Goal: Task Accomplishment & Management: Manage account settings

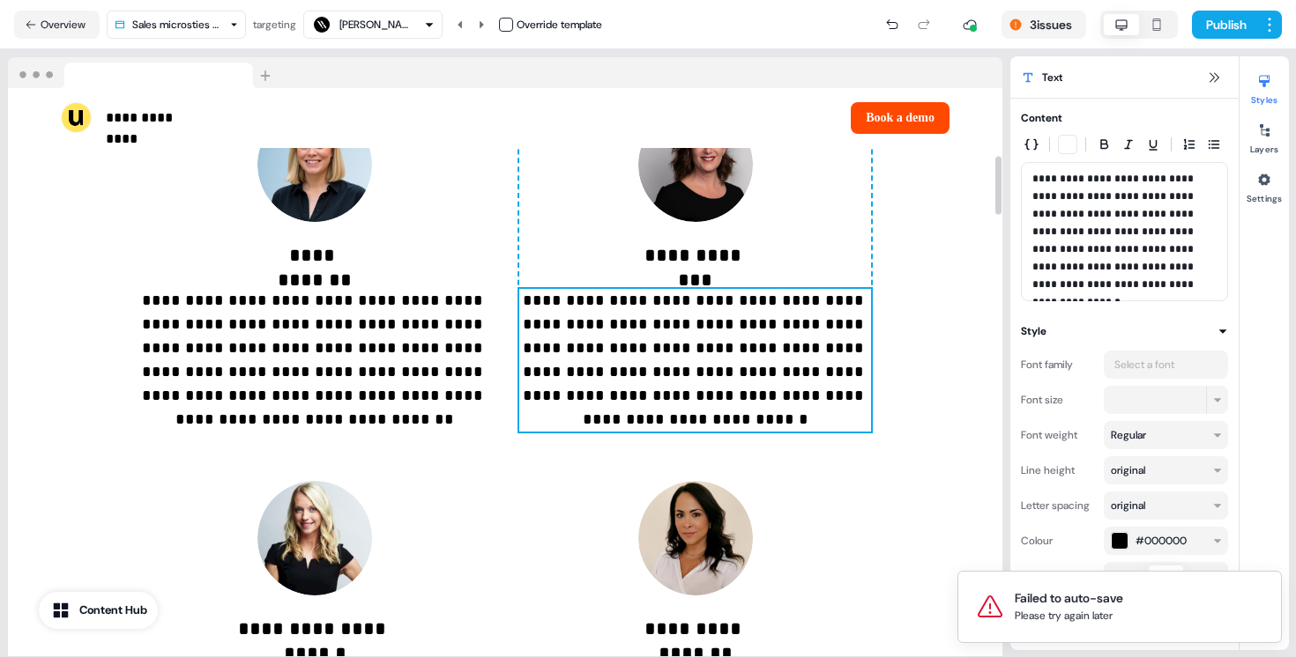
scroll to position [635, 0]
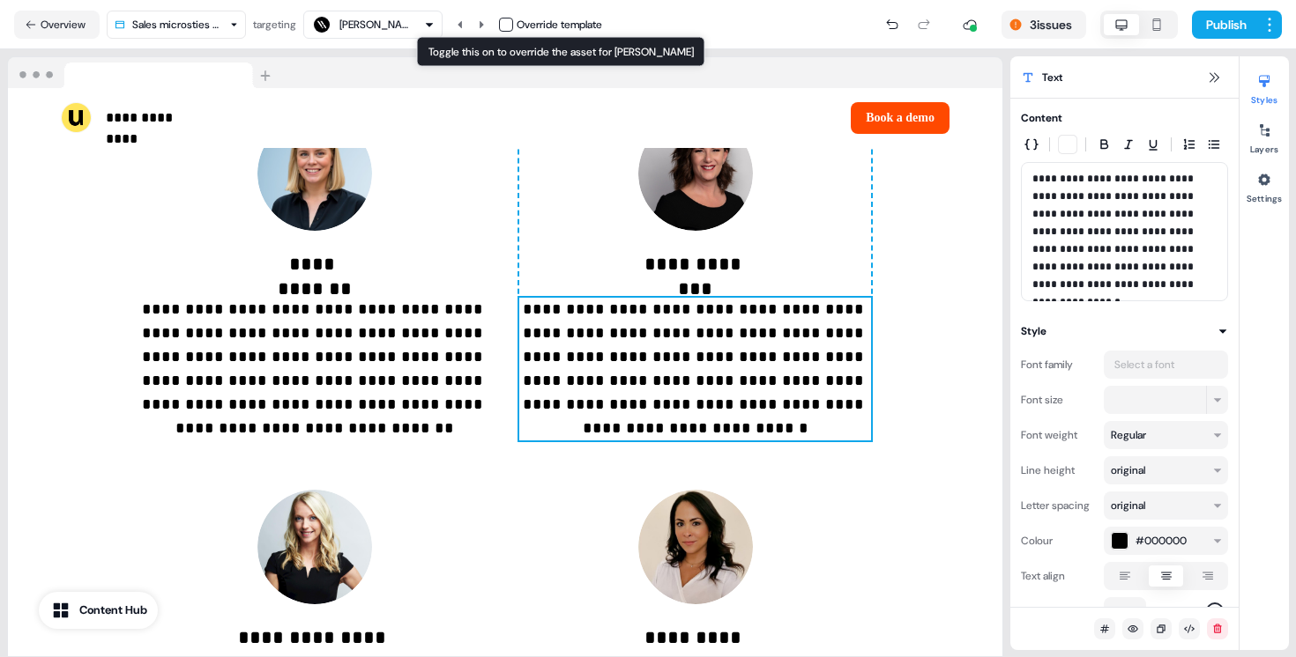
click at [513, 19] on button "button" at bounding box center [506, 25] width 14 height 14
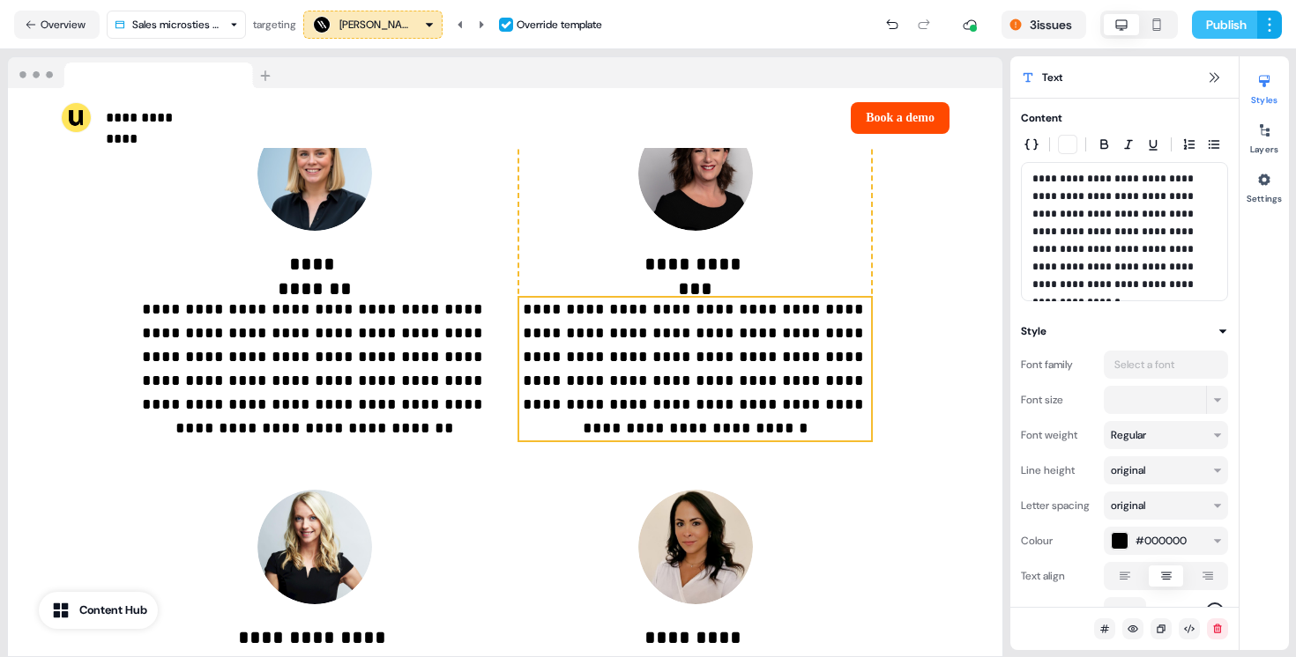
click at [1216, 21] on button "Publish" at bounding box center [1224, 25] width 65 height 28
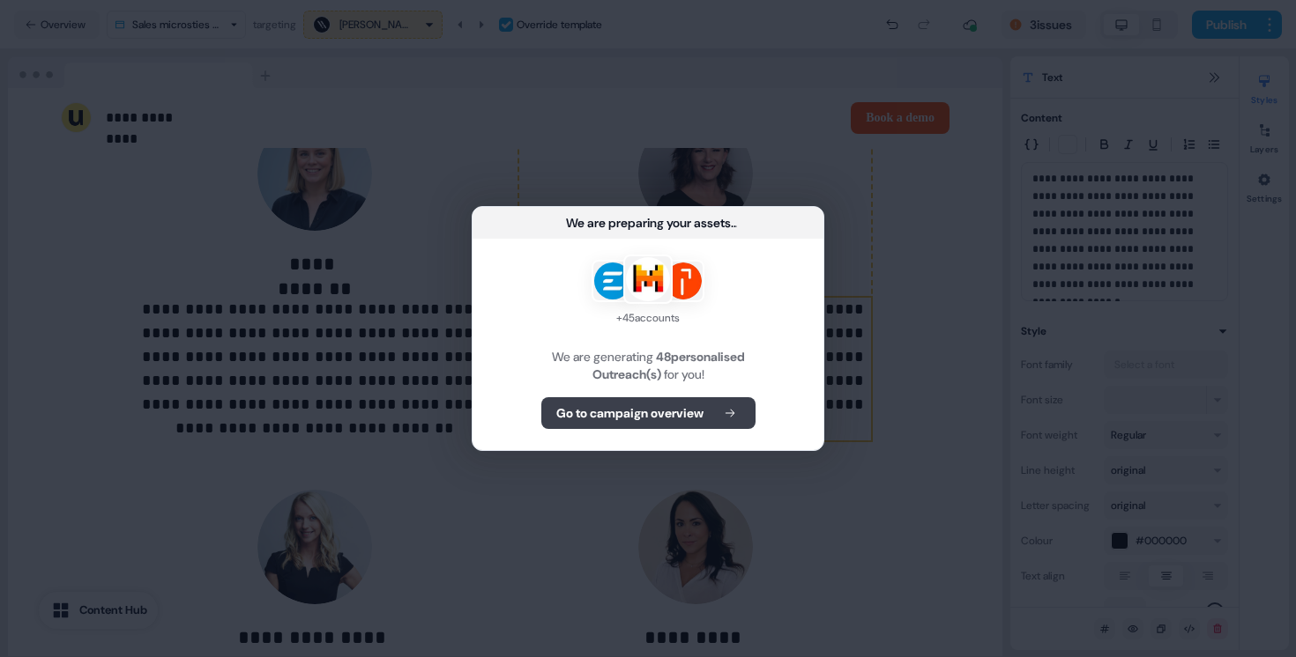
click at [620, 412] on b "Go to campaign overview" at bounding box center [629, 414] width 147 height 18
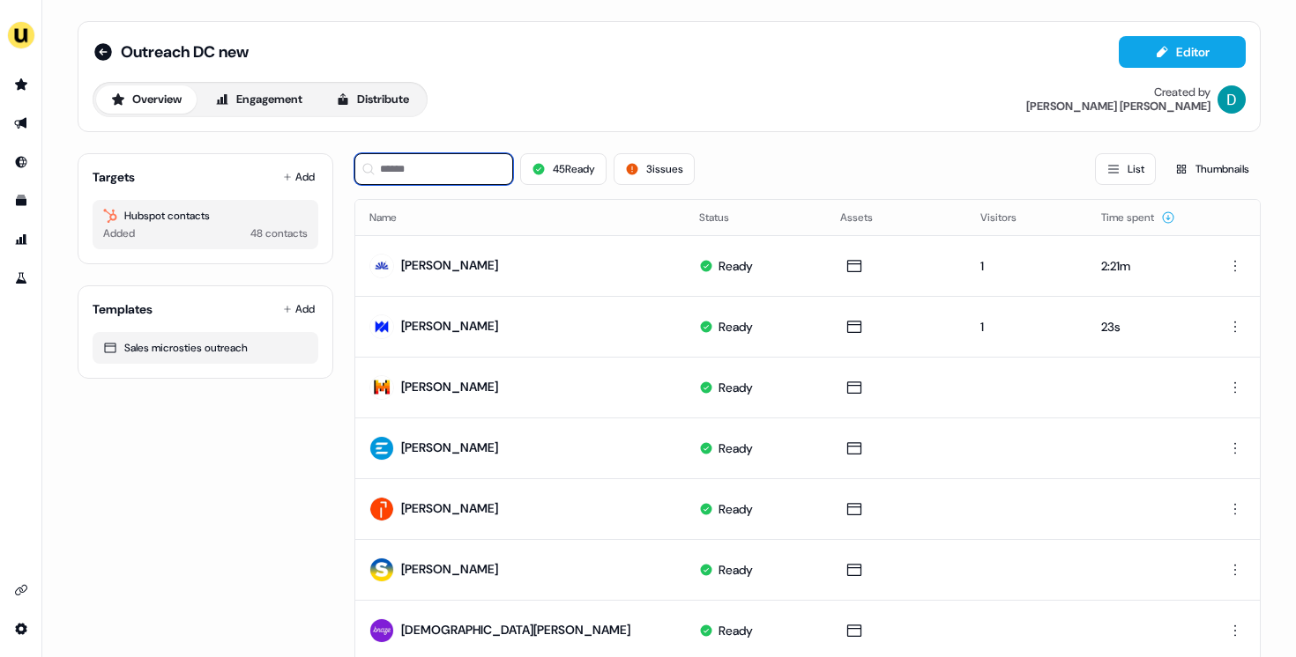
click at [425, 159] on input at bounding box center [433, 169] width 159 height 32
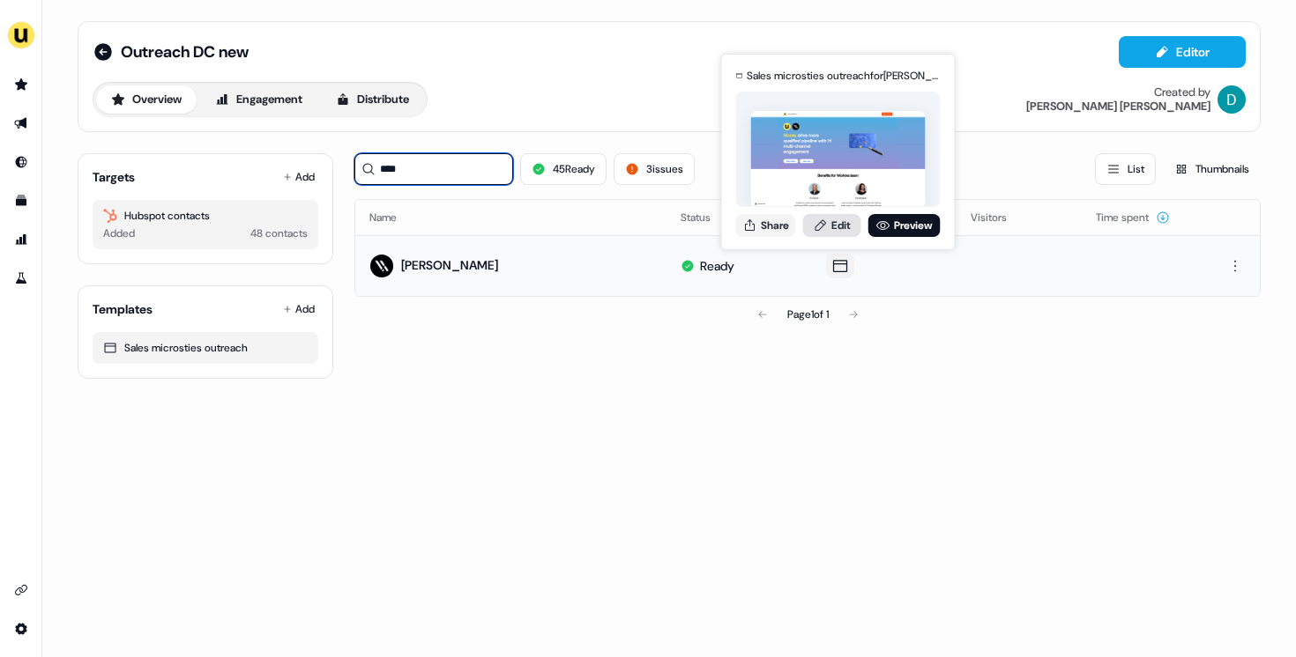
type input "****"
click at [827, 220] on link "Edit" at bounding box center [832, 225] width 58 height 23
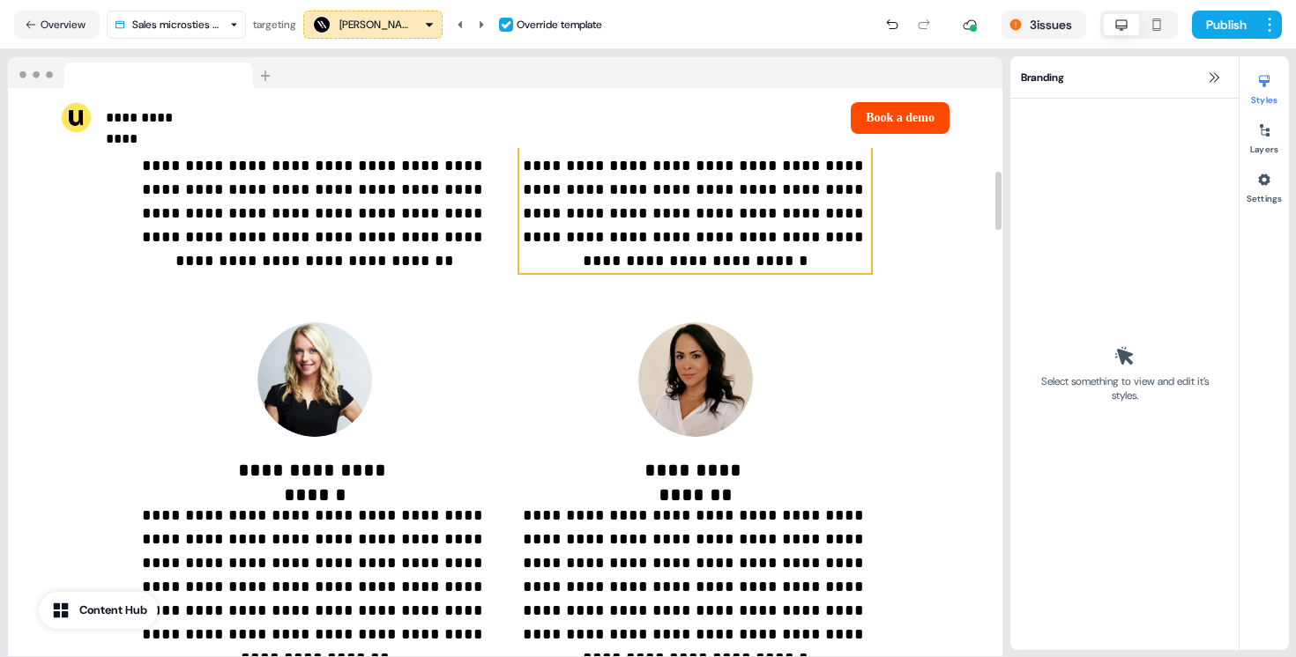
scroll to position [816, 0]
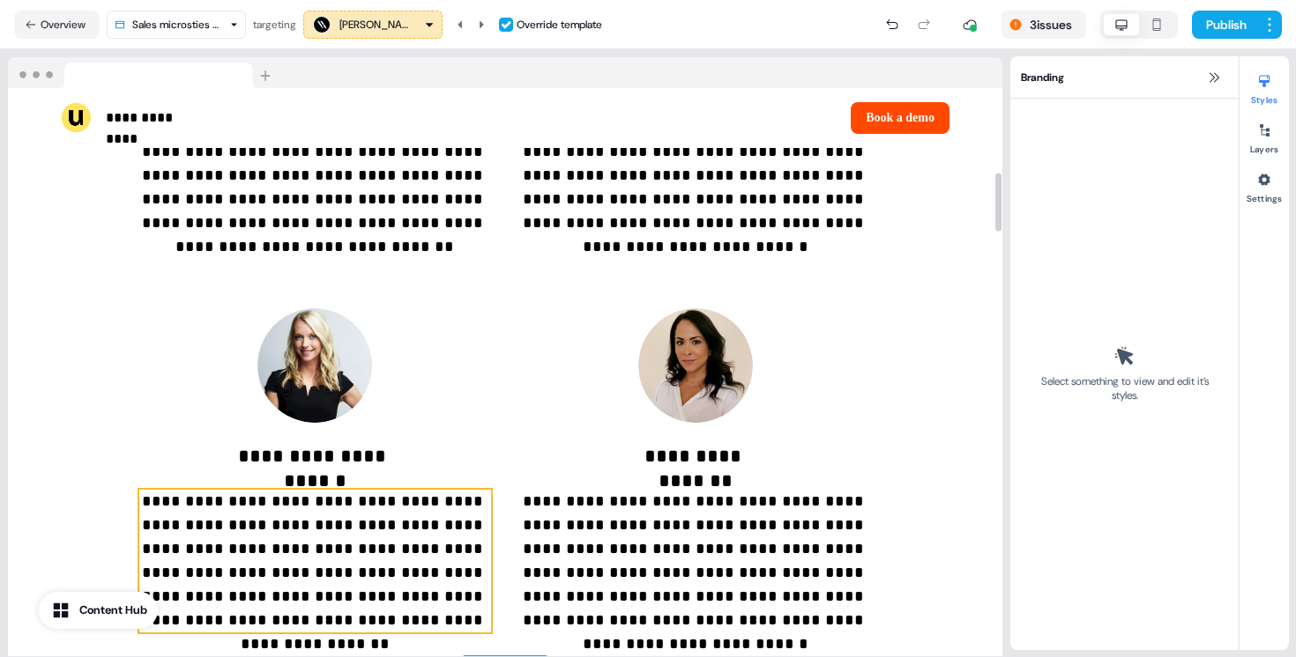
click at [380, 543] on p "**********" at bounding box center [315, 561] width 352 height 143
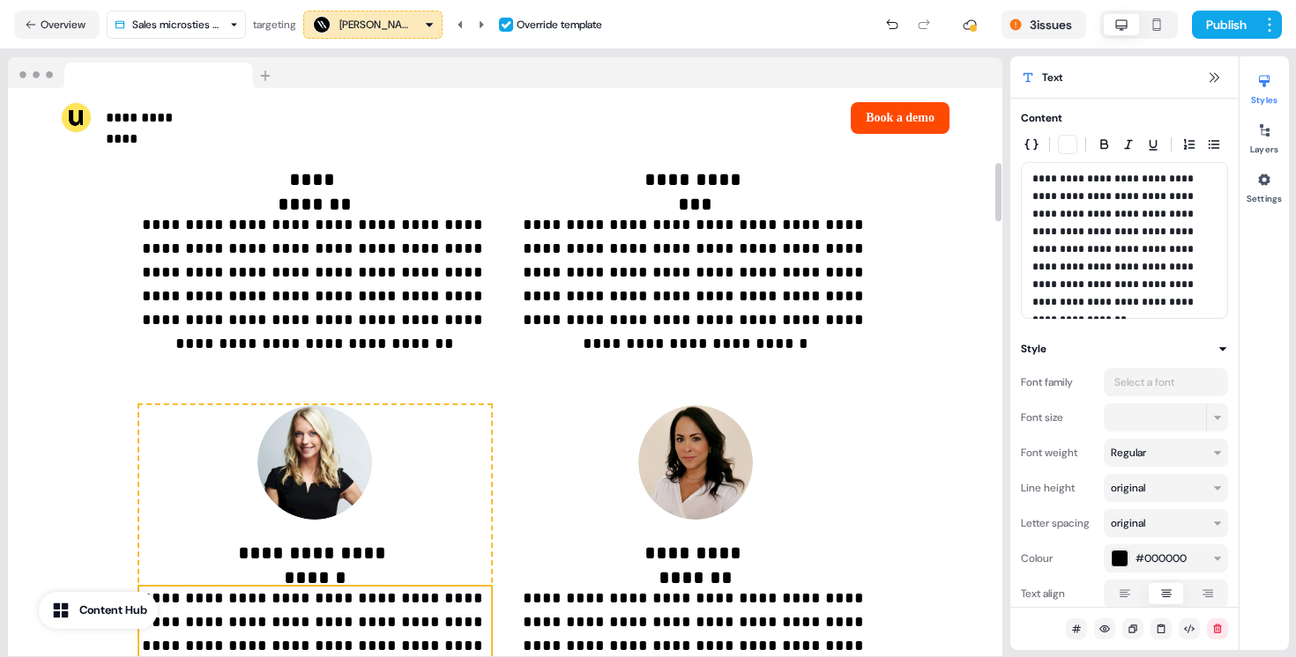
click at [690, 242] on p "**********" at bounding box center [695, 284] width 352 height 143
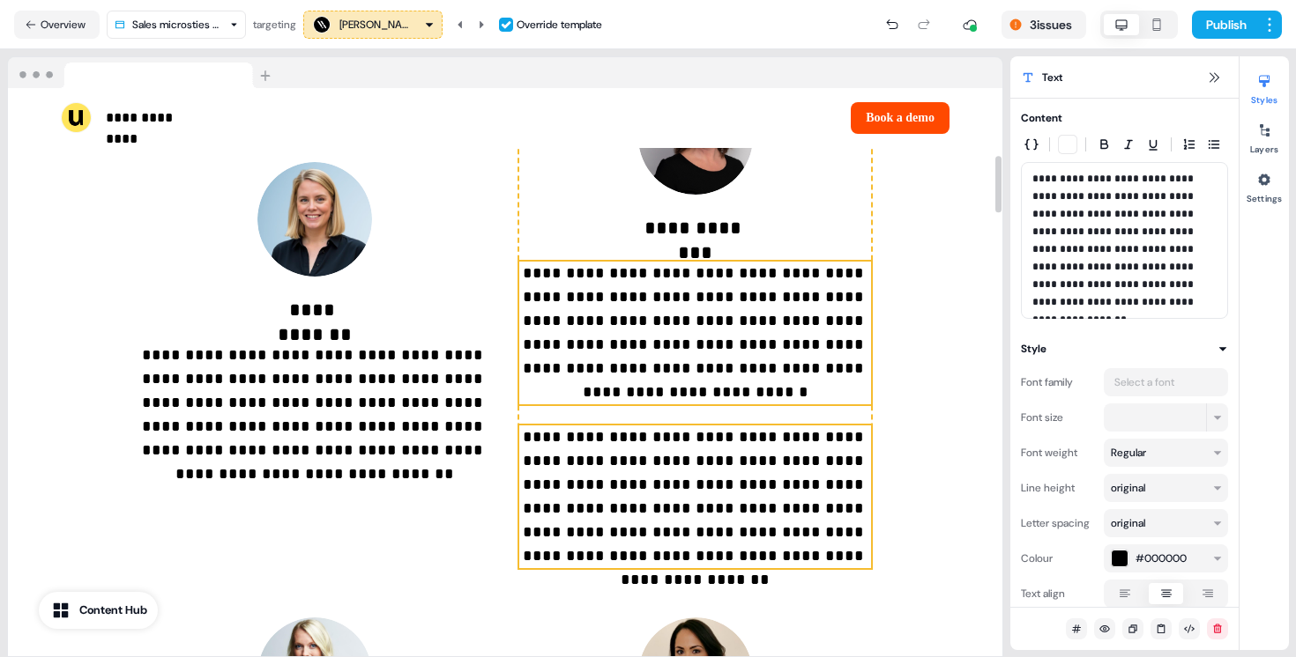
click at [690, 262] on p "**********" at bounding box center [695, 333] width 352 height 143
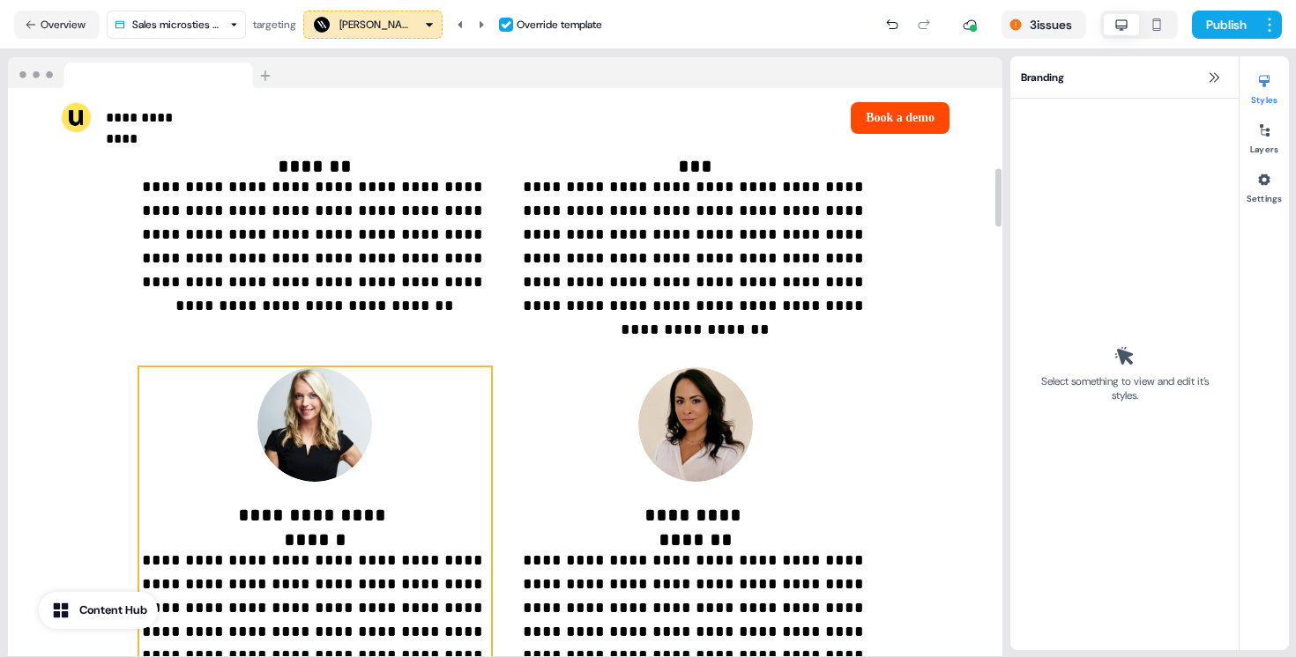
scroll to position [792, 0]
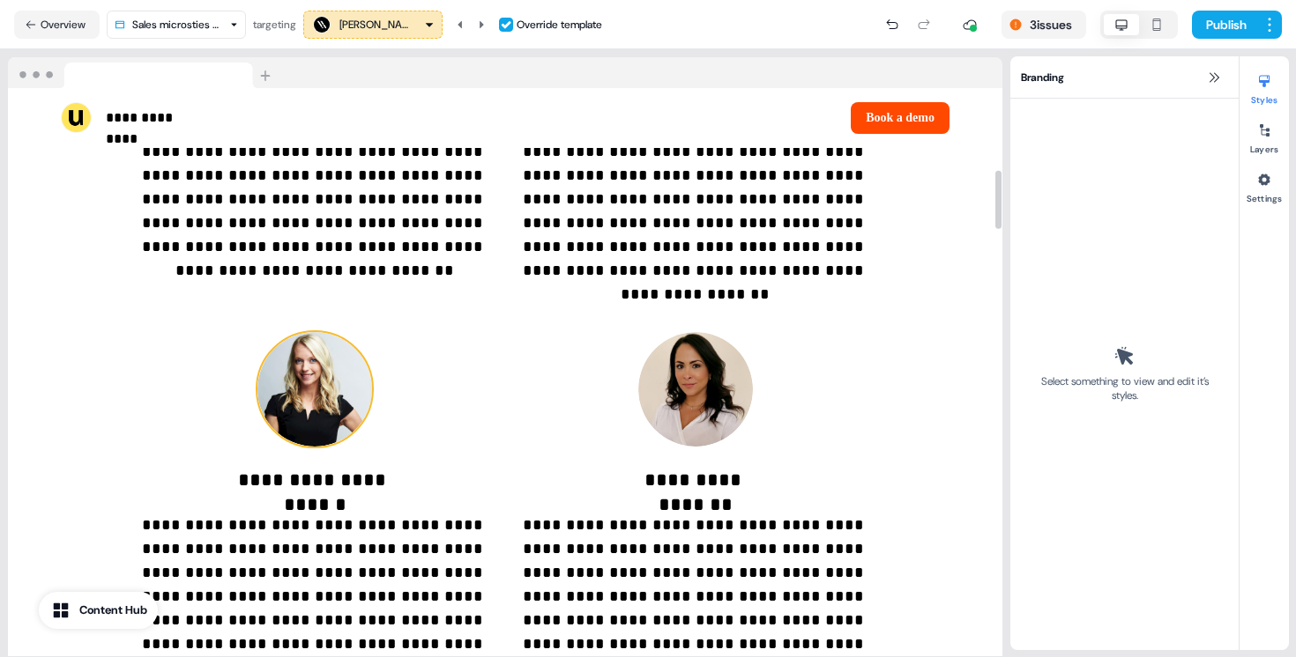
click at [301, 332] on img at bounding box center [314, 389] width 115 height 115
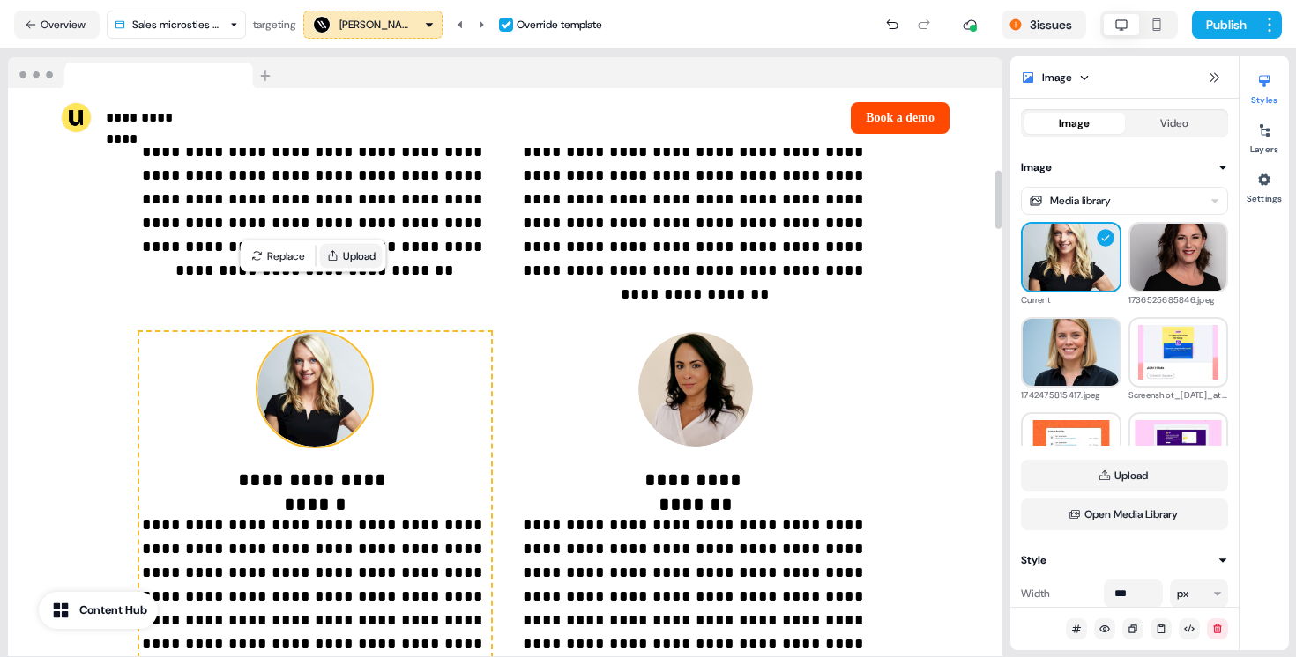
click at [362, 249] on button "Upload" at bounding box center [351, 256] width 63 height 25
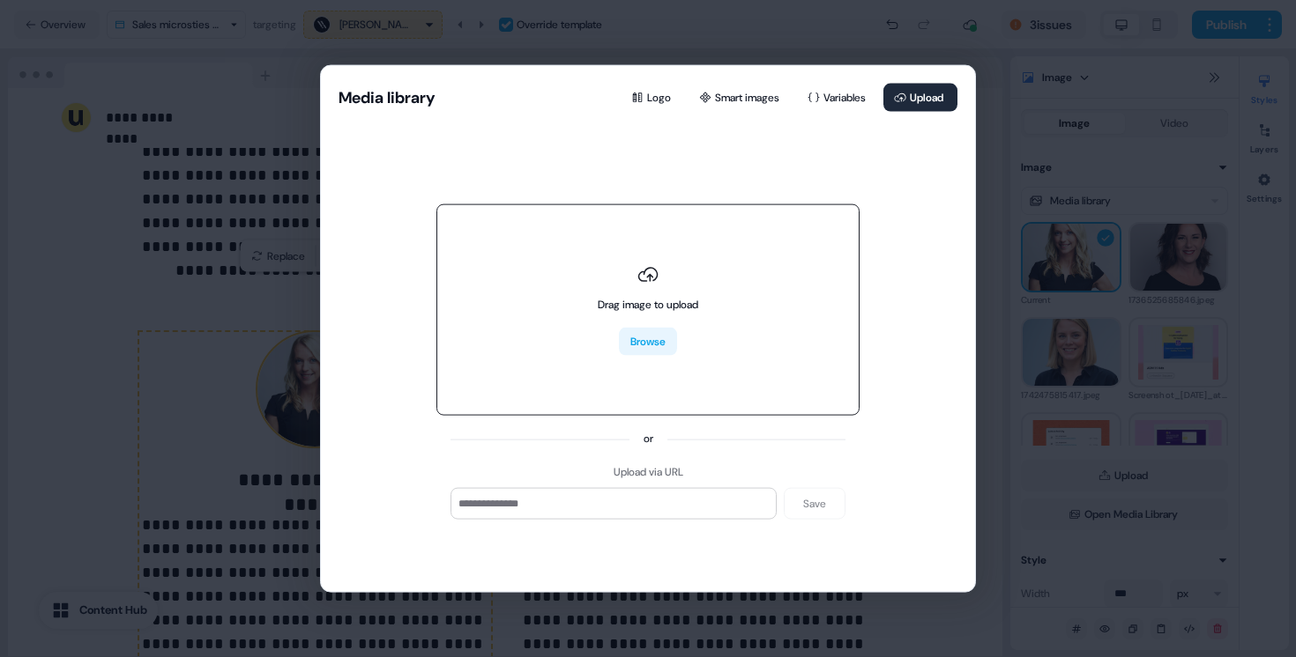
click at [649, 330] on button "Browse" at bounding box center [648, 342] width 58 height 28
type input "**********"
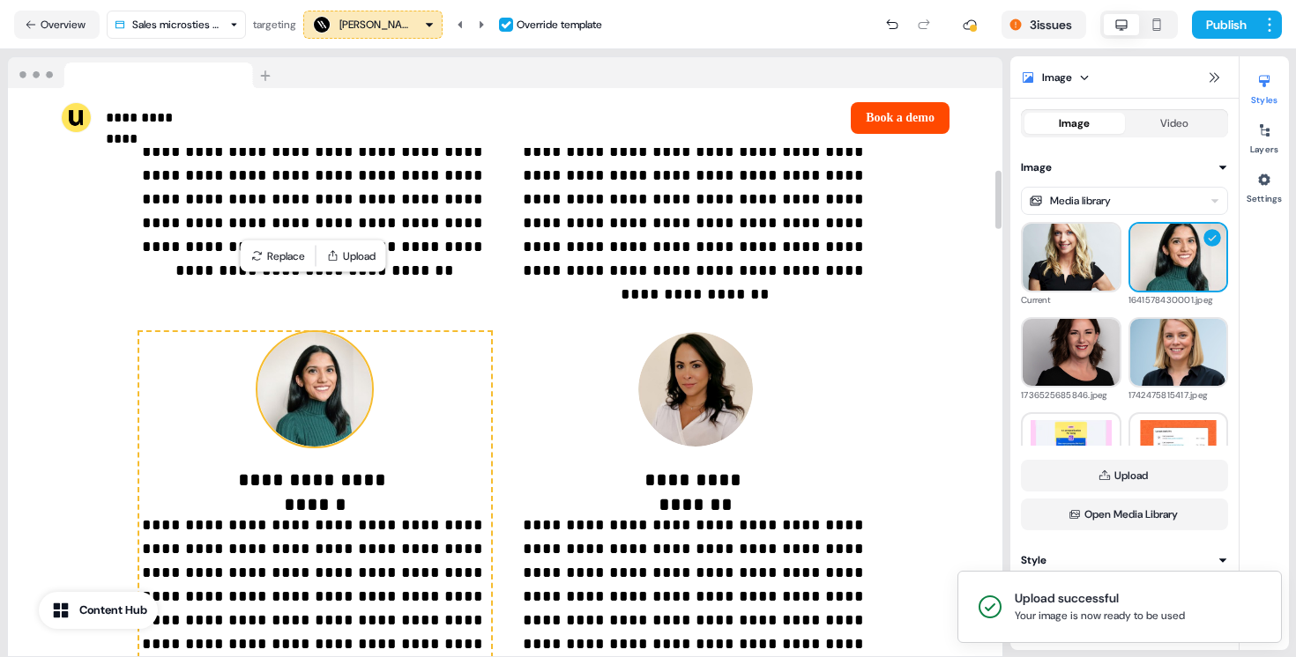
click at [304, 448] on div "**********" at bounding box center [315, 494] width 352 height 324
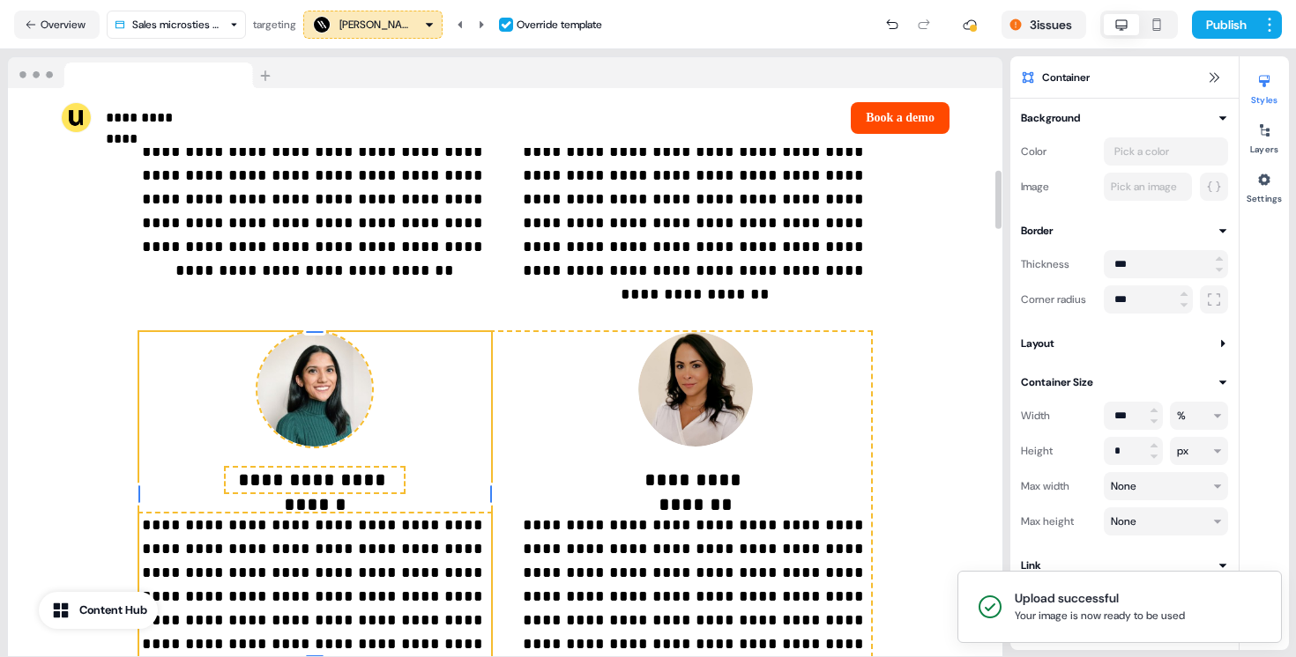
click at [311, 468] on p "**********" at bounding box center [315, 480] width 178 height 25
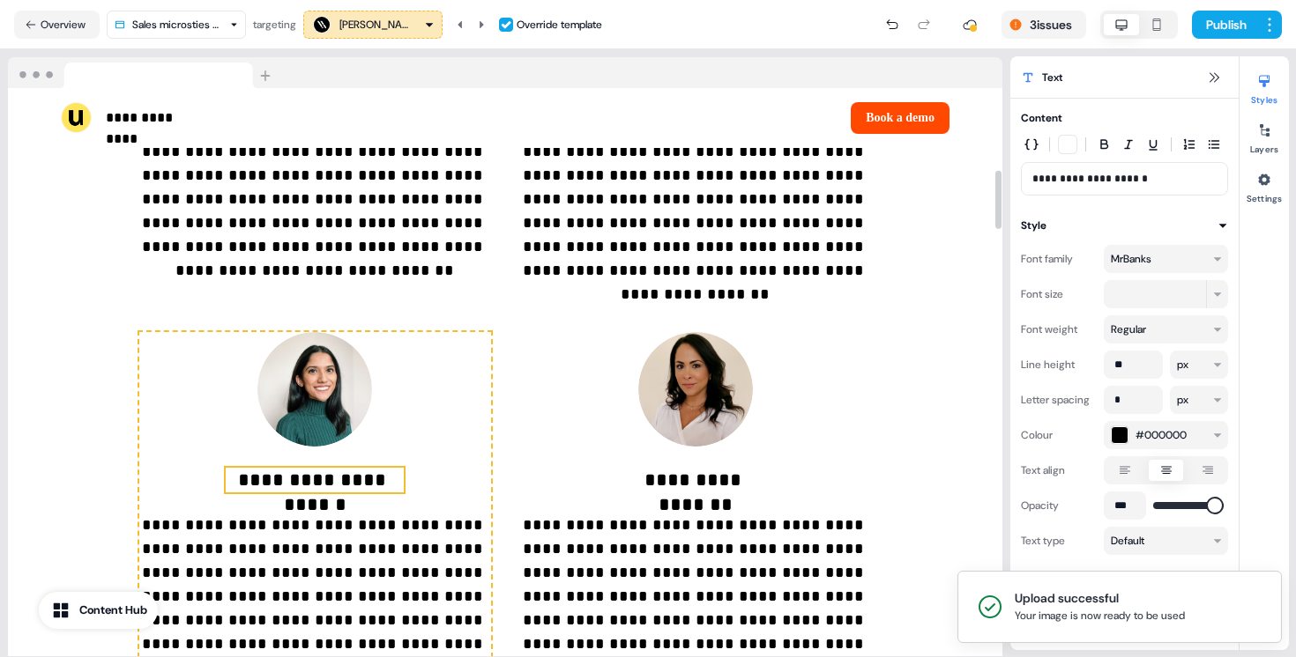
click at [311, 468] on p "**********" at bounding box center [315, 480] width 178 height 25
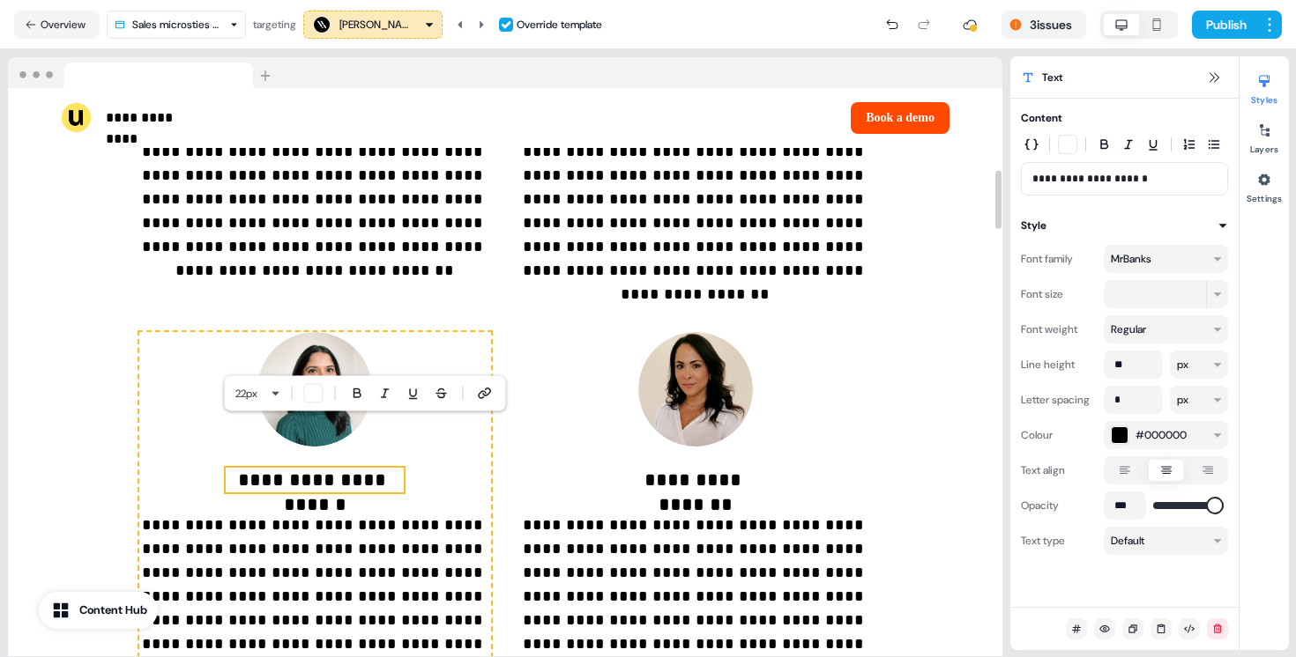
click at [373, 468] on p "**********" at bounding box center [315, 480] width 178 height 25
drag, startPoint x: 389, startPoint y: 431, endPoint x: 269, endPoint y: 432, distance: 119.9
click at [269, 468] on p "**********" at bounding box center [315, 480] width 178 height 25
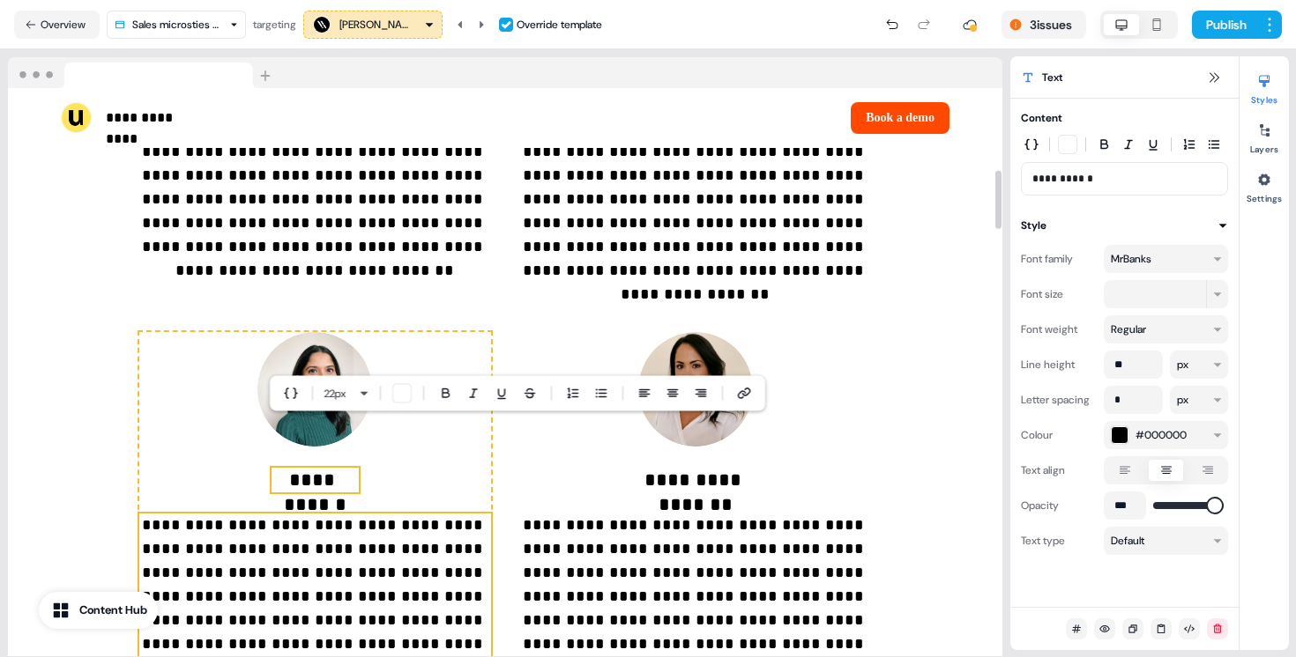
click at [268, 552] on p "**********" at bounding box center [315, 585] width 352 height 143
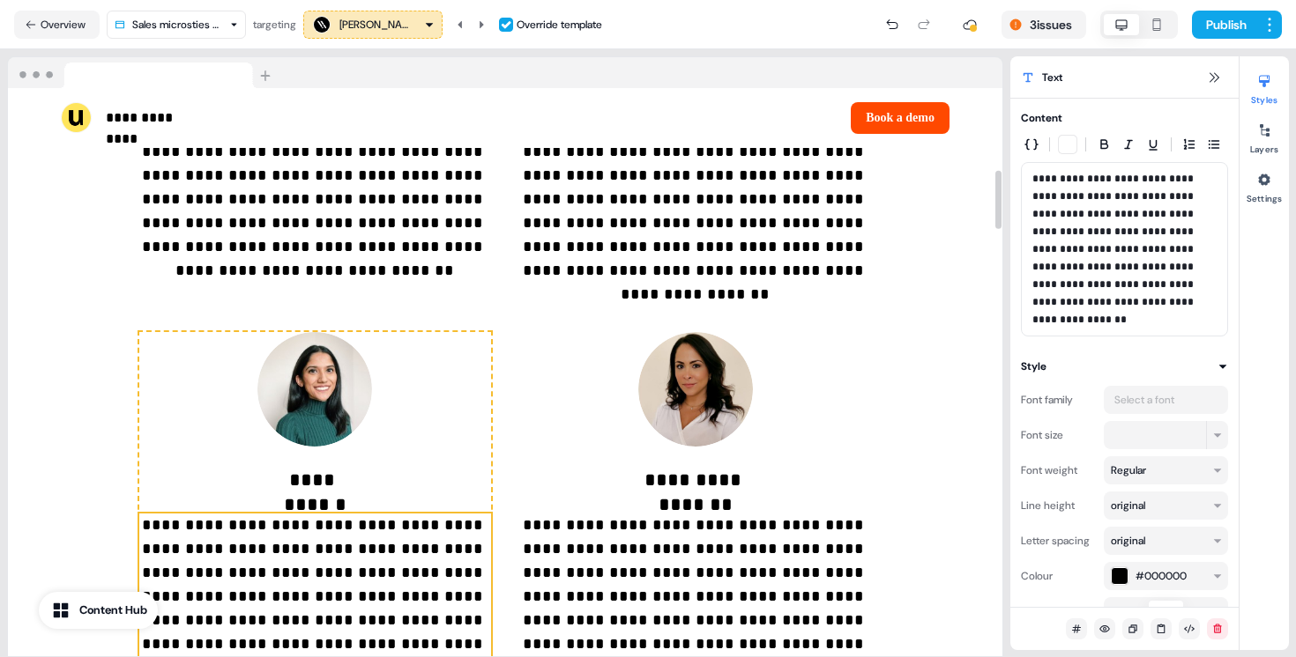
click at [268, 552] on p "**********" at bounding box center [315, 585] width 352 height 143
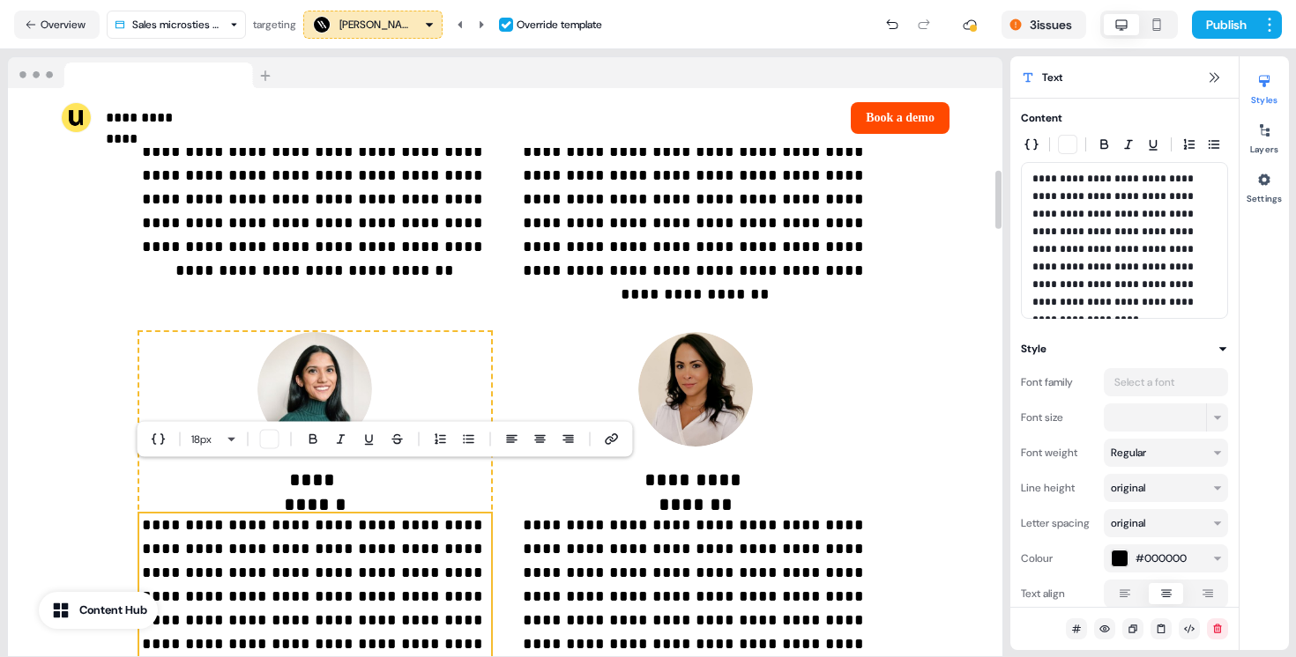
click at [115, 325] on div "**********" at bounding box center [505, 256] width 994 height 871
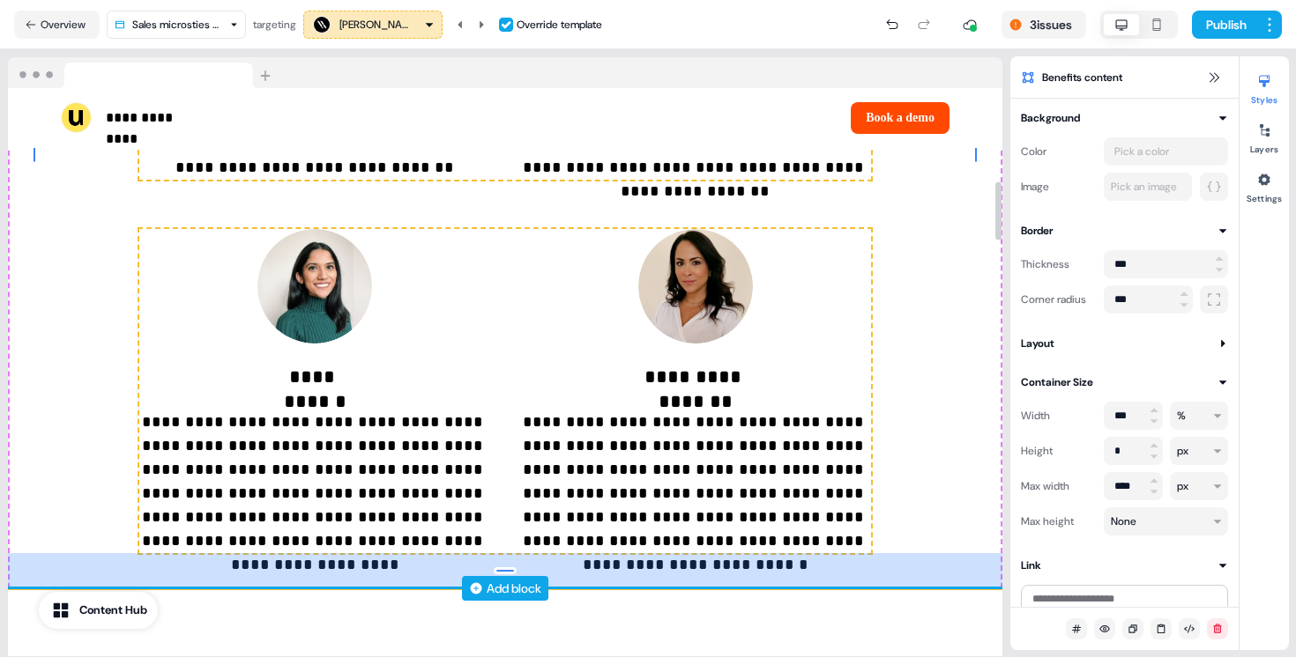
scroll to position [900, 0]
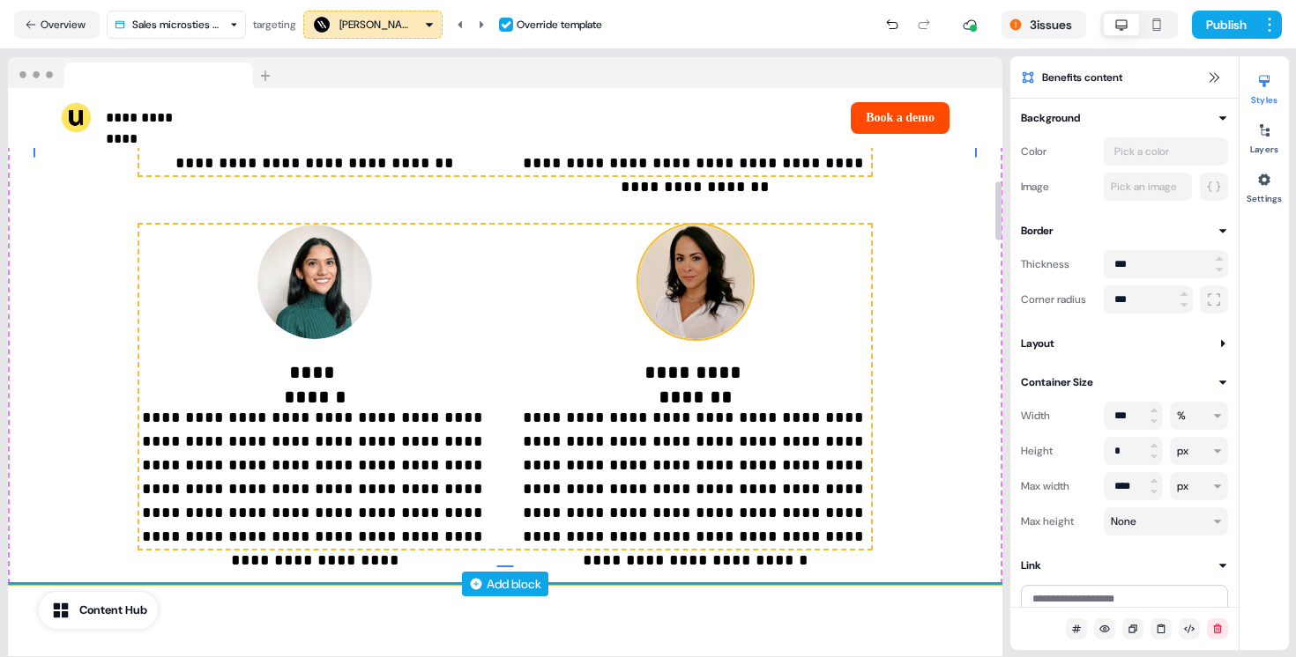
click at [709, 235] on img at bounding box center [695, 282] width 115 height 115
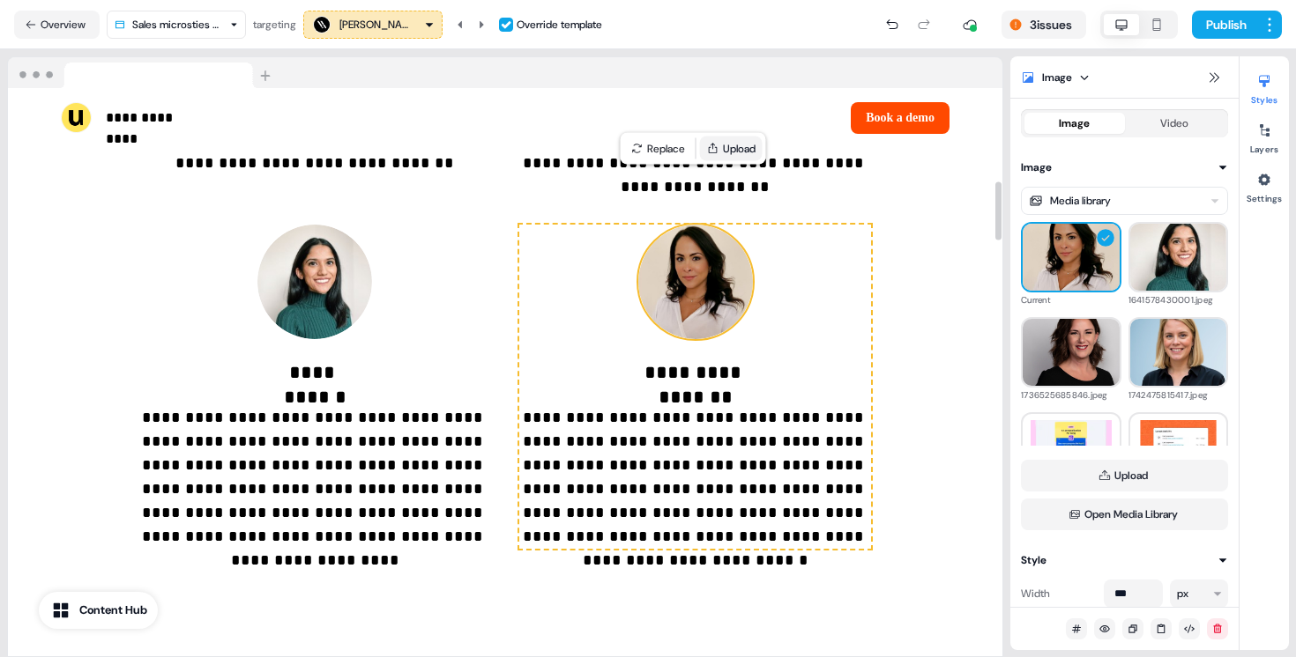
click at [736, 142] on button "Upload" at bounding box center [731, 149] width 63 height 25
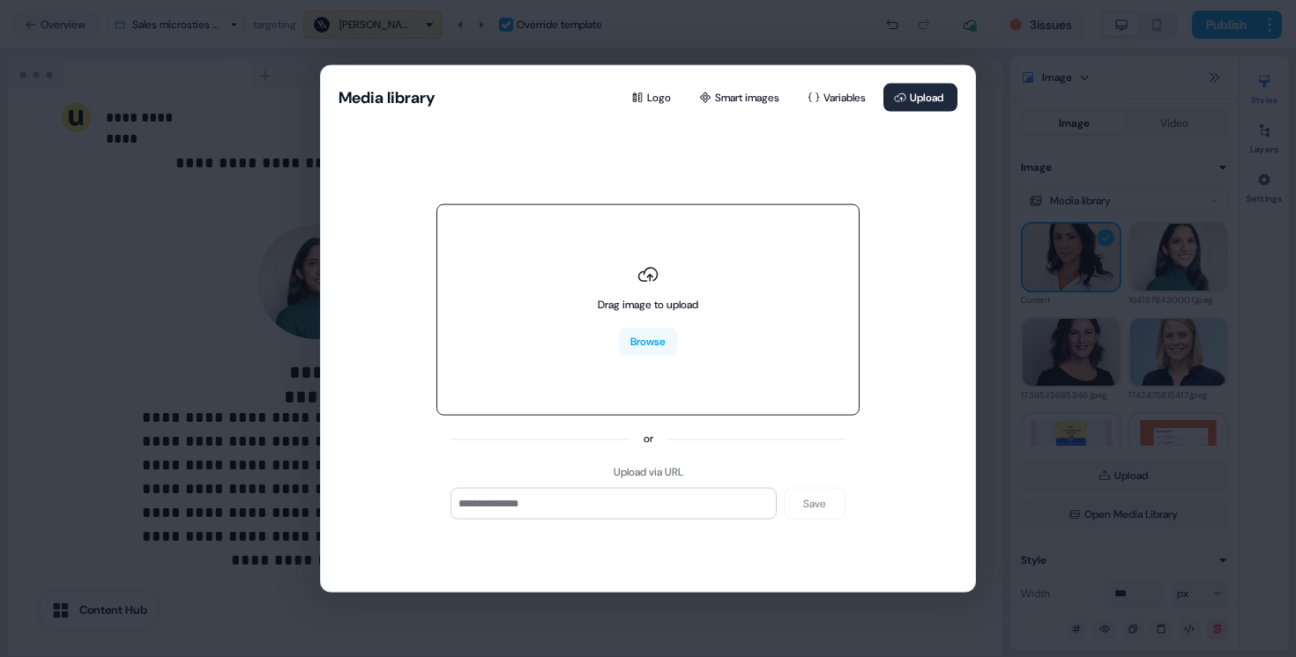
click at [625, 360] on div "Drag image to upload Browse" at bounding box center [647, 310] width 423 height 212
type input "**********"
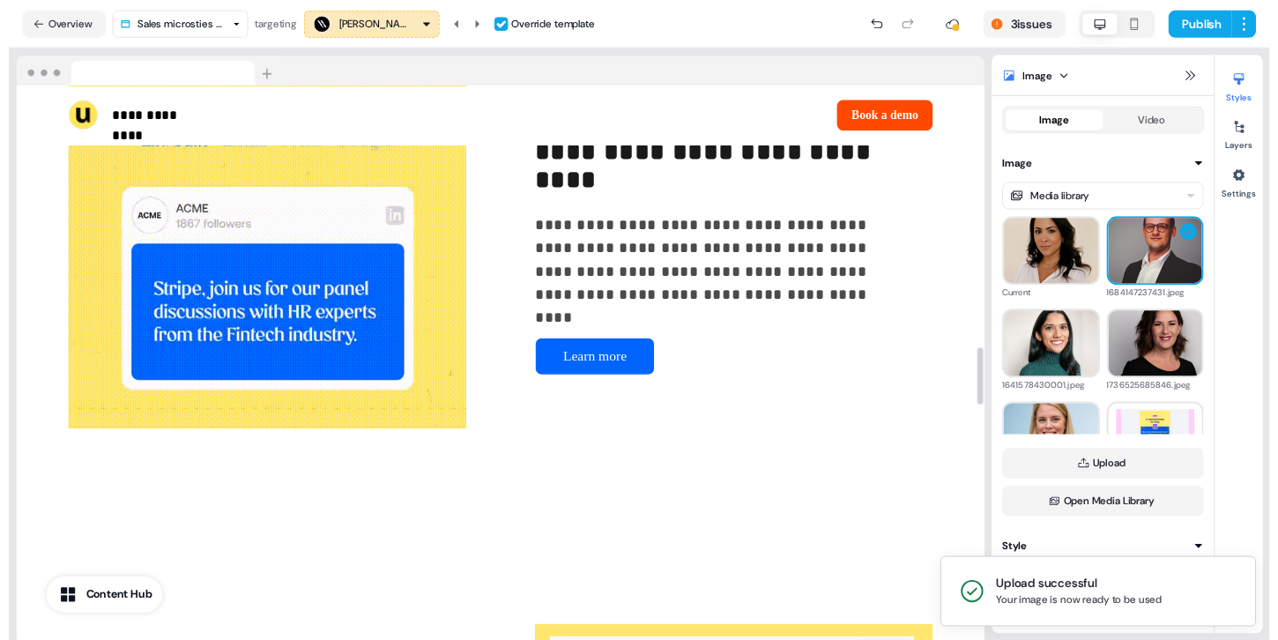
scroll to position [3361, 0]
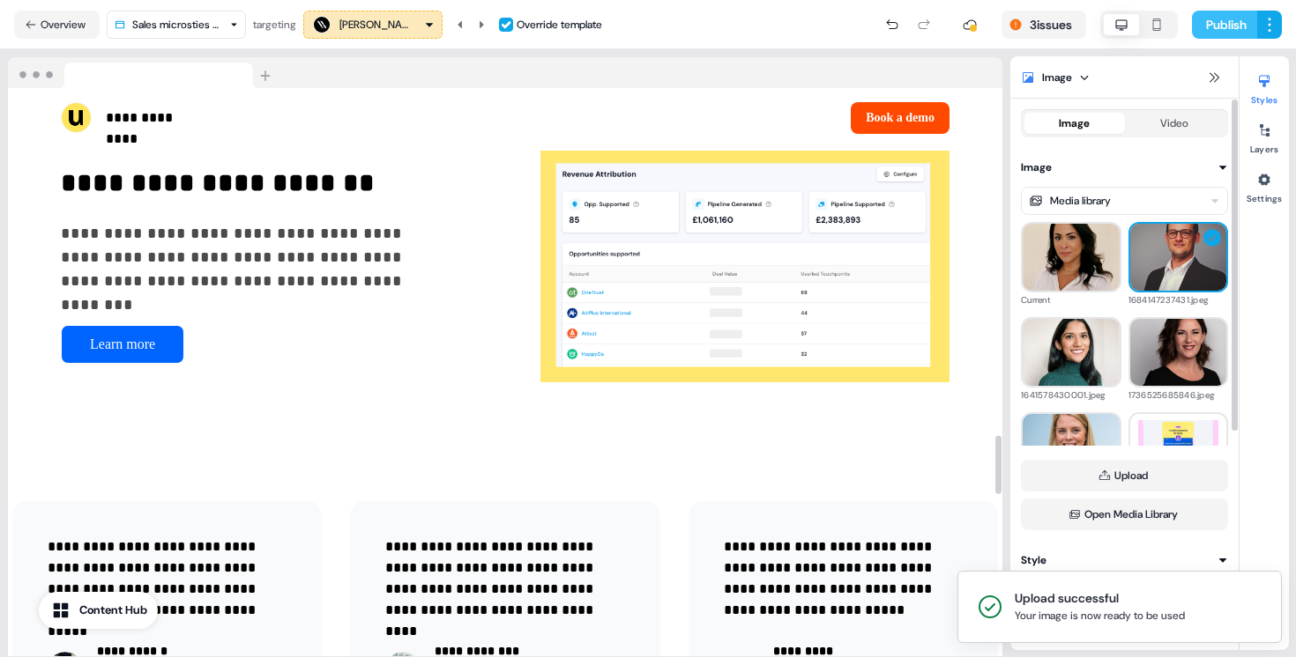
click at [1229, 26] on button "Publish" at bounding box center [1224, 25] width 65 height 28
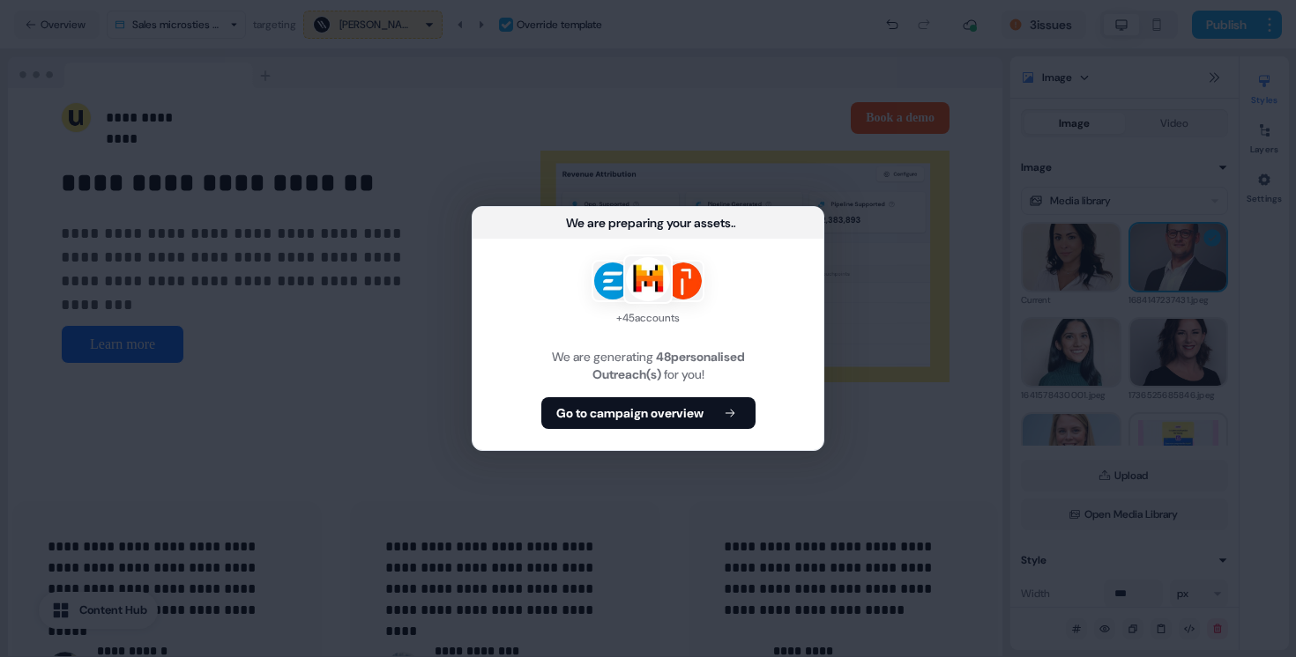
click at [637, 432] on div "+ 45 accounts We are generating 48 personalised Outreach(s) for you! Go to camp…" at bounding box center [647, 345] width 351 height 212
click at [644, 405] on b "Go to campaign overview" at bounding box center [629, 414] width 147 height 18
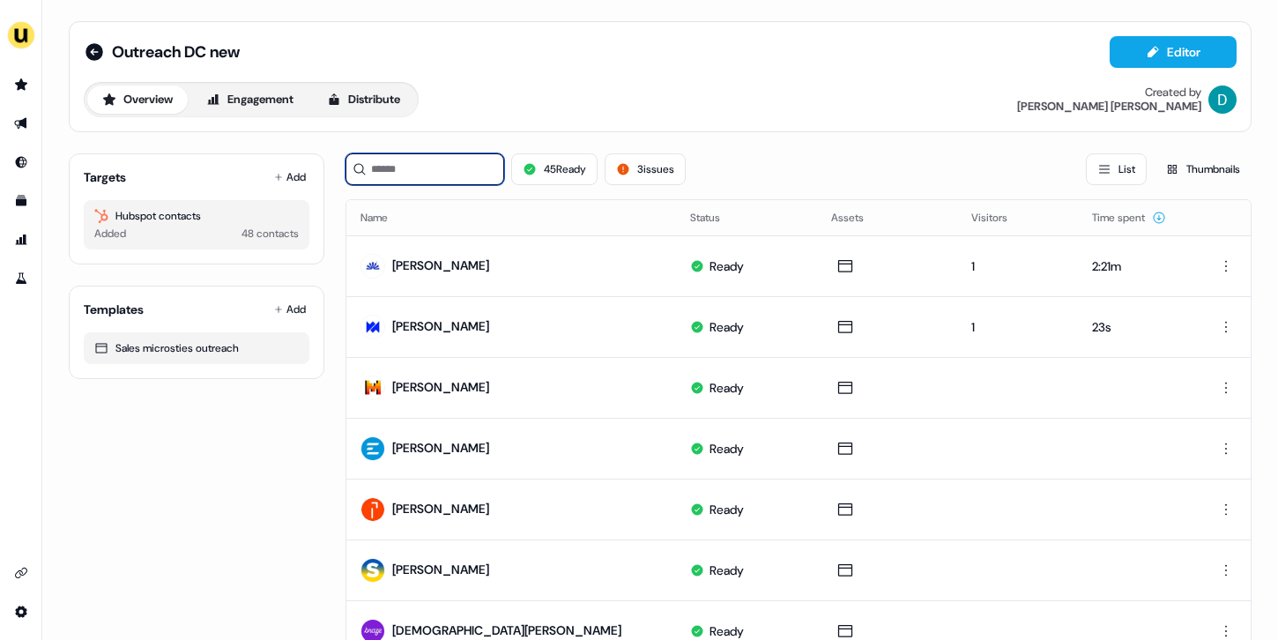
click at [380, 179] on input at bounding box center [424, 169] width 159 height 32
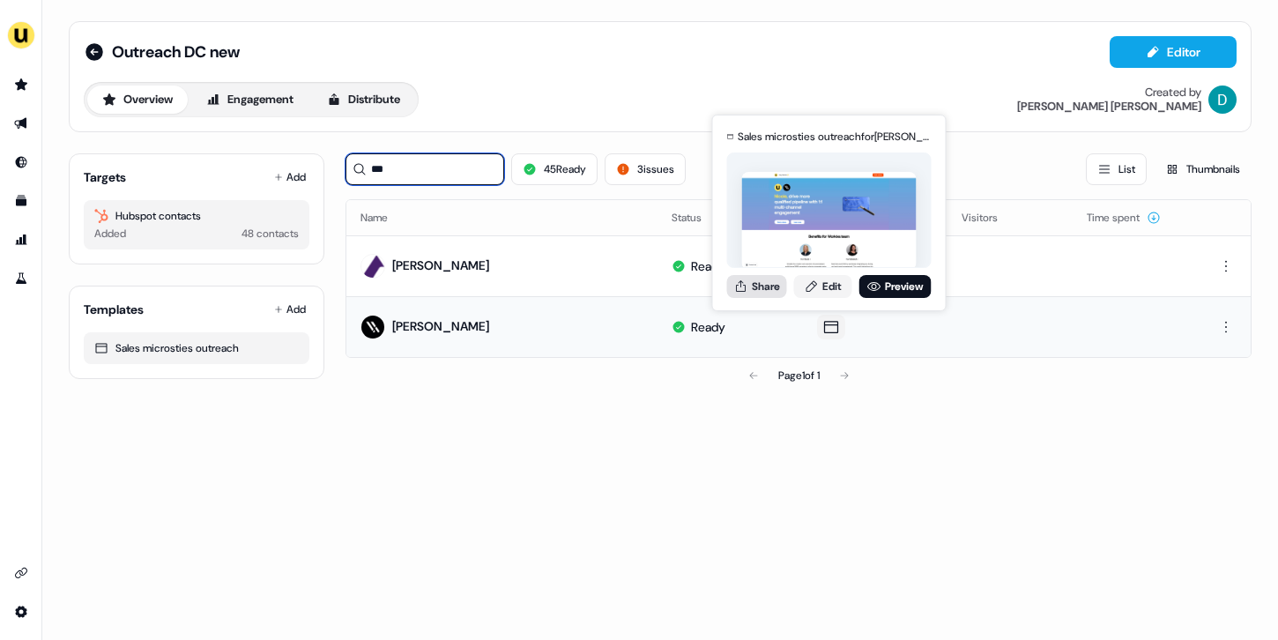
type input "***"
click at [775, 291] on button "Share" at bounding box center [757, 286] width 60 height 23
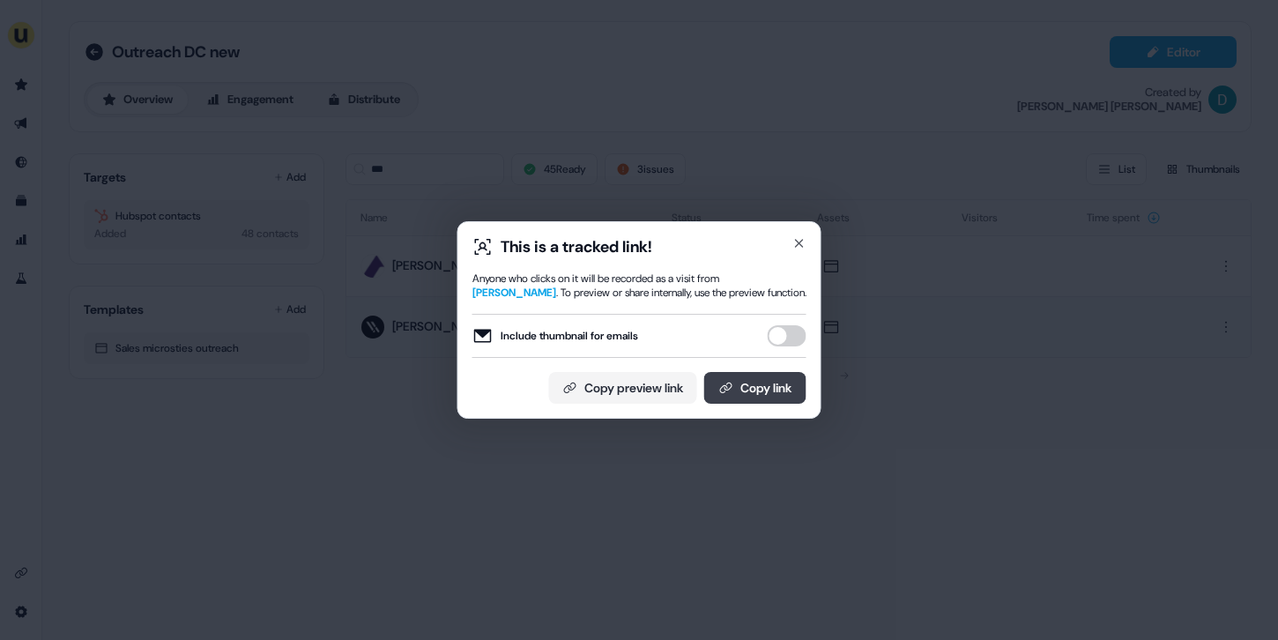
click at [754, 381] on button "Copy link" at bounding box center [755, 388] width 102 height 32
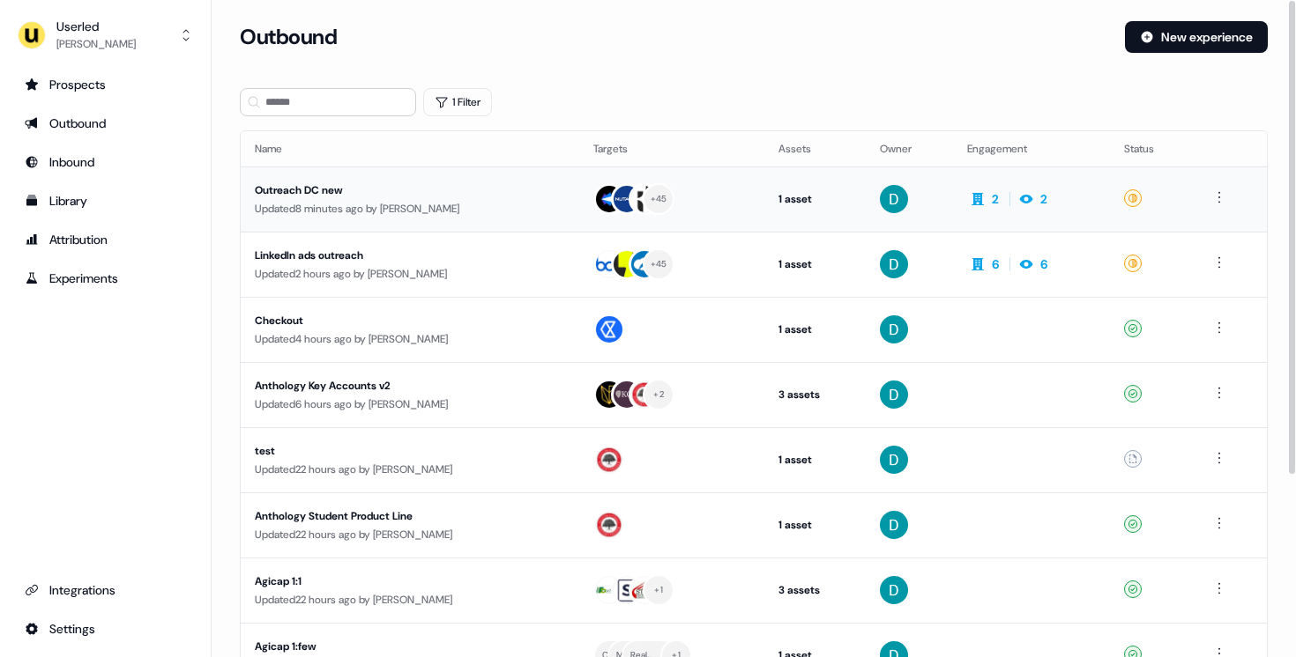
click at [463, 186] on div "Outreach DC new" at bounding box center [410, 191] width 310 height 18
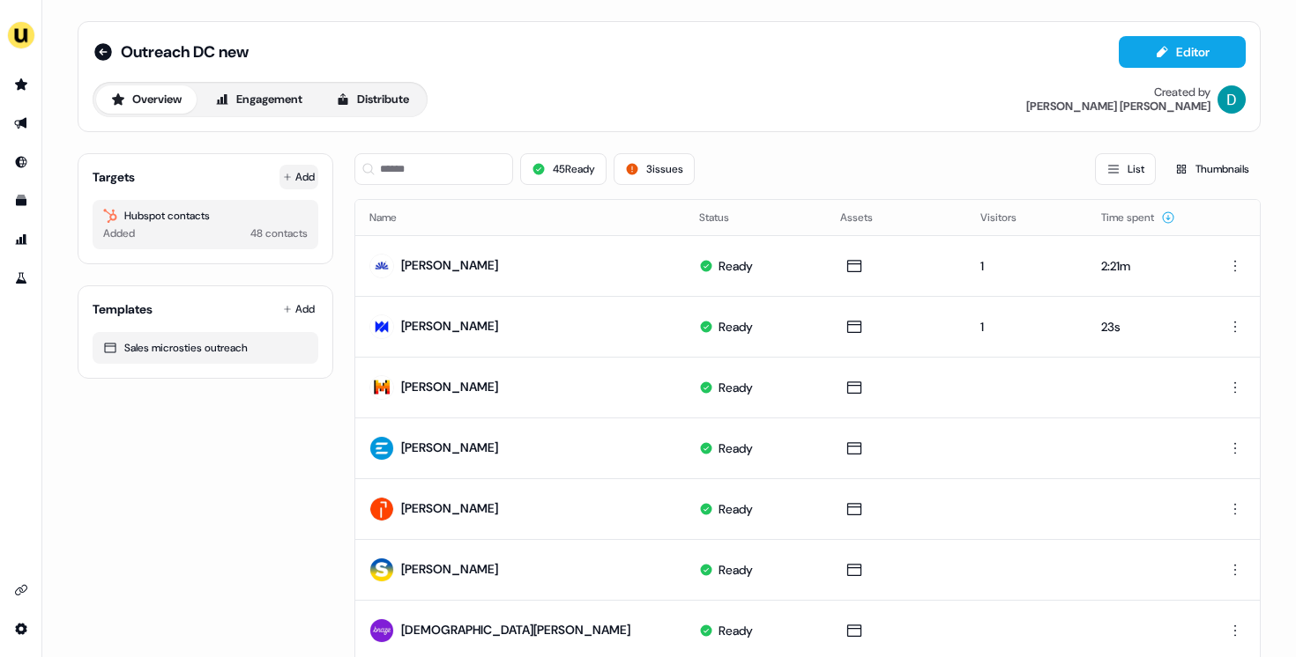
click at [289, 175] on button "Add" at bounding box center [298, 177] width 39 height 25
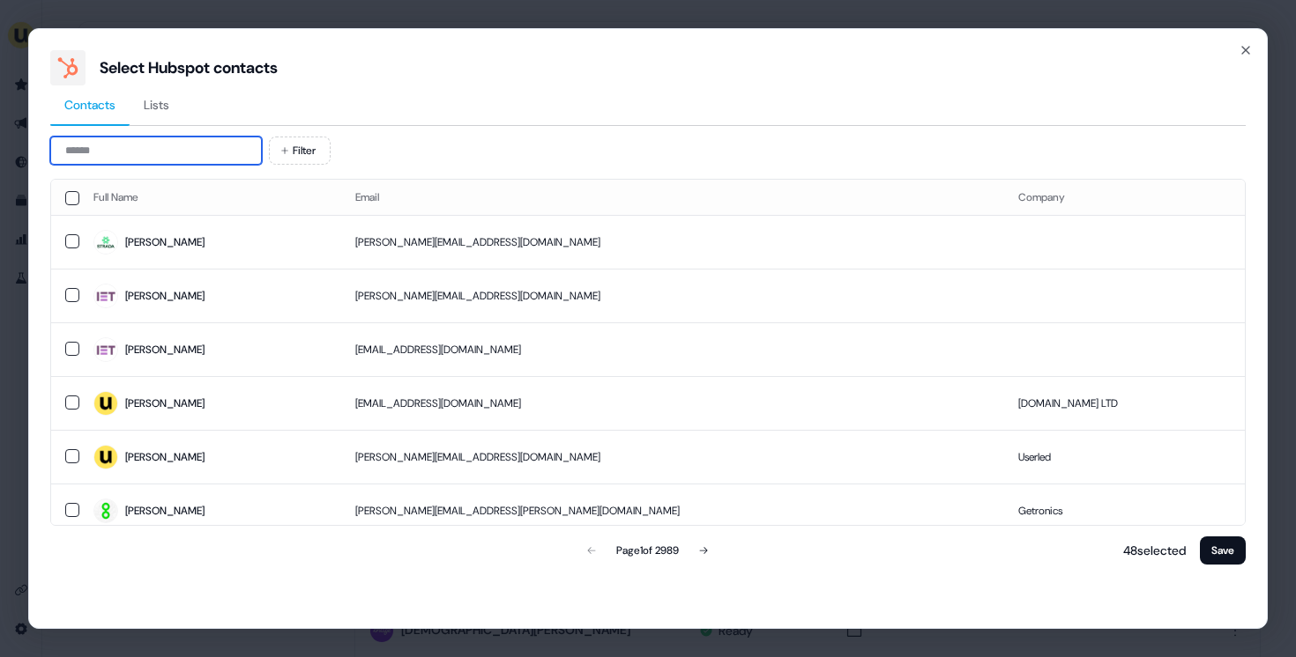
click at [169, 147] on input at bounding box center [156, 151] width 212 height 28
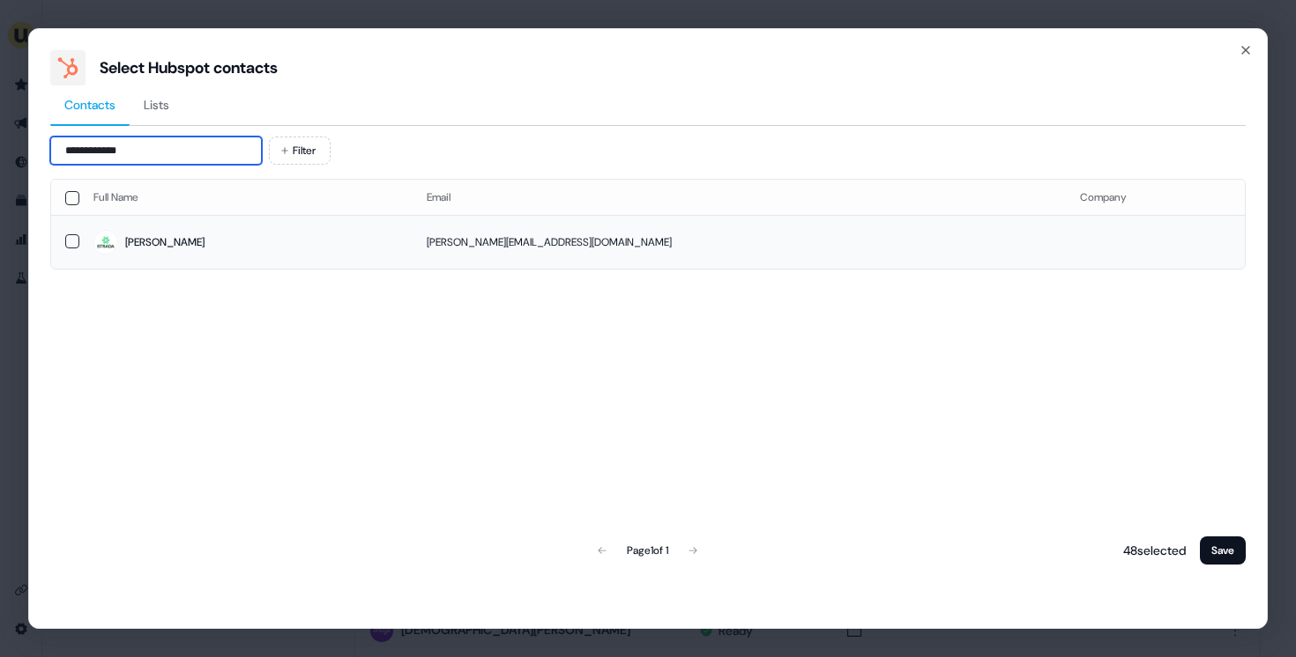
type input "**********"
click at [158, 235] on span "Yann" at bounding box center [245, 242] width 305 height 25
click at [1223, 564] on button "Save" at bounding box center [1223, 551] width 46 height 28
click at [1220, 560] on button "Save" at bounding box center [1223, 551] width 46 height 28
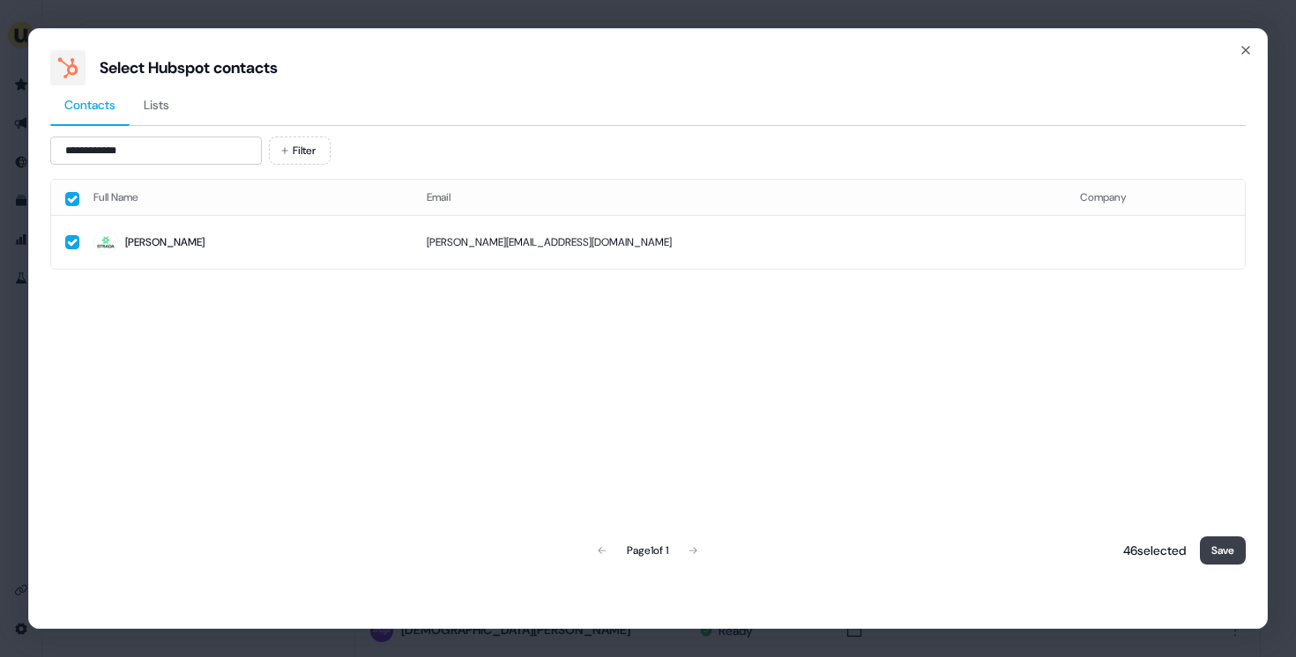
click at [1220, 560] on button "Save" at bounding box center [1223, 551] width 46 height 28
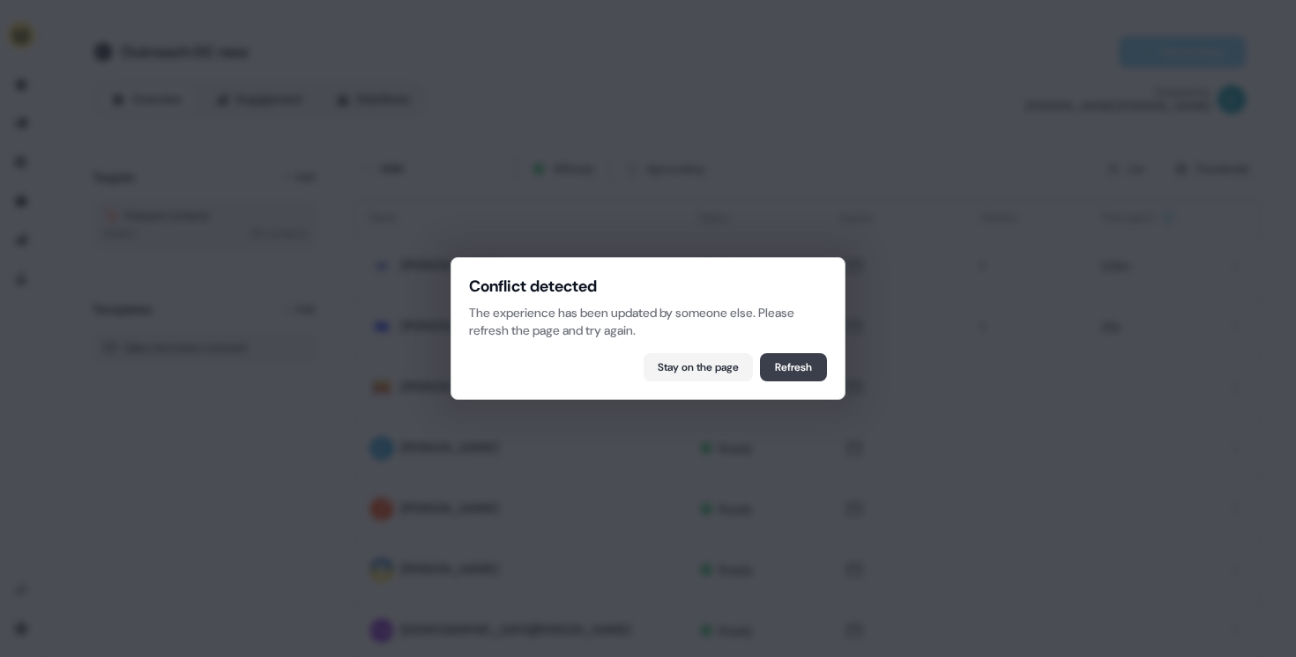
click at [776, 365] on button "Refresh" at bounding box center [793, 367] width 67 height 28
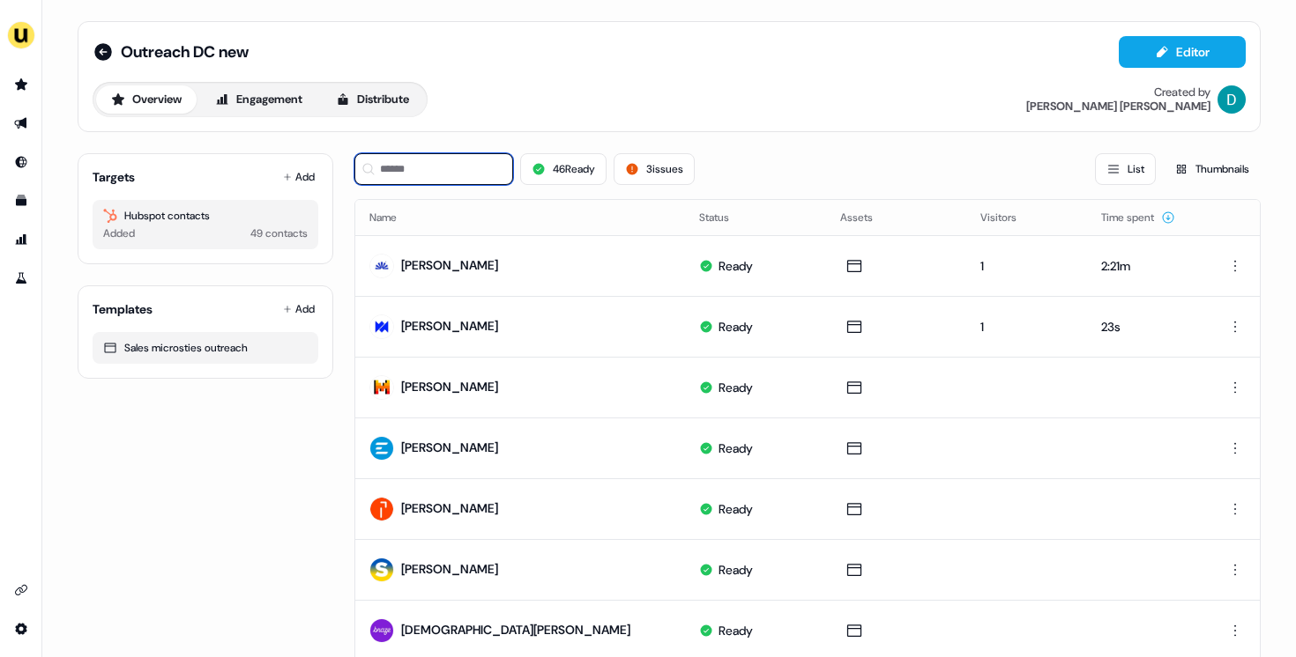
click at [437, 178] on input at bounding box center [433, 169] width 159 height 32
click at [301, 176] on button "Add" at bounding box center [298, 177] width 39 height 25
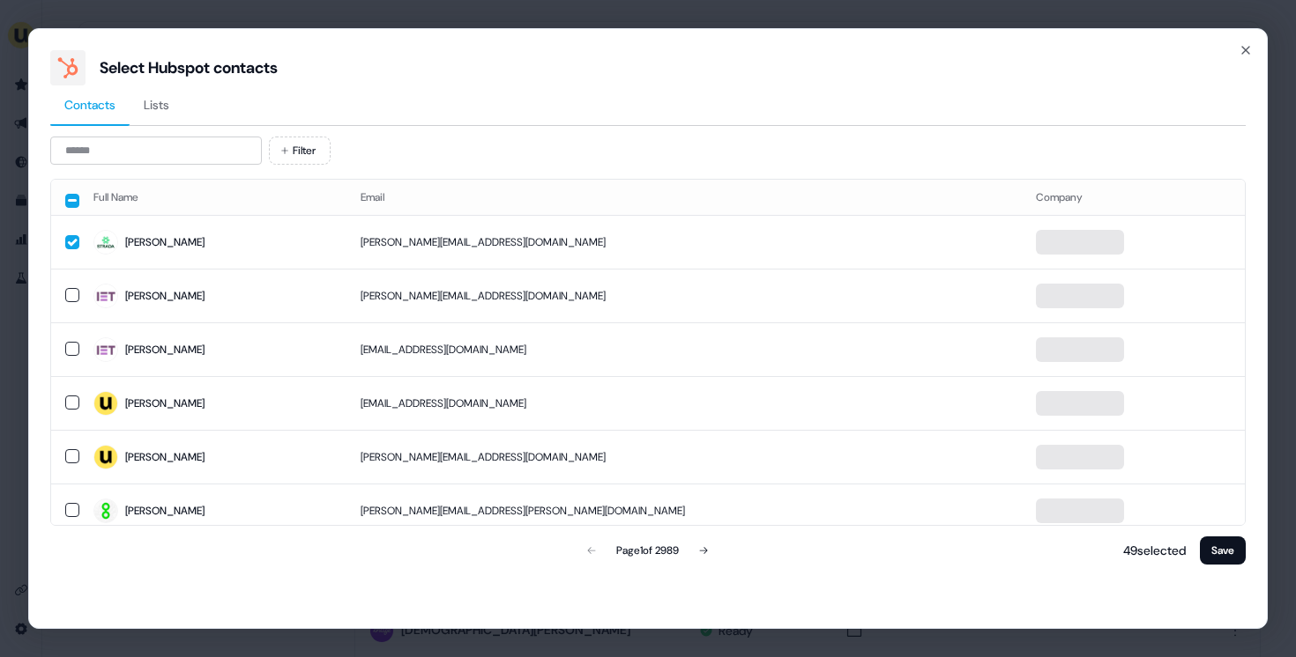
click at [214, 166] on div "Filter Full Name Email Company Yann yann.cartier@stradaglobal.com Rachel rachel…" at bounding box center [647, 353] width 1195 height 432
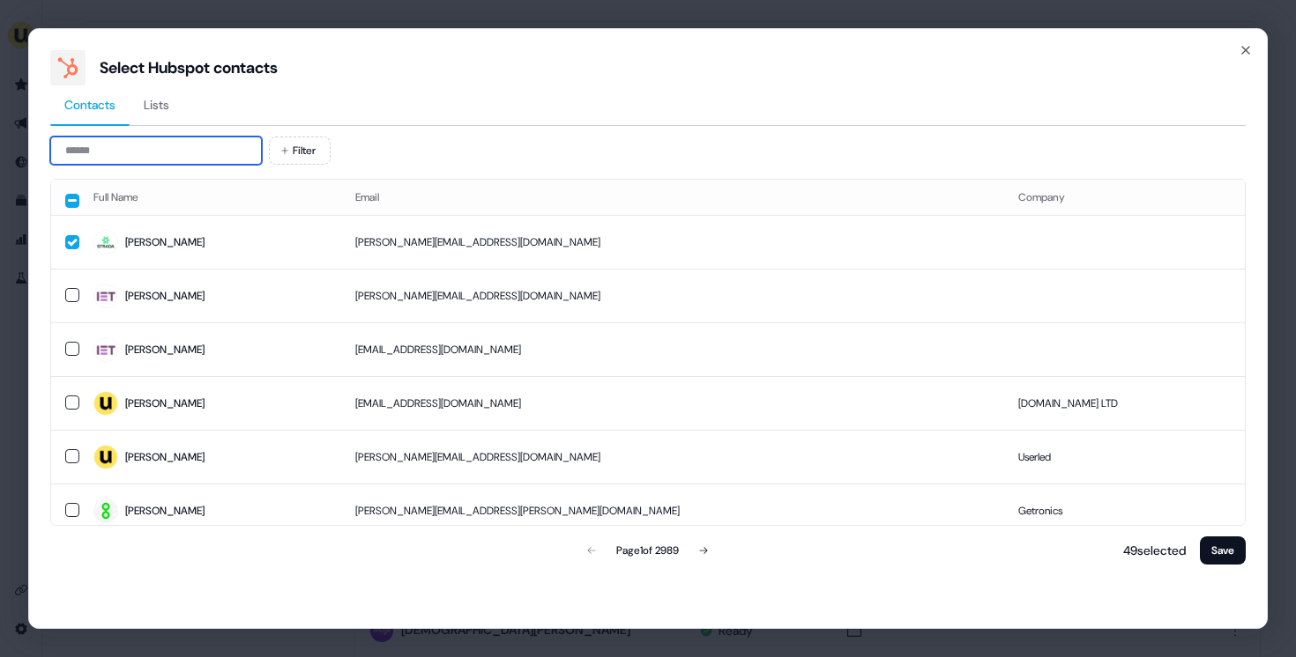
click at [209, 155] on input at bounding box center [156, 151] width 212 height 28
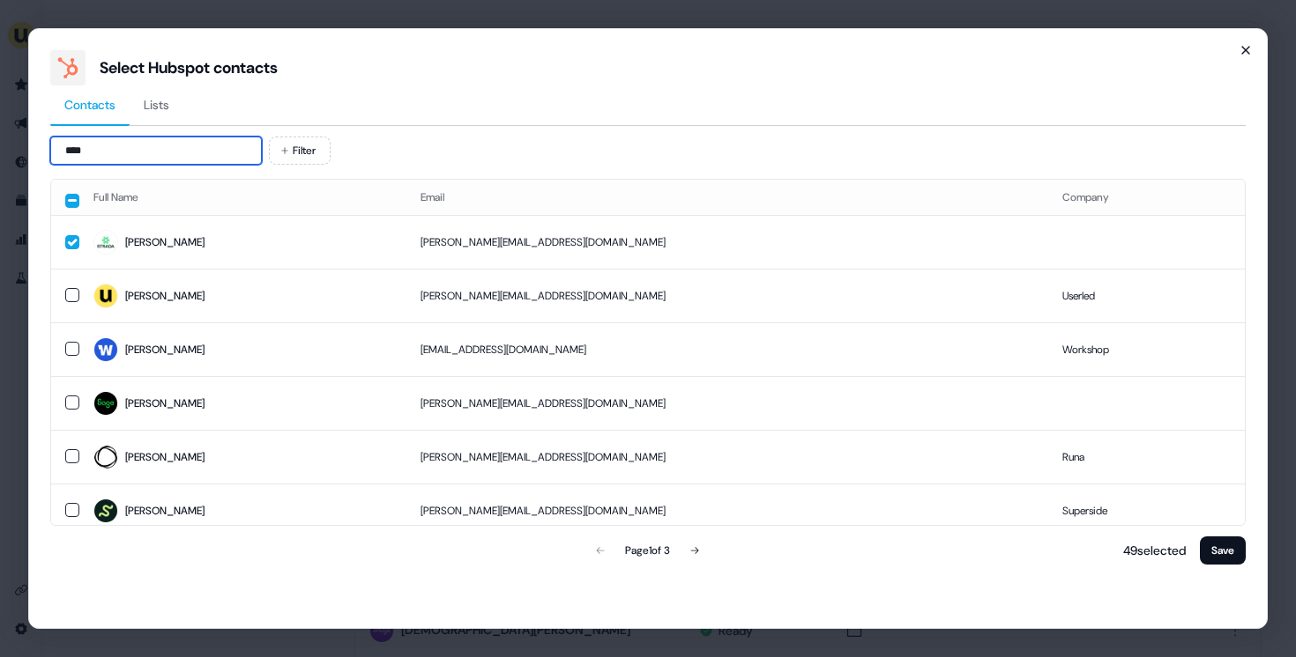
type input "****"
click at [1241, 48] on icon "button" at bounding box center [1245, 50] width 14 height 14
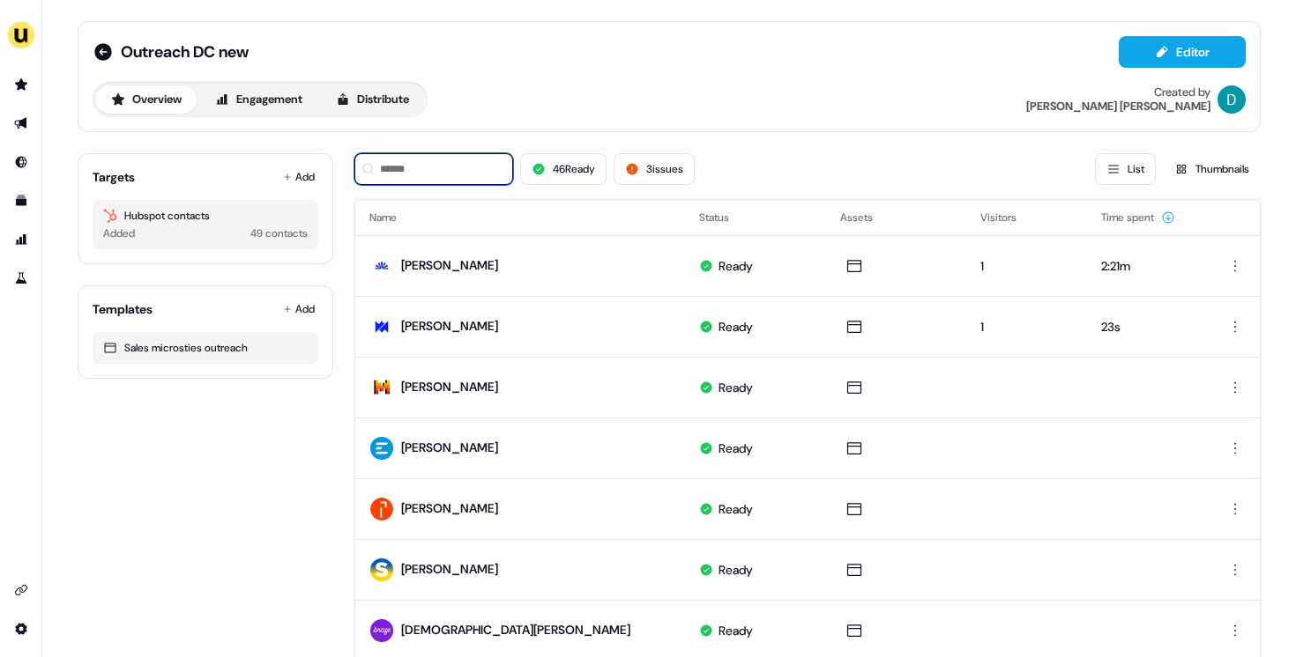
click at [448, 175] on input at bounding box center [433, 169] width 159 height 32
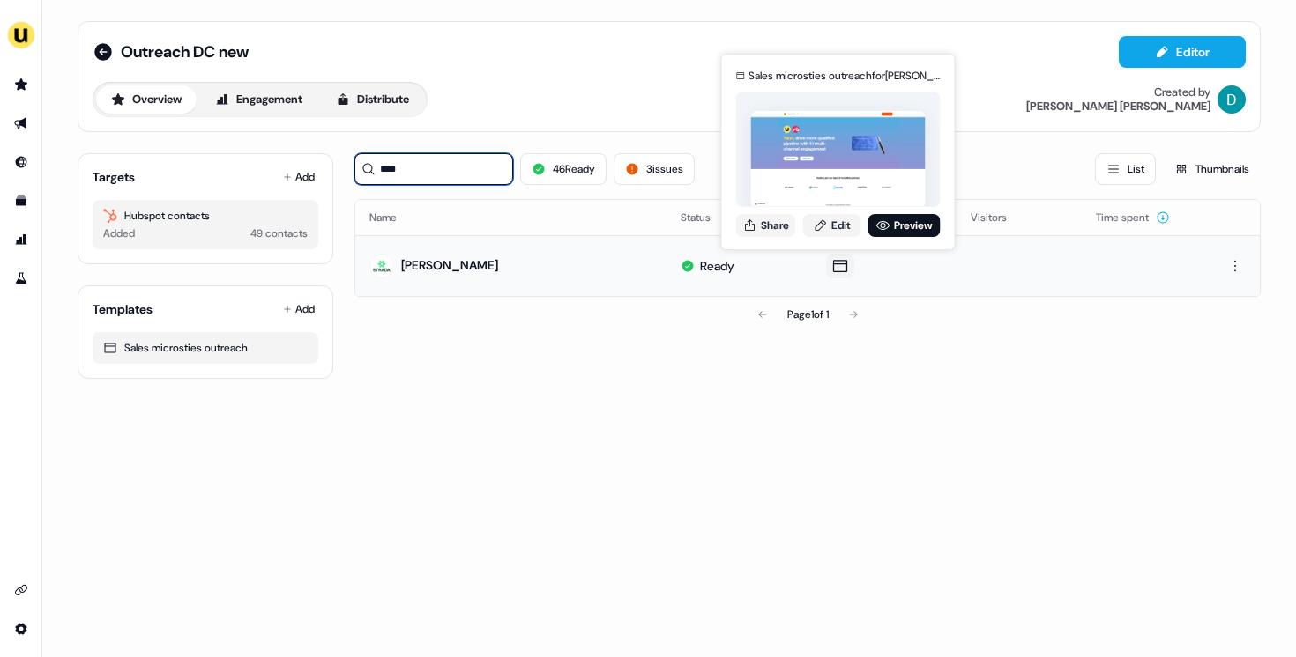
type input "****"
click at [839, 211] on div "Sales microsties outreach for Yann Cartier Share Edit Preview" at bounding box center [838, 152] width 212 height 184
click at [835, 225] on link "Edit" at bounding box center [832, 225] width 58 height 23
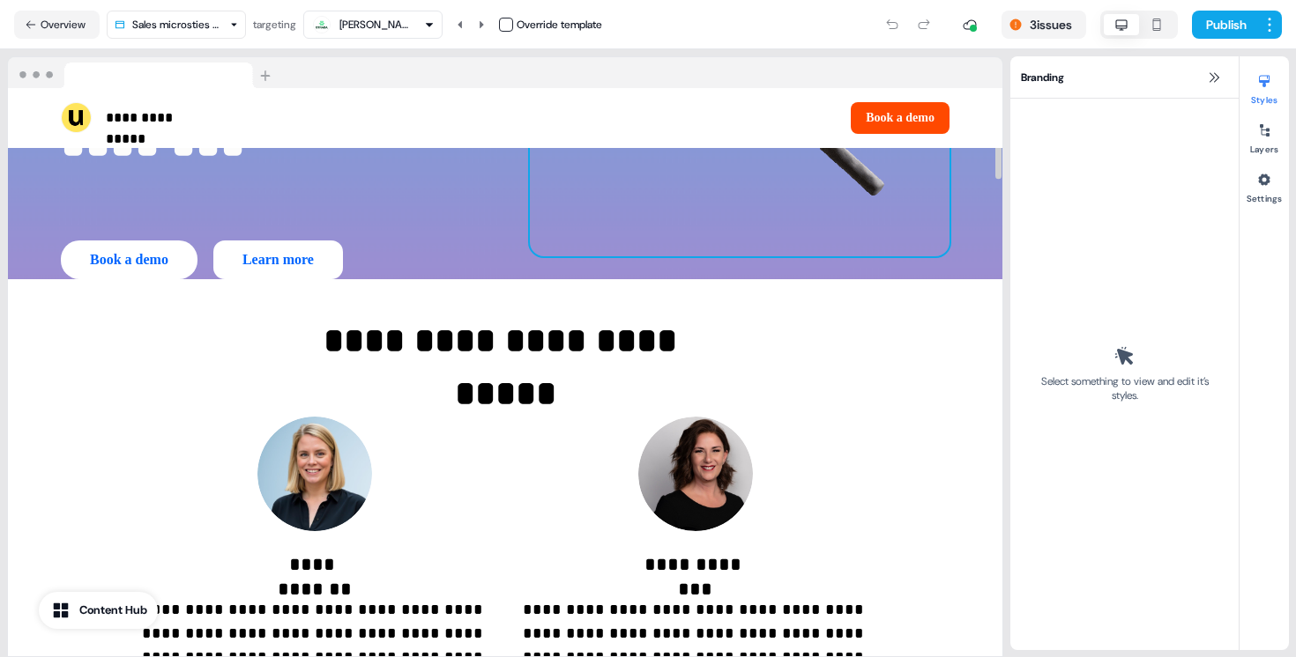
scroll to position [346, 0]
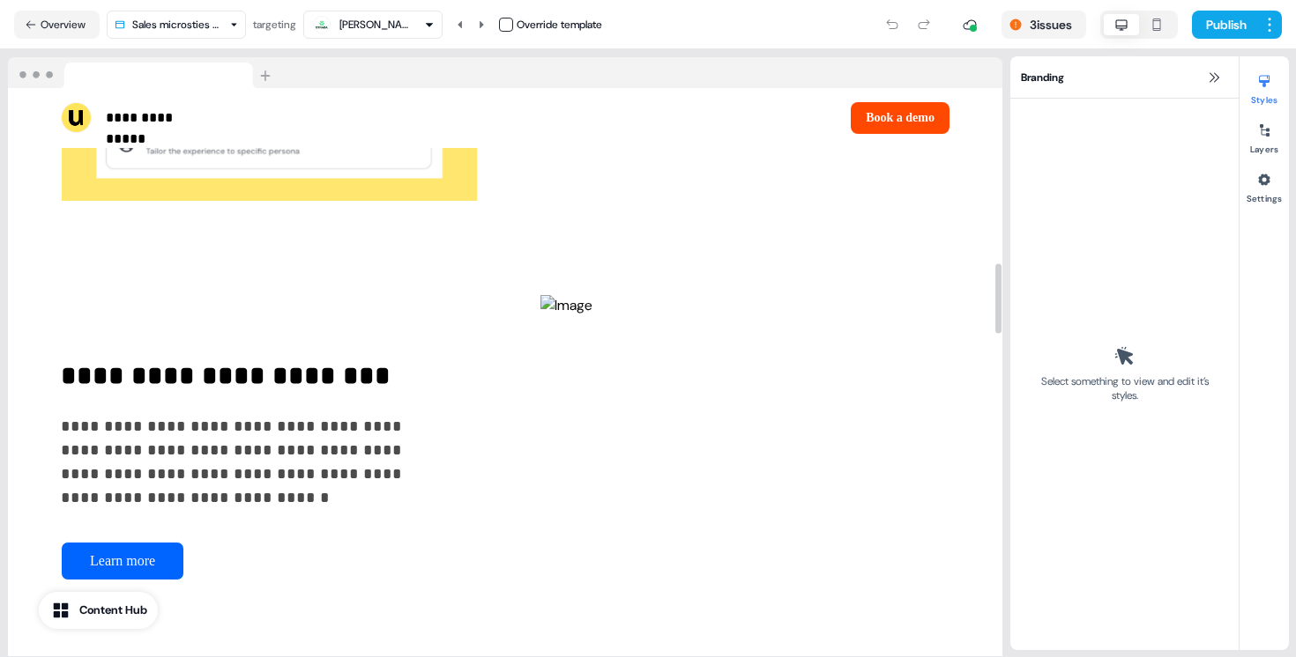
scroll to position [1759, 0]
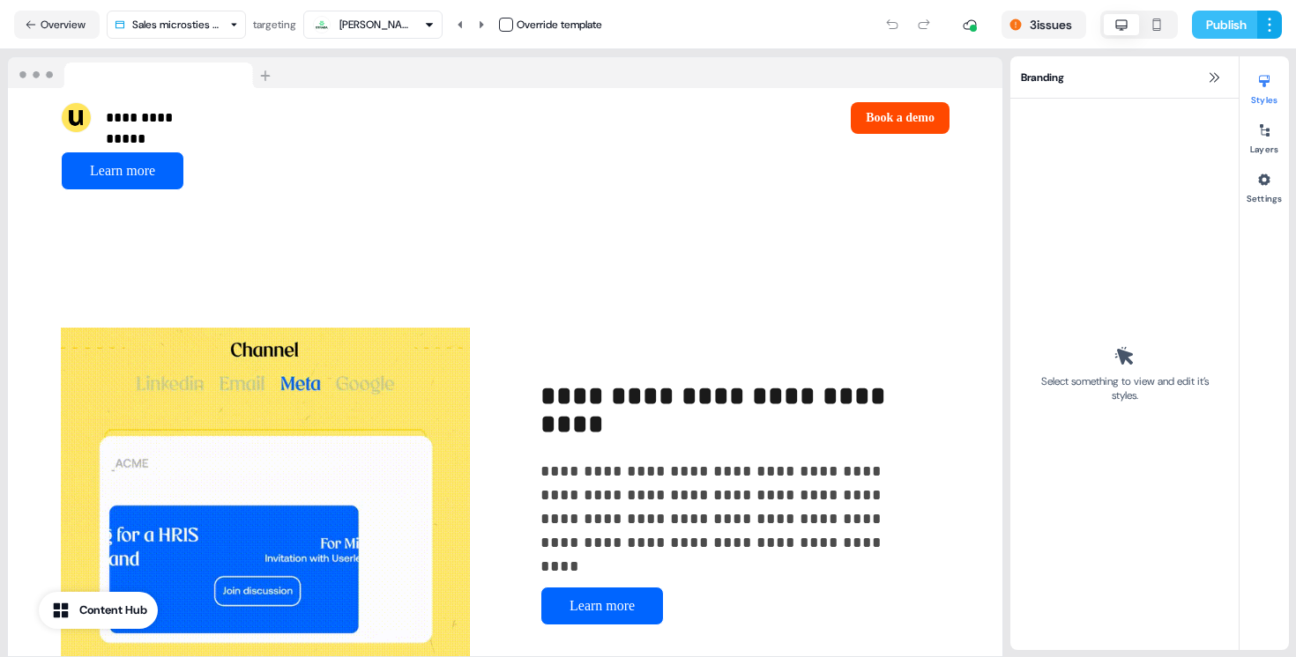
click at [1227, 22] on button "Publish" at bounding box center [1224, 25] width 65 height 28
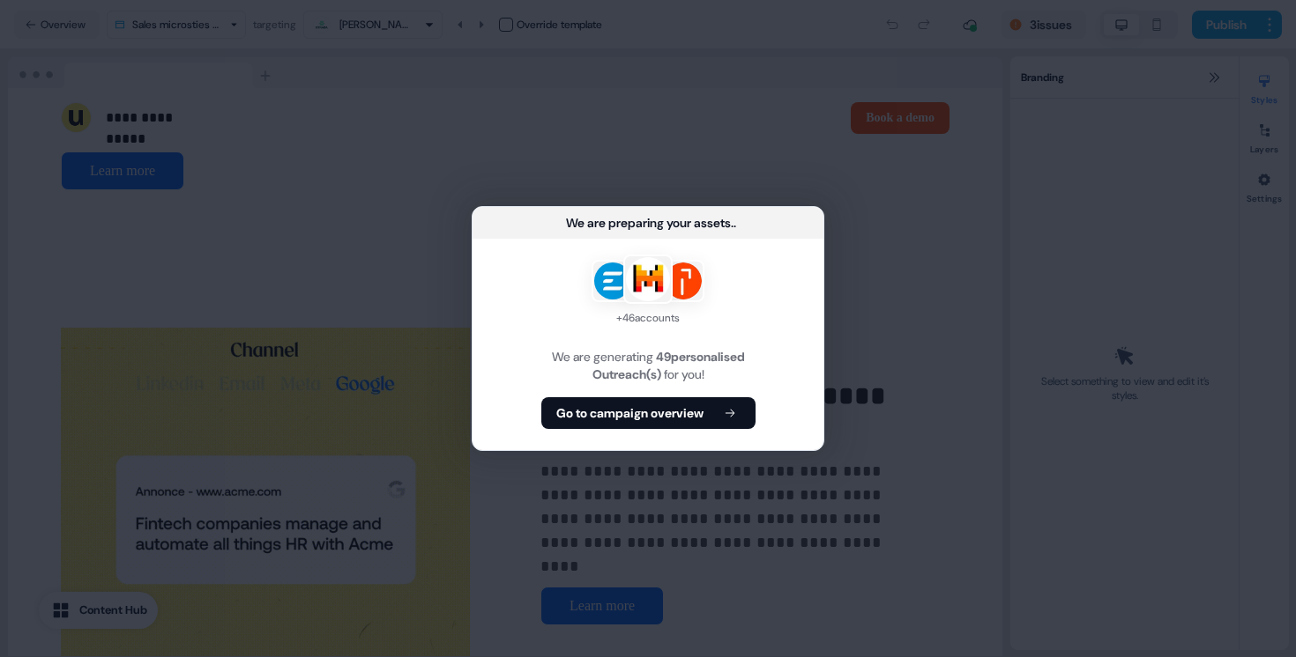
click at [683, 436] on div "+ 46 accounts We are generating 49 personalised Outreach(s) for you! Go to camp…" at bounding box center [647, 345] width 351 height 212
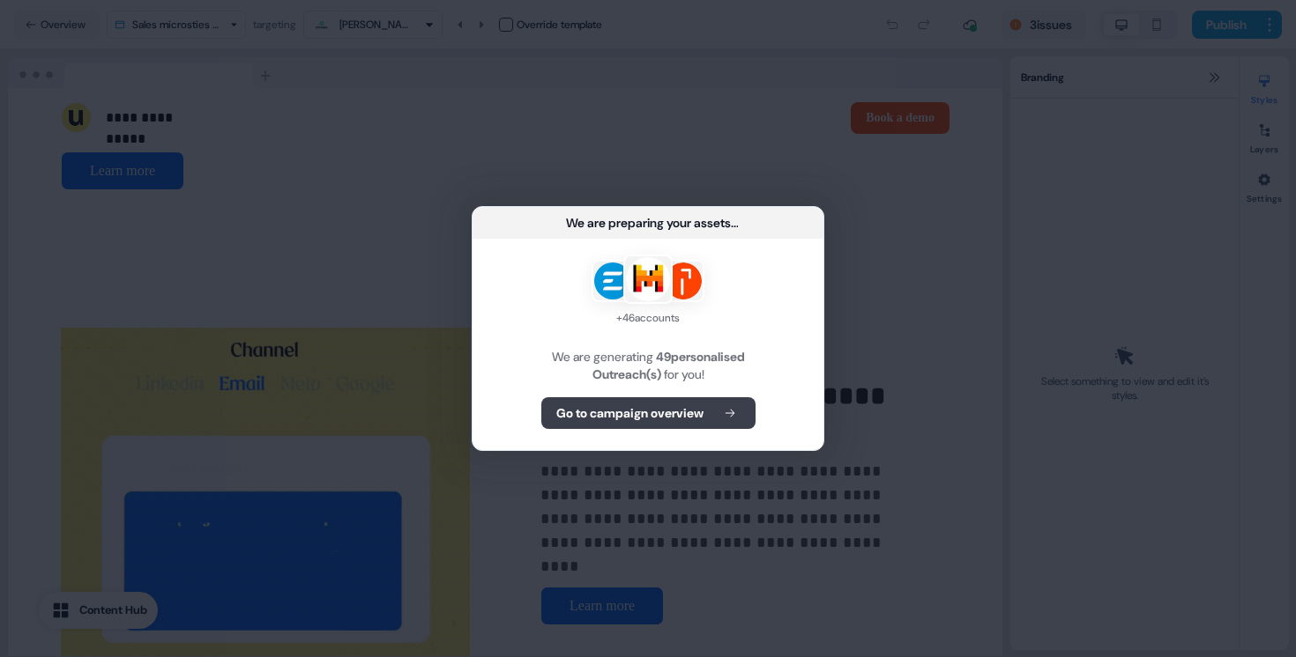
click at [683, 407] on b "Go to campaign overview" at bounding box center [629, 414] width 147 height 18
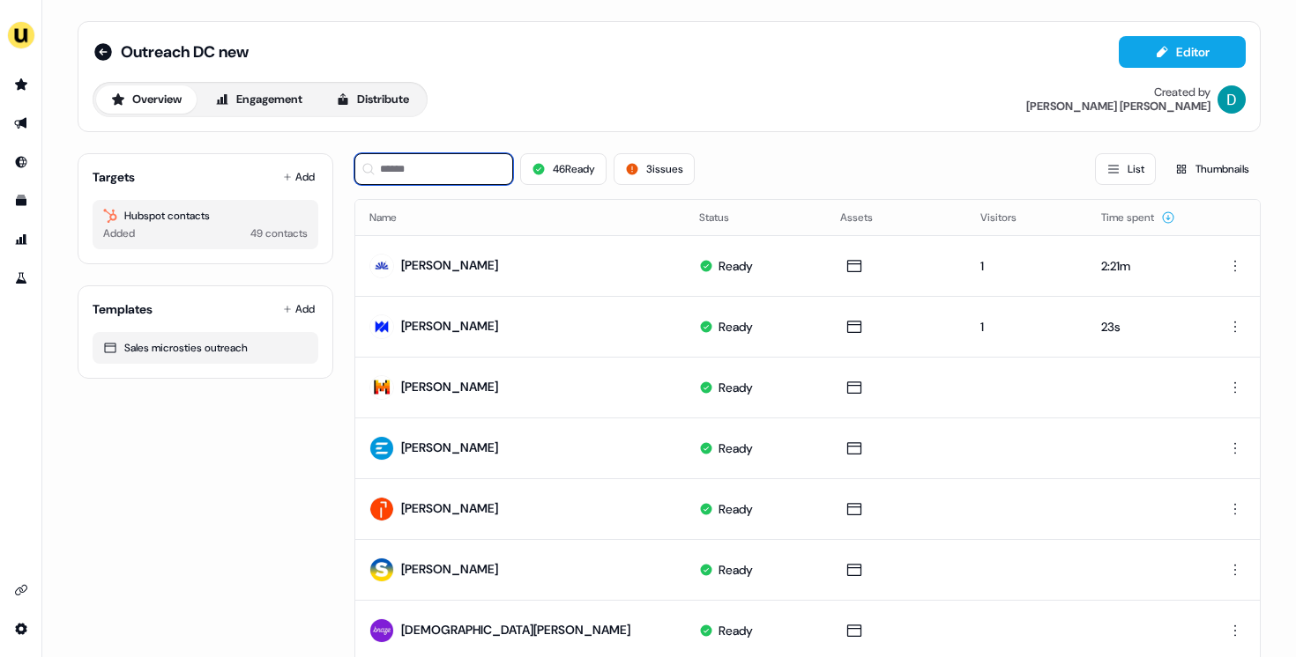
click at [397, 167] on input at bounding box center [433, 169] width 159 height 32
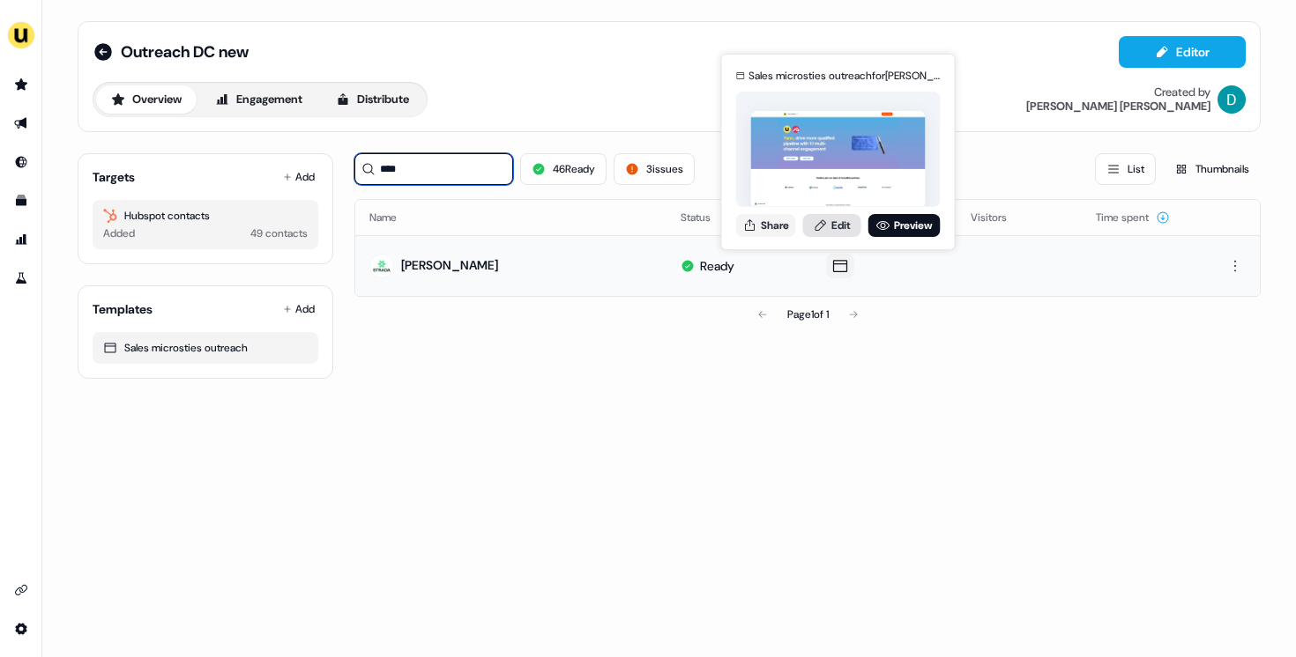
type input "****"
click at [830, 227] on link "Edit" at bounding box center [832, 225] width 58 height 23
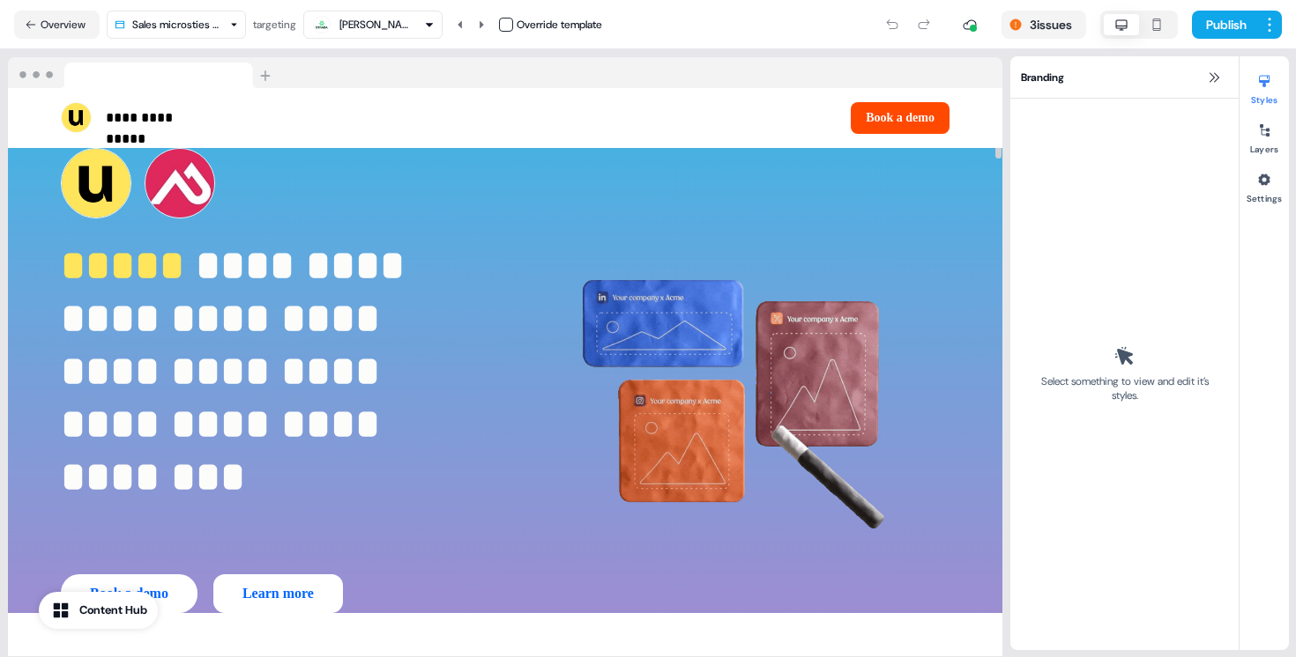
click at [502, 29] on div "Override template" at bounding box center [550, 25] width 103 height 18
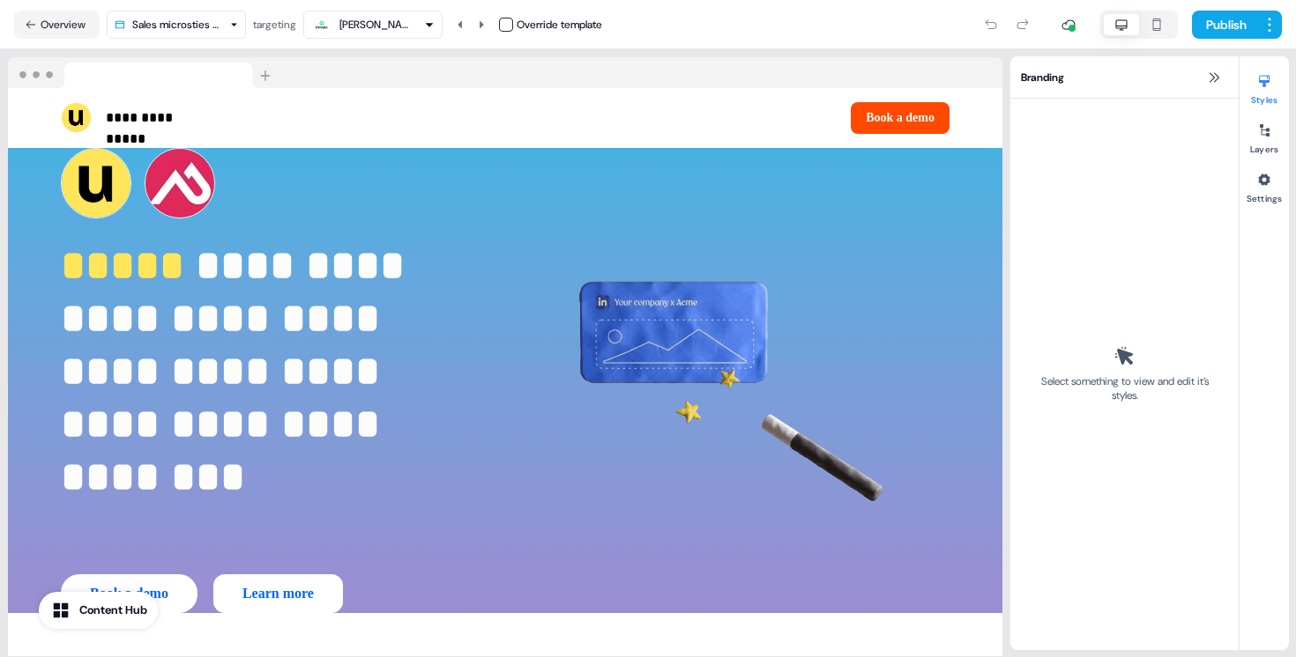
click at [512, 25] on button "button" at bounding box center [506, 25] width 14 height 14
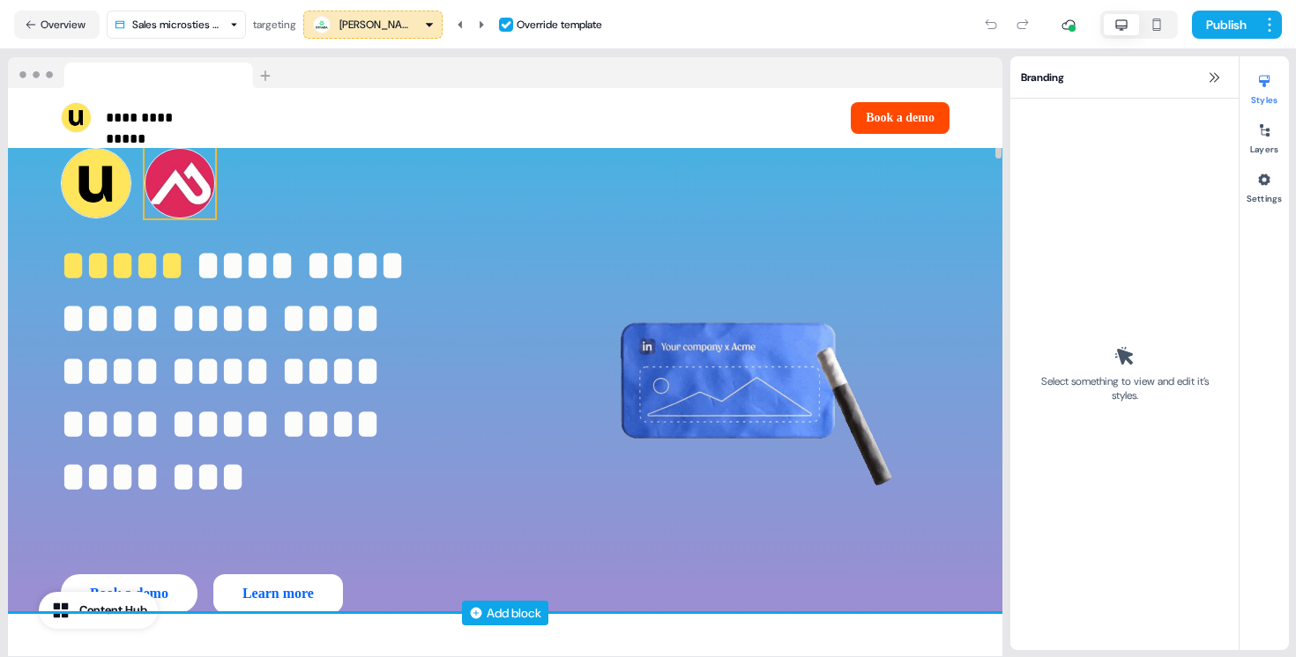
click at [189, 172] on img at bounding box center [180, 183] width 71 height 71
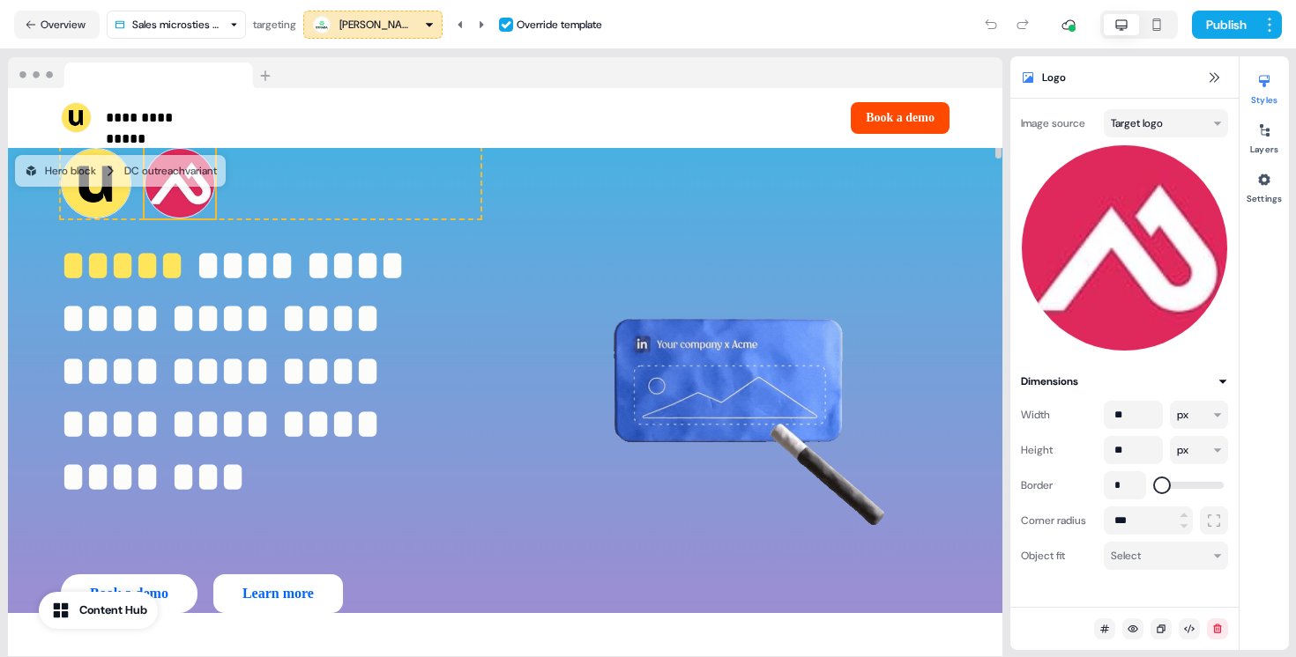
click at [1180, 142] on div "Image source Target logo" at bounding box center [1124, 230] width 207 height 242
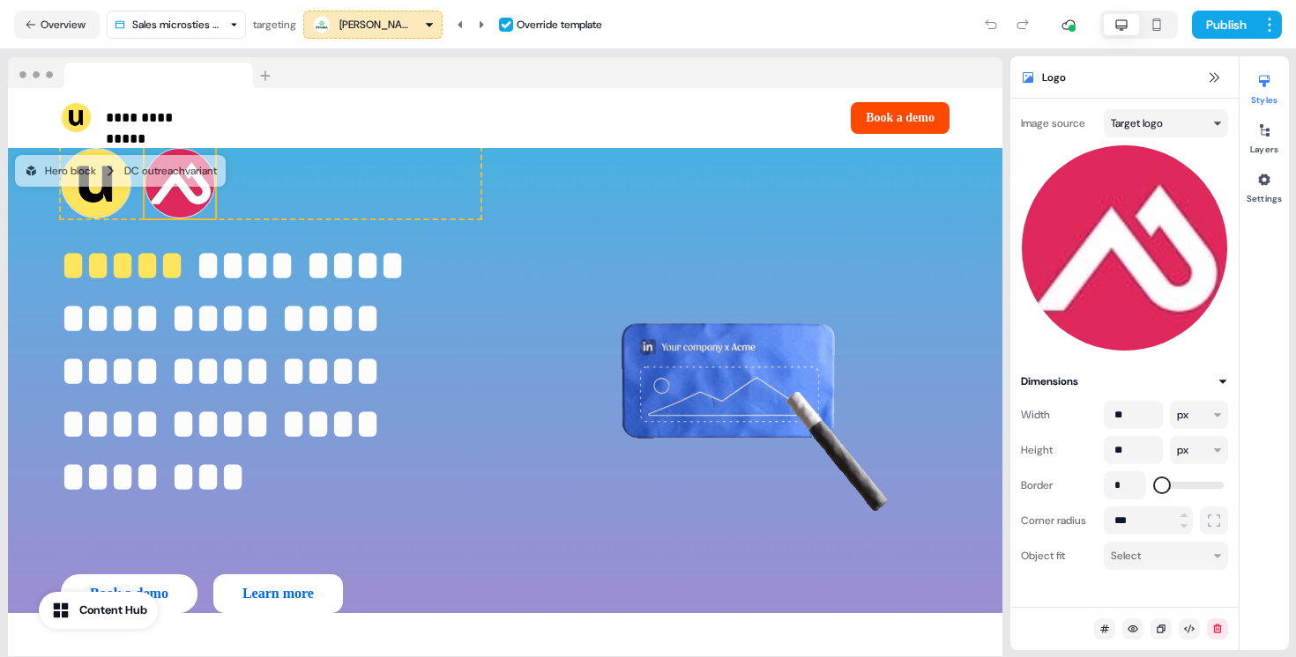
click at [1180, 130] on html "**********" at bounding box center [648, 328] width 1296 height 657
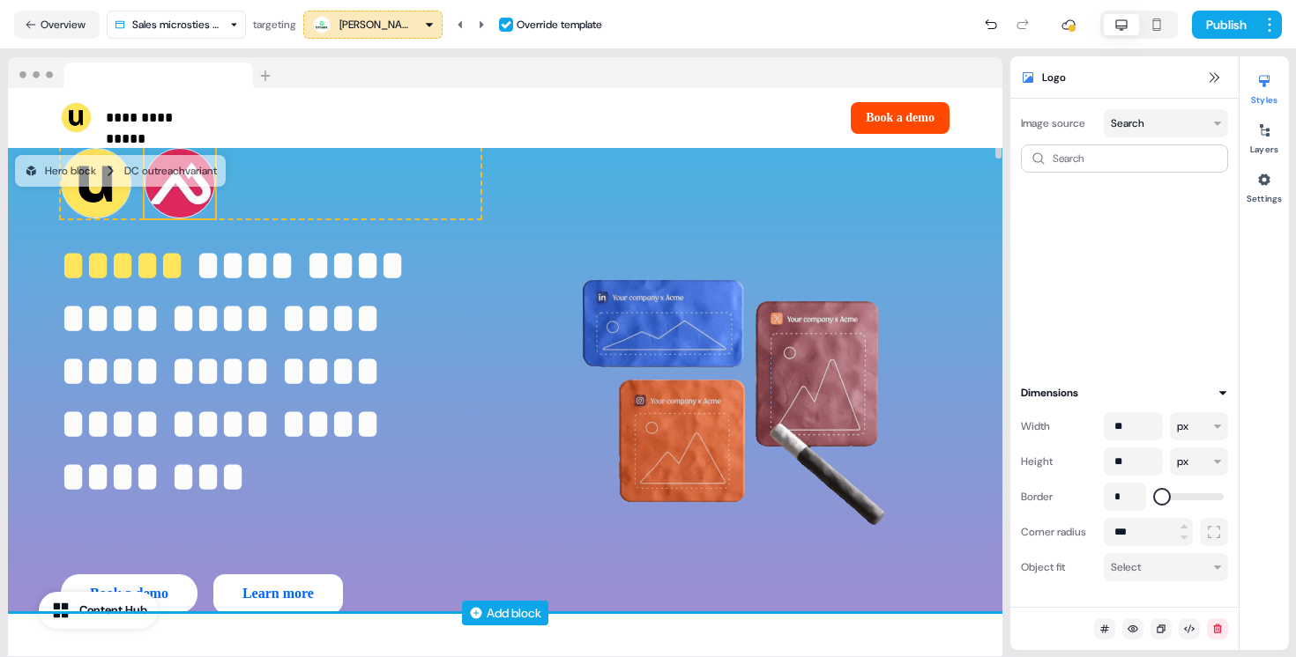
scroll to position [1, 0]
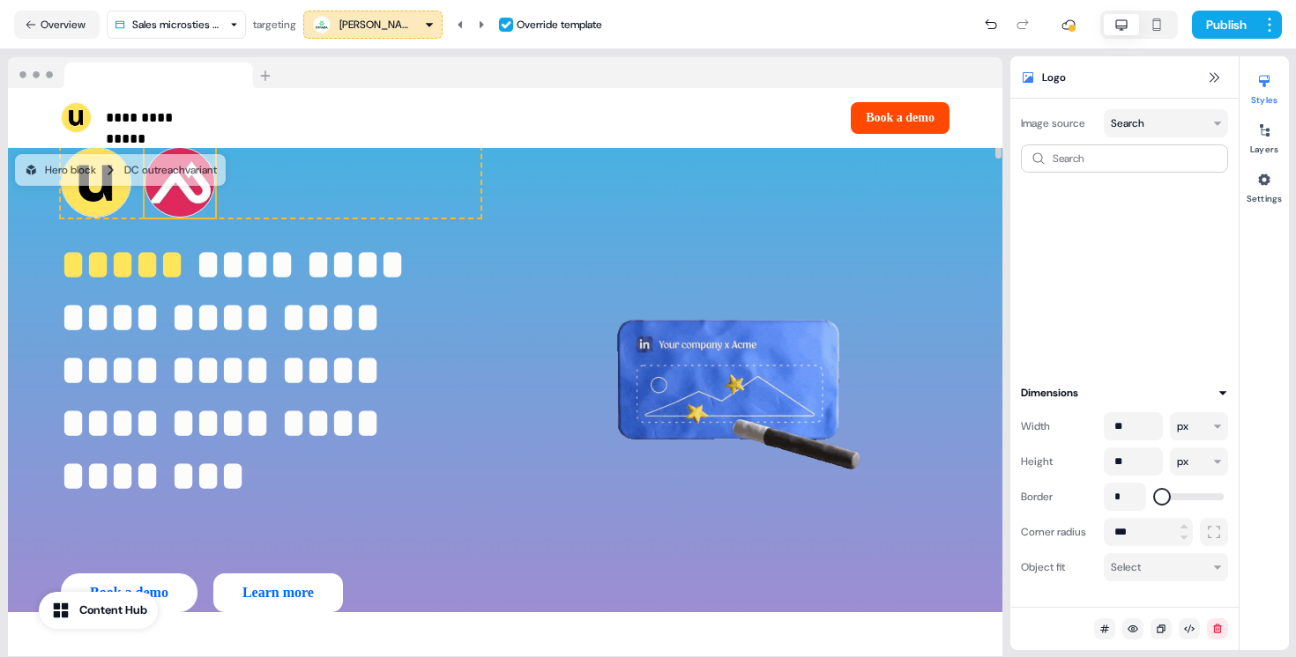
click at [1137, 142] on div "Image source Search Search" at bounding box center [1124, 236] width 207 height 254
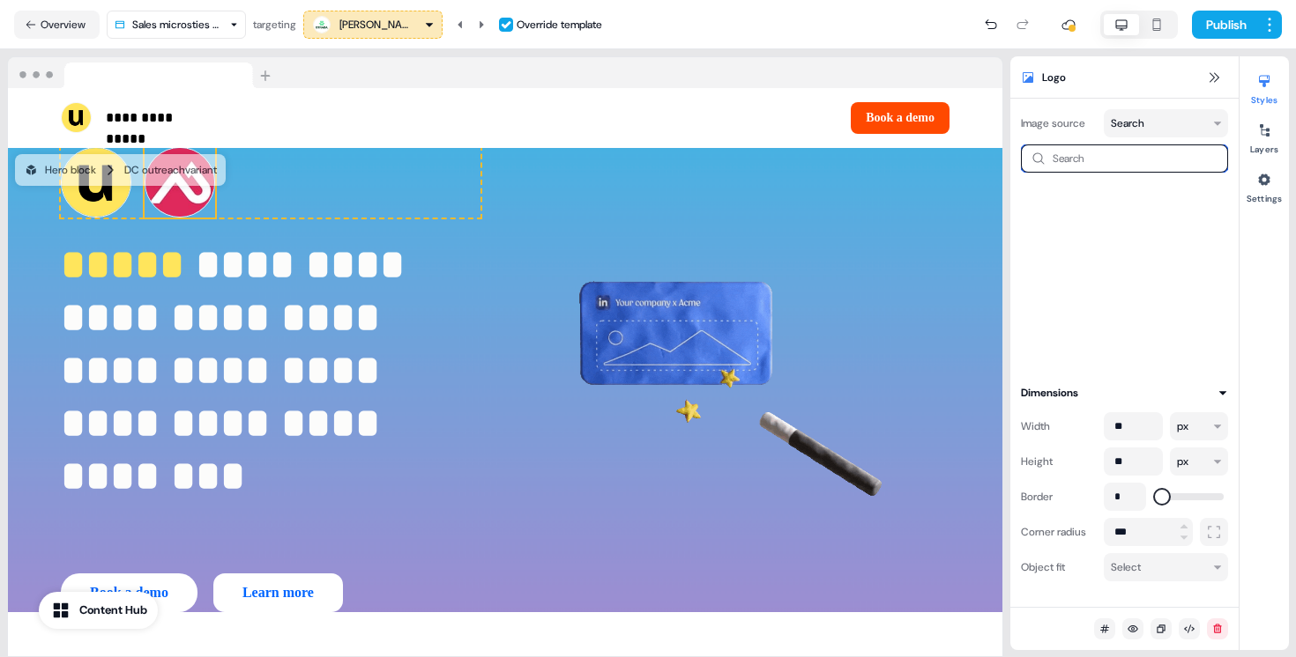
click at [1129, 152] on input at bounding box center [1124, 159] width 207 height 28
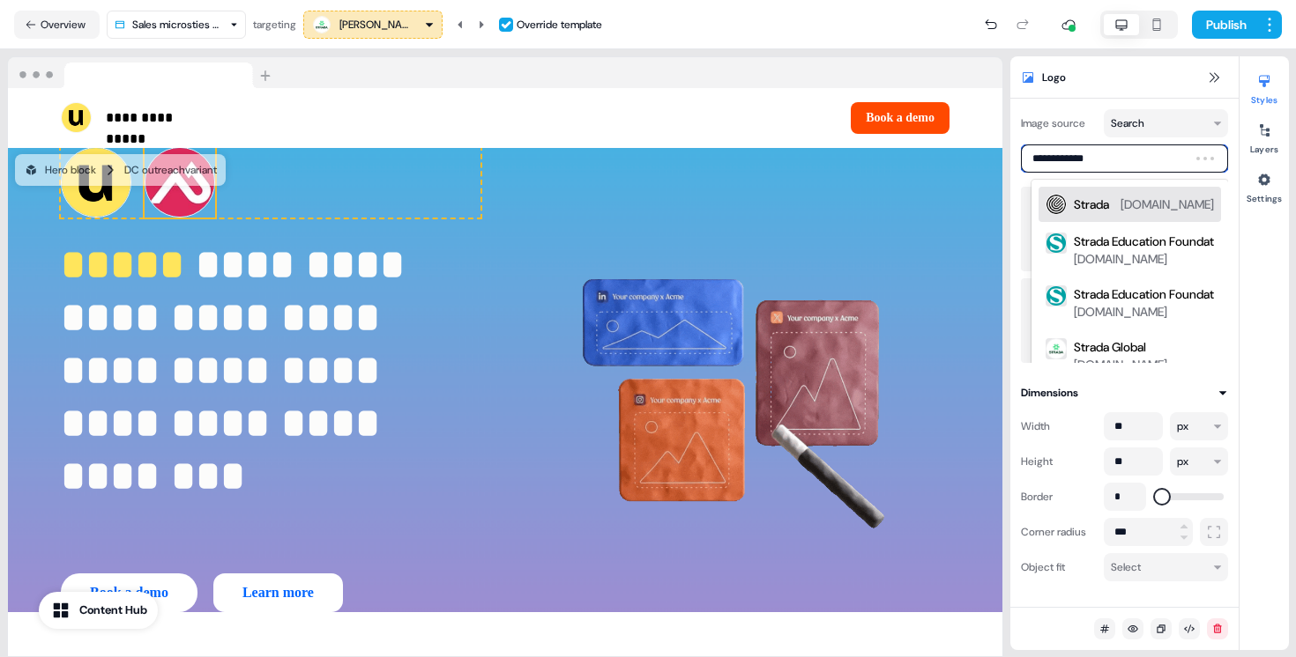
type input "**********"
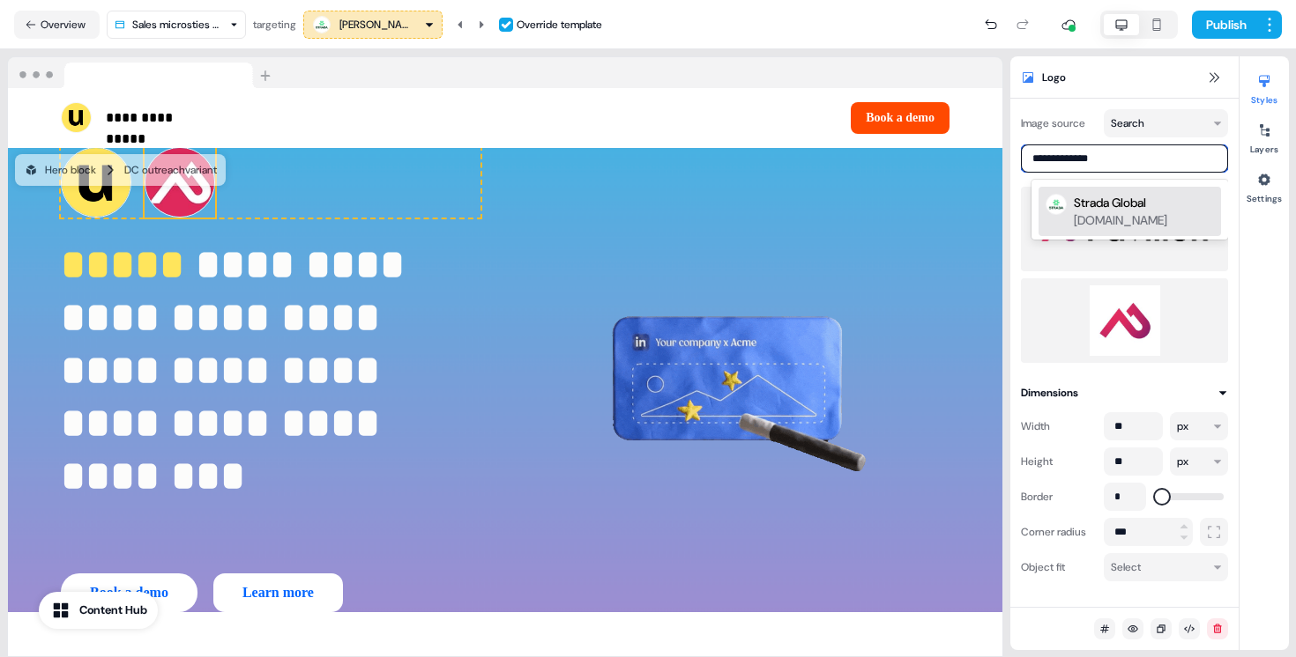
click at [1170, 229] on div "Strada Global stradaglobal.com" at bounding box center [1129, 211] width 182 height 49
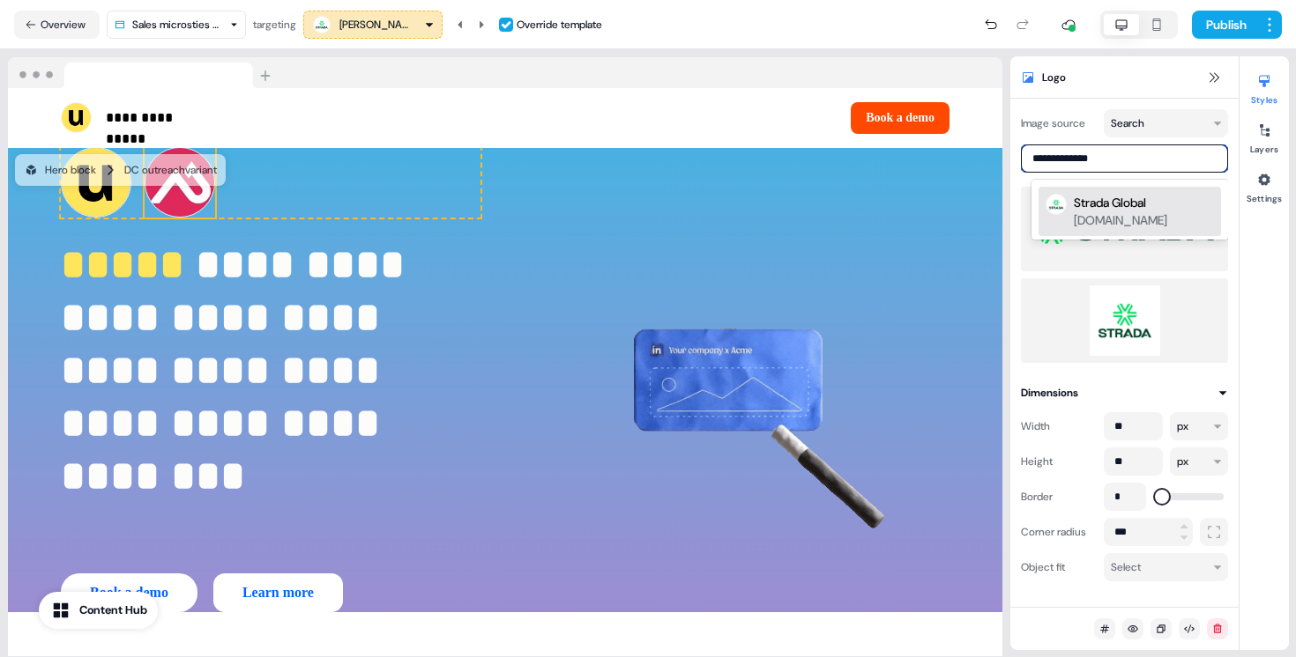
type input "**********"
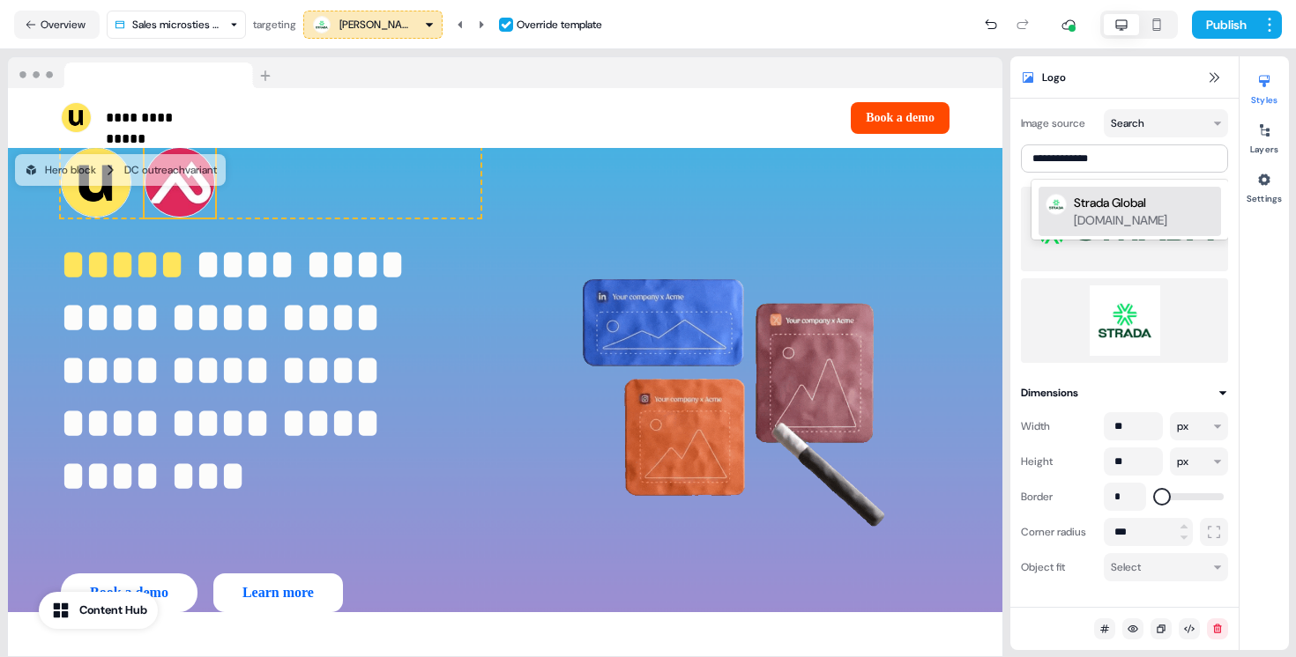
click at [1152, 243] on img at bounding box center [1124, 229] width 179 height 71
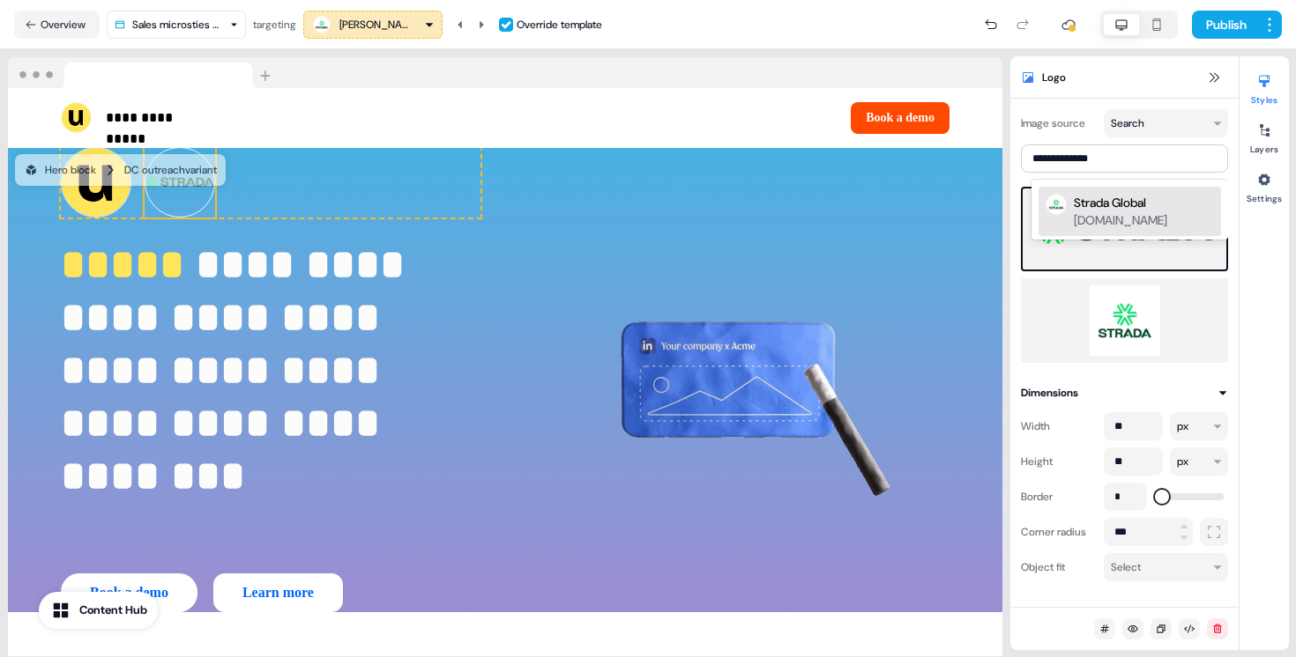
click at [1140, 217] on div "stradaglobal.com" at bounding box center [1119, 221] width 93 height 18
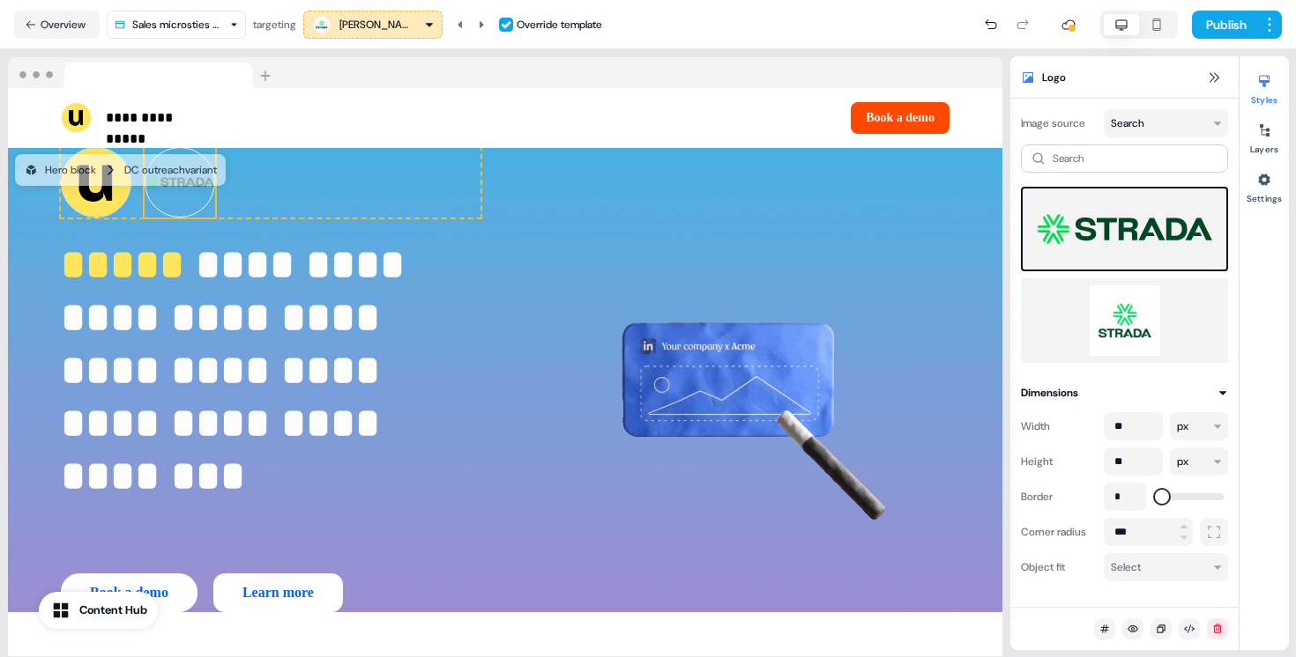
click at [1128, 300] on img at bounding box center [1124, 321] width 179 height 71
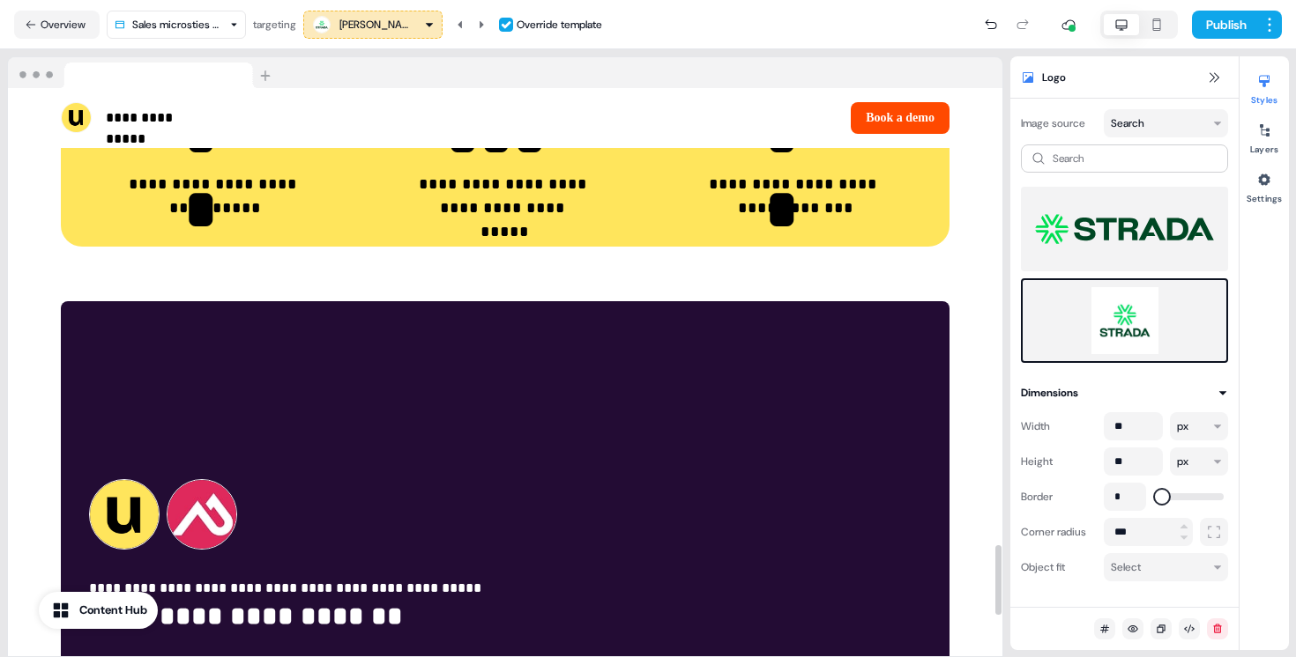
scroll to position [3722, 0]
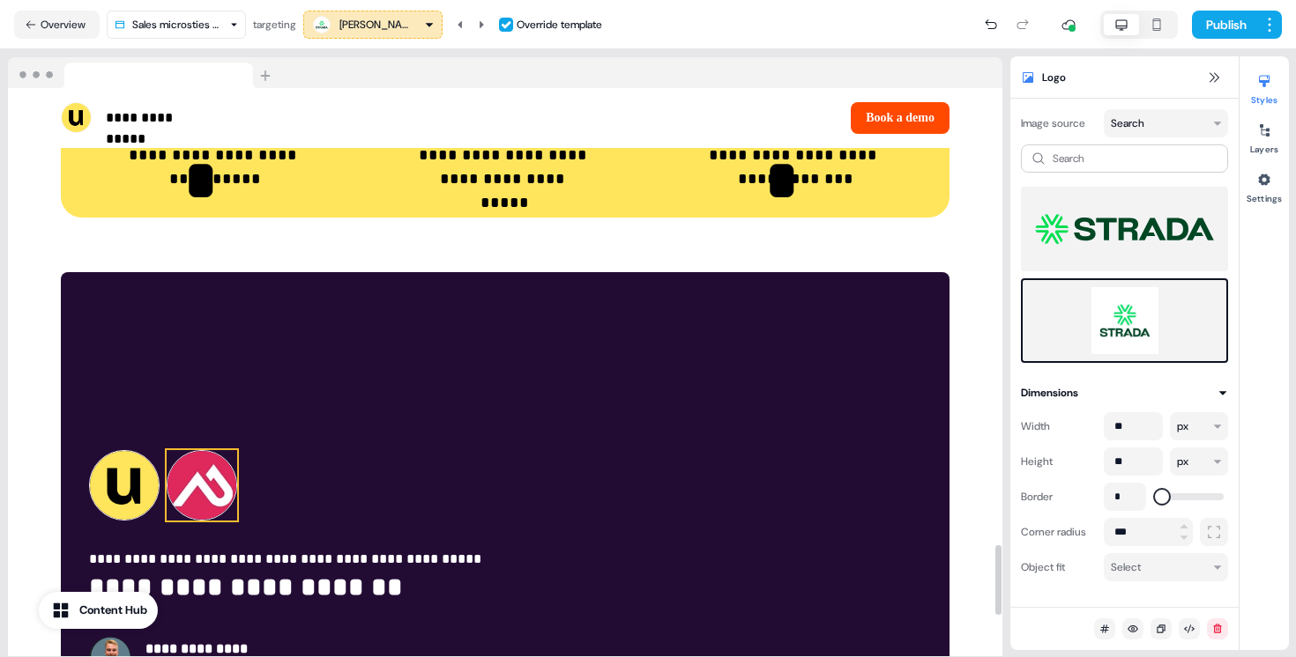
click at [226, 450] on img at bounding box center [202, 485] width 71 height 71
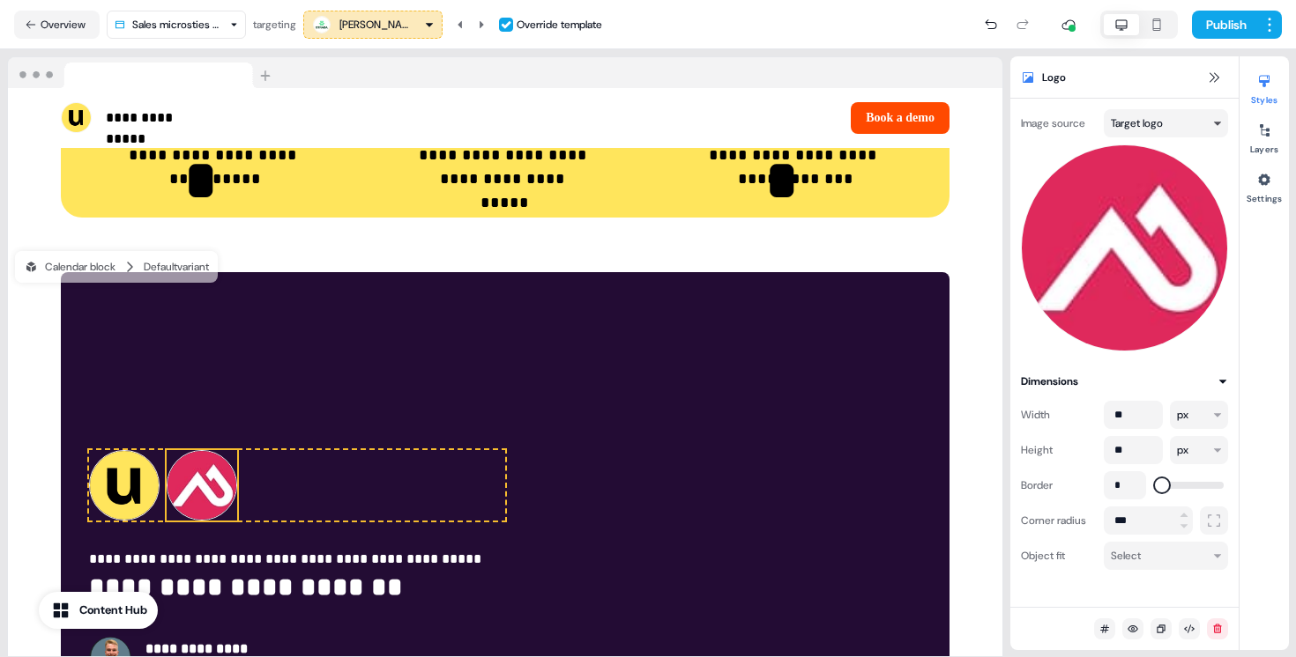
click at [1214, 130] on html "**********" at bounding box center [648, 328] width 1296 height 657
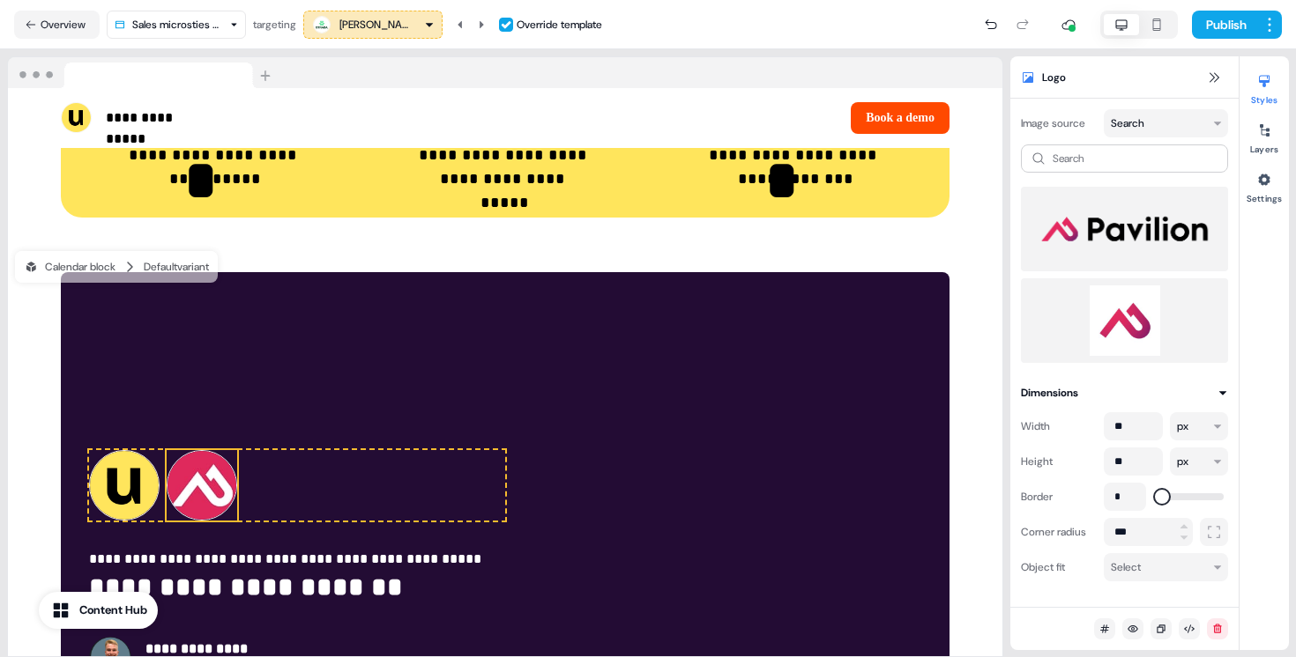
click at [1127, 319] on img at bounding box center [1124, 321] width 179 height 71
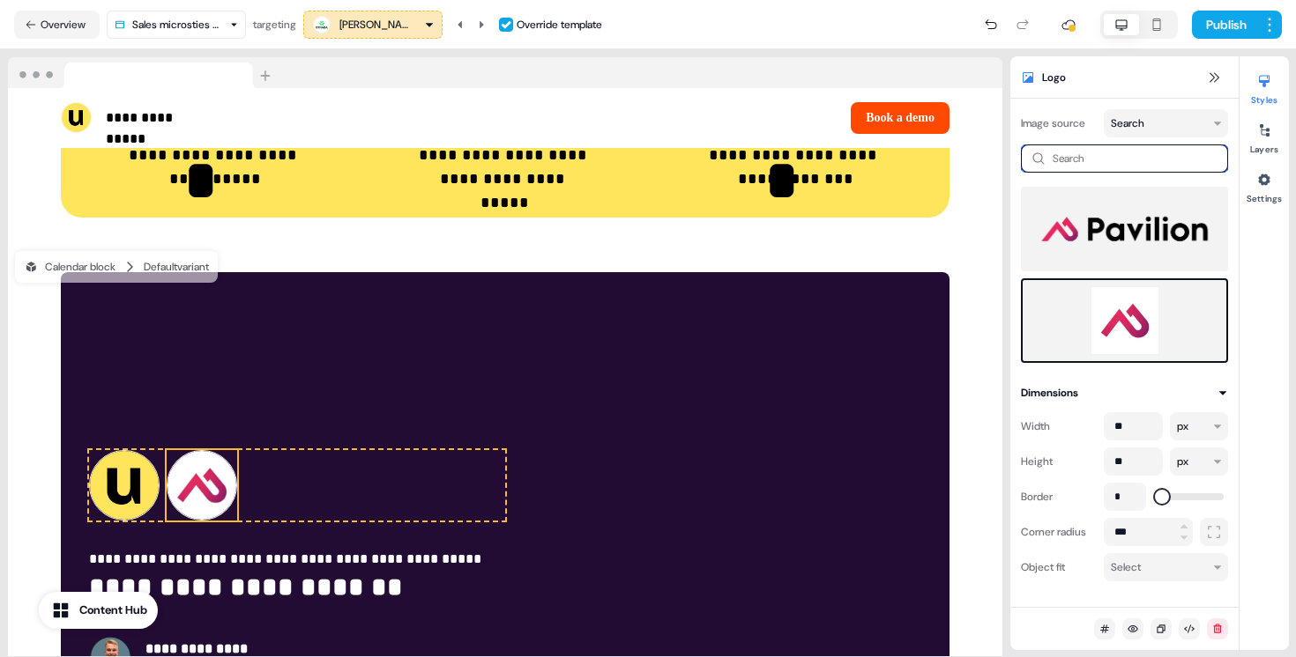
click at [1095, 152] on input at bounding box center [1124, 159] width 207 height 28
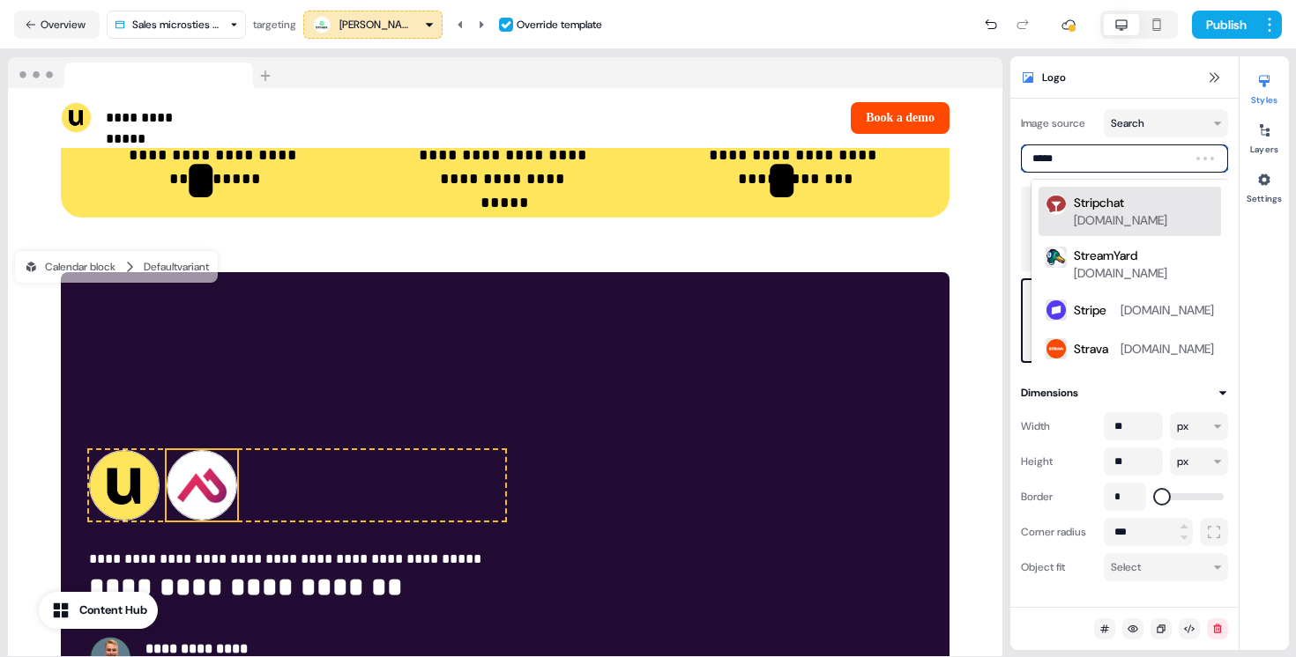
type input "******"
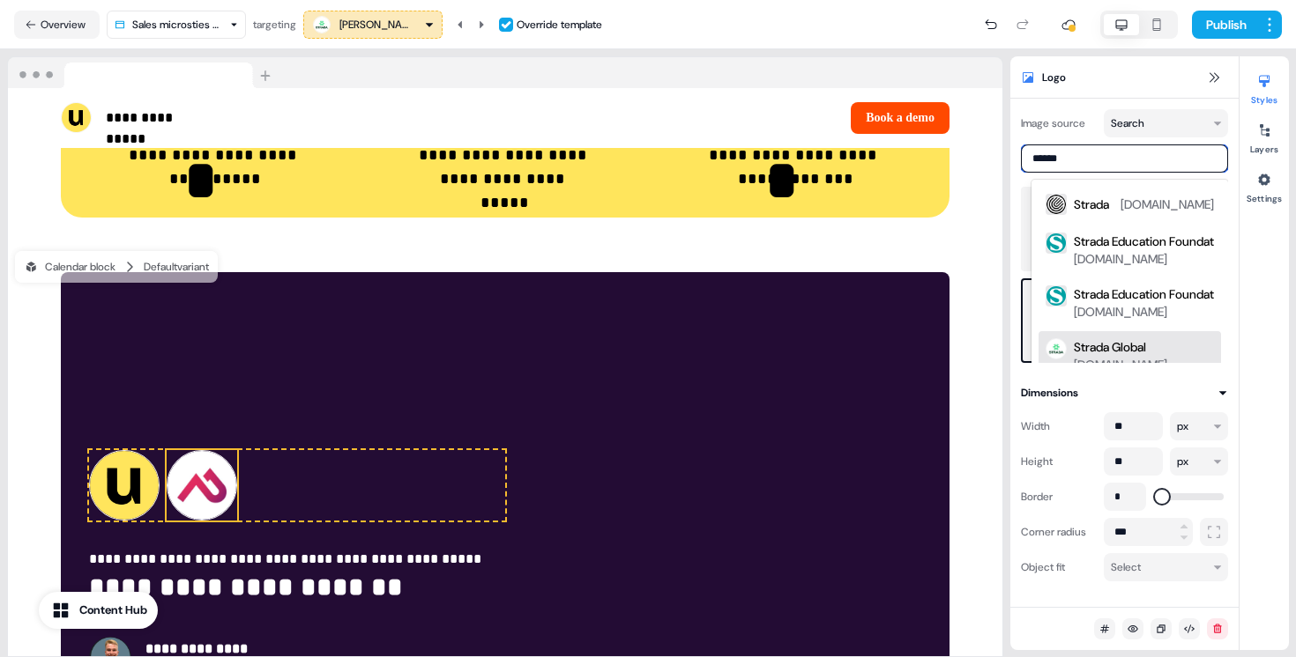
click at [1103, 337] on div "Strada Global stradaglobal.com" at bounding box center [1129, 355] width 182 height 49
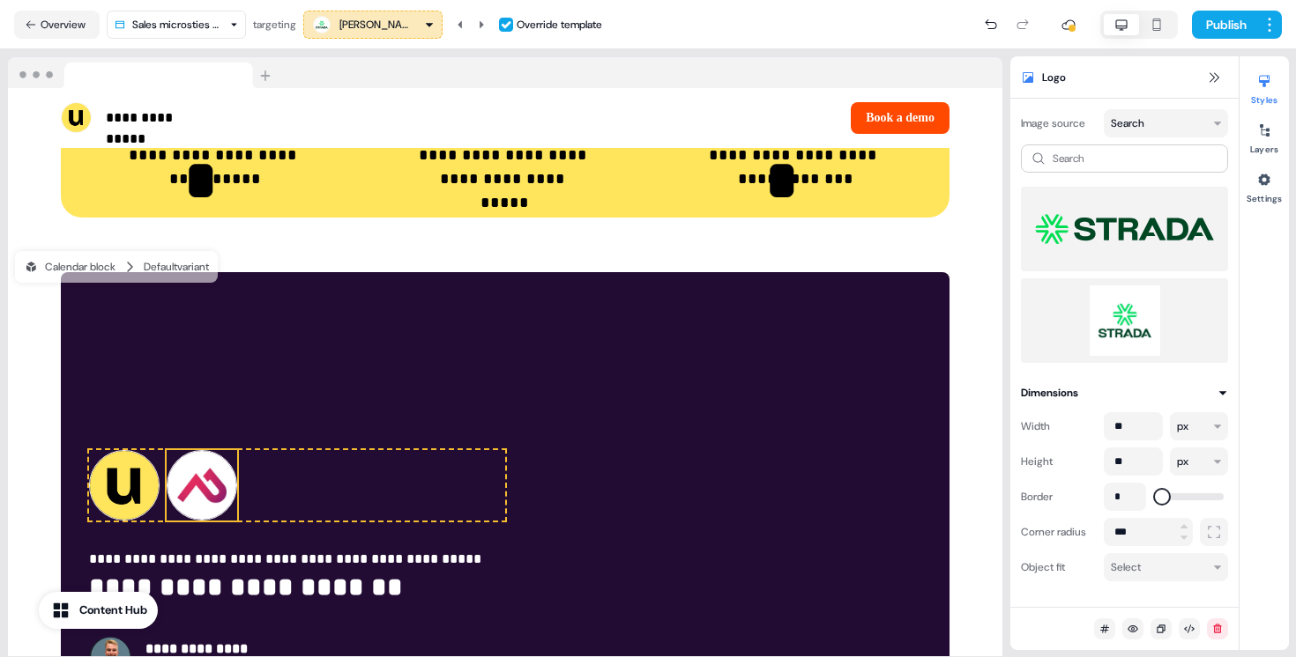
click at [1106, 332] on img at bounding box center [1124, 321] width 179 height 71
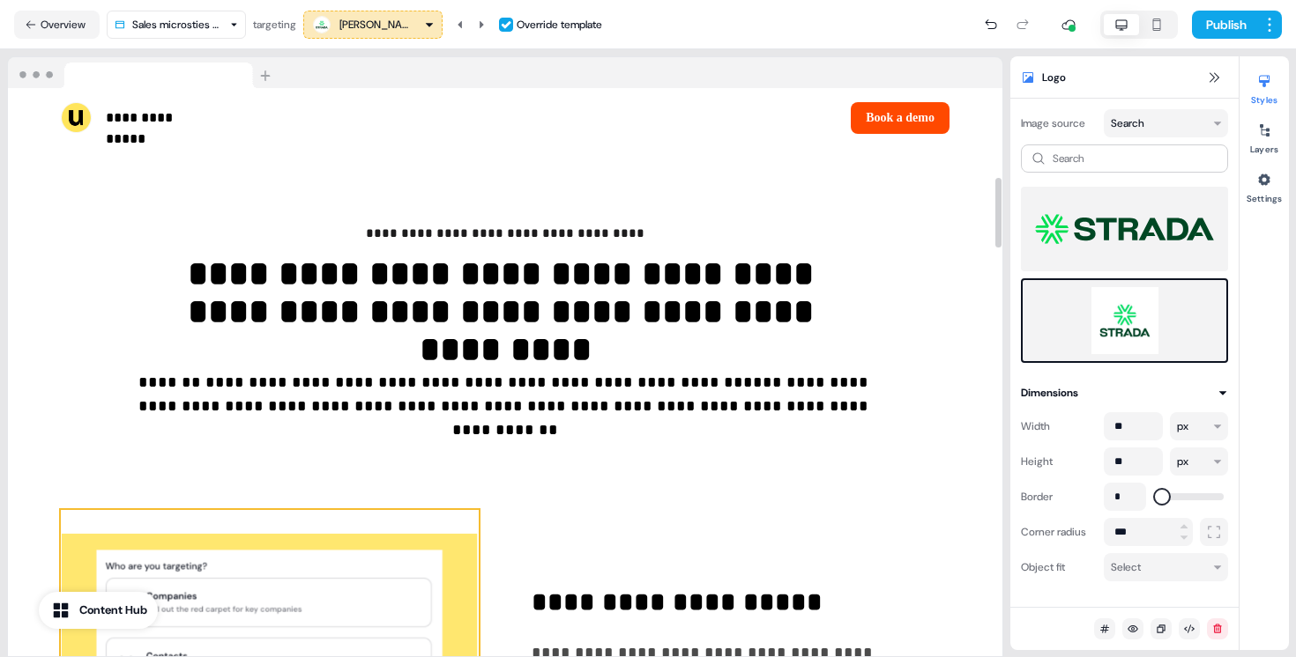
scroll to position [724, 0]
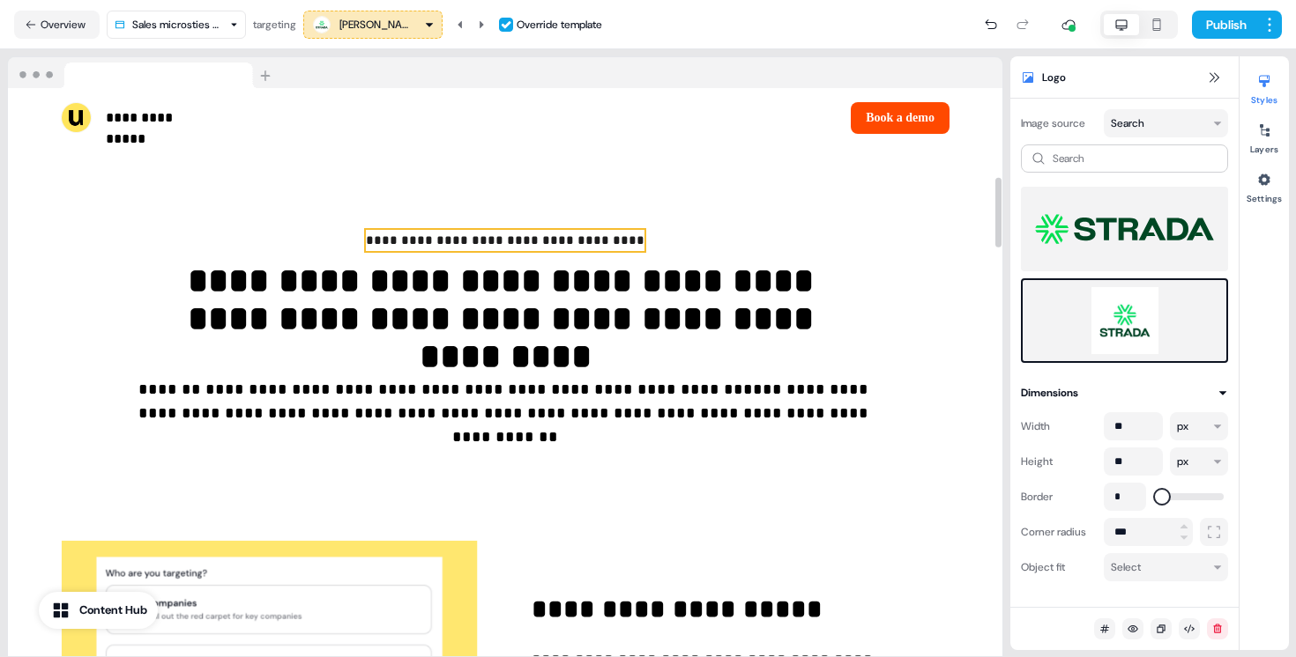
click at [457, 234] on span "**********" at bounding box center [505, 240] width 279 height 13
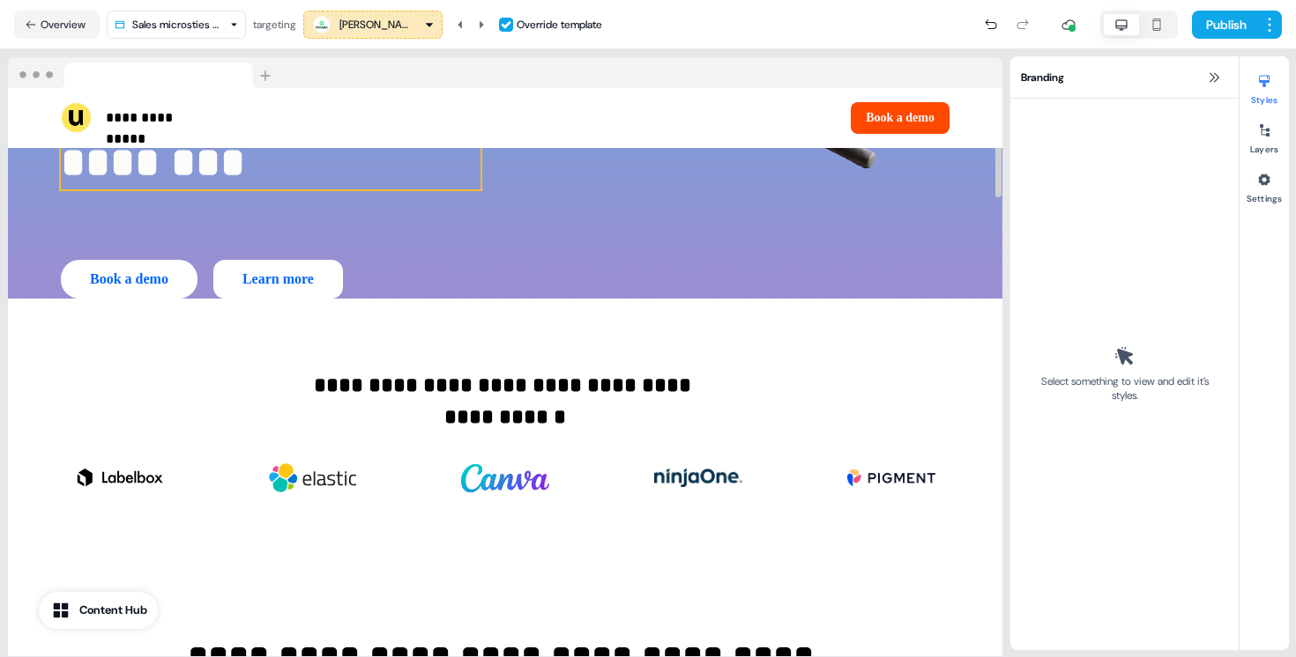
scroll to position [312, 0]
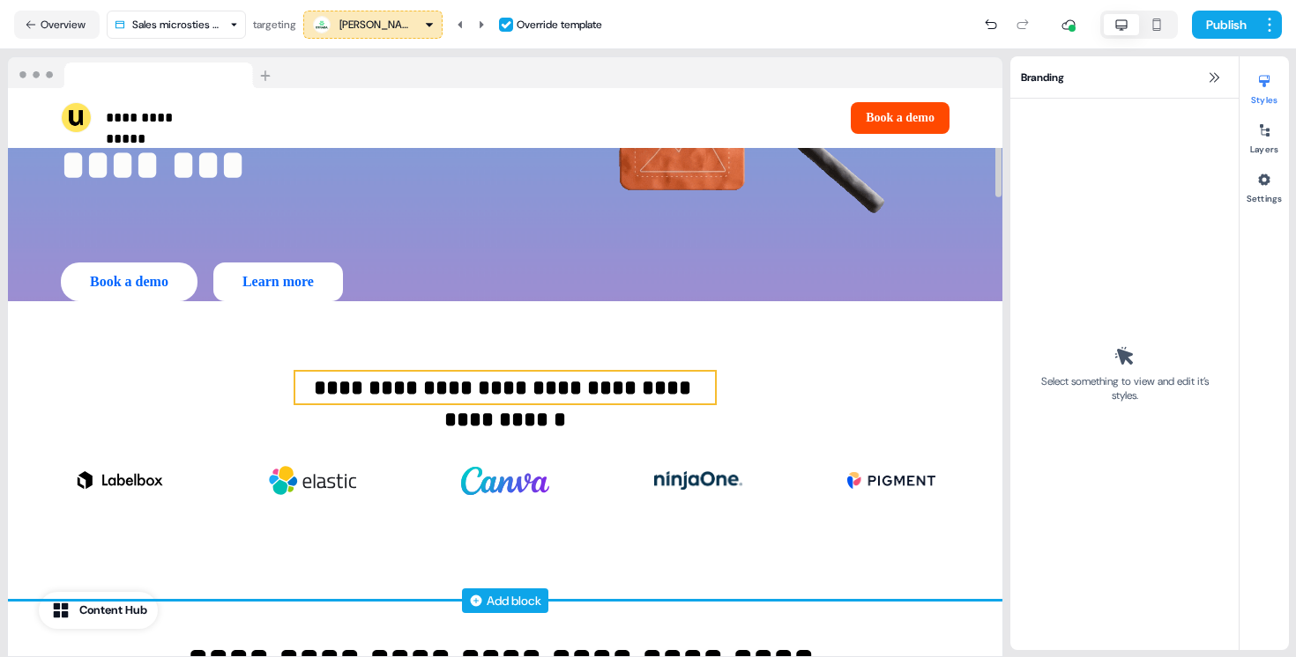
click at [327, 372] on p "**********" at bounding box center [505, 388] width 420 height 32
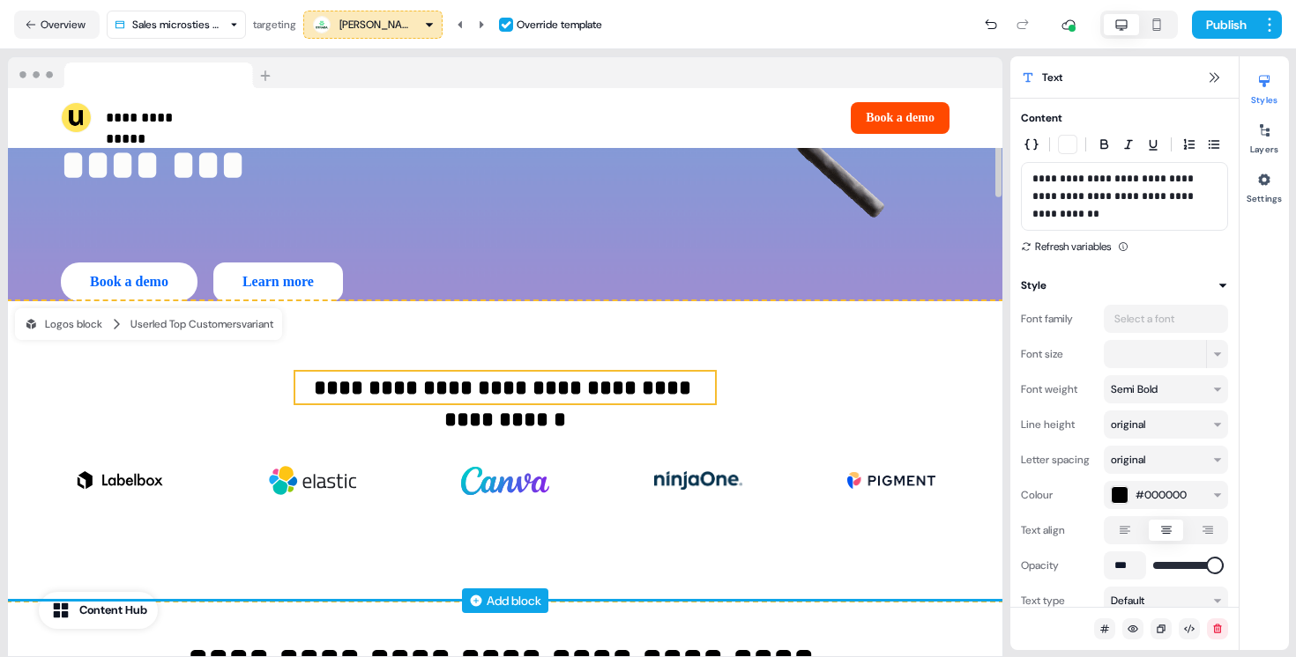
click at [327, 372] on p "**********" at bounding box center [505, 388] width 420 height 32
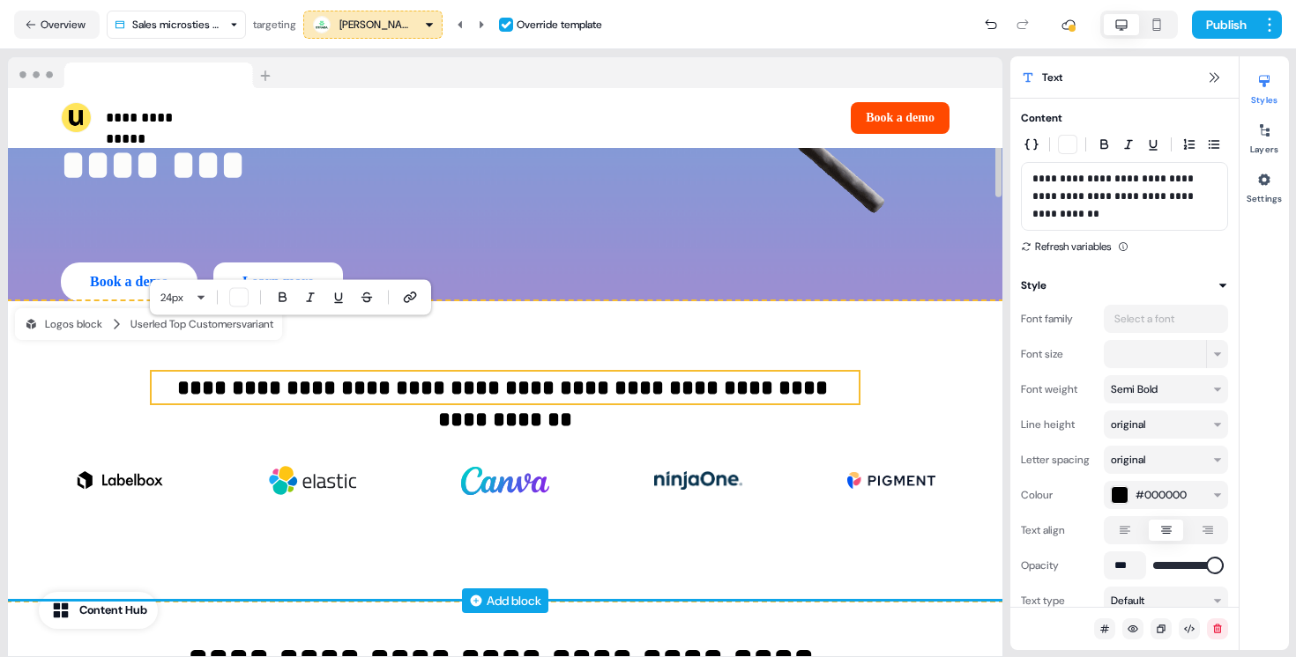
click at [500, 372] on p "**********" at bounding box center [505, 388] width 707 height 32
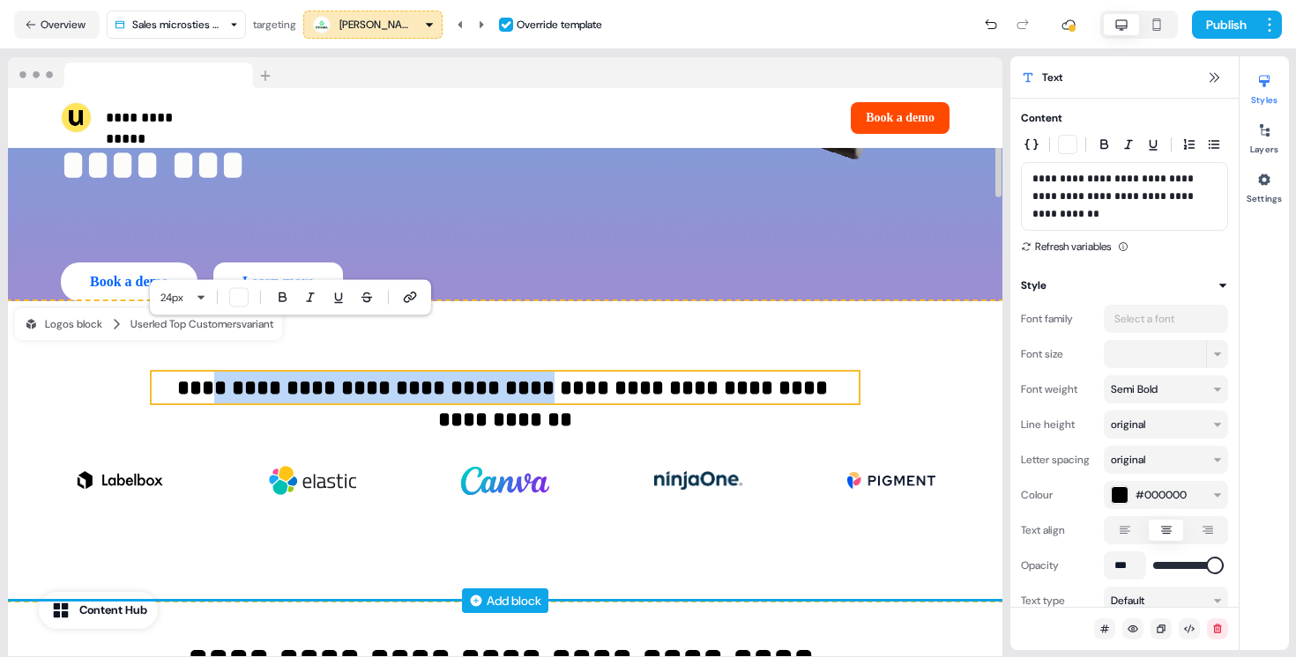
drag, startPoint x: 512, startPoint y: 345, endPoint x: 176, endPoint y: 344, distance: 335.8
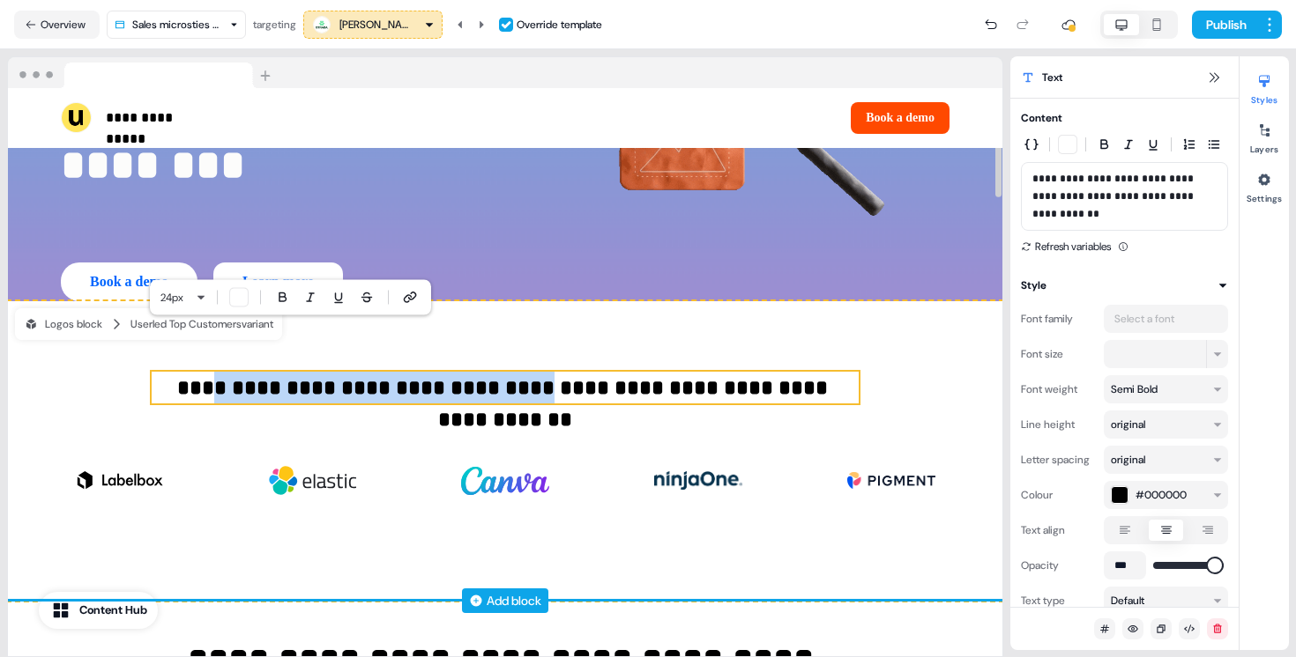
click at [175, 372] on p "**********" at bounding box center [505, 388] width 707 height 32
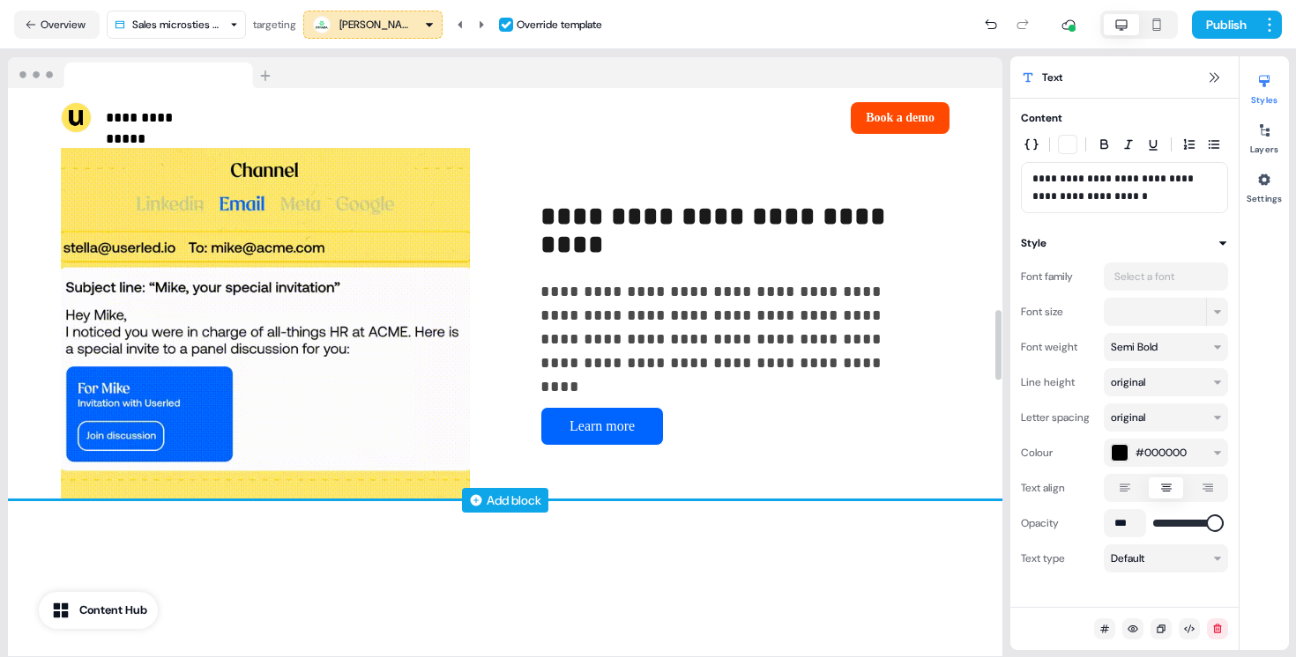
scroll to position [2587, 0]
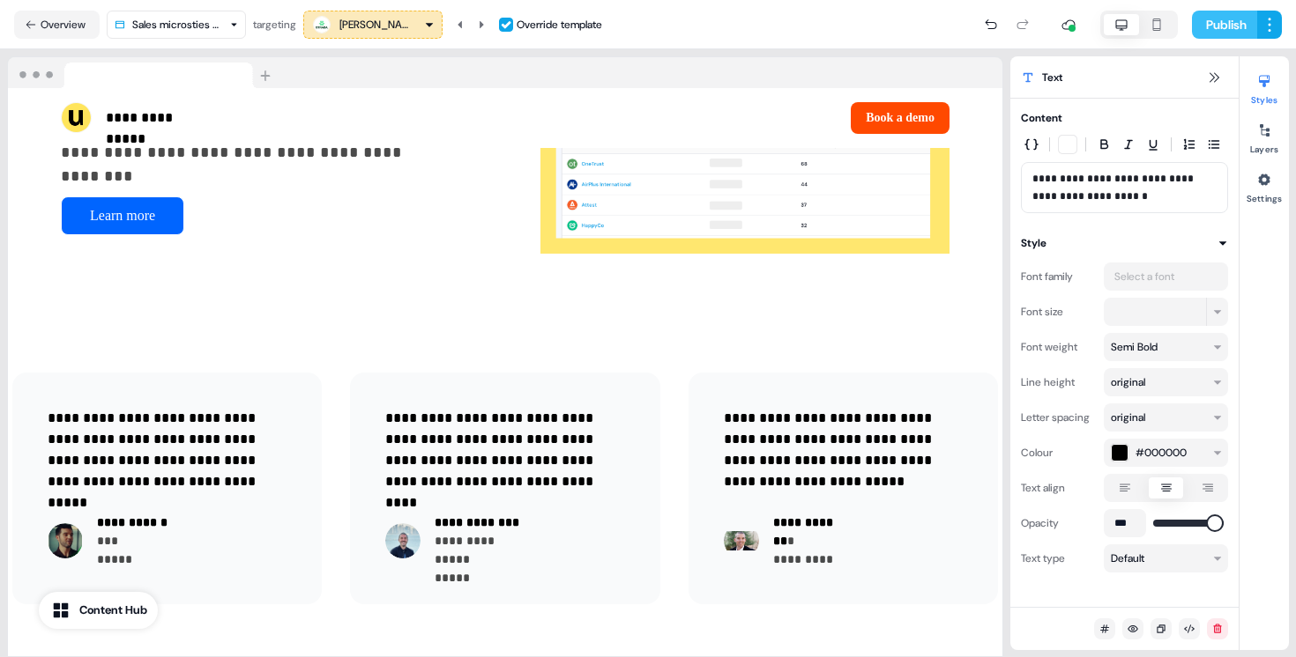
click at [1235, 23] on button "Publish" at bounding box center [1224, 25] width 65 height 28
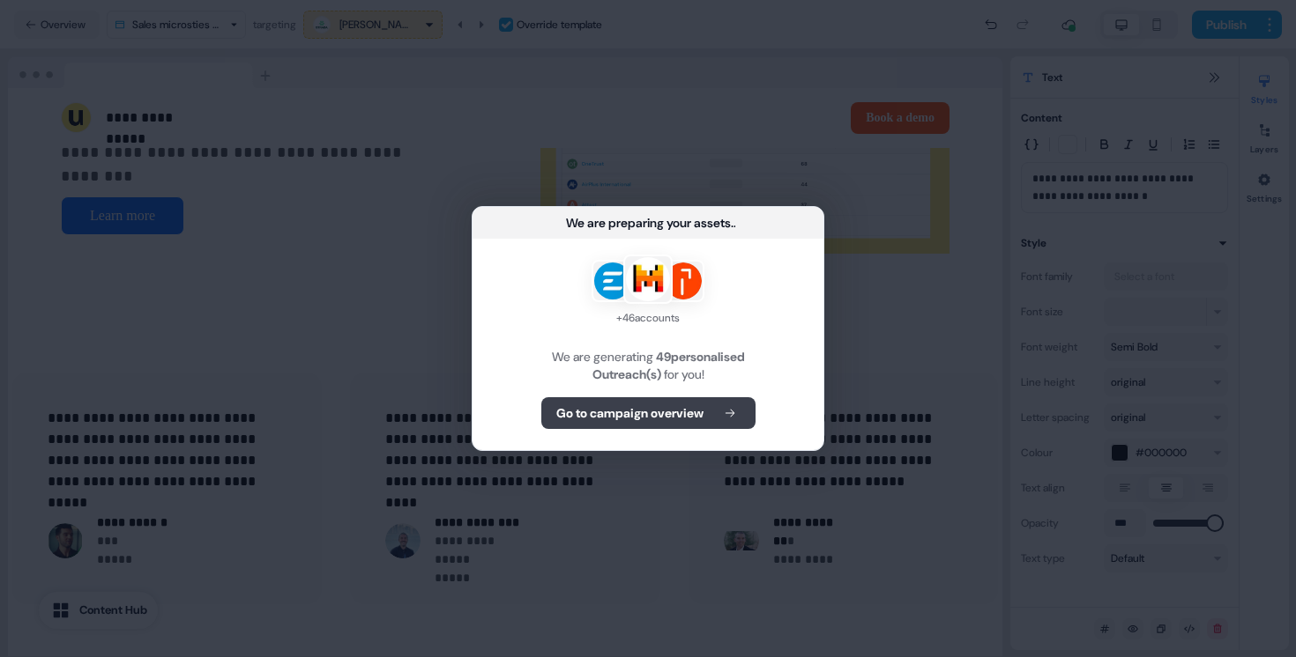
click at [654, 418] on b "Go to campaign overview" at bounding box center [629, 414] width 147 height 18
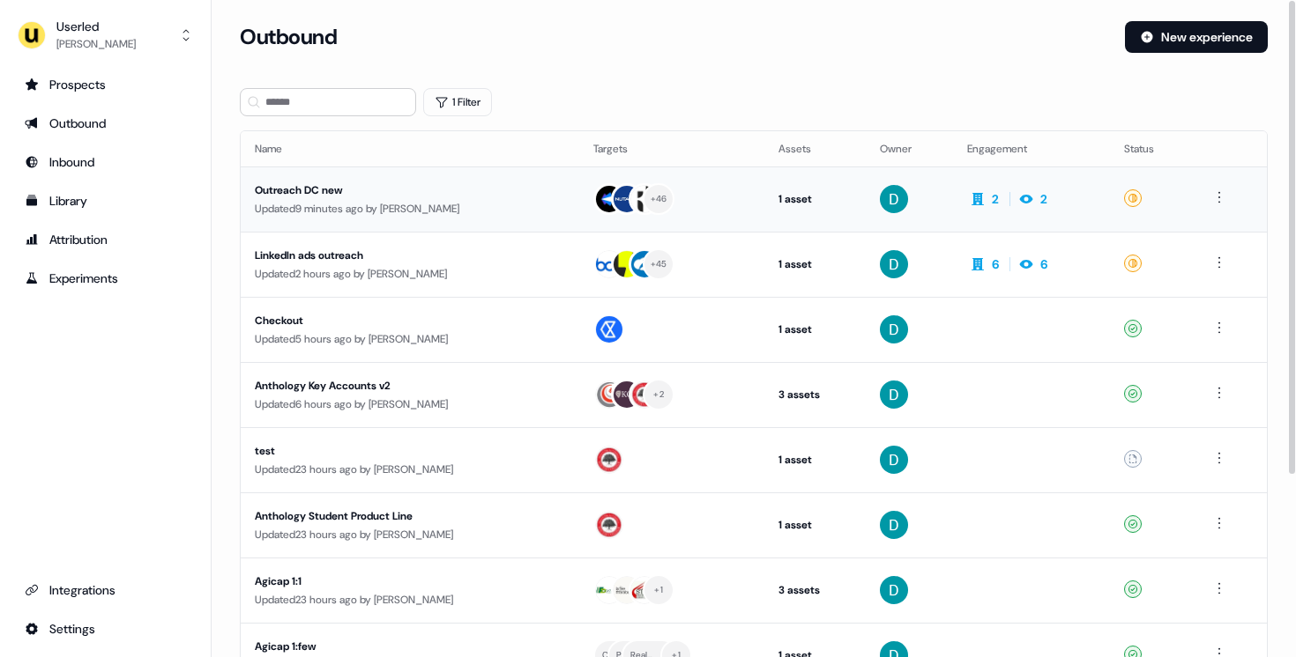
click at [441, 180] on td "Outreach DC new Updated 9 minutes ago by David Cruickshank" at bounding box center [410, 199] width 338 height 65
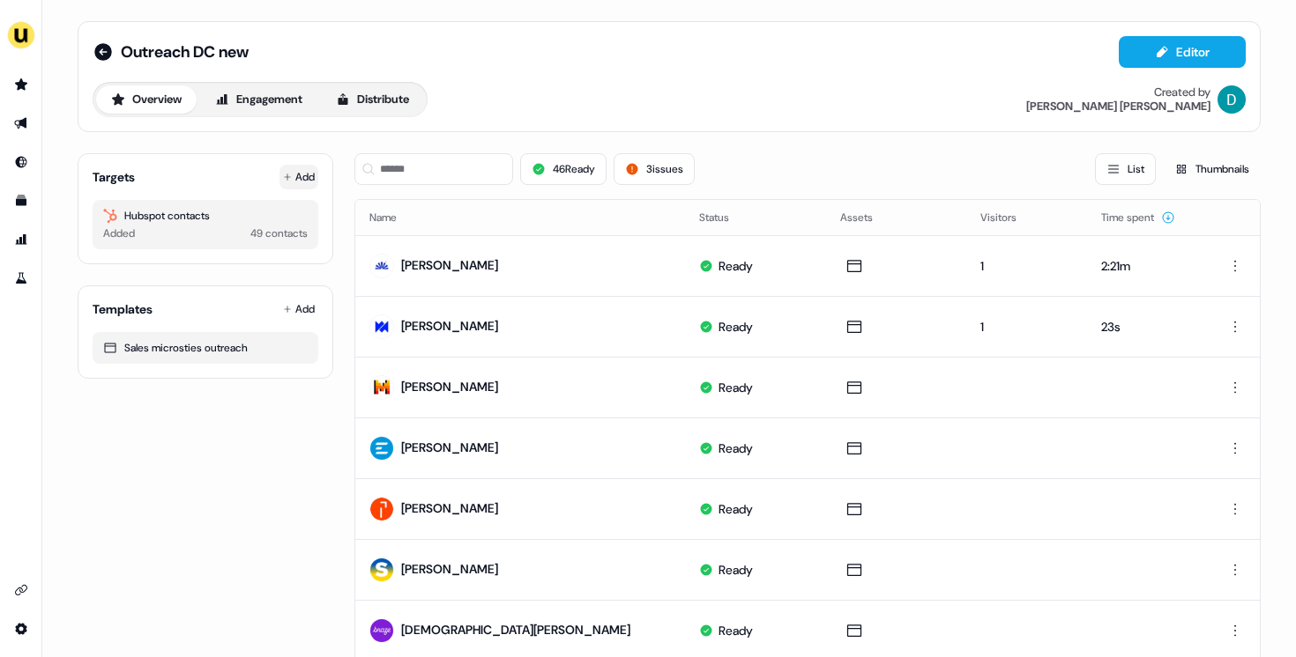
click at [288, 176] on button "Add" at bounding box center [298, 177] width 39 height 25
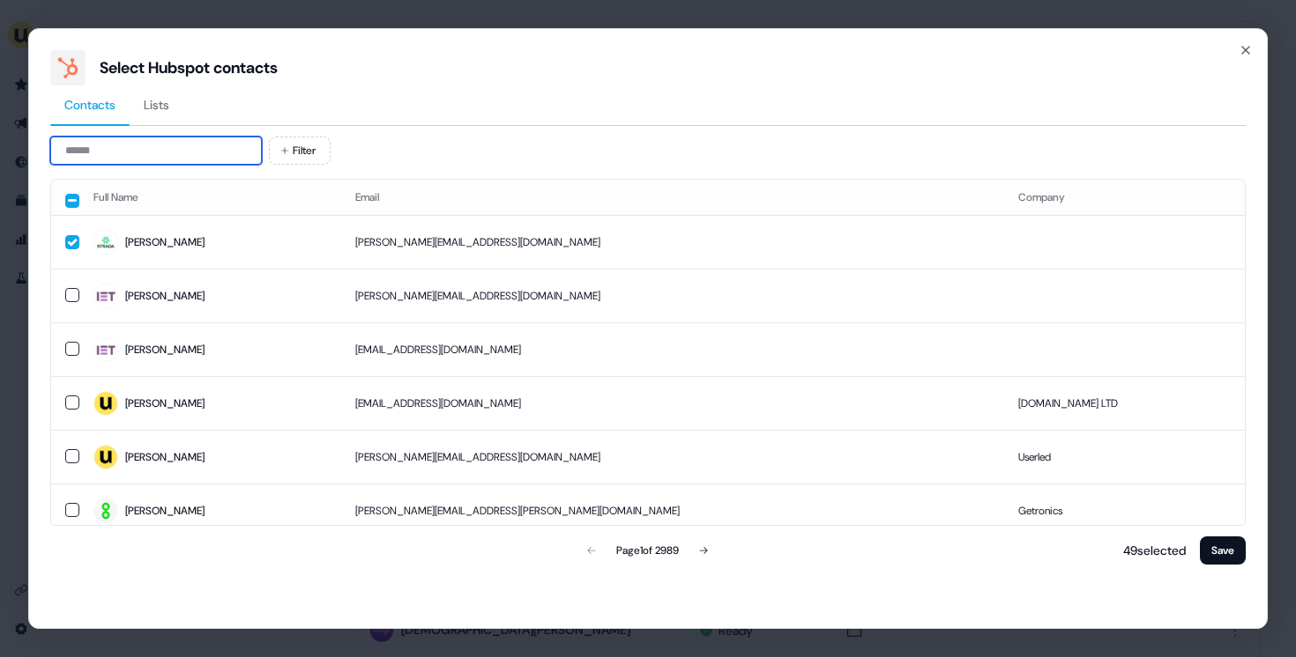
click at [163, 158] on input at bounding box center [156, 151] width 212 height 28
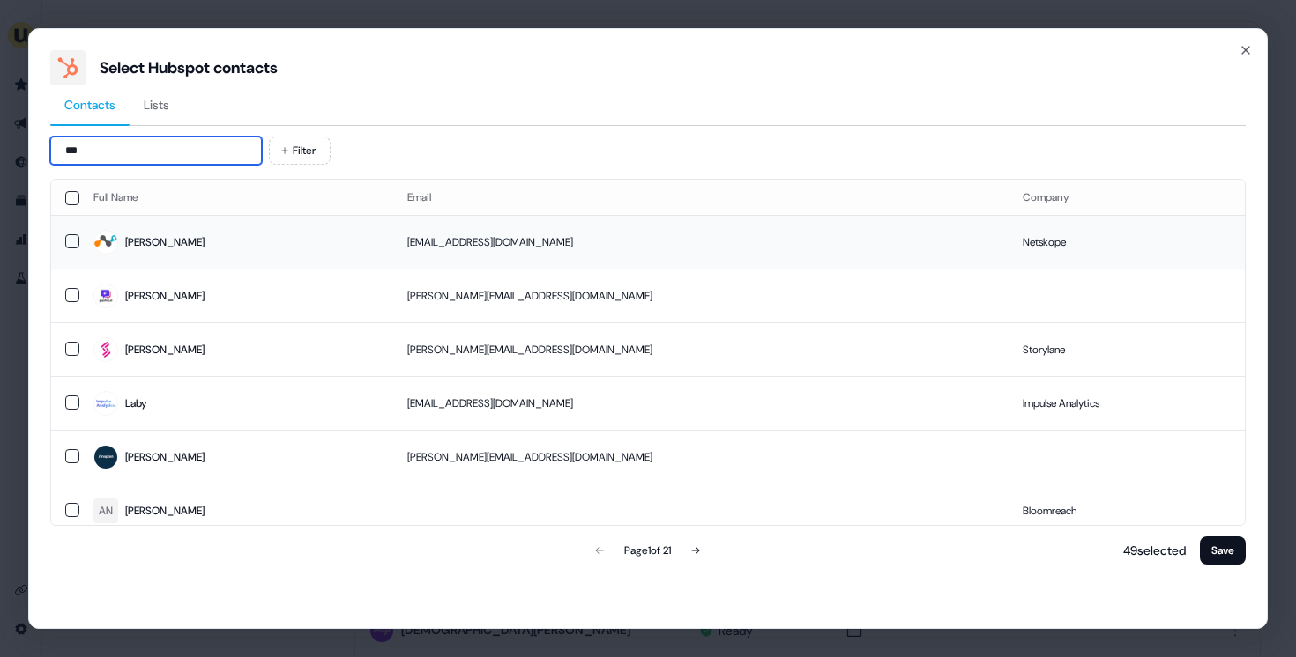
type input "***"
click at [258, 251] on span "Ana" at bounding box center [236, 242] width 286 height 25
click at [1230, 558] on button "Save" at bounding box center [1223, 551] width 46 height 28
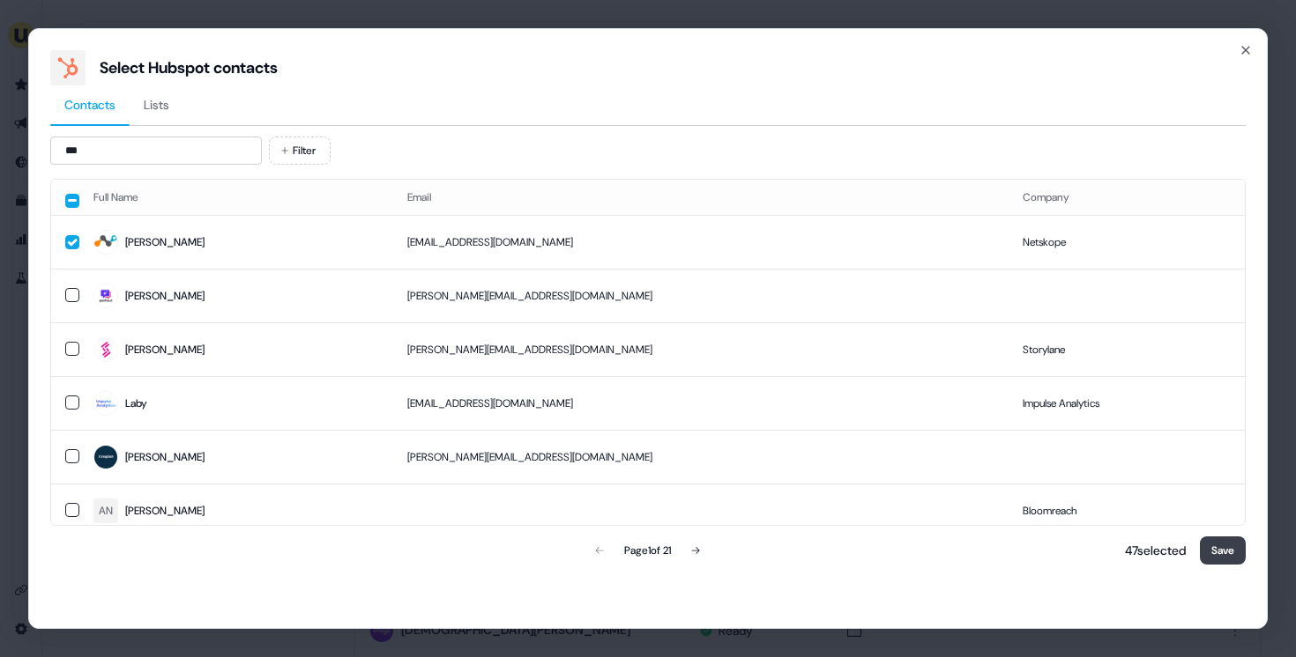
click at [1230, 558] on button "Save" at bounding box center [1223, 551] width 46 height 28
click at [212, 149] on input "***" at bounding box center [156, 151] width 212 height 28
click at [1233, 566] on div "47 selected Save" at bounding box center [1182, 550] width 128 height 35
click at [1225, 558] on button "Save" at bounding box center [1223, 551] width 46 height 28
click at [1218, 555] on button "Save" at bounding box center [1223, 551] width 46 height 28
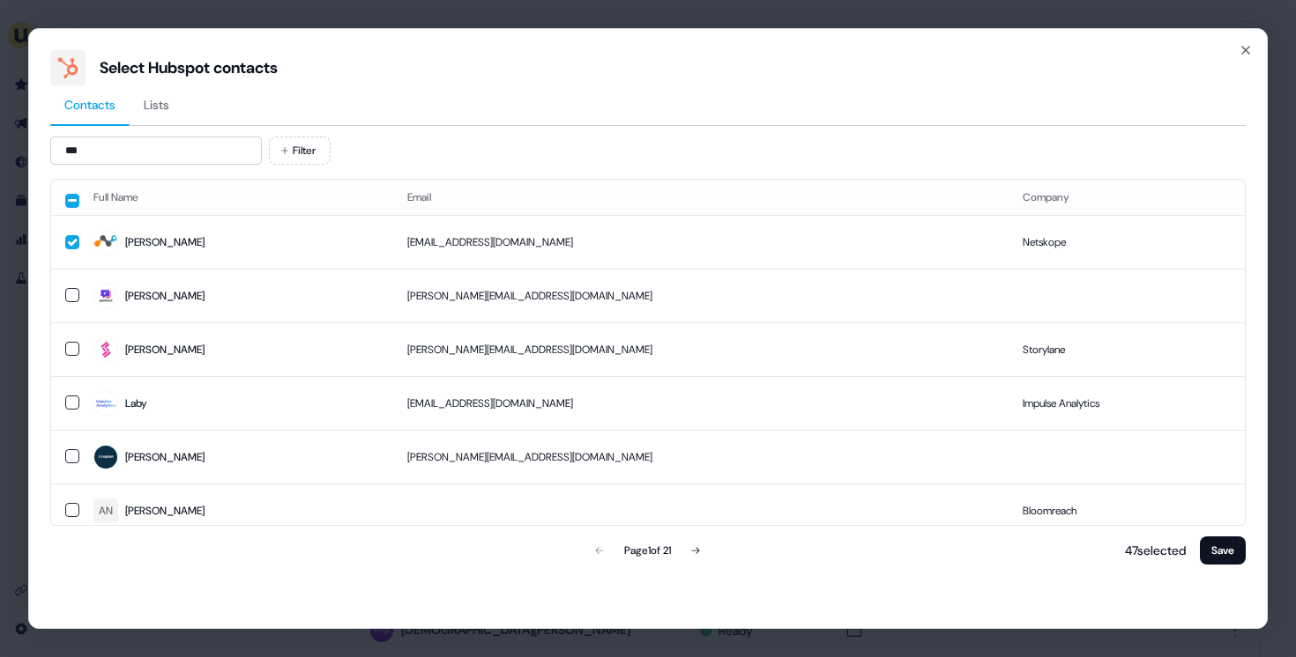
click at [1252, 60] on div "Select Hubspot contacts Contacts Lists *** Filter Full Name Email Company Ana a…" at bounding box center [647, 328] width 1239 height 601
click at [1250, 55] on icon "button" at bounding box center [1245, 50] width 14 height 14
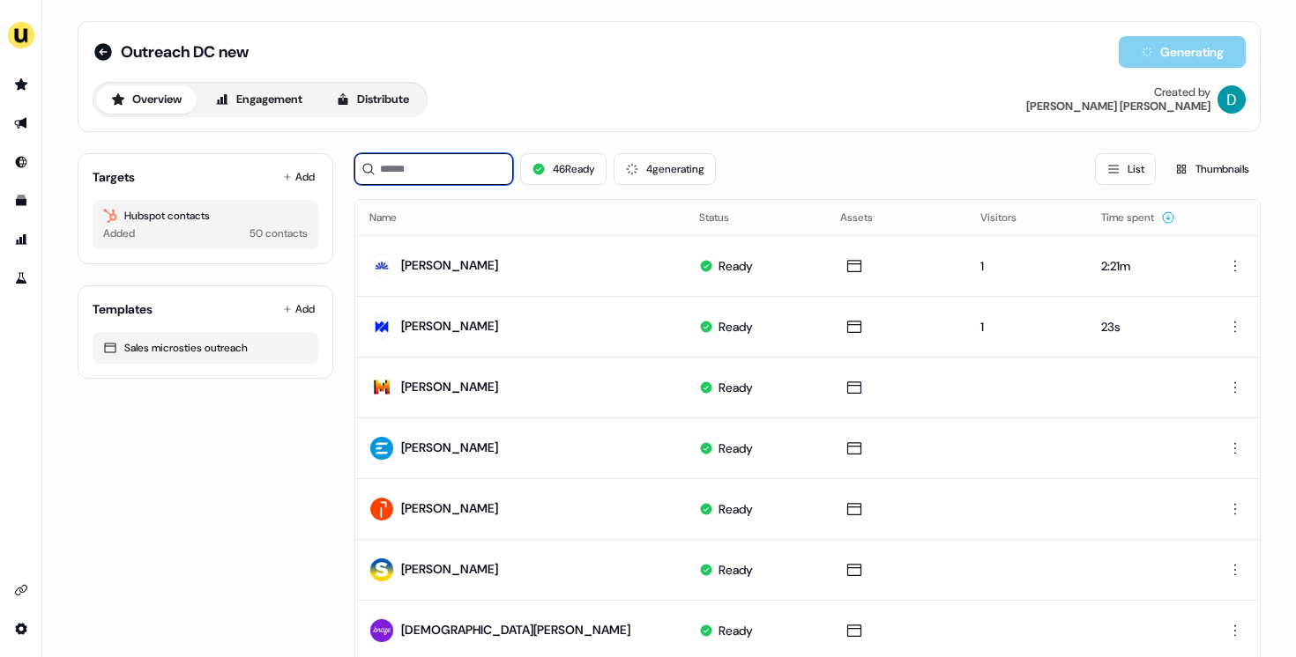
click at [383, 175] on input at bounding box center [433, 169] width 159 height 32
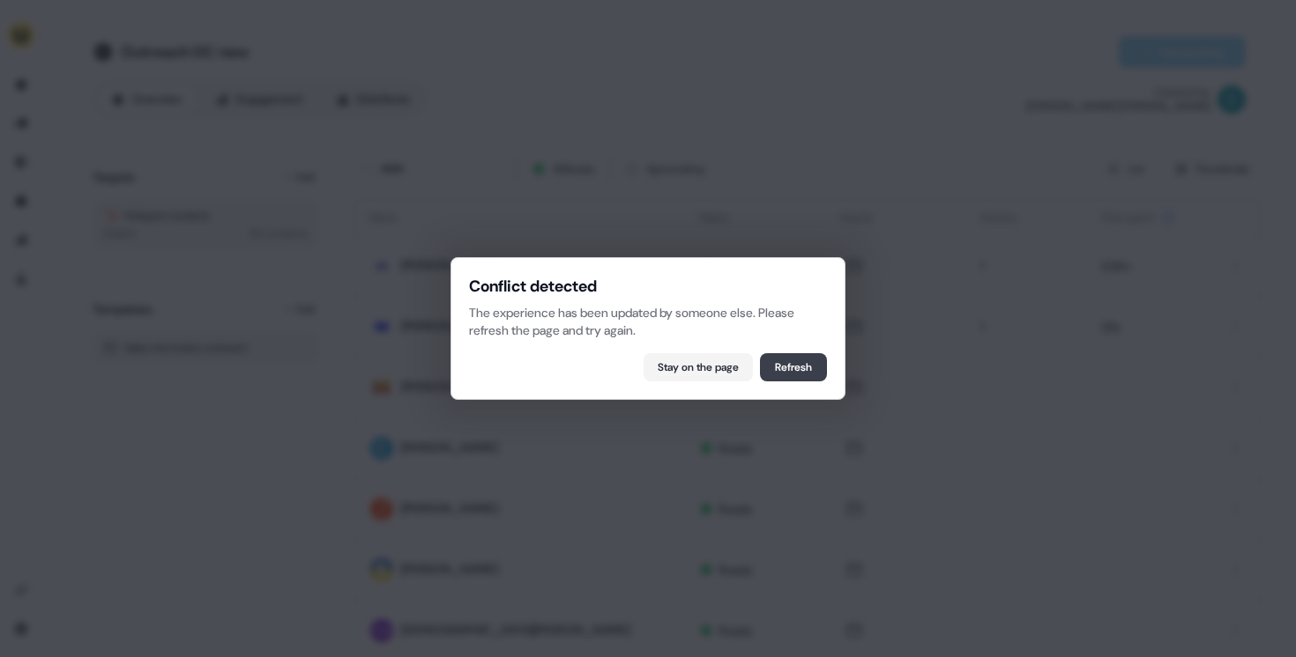
click at [798, 359] on button "Refresh" at bounding box center [793, 367] width 67 height 28
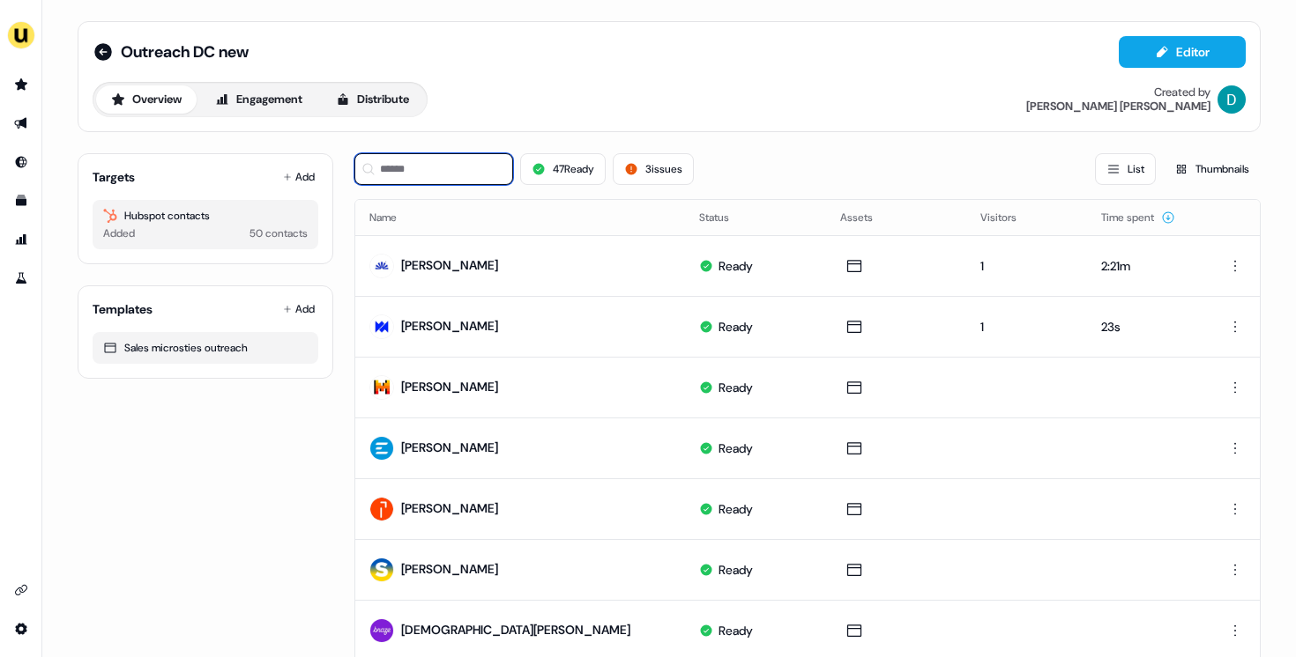
click at [458, 180] on input at bounding box center [433, 169] width 159 height 32
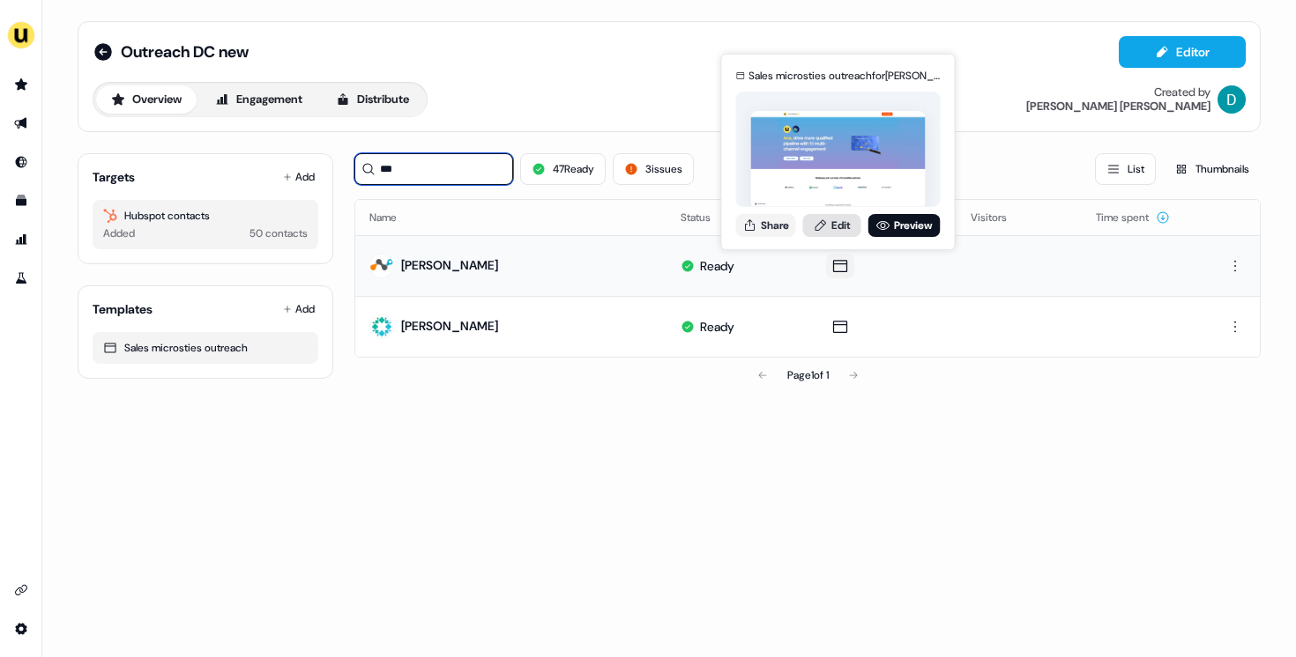
type input "***"
click at [830, 234] on link "Edit" at bounding box center [832, 225] width 58 height 23
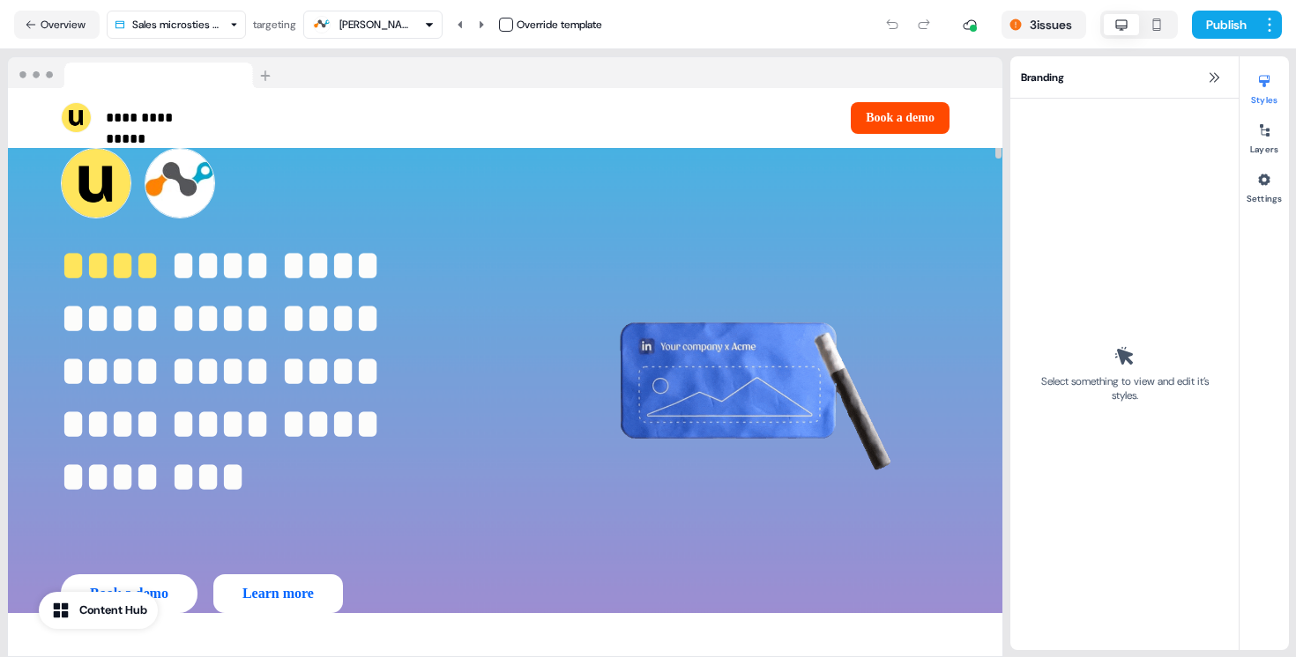
click at [508, 24] on button "button" at bounding box center [506, 25] width 14 height 14
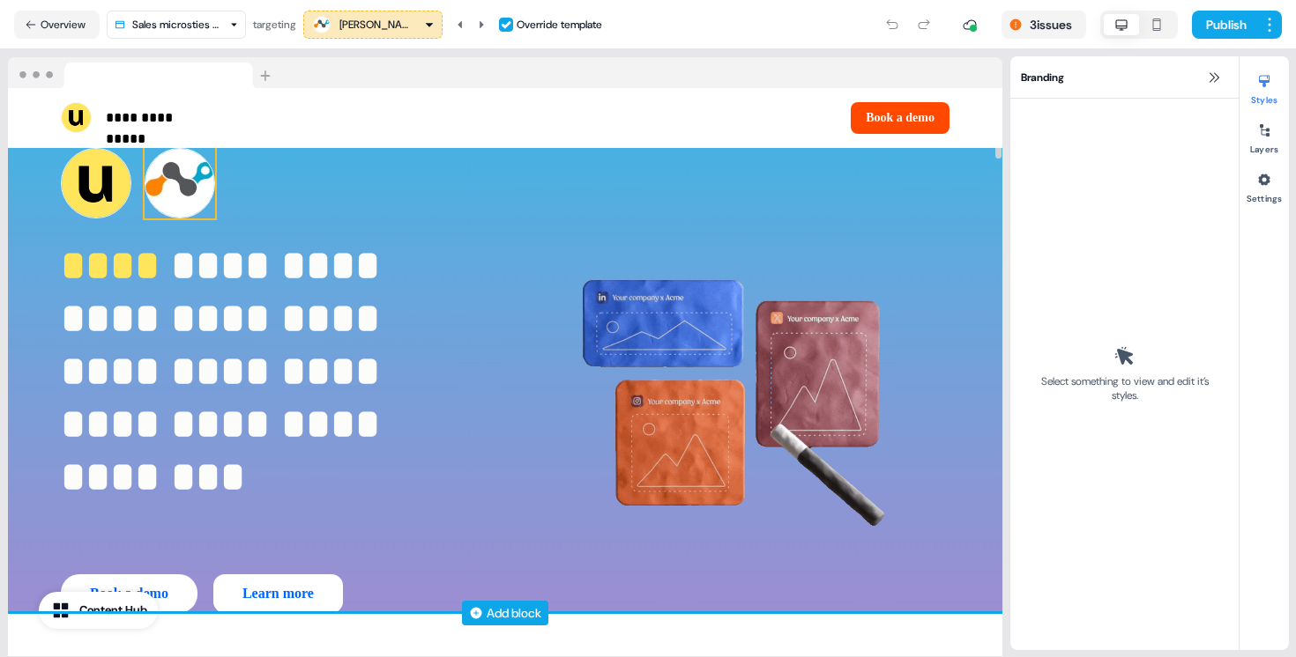
click at [210, 179] on img at bounding box center [180, 183] width 71 height 71
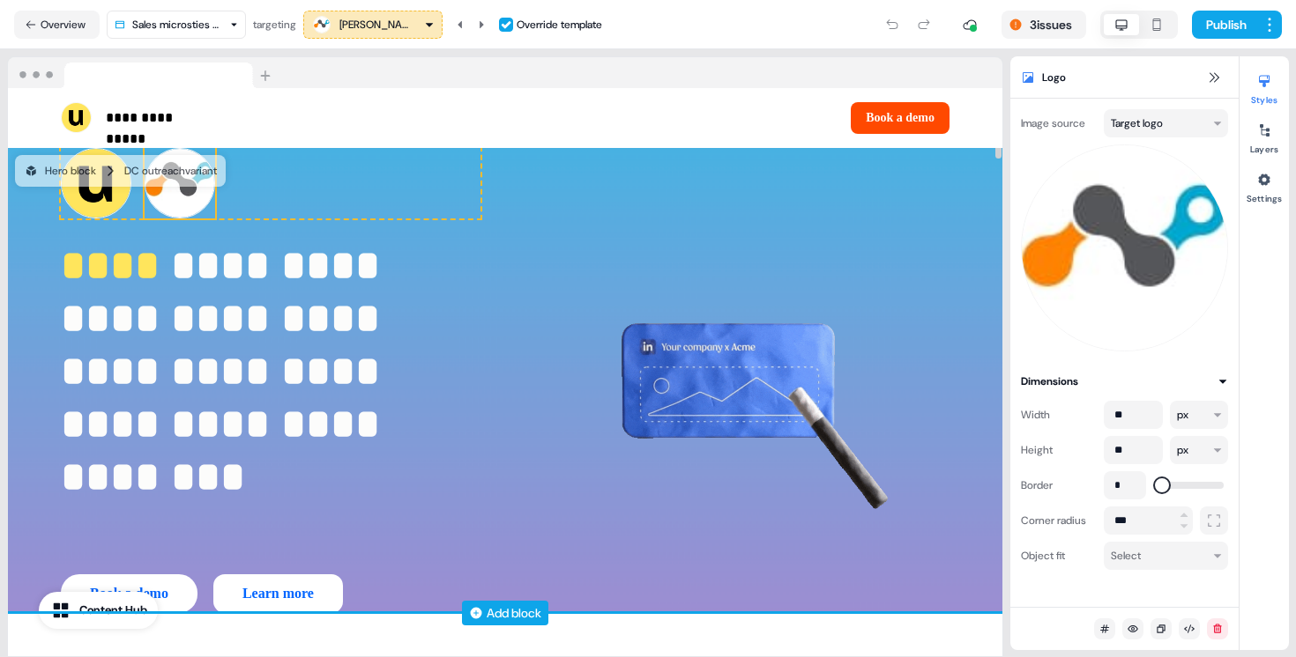
click at [210, 179] on div "Hero block DC outreach variant" at bounding box center [120, 171] width 211 height 32
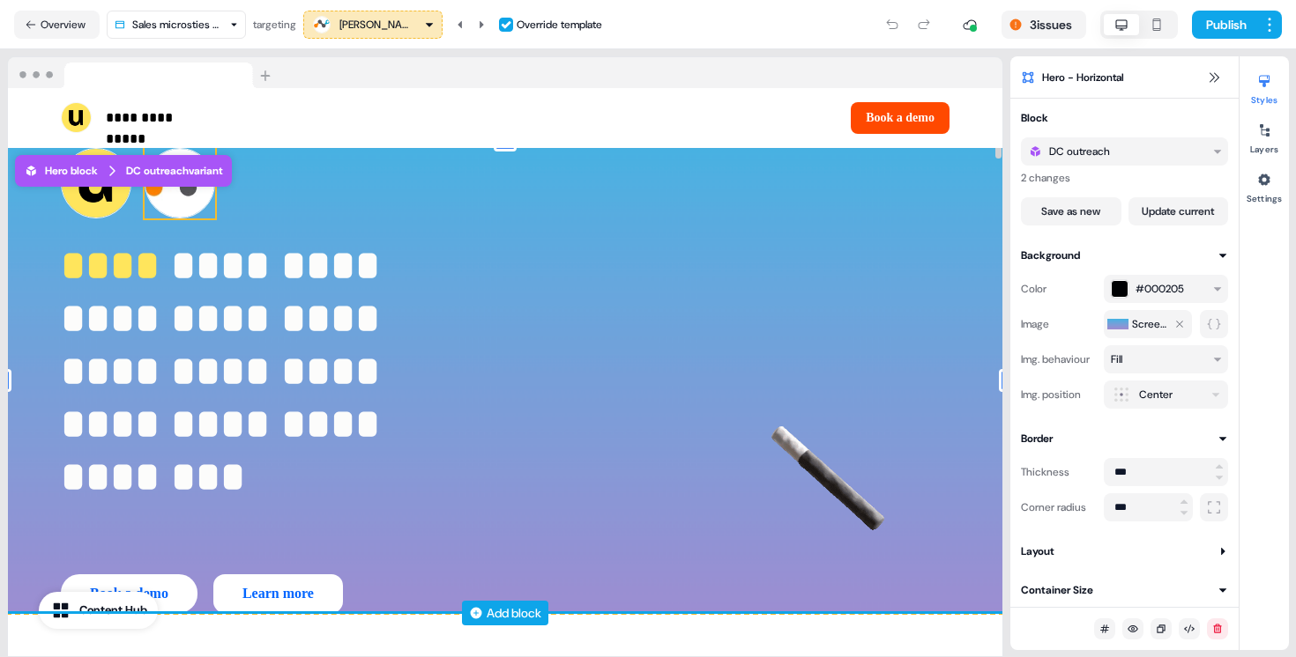
click at [193, 213] on img at bounding box center [180, 183] width 71 height 71
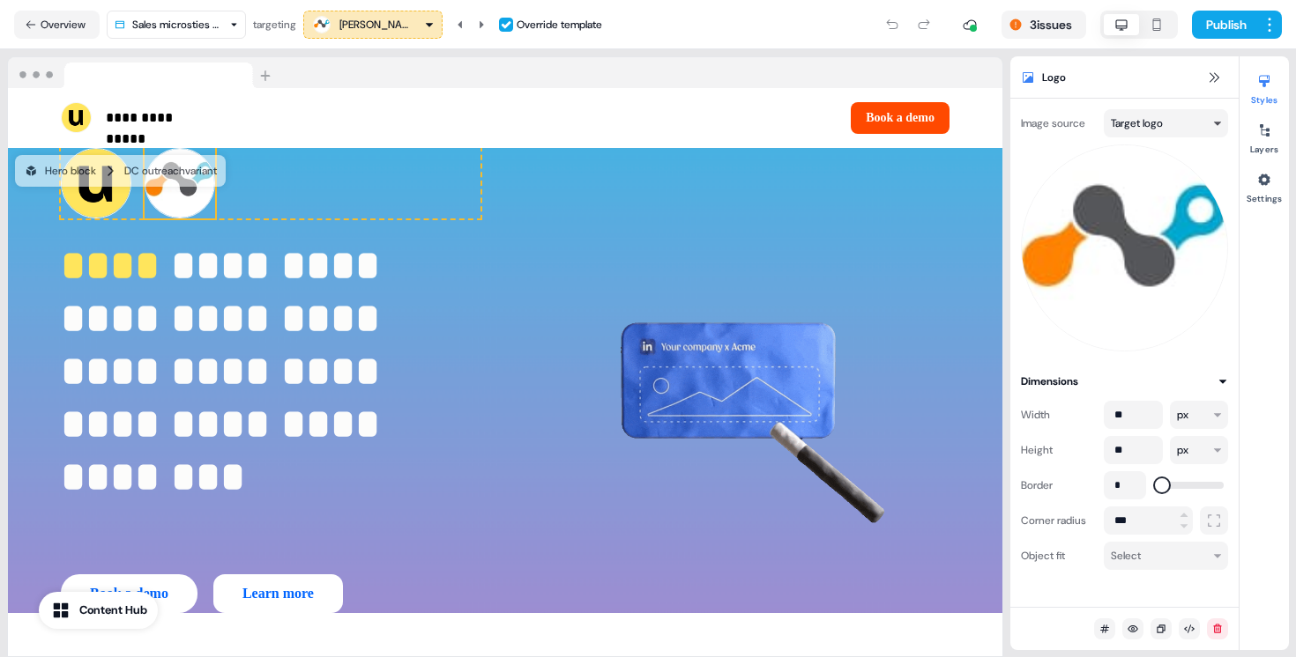
click at [1166, 121] on html "**********" at bounding box center [648, 328] width 1296 height 657
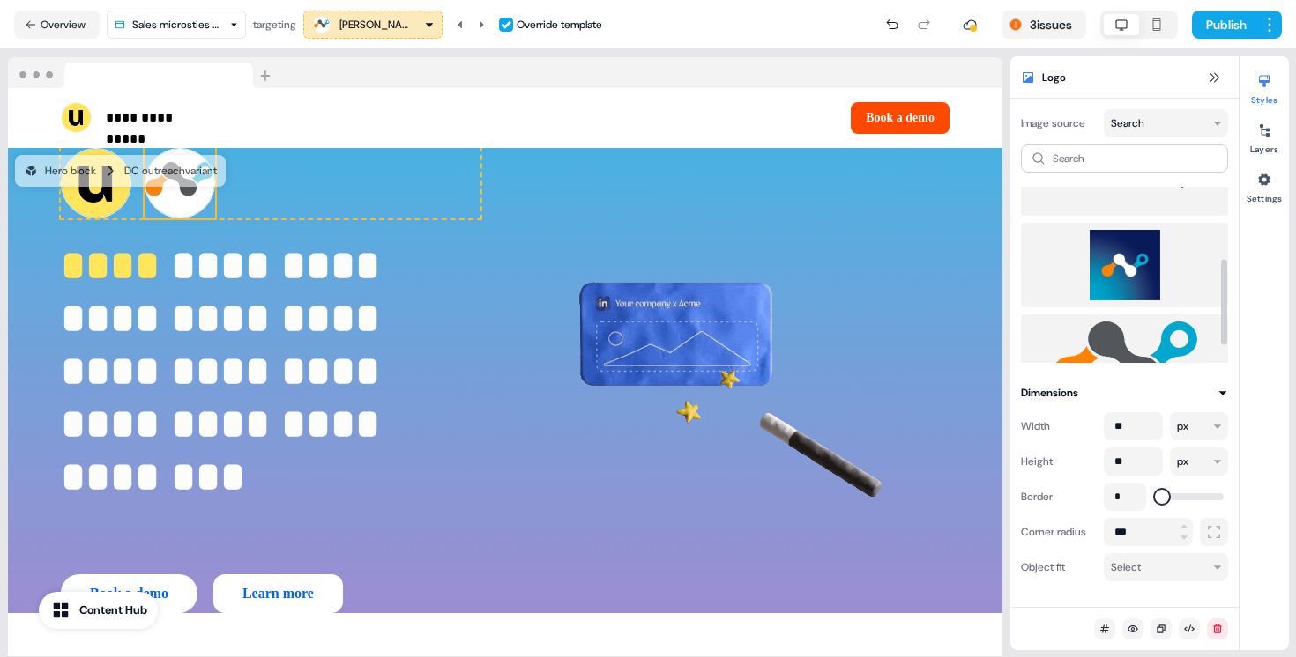
scroll to position [149, 0]
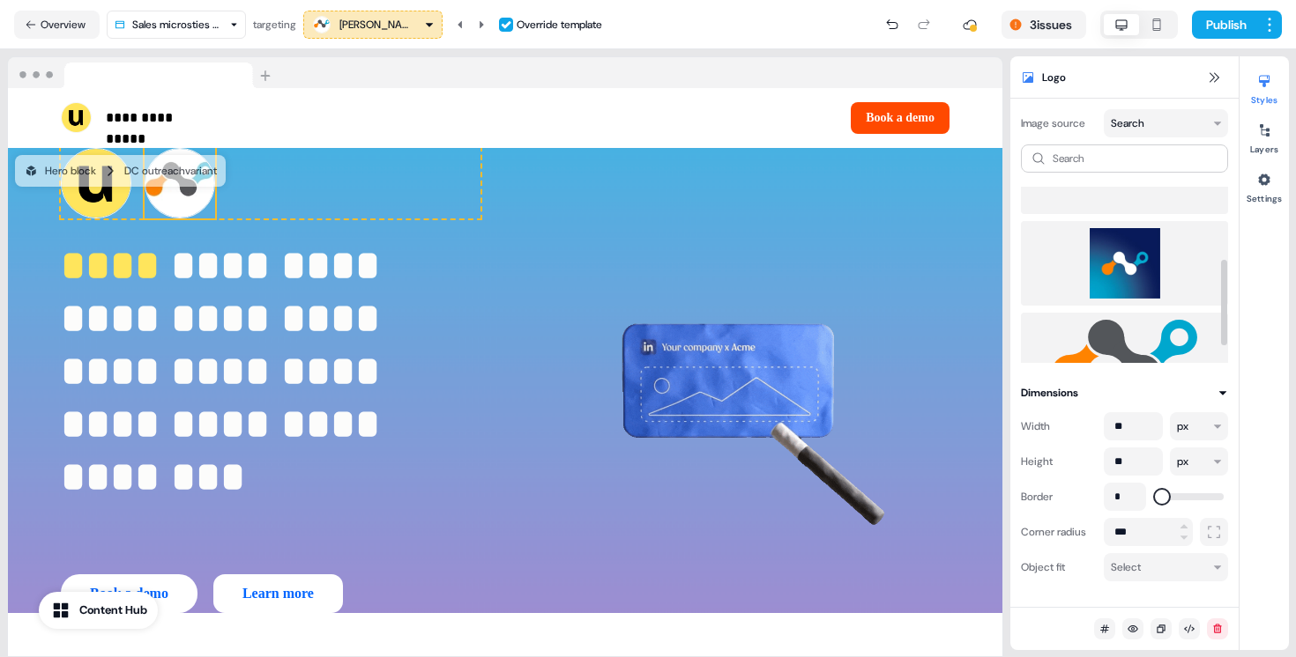
click at [1149, 241] on img at bounding box center [1124, 263] width 179 height 71
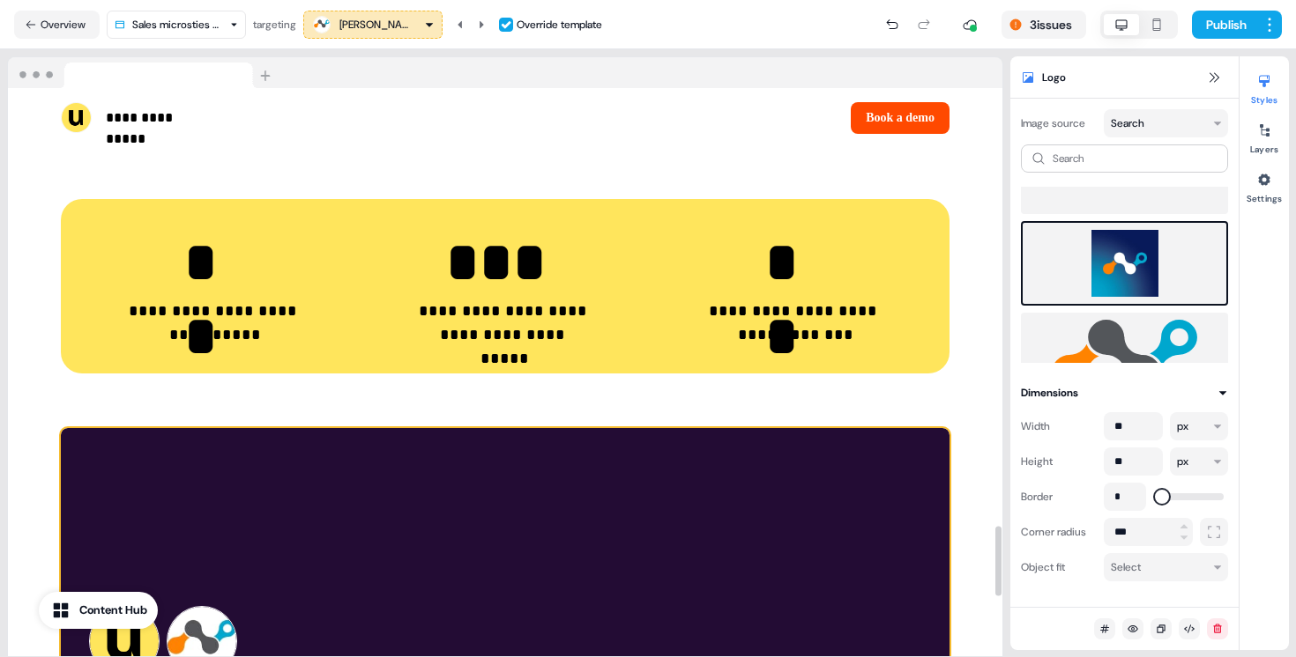
scroll to position [3773, 0]
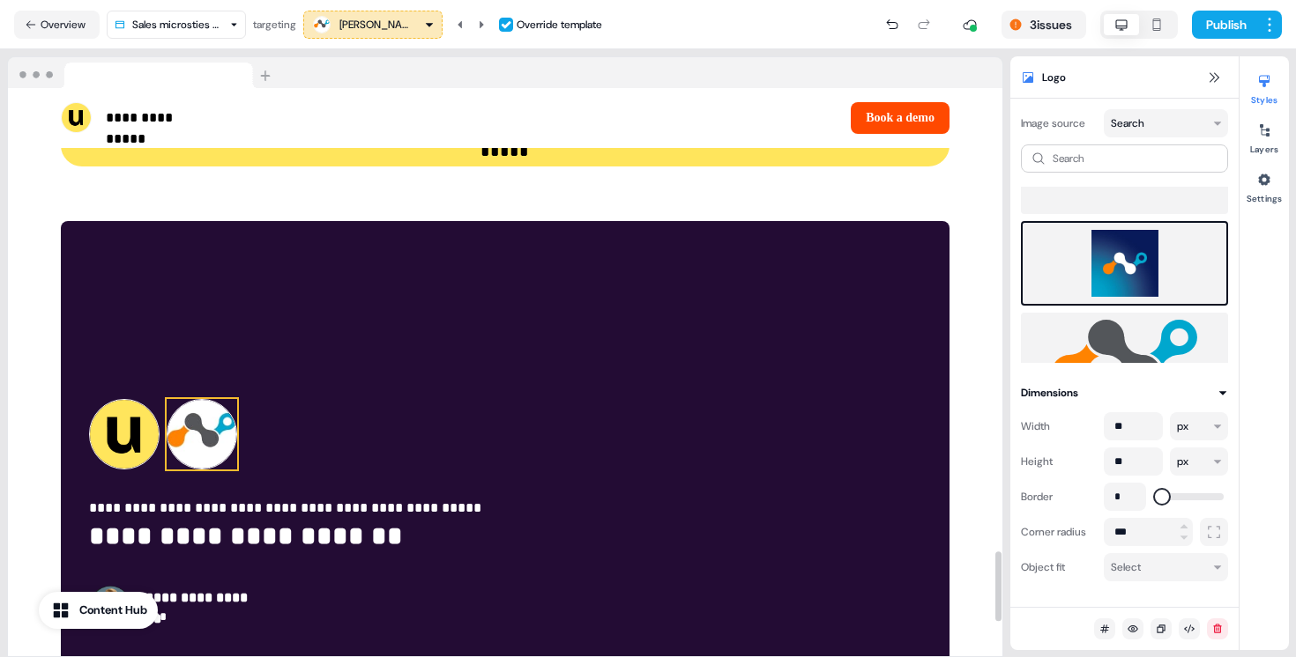
click at [212, 399] on img at bounding box center [202, 434] width 71 height 71
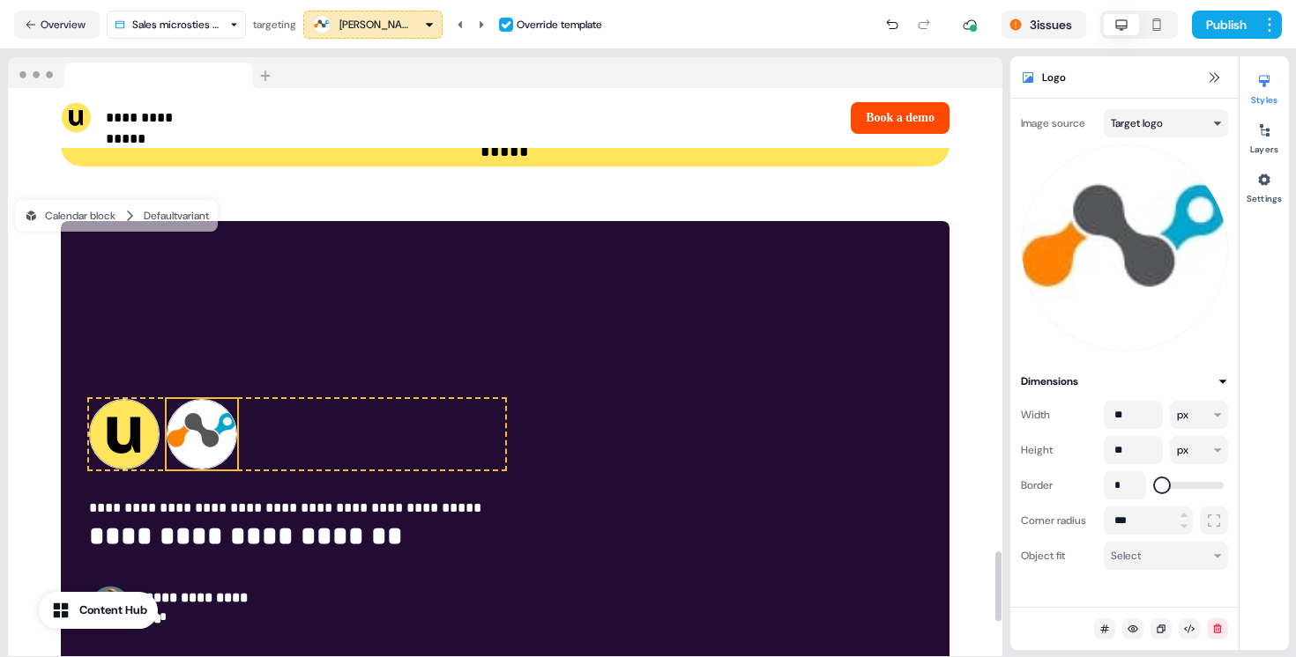
click at [1161, 119] on html "**********" at bounding box center [648, 328] width 1296 height 657
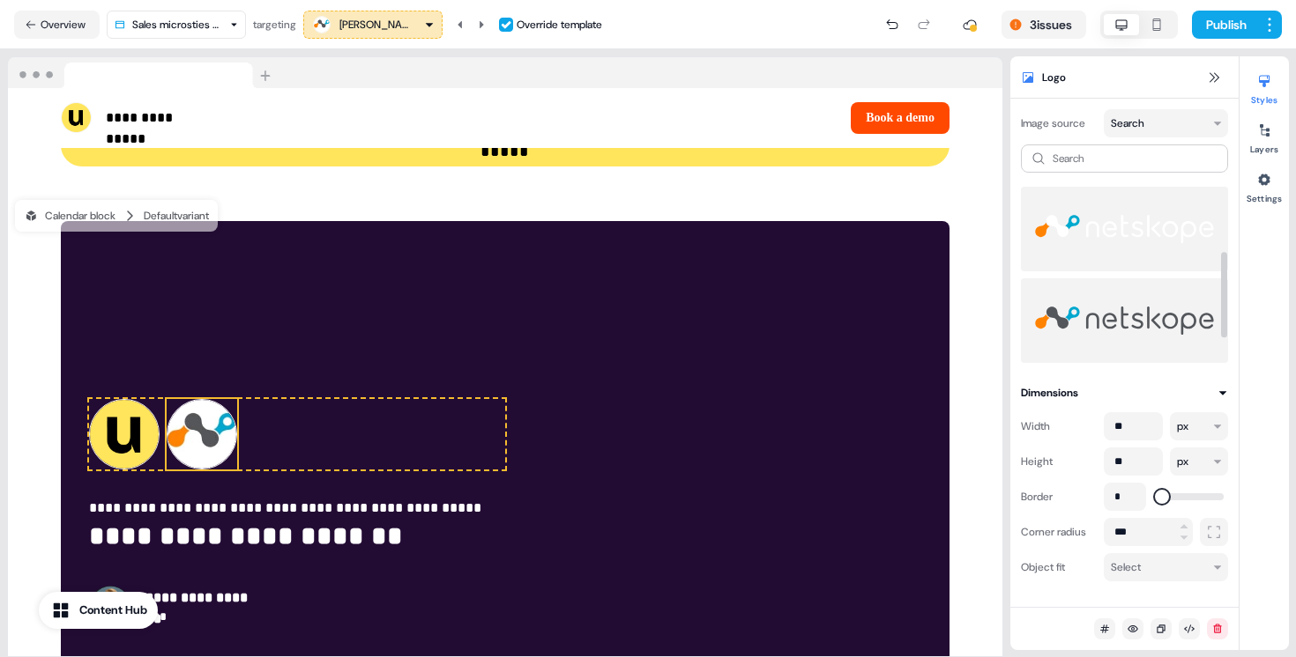
scroll to position [182, 0]
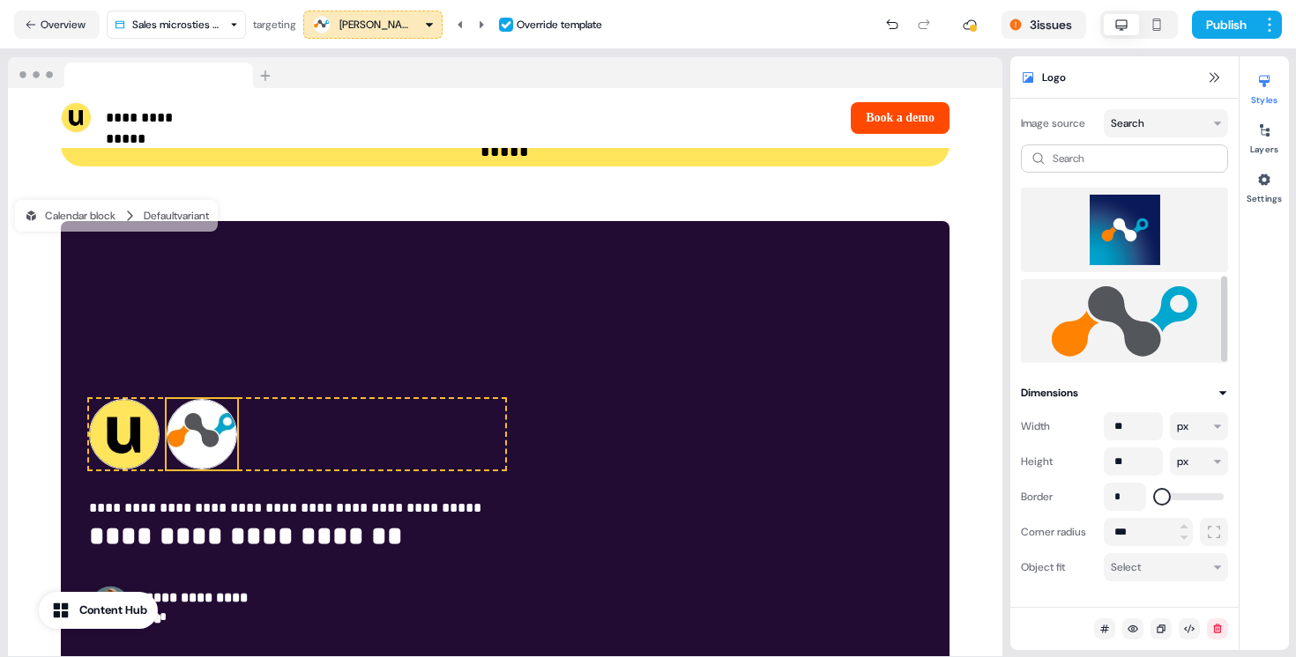
click at [1137, 234] on img at bounding box center [1124, 230] width 179 height 71
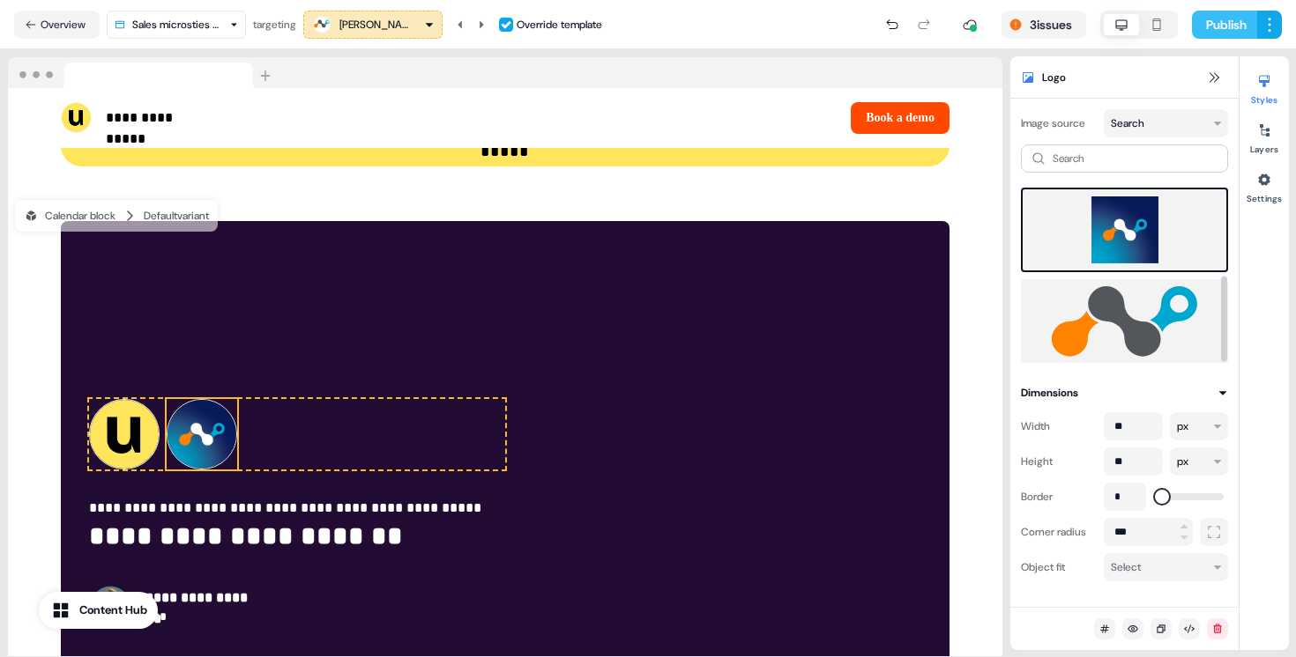
click at [1218, 19] on button "Publish" at bounding box center [1224, 25] width 65 height 28
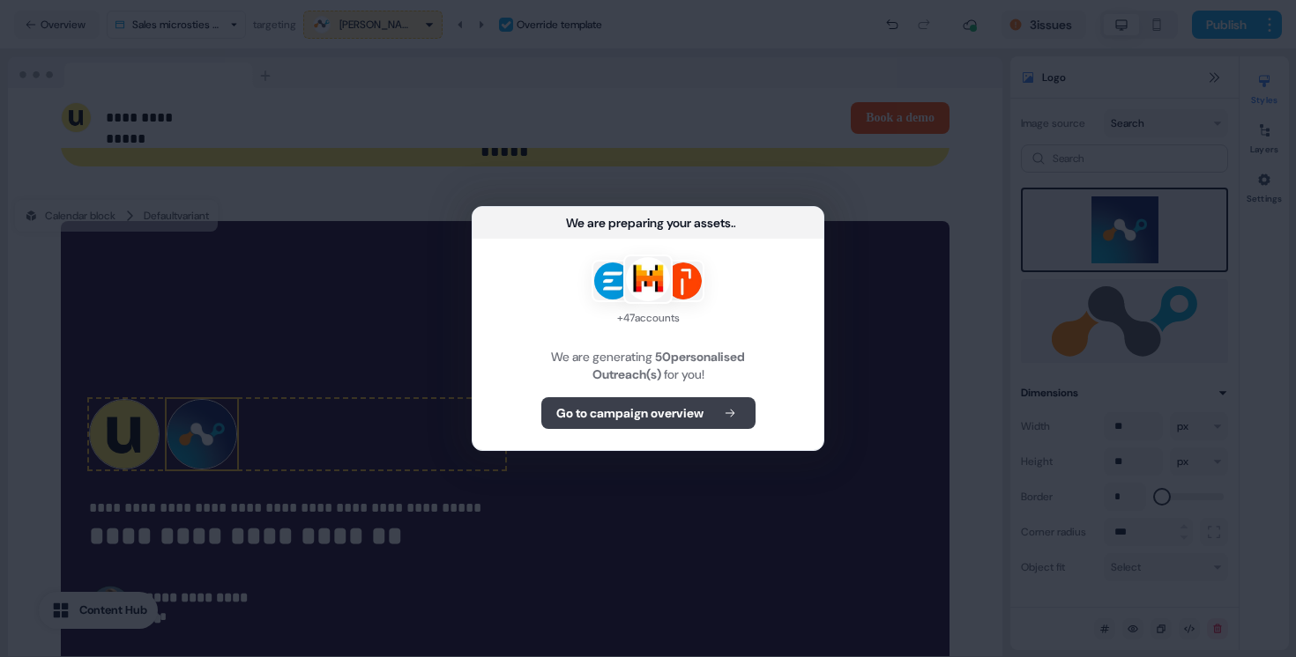
click at [709, 416] on button "Go to campaign overview" at bounding box center [648, 413] width 214 height 32
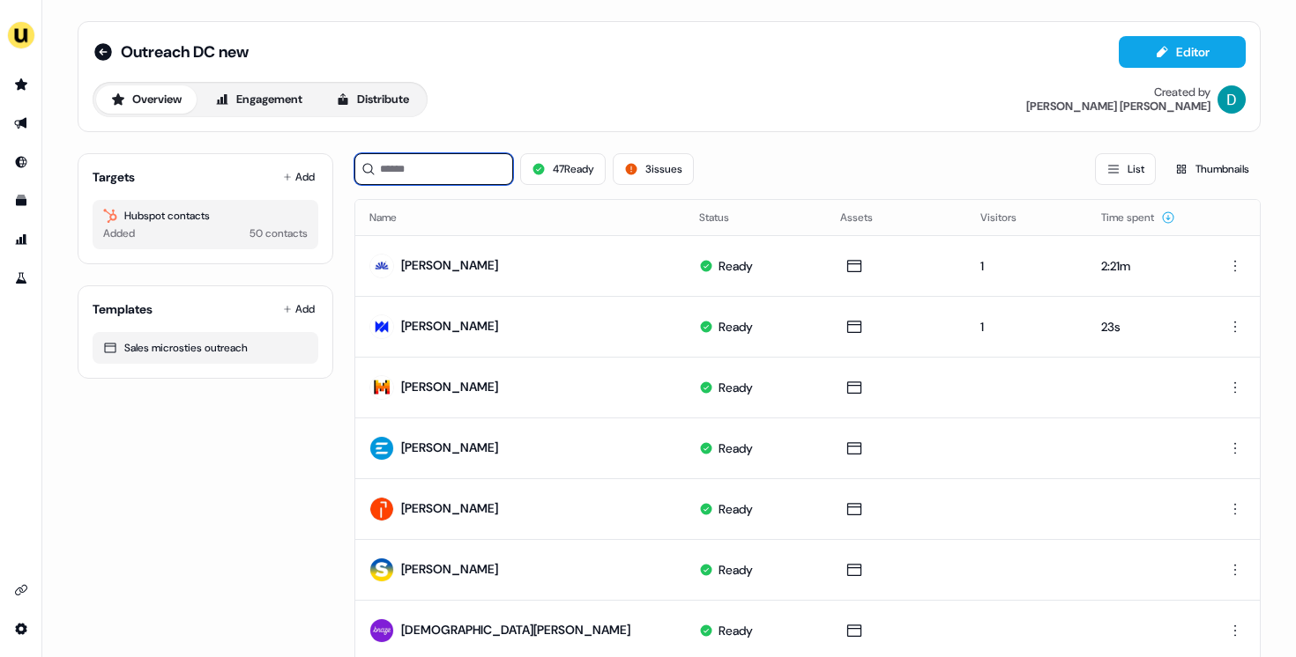
click at [437, 176] on input at bounding box center [433, 169] width 159 height 32
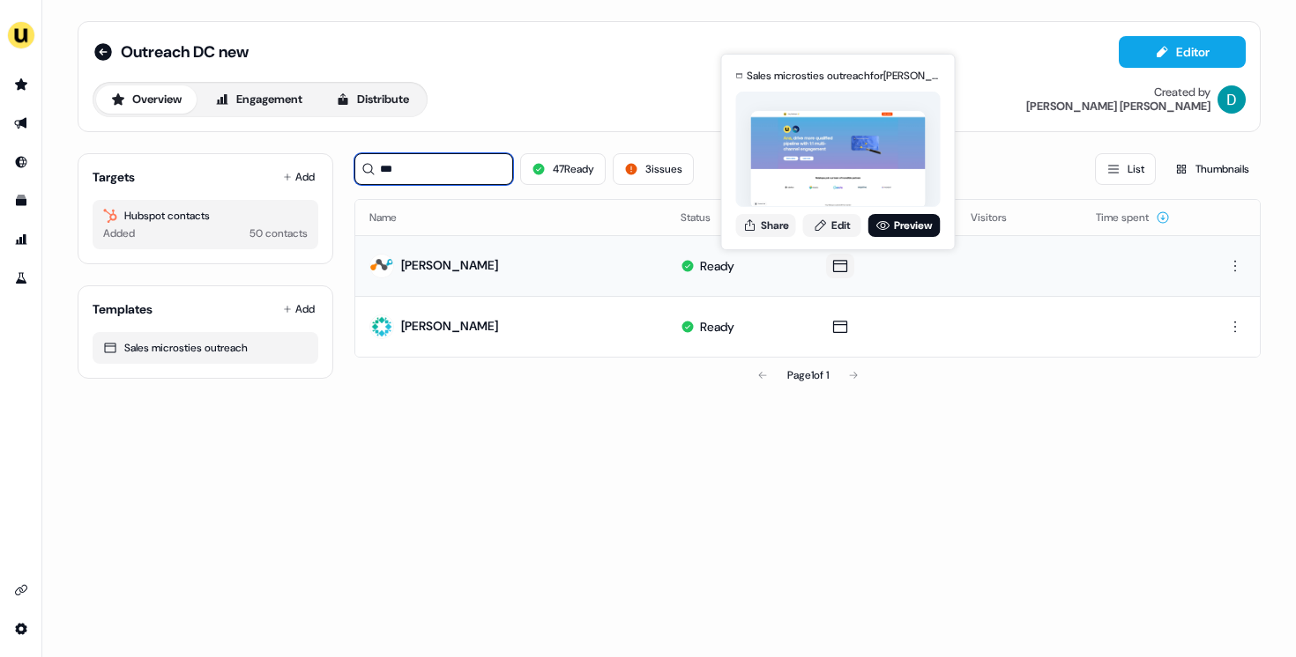
type input "***"
click at [734, 239] on div "Sales microsties outreach for Ana Cadenas (overridden) Share Edit Preview" at bounding box center [838, 152] width 212 height 184
click at [747, 231] on icon at bounding box center [750, 226] width 14 height 14
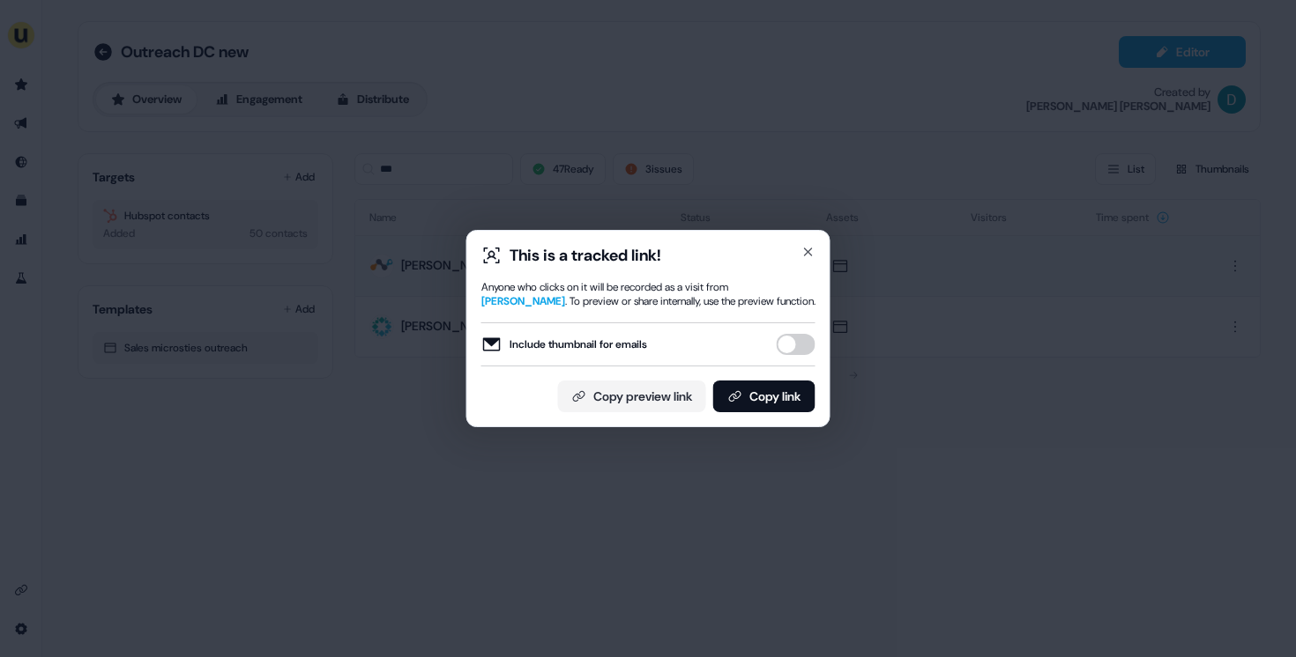
click at [791, 346] on button "Include thumbnail for emails" at bounding box center [795, 344] width 39 height 21
click at [786, 382] on button "Copy link" at bounding box center [764, 397] width 102 height 32
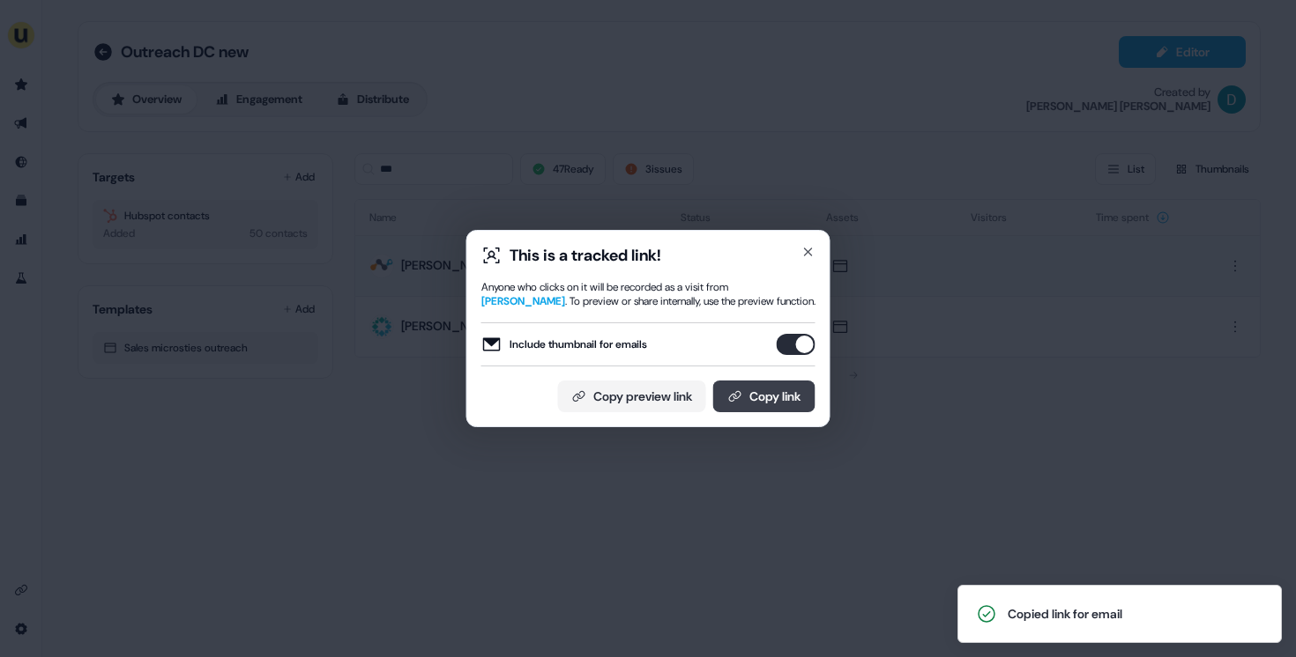
click at [773, 395] on button "Copy link" at bounding box center [764, 397] width 102 height 32
click at [809, 258] on icon "button" at bounding box center [808, 252] width 14 height 14
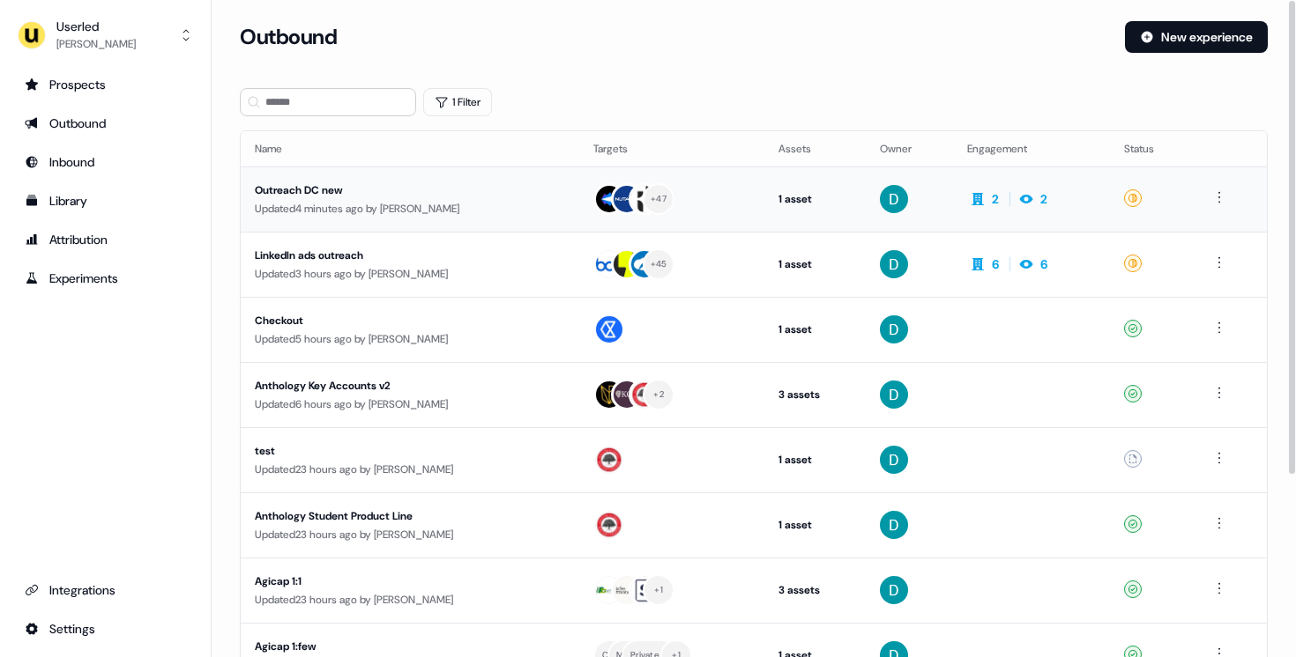
click at [421, 201] on div "Updated 4 minutes ago by [PERSON_NAME]" at bounding box center [410, 209] width 310 height 18
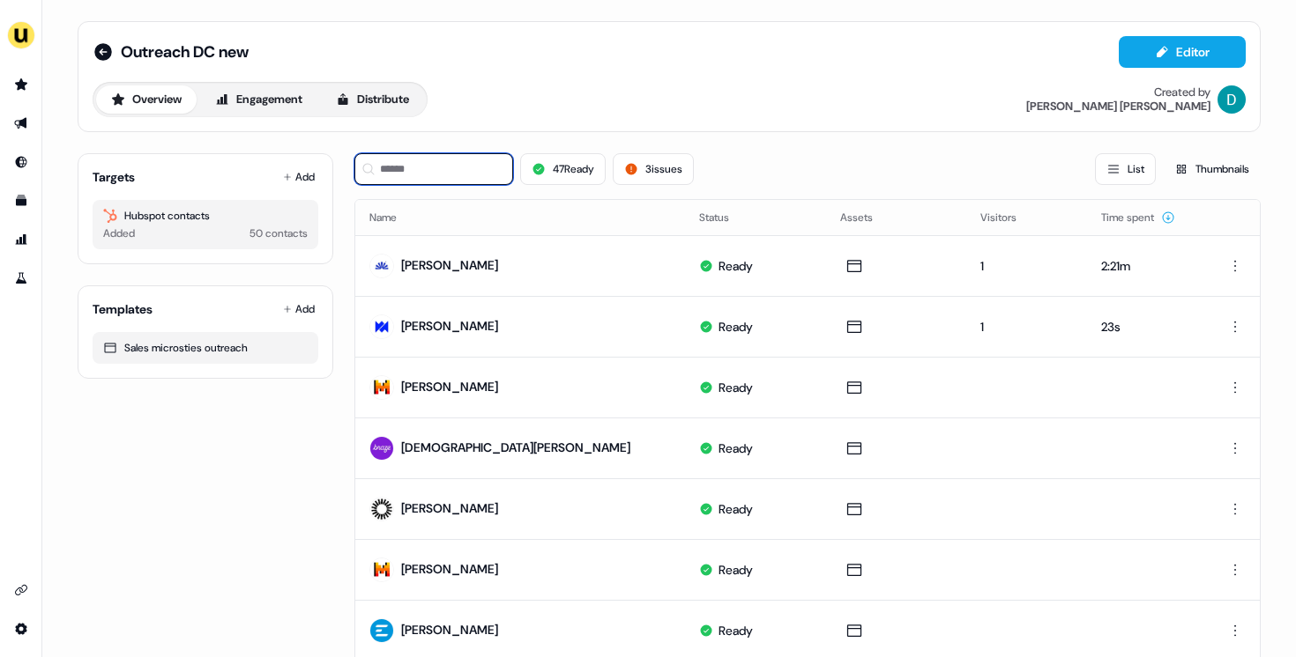
click at [438, 169] on input at bounding box center [433, 169] width 159 height 32
click at [306, 174] on button "Add" at bounding box center [298, 177] width 39 height 25
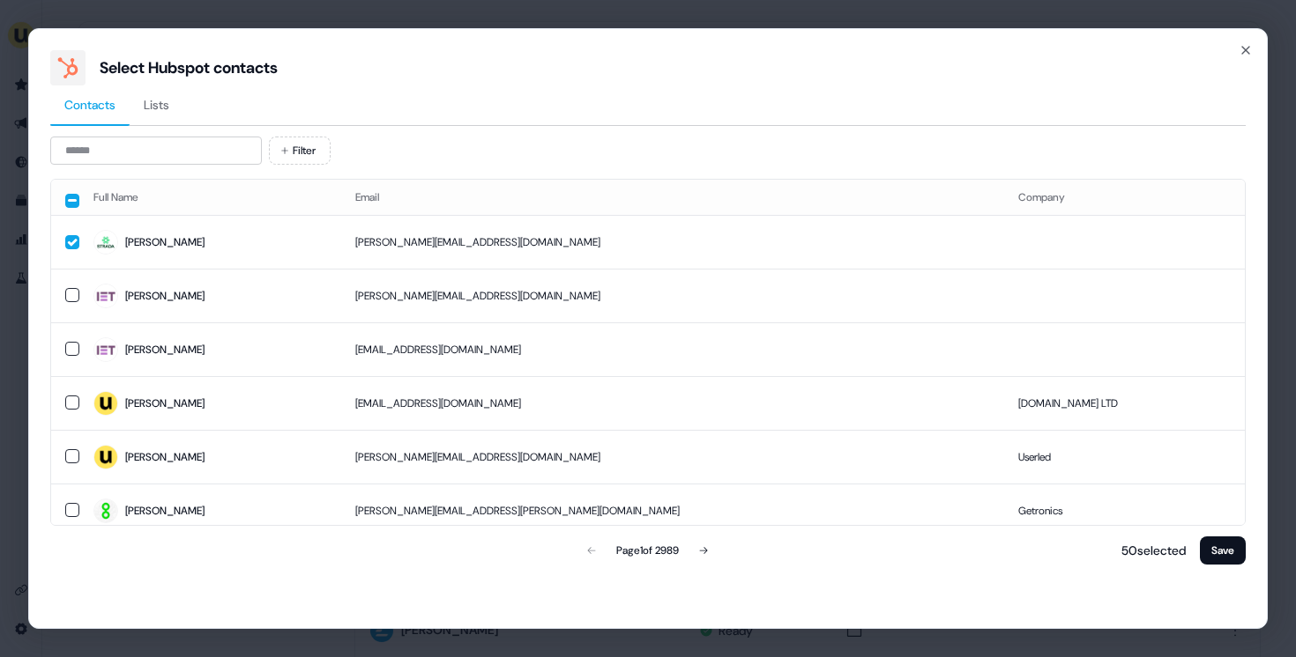
click at [180, 173] on div "Filter Full Name Email Company Yann [EMAIL_ADDRESS][DOMAIN_NAME] [PERSON_NAME] …" at bounding box center [647, 353] width 1195 height 432
click at [1244, 38] on div "Select Hubspot contacts Contacts Lists Filter Full Name Email Company Yann [EMA…" at bounding box center [647, 328] width 1239 height 601
click at [1244, 46] on icon "button" at bounding box center [1245, 50] width 14 height 14
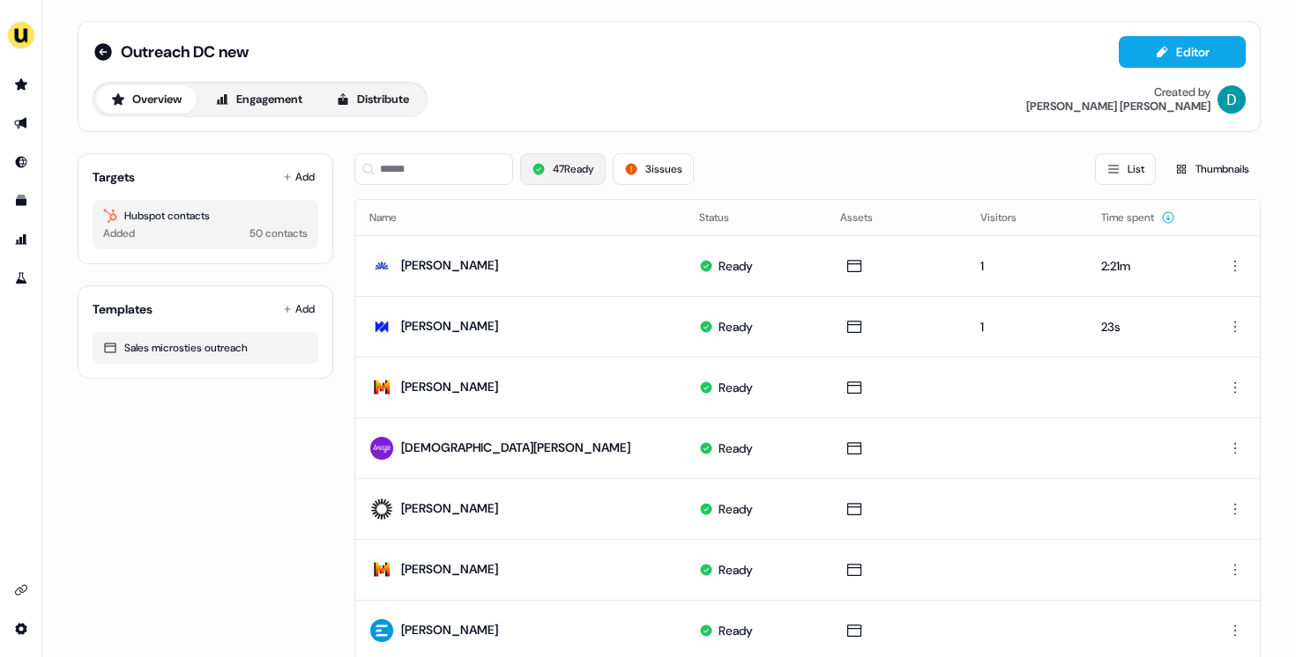
click at [522, 157] on button "47 Ready" at bounding box center [562, 169] width 85 height 32
click at [479, 163] on input at bounding box center [433, 169] width 159 height 32
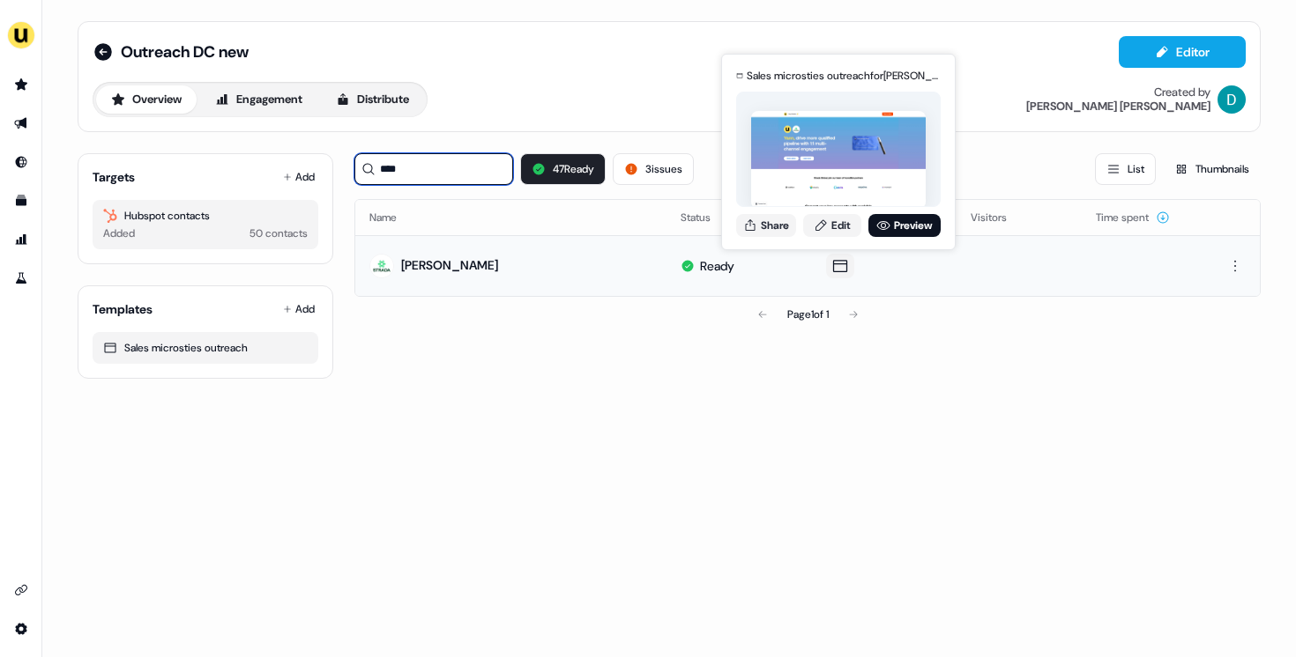
type input "****"
click at [747, 241] on div "Sales microsties outreach for [PERSON_NAME] (overridden) Share Edit Preview" at bounding box center [838, 152] width 212 height 184
click at [755, 234] on button "Share" at bounding box center [766, 225] width 60 height 23
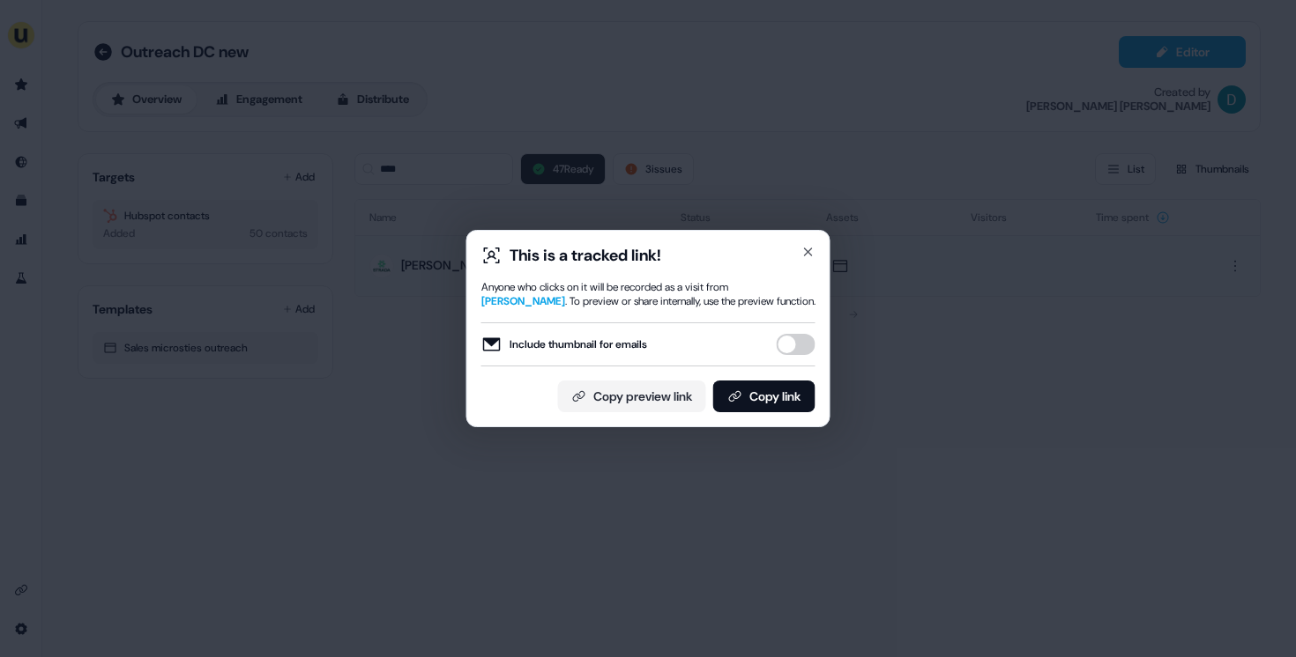
click at [790, 343] on button "Include thumbnail for emails" at bounding box center [795, 344] width 39 height 21
click at [788, 395] on button "Copy link" at bounding box center [764, 397] width 102 height 32
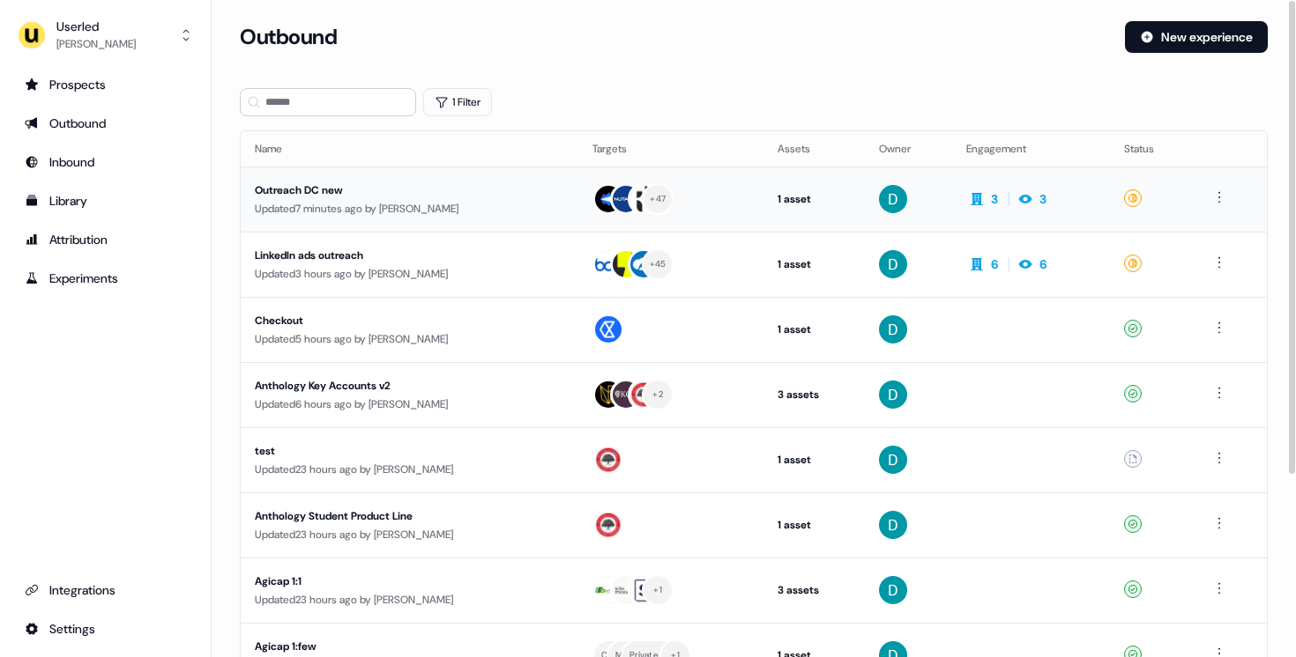
click at [428, 219] on td "Outreach DC new Updated 7 minutes ago by [PERSON_NAME]" at bounding box center [410, 199] width 338 height 65
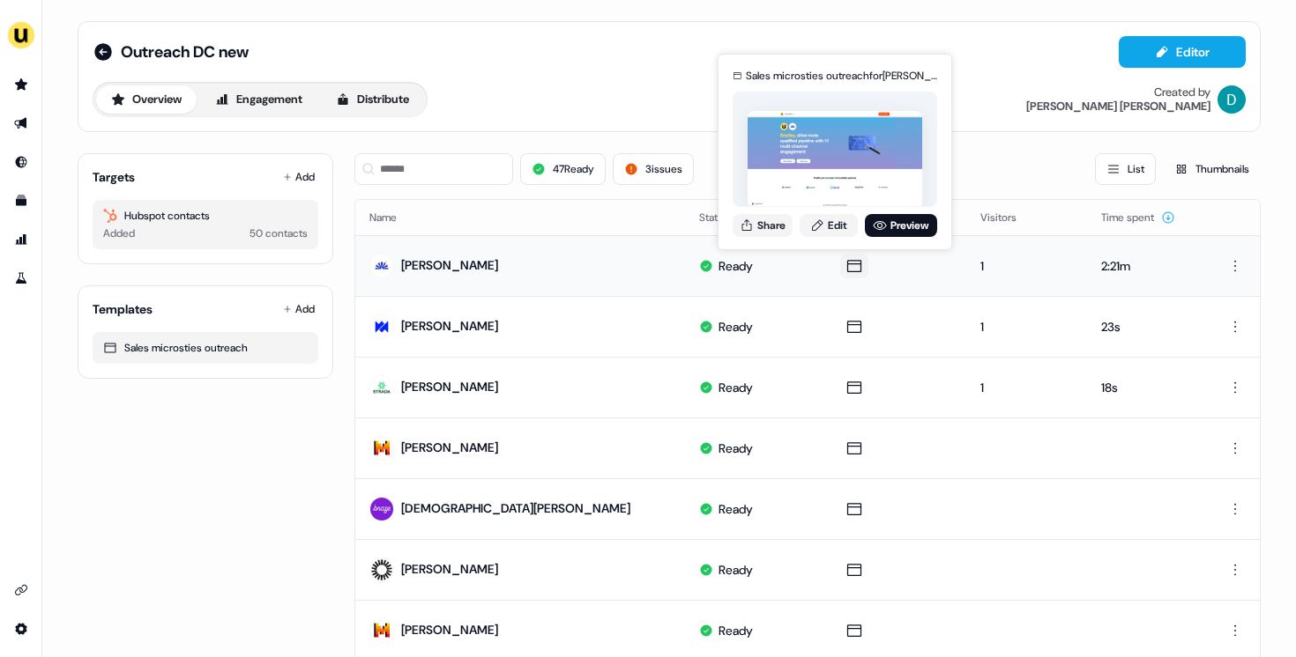
click at [901, 204] on img at bounding box center [834, 160] width 175 height 98
click at [901, 221] on link "Preview" at bounding box center [901, 225] width 72 height 23
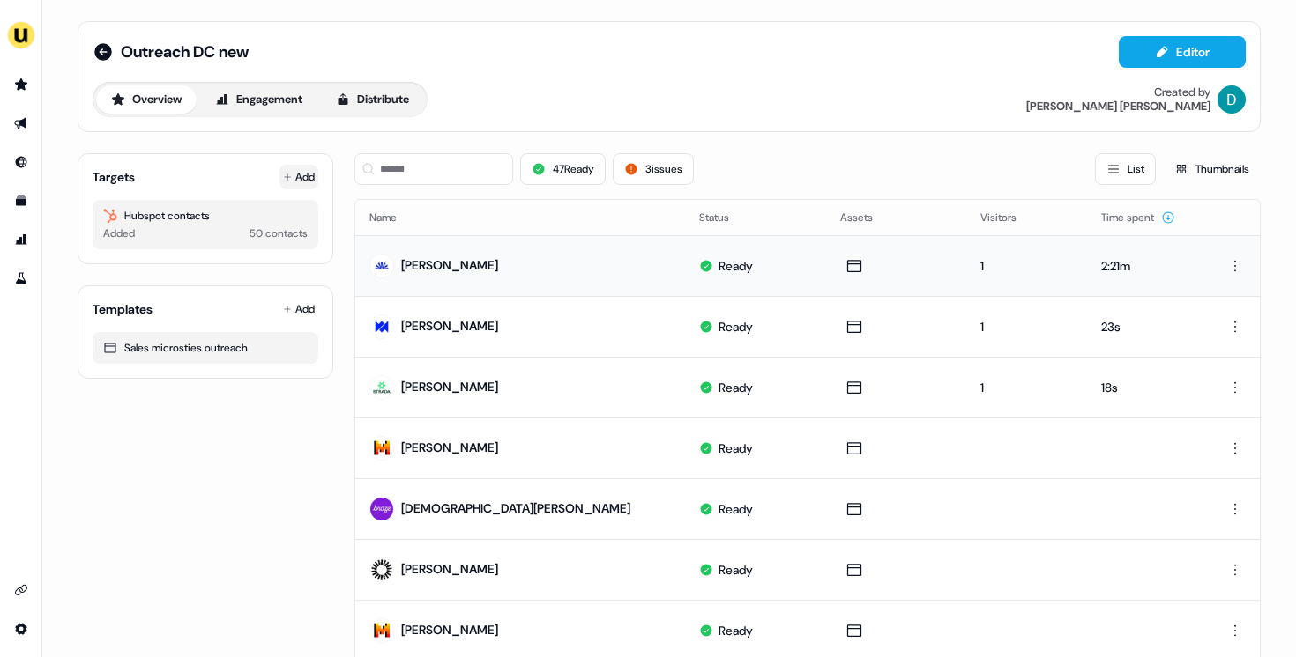
click at [301, 175] on button "Add" at bounding box center [298, 177] width 39 height 25
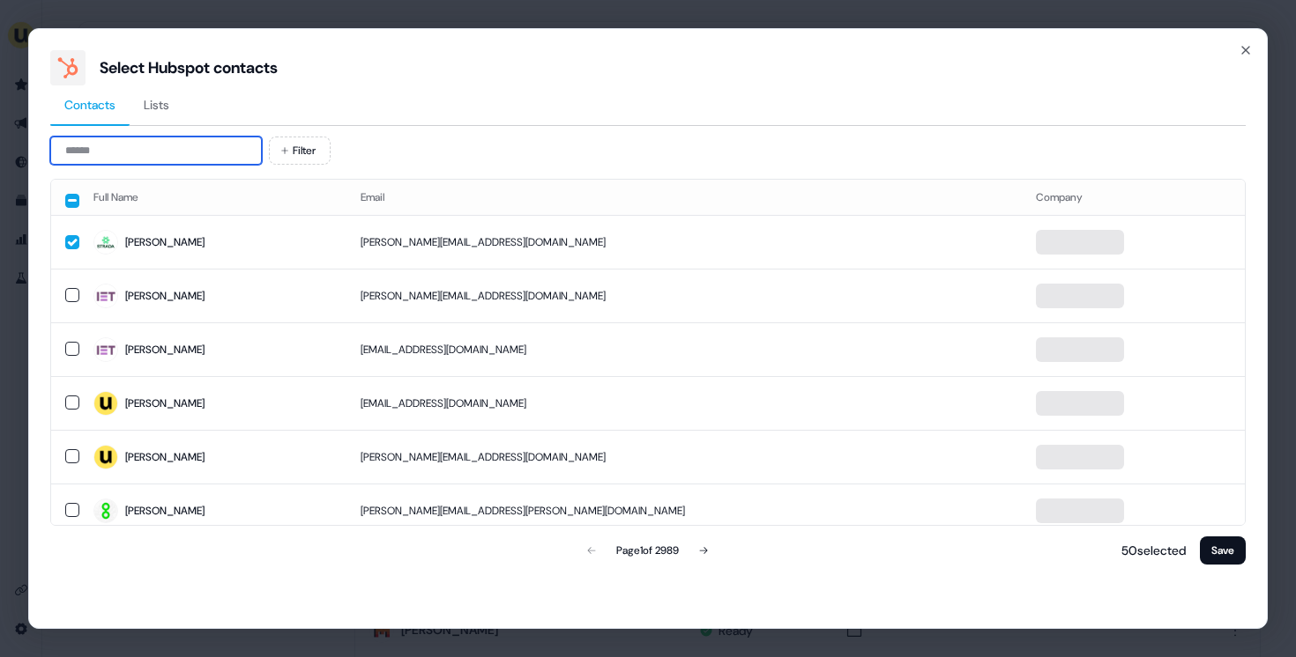
click at [143, 163] on input at bounding box center [156, 151] width 212 height 28
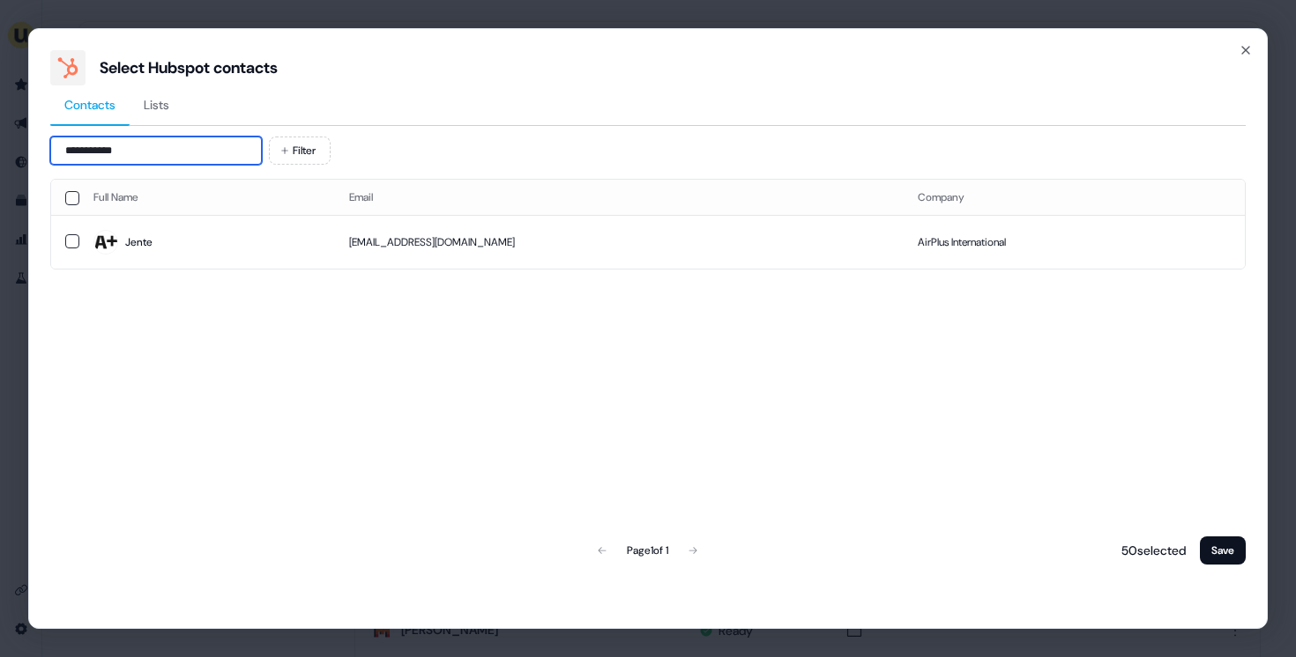
type input "**********"
click at [204, 238] on span "Jente" at bounding box center [206, 242] width 227 height 25
click at [1213, 542] on button "Save" at bounding box center [1223, 551] width 46 height 28
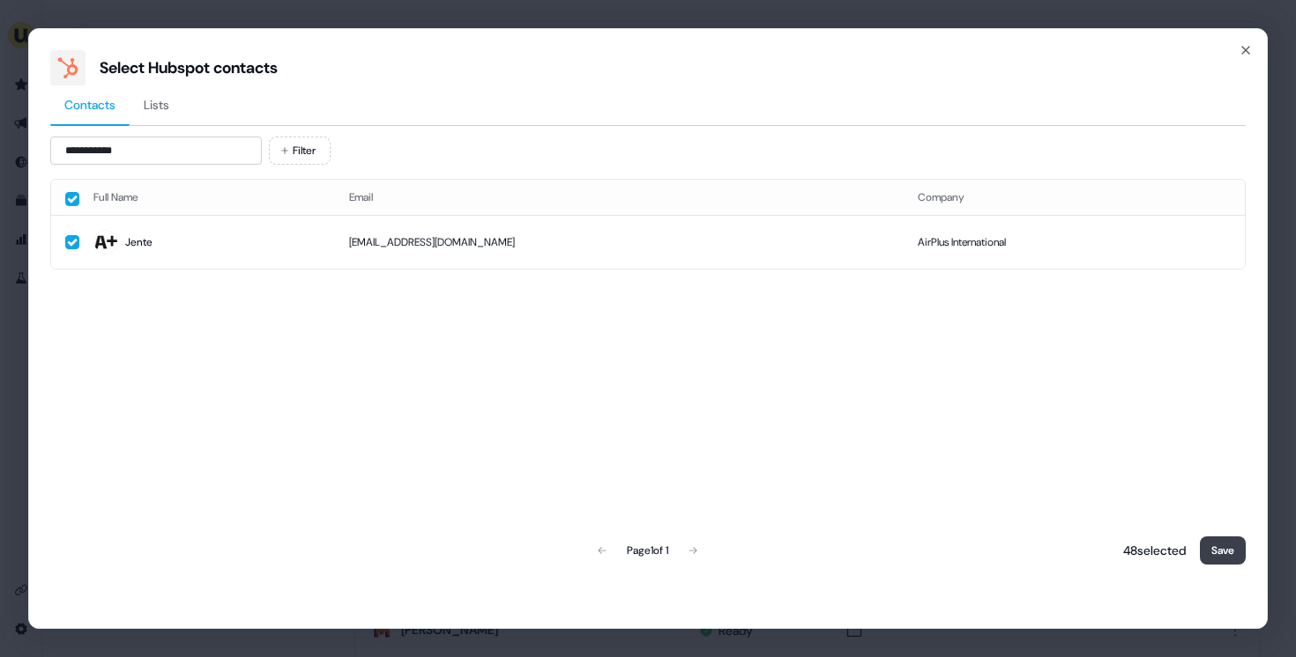
click at [1213, 542] on button "Save" at bounding box center [1223, 551] width 46 height 28
click at [1242, 555] on button "Save" at bounding box center [1223, 551] width 46 height 28
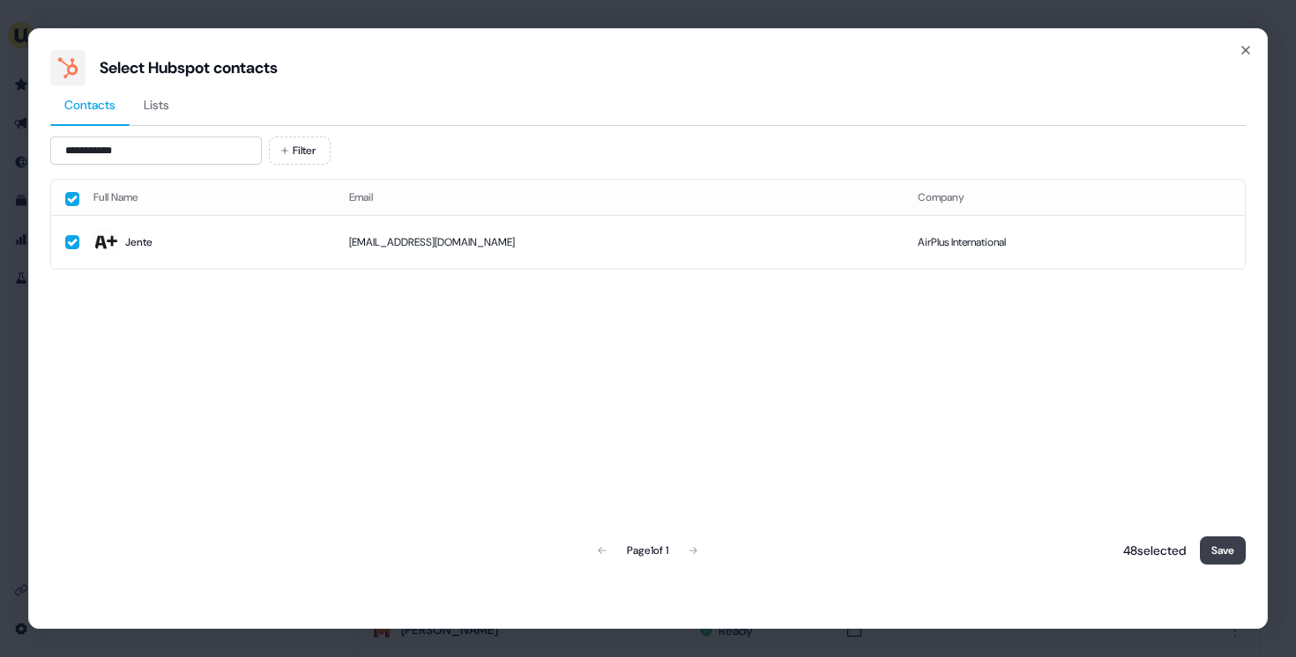
click at [1242, 555] on button "Save" at bounding box center [1223, 551] width 46 height 28
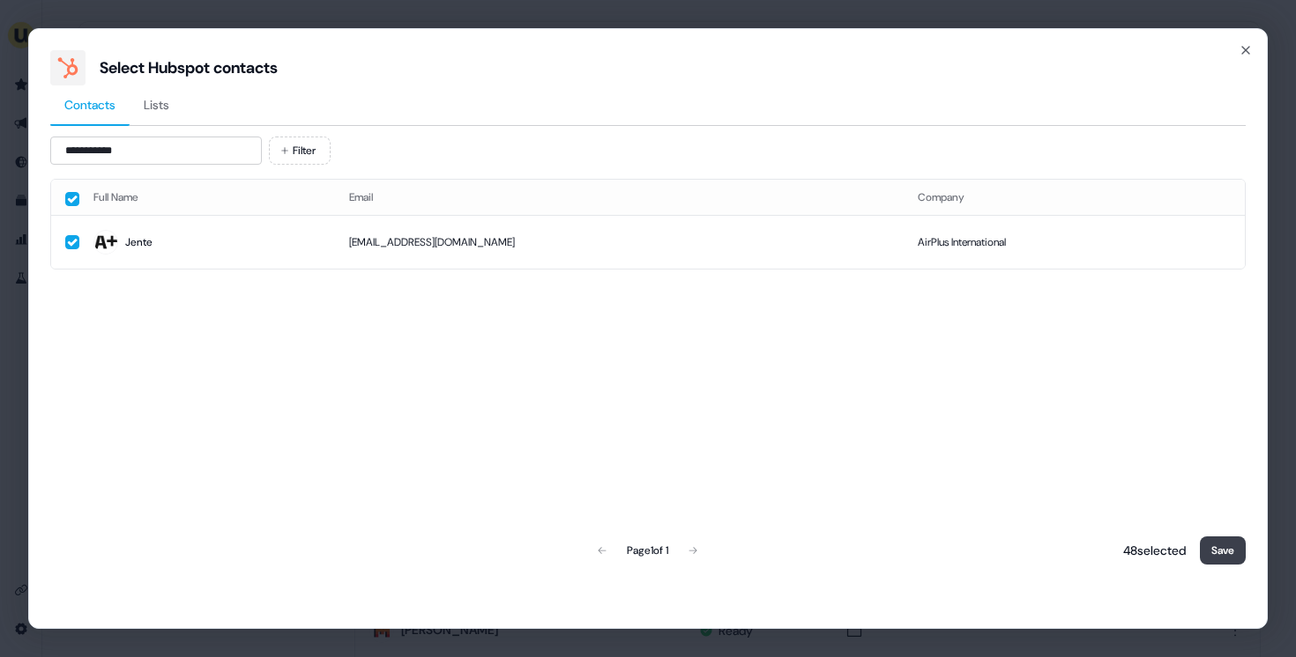
click at [1242, 555] on button "Save" at bounding box center [1223, 551] width 46 height 28
click at [1233, 546] on button "Save" at bounding box center [1223, 551] width 46 height 28
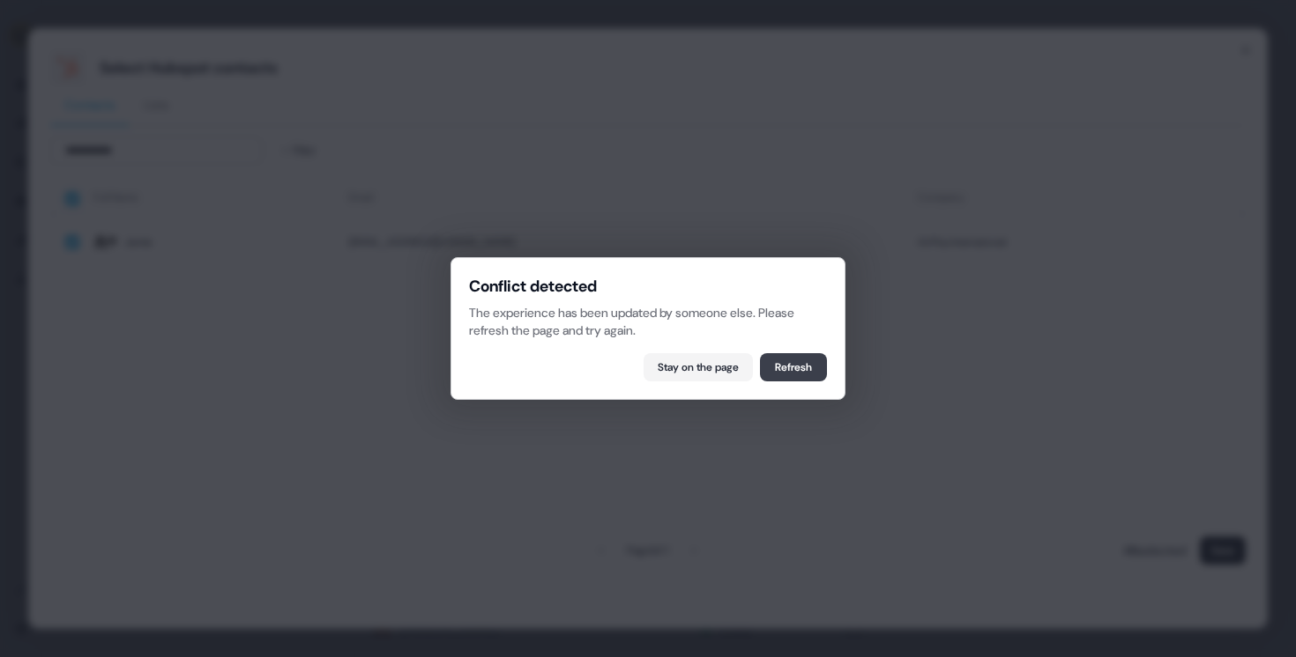
click at [775, 357] on button "Refresh" at bounding box center [793, 367] width 67 height 28
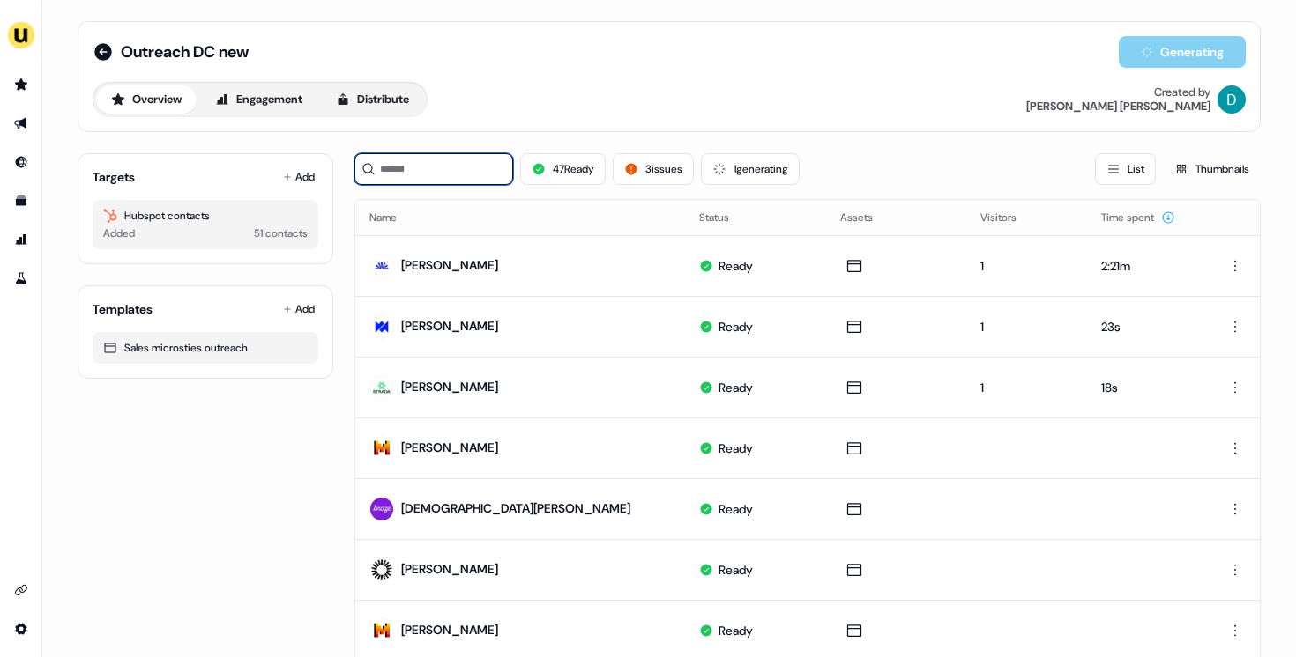
click at [421, 184] on input at bounding box center [433, 169] width 159 height 32
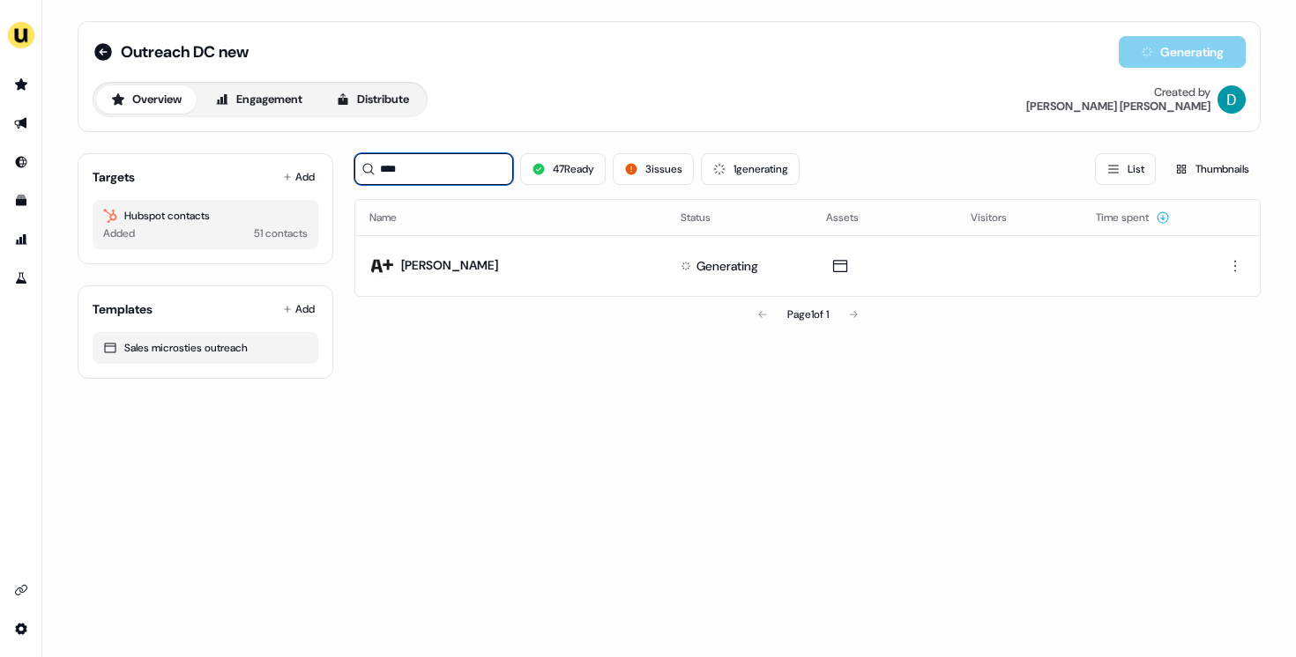
type input "****"
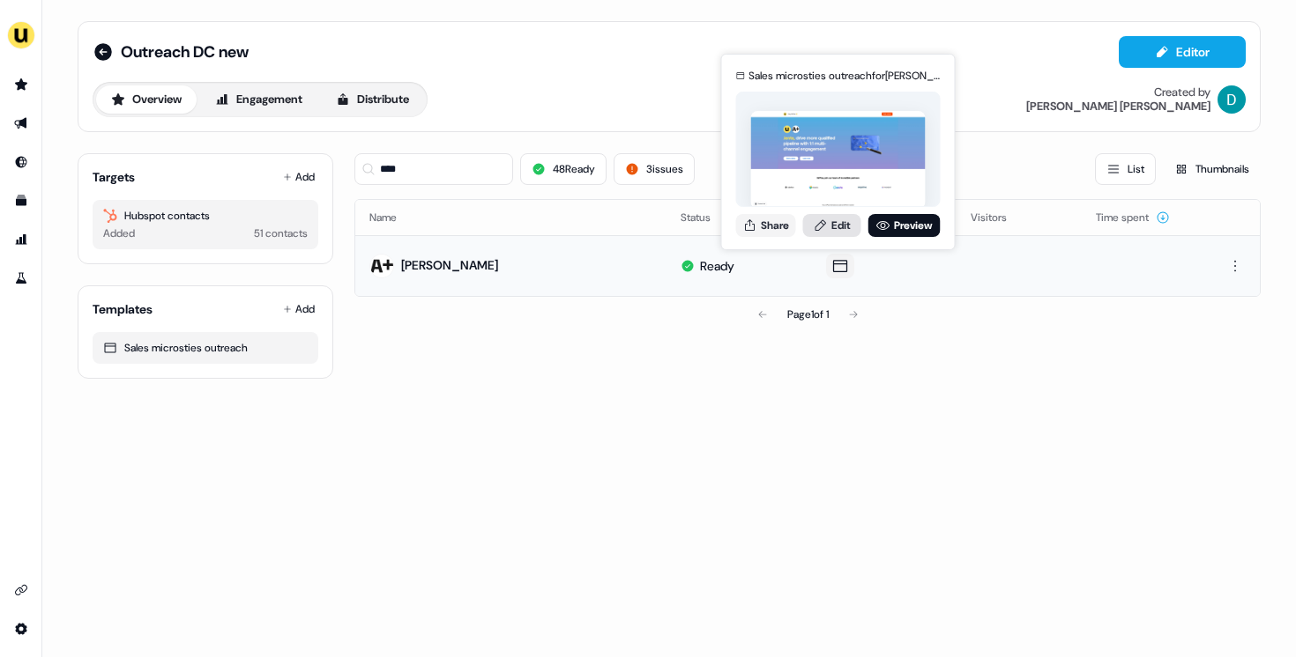
click at [823, 224] on icon at bounding box center [820, 224] width 11 height 11
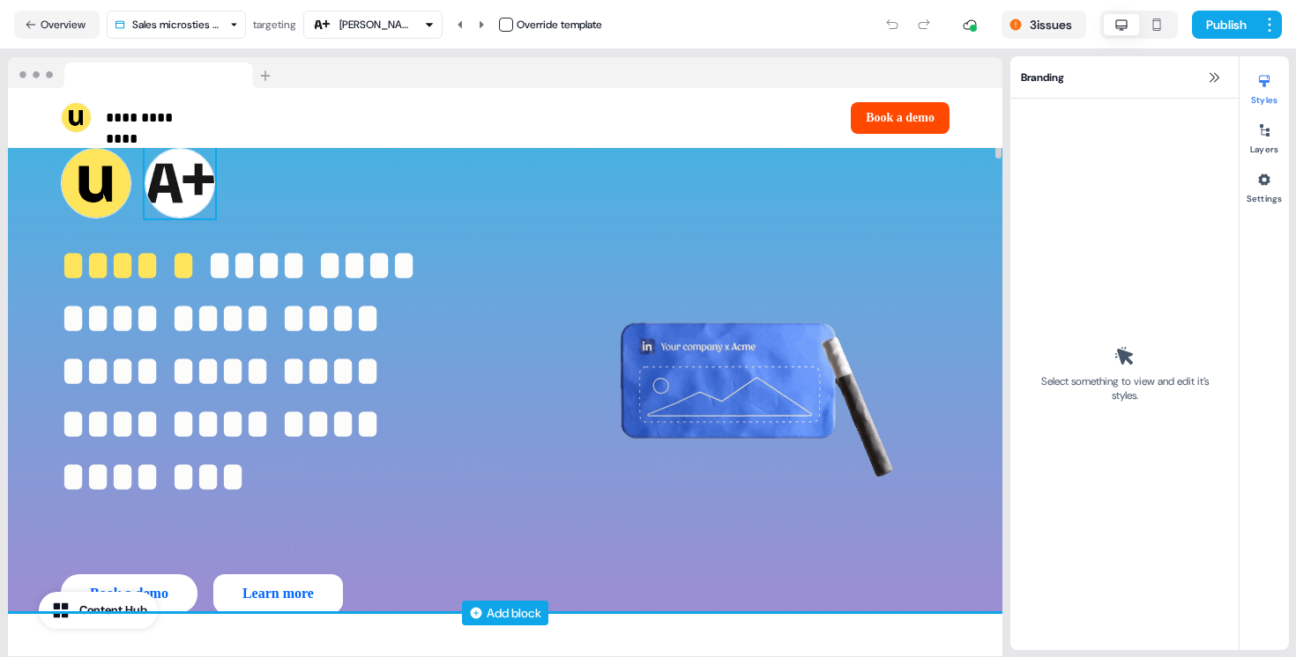
click at [152, 204] on img at bounding box center [180, 183] width 71 height 71
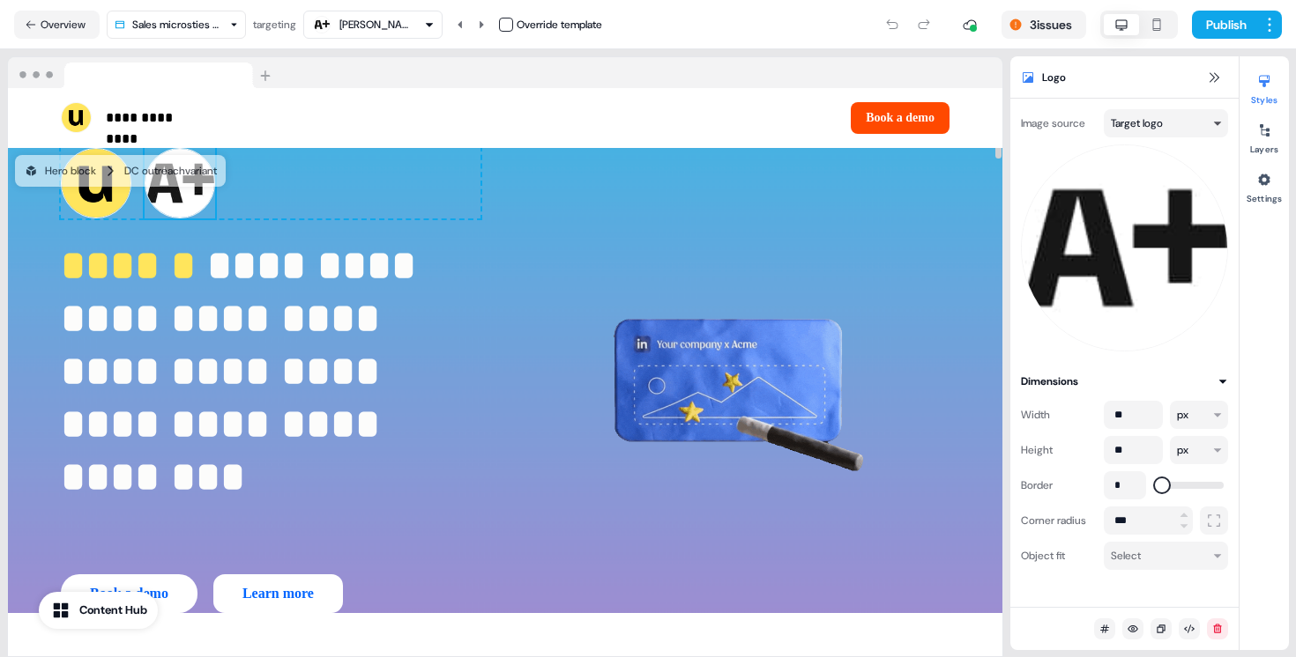
click at [1133, 119] on html "**********" at bounding box center [648, 328] width 1296 height 657
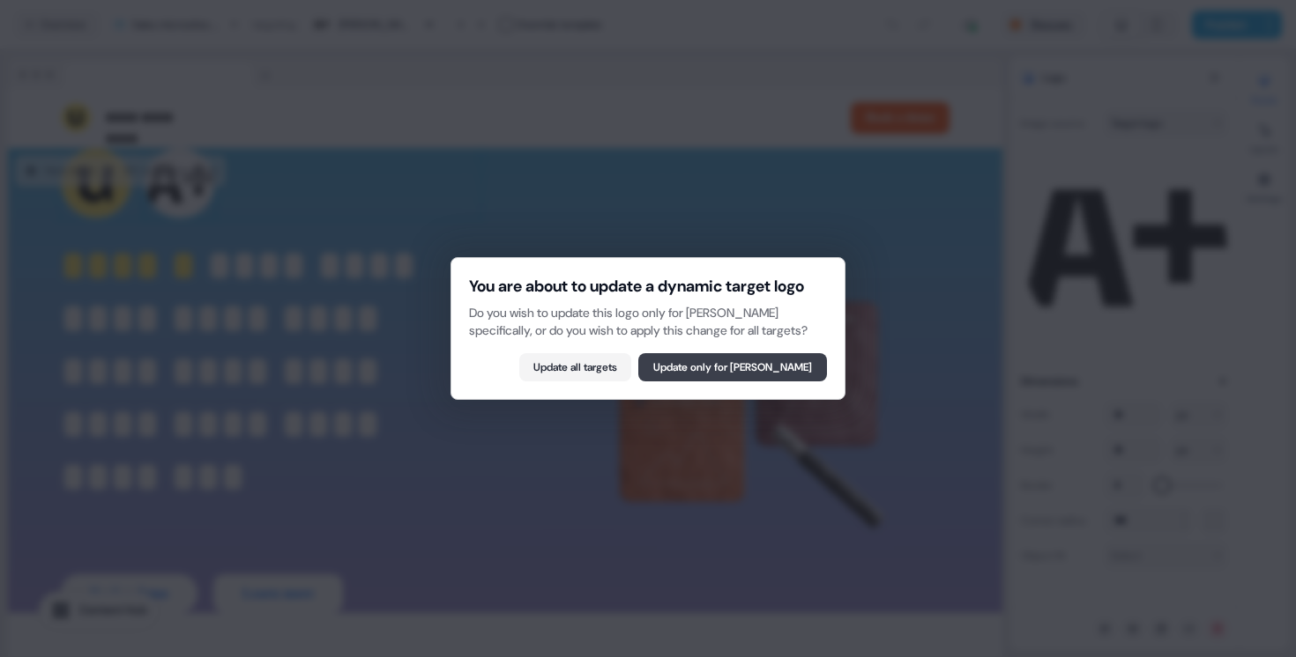
click at [778, 382] on button "Update only for [PERSON_NAME]" at bounding box center [732, 367] width 189 height 28
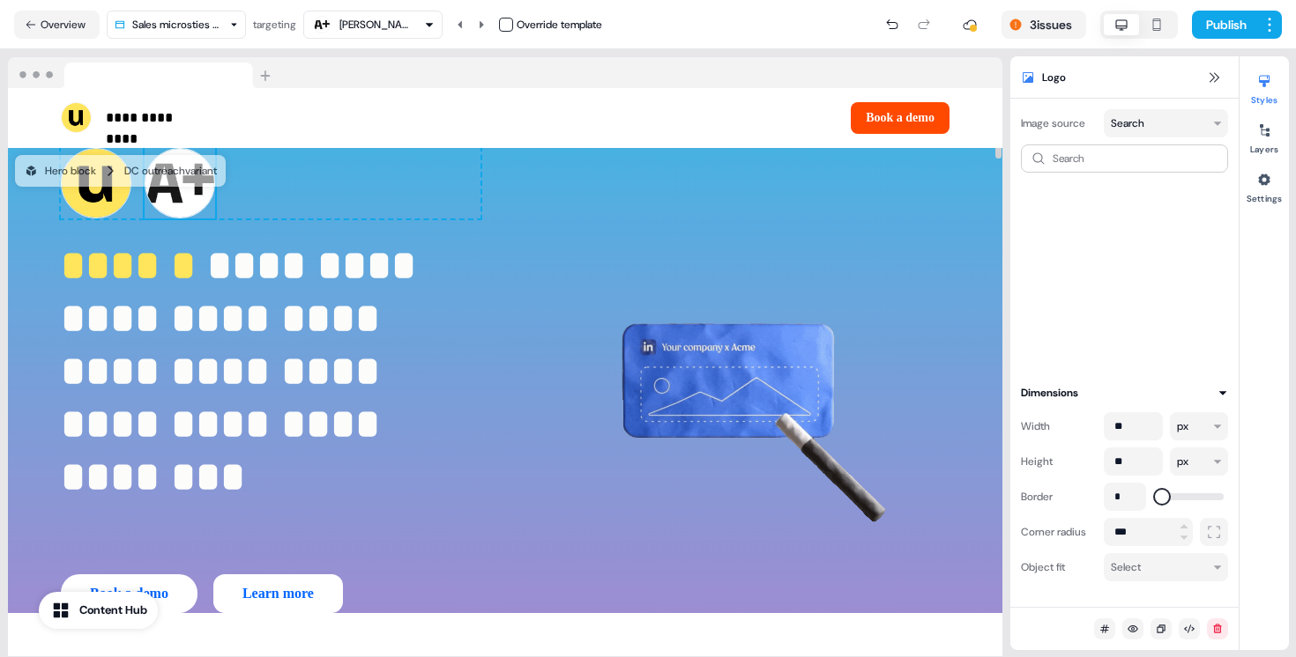
click at [513, 29] on button "button" at bounding box center [506, 25] width 14 height 14
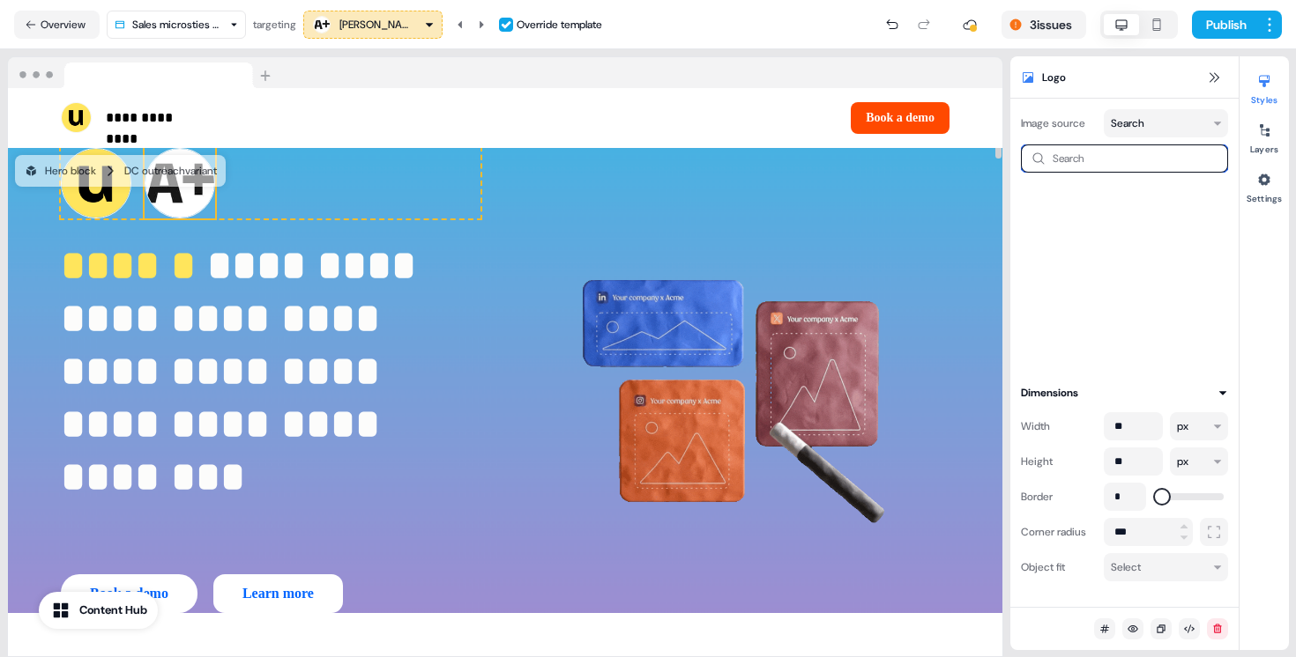
click at [1109, 163] on input at bounding box center [1124, 159] width 207 height 28
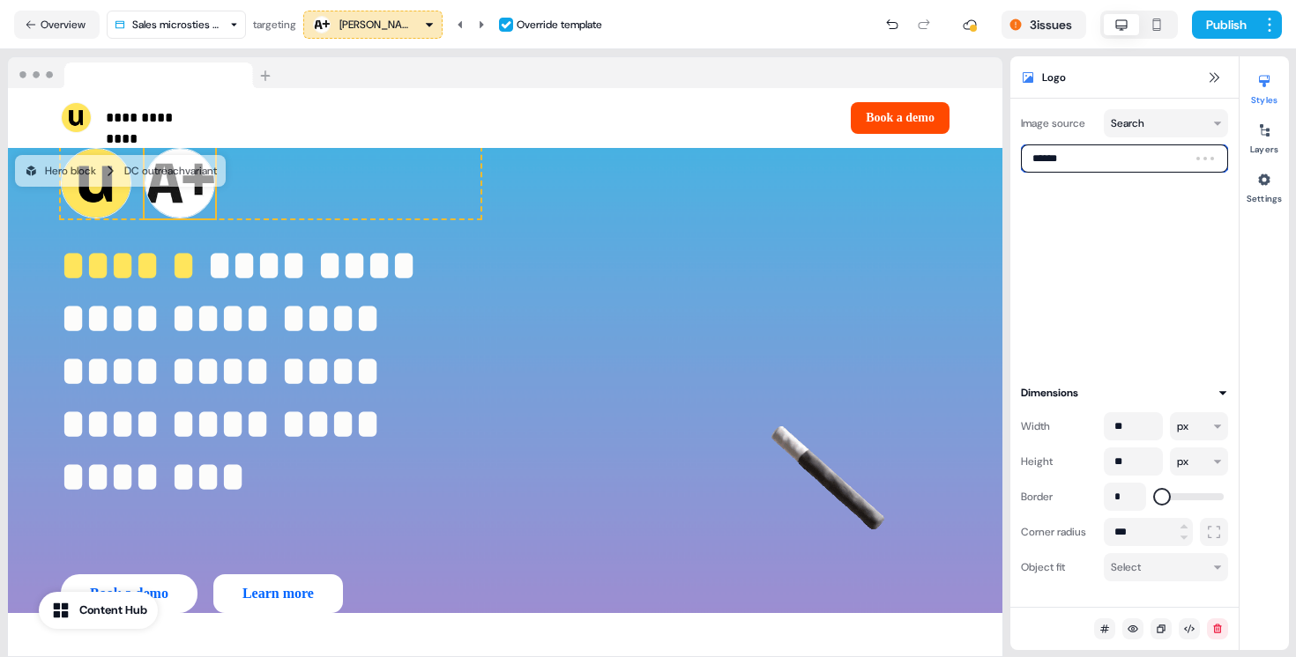
type input "*******"
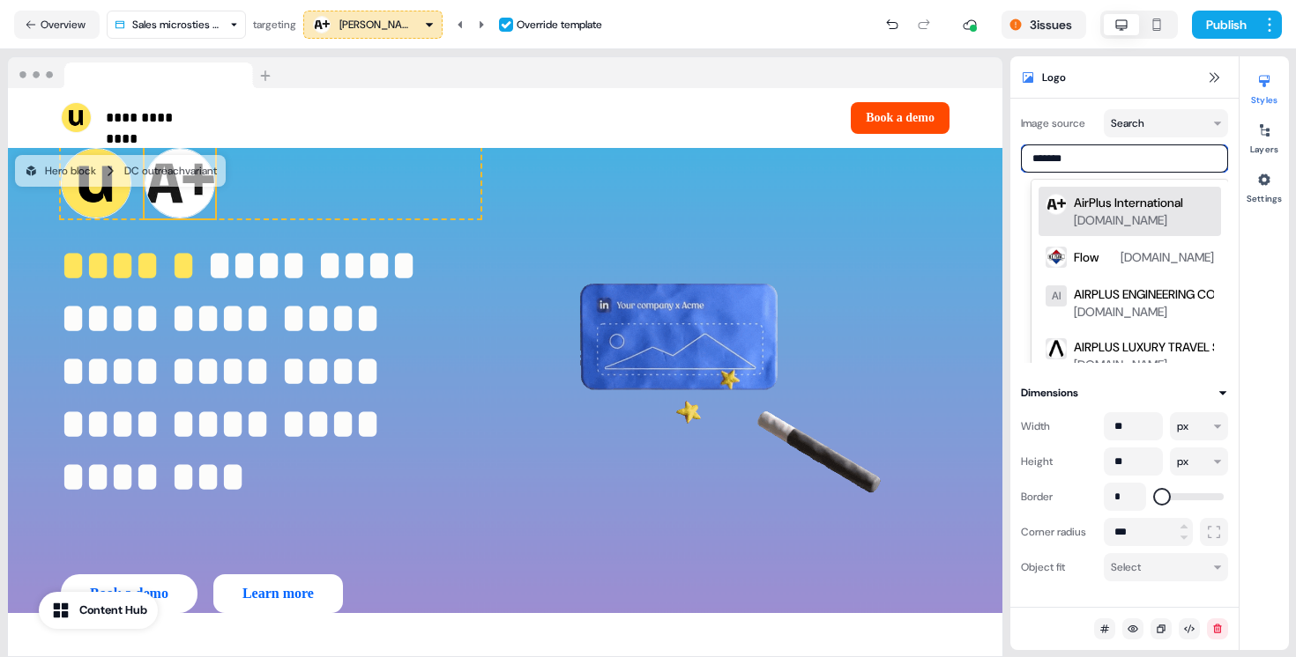
click at [1137, 210] on div "AirPlus International" at bounding box center [1127, 203] width 109 height 18
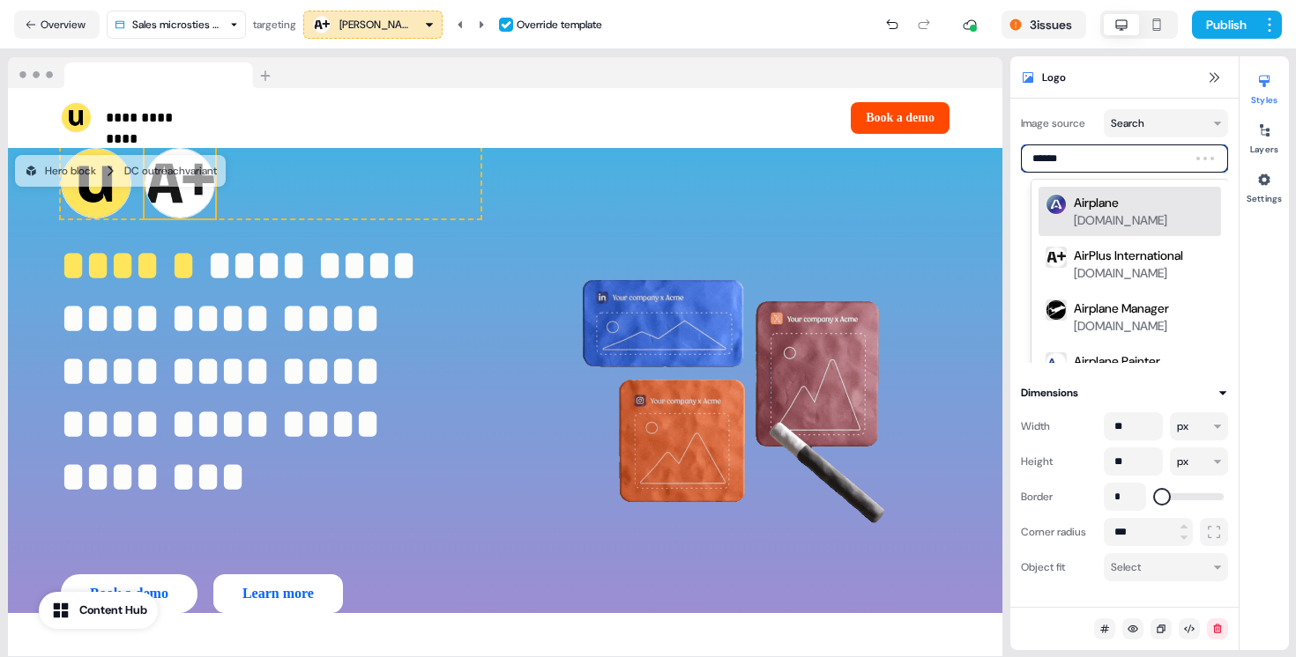
type input "*******"
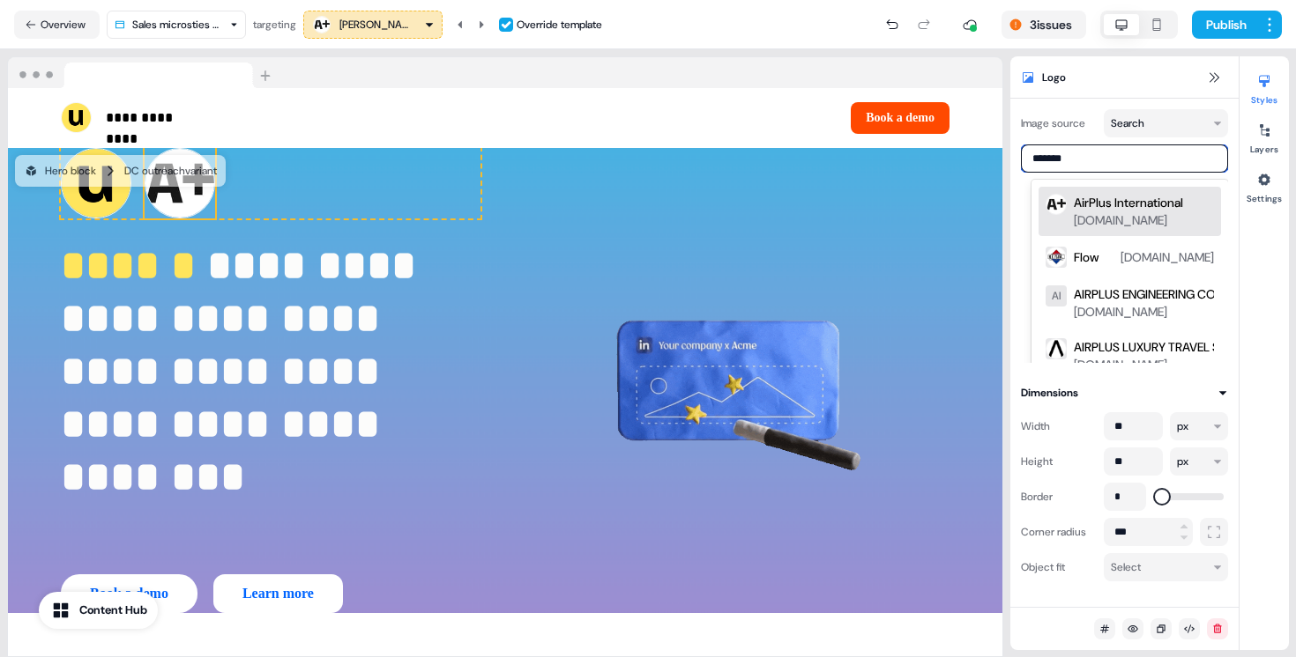
click at [1152, 202] on div "AirPlus International" at bounding box center [1127, 203] width 109 height 18
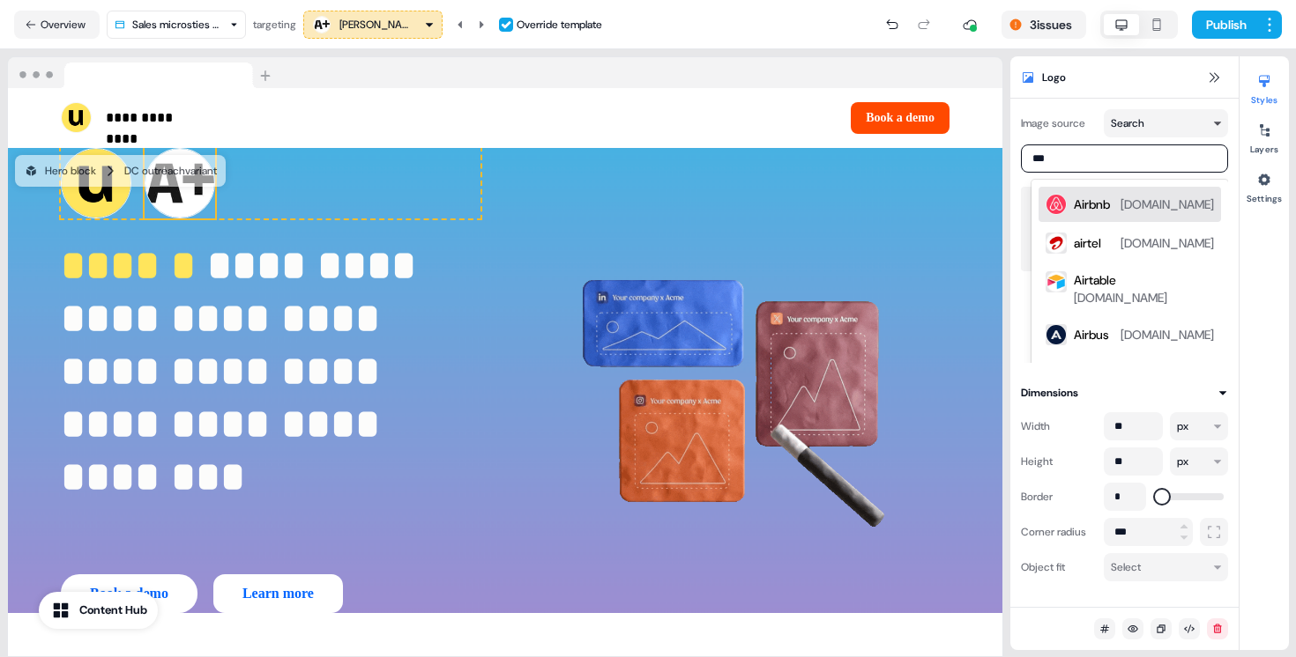
click at [1113, 125] on html "**********" at bounding box center [648, 328] width 1296 height 657
click at [1077, 143] on html "**********" at bounding box center [648, 328] width 1296 height 657
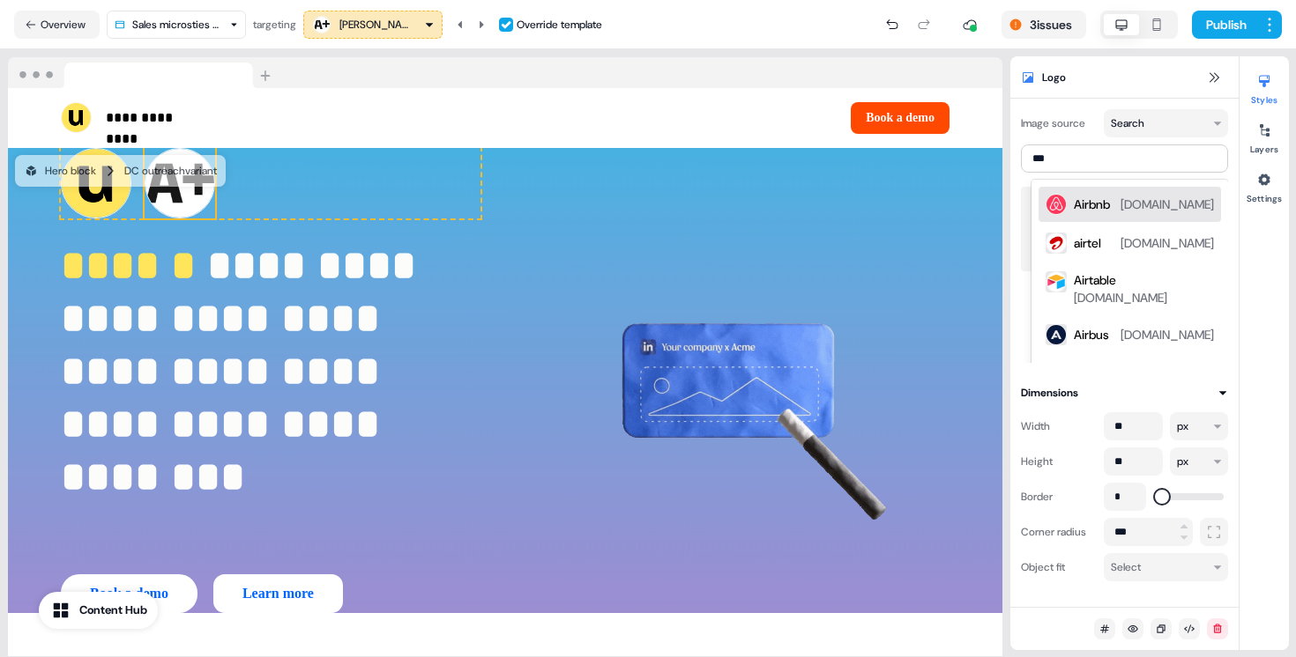
click at [1073, 138] on div "Image source Search *** Airbnb [DOMAIN_NAME] airtel [DOMAIN_NAME] Airtable [DOM…" at bounding box center [1124, 236] width 207 height 254
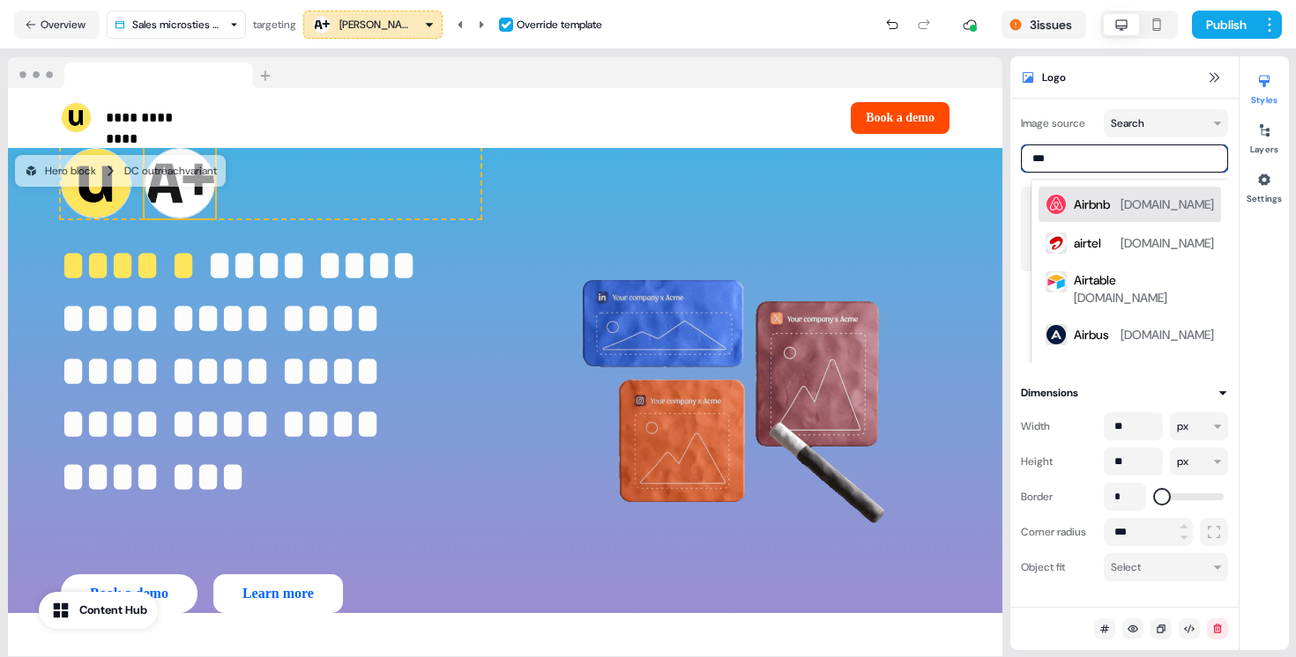
click at [1089, 160] on input "***" at bounding box center [1124, 159] width 207 height 28
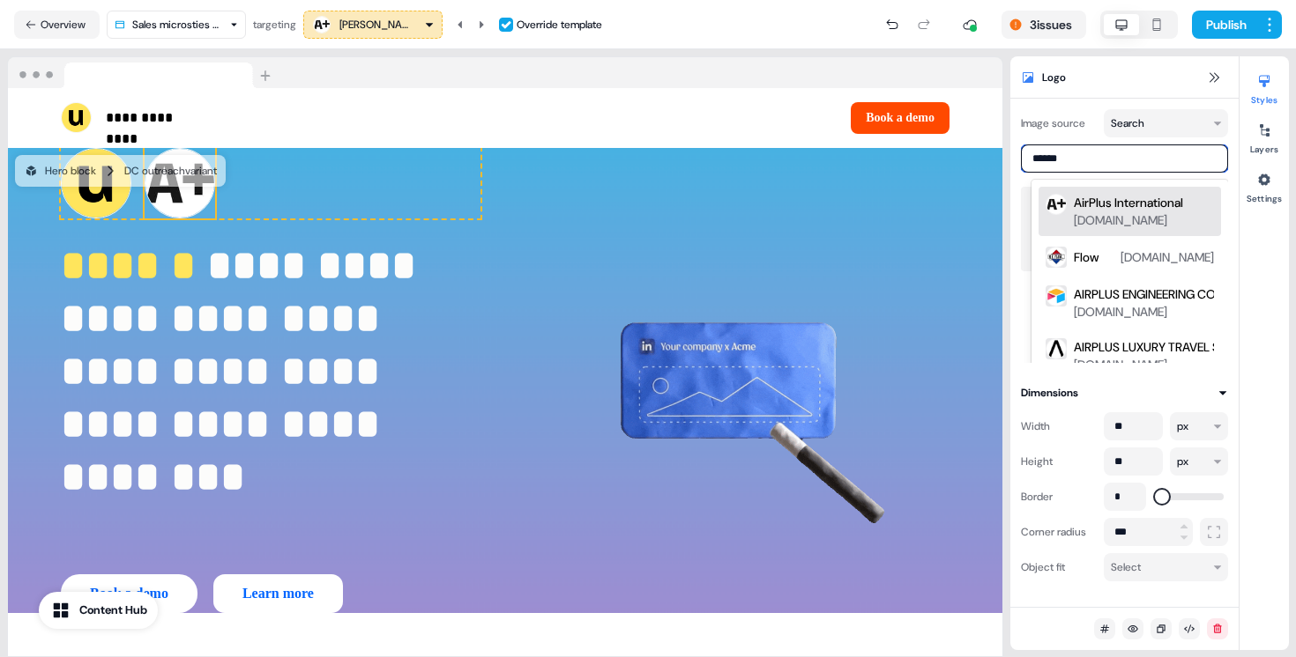
type input "*******"
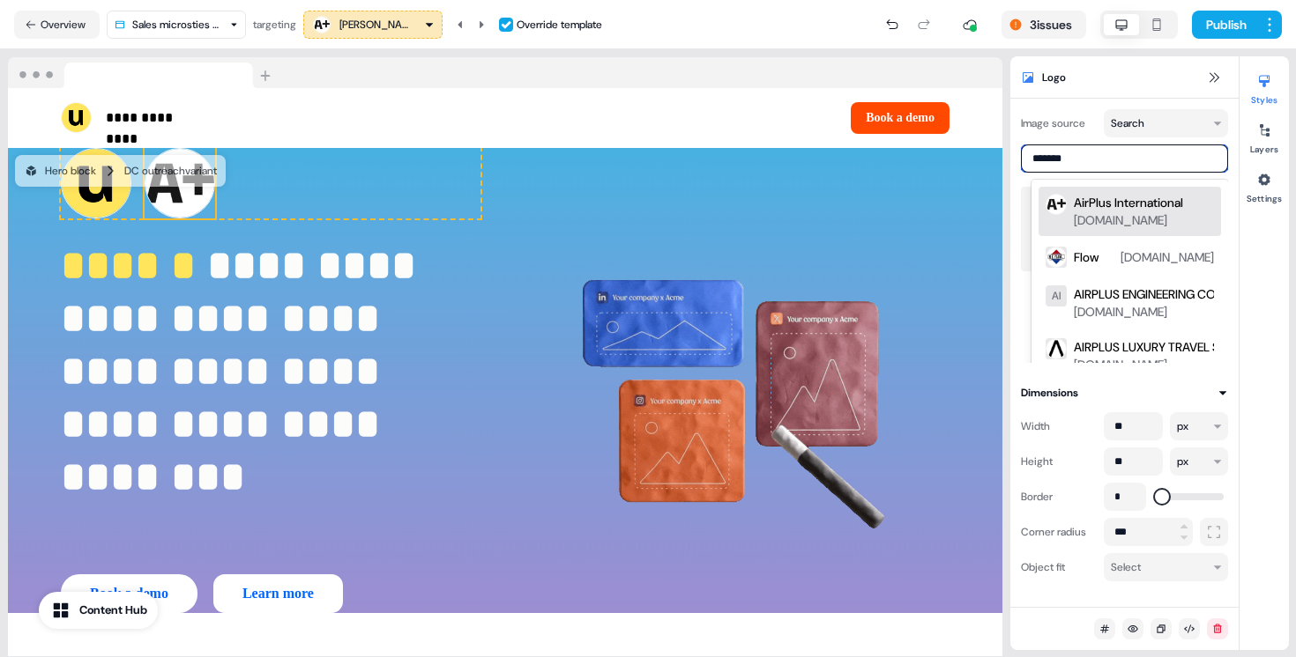
click at [1103, 188] on div "AirPlus International [DOMAIN_NAME]" at bounding box center [1129, 211] width 182 height 49
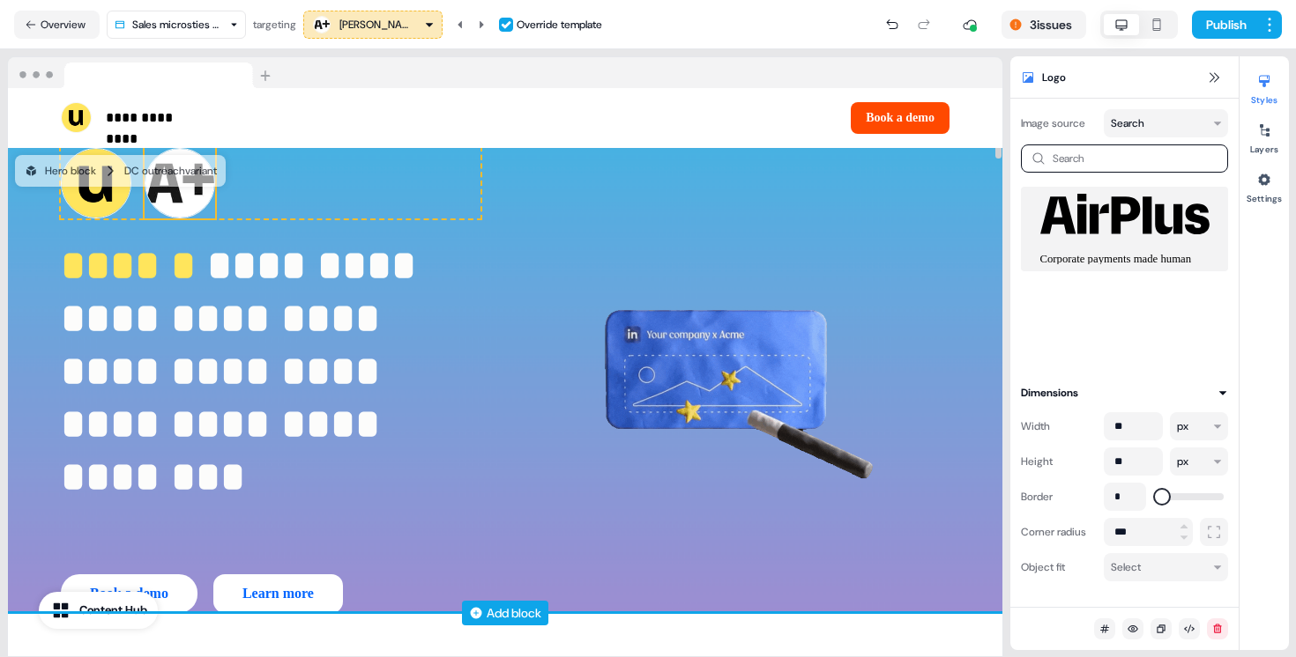
click at [194, 213] on img at bounding box center [180, 183] width 71 height 71
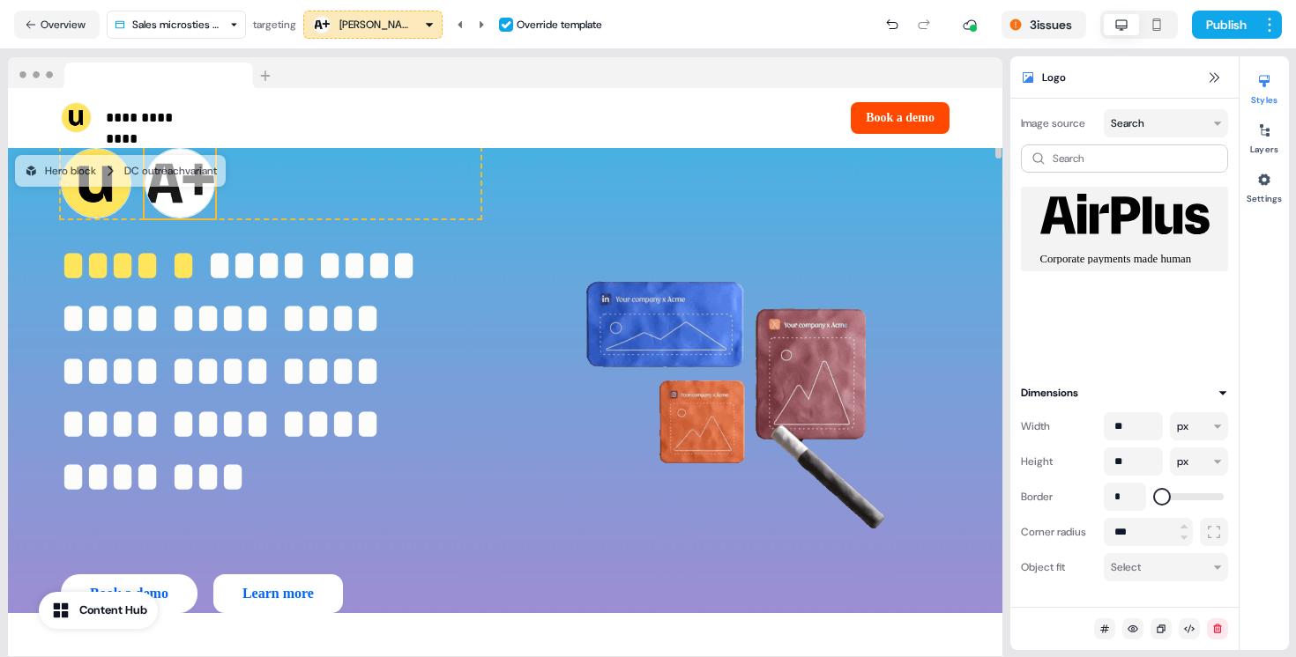
click at [1148, 108] on div "Image source Search Search Dimensions Width ** px Height ** px Border * Corner …" at bounding box center [1124, 353] width 228 height 509
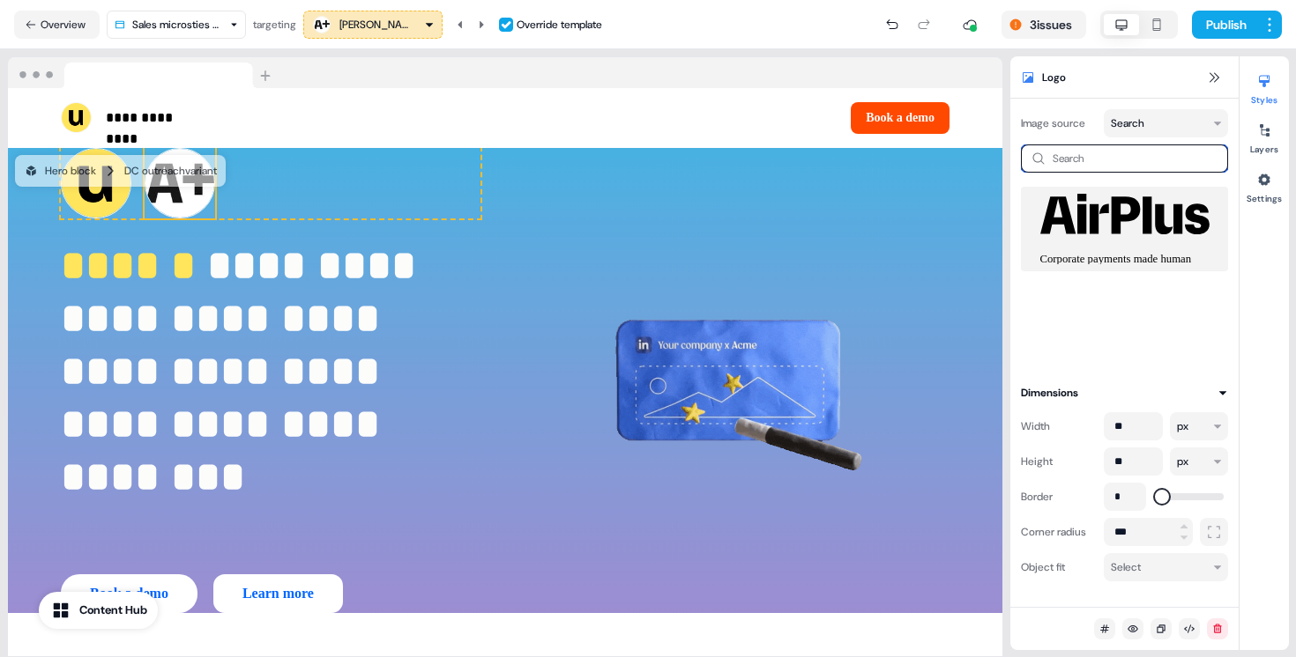
click at [1157, 146] on input at bounding box center [1124, 159] width 207 height 28
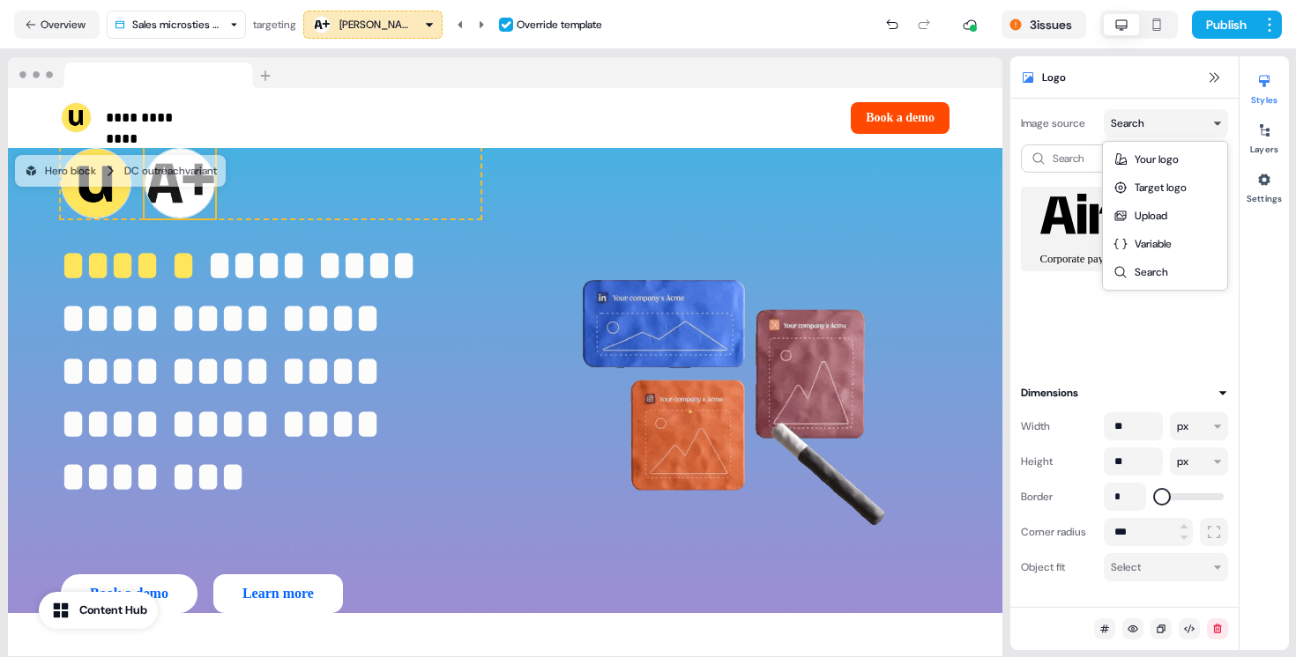
click at [1154, 130] on html "**********" at bounding box center [648, 328] width 1296 height 657
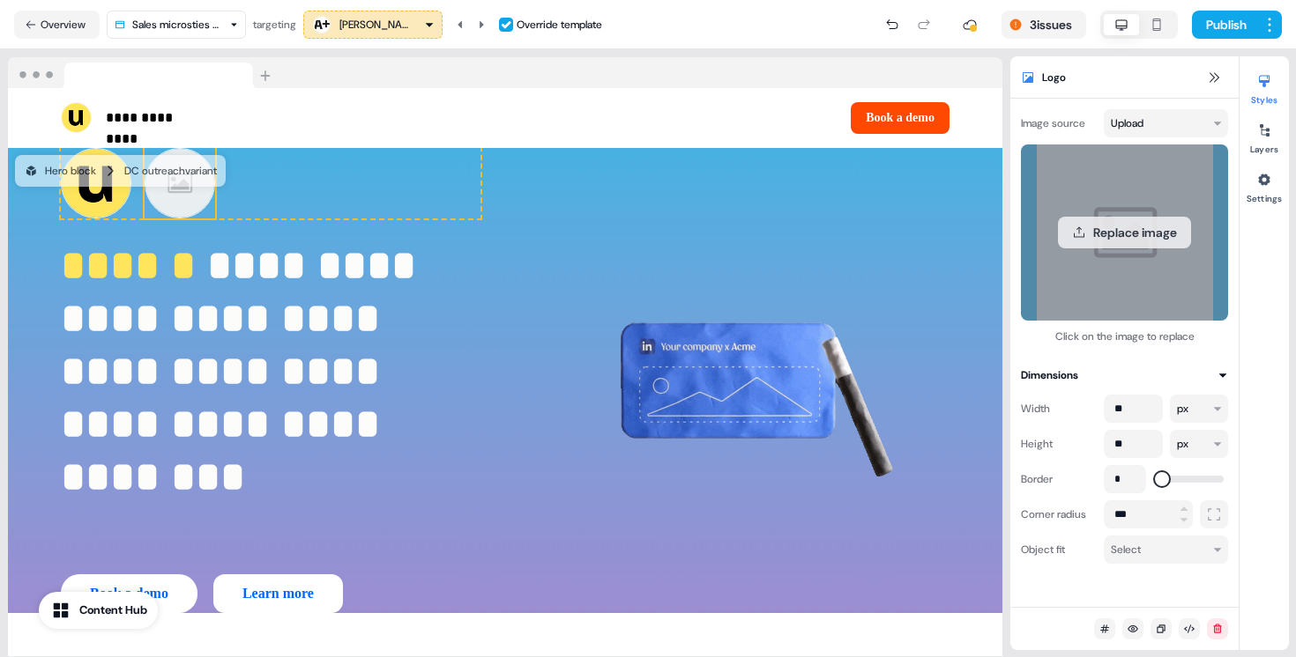
click at [1140, 234] on button "Replace image" at bounding box center [1124, 233] width 133 height 32
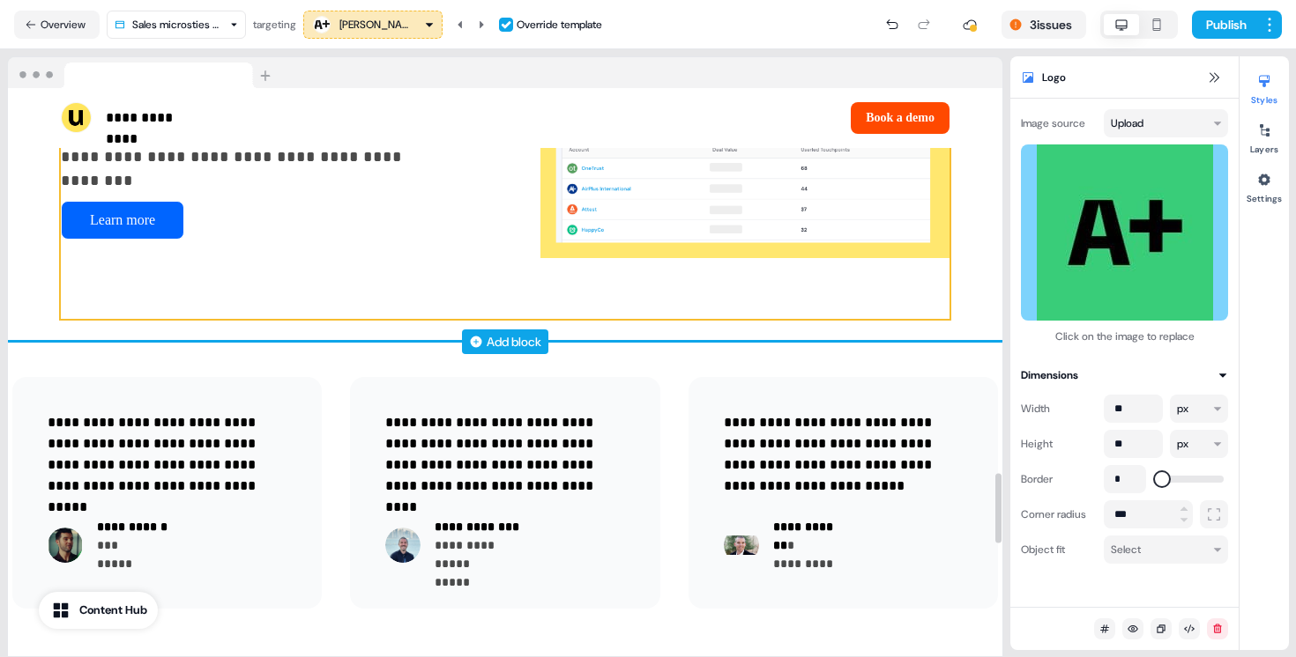
scroll to position [3765, 0]
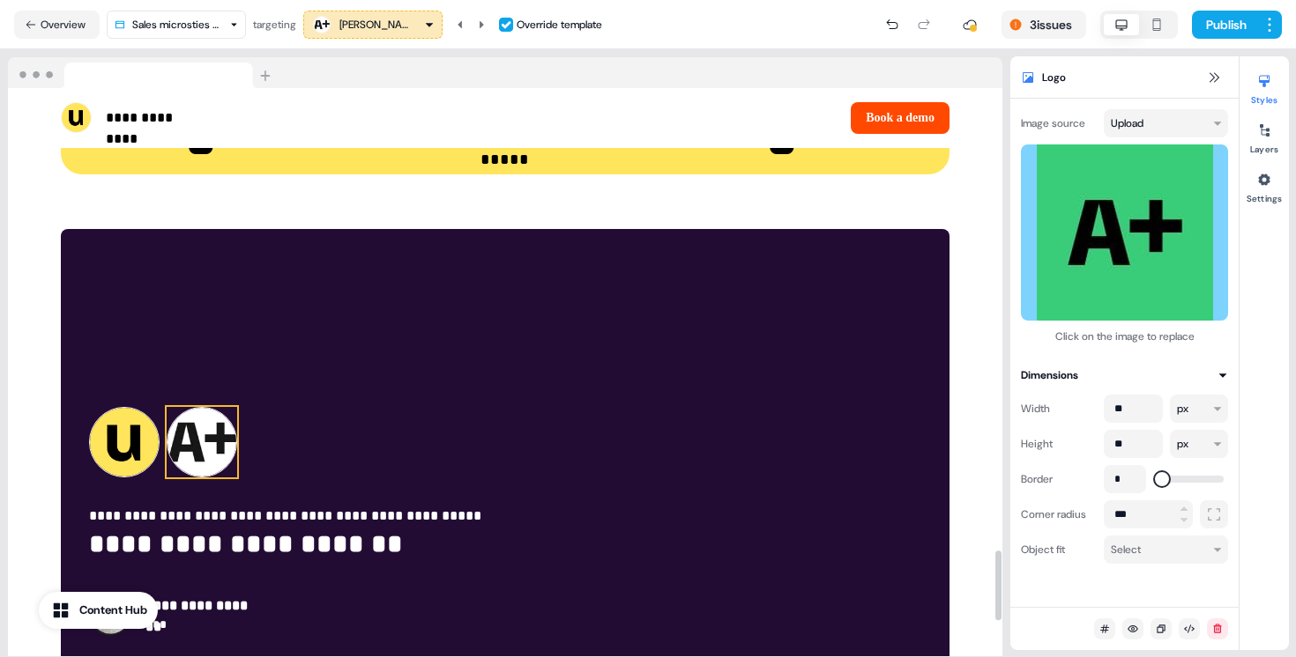
click at [189, 407] on img at bounding box center [202, 442] width 71 height 71
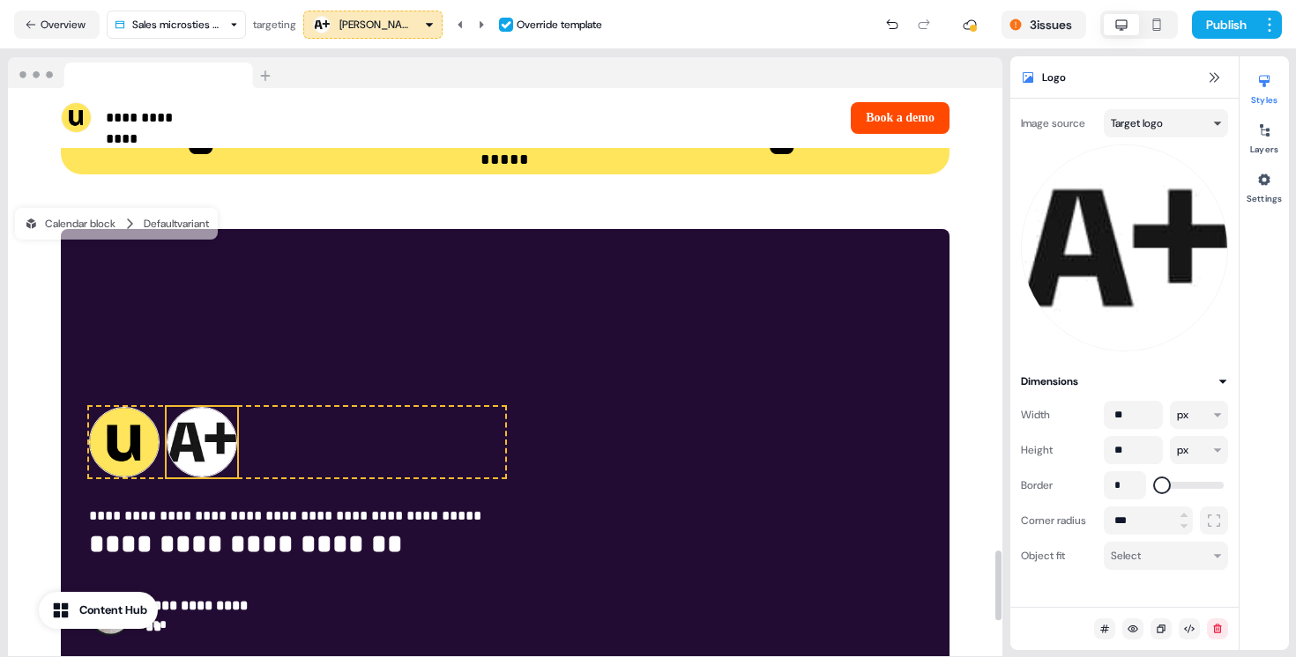
click at [1197, 132] on html "**********" at bounding box center [648, 328] width 1296 height 657
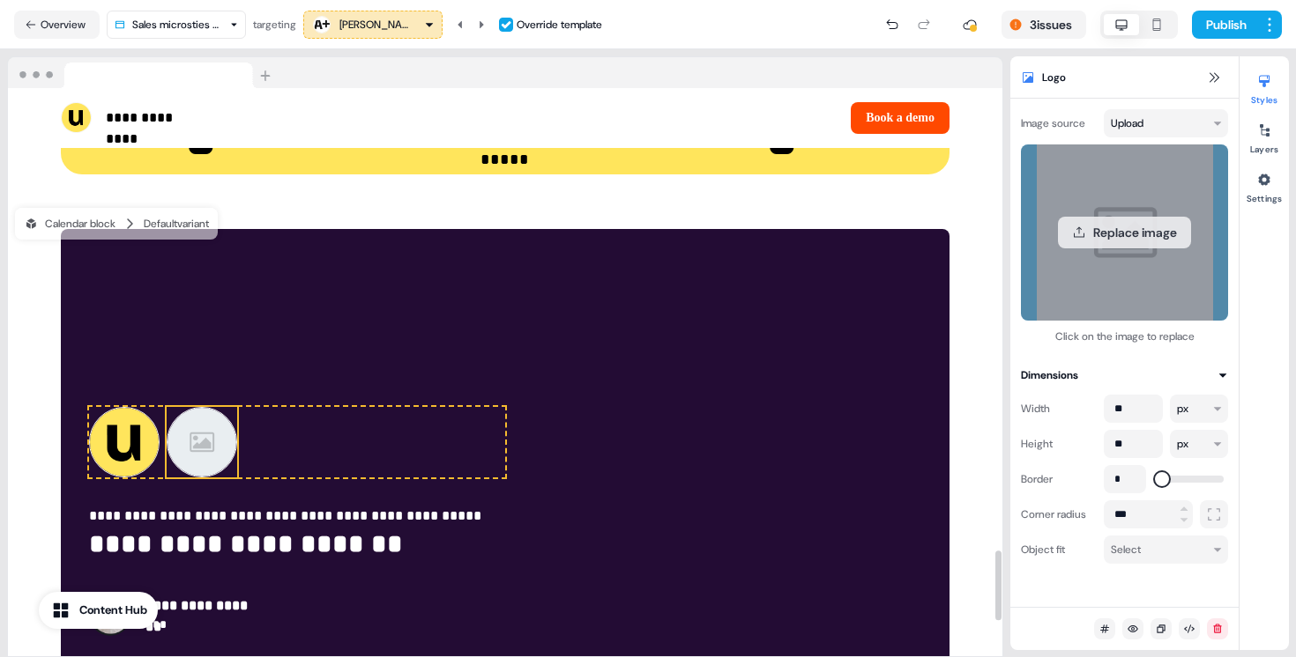
click at [1134, 231] on button "Replace image" at bounding box center [1124, 233] width 133 height 32
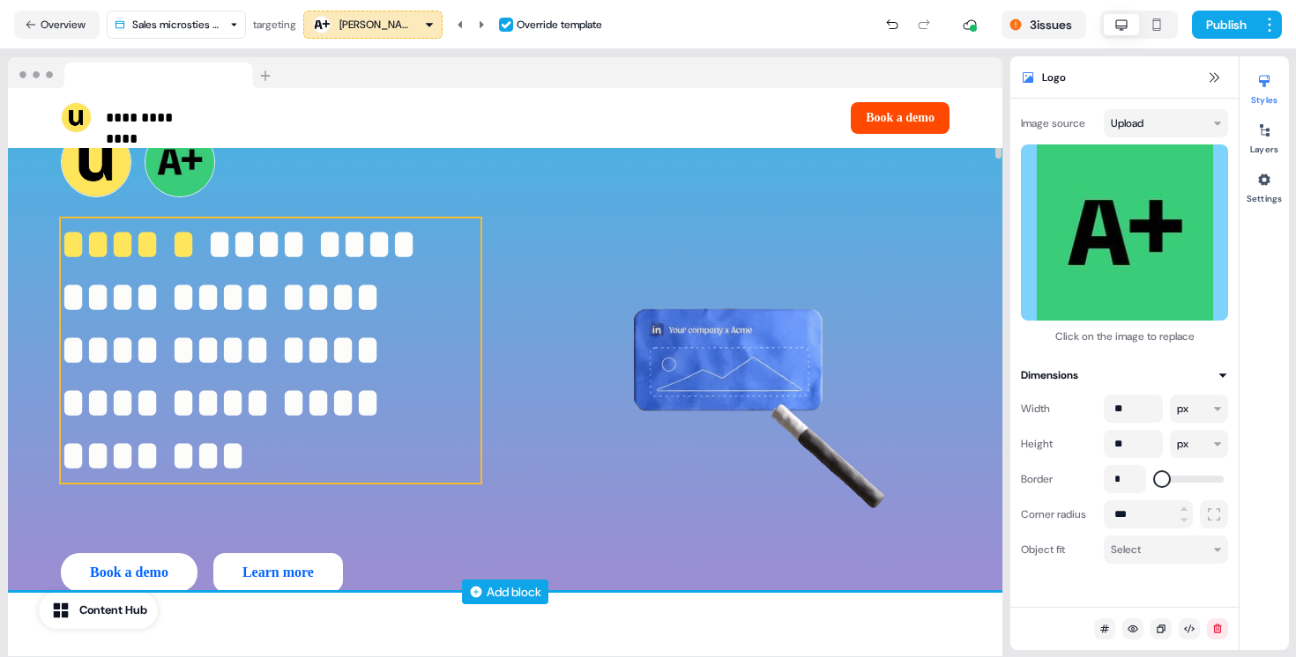
scroll to position [0, 0]
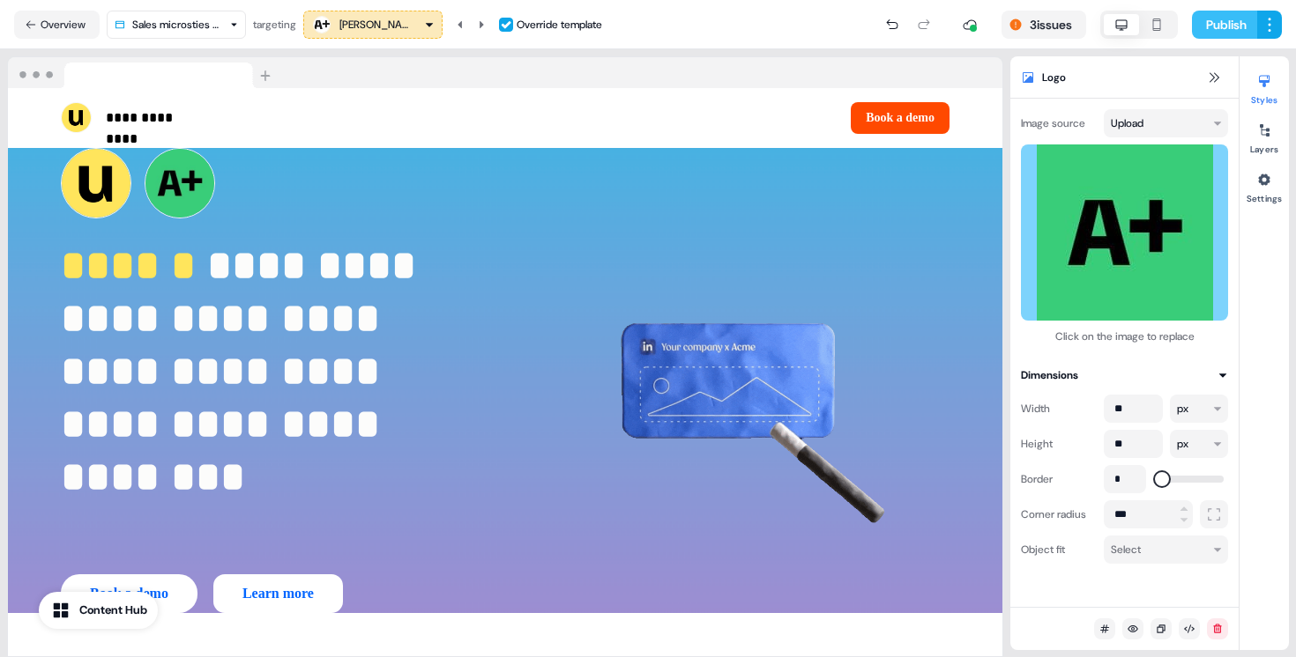
click at [1238, 23] on button "Publish" at bounding box center [1224, 25] width 65 height 28
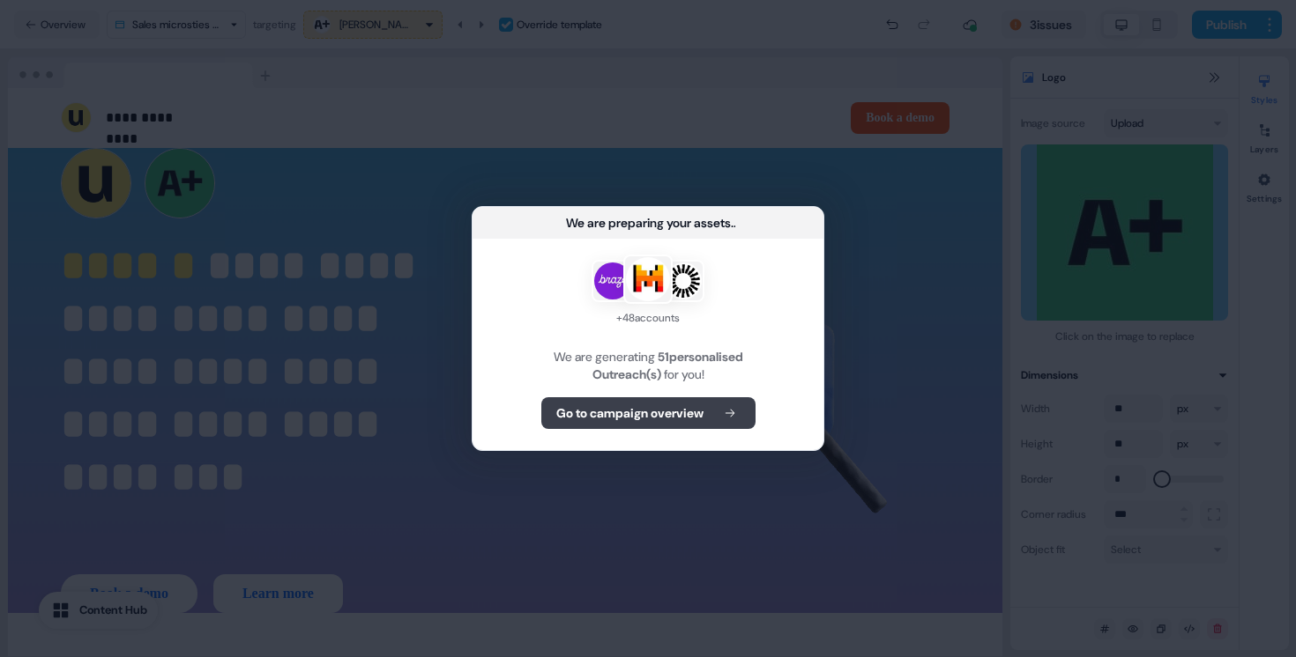
click at [557, 411] on b "Go to campaign overview" at bounding box center [629, 414] width 147 height 18
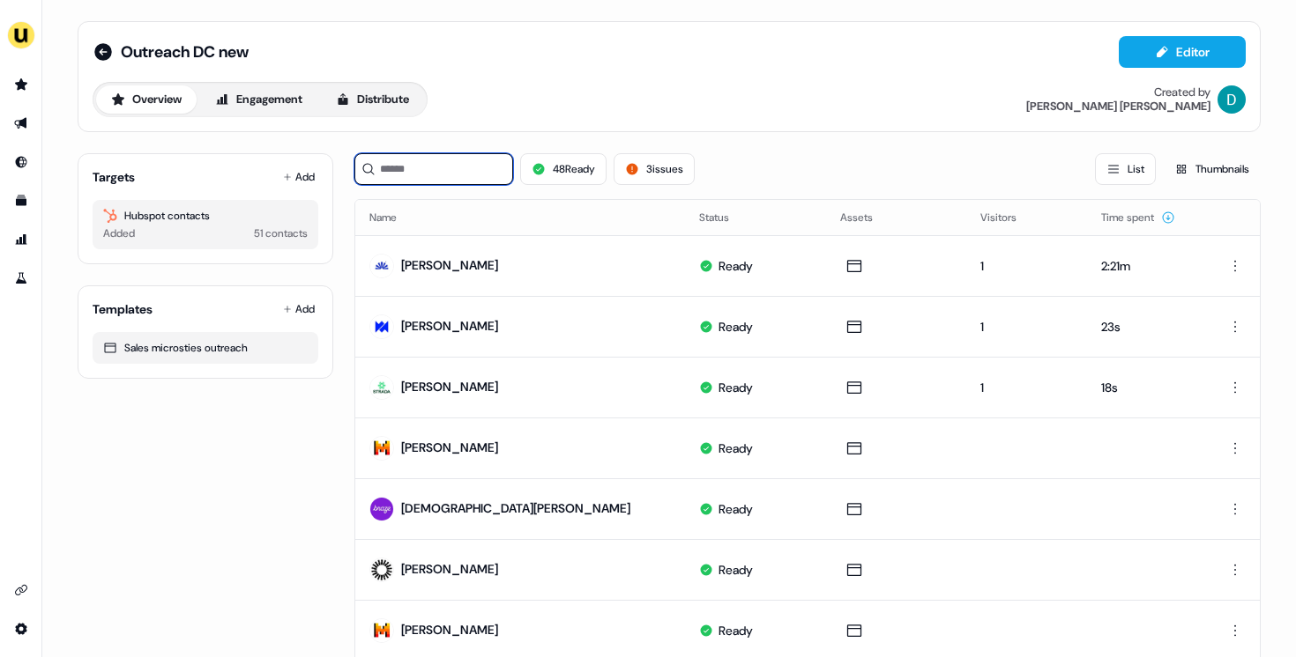
click at [446, 159] on input at bounding box center [433, 169] width 159 height 32
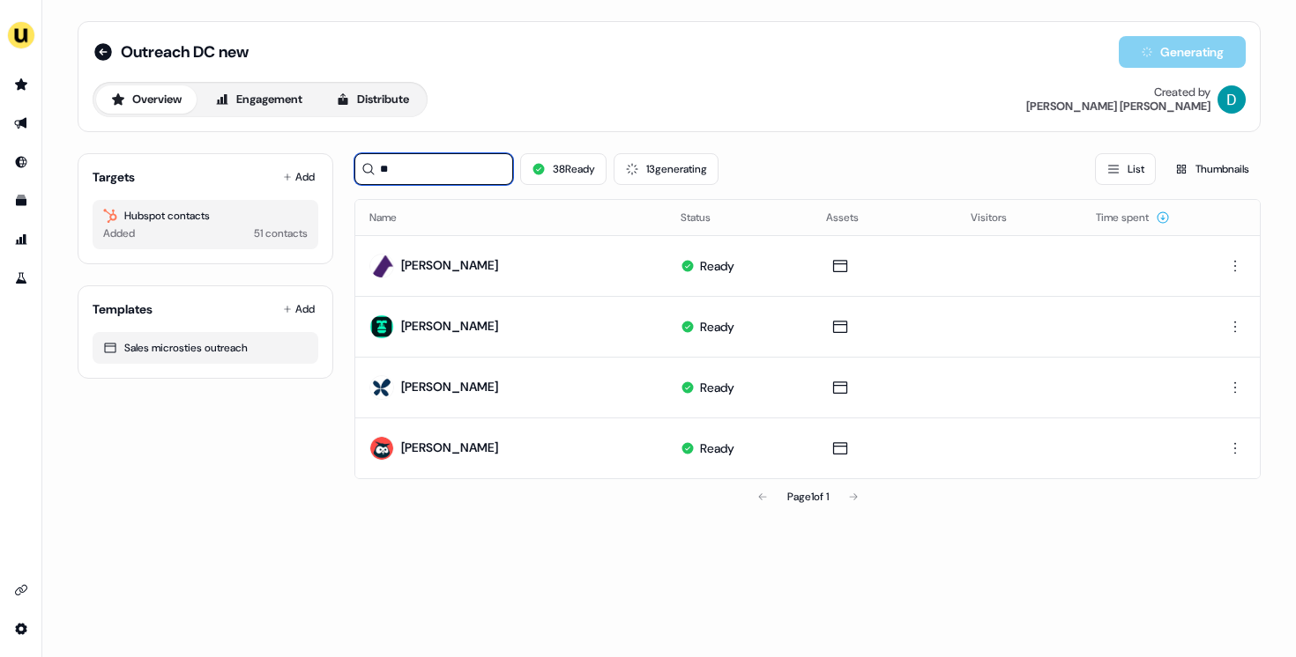
type input "*"
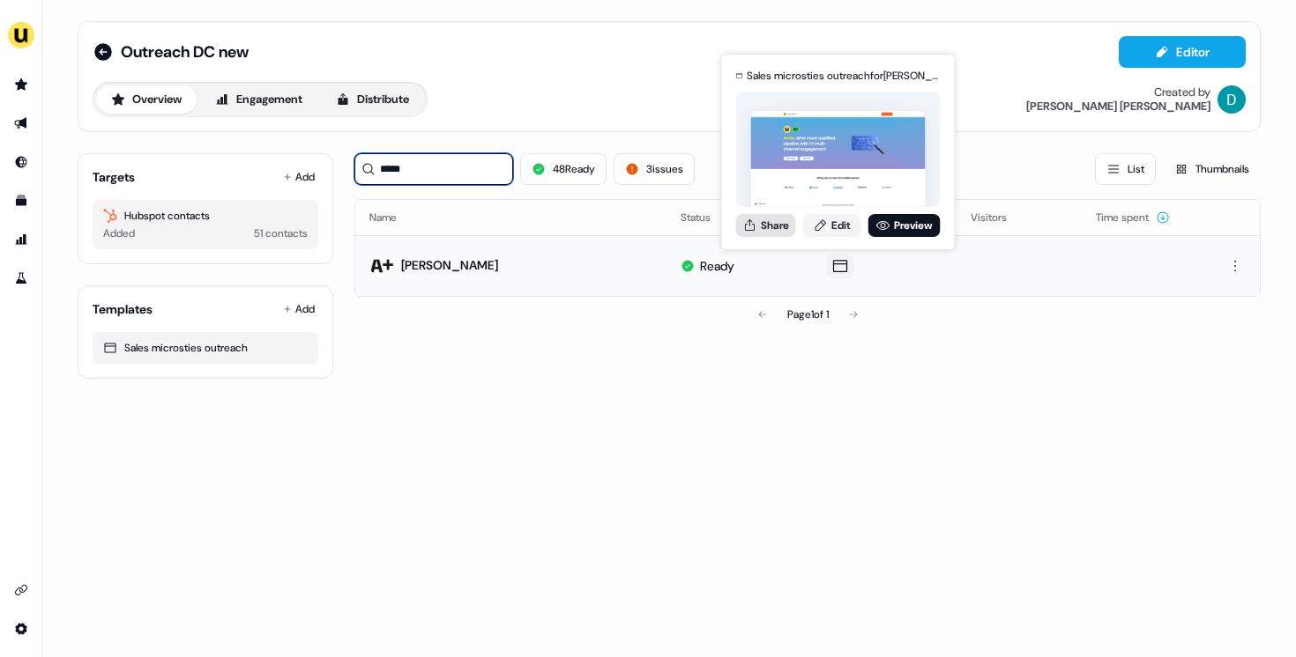
type input "*****"
click at [754, 228] on icon at bounding box center [750, 226] width 14 height 14
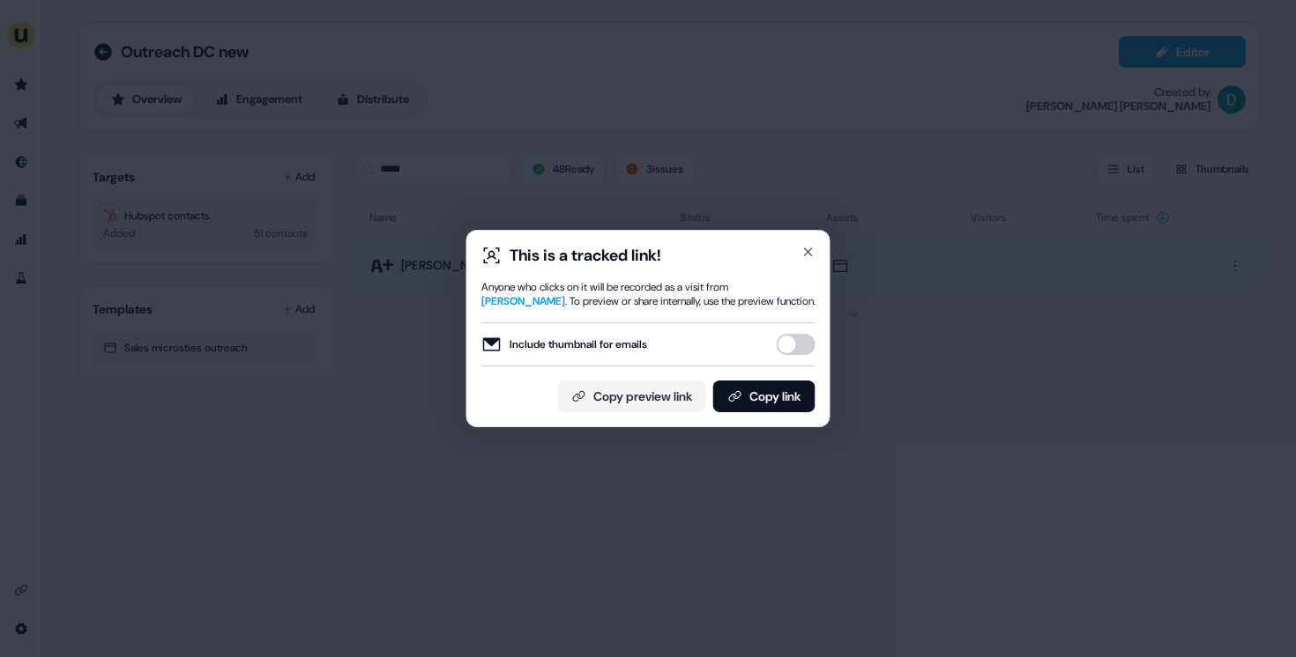
click at [790, 350] on button "Include thumbnail for emails" at bounding box center [795, 344] width 39 height 21
click at [783, 401] on button "Copy link" at bounding box center [764, 397] width 102 height 32
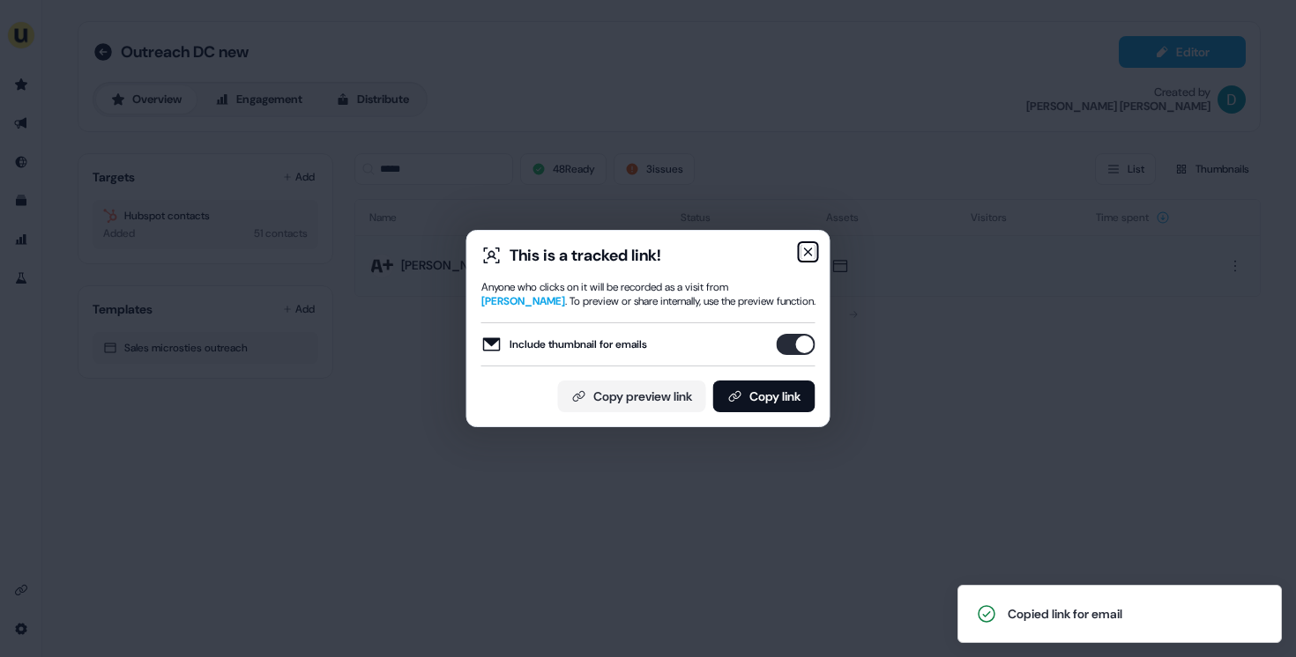
click at [801, 250] on icon "button" at bounding box center [808, 252] width 14 height 14
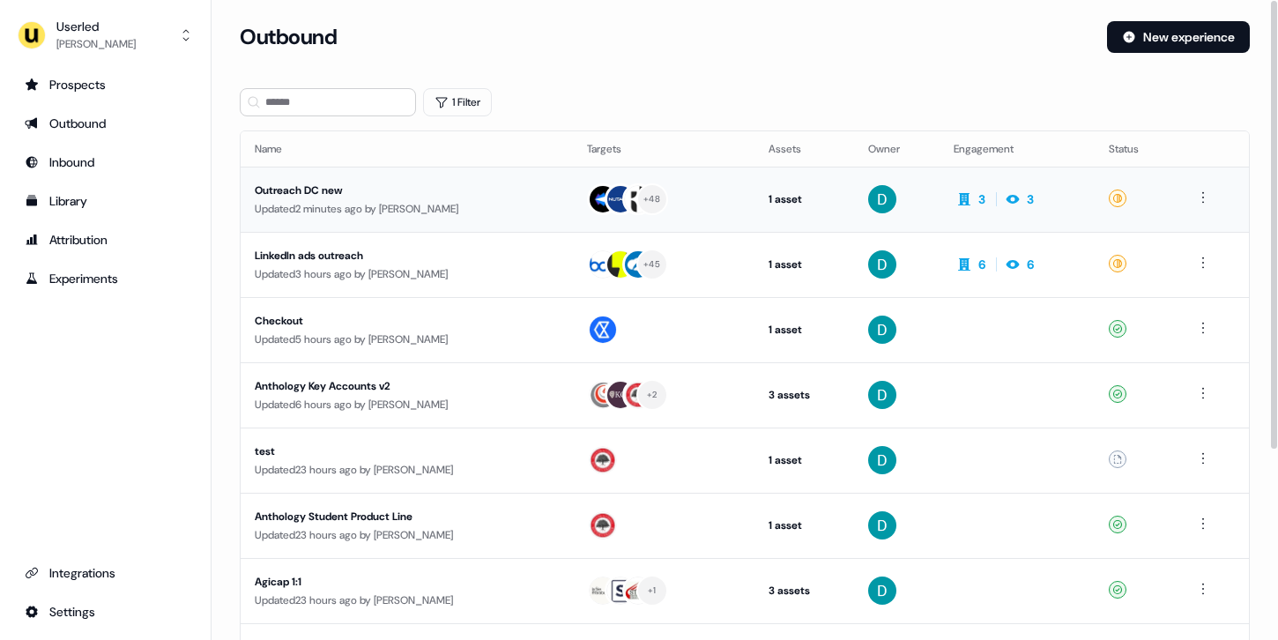
click at [442, 207] on div "Updated 2 minutes ago by [PERSON_NAME]" at bounding box center [407, 209] width 304 height 18
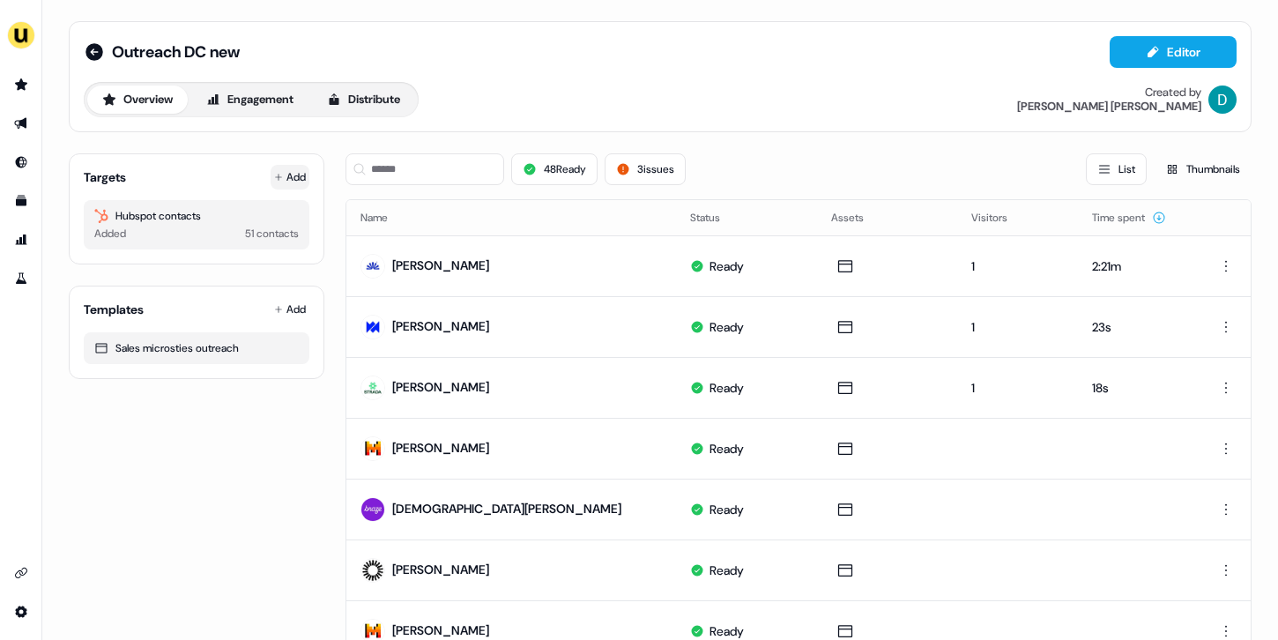
click at [301, 167] on button "Add" at bounding box center [290, 177] width 39 height 25
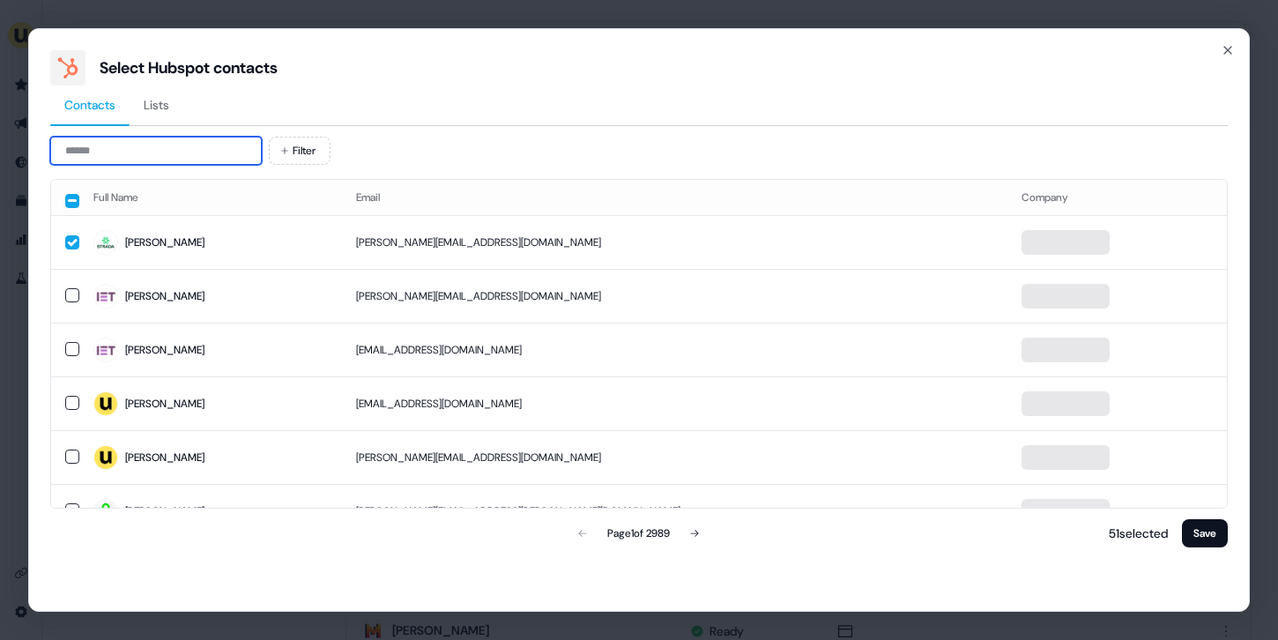
click at [162, 137] on input at bounding box center [156, 151] width 212 height 28
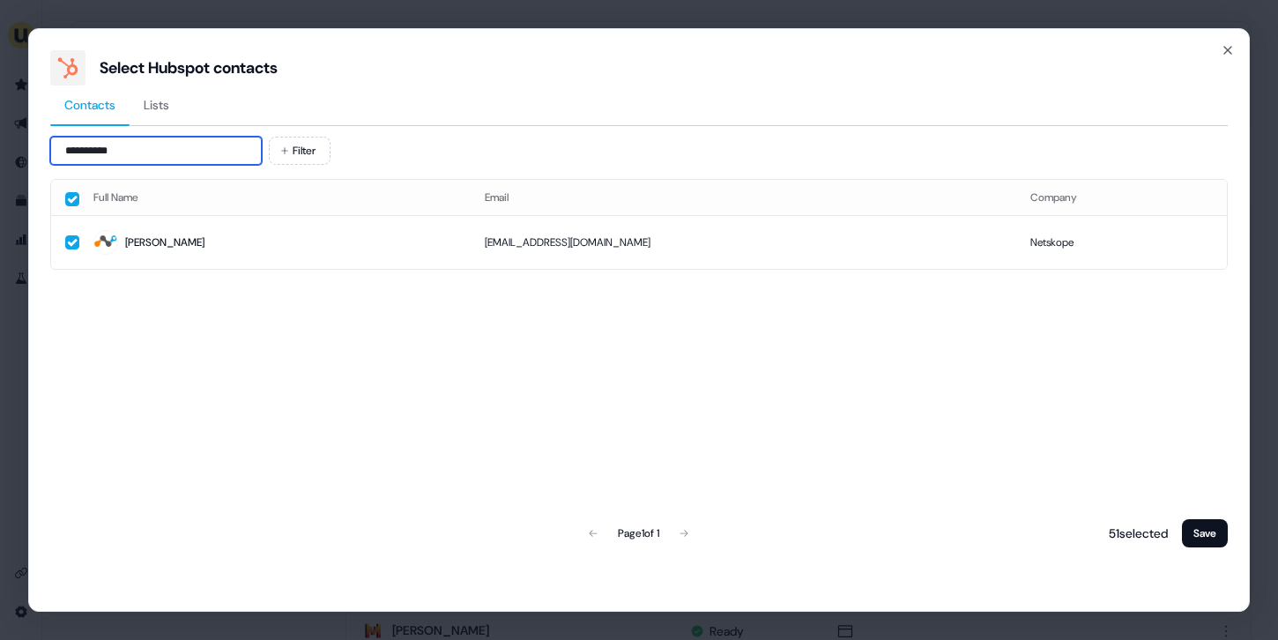
type input "**********"
click at [1218, 50] on div "Select Hubspot contacts" at bounding box center [638, 67] width 1177 height 35
click at [1221, 49] on icon "button" at bounding box center [1228, 50] width 14 height 14
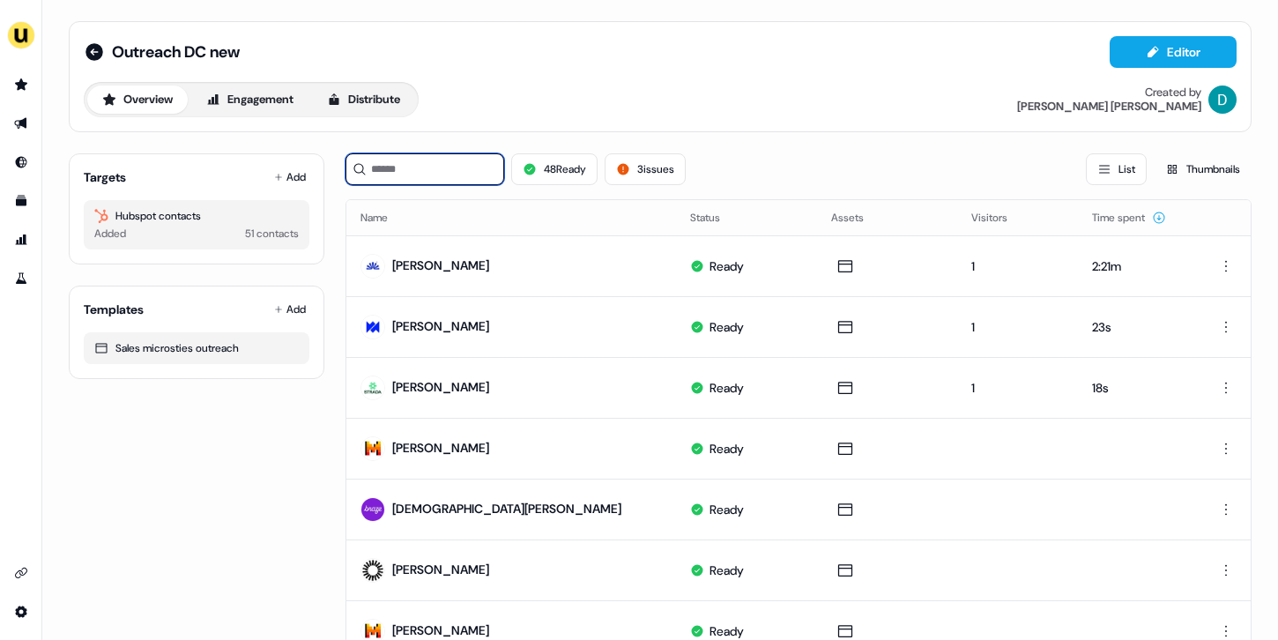
click at [457, 182] on input at bounding box center [424, 169] width 159 height 32
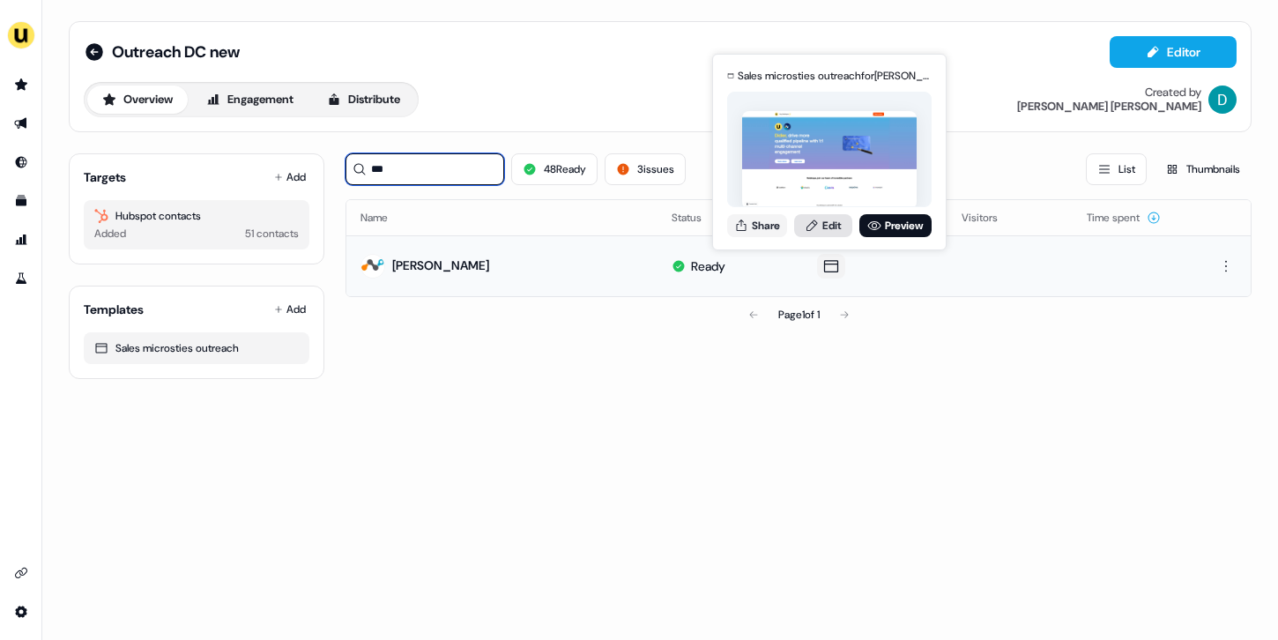
type input "***"
click at [821, 229] on link "Edit" at bounding box center [823, 225] width 58 height 23
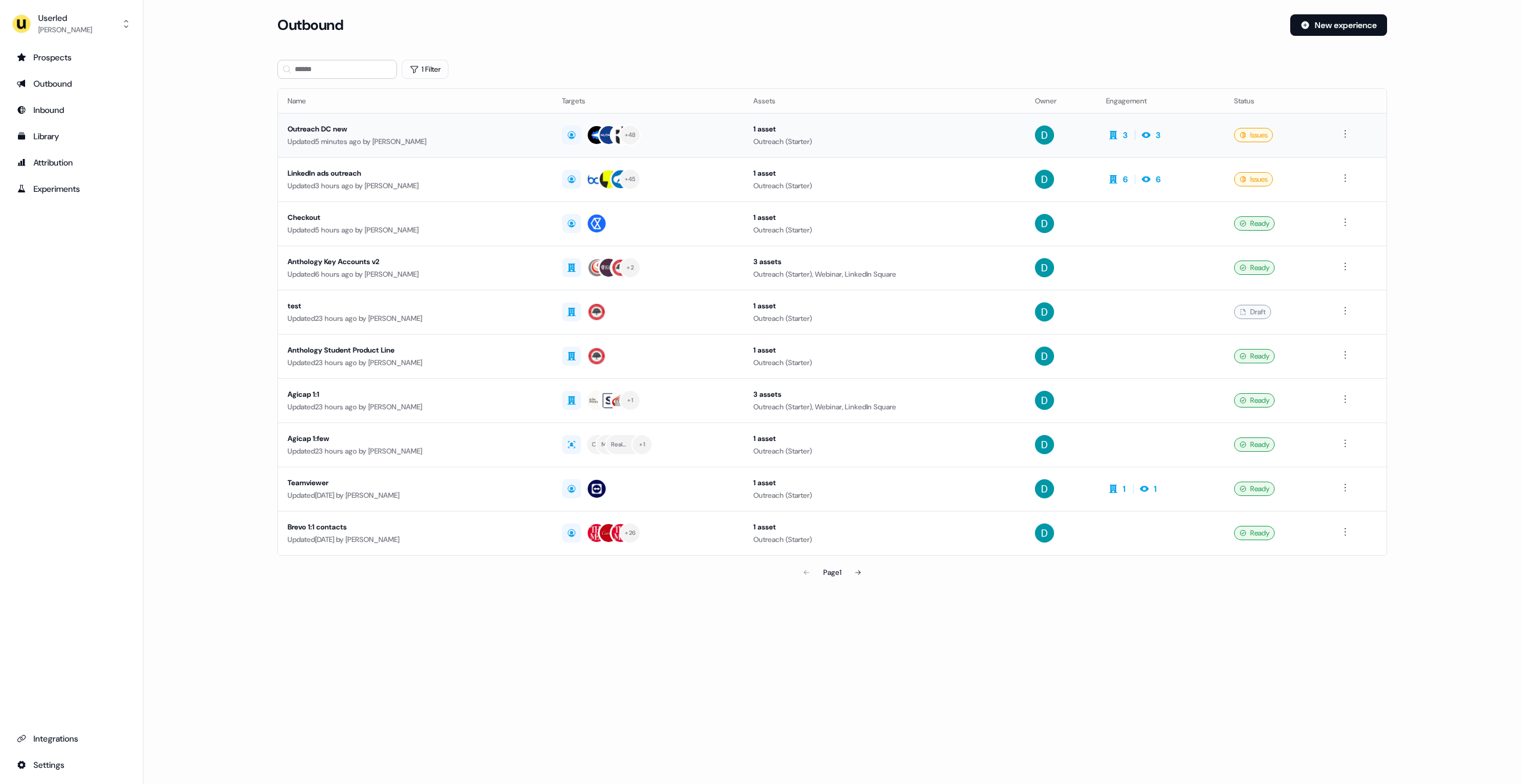
click at [458, 146] on div "Updated 5 minutes ago by David Cruickshank" at bounding box center [415, 142] width 255 height 12
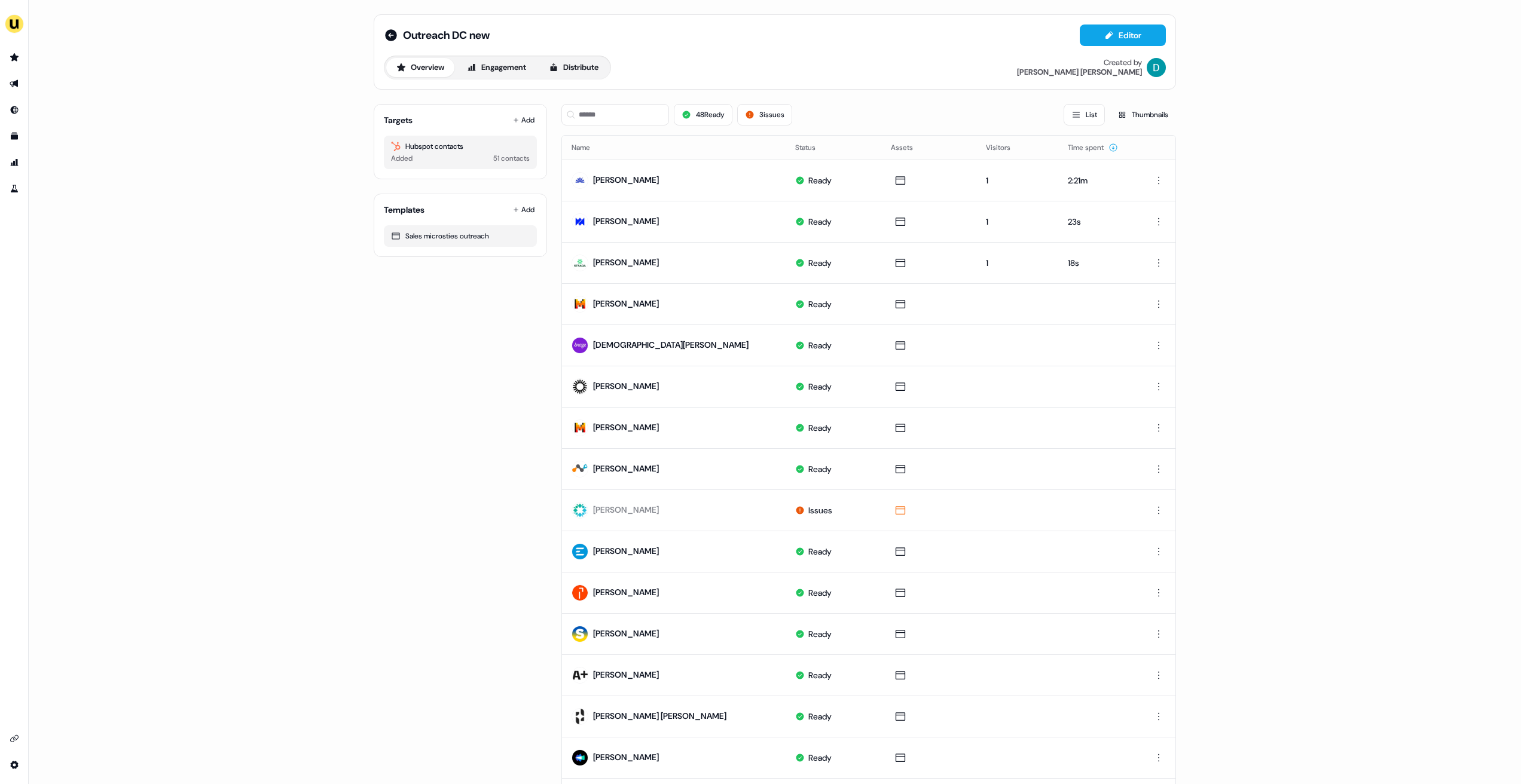
click at [536, 125] on div "Targets Add Hubspot contacts Added 51 contacts" at bounding box center [461, 141] width 174 height 75
click at [515, 115] on button "Add" at bounding box center [524, 120] width 26 height 17
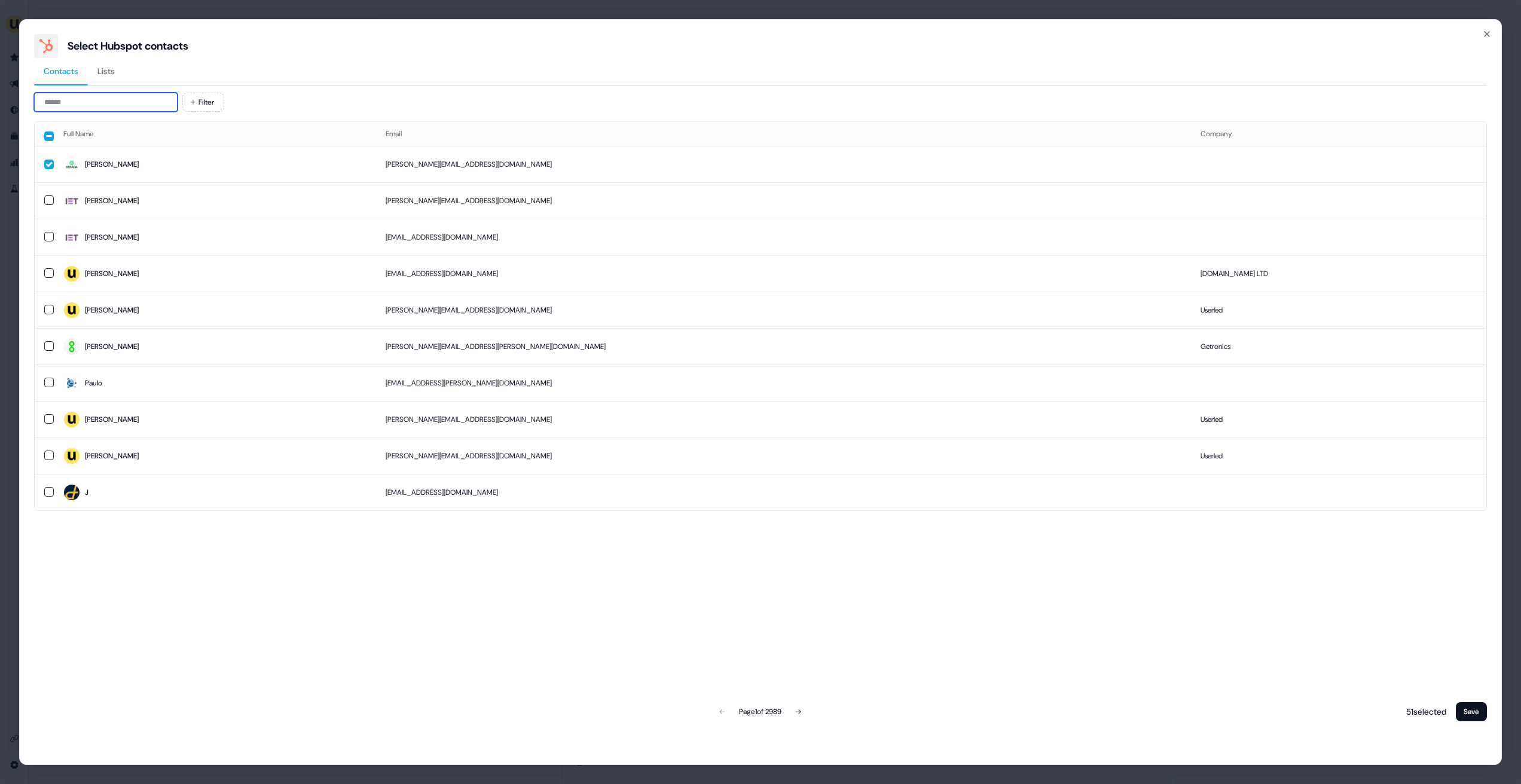
click at [48, 104] on input at bounding box center [106, 102] width 144 height 19
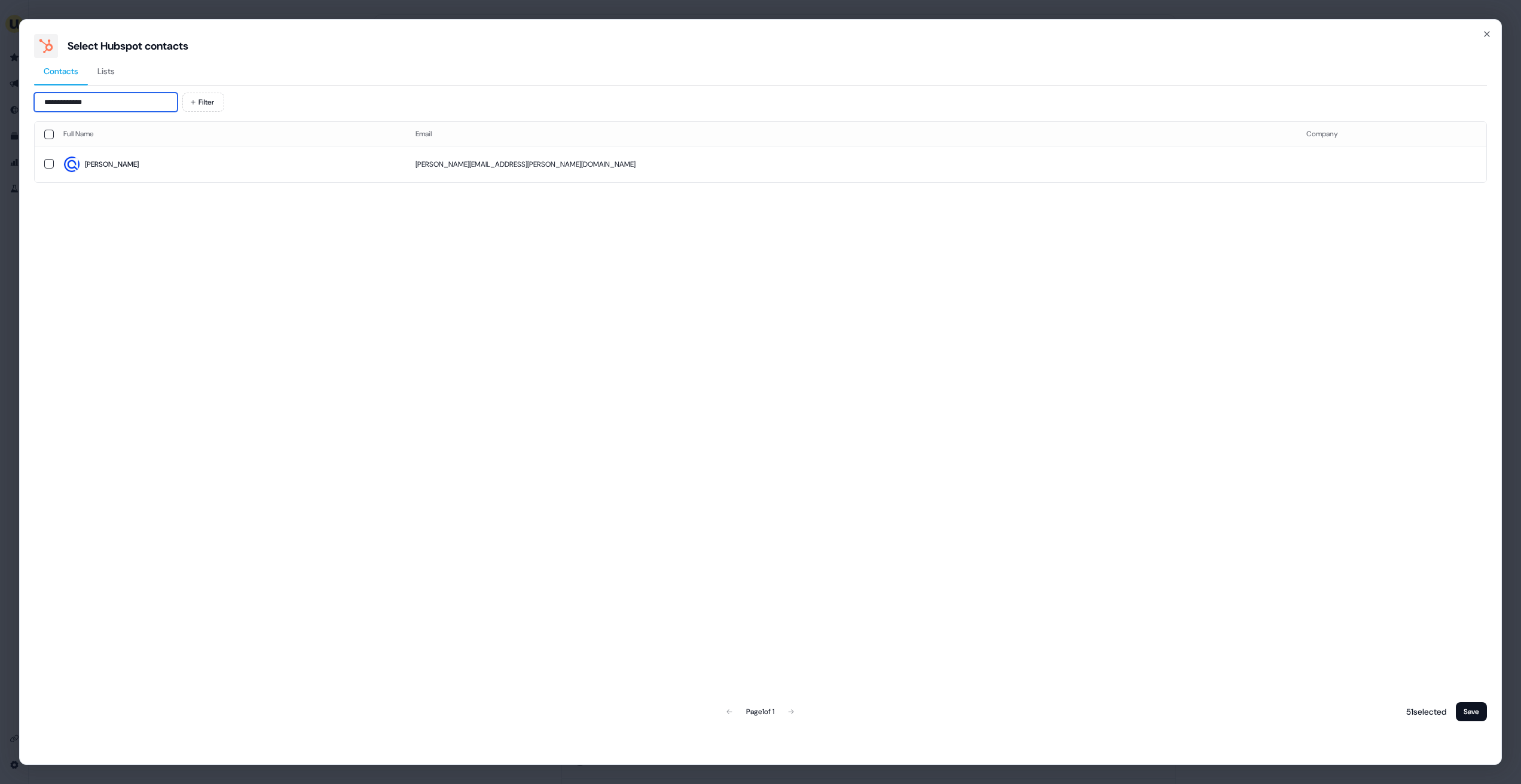
type input "**********"
click at [149, 170] on span "Sarah" at bounding box center [229, 164] width 333 height 17
click at [1469, 704] on button "Save" at bounding box center [1471, 712] width 31 height 19
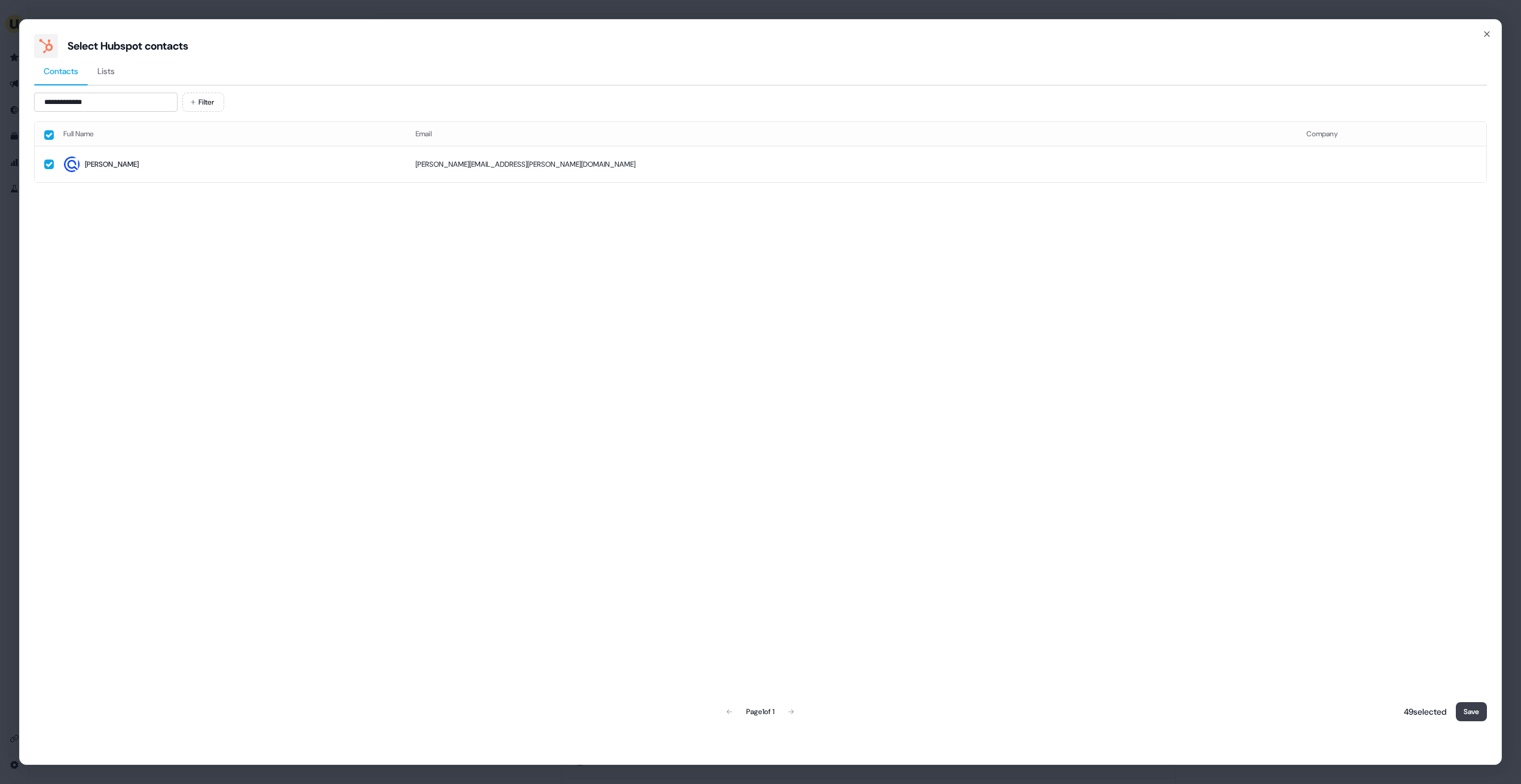
click at [1469, 704] on button "Save" at bounding box center [1471, 712] width 31 height 19
click at [1469, 705] on button "Save" at bounding box center [1471, 712] width 31 height 19
click at [1474, 709] on button "Save" at bounding box center [1471, 712] width 31 height 19
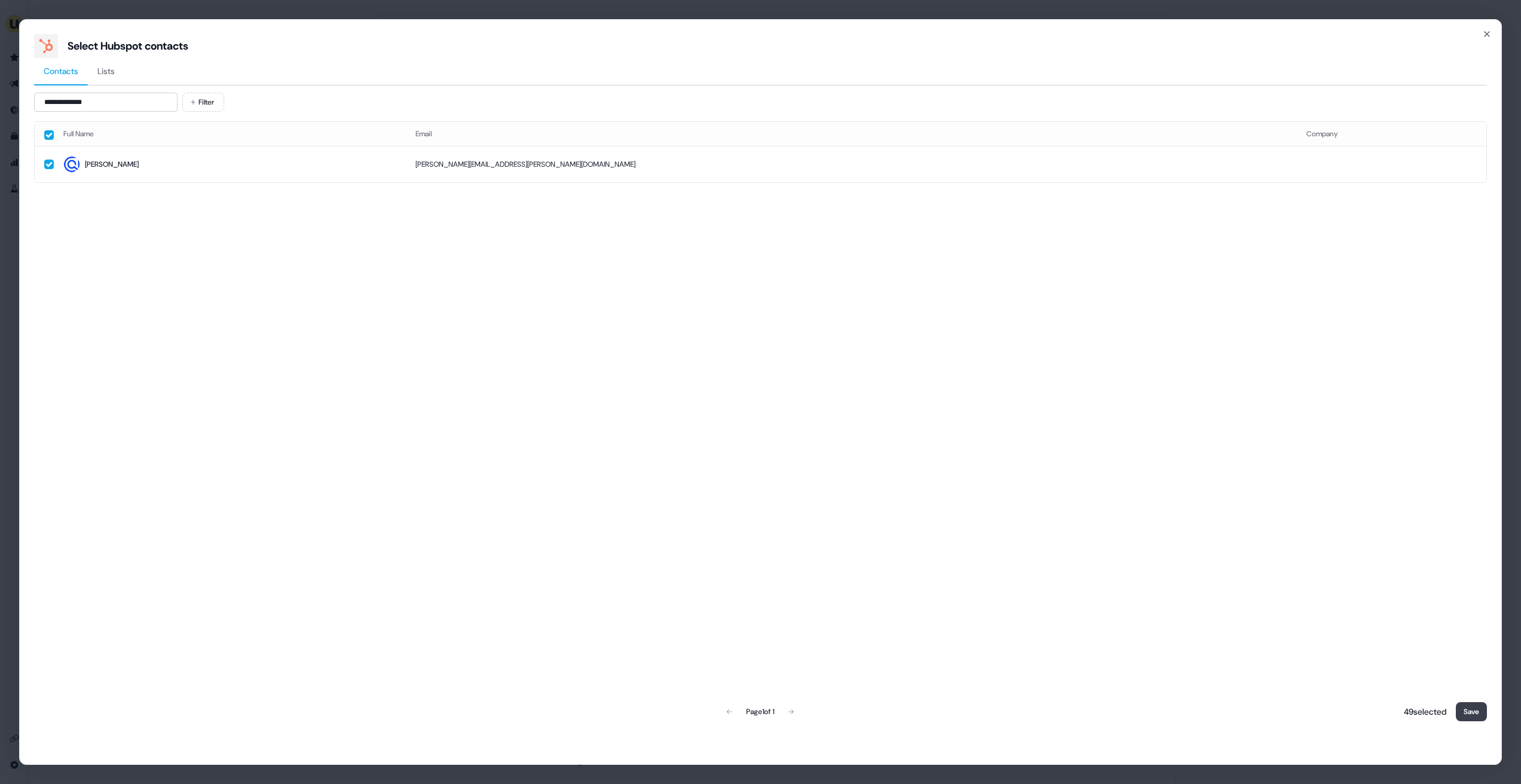
click at [1474, 709] on button "Save" at bounding box center [1471, 712] width 31 height 19
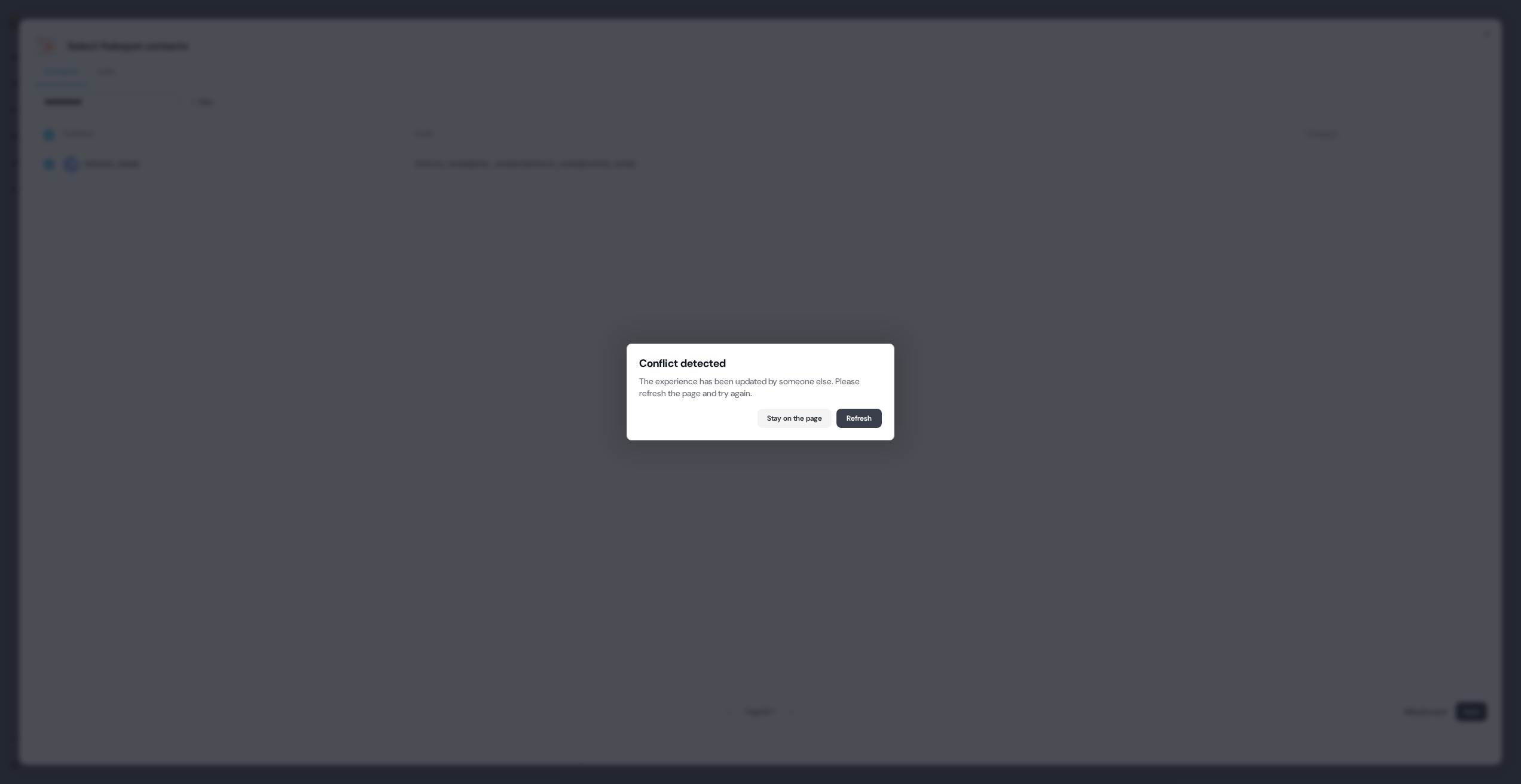
click at [856, 415] on button "Refresh" at bounding box center [859, 418] width 45 height 19
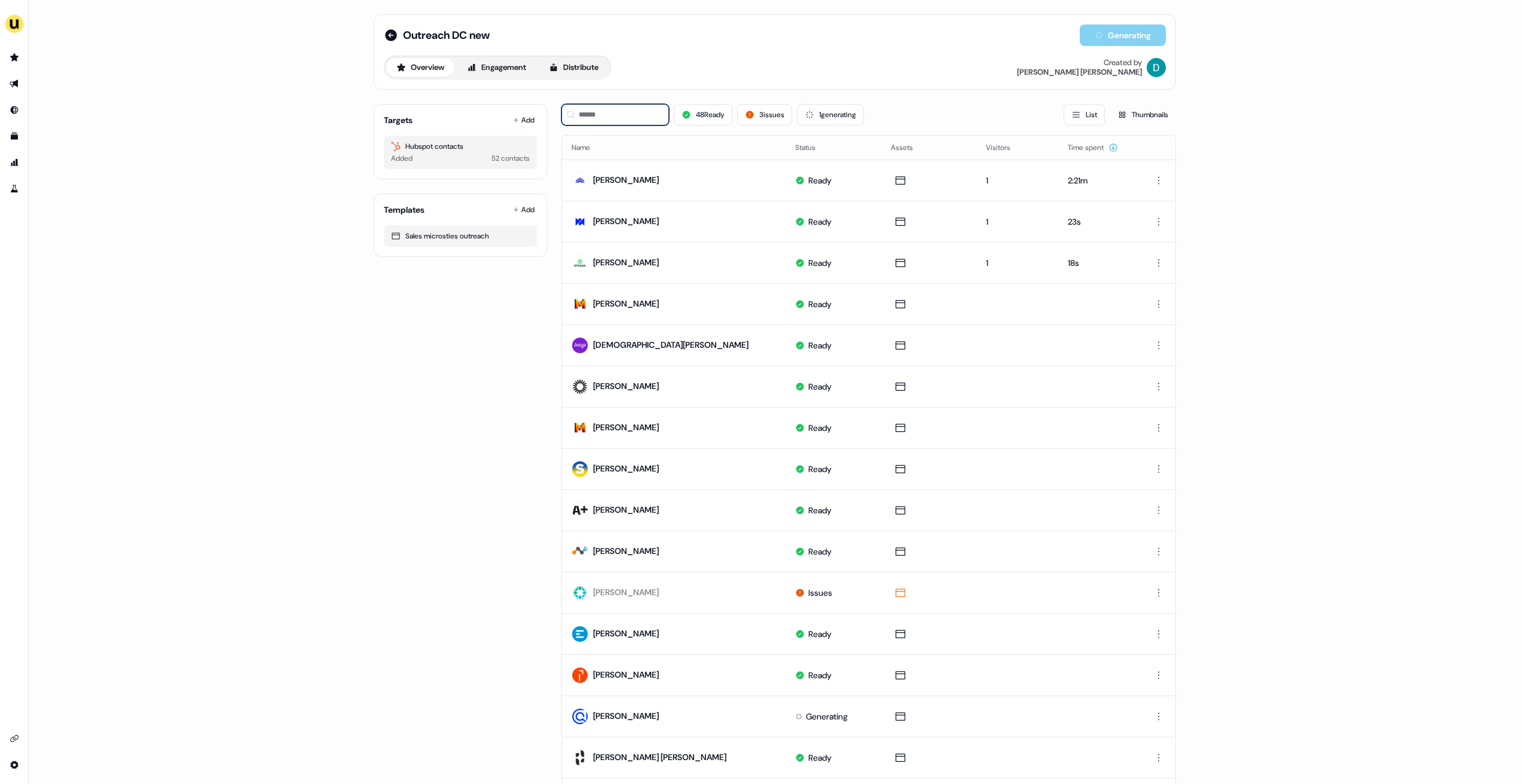
click at [602, 112] on input at bounding box center [615, 115] width 108 height 22
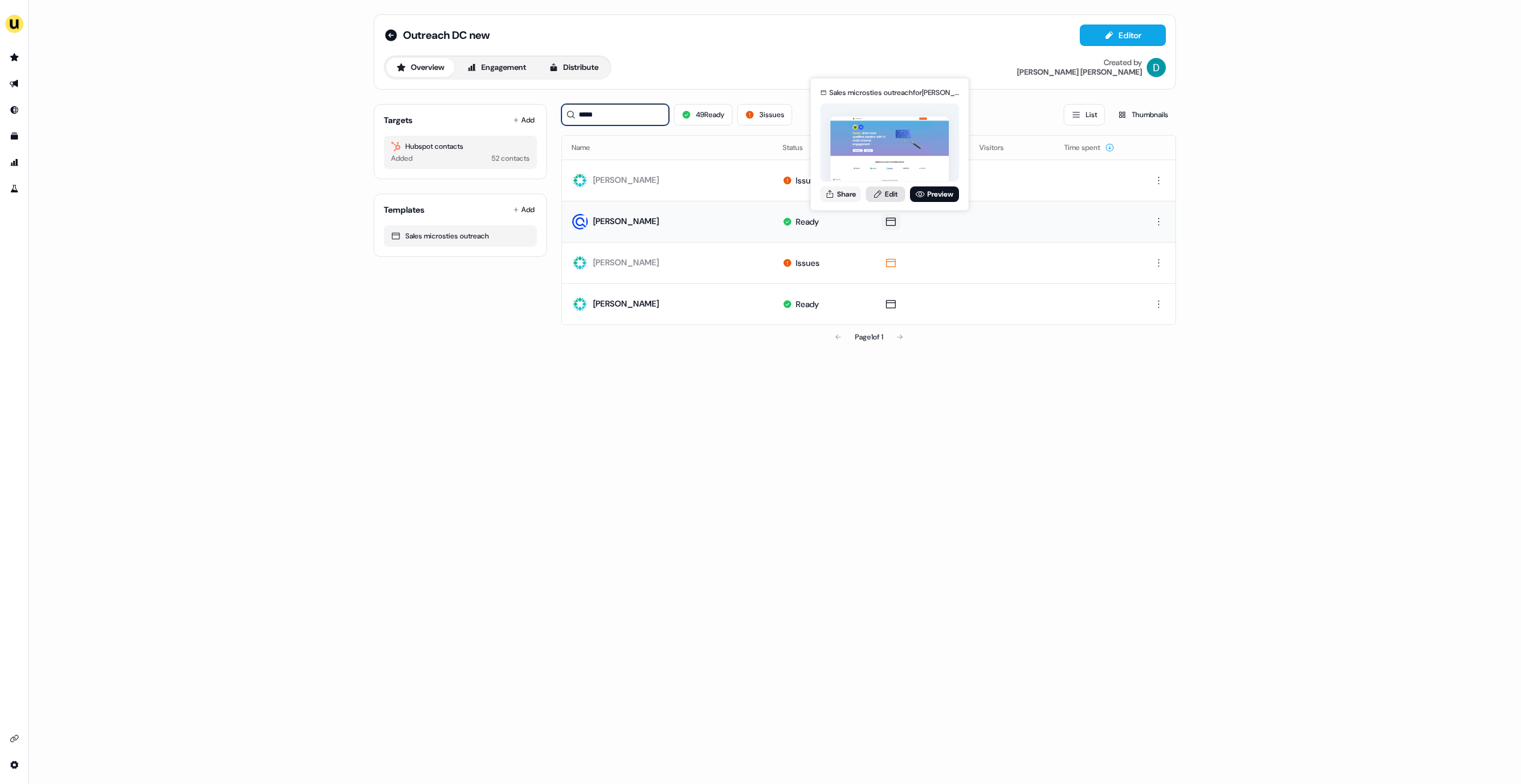
type input "*****"
click at [887, 199] on link "Edit" at bounding box center [885, 194] width 39 height 16
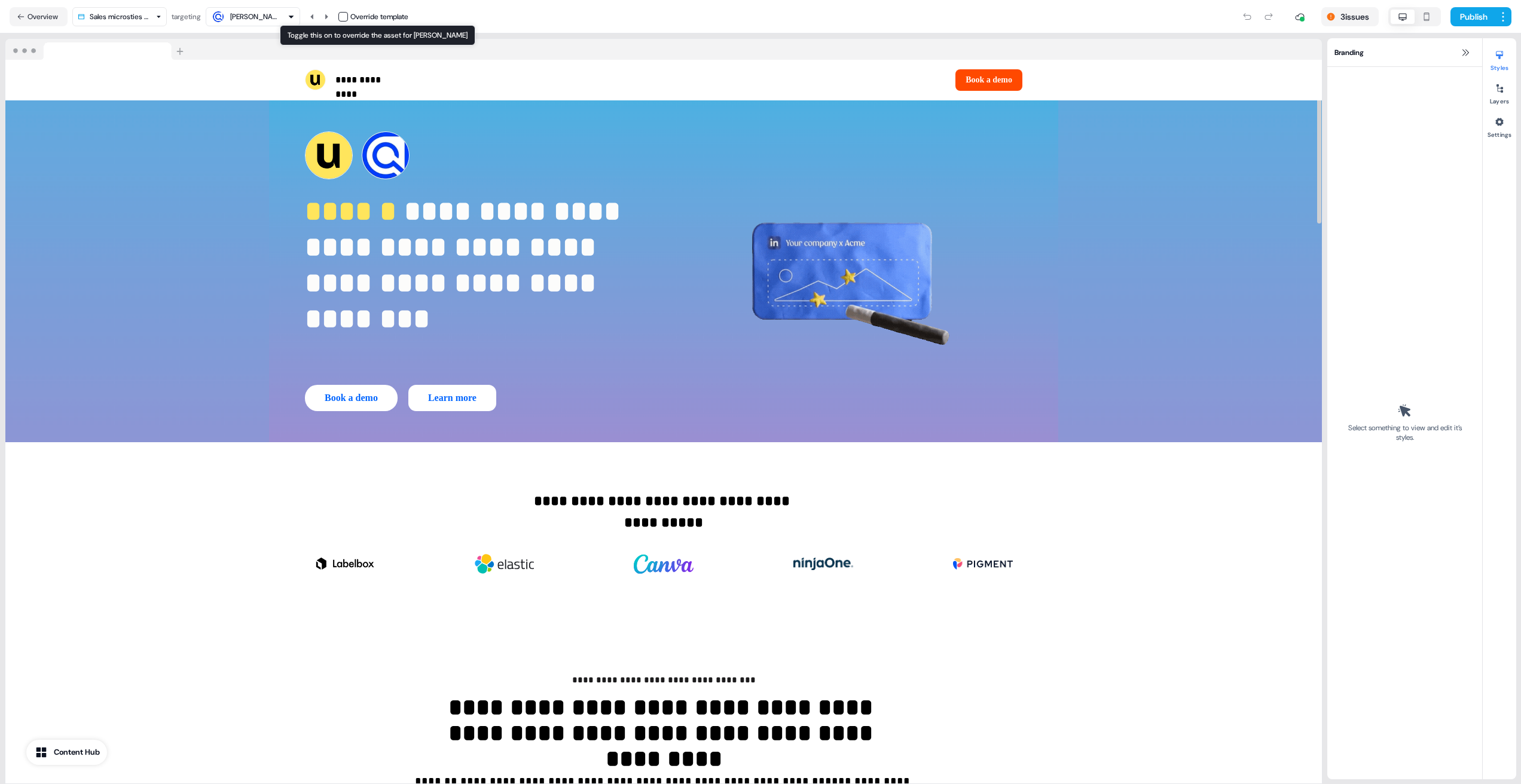
click at [348, 19] on button "button" at bounding box center [343, 17] width 9 height 9
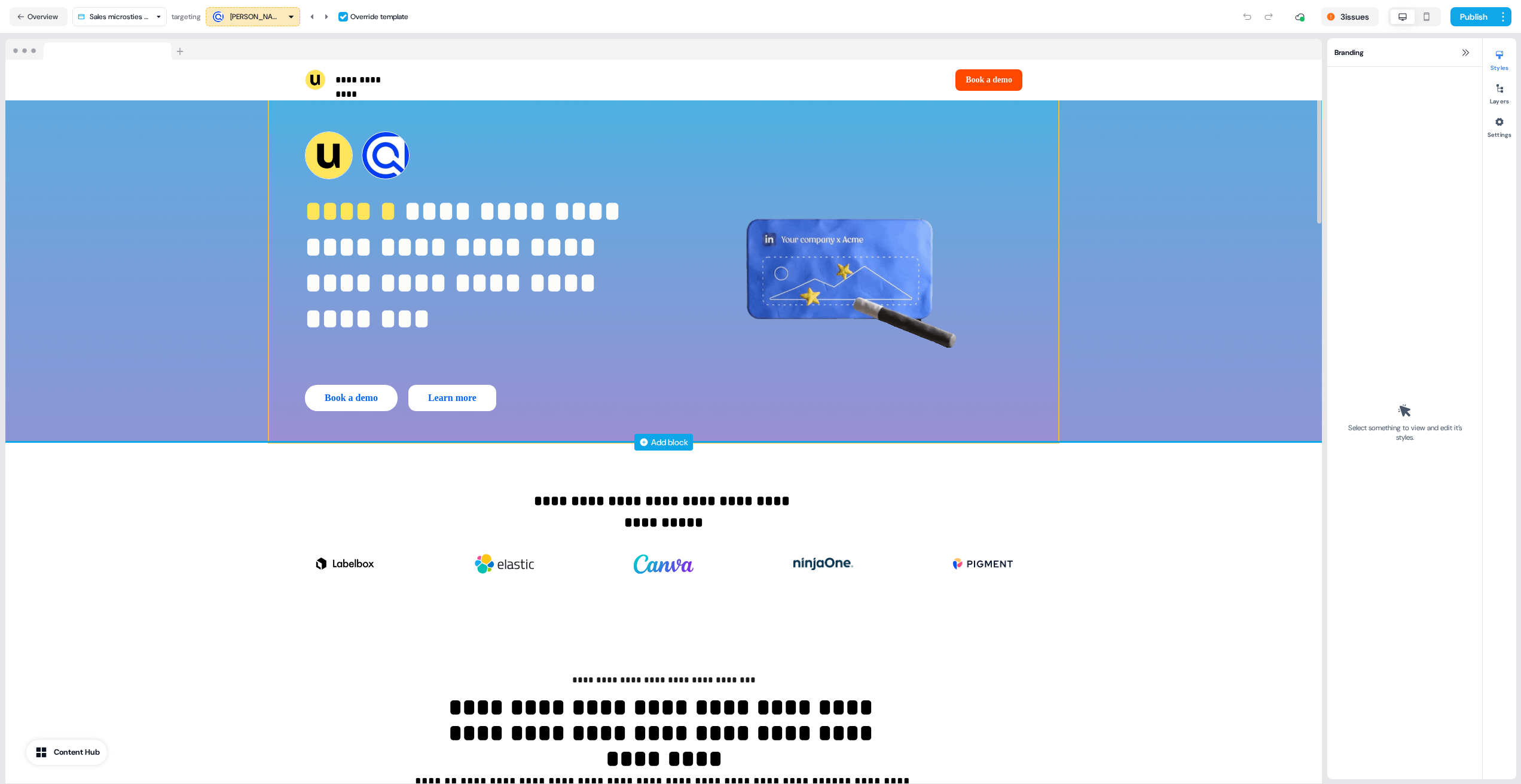
click at [383, 130] on div "**********" at bounding box center [663, 271] width 789 height 342
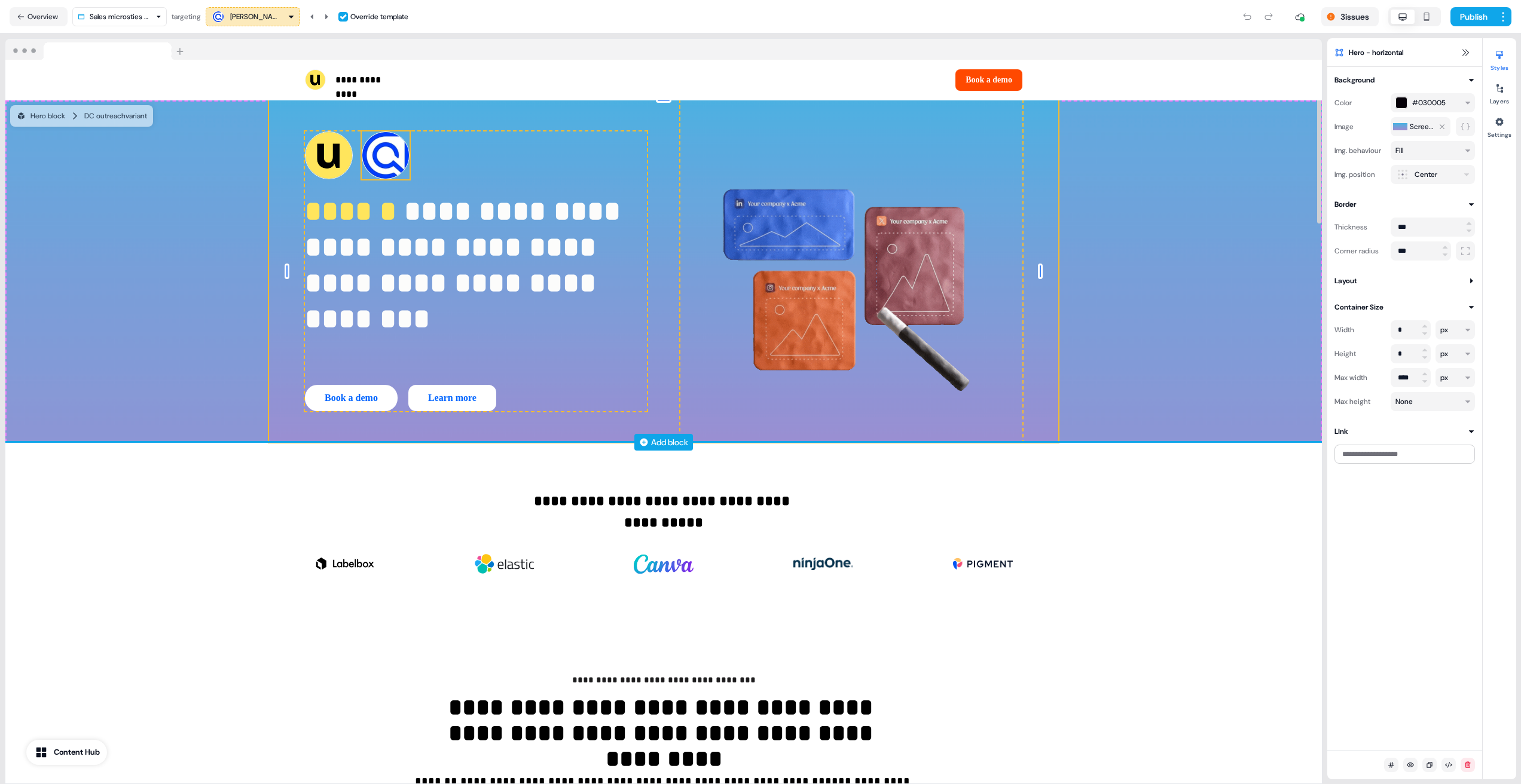
click at [387, 159] on img at bounding box center [385, 155] width 48 height 48
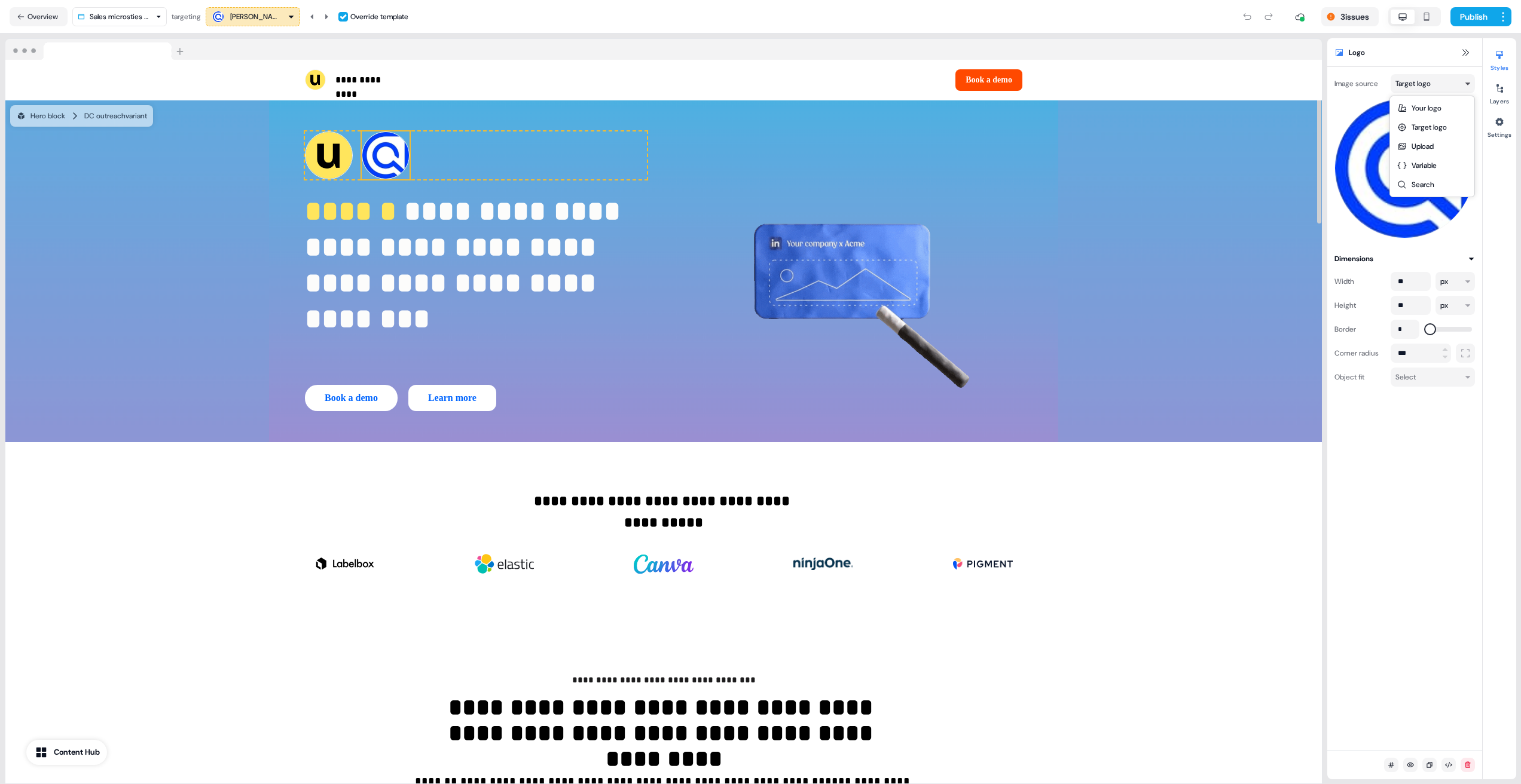
click at [1422, 77] on html "**********" at bounding box center [760, 392] width 1521 height 784
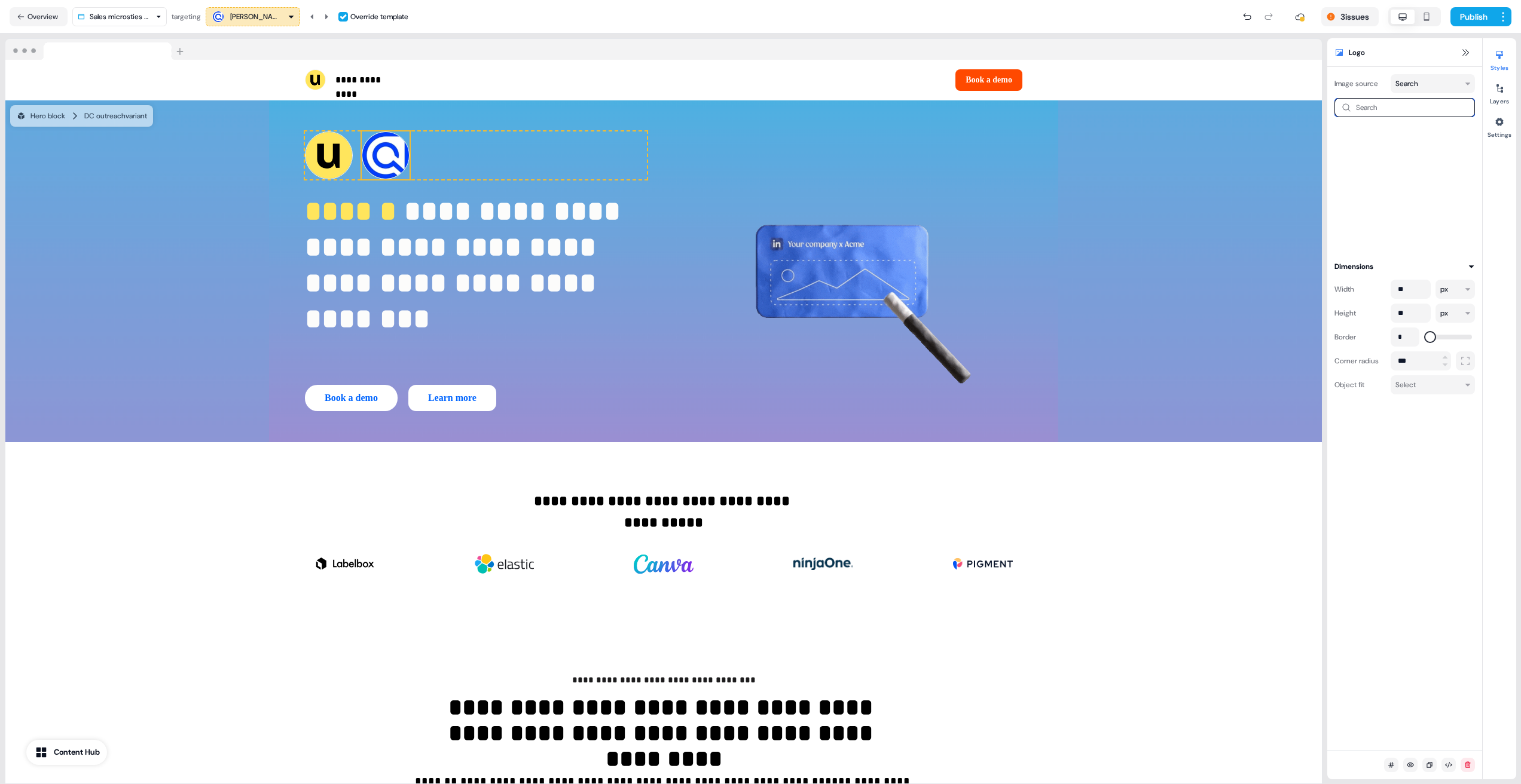
click at [1405, 115] on input at bounding box center [1404, 108] width 140 height 19
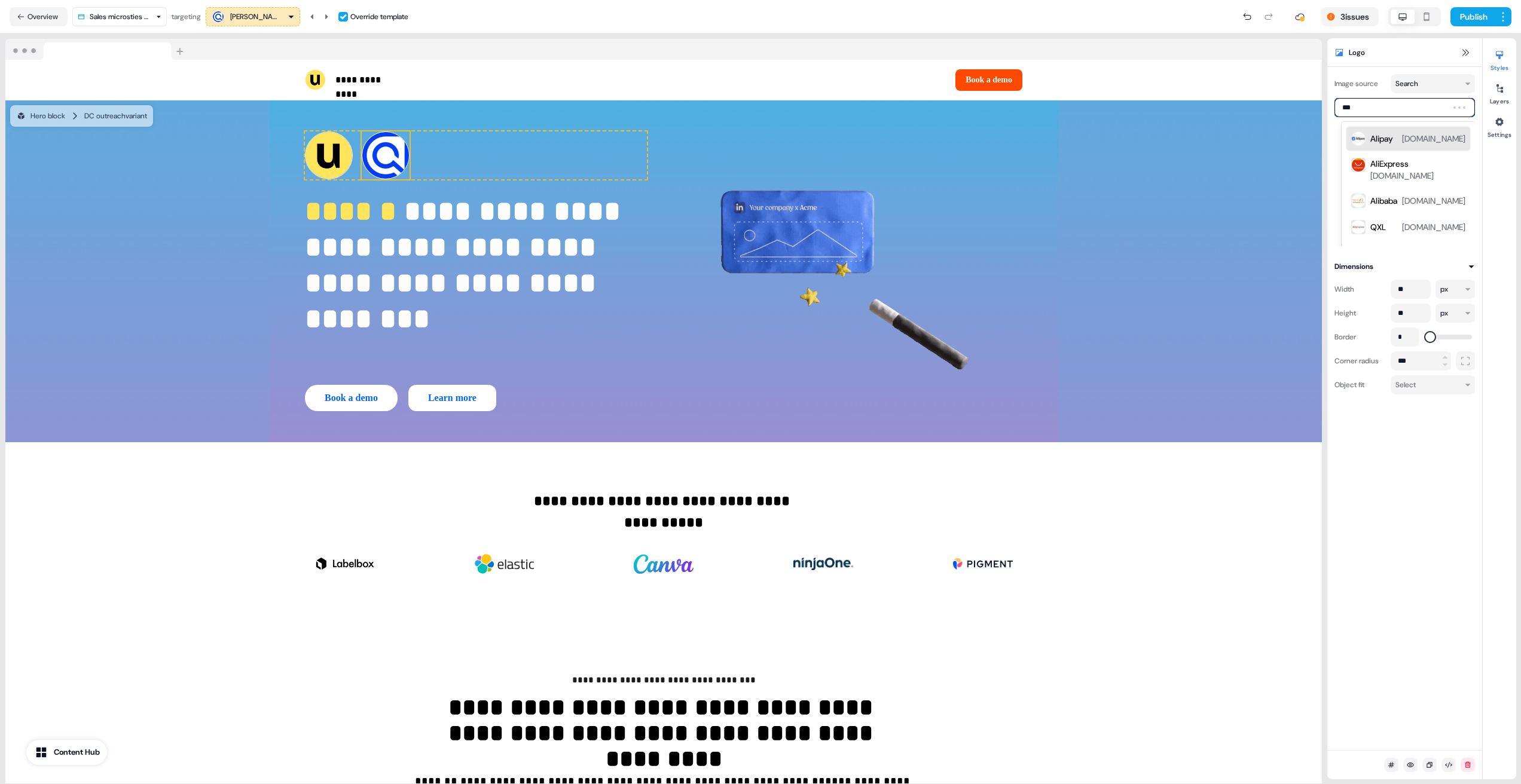
type input "****"
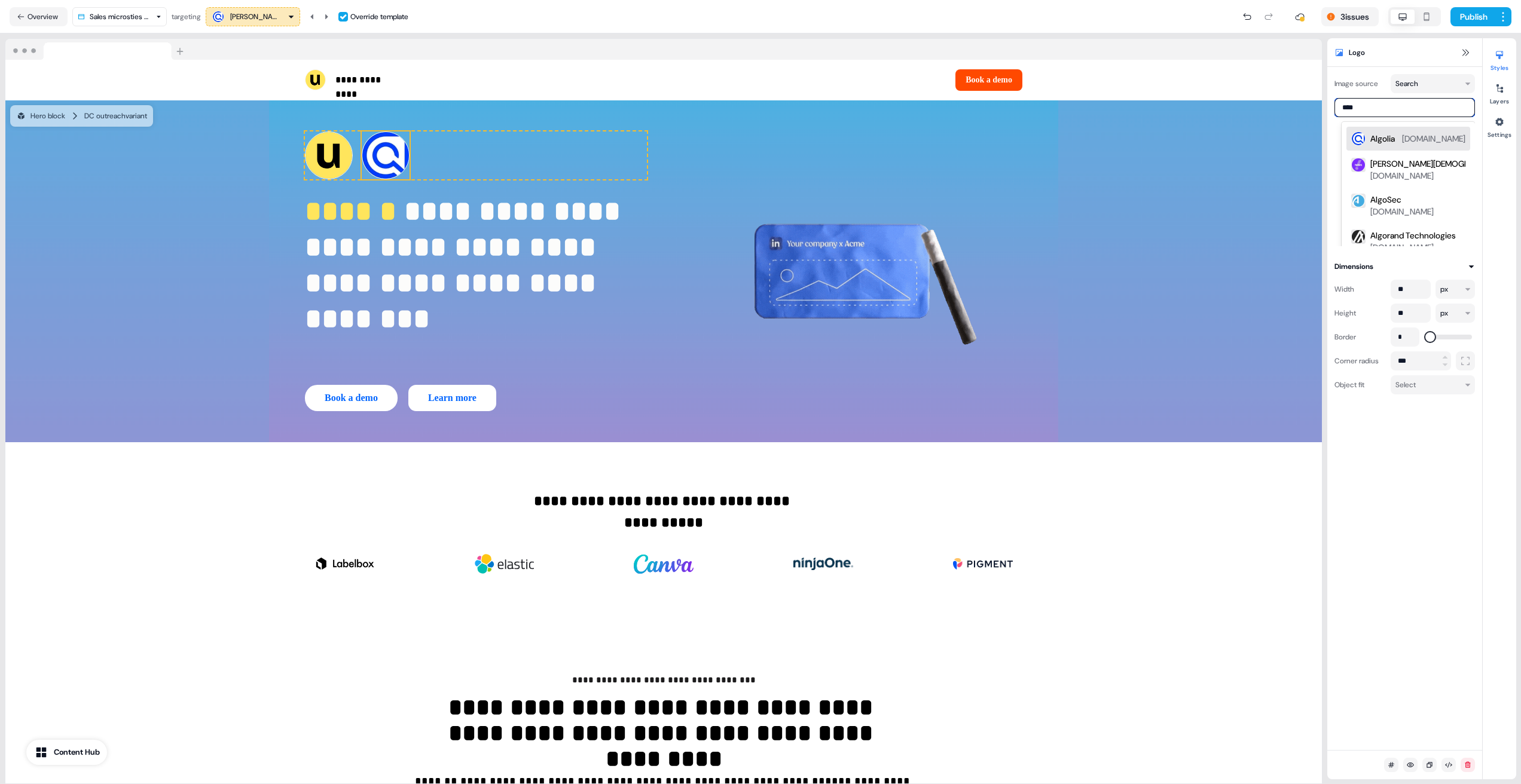
click at [1425, 149] on div "Algolia algolia.com" at bounding box center [1408, 138] width 123 height 24
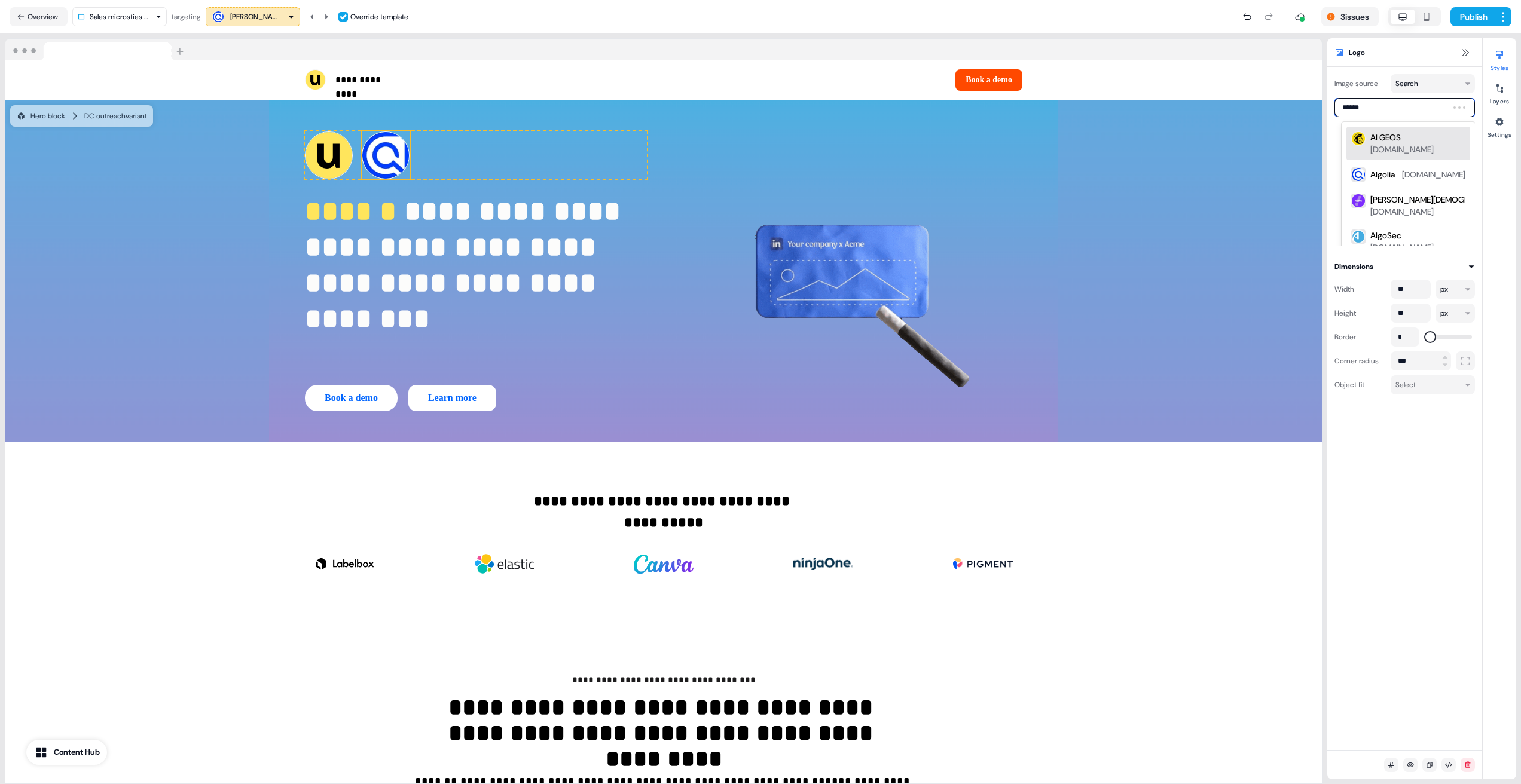
type input "*******"
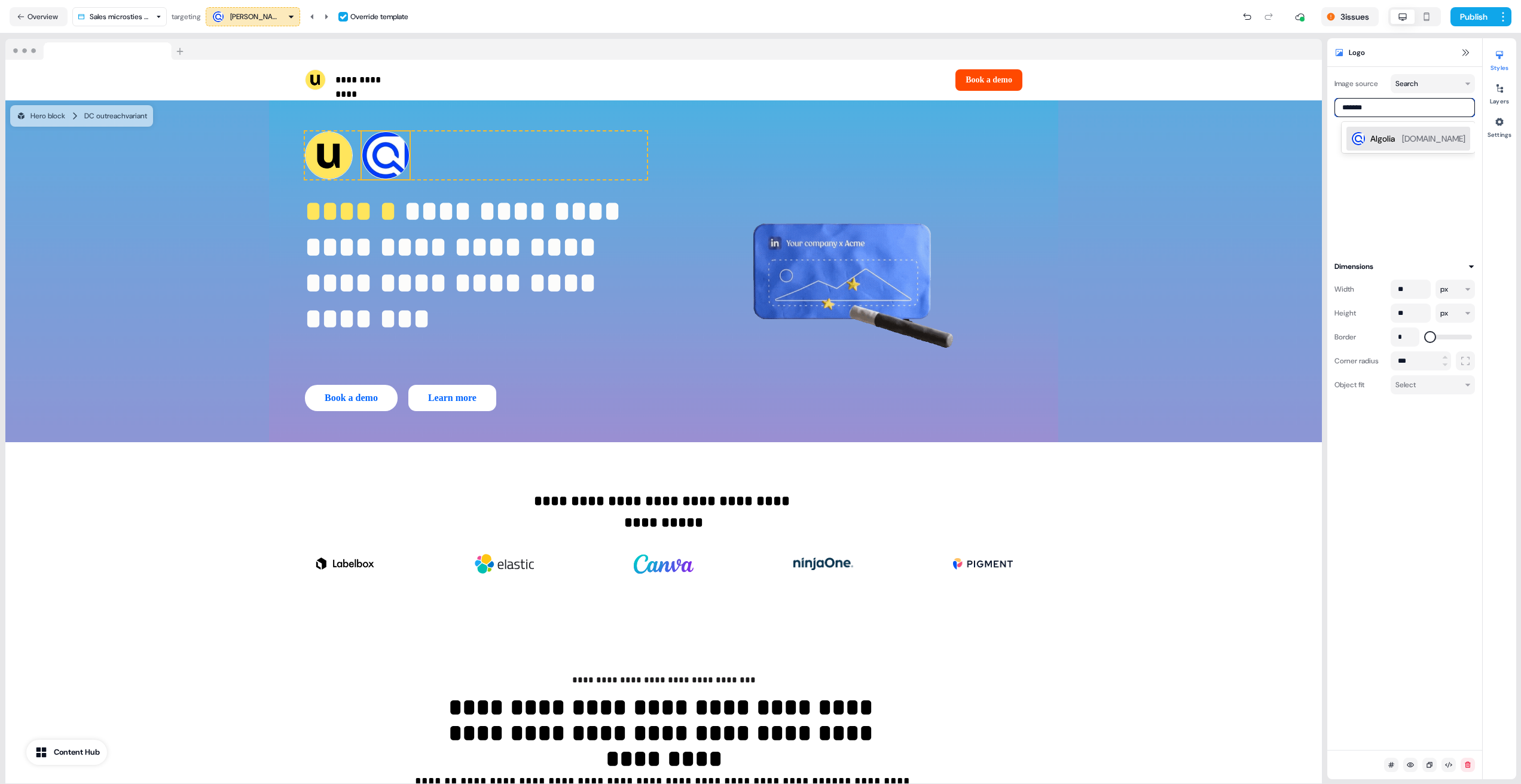
click at [1410, 138] on div "Algolia algolia.com" at bounding box center [1418, 138] width 95 height 14
type input "*******"
click at [1414, 149] on div "Algolia algolia.com" at bounding box center [1408, 138] width 123 height 24
type input "*******"
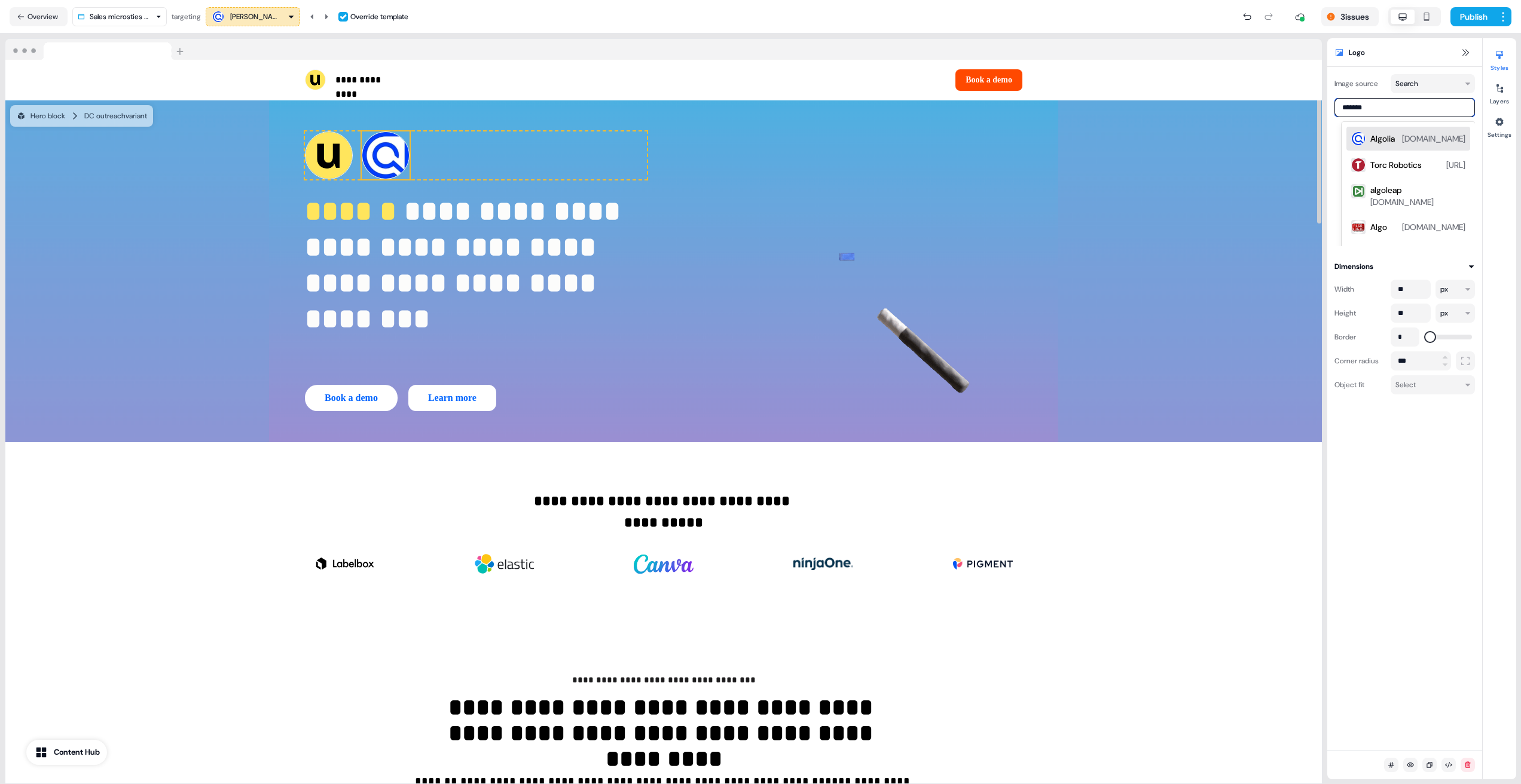
click at [1395, 139] on div "Algolia" at bounding box center [1383, 139] width 24 height 12
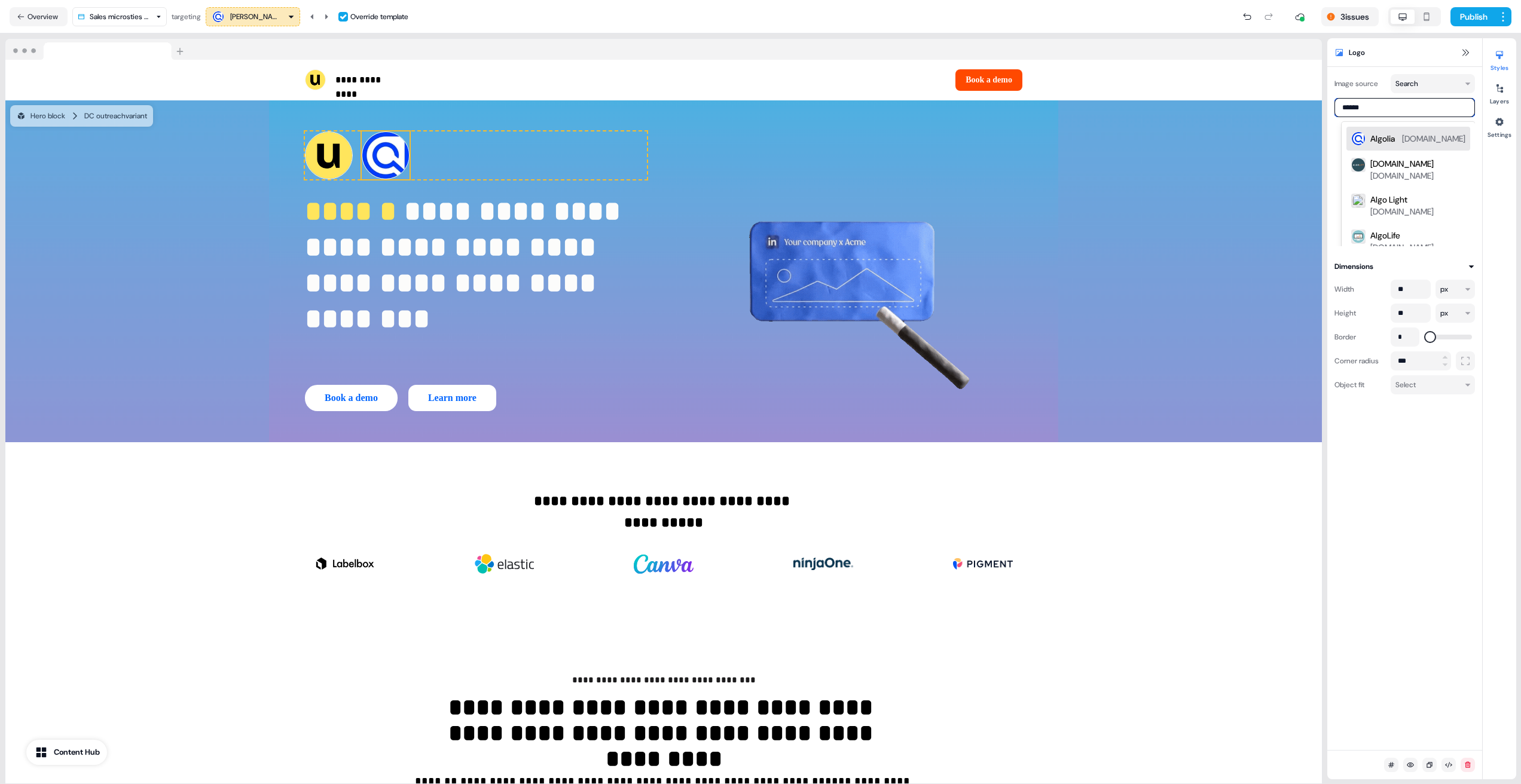
type input "*******"
click at [1417, 137] on div "Algolia algolia.com" at bounding box center [1418, 138] width 95 height 14
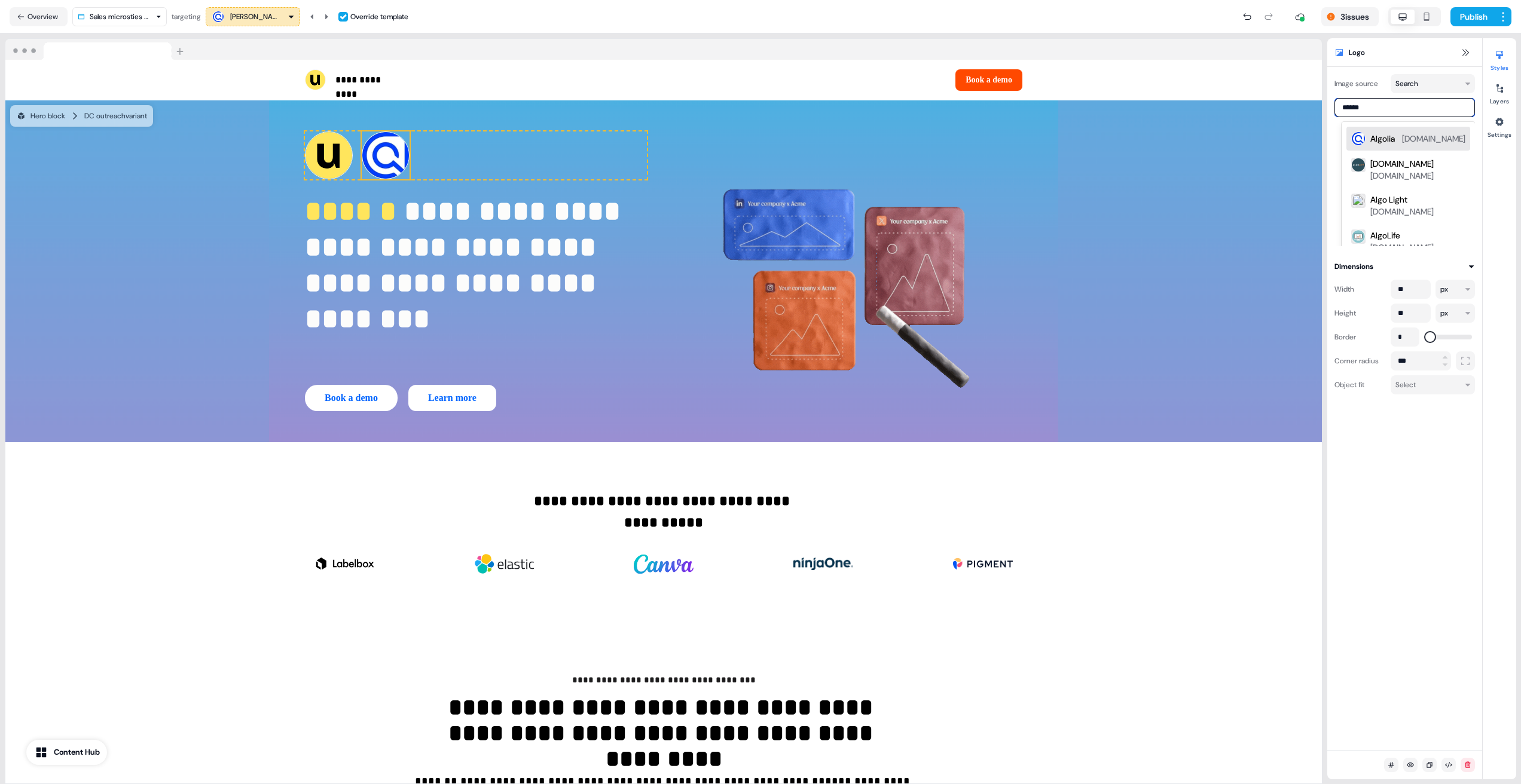
type input "*******"
click at [1407, 141] on div "Algolia algolia.com" at bounding box center [1418, 138] width 95 height 14
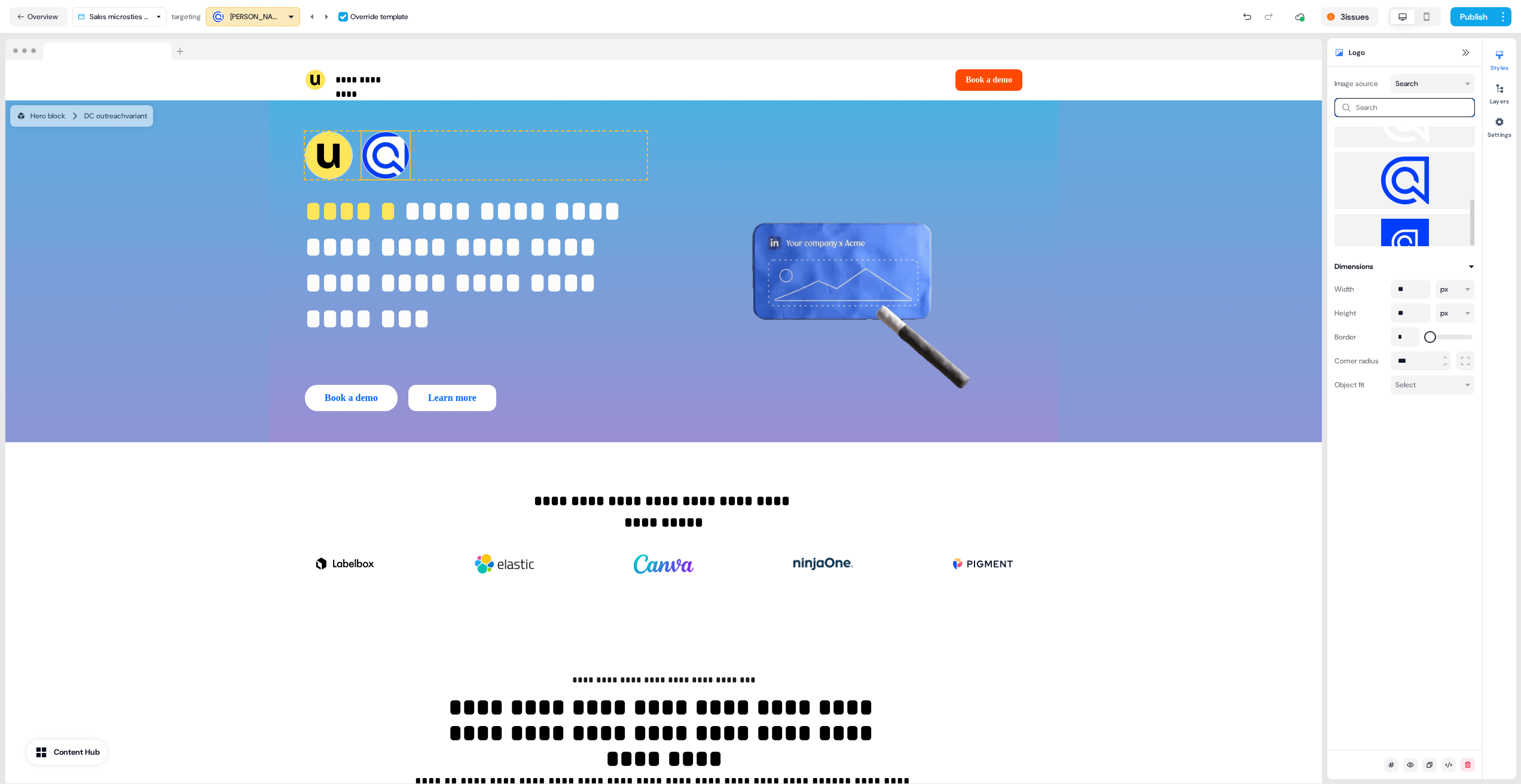
scroll to position [187, 0]
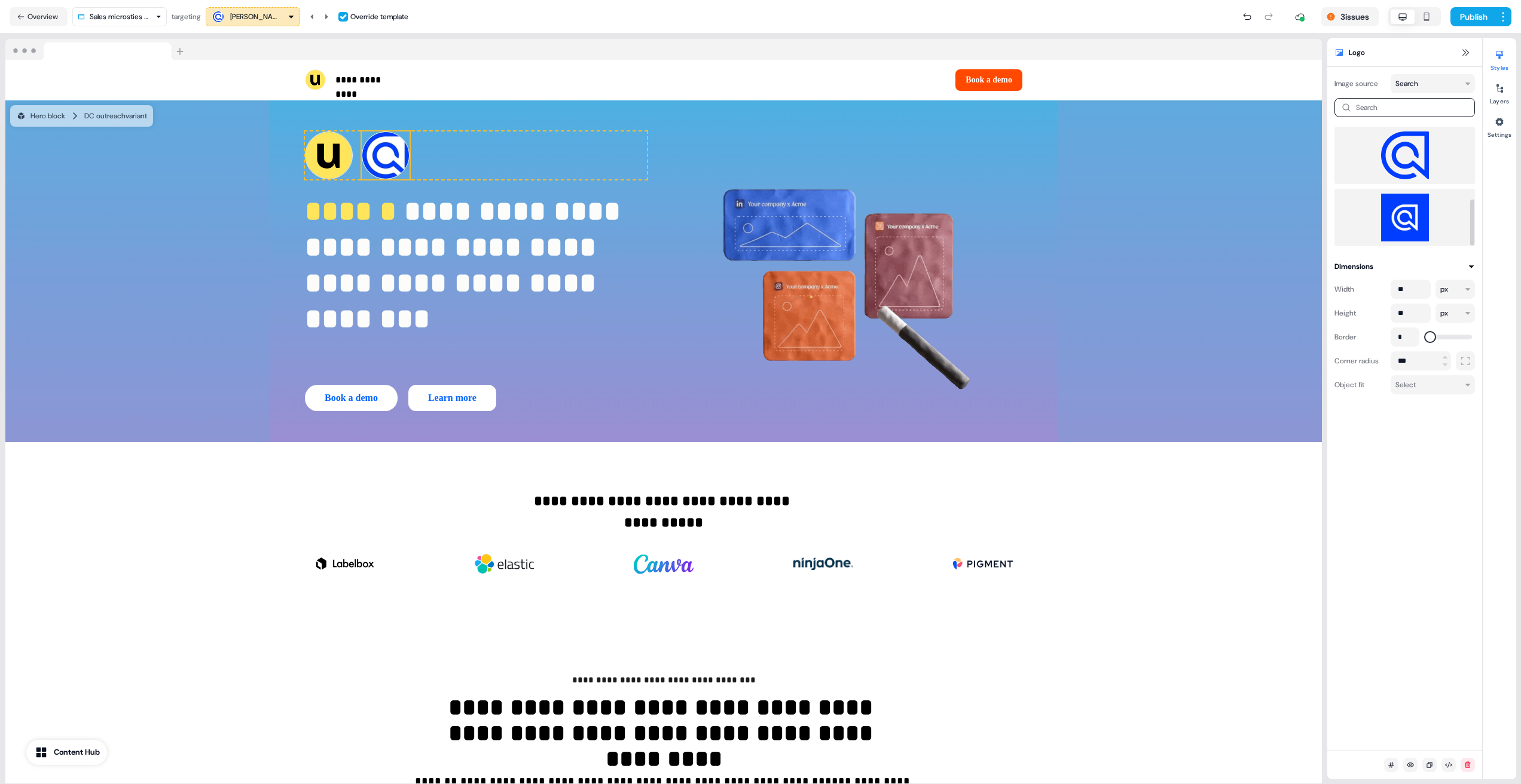
click at [1410, 210] on img at bounding box center [1404, 218] width 121 height 48
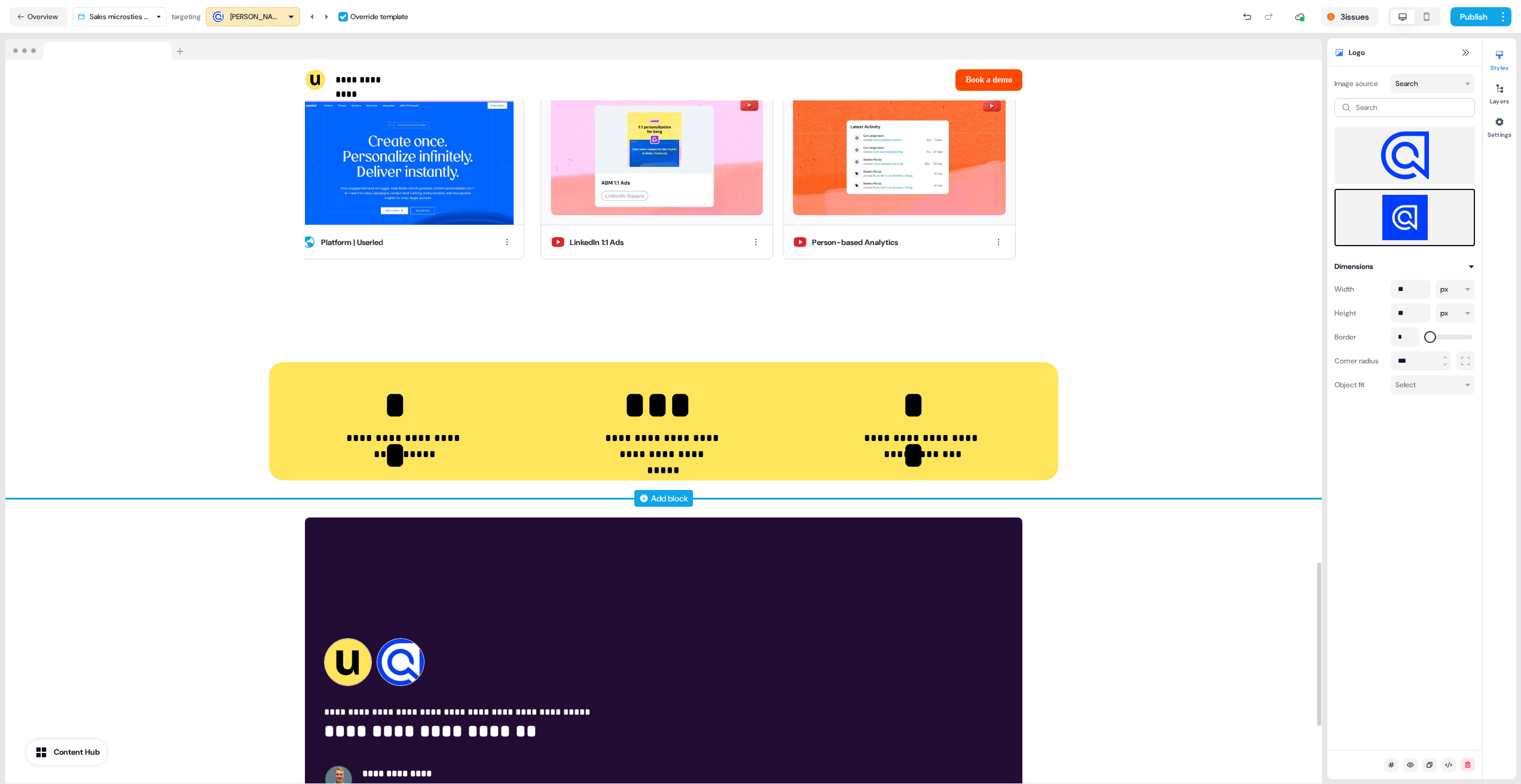
scroll to position [2478, 0]
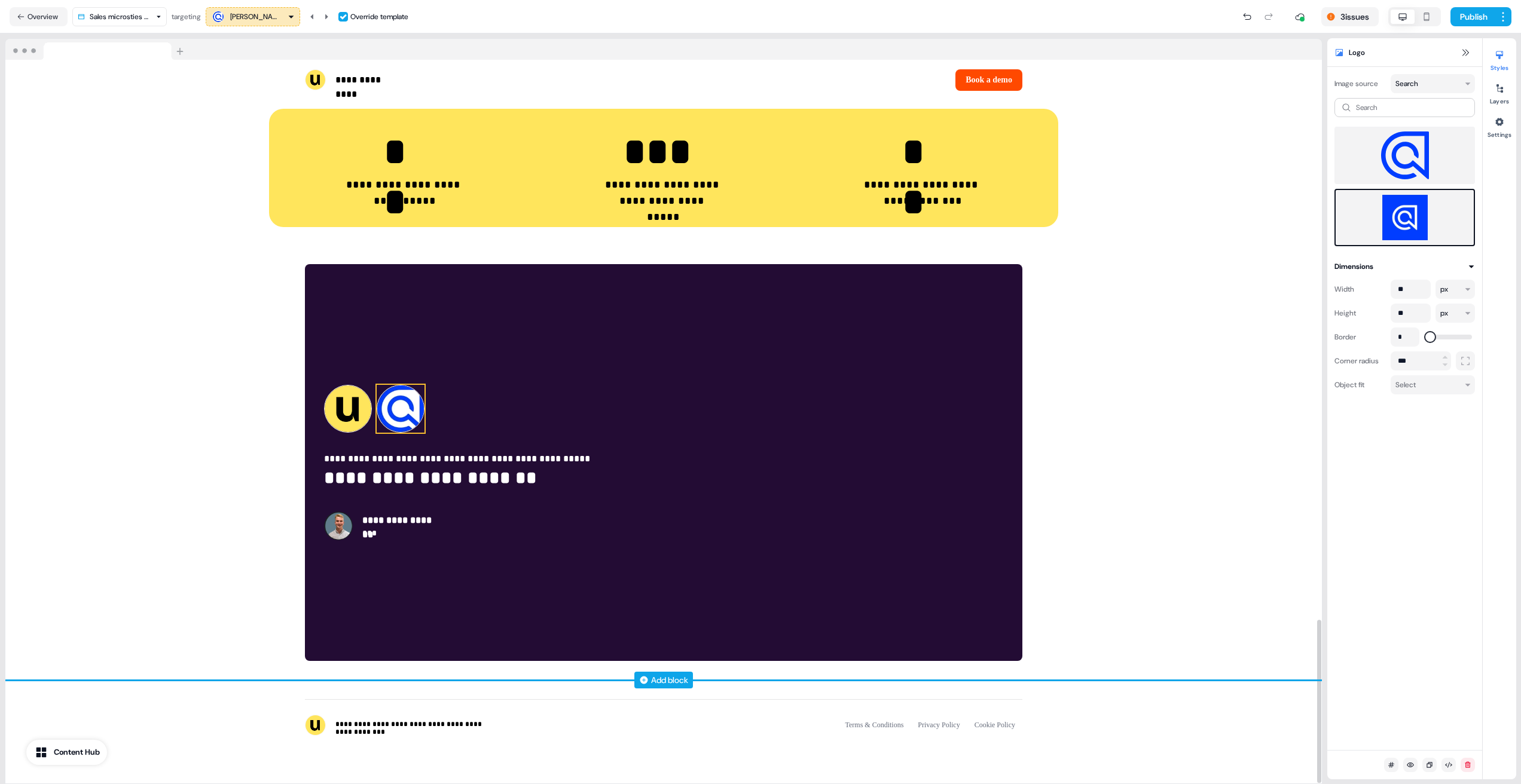
click at [392, 410] on img at bounding box center [400, 409] width 48 height 48
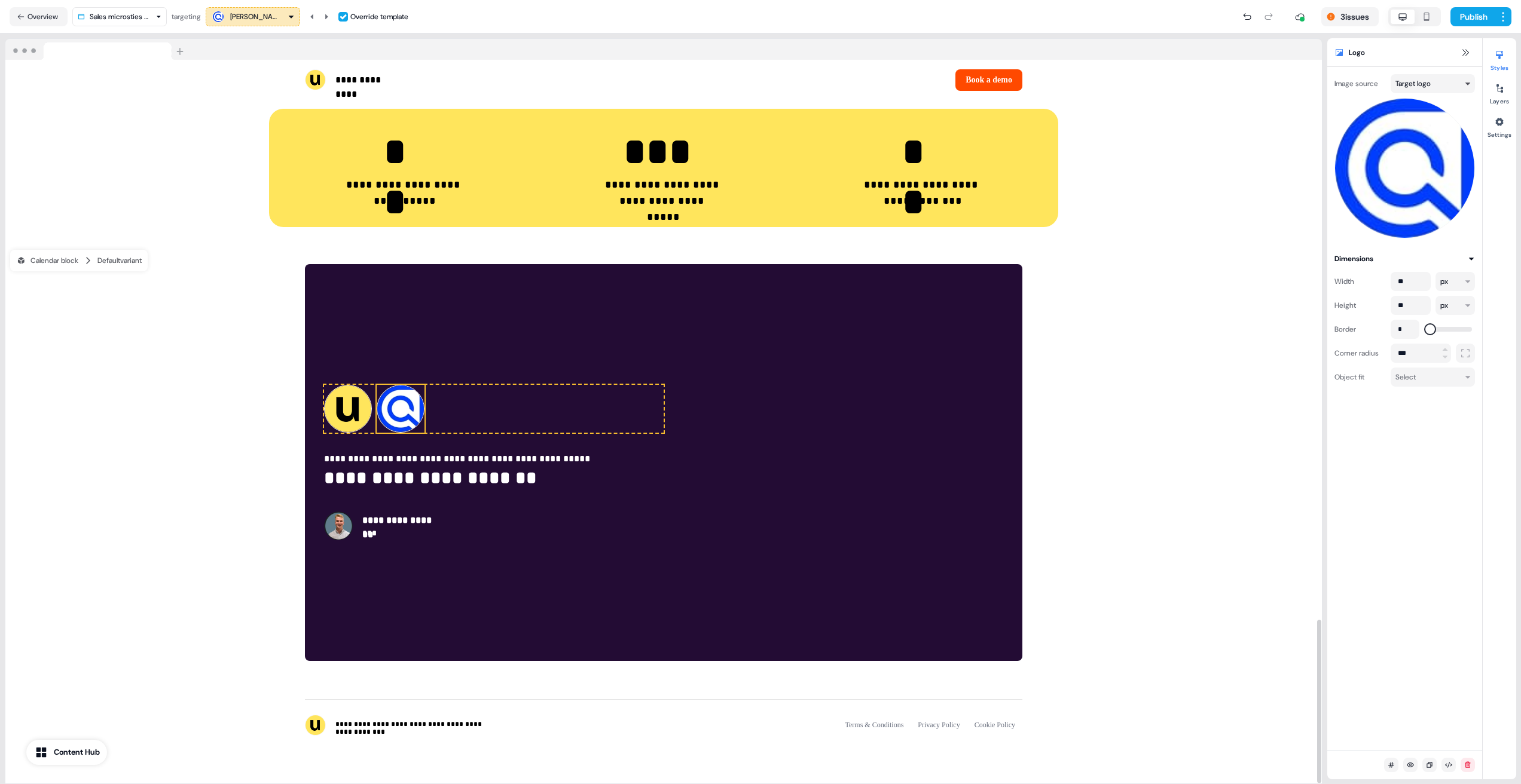
click at [1419, 83] on html "**********" at bounding box center [760, 392] width 1521 height 784
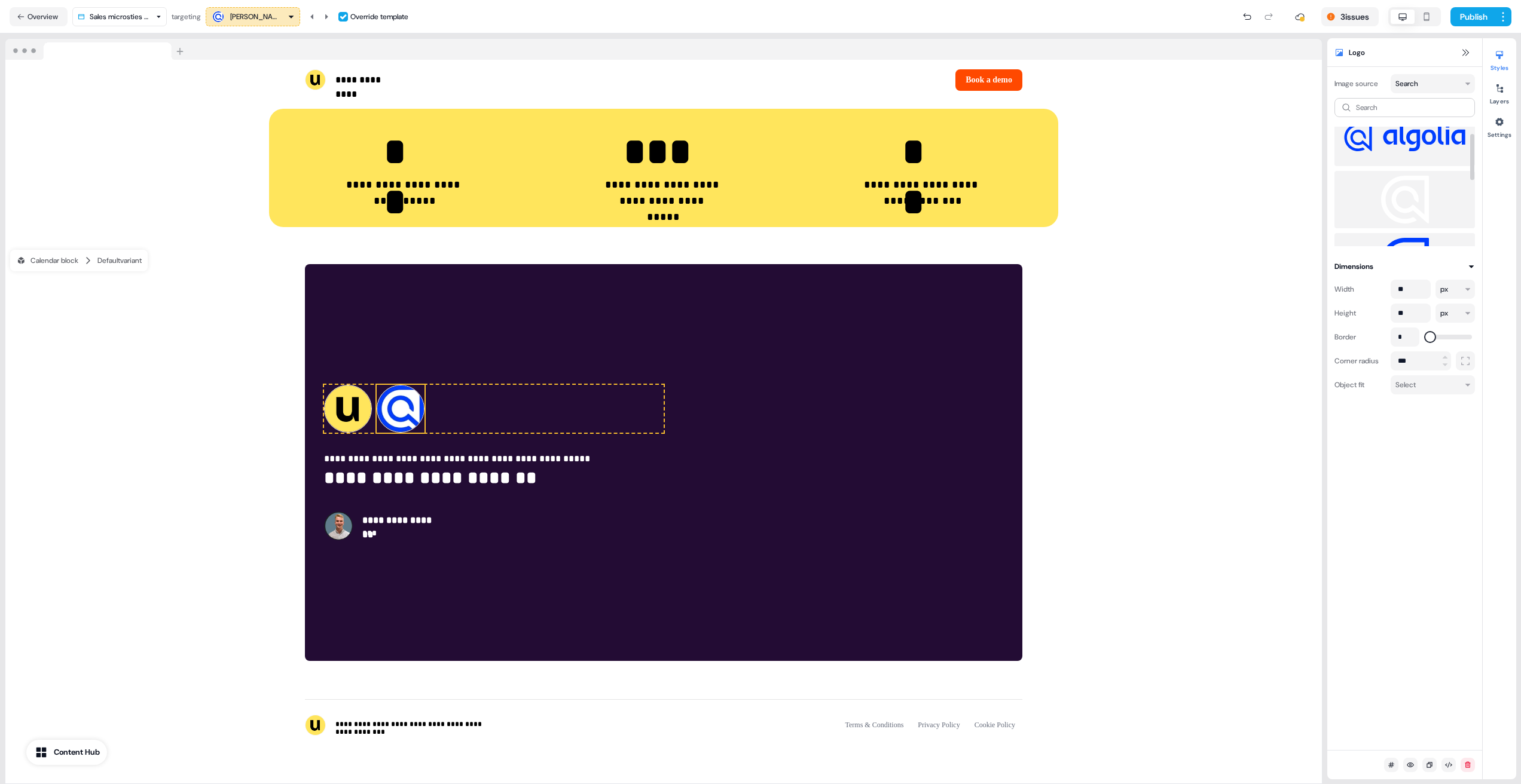
scroll to position [187, 0]
click at [1419, 204] on img at bounding box center [1404, 218] width 121 height 48
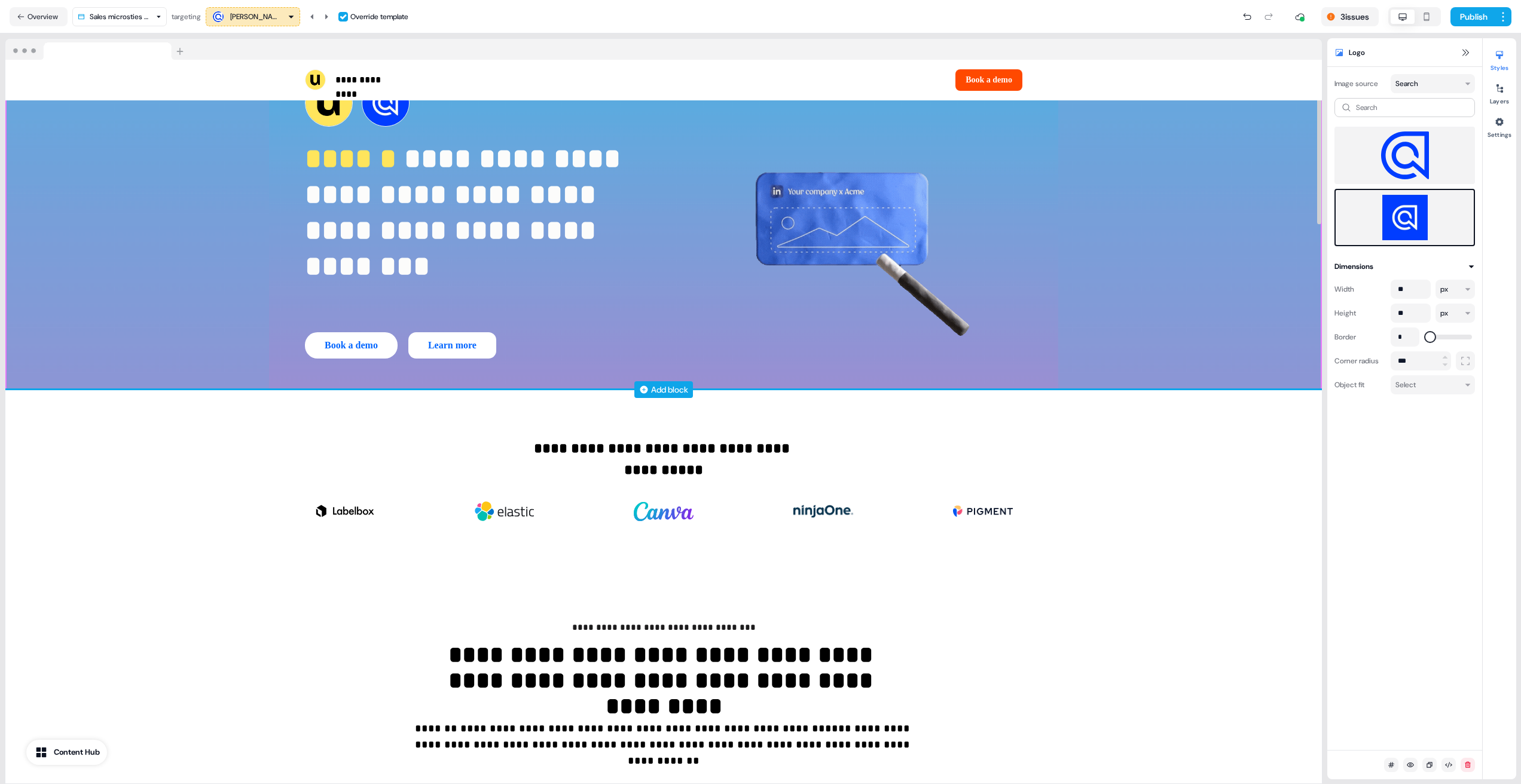
scroll to position [0, 0]
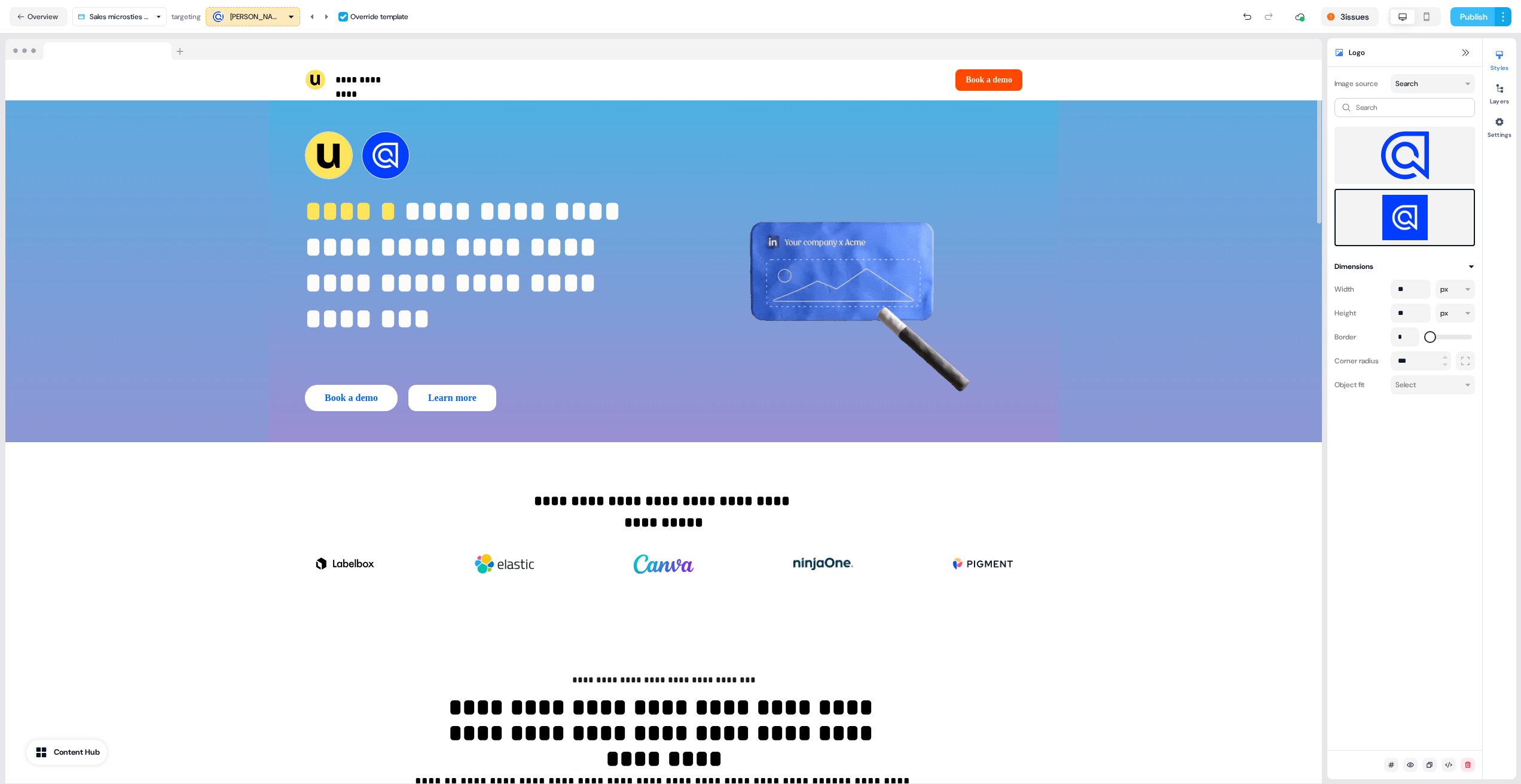
click at [1485, 7] on button "Publish" at bounding box center [1472, 17] width 44 height 19
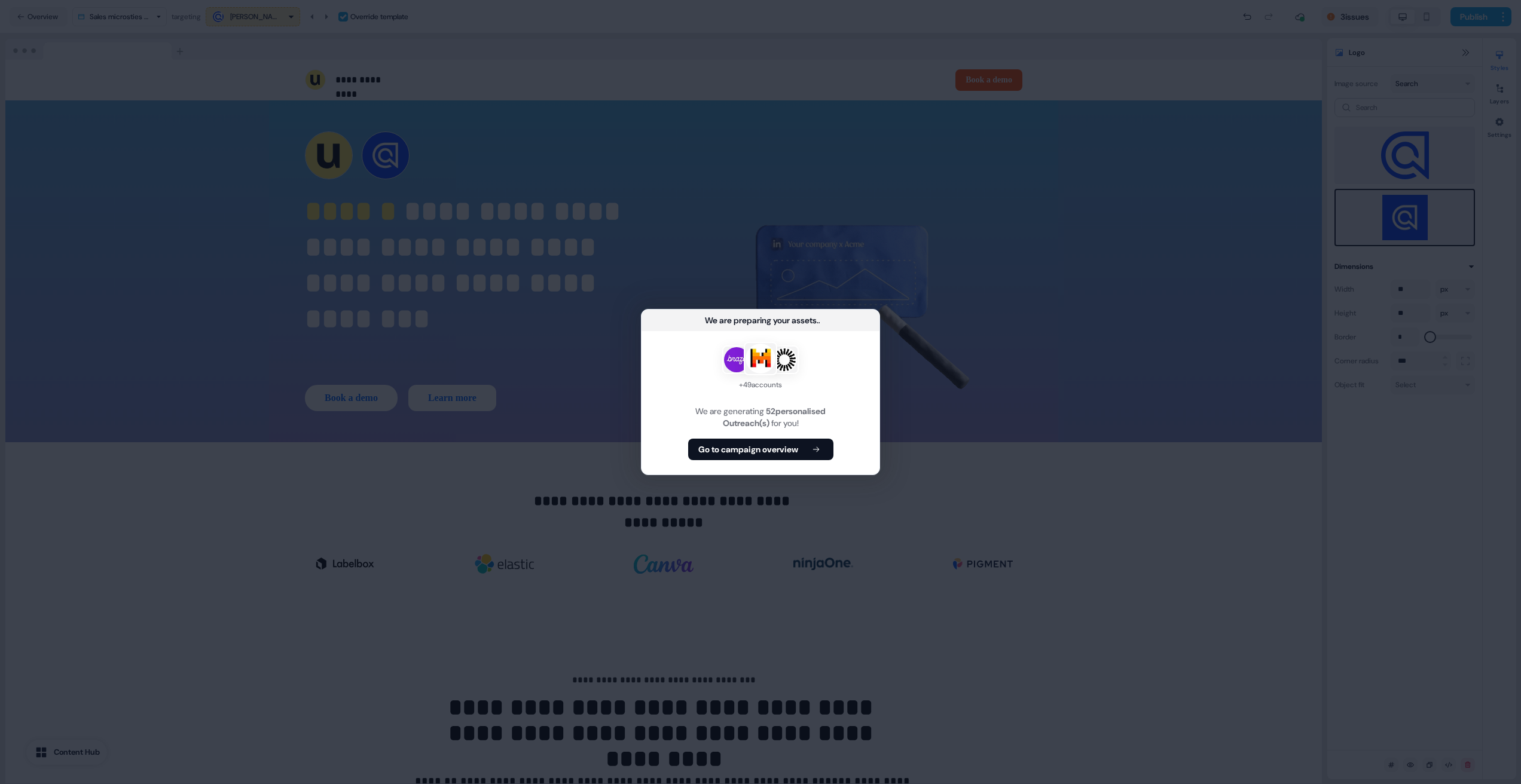
click at [826, 431] on div "+ 49 accounts We are generating 52 personalised Outreach(s) for you! Go to camp…" at bounding box center [760, 403] width 238 height 144
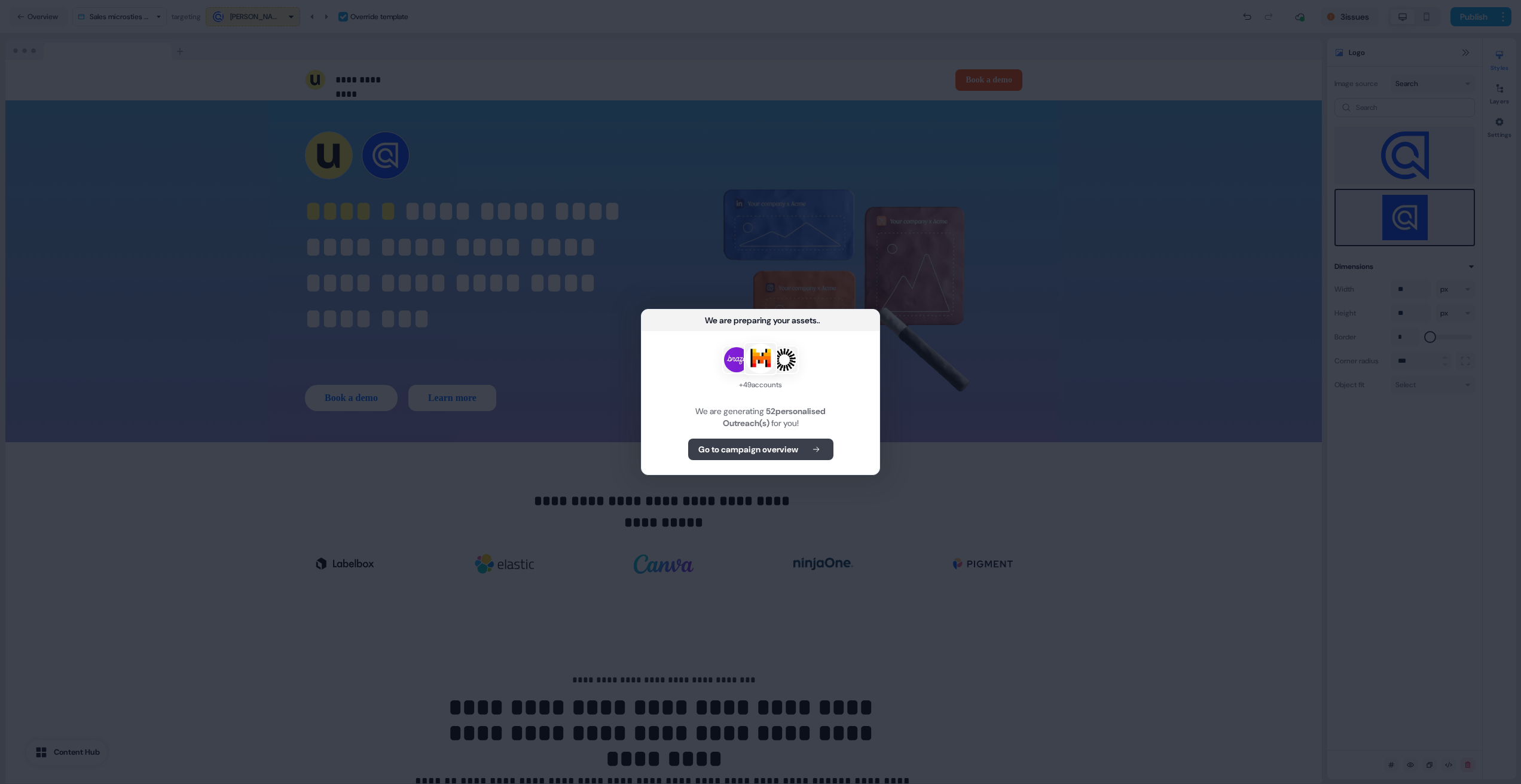
click at [824, 440] on div "+ 49 accounts We are generating 52 personalised Outreach(s) for you! Go to camp…" at bounding box center [760, 403] width 238 height 144
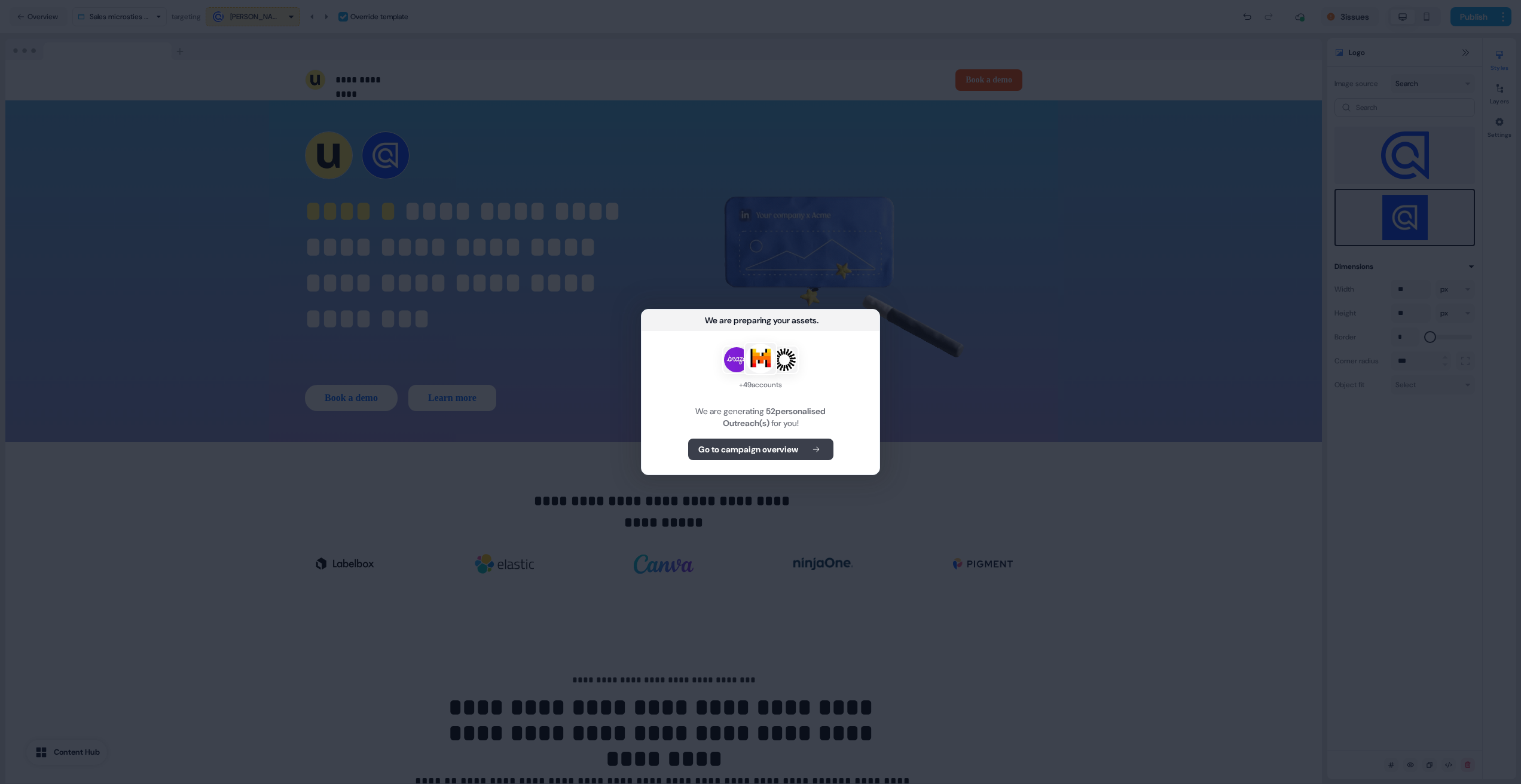
click at [773, 453] on b "Go to campaign overview" at bounding box center [748, 450] width 100 height 12
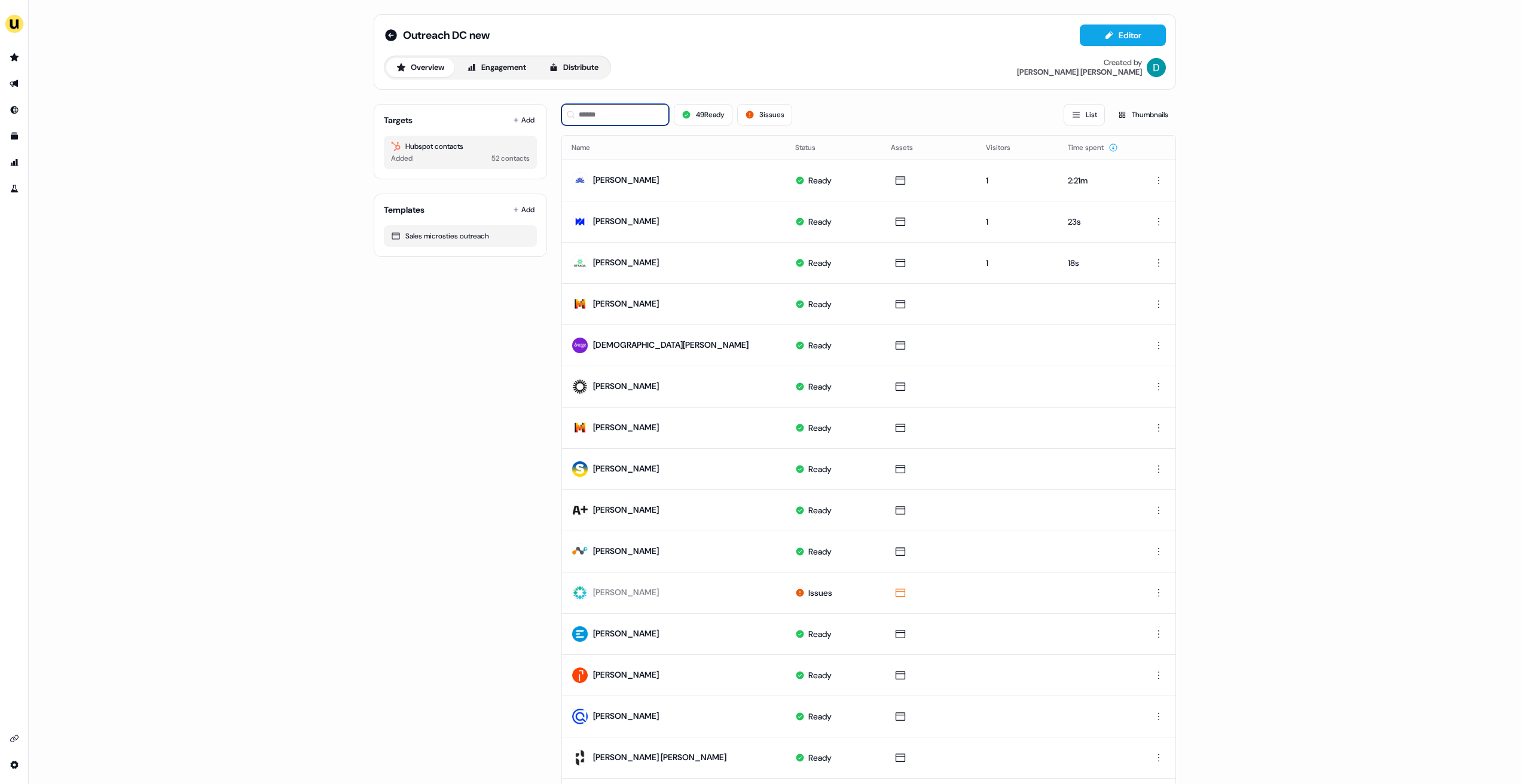
click at [654, 113] on input at bounding box center [615, 115] width 108 height 22
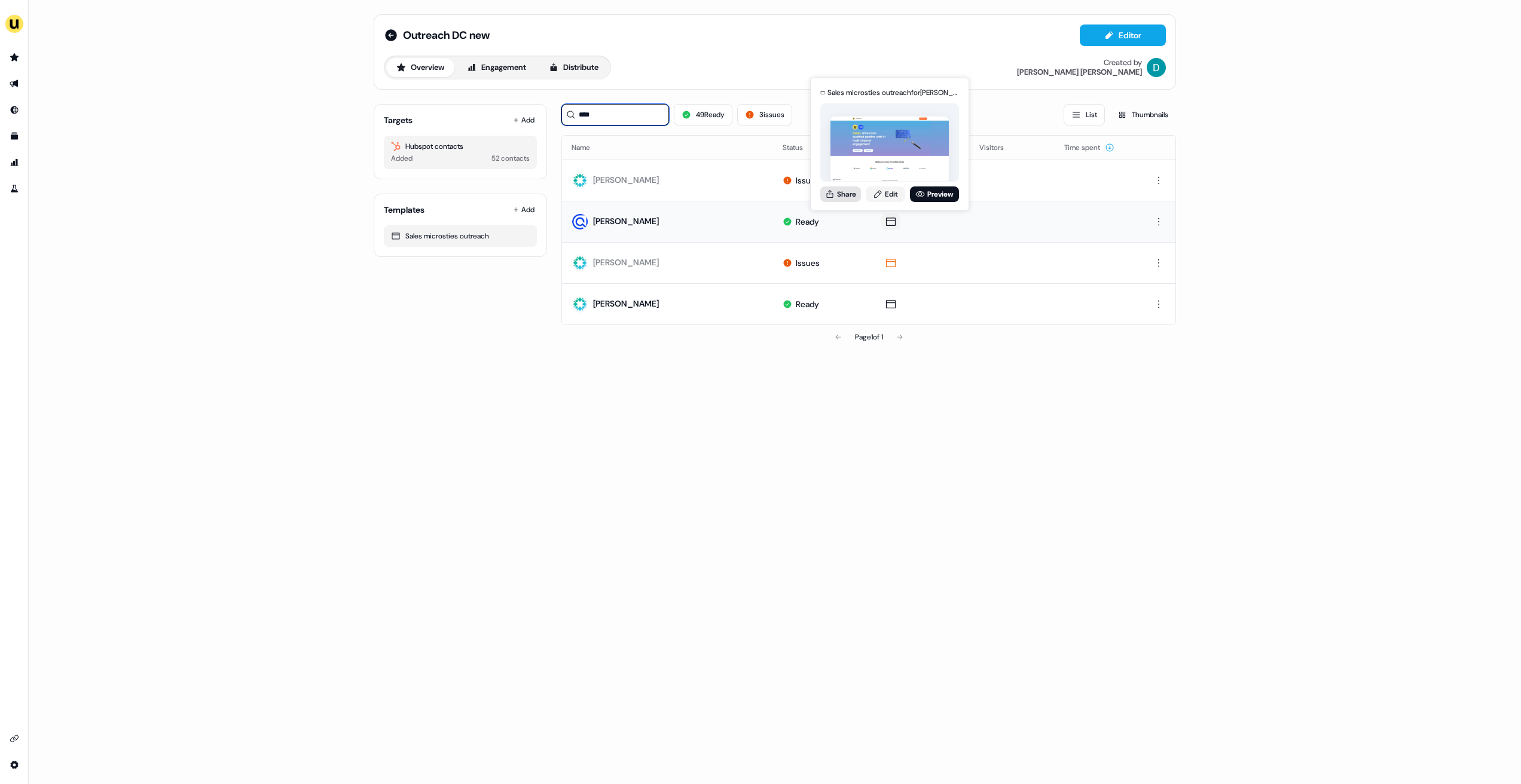
type input "****"
click at [824, 187] on button "Share" at bounding box center [841, 194] width 41 height 16
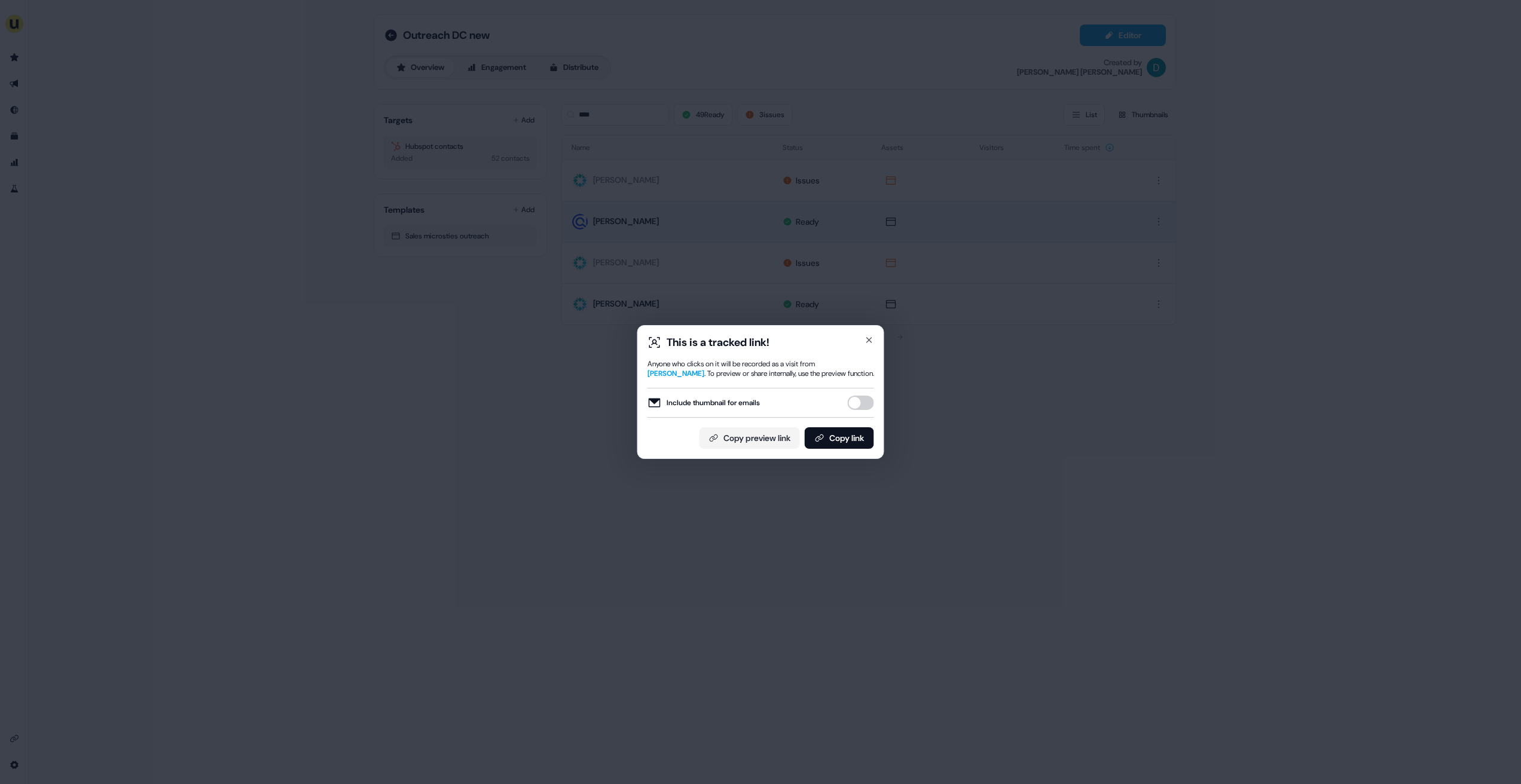
click at [864, 405] on button "Include thumbnail for emails" at bounding box center [861, 402] width 26 height 14
click at [860, 431] on button "Copy link" at bounding box center [839, 438] width 69 height 22
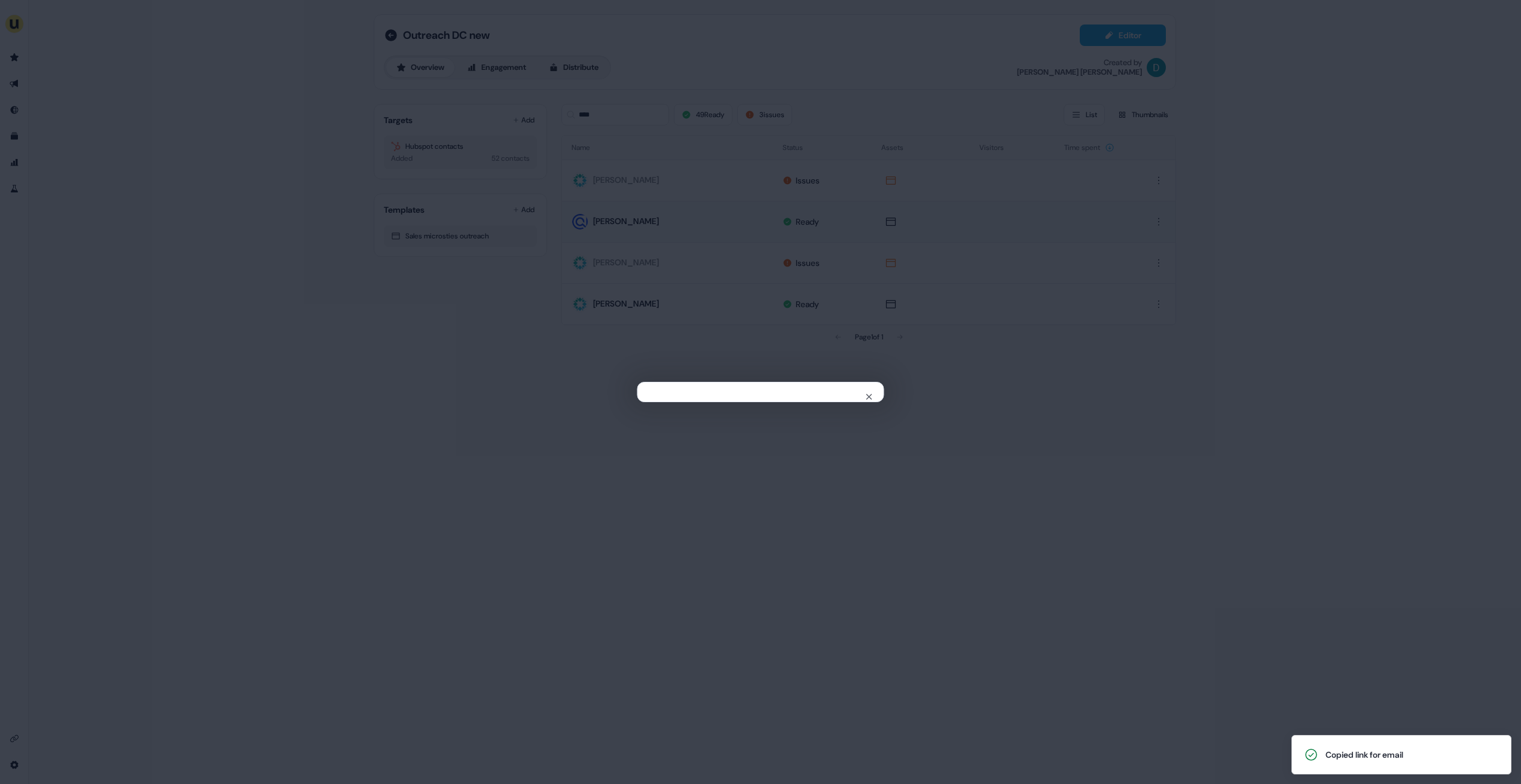
click at [505, 243] on div "Close" at bounding box center [760, 392] width 1521 height 784
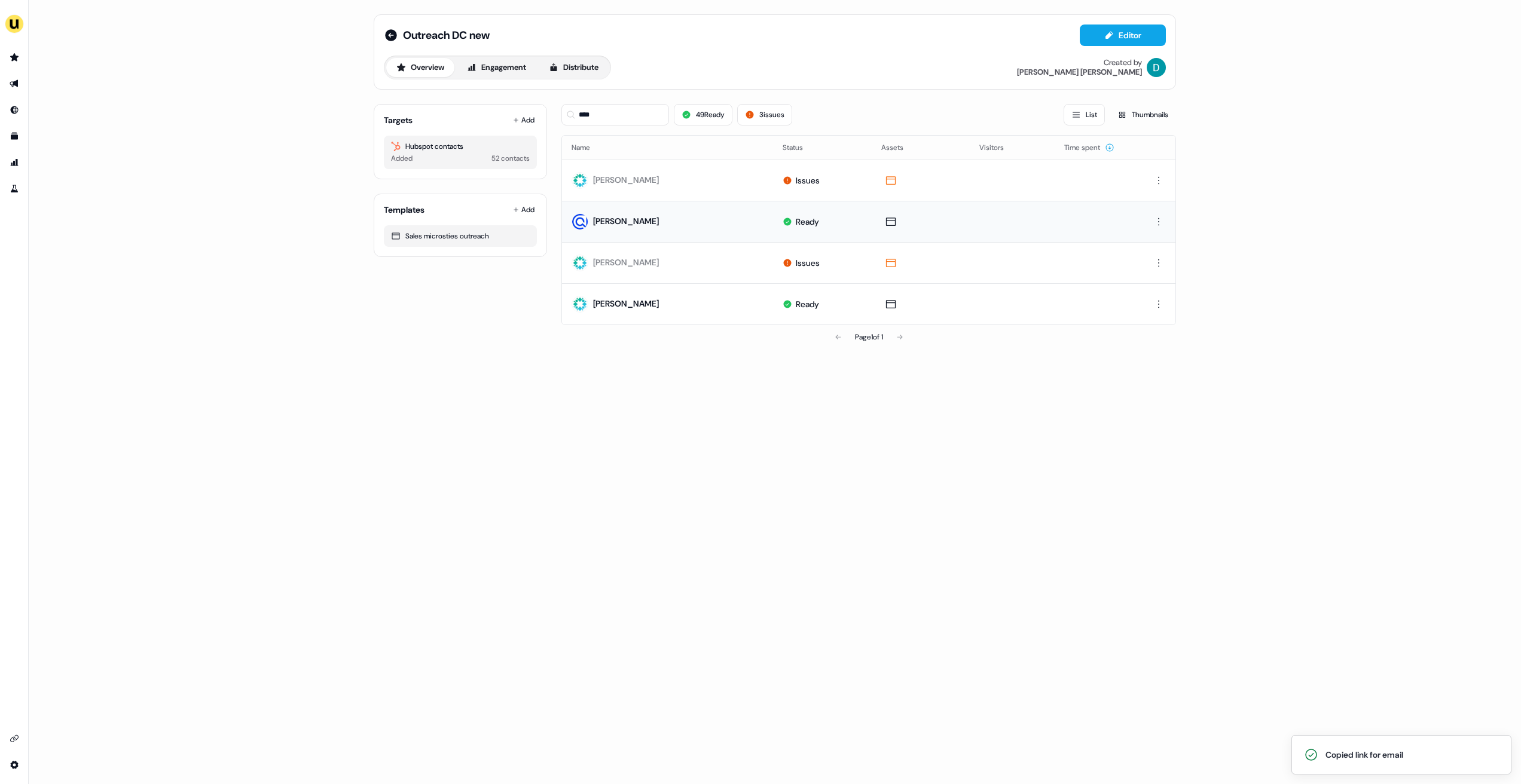
click at [522, 106] on div "Targets Add Hubspot contacts Added 52 contacts" at bounding box center [461, 141] width 174 height 75
click at [522, 115] on button "Add" at bounding box center [524, 120] width 26 height 17
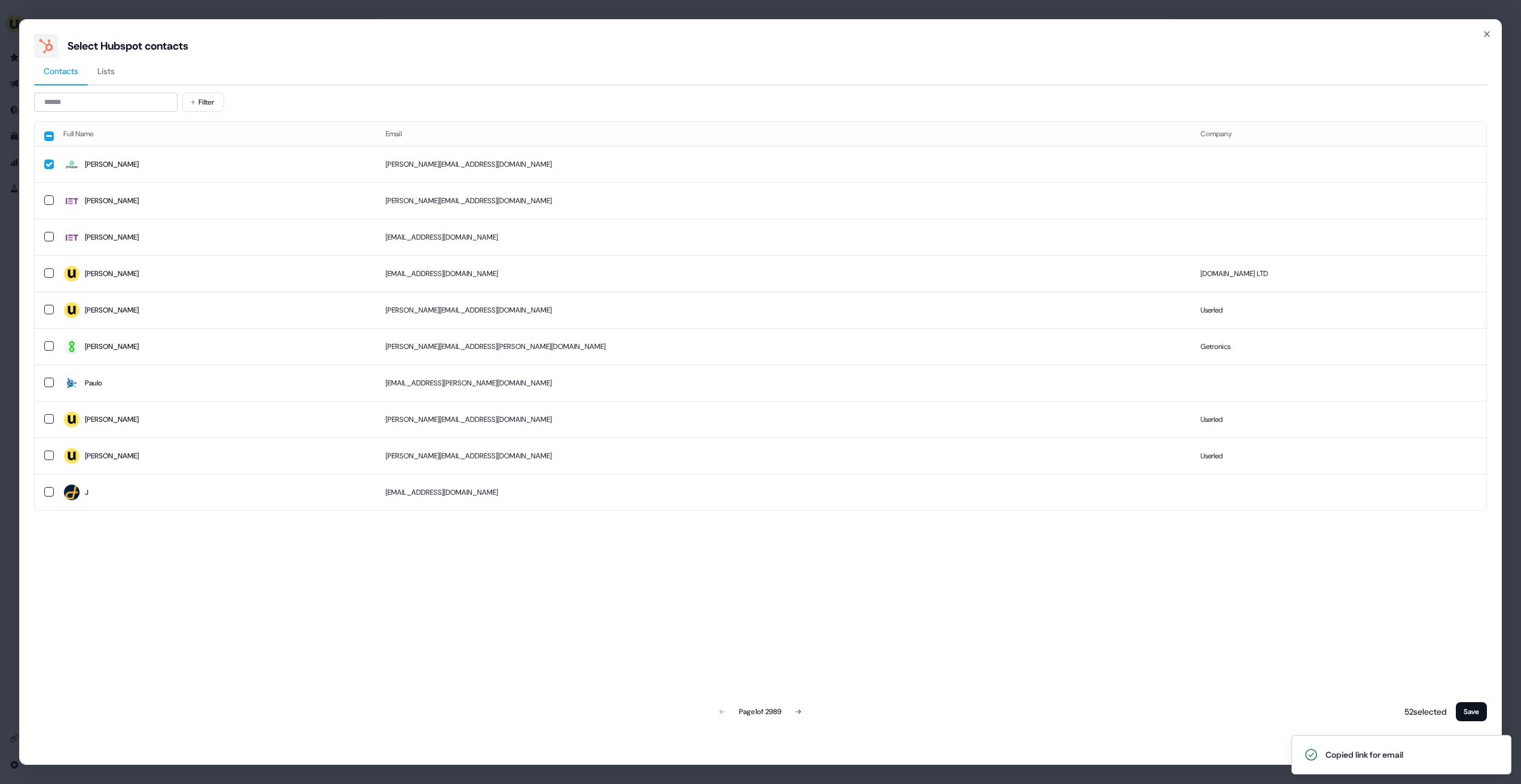
click at [123, 114] on div "Filter Full Name Email Company Yann yann.cartier@stradaglobal.com Rachel rachel…" at bounding box center [760, 408] width 1453 height 631
click at [118, 108] on input at bounding box center [106, 102] width 144 height 19
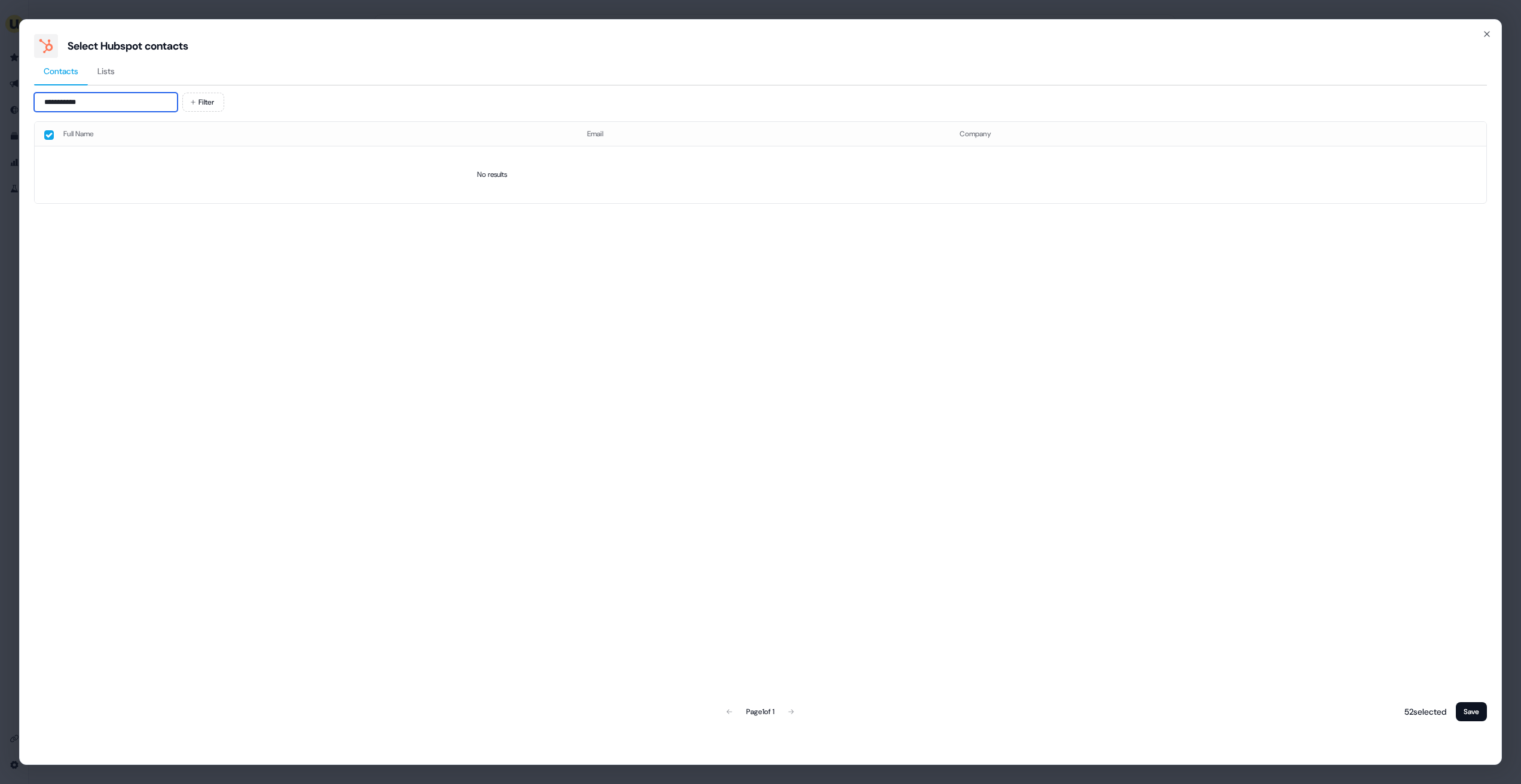
click at [60, 102] on input "**********" at bounding box center [106, 102] width 144 height 19
type input "**********"
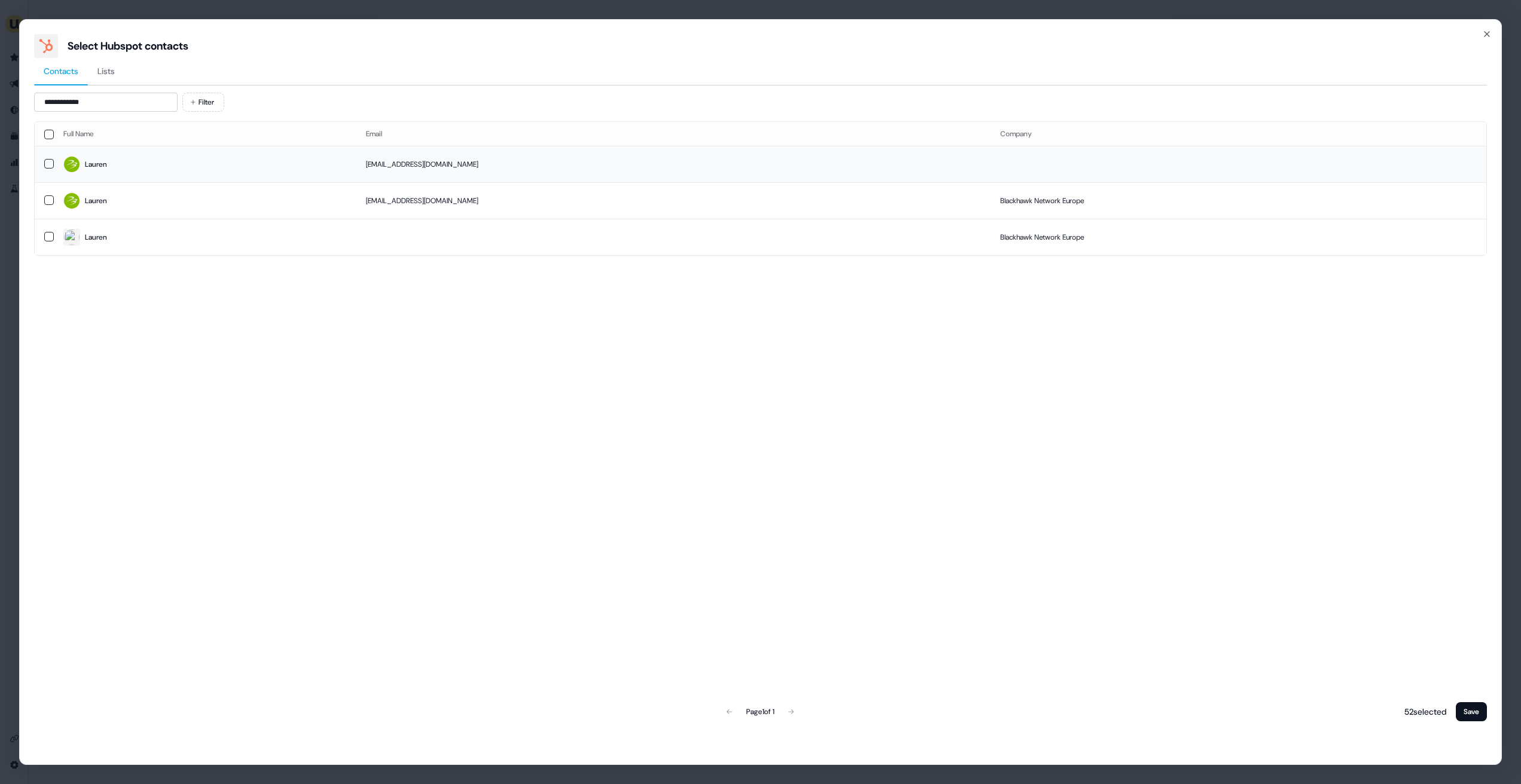
click at [218, 169] on span "Lauren" at bounding box center [205, 164] width 284 height 17
click at [1467, 709] on button "Save" at bounding box center [1471, 712] width 31 height 19
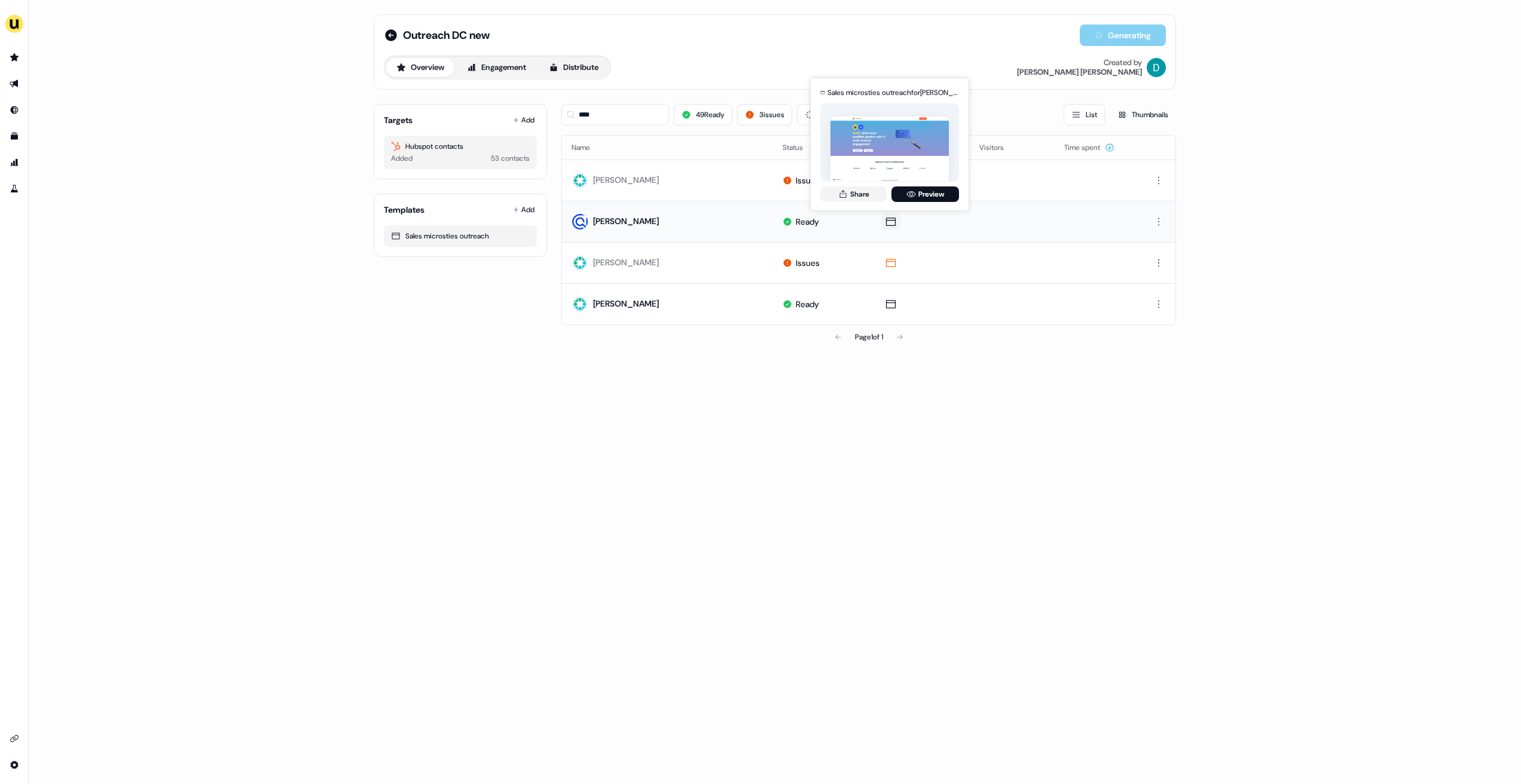
drag, startPoint x: 1013, startPoint y: 179, endPoint x: 883, endPoint y: 223, distance: 137.2
click at [883, 223] on tbody "Sarah Thornton Issues Sarah Gardner Ready Sales microsties outreach for Sarah G…" at bounding box center [868, 241] width 613 height 165
click at [855, 200] on button "Share" at bounding box center [853, 194] width 66 height 16
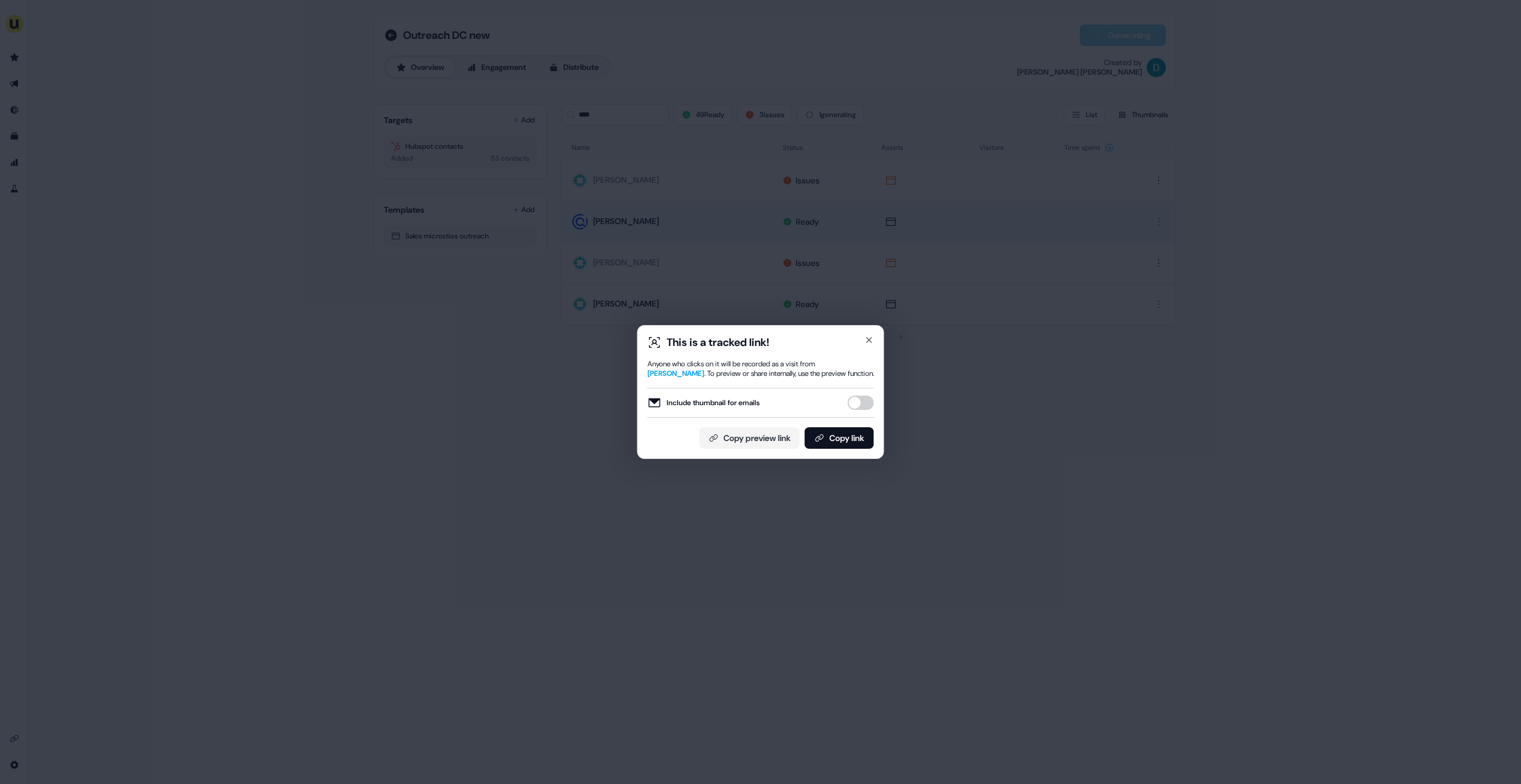
click at [860, 395] on button "Include thumbnail for emails" at bounding box center [861, 402] width 26 height 14
click at [855, 439] on button "Copy link" at bounding box center [839, 438] width 69 height 22
click at [866, 340] on icon "button" at bounding box center [869, 340] width 9 height 9
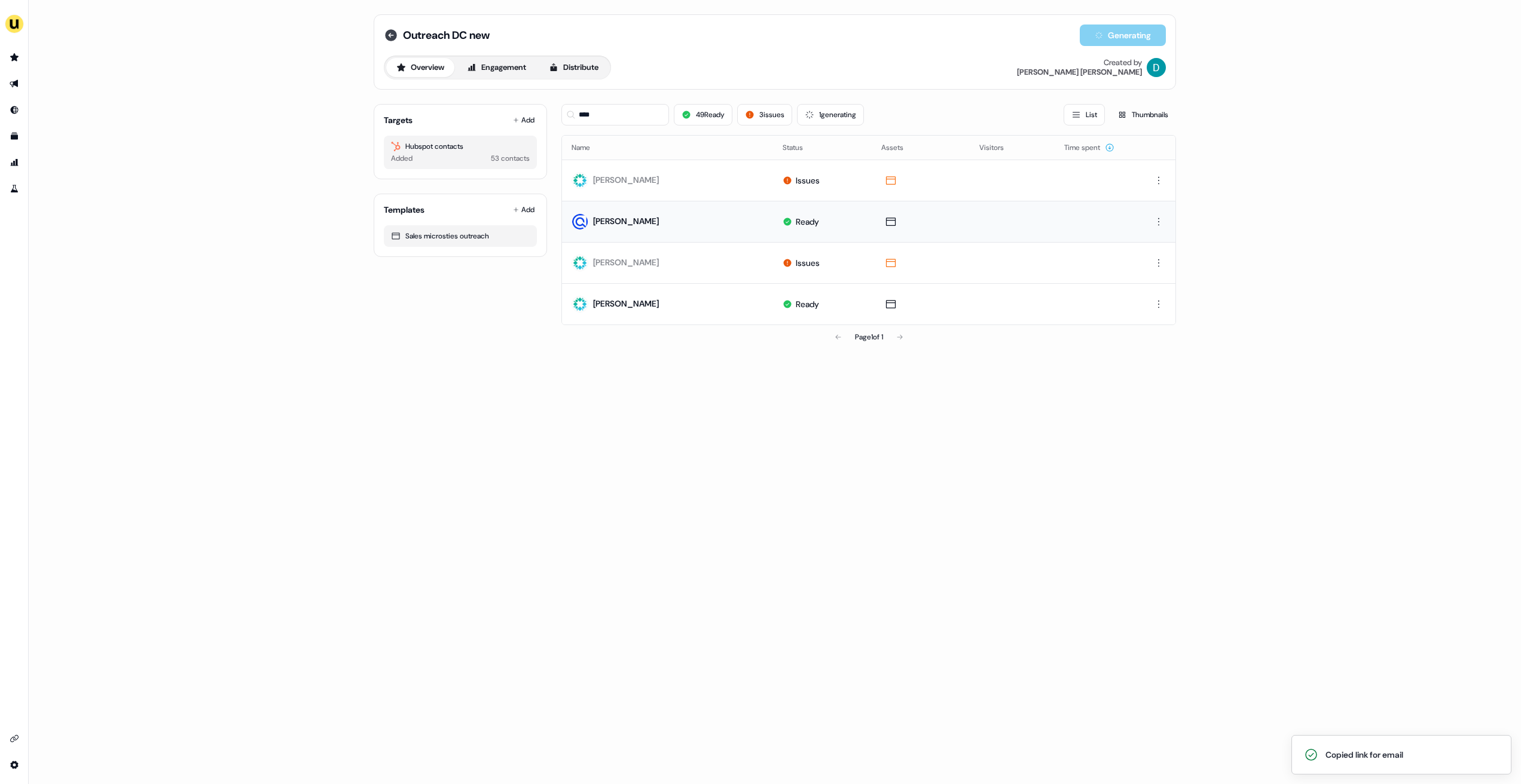
click at [387, 33] on icon at bounding box center [391, 35] width 12 height 12
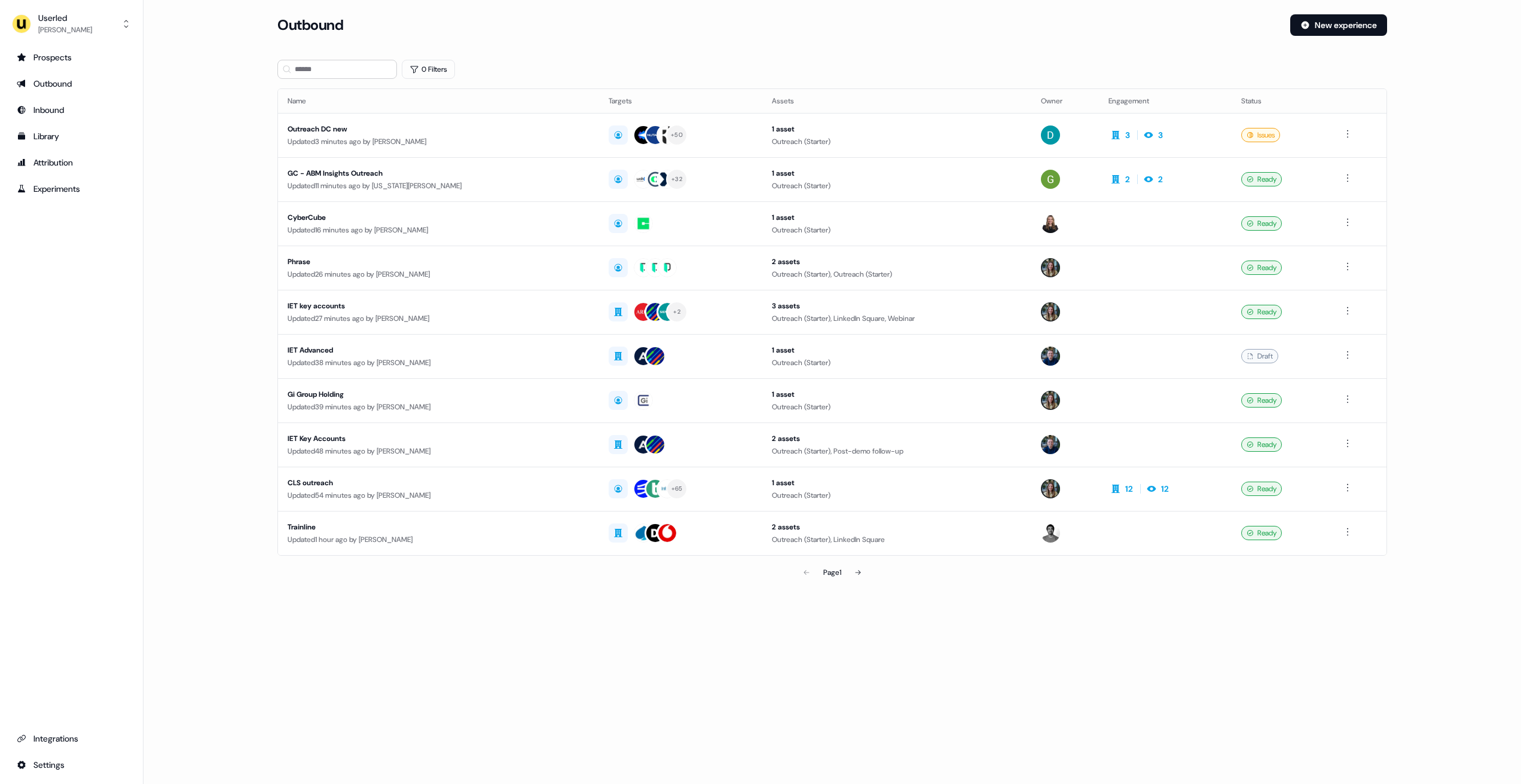
click at [398, 109] on th "Name" at bounding box center [438, 100] width 321 height 24
click at [398, 132] on div "Outreach DC new" at bounding box center [438, 130] width 302 height 12
click at [404, 169] on div "GC - ABM Insights Outreach" at bounding box center [440, 174] width 305 height 12
click at [451, 492] on div "Updated 56 minutes ago by Charlotte Stone" at bounding box center [440, 496] width 305 height 12
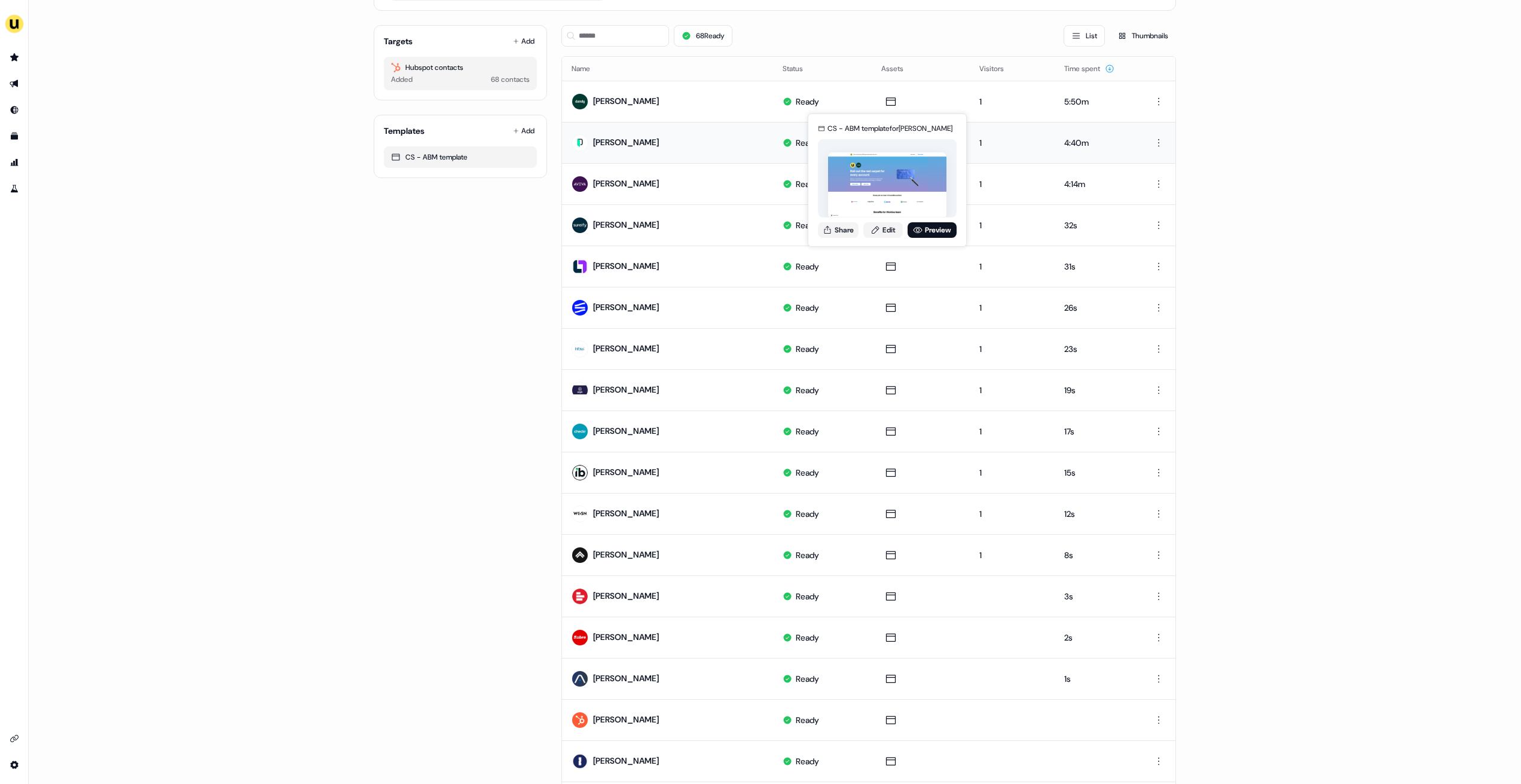
scroll to position [80, 0]
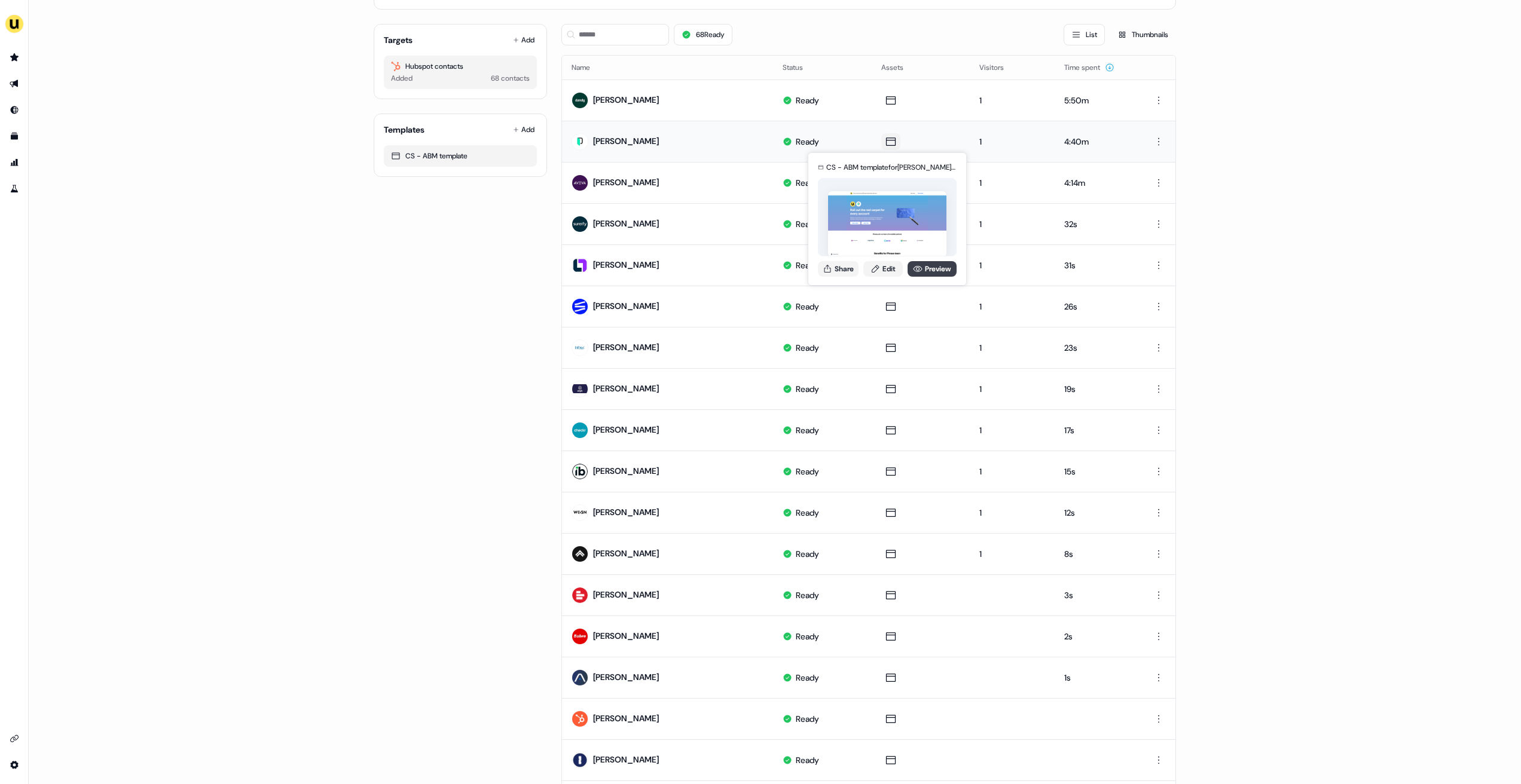
click at [938, 269] on link "Preview" at bounding box center [932, 269] width 49 height 16
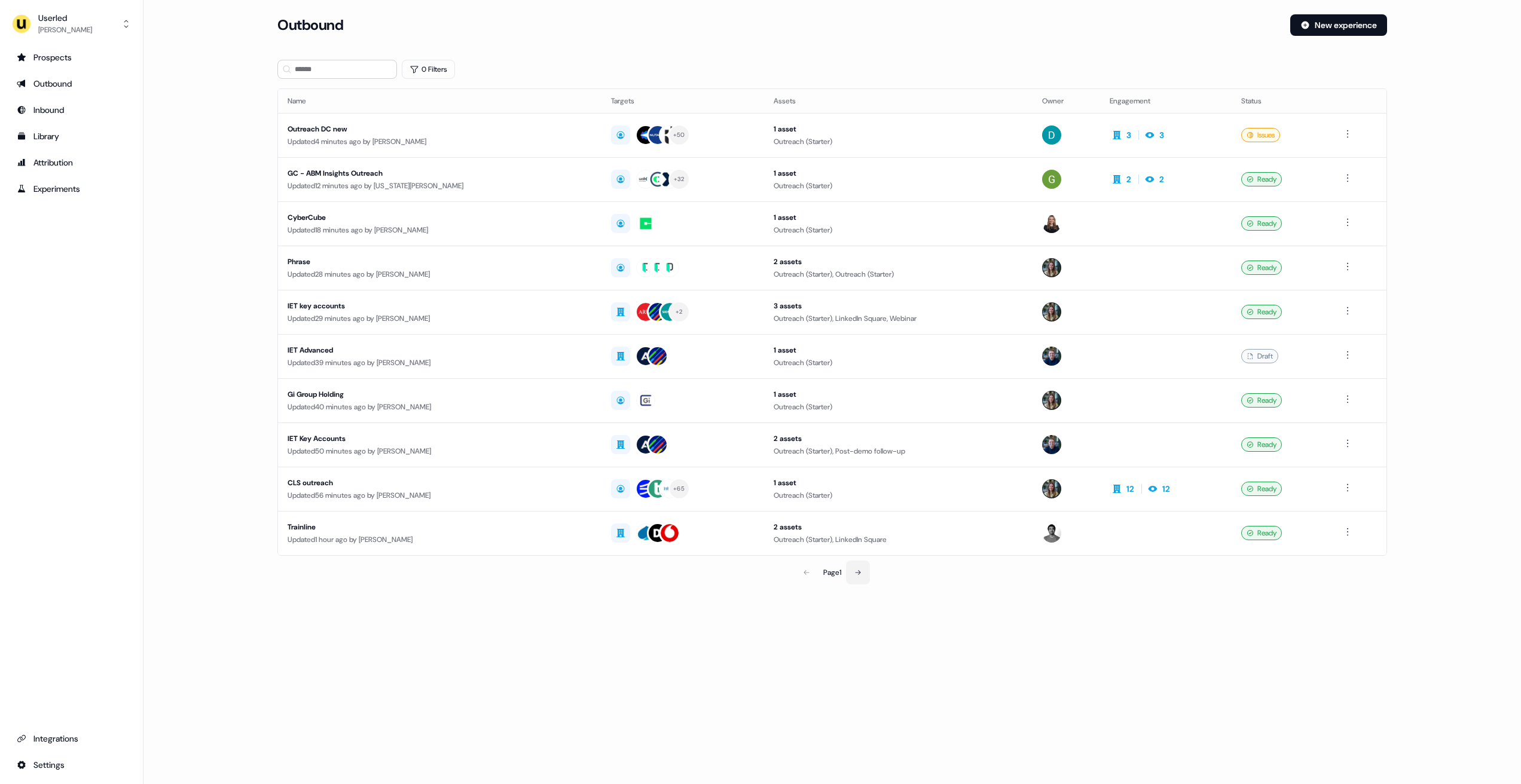
click at [864, 570] on button at bounding box center [858, 572] width 24 height 24
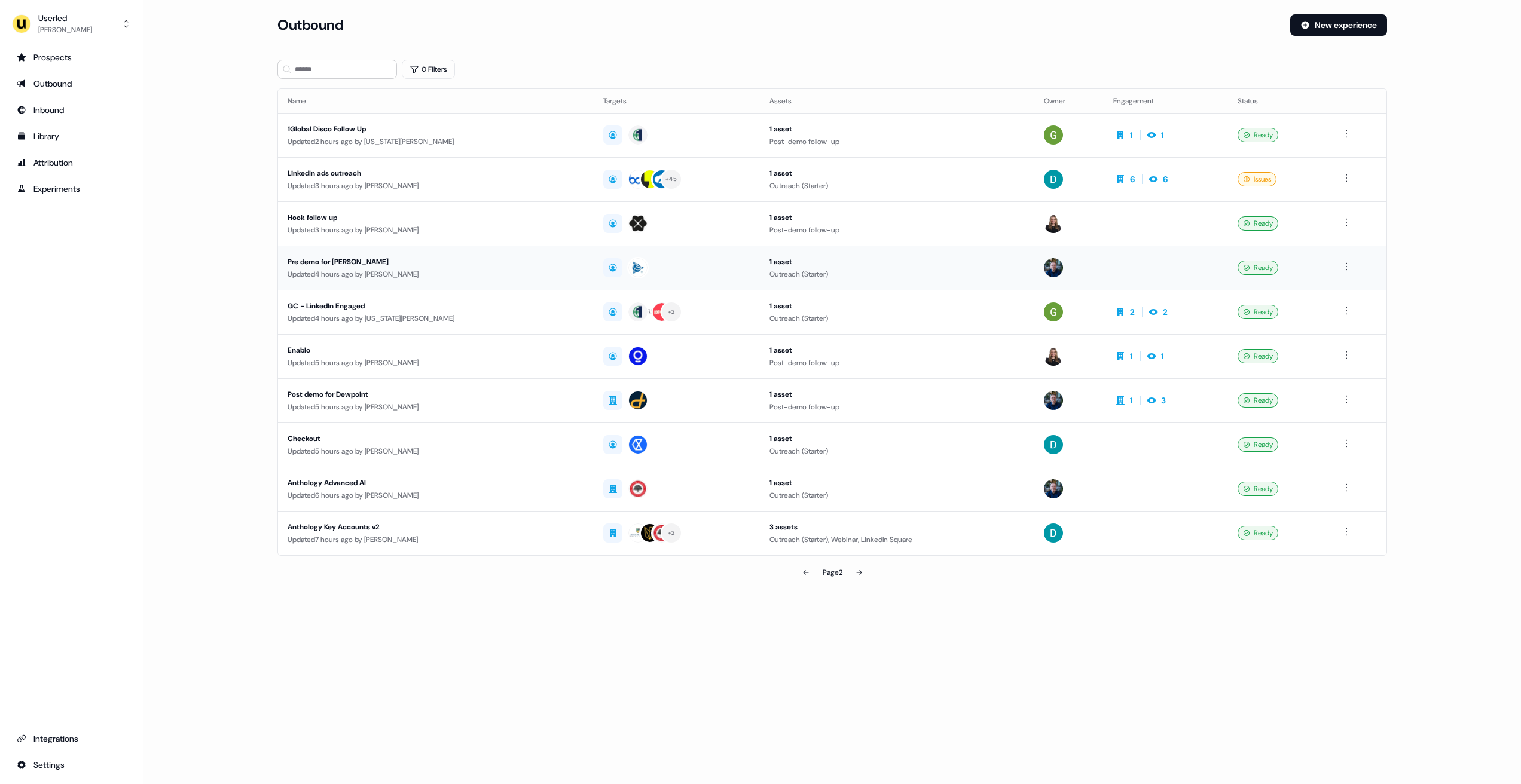
click at [414, 260] on div "Pre demo for trimble" at bounding box center [436, 262] width 296 height 12
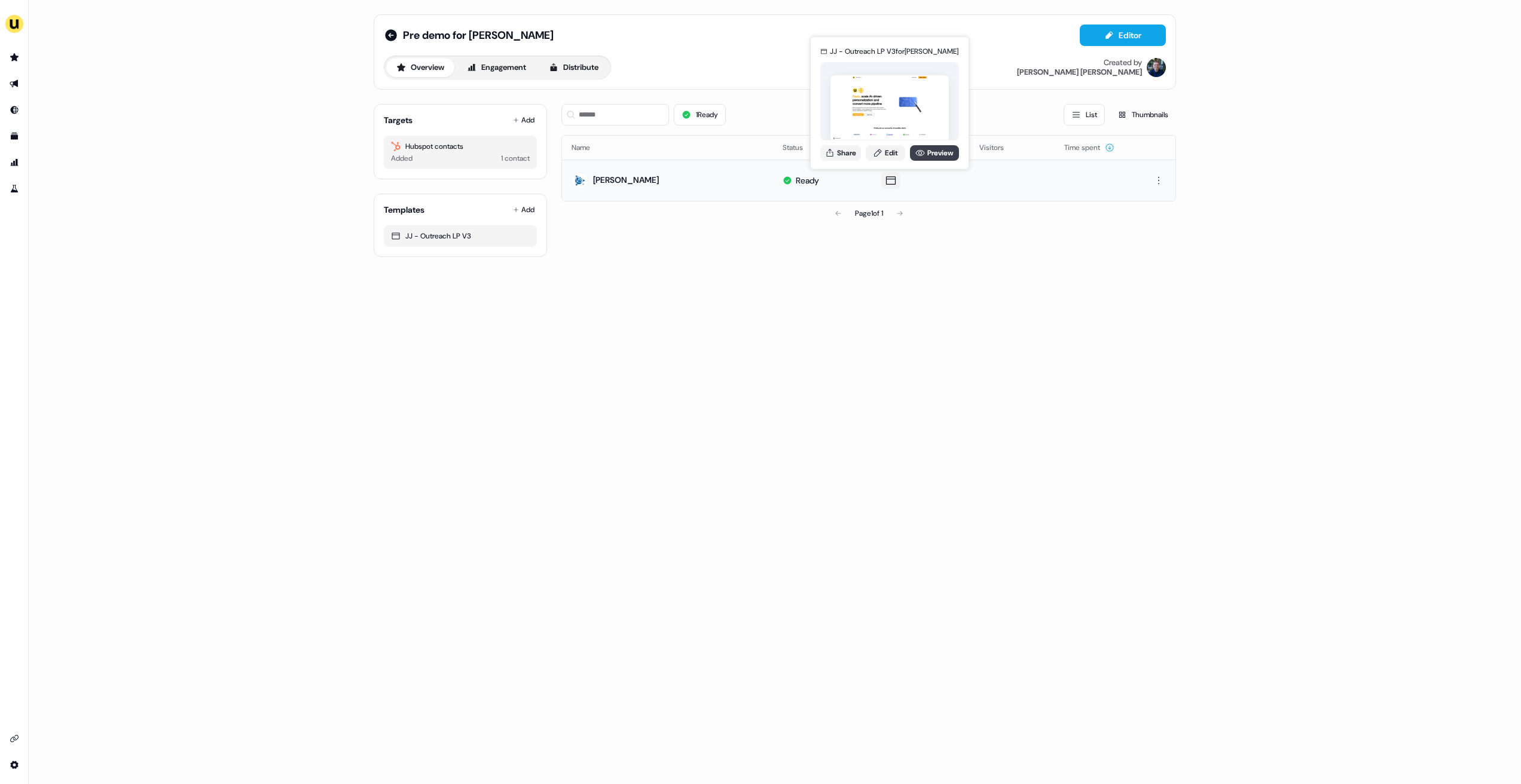
click at [942, 149] on link "Preview" at bounding box center [934, 153] width 49 height 16
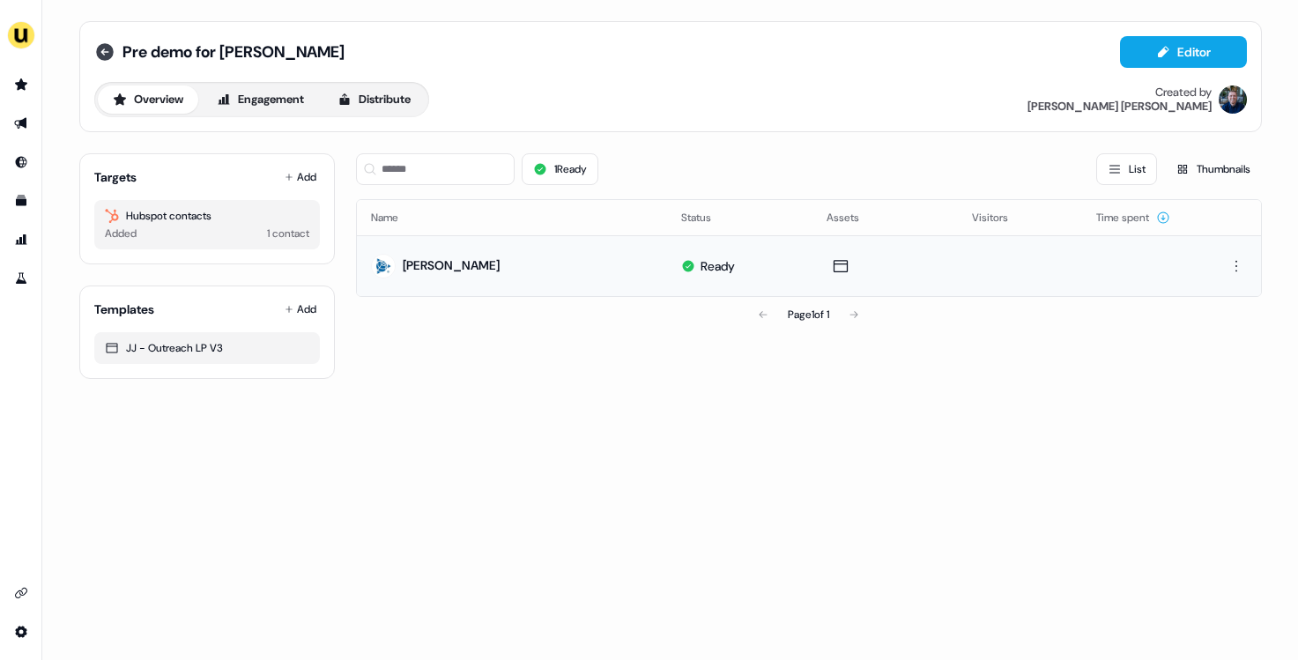
click at [107, 57] on icon at bounding box center [105, 52] width 18 height 18
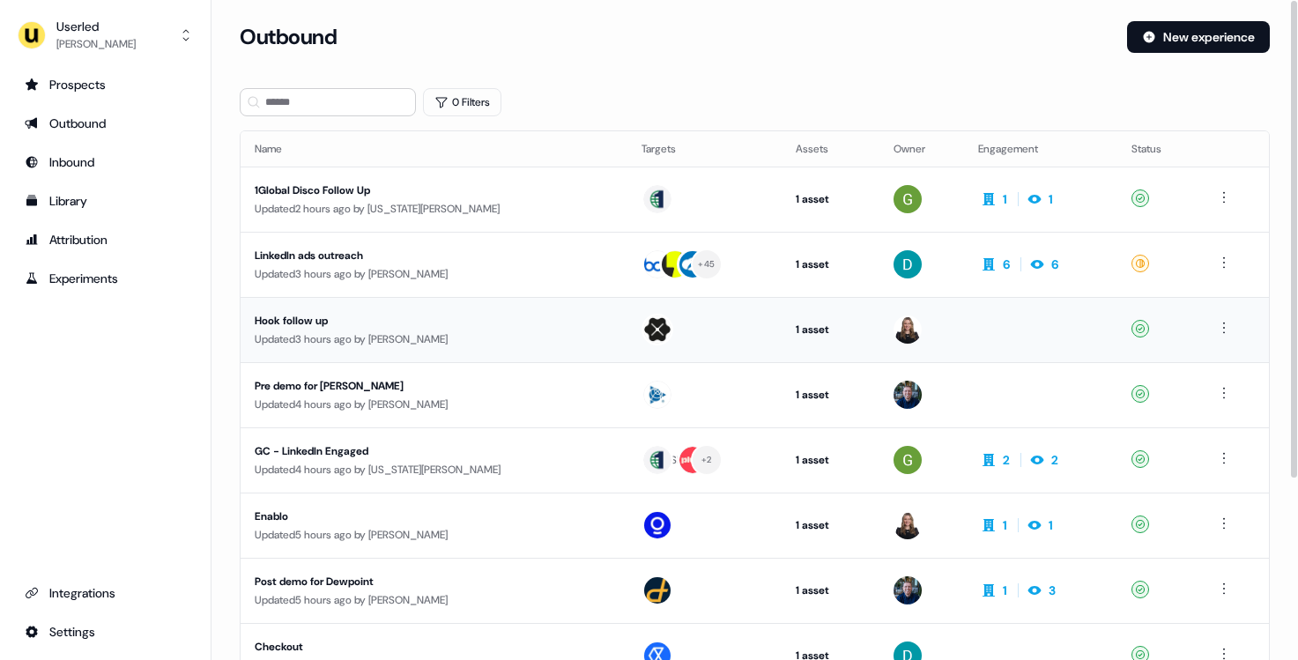
scroll to position [251, 0]
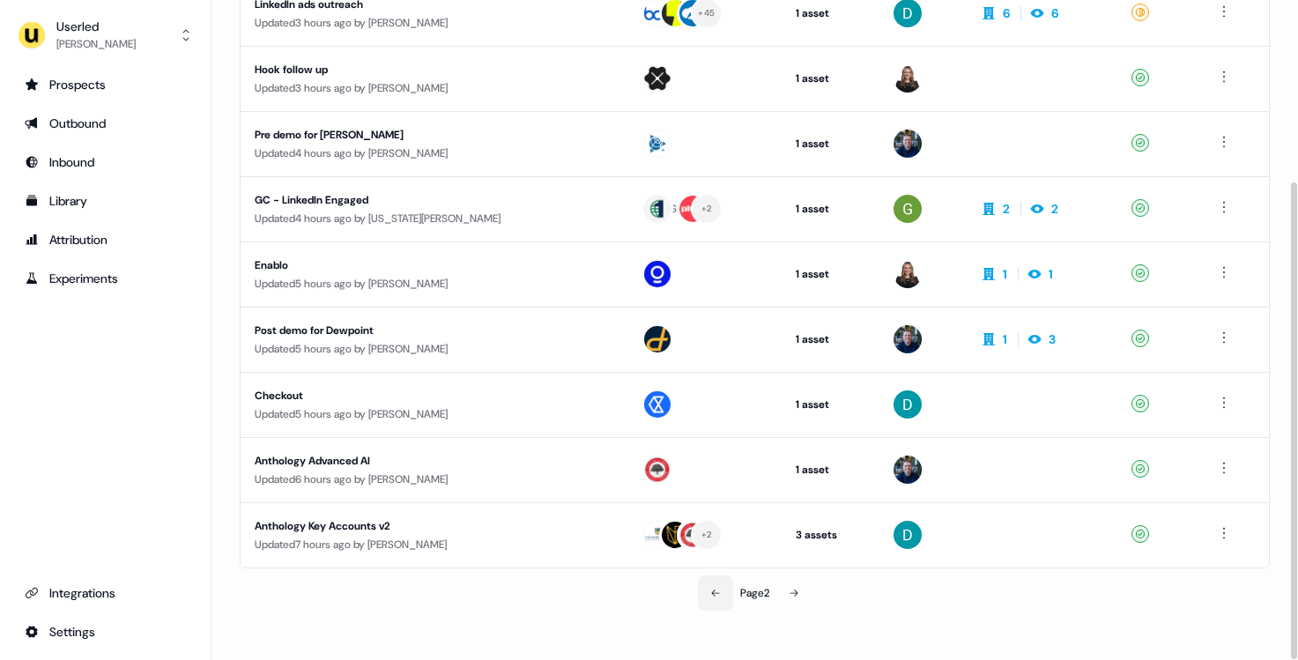
click at [710, 590] on icon at bounding box center [715, 593] width 11 height 11
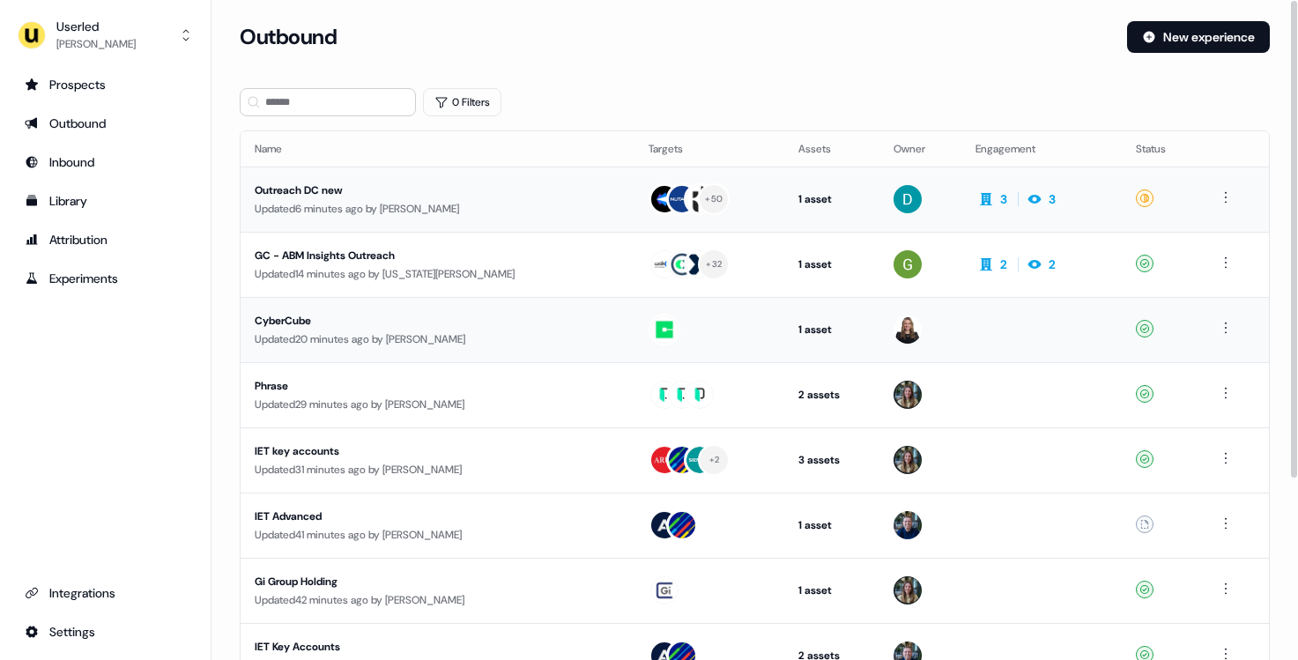
click at [479, 204] on div "Updated 6 minutes ago by David Cruickshank" at bounding box center [438, 209] width 366 height 18
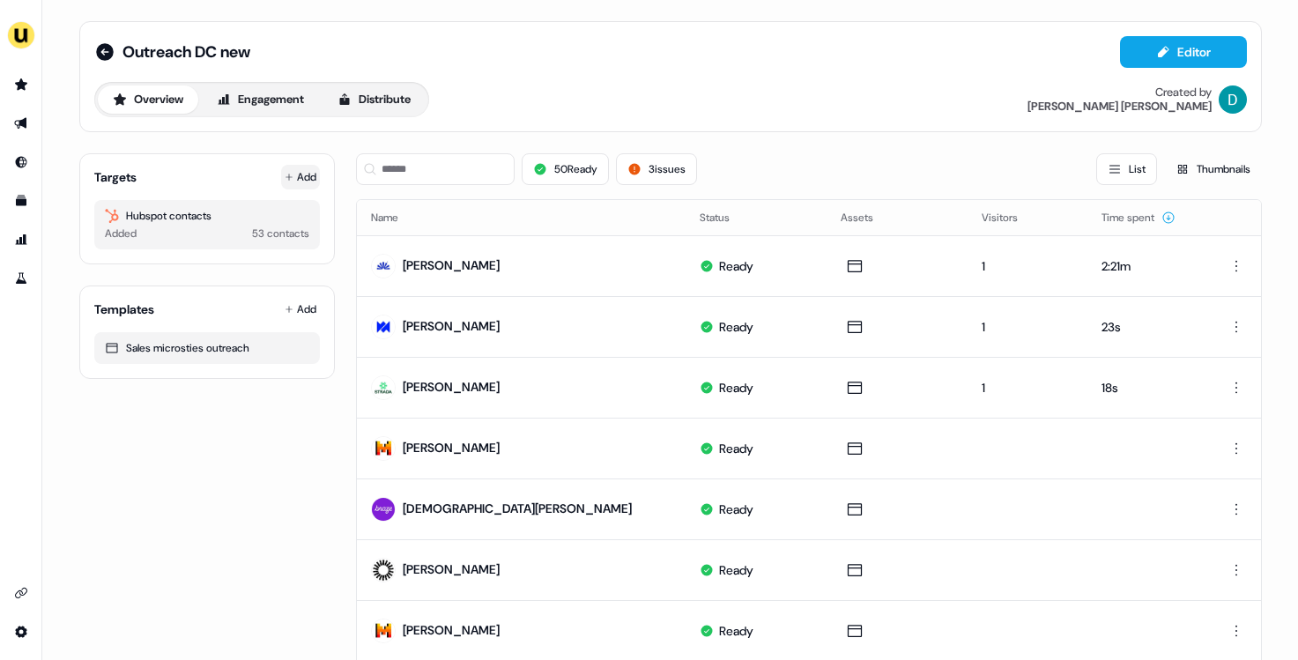
click at [305, 184] on button "Add" at bounding box center [300, 177] width 39 height 25
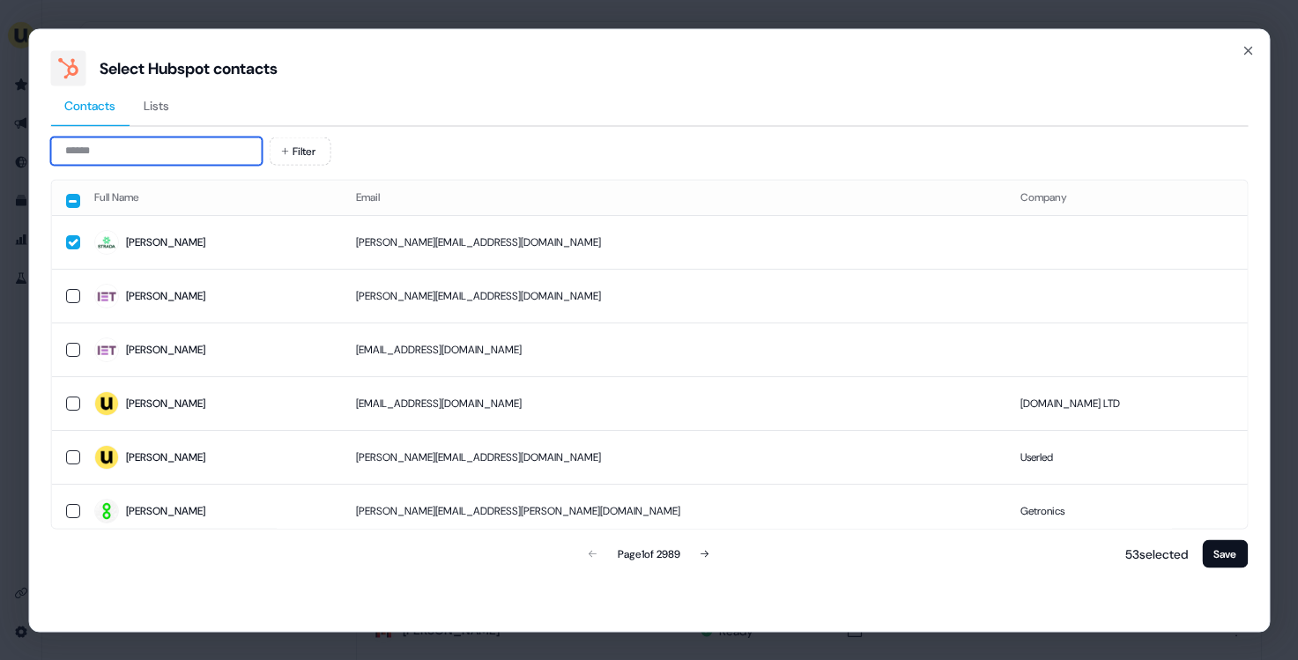
click at [132, 144] on input at bounding box center [156, 151] width 212 height 28
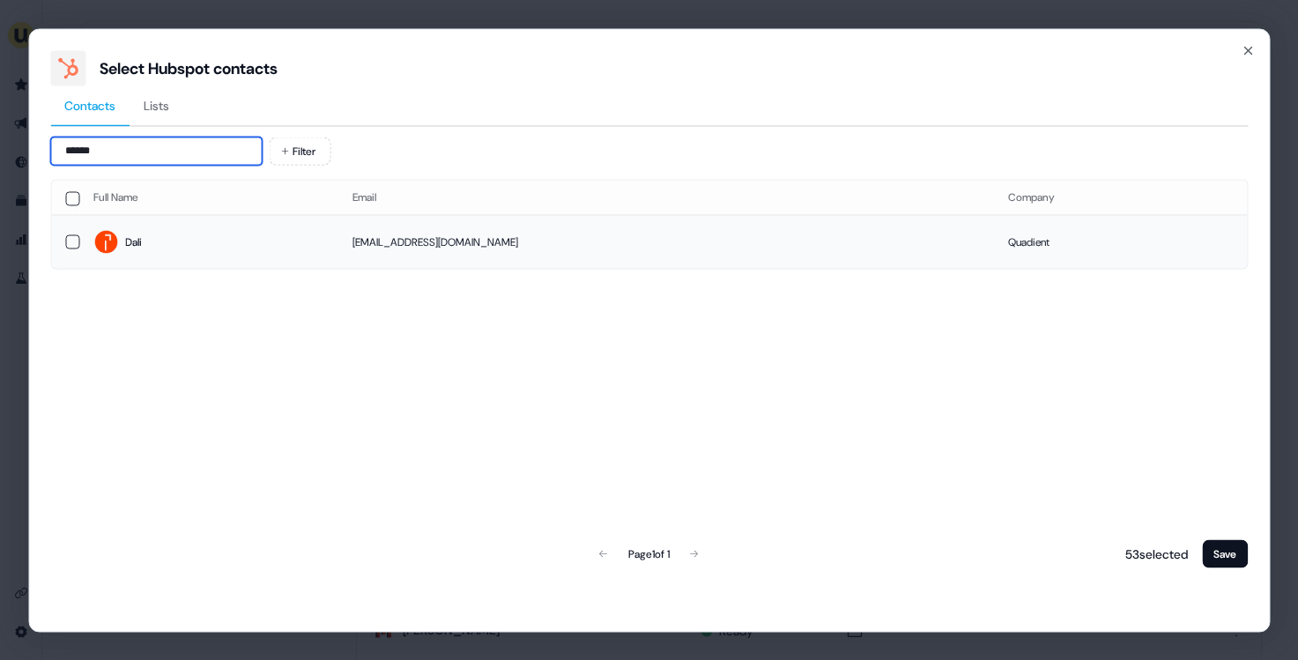
type input "******"
click at [297, 251] on span "Dali" at bounding box center [208, 242] width 231 height 25
click at [1207, 567] on button "Save" at bounding box center [1225, 553] width 46 height 28
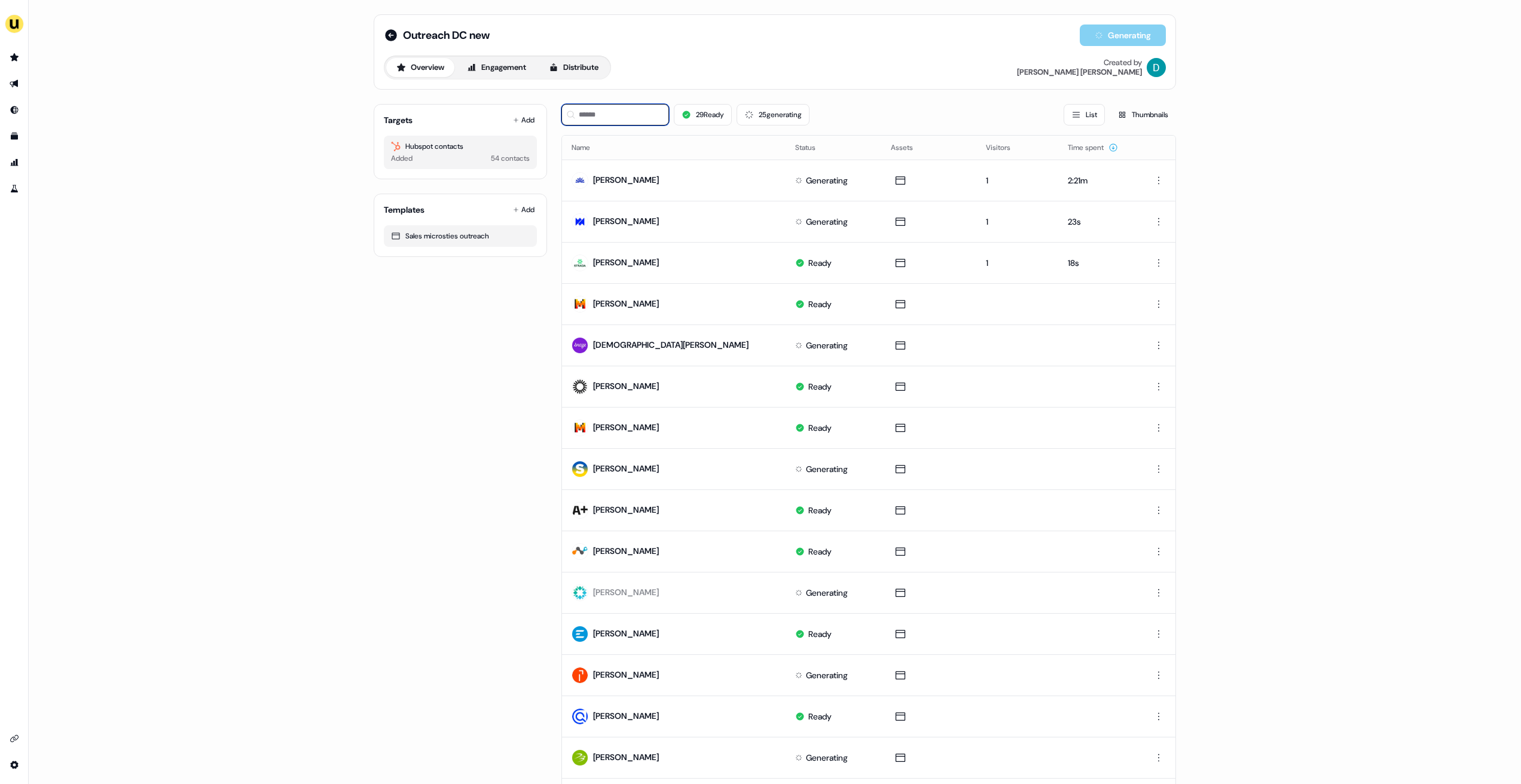
click at [611, 117] on input at bounding box center [615, 115] width 108 height 22
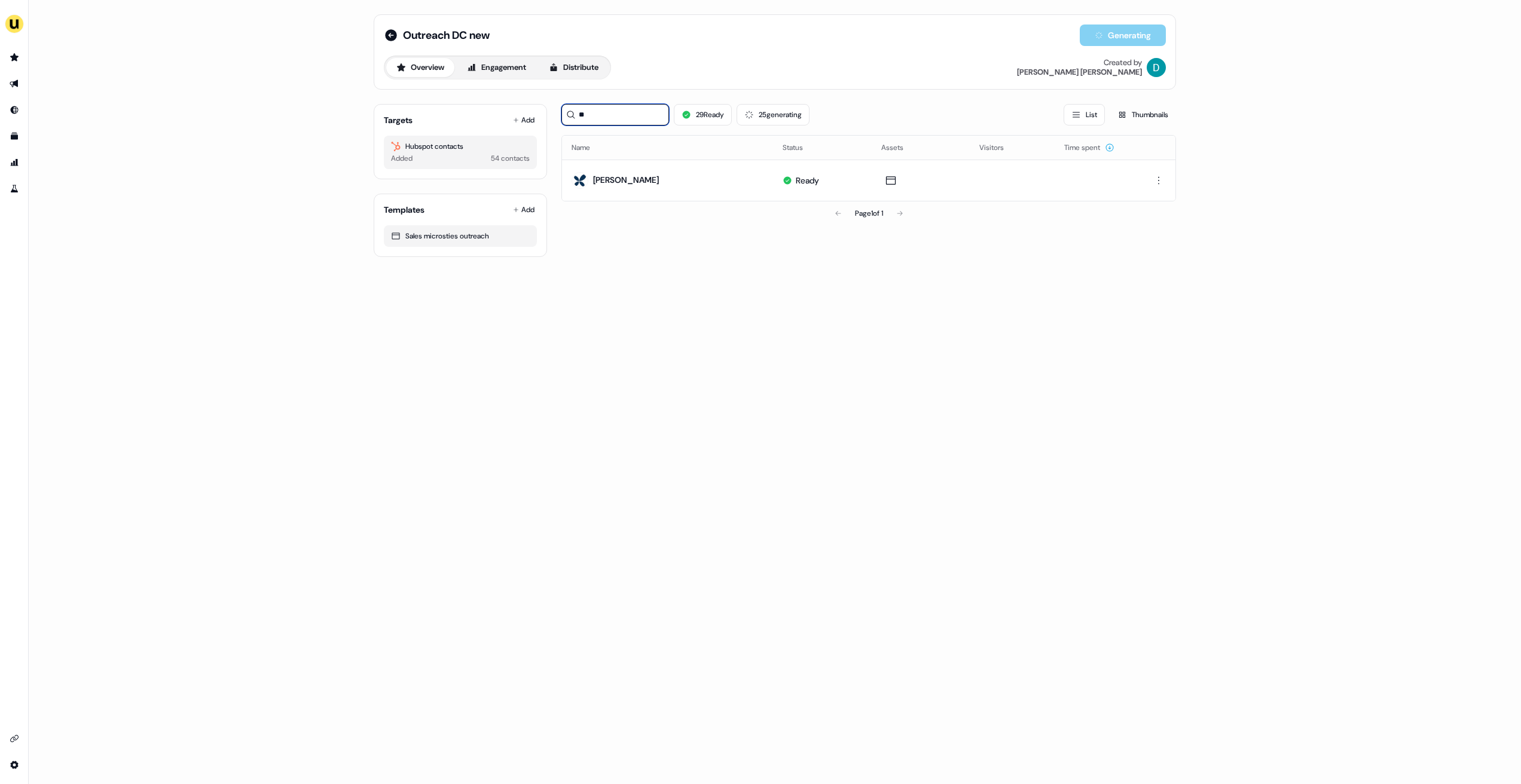
type input "*"
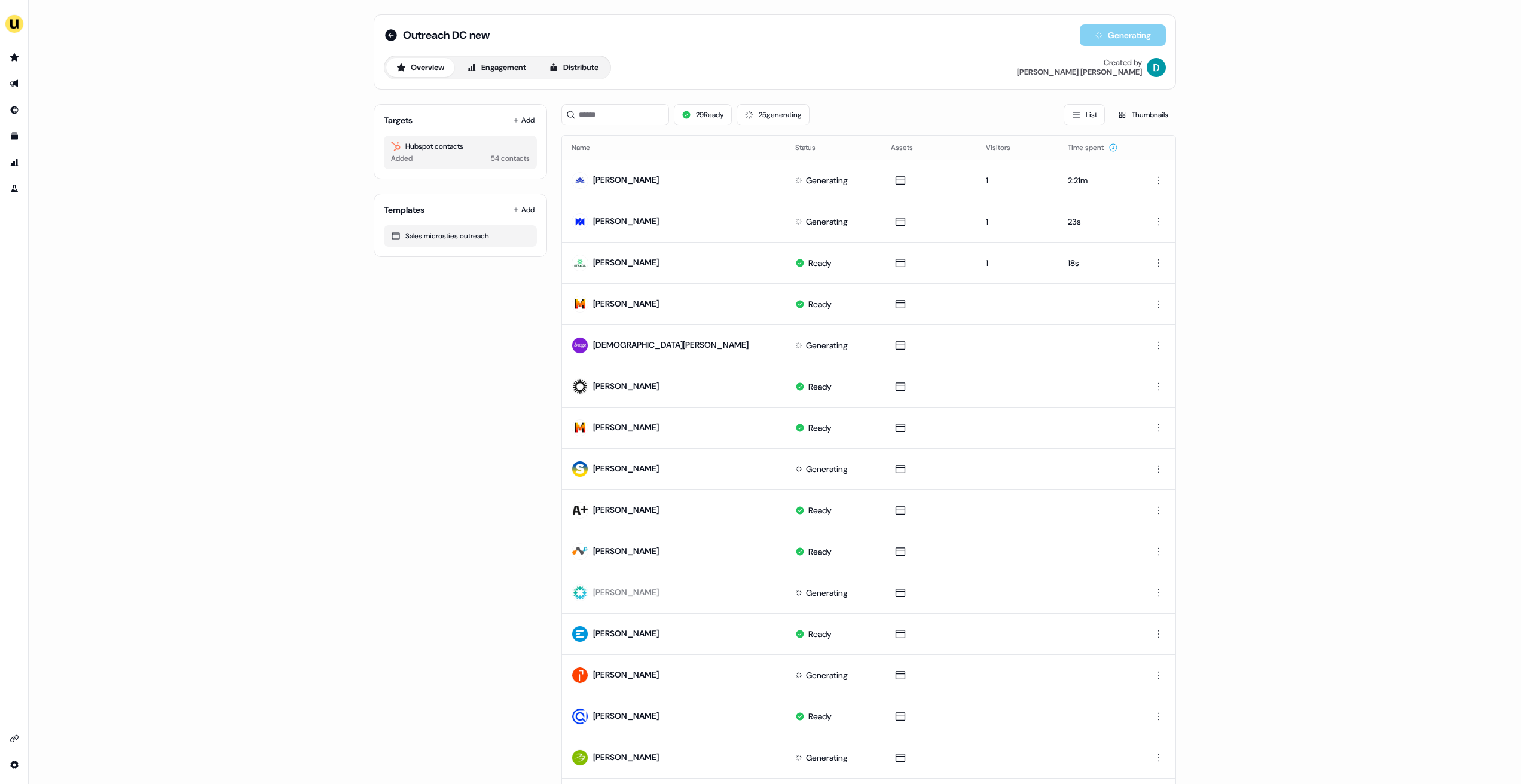
click at [516, 111] on div "Targets Add Hubspot contacts Added 54 contacts" at bounding box center [461, 141] width 174 height 75
click at [516, 113] on button "Add" at bounding box center [524, 120] width 26 height 17
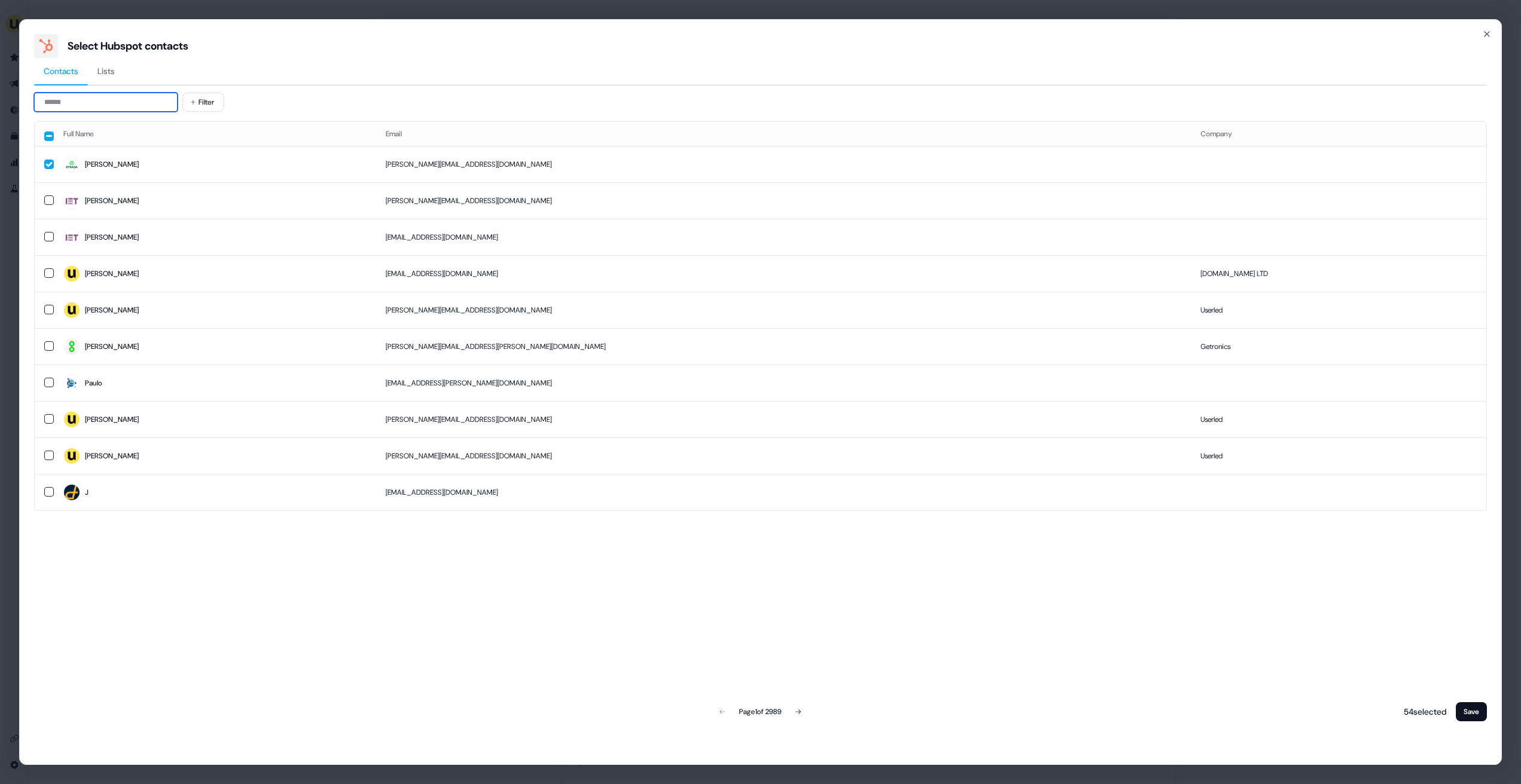
click at [149, 102] on input at bounding box center [106, 102] width 144 height 19
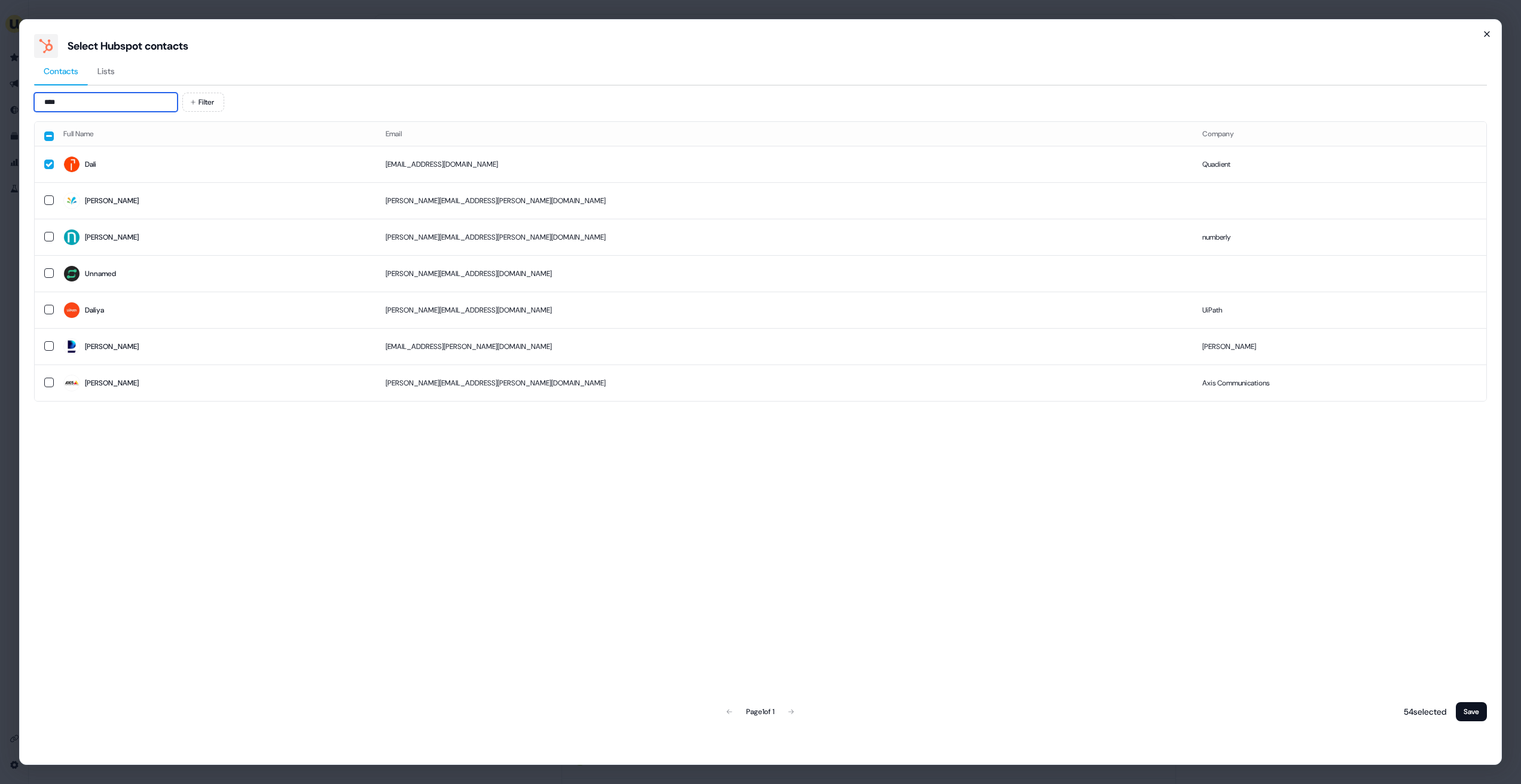
type input "****"
click at [1490, 29] on icon "button" at bounding box center [1487, 34] width 9 height 9
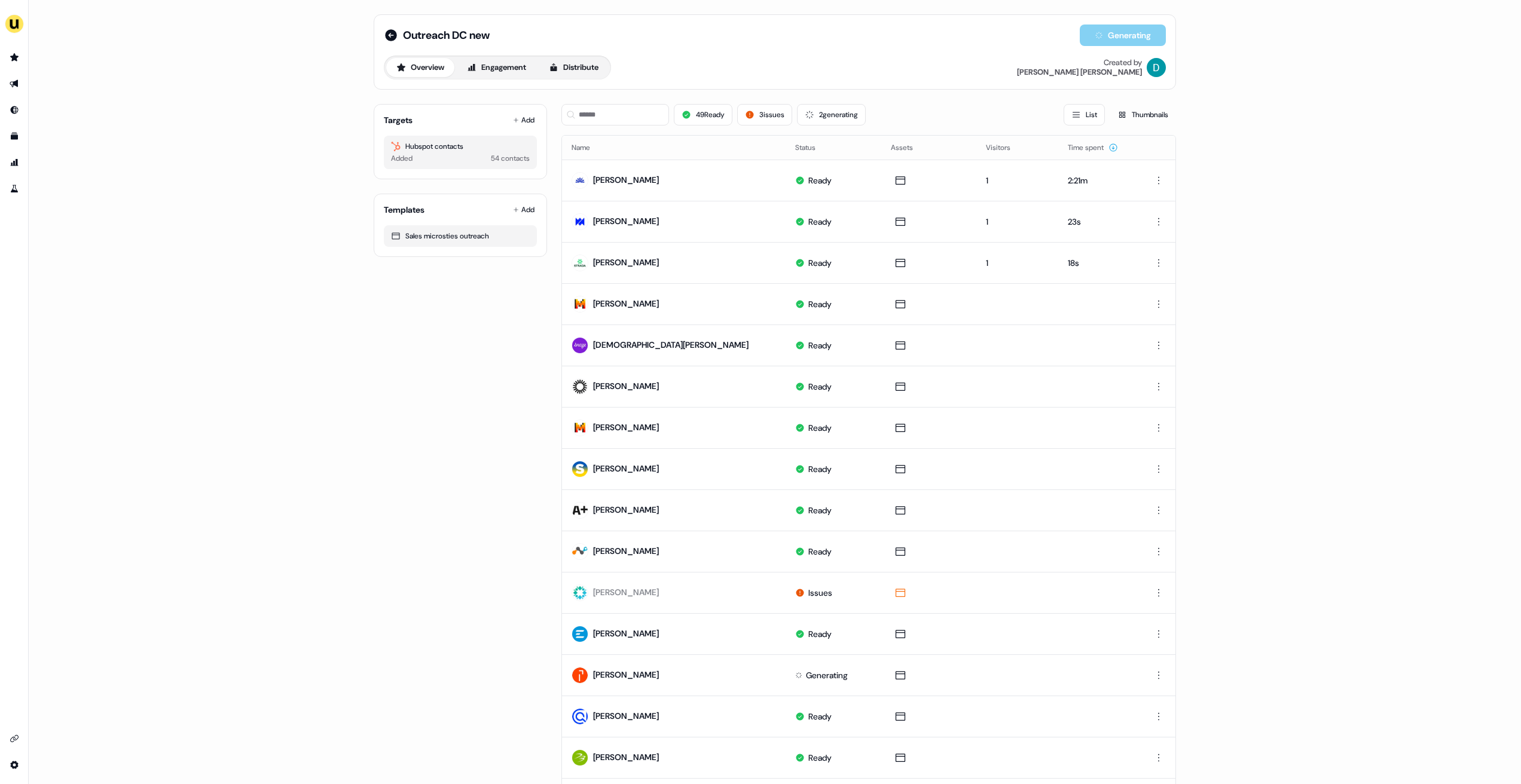
click at [630, 132] on div "49 Ready 3 issues 2 generating List Thumbnails" at bounding box center [869, 115] width 615 height 41
click at [628, 128] on div "49 Ready 3 issues 2 generating List Thumbnails" at bounding box center [869, 115] width 615 height 41
click at [619, 121] on input at bounding box center [615, 115] width 108 height 22
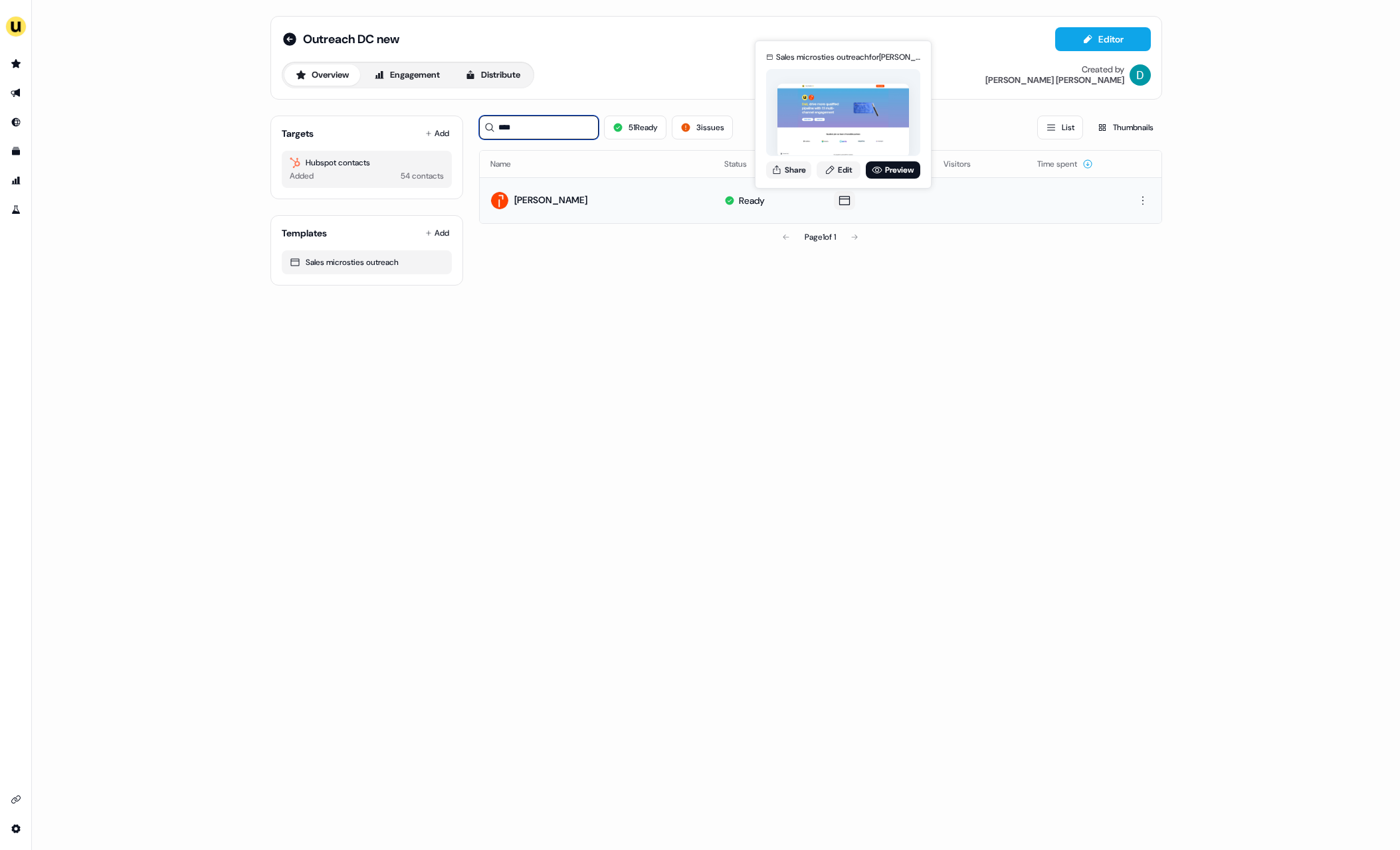
type input "****"
click at [823, 146] on img at bounding box center [843, 121] width 132 height 74
click at [823, 153] on img at bounding box center [843, 121] width 132 height 74
click at [826, 171] on icon at bounding box center [830, 170] width 11 height 11
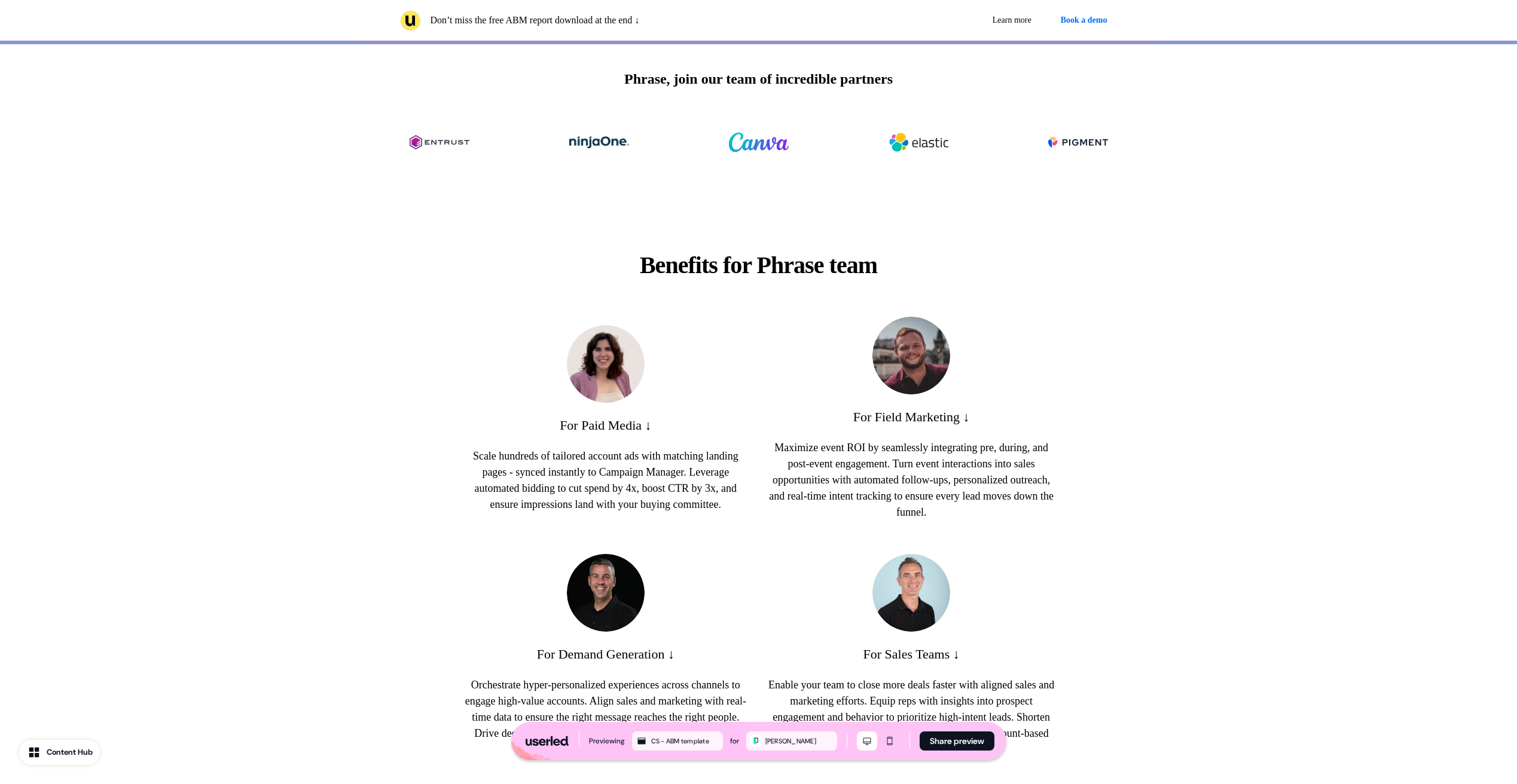
scroll to position [338, 0]
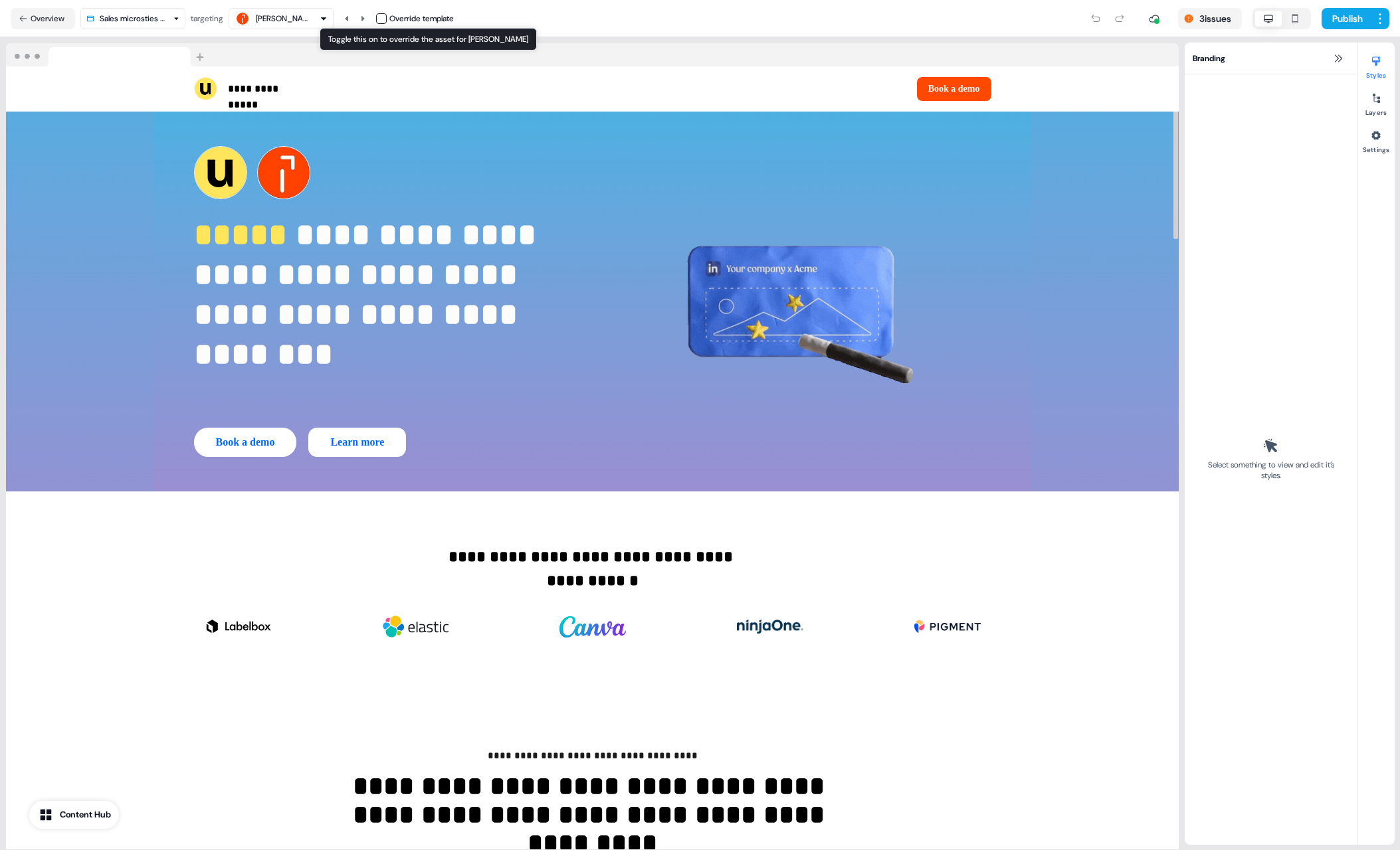
click at [381, 16] on button "button" at bounding box center [381, 19] width 11 height 11
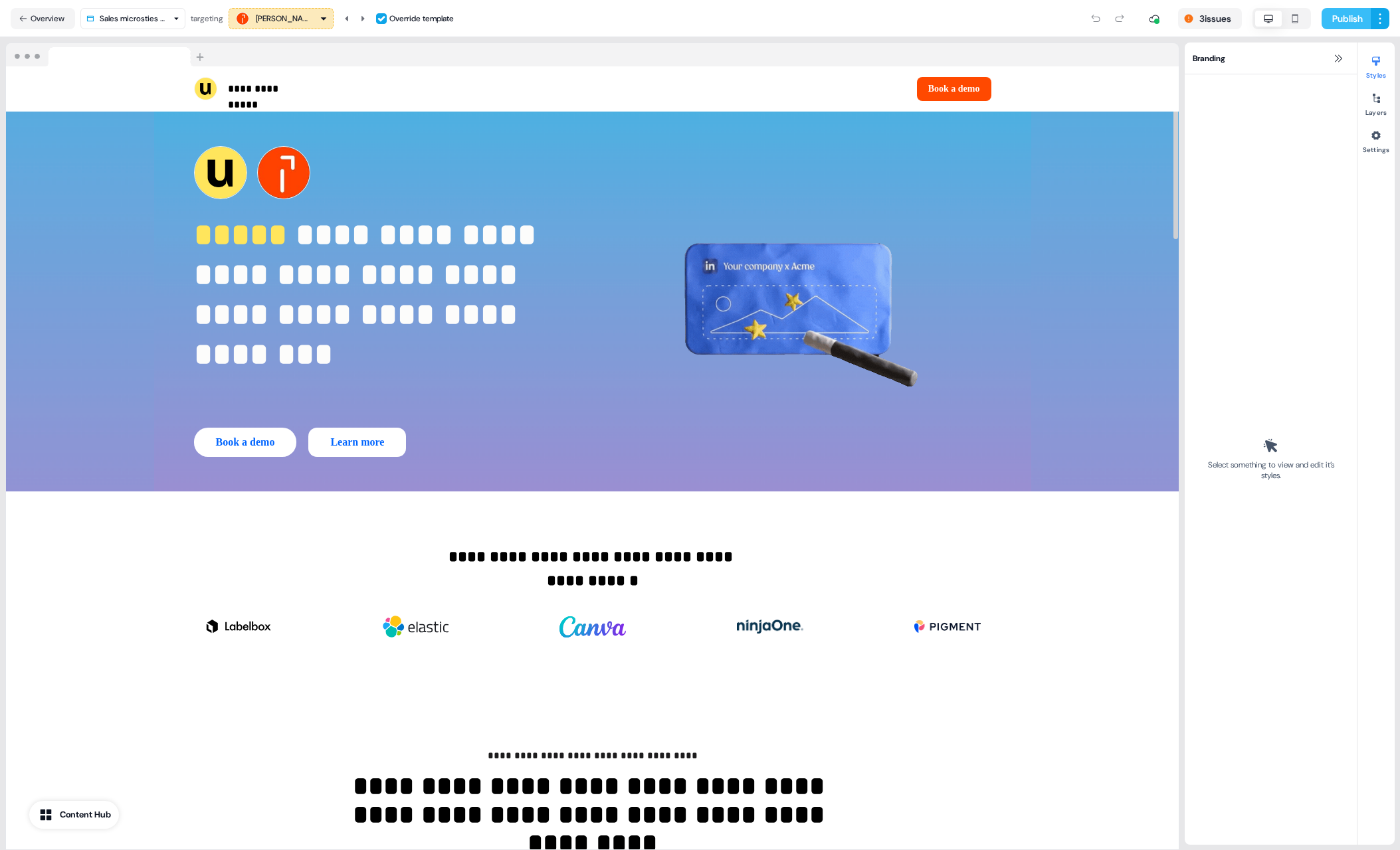
click at [1331, 14] on button "Publish" at bounding box center [1346, 19] width 49 height 21
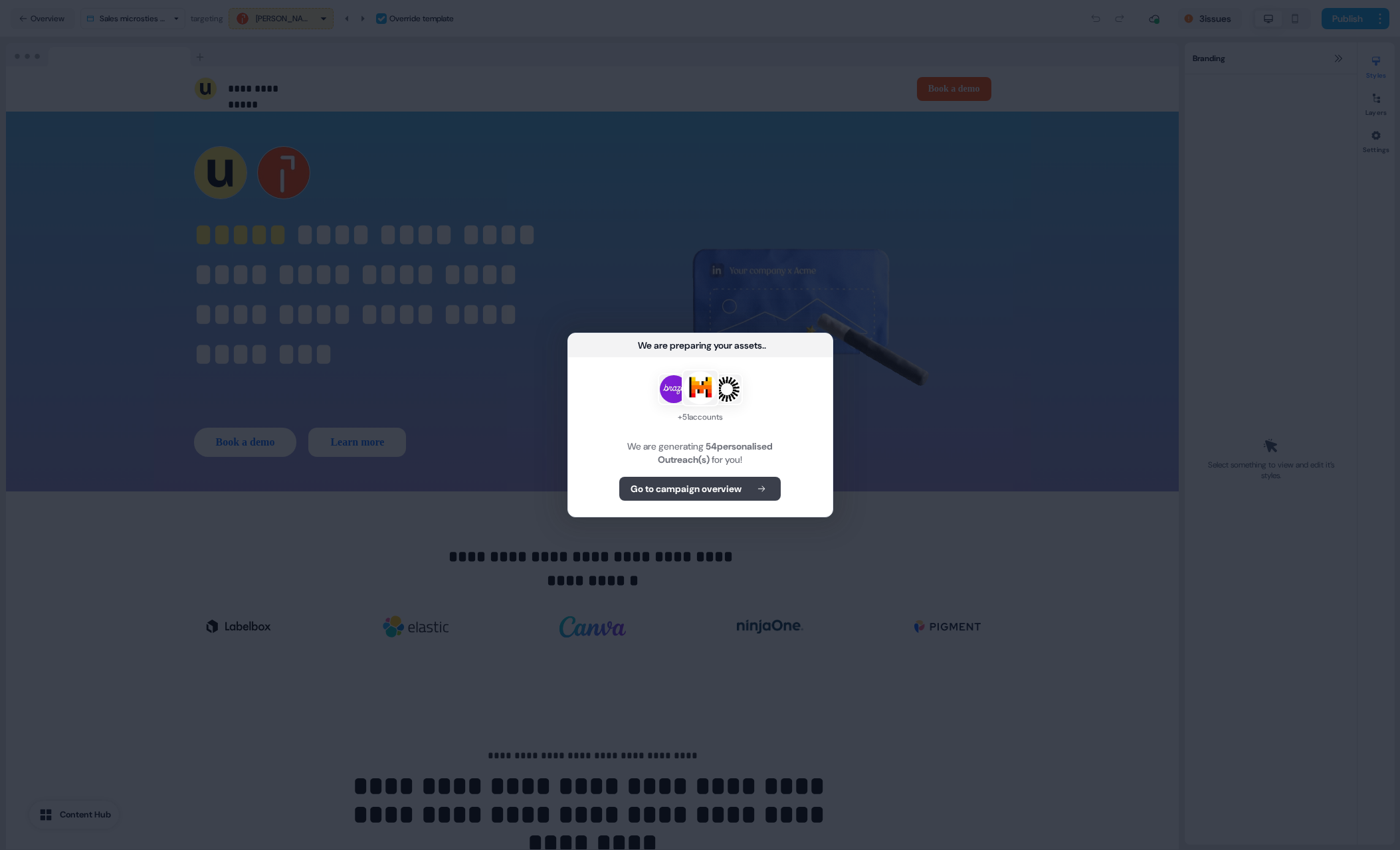
click at [697, 483] on b "Go to campaign overview" at bounding box center [685, 489] width 111 height 14
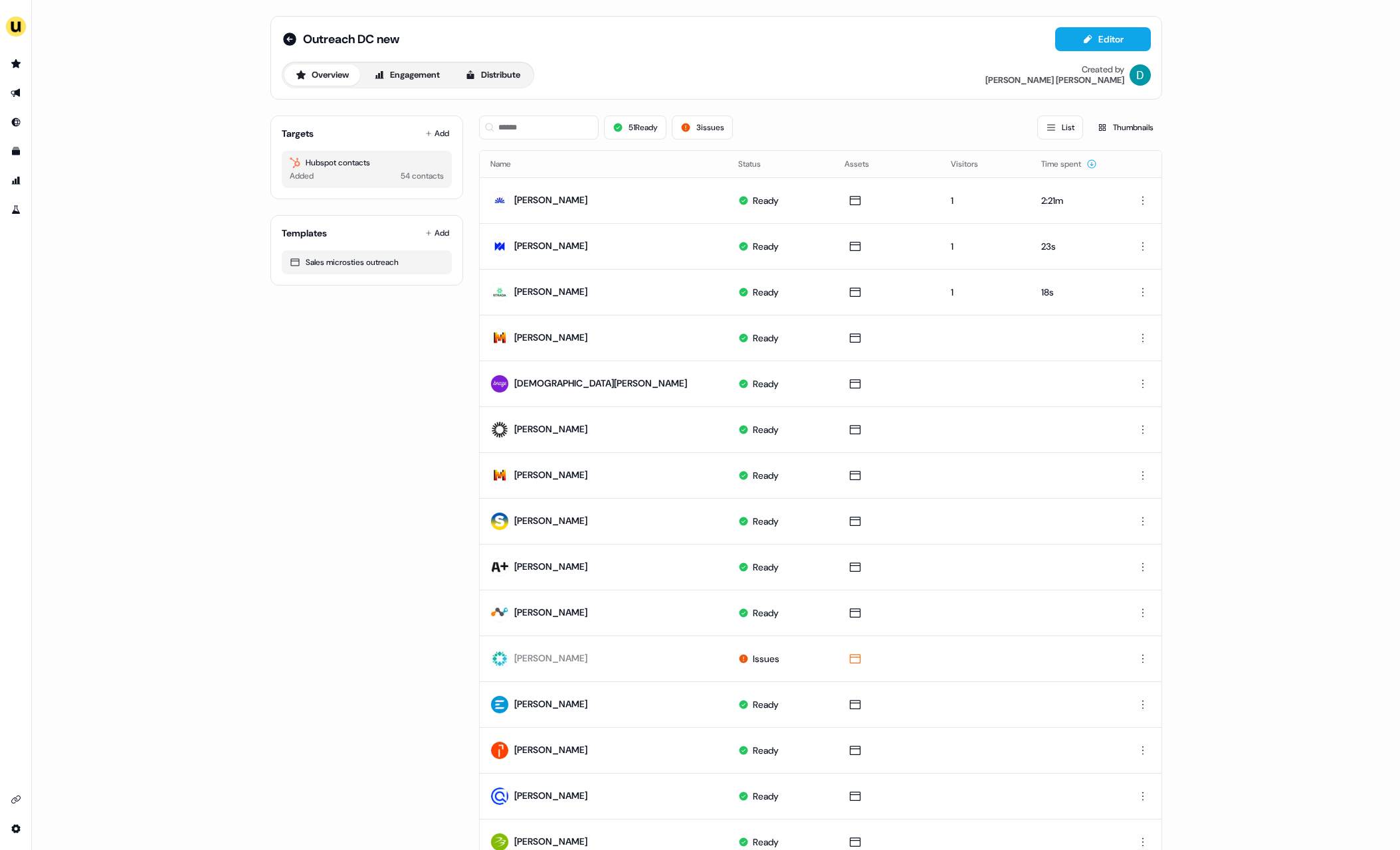
click at [535, 111] on div "51 Ready 3 issues List Thumbnails" at bounding box center [820, 127] width 683 height 45
click at [534, 132] on input at bounding box center [538, 127] width 120 height 24
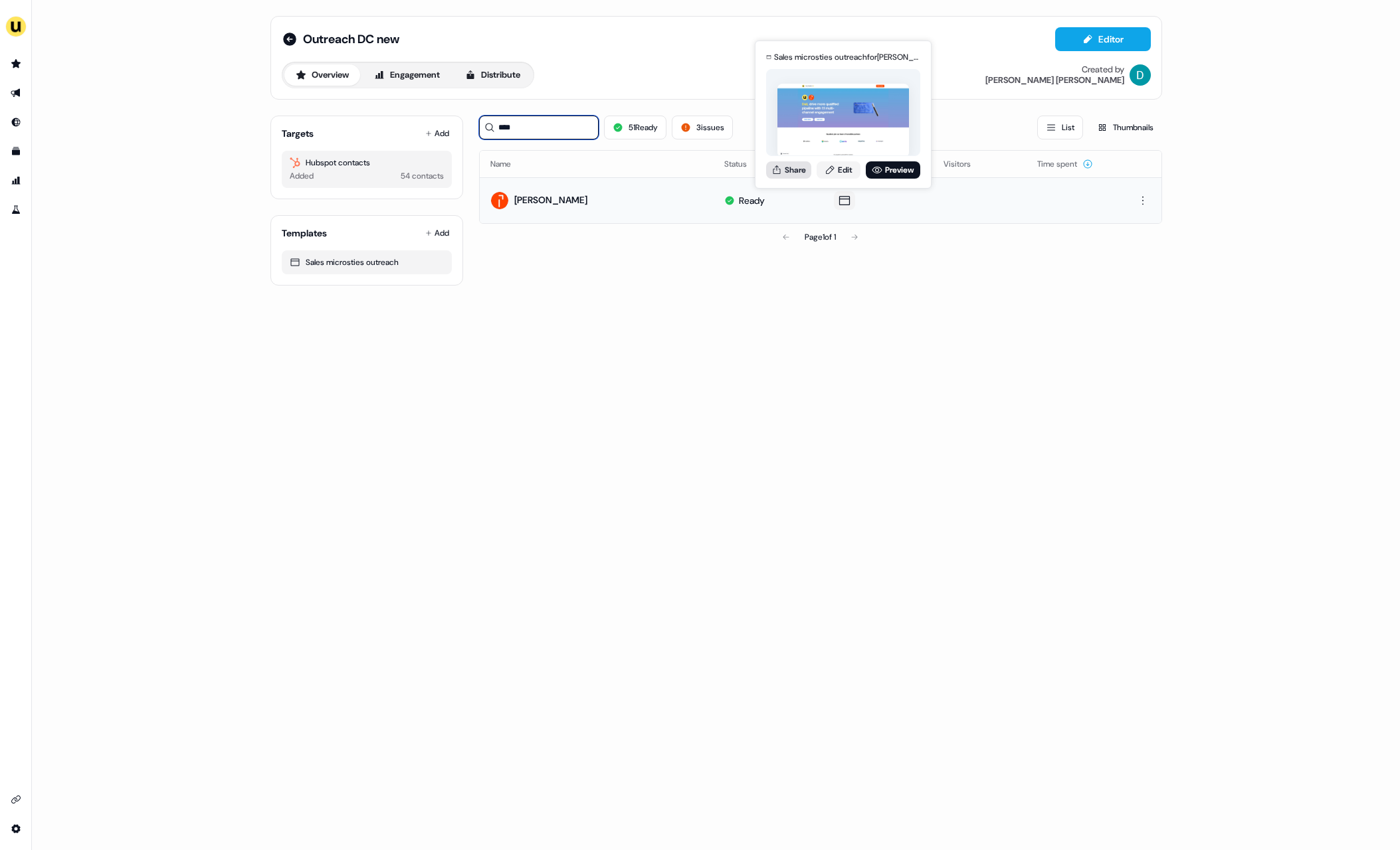
type input "****"
click at [798, 177] on button "Share" at bounding box center [789, 170] width 45 height 17
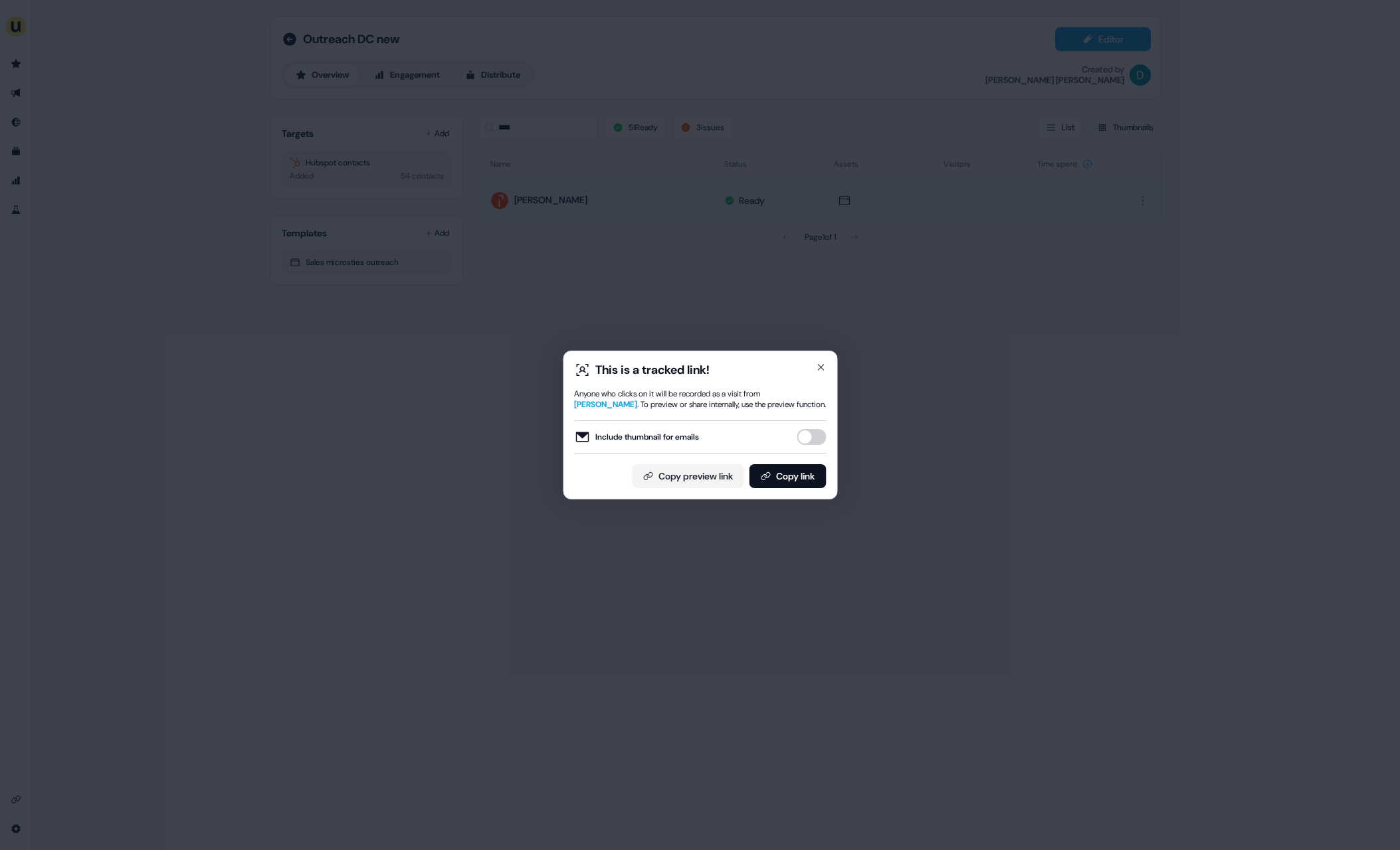
click at [813, 442] on button "Include thumbnail for emails" at bounding box center [811, 436] width 29 height 16
click at [808, 475] on button "Copy link" at bounding box center [787, 476] width 77 height 24
click at [826, 362] on icon "button" at bounding box center [820, 367] width 11 height 11
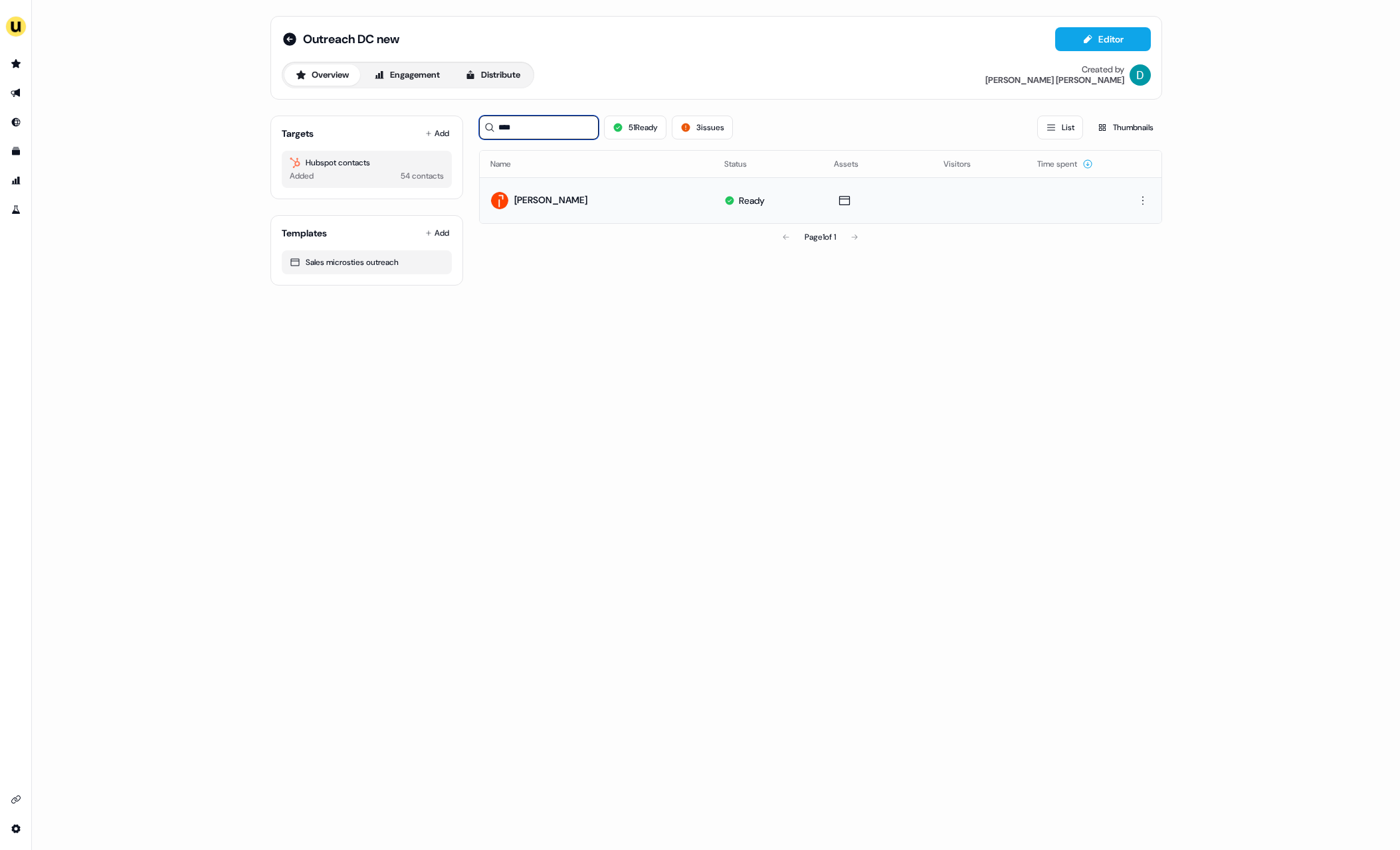
drag, startPoint x: 533, startPoint y: 132, endPoint x: 481, endPoint y: 127, distance: 52.2
click at [480, 127] on input "****" at bounding box center [538, 127] width 120 height 24
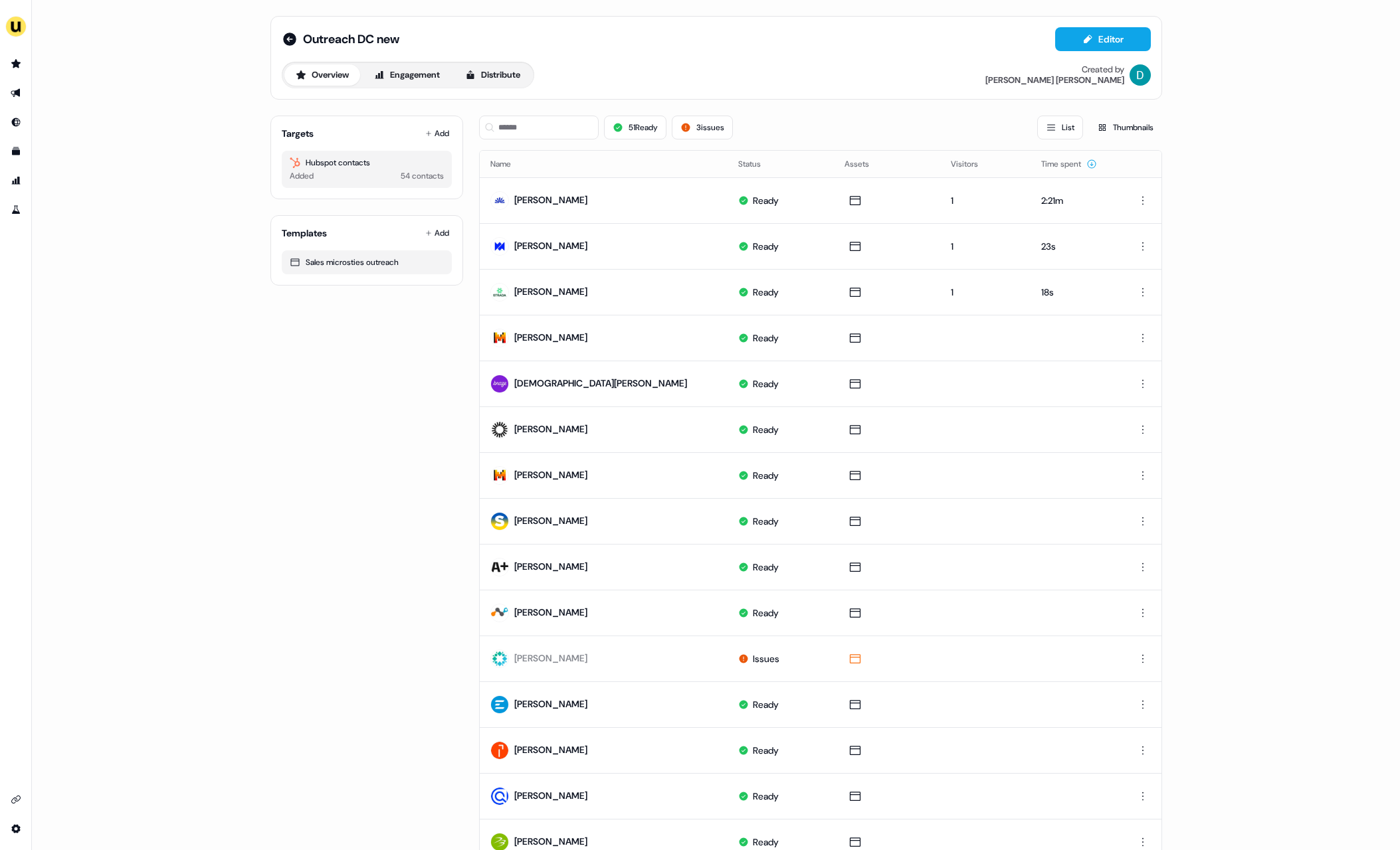
click at [438, 145] on div "Targets Add Hubspot contacts Added 54 contacts" at bounding box center [367, 157] width 193 height 84
click at [440, 132] on button "Add" at bounding box center [437, 133] width 29 height 19
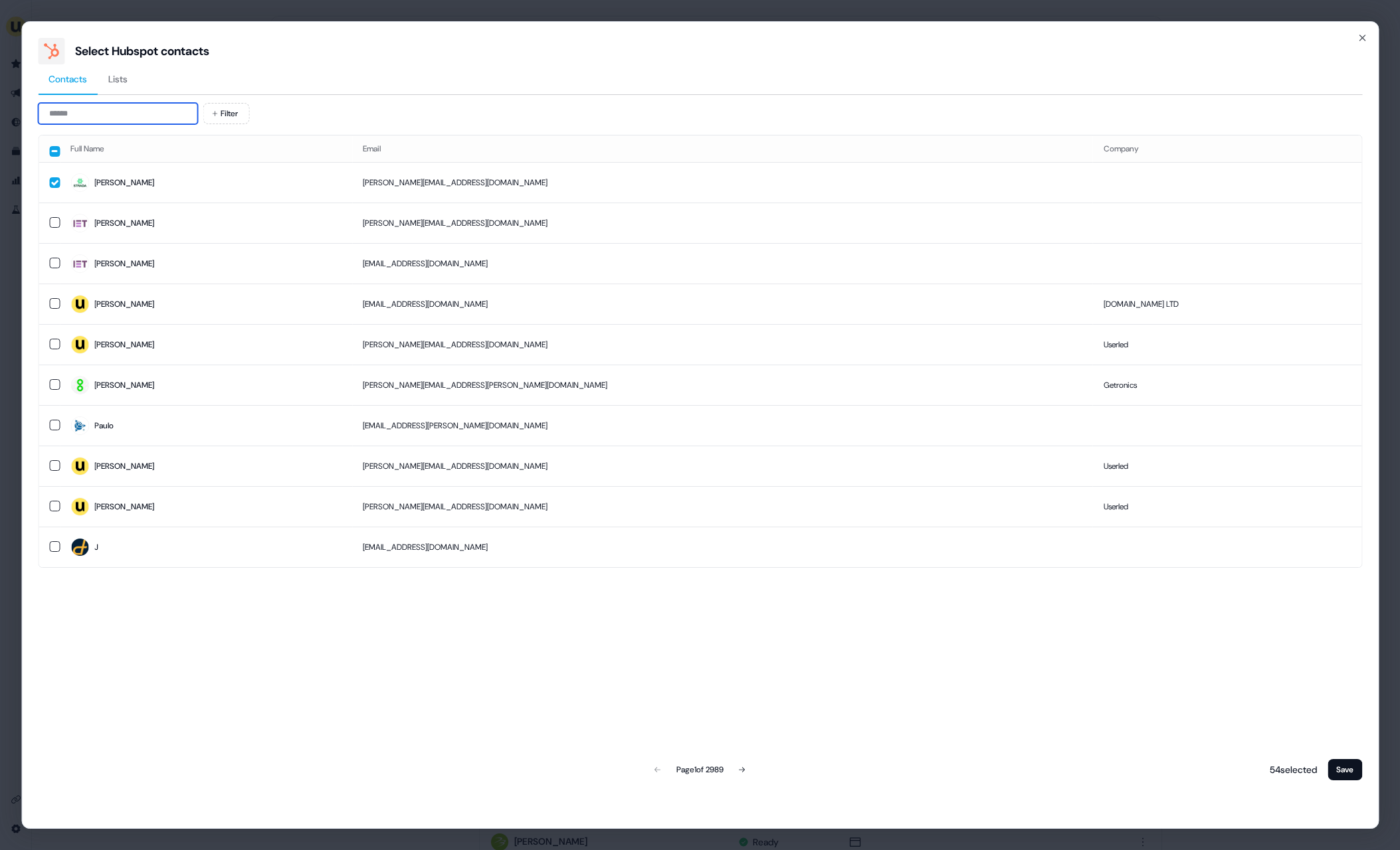
click at [150, 112] on input at bounding box center [118, 114] width 160 height 21
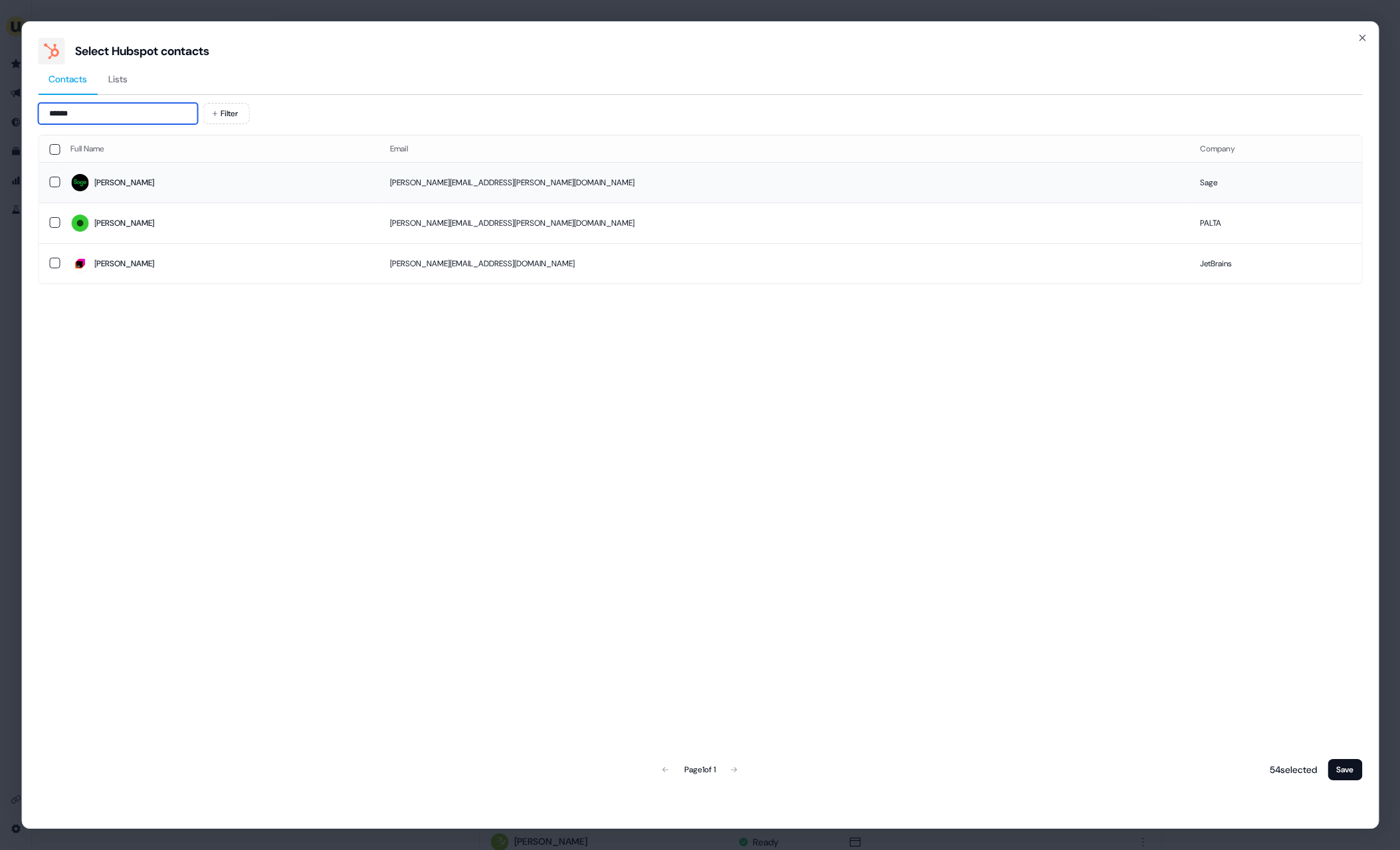
type input "******"
click at [282, 188] on span "Sergey" at bounding box center [219, 182] width 299 height 19
click at [1351, 767] on button "Save" at bounding box center [1345, 769] width 35 height 21
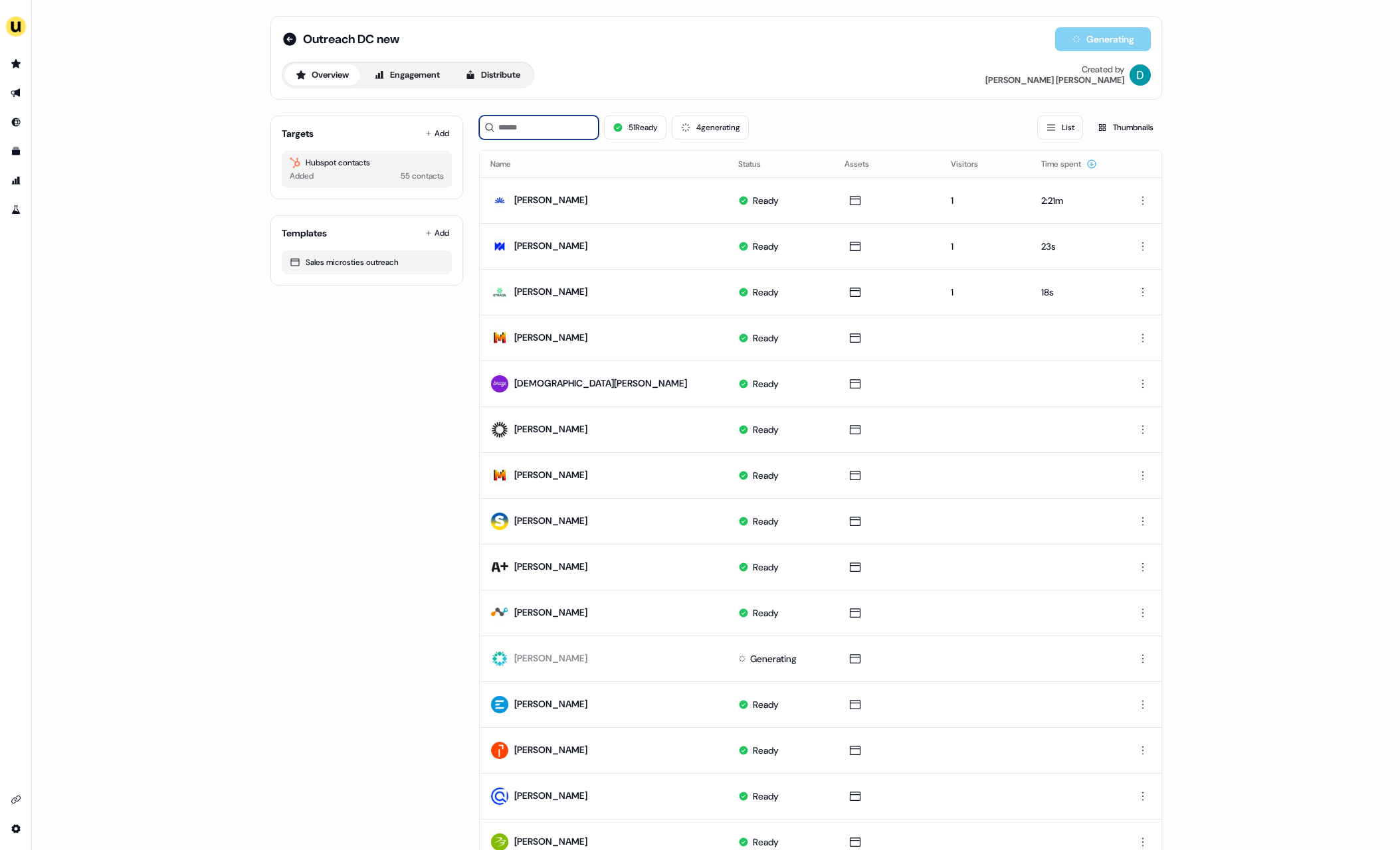
click at [507, 122] on input at bounding box center [538, 127] width 120 height 24
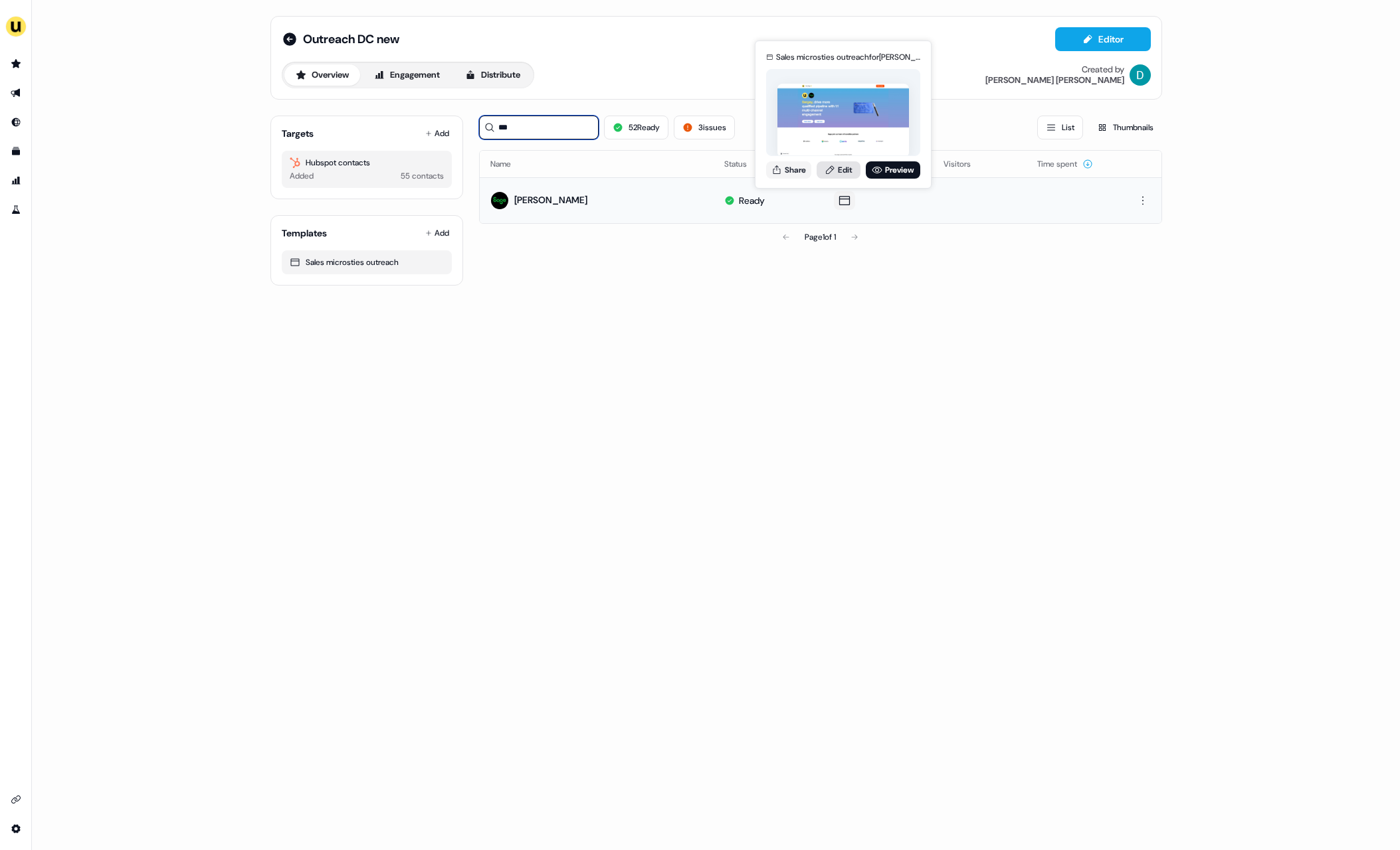
type input "***"
click at [835, 171] on link "Edit" at bounding box center [838, 170] width 44 height 17
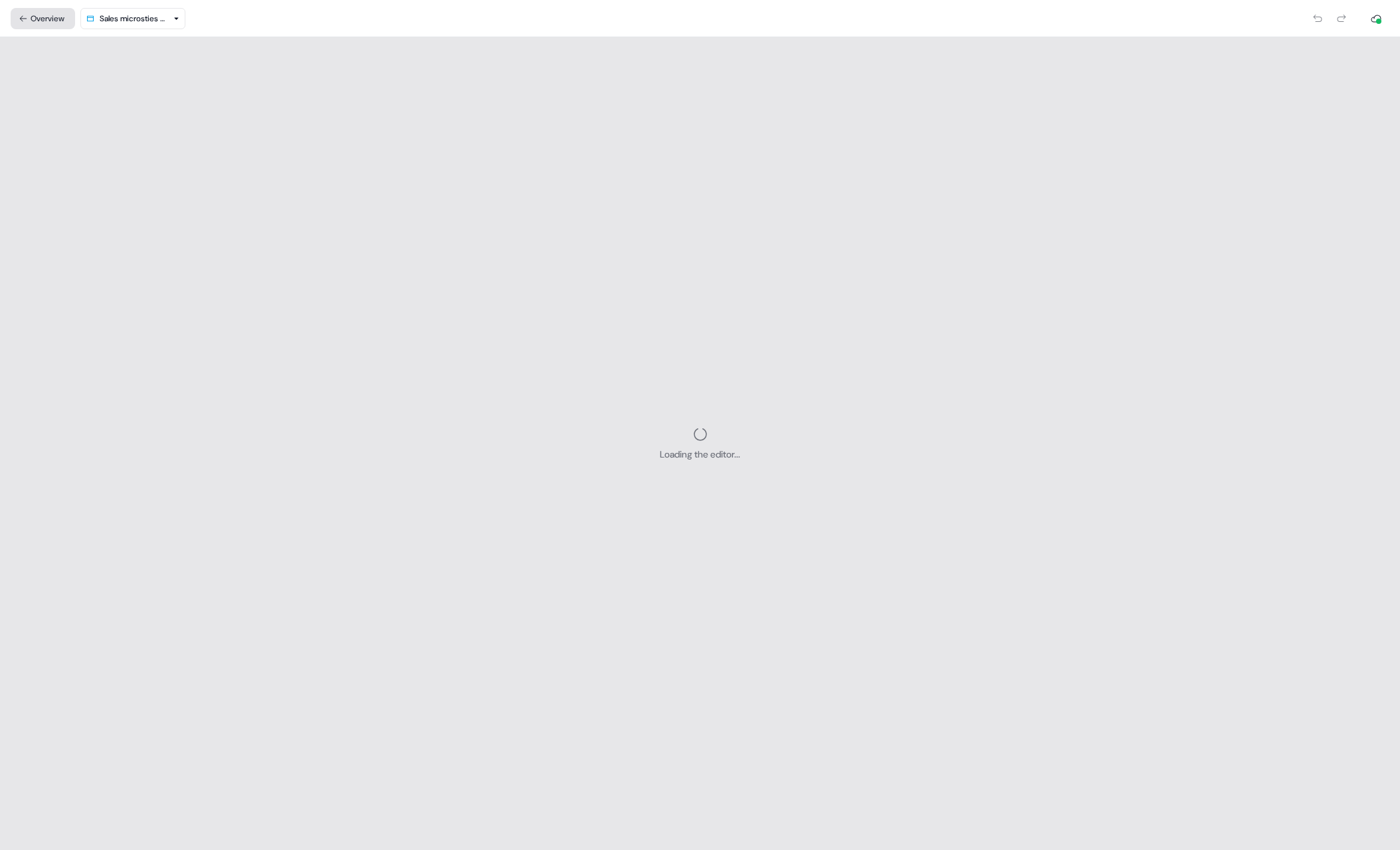
click at [47, 14] on button "Overview" at bounding box center [42, 19] width 64 height 21
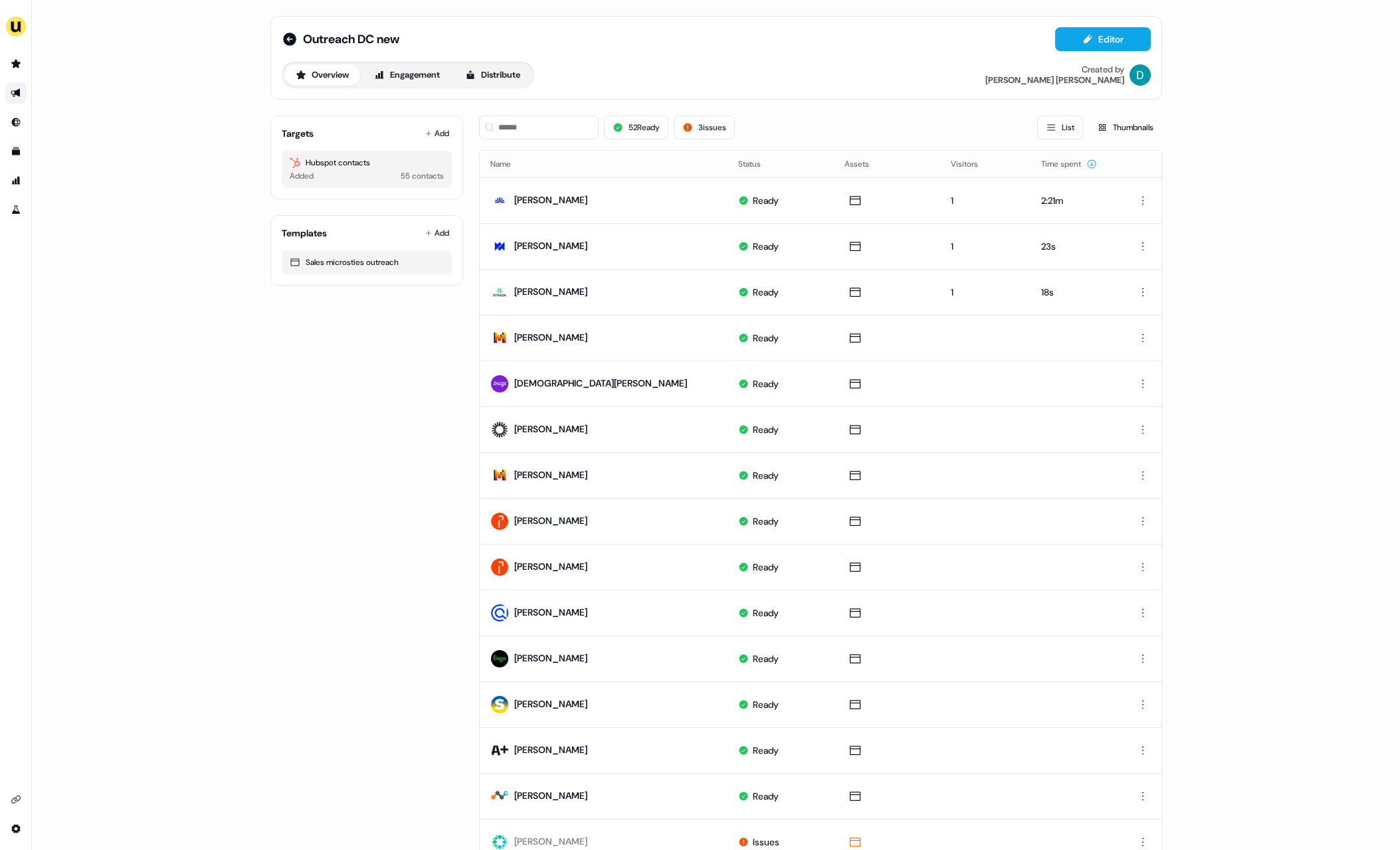
click at [532, 139] on div "52 Ready 3 issues List Thumbnails" at bounding box center [820, 127] width 683 height 45
click at [534, 133] on input at bounding box center [538, 127] width 120 height 24
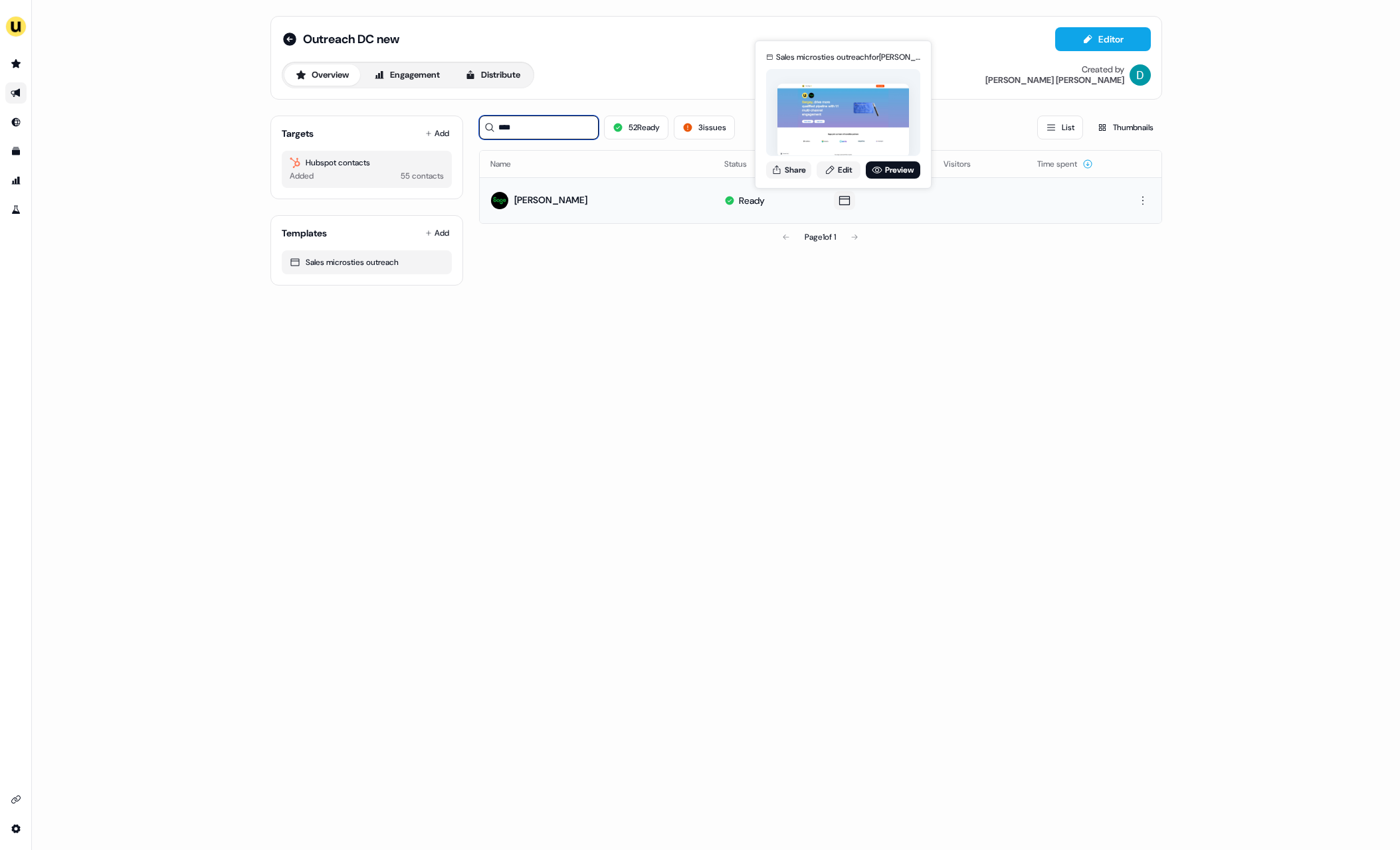
type input "****"
click at [792, 181] on div "Sales microsties outreach for Sergey Stephanov Share Edit Preview" at bounding box center [844, 115] width 160 height 139
click at [791, 178] on div "Sales microsties outreach for Sergey Stephanov Share Edit Preview" at bounding box center [844, 115] width 160 height 139
click at [783, 173] on button "Share" at bounding box center [789, 170] width 45 height 17
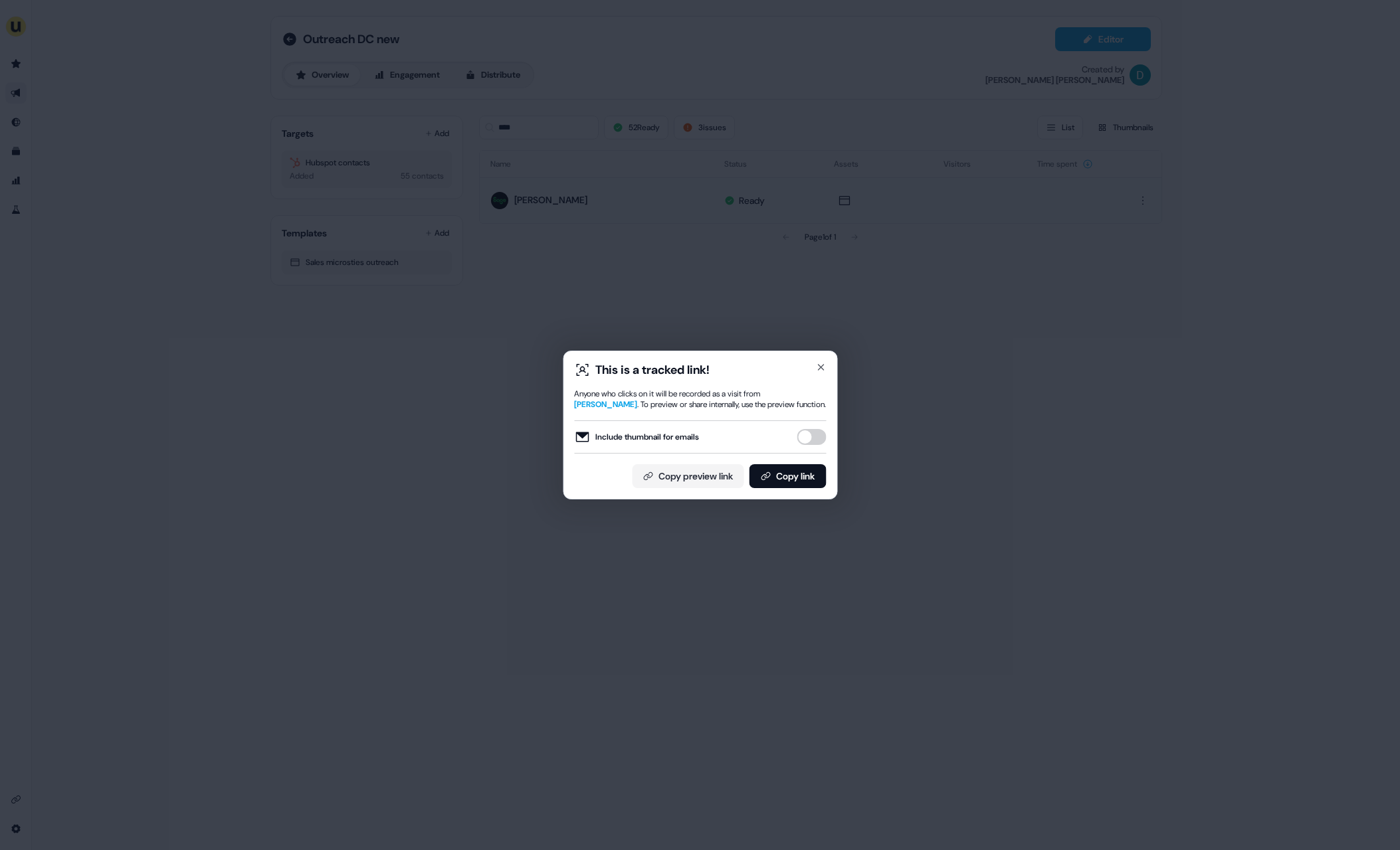
click at [809, 436] on button "Include thumbnail for emails" at bounding box center [811, 436] width 29 height 16
click at [803, 470] on button "Copy link" at bounding box center [787, 476] width 77 height 24
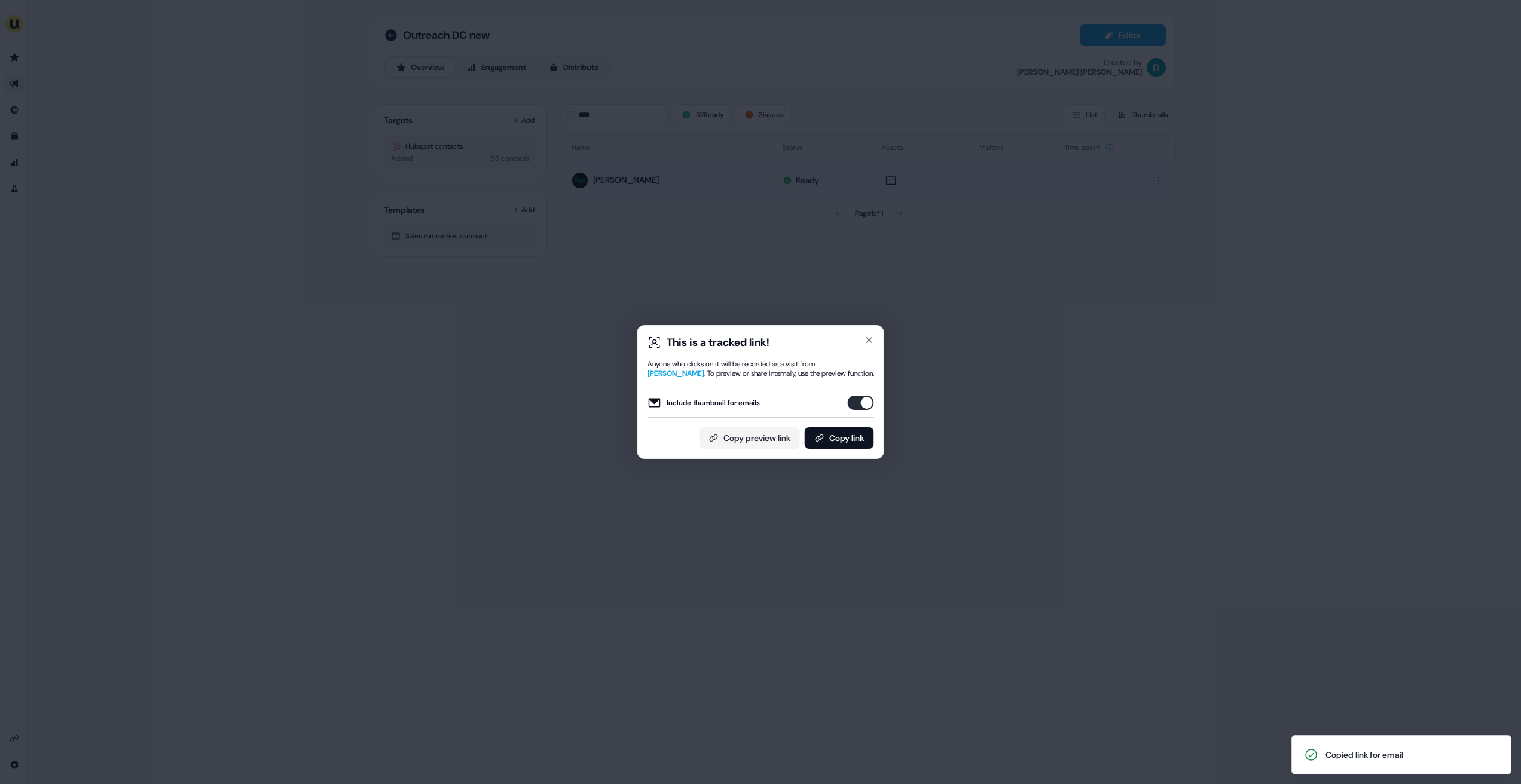
click at [444, 413] on div "This is a tracked link! Anyone who clicks on it will be recorded as a visit fro…" at bounding box center [760, 392] width 1521 height 784
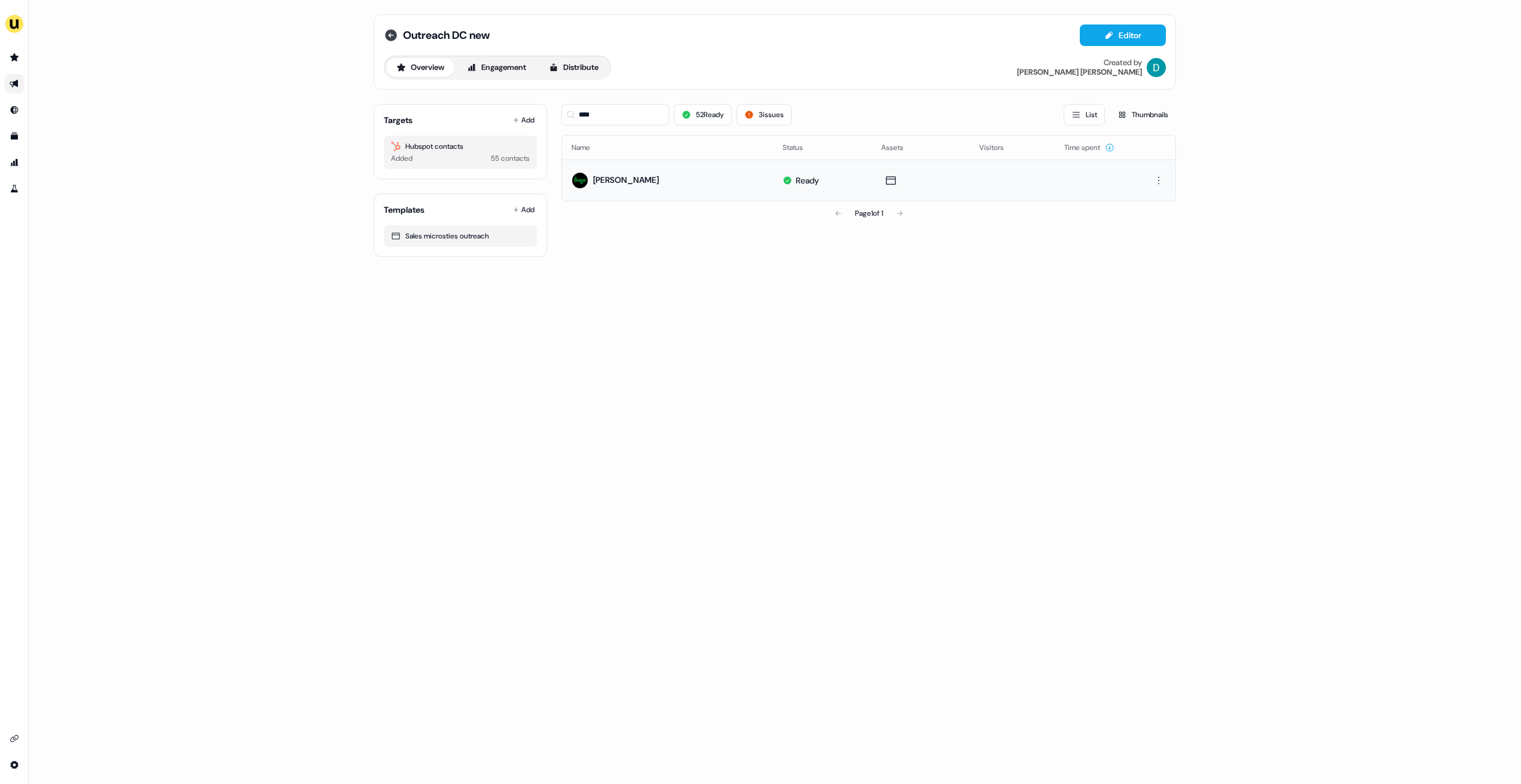
click at [396, 33] on icon at bounding box center [391, 35] width 14 height 14
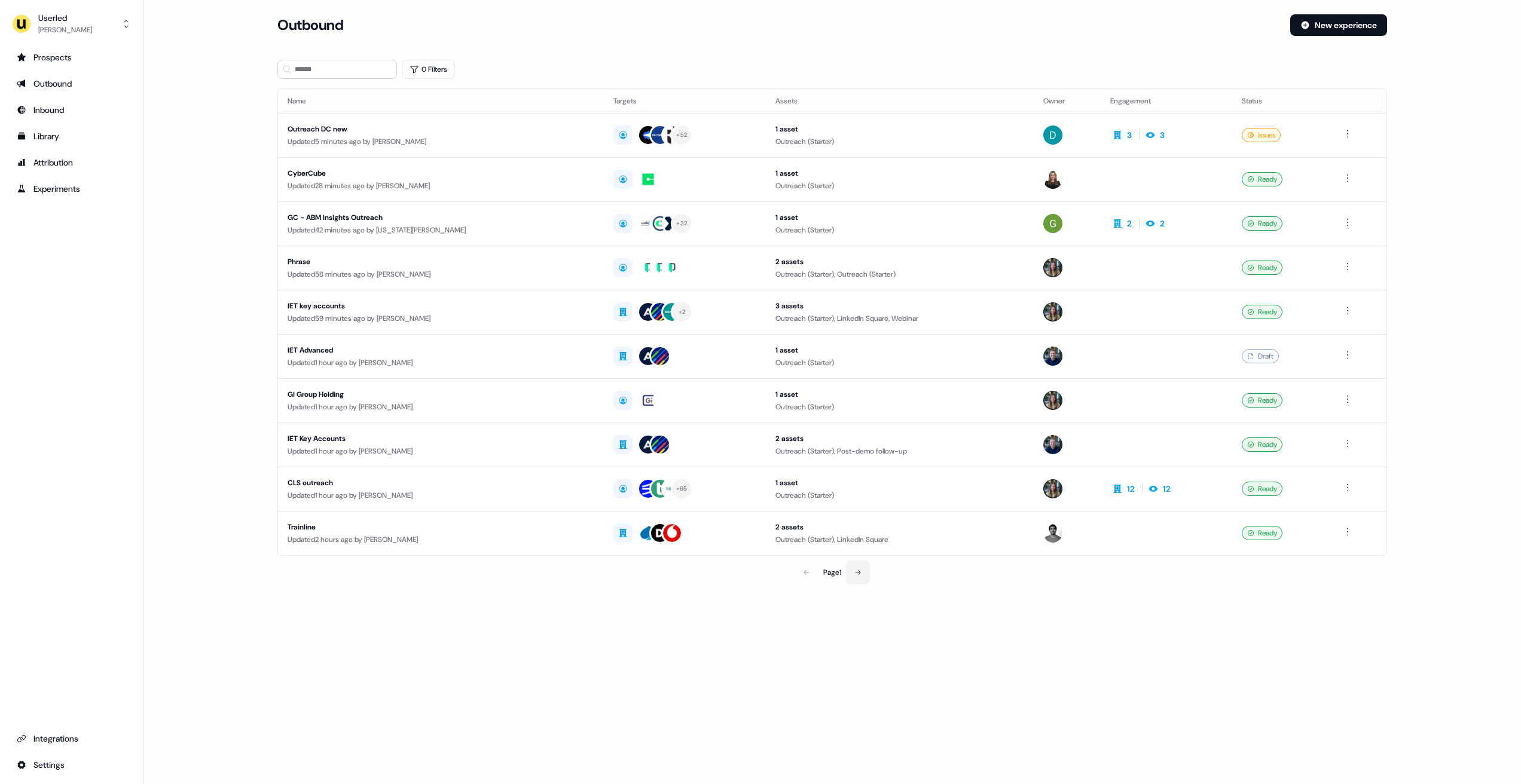
click at [866, 570] on button at bounding box center [858, 572] width 24 height 24
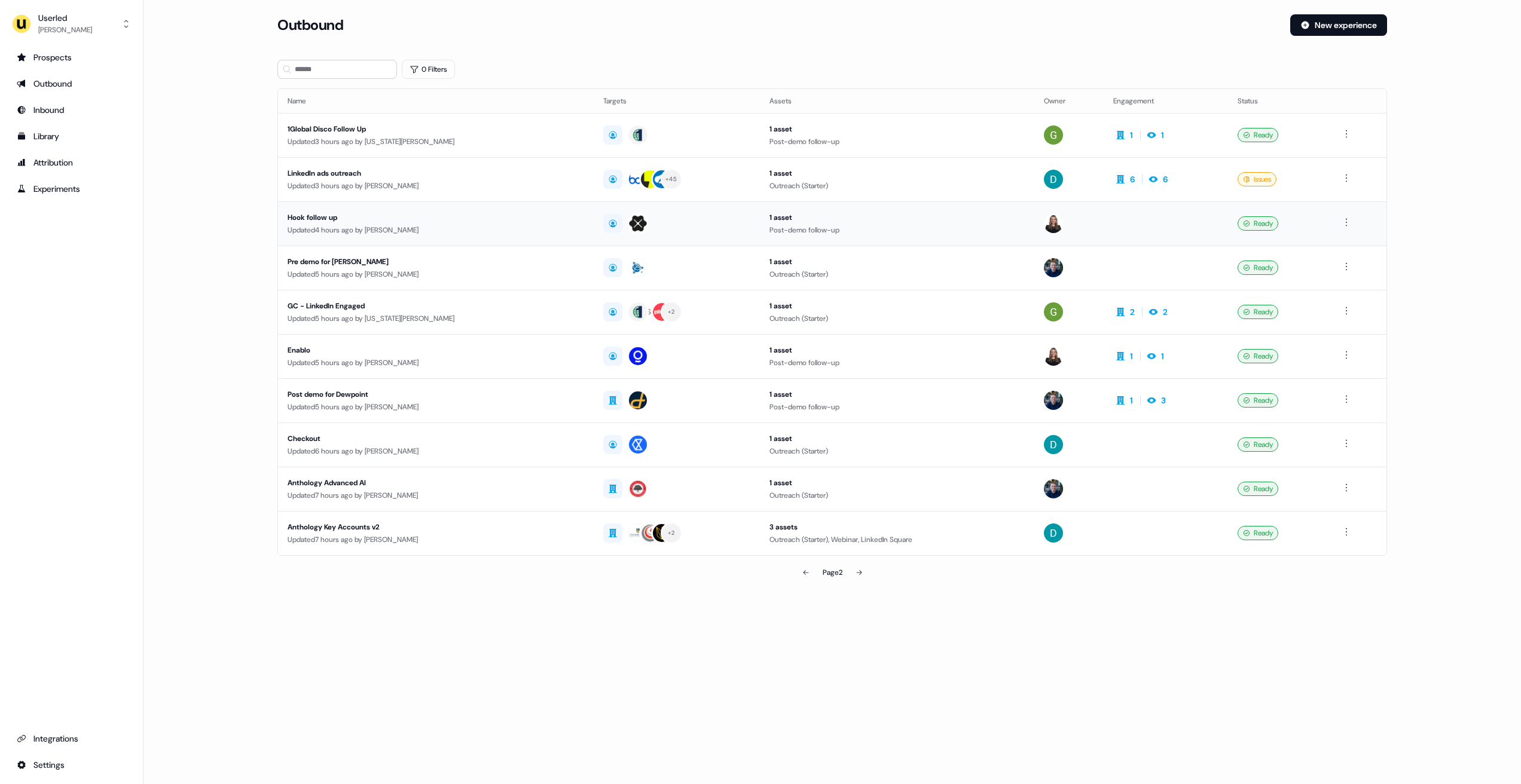
click at [469, 224] on div "Updated 4 hours ago by Geneviève Ladouceur" at bounding box center [436, 231] width 296 height 12
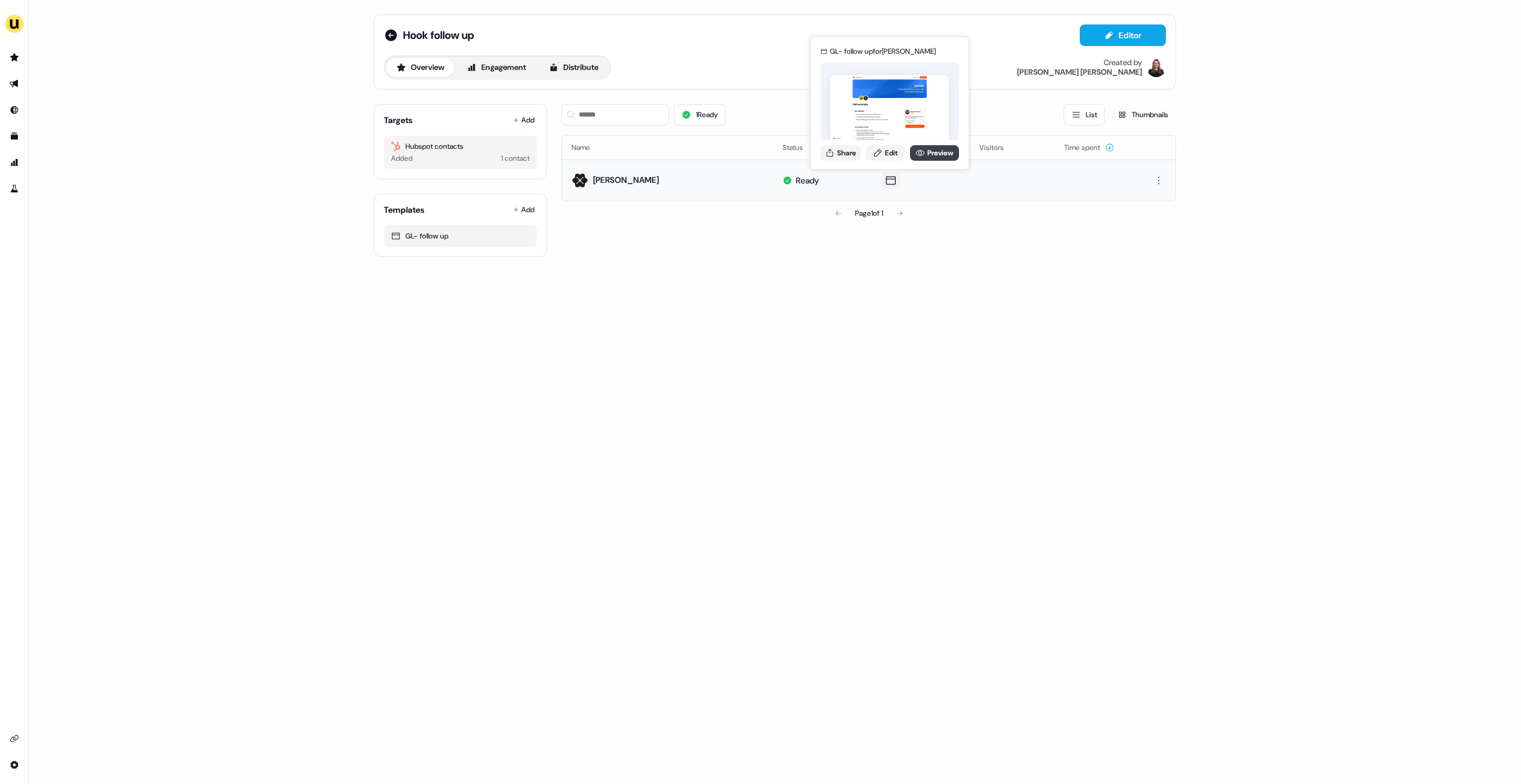
click at [928, 157] on link "Preview" at bounding box center [934, 153] width 49 height 16
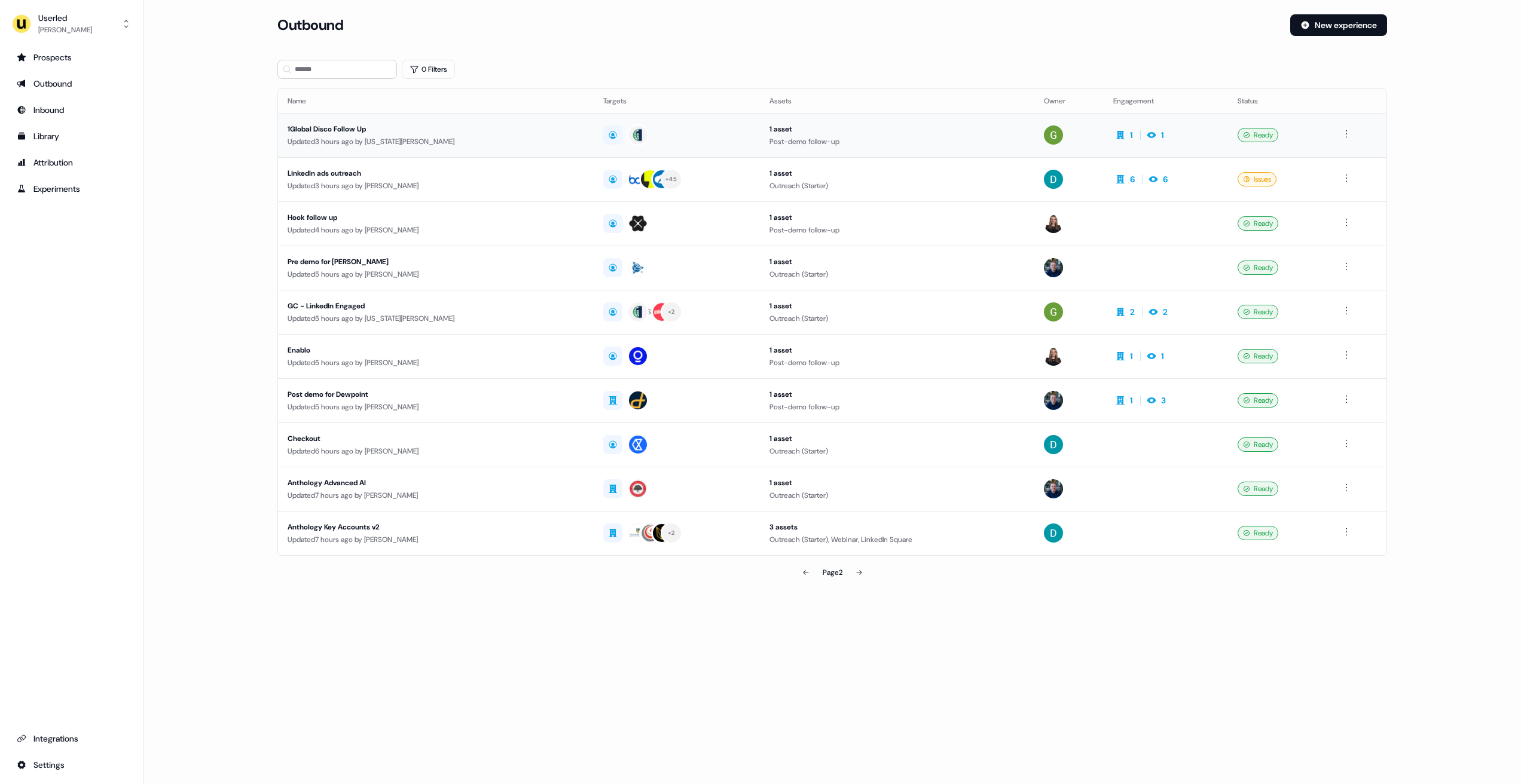
click at [380, 144] on div "Updated 3 hours ago by Georgia Cohen" at bounding box center [436, 142] width 296 height 12
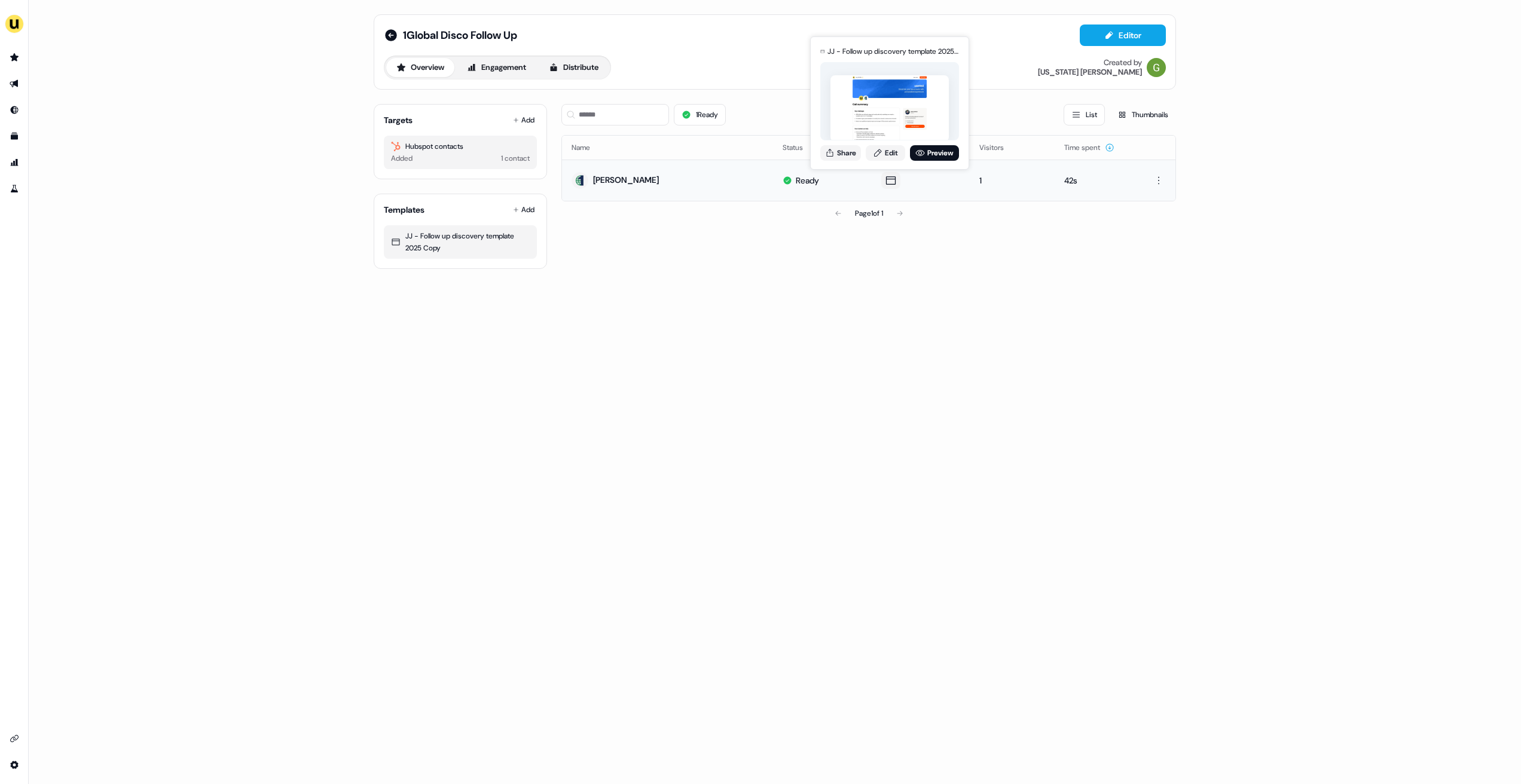
click at [950, 144] on div "JJ - Follow up discovery template 2025 Copy for Raghav Rajpal Share Edit Preview" at bounding box center [890, 103] width 144 height 125
click at [945, 149] on link "Preview" at bounding box center [934, 153] width 49 height 16
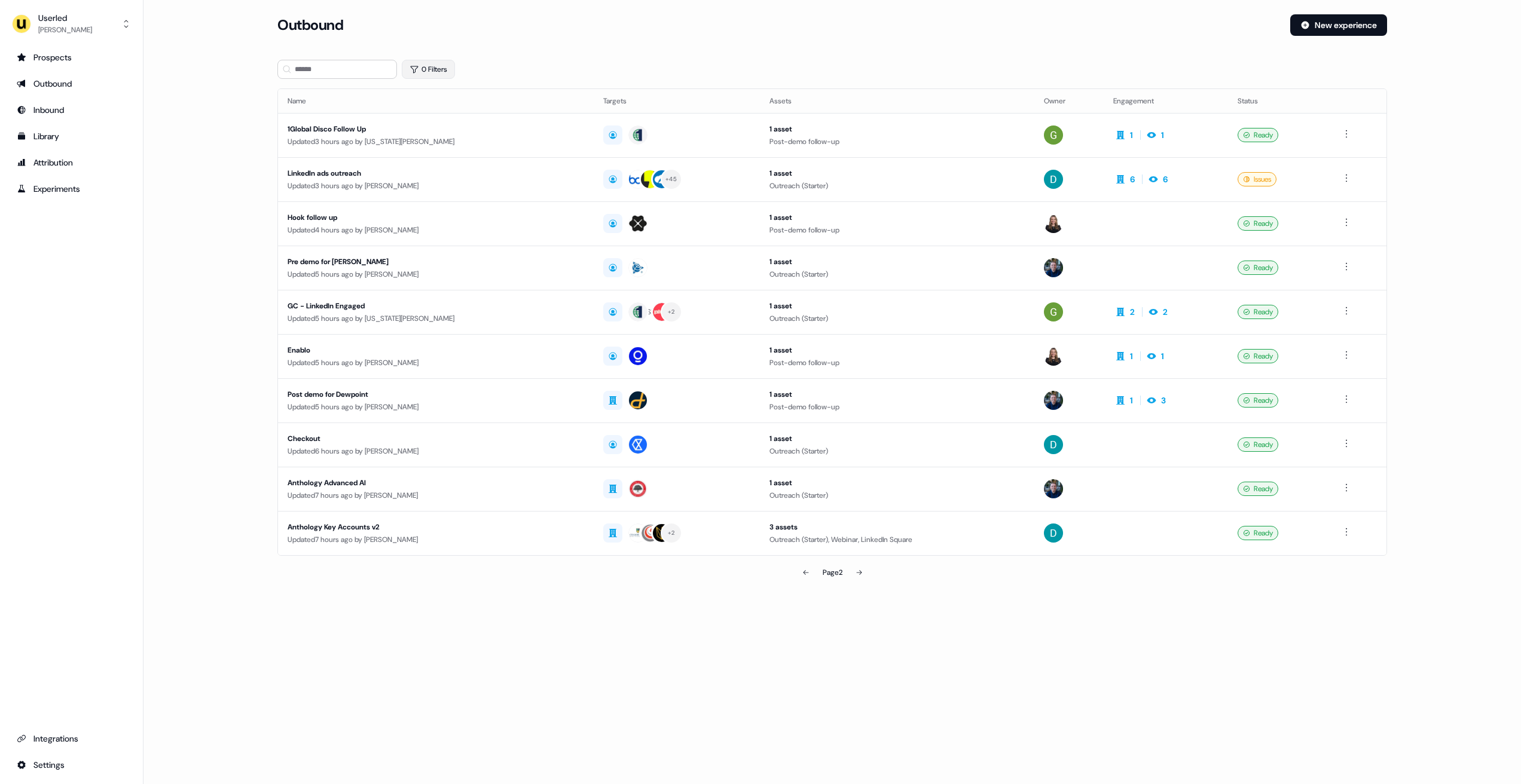
click at [445, 69] on button "0 Filters" at bounding box center [428, 69] width 53 height 19
click at [449, 110] on div "Add Filter" at bounding box center [577, 119] width 330 height 24
click at [446, 126] on html "For the best experience switch devices to a bigger screen. Go to Userled.io Use…" at bounding box center [760, 392] width 1521 height 784
click at [446, 123] on html "For the best experience switch devices to a bigger screen. Go to Userled.io Use…" at bounding box center [760, 392] width 1521 height 784
click at [445, 123] on html "For the best experience switch devices to a bigger screen. Go to Userled.io Use…" at bounding box center [760, 392] width 1521 height 784
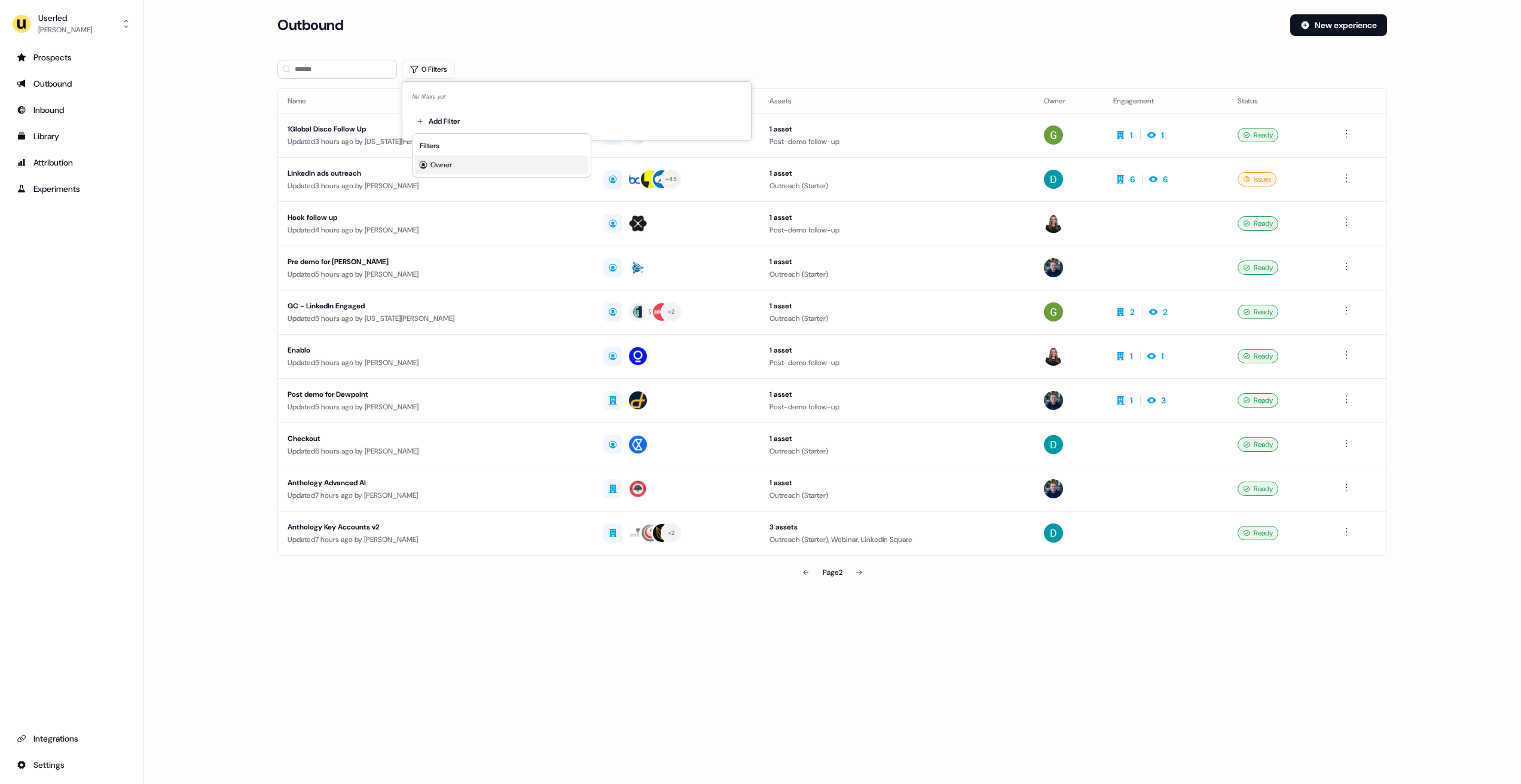
click at [458, 155] on div "Owner" at bounding box center [502, 165] width 174 height 19
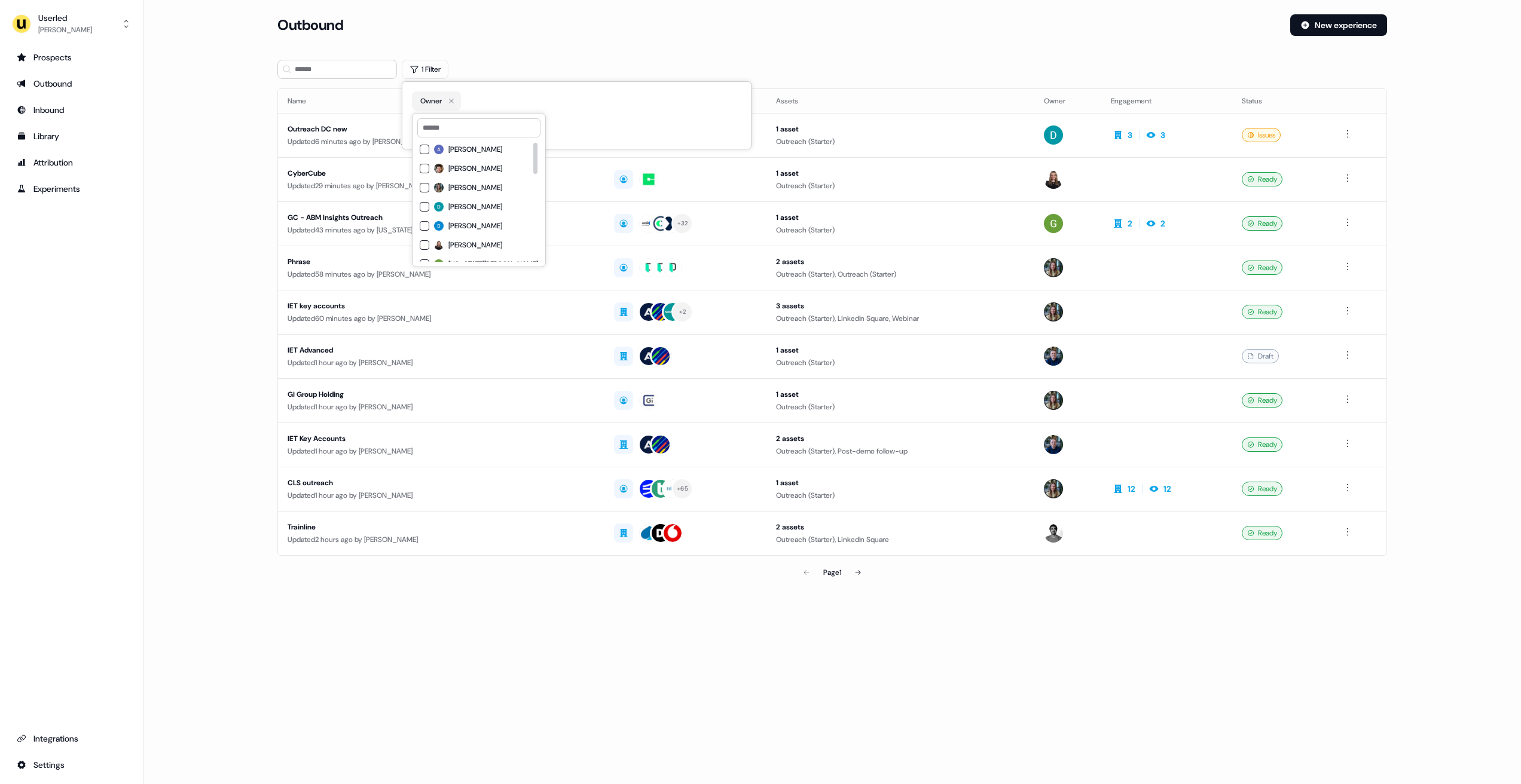
scroll to position [174, 0]
click at [532, 203] on div at bounding box center [535, 202] width 6 height 119
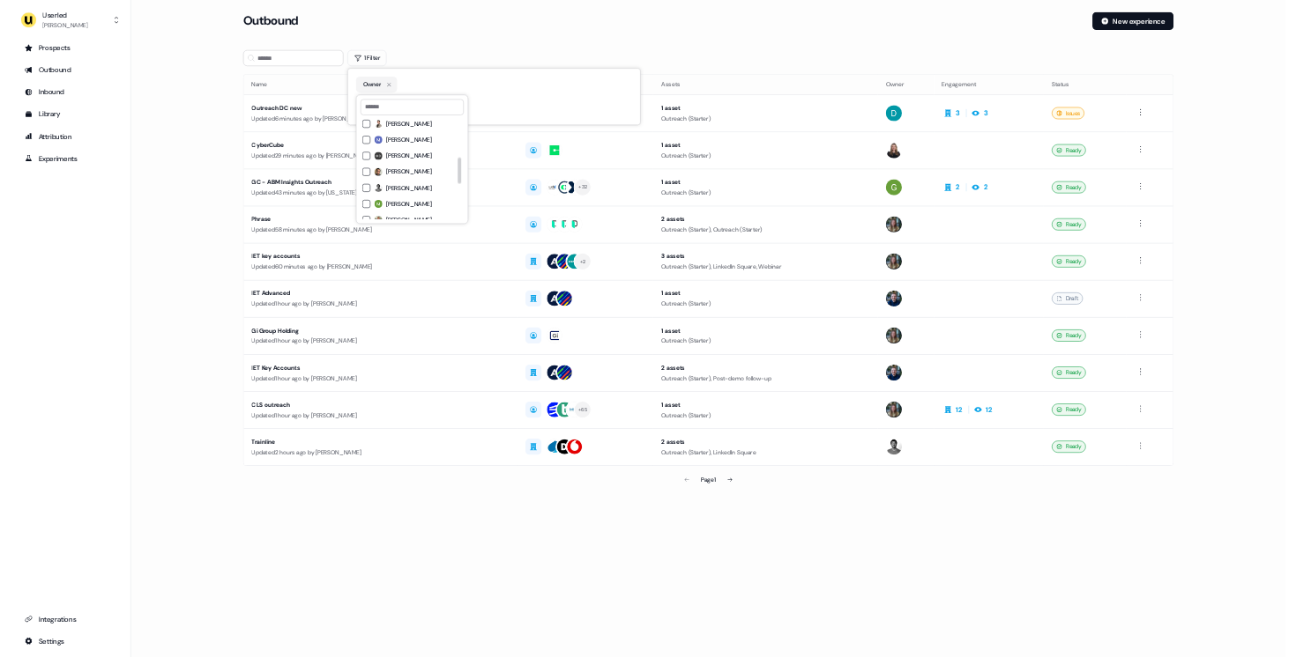
scroll to position [0, 0]
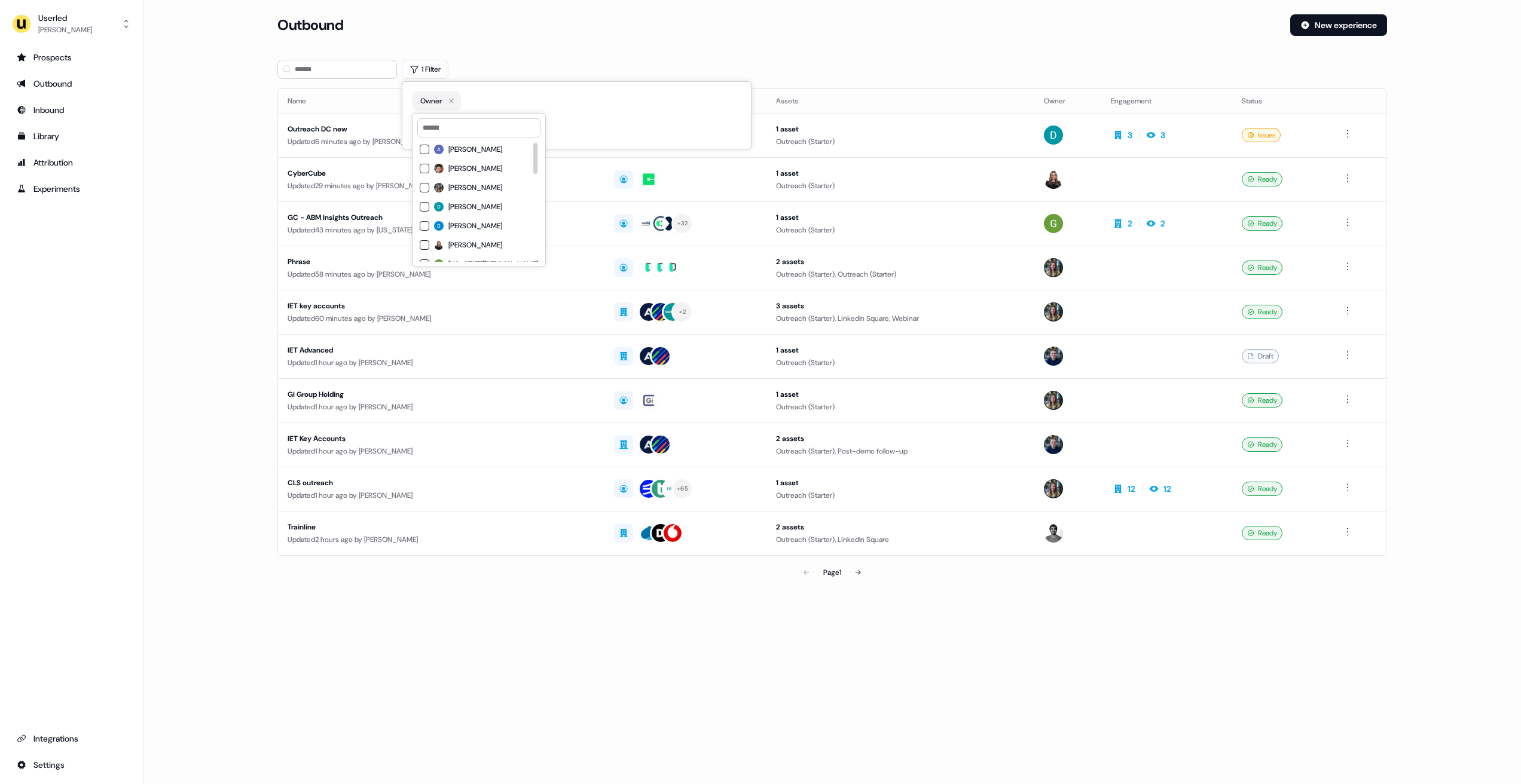
click at [490, 204] on span "[PERSON_NAME]" at bounding box center [475, 207] width 54 height 9
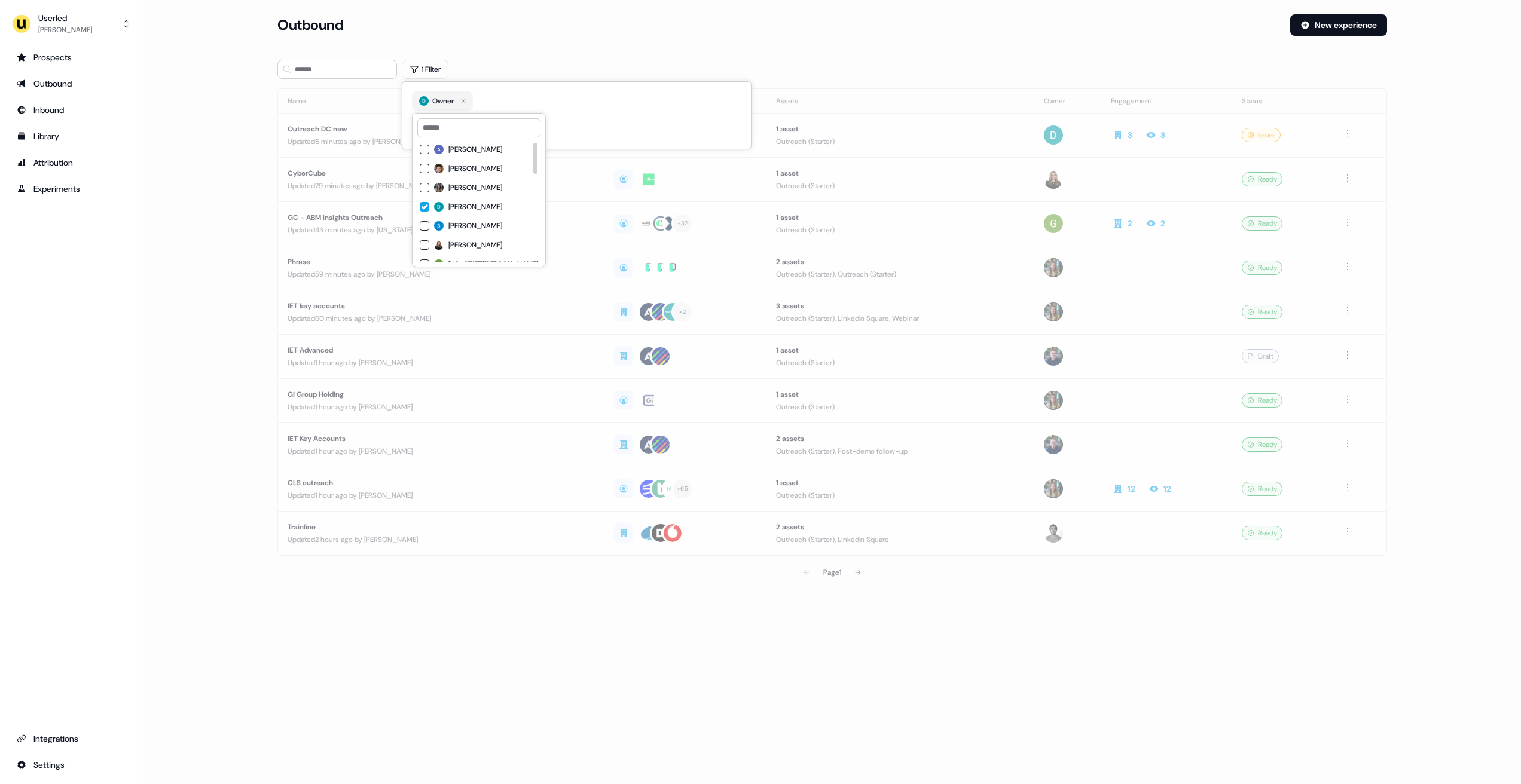
click at [526, 13] on div "Loading... Outbound New experience 1 Filter Name Targets Assets Owner Engagemen…" at bounding box center [832, 309] width 1378 height 618
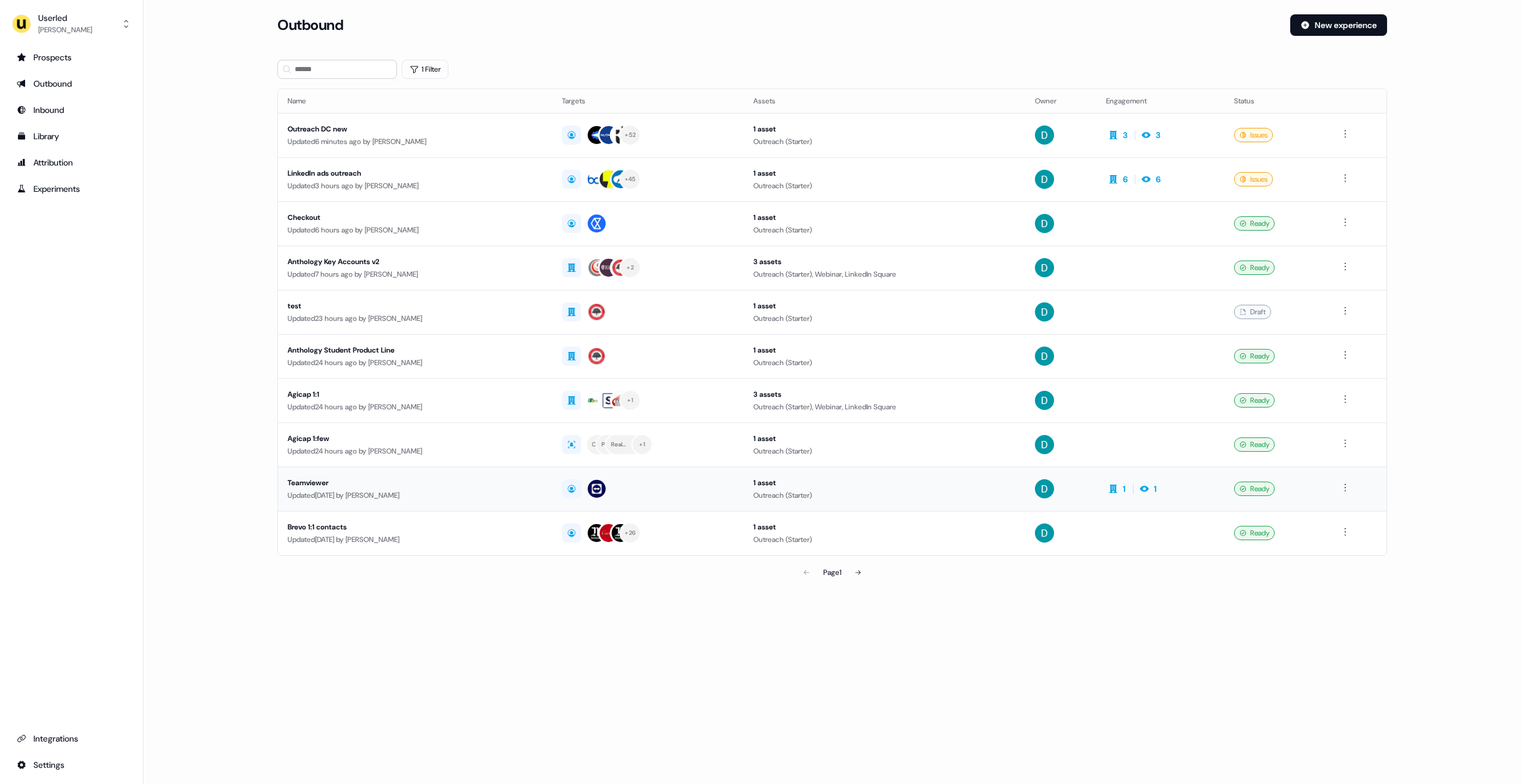
click at [454, 477] on div "Teamviewer" at bounding box center [415, 483] width 255 height 12
click at [506, 185] on div "Updated 3 hours ago by David Cruickshank" at bounding box center [415, 186] width 255 height 12
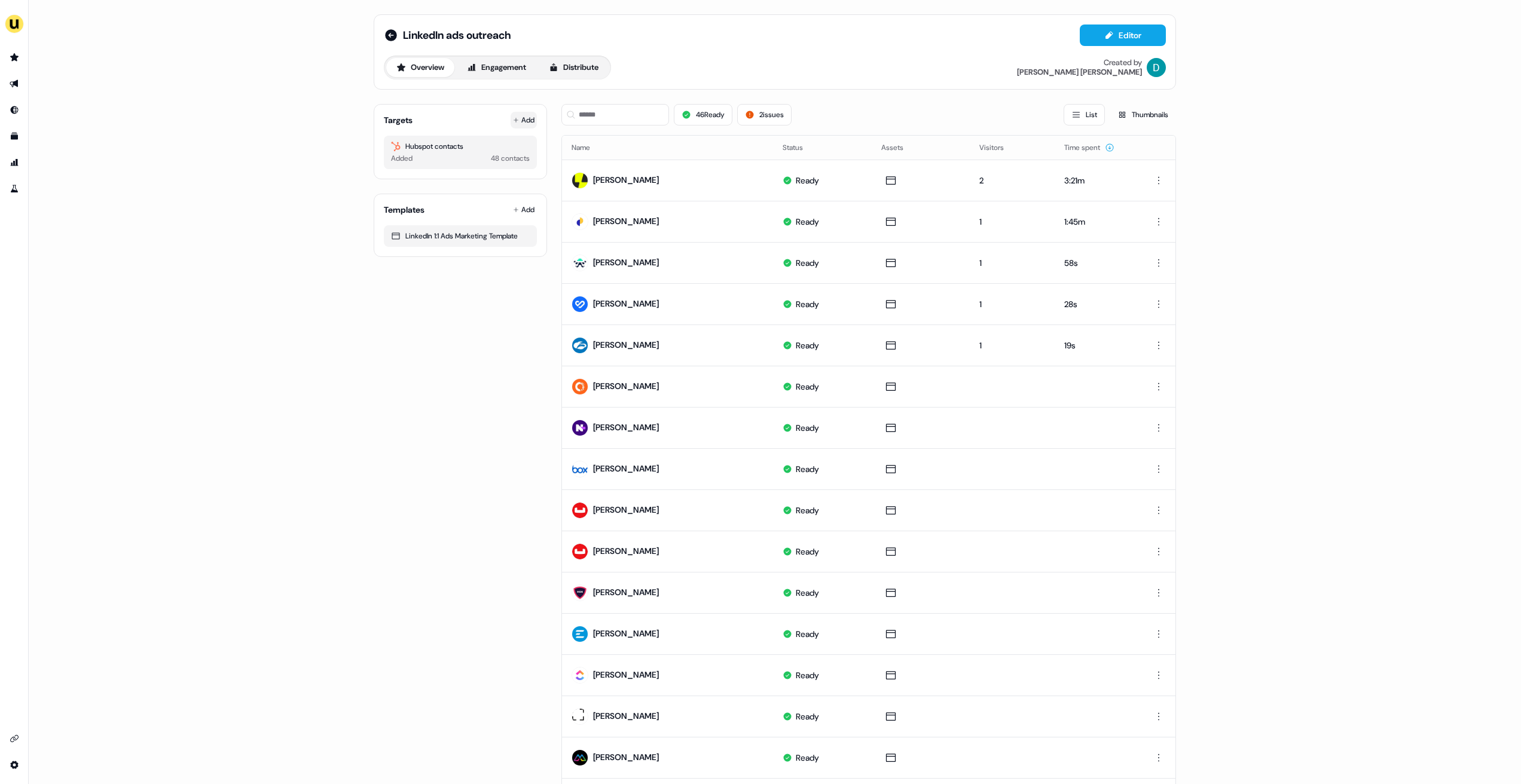
click at [522, 121] on button "Add" at bounding box center [524, 120] width 26 height 17
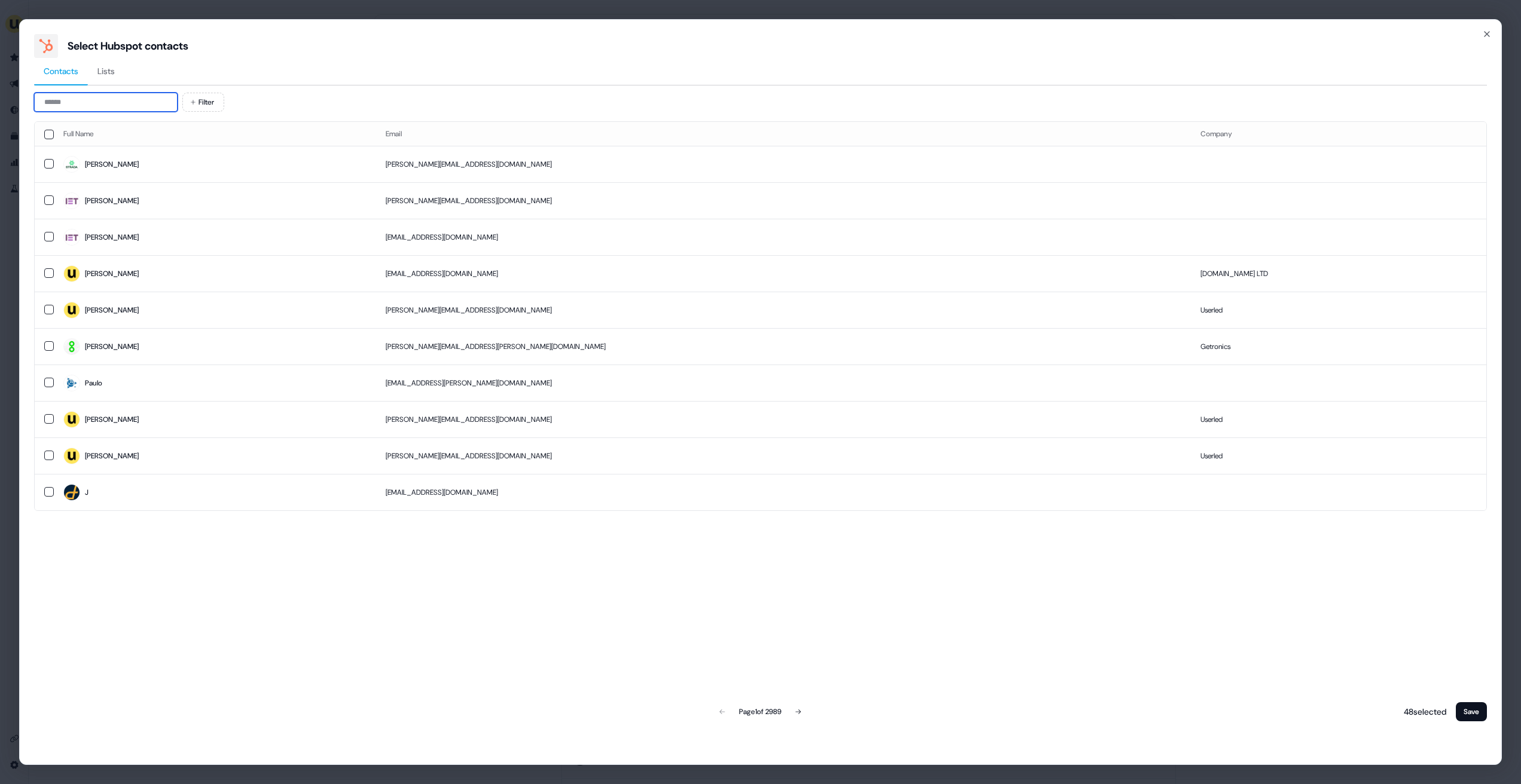
click at [123, 101] on input at bounding box center [106, 102] width 144 height 19
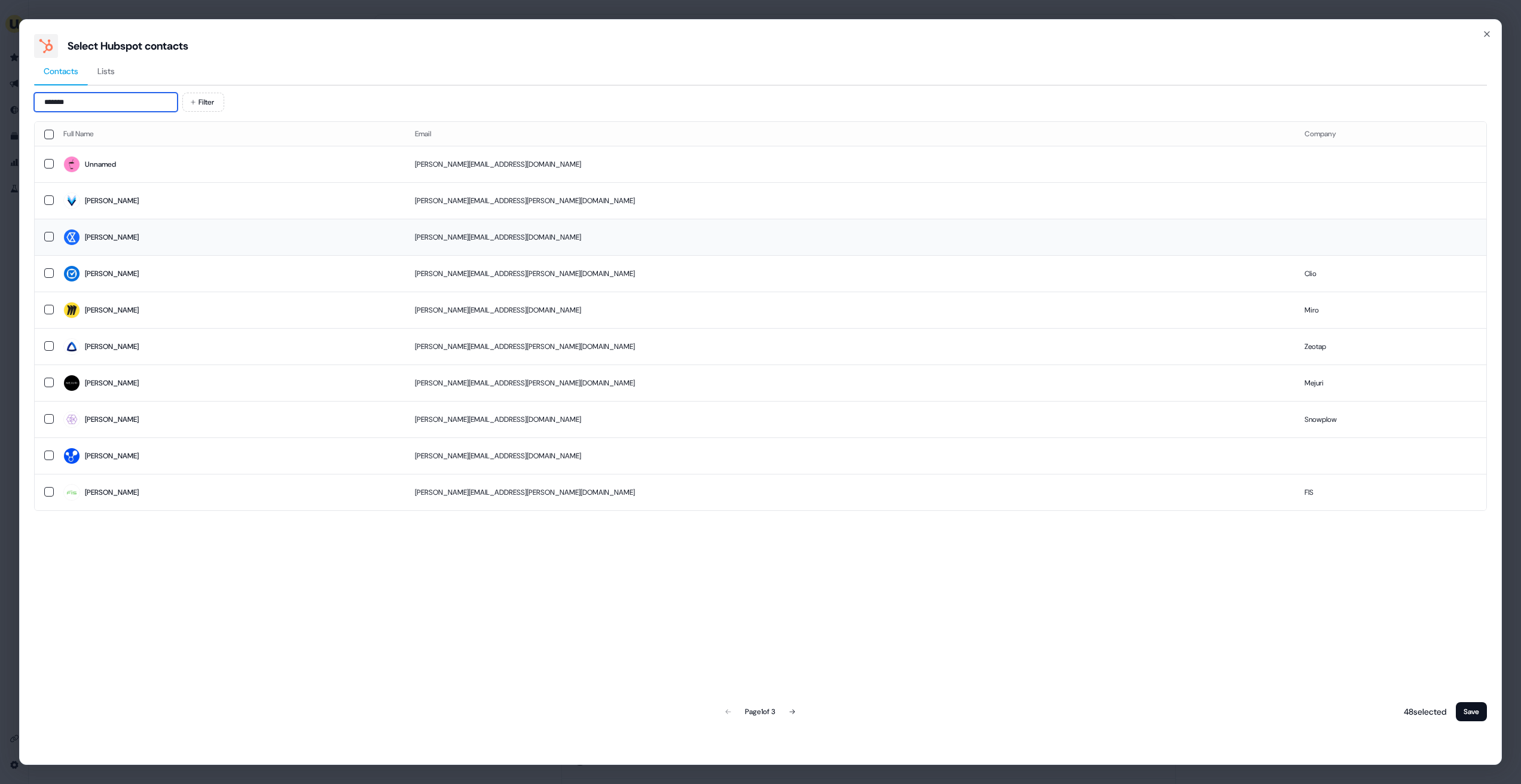
type input "*******"
click at [138, 244] on span "Daniela" at bounding box center [229, 237] width 332 height 17
click at [1259, 709] on button "Save" at bounding box center [1471, 712] width 31 height 19
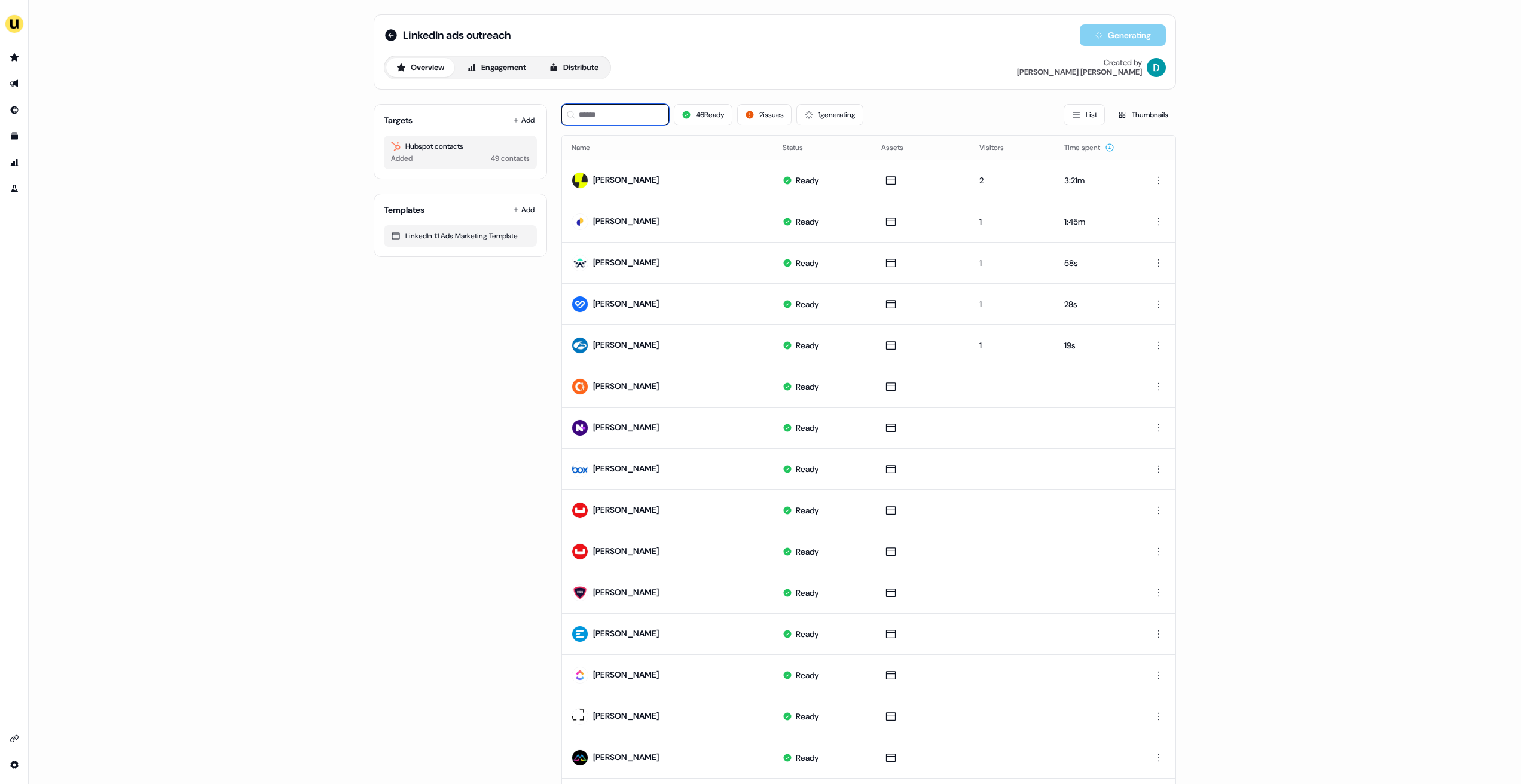
click at [620, 122] on input at bounding box center [615, 115] width 108 height 22
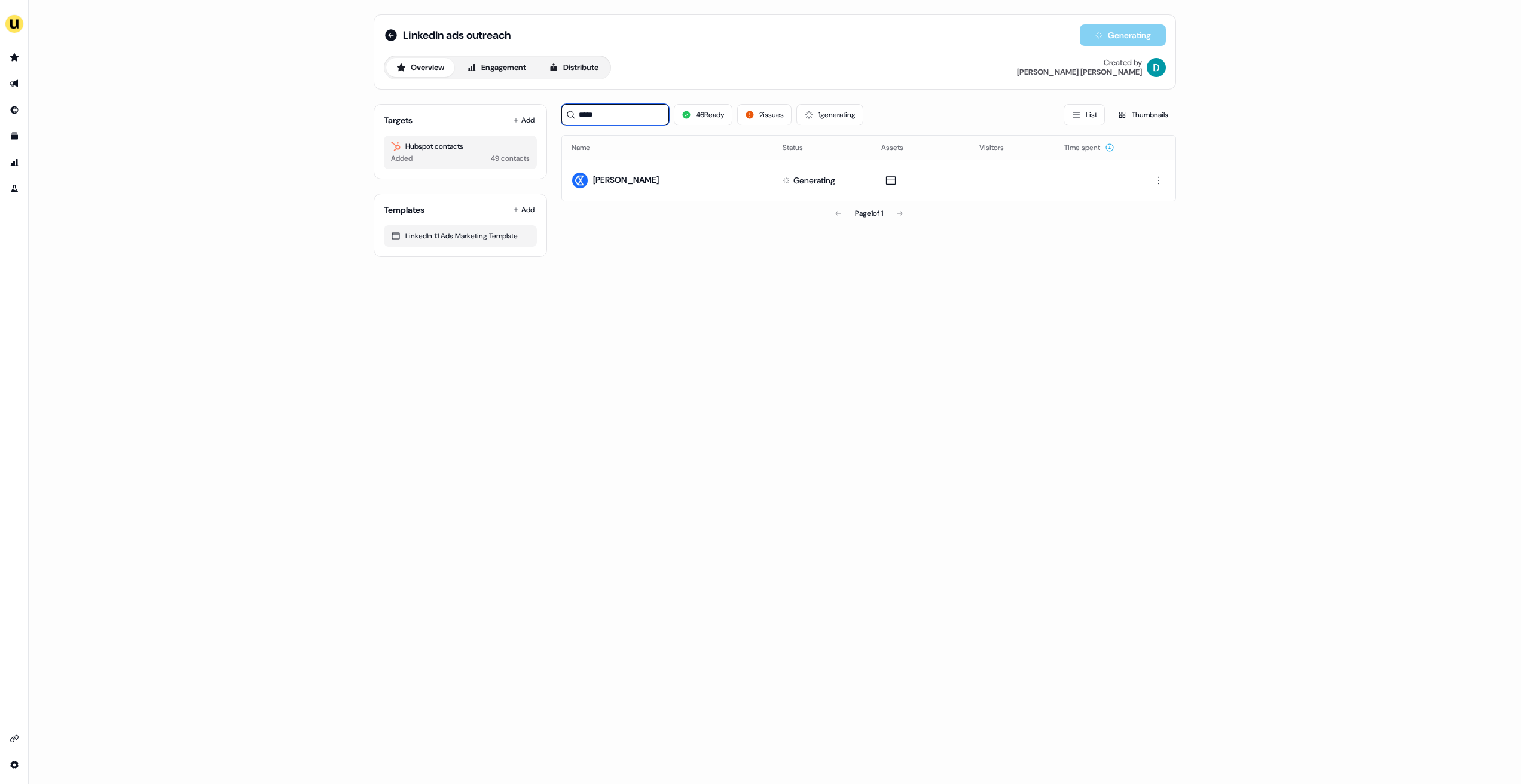
type input "*****"
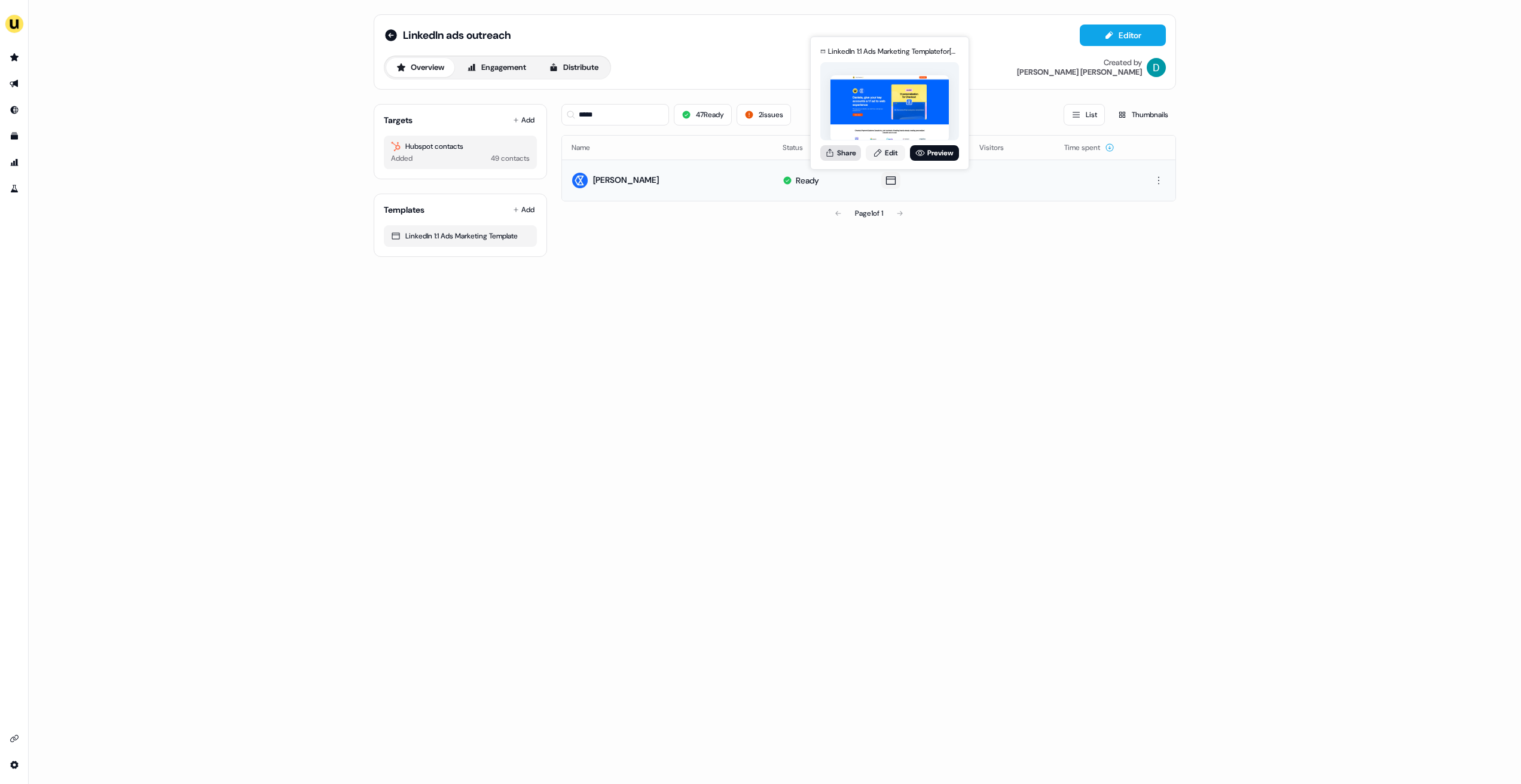
click at [853, 150] on button "Share" at bounding box center [841, 153] width 41 height 16
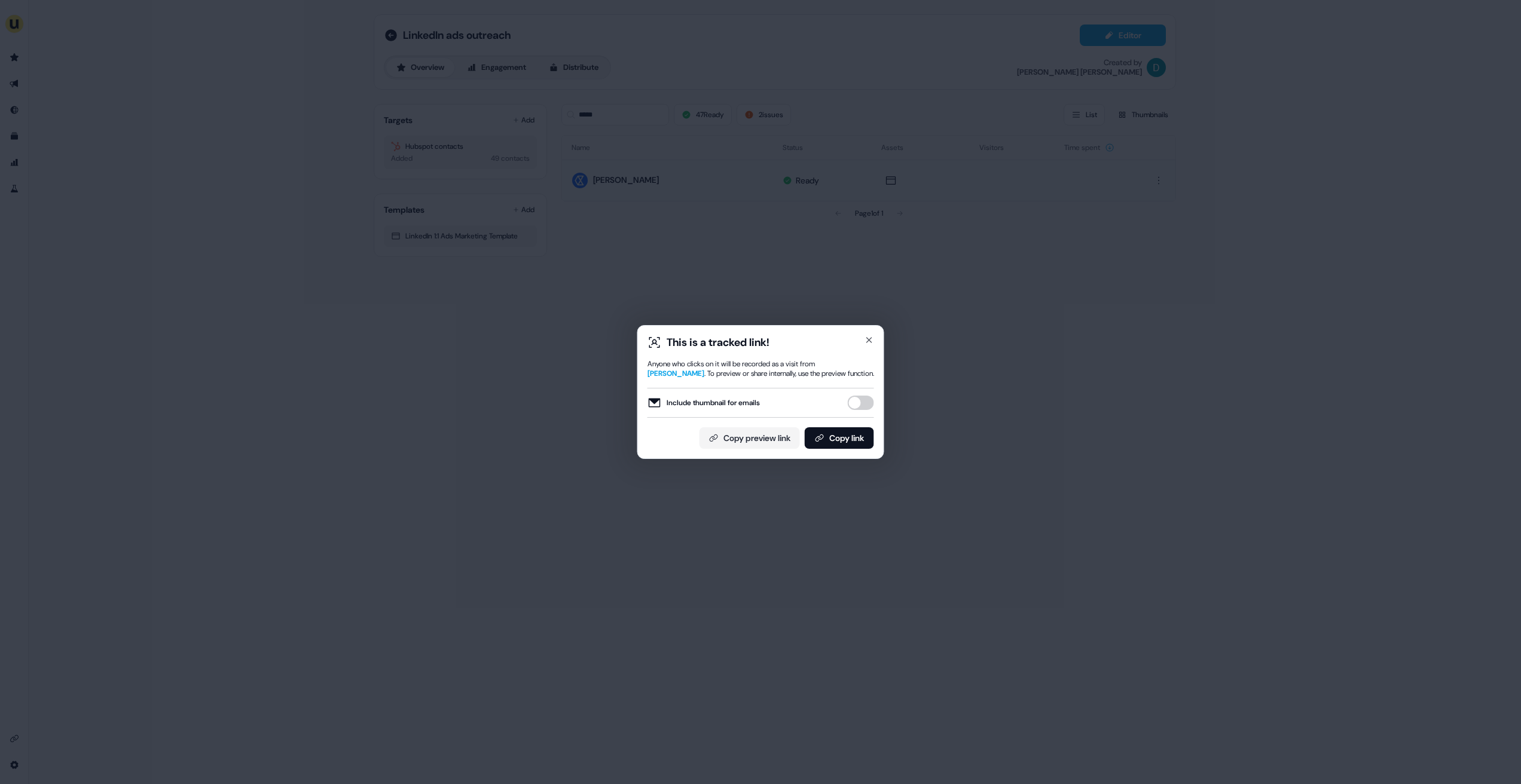
click at [860, 404] on button "Include thumbnail for emails" at bounding box center [861, 402] width 26 height 14
click at [852, 439] on button "Copy link" at bounding box center [839, 438] width 69 height 22
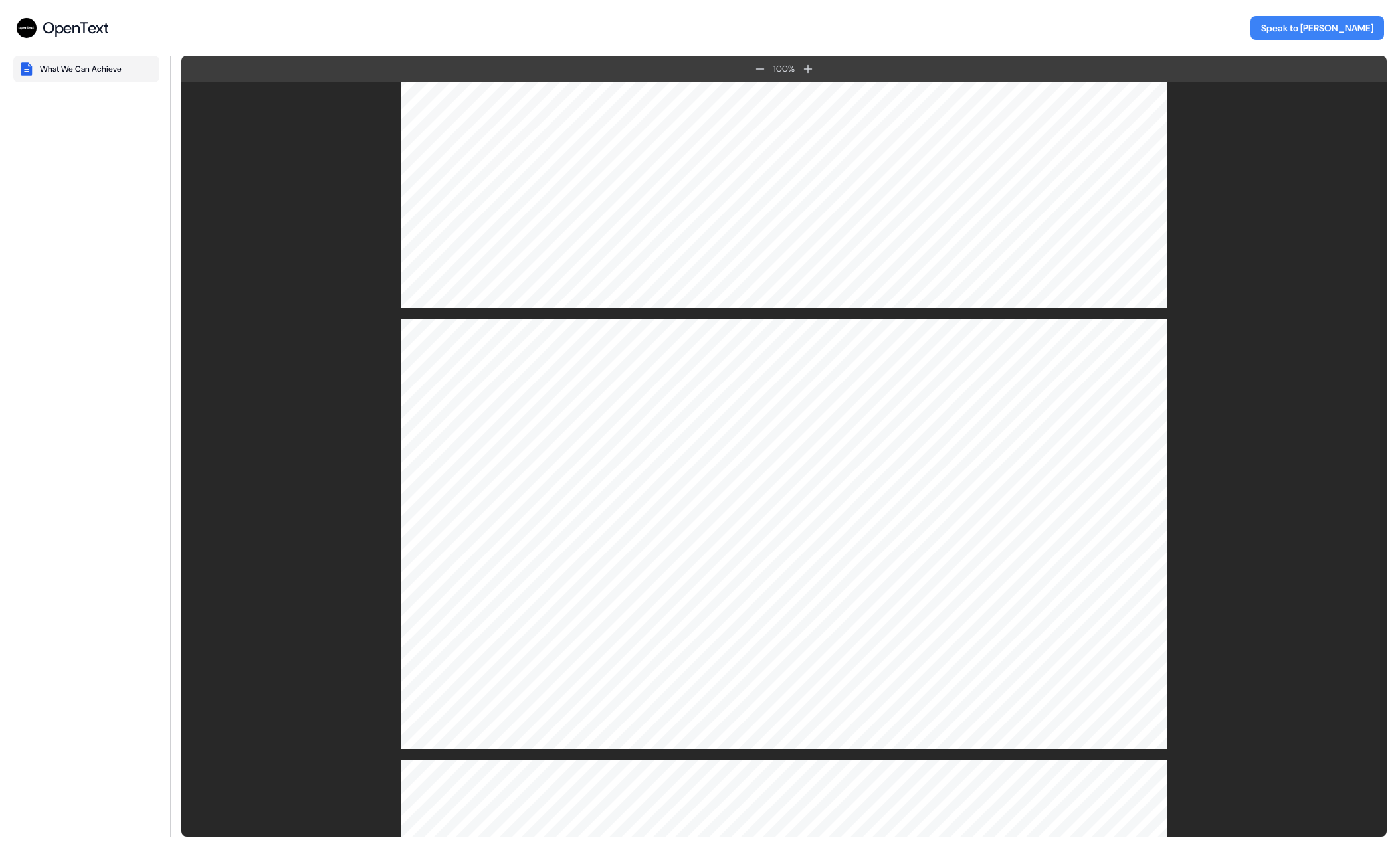
scroll to position [6753, 0]
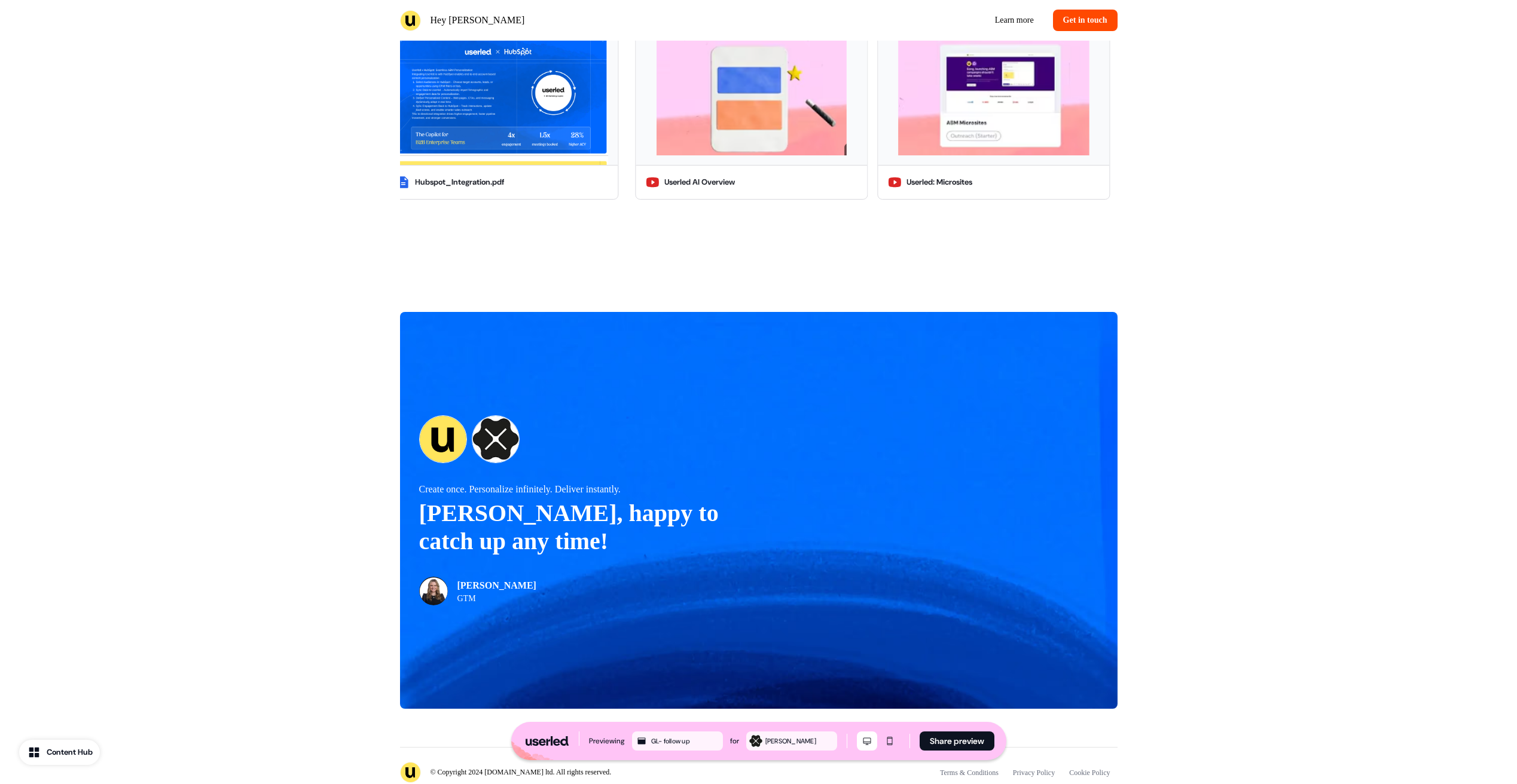
scroll to position [1124, 0]
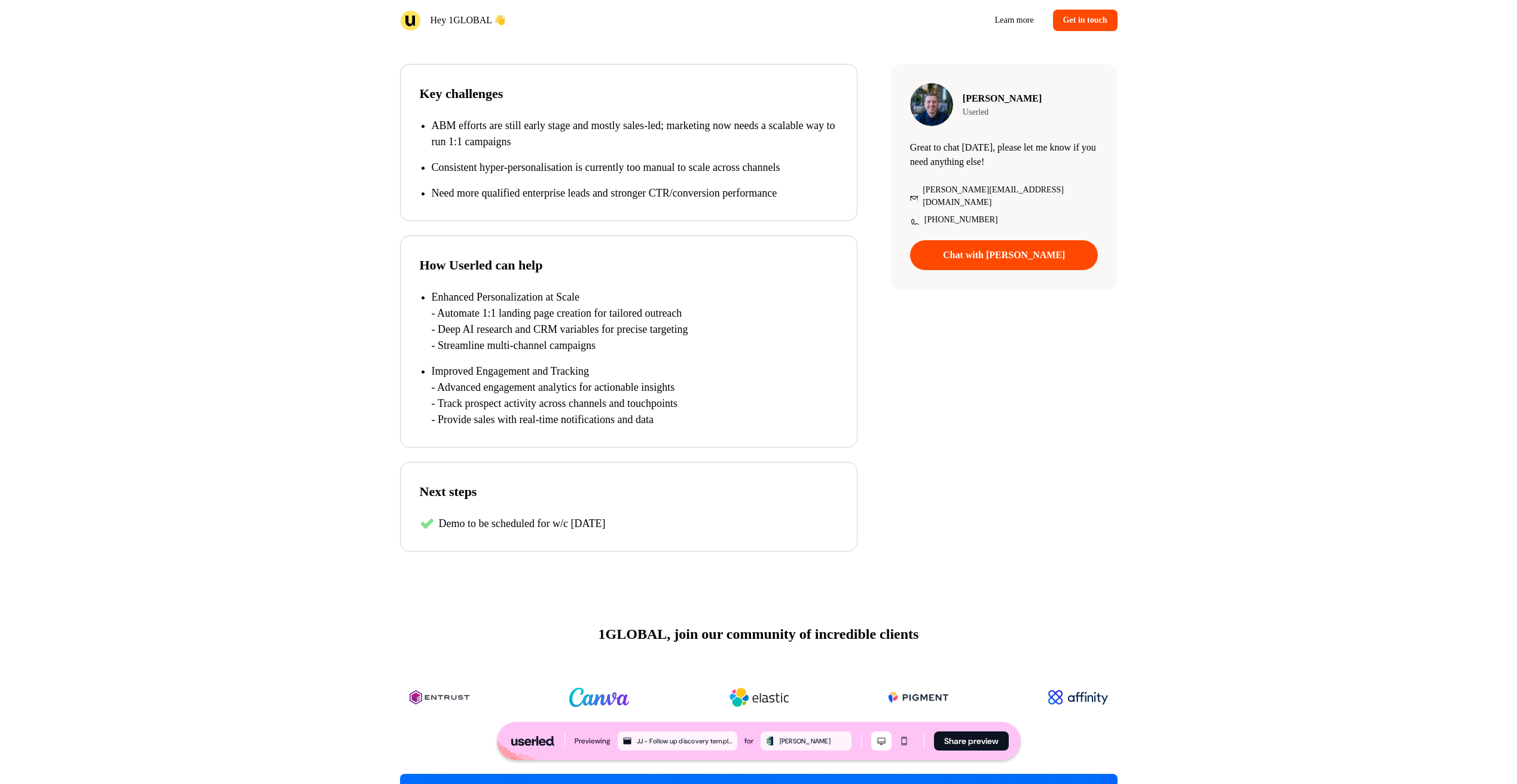
scroll to position [269, 0]
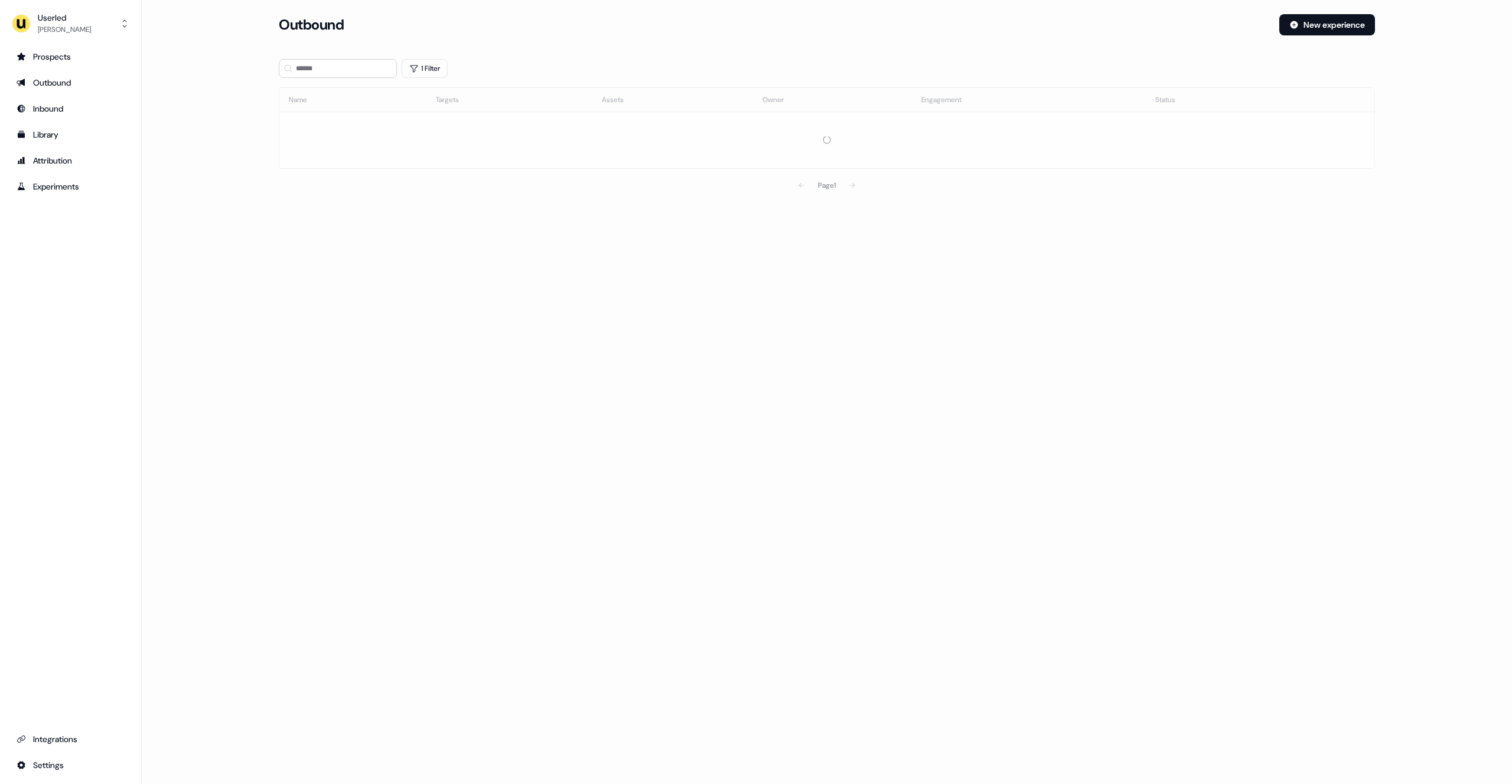
click at [451, 72] on div "1 Filter" at bounding box center [827, 68] width 1096 height 19
click at [432, 69] on button "1 Filter" at bounding box center [424, 68] width 46 height 19
click at [465, 97] on icon "button" at bounding box center [462, 99] width 14 height 14
click at [332, 68] on input at bounding box center [338, 68] width 118 height 19
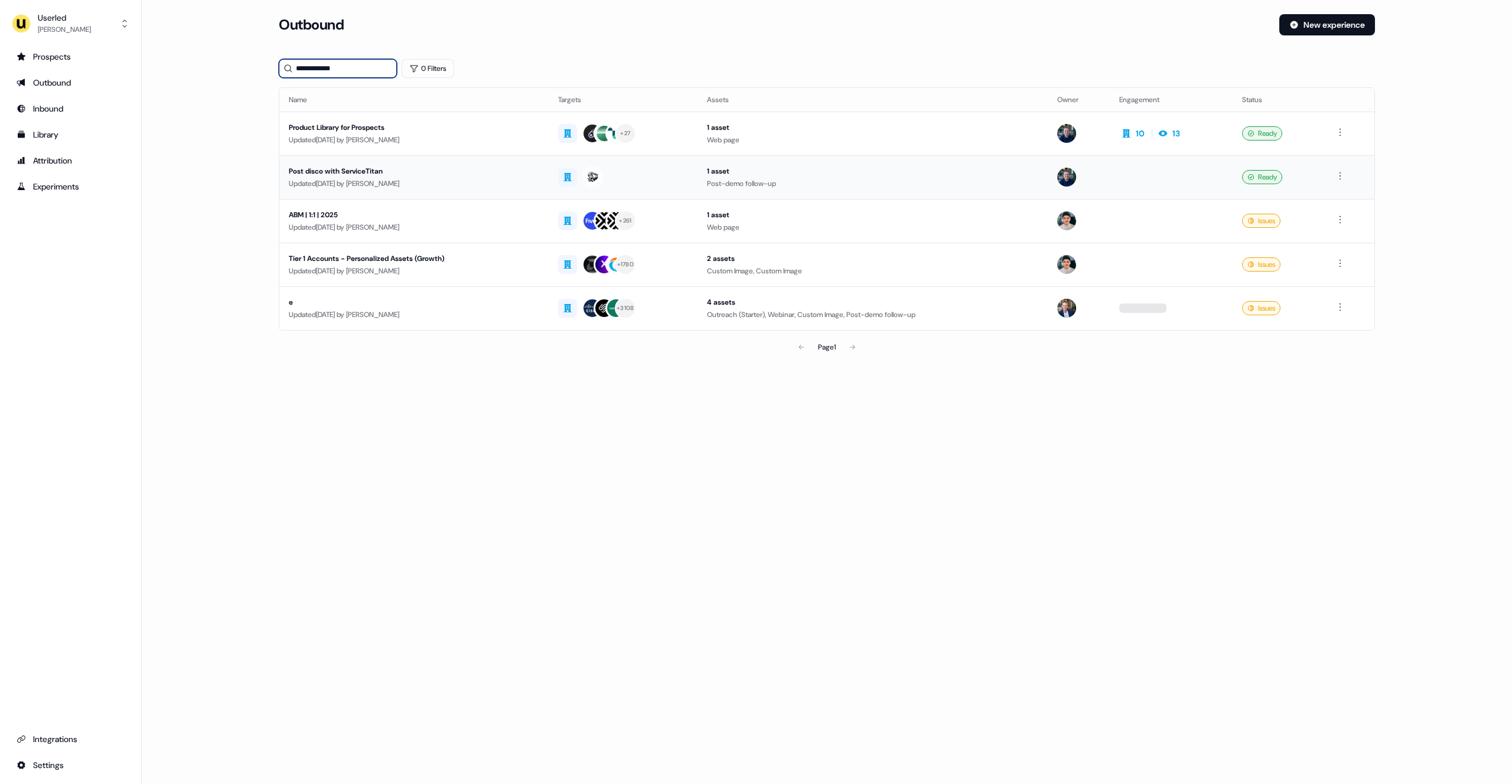
type input "**********"
click at [379, 197] on td "Post disco with ServiceTitan Updated 4 months ago by James Johnson" at bounding box center [414, 177] width 269 height 44
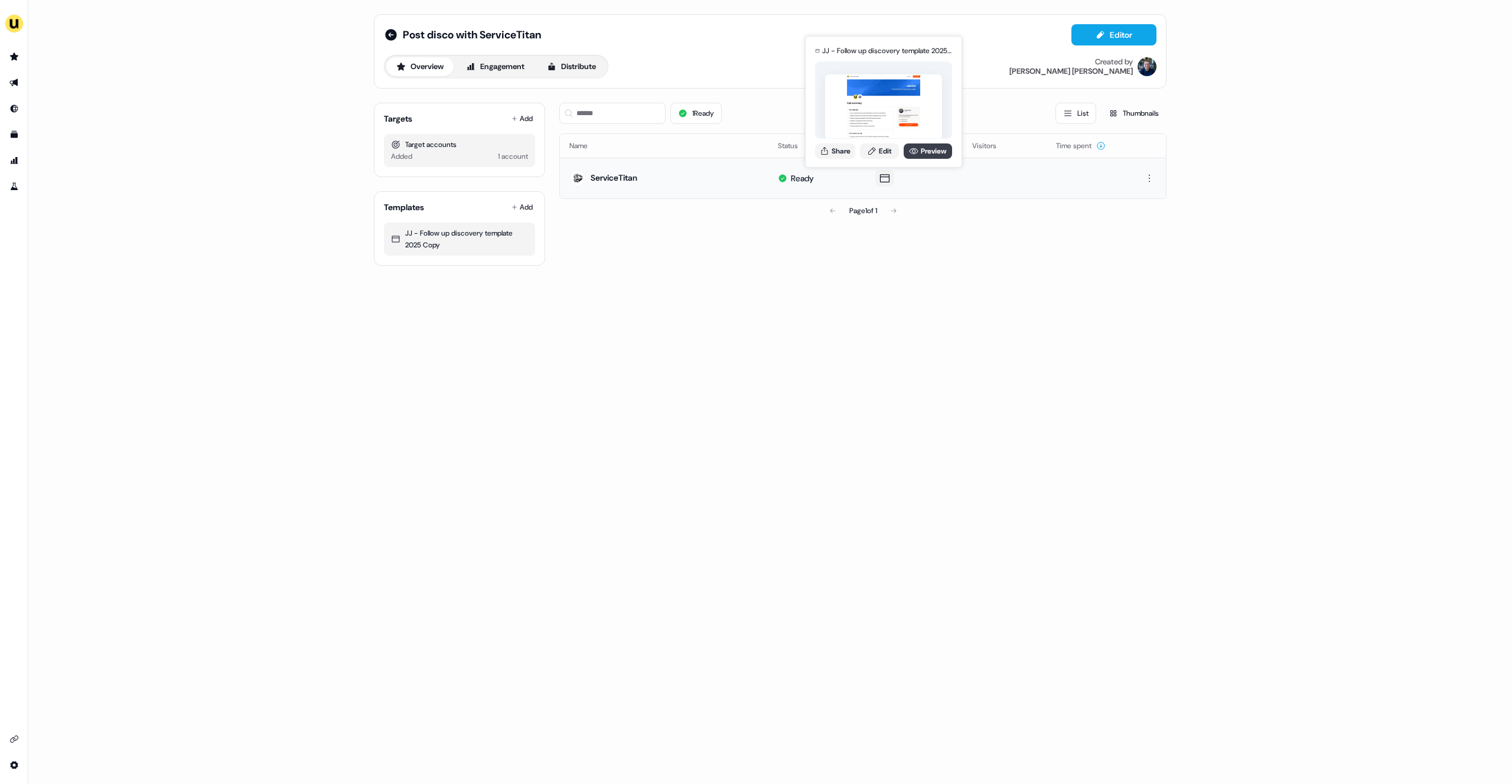
click at [930, 151] on link "Preview" at bounding box center [928, 151] width 48 height 15
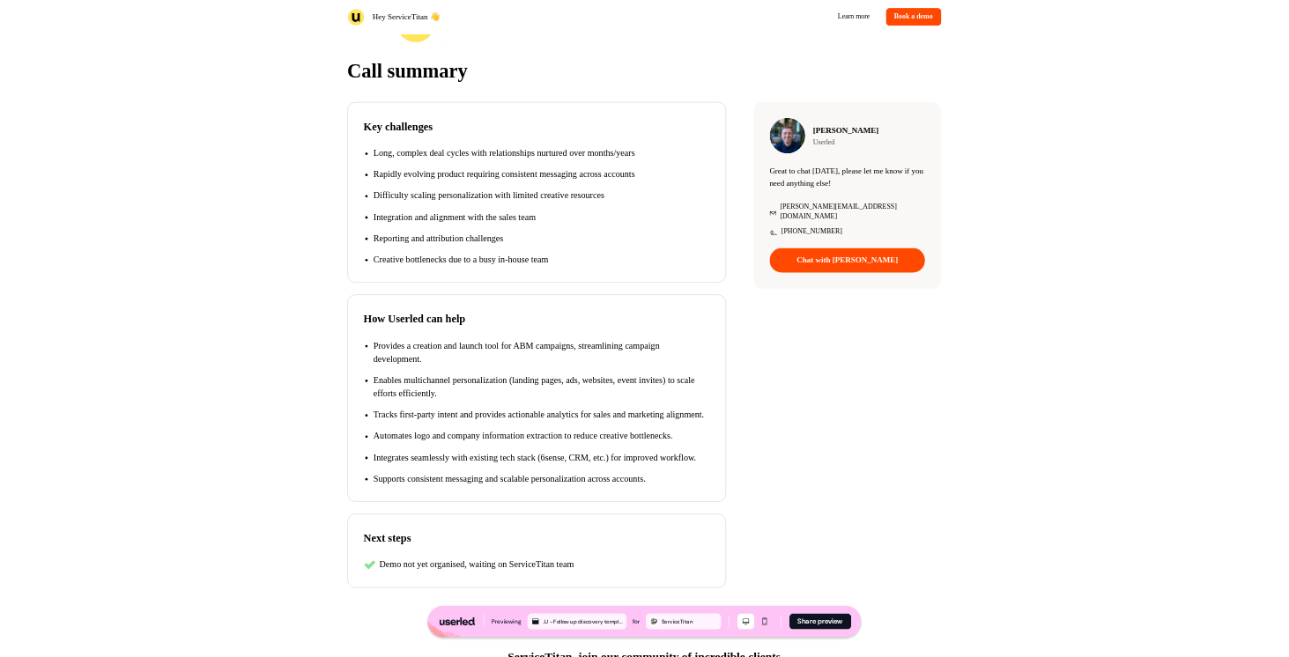
scroll to position [283, 0]
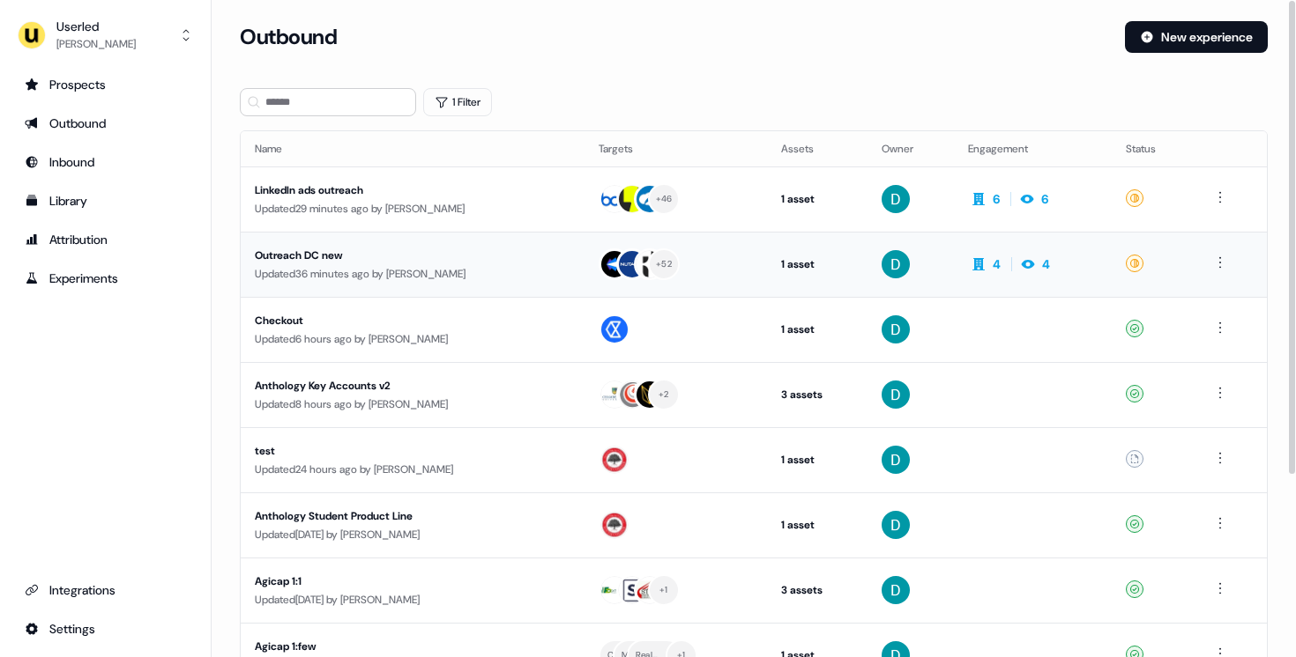
click at [398, 265] on div "Updated 36 minutes ago by David Cruickshank" at bounding box center [413, 274] width 316 height 18
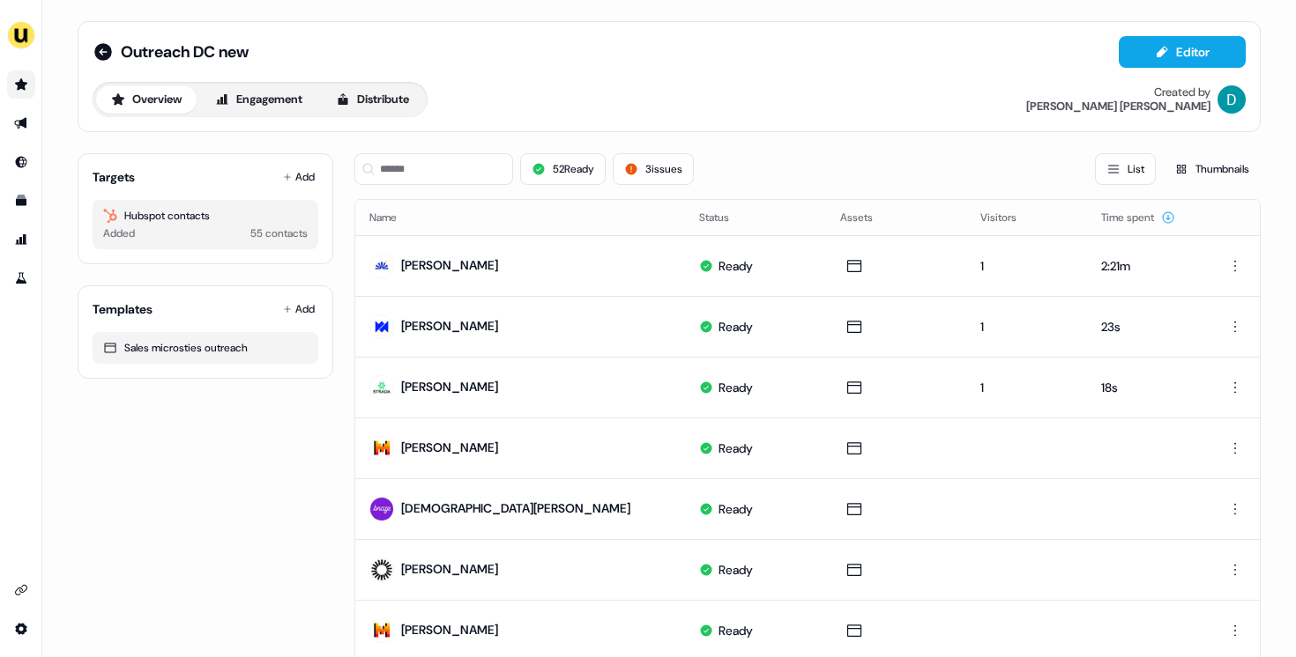
click at [19, 81] on icon "Go to prospects" at bounding box center [21, 85] width 14 height 14
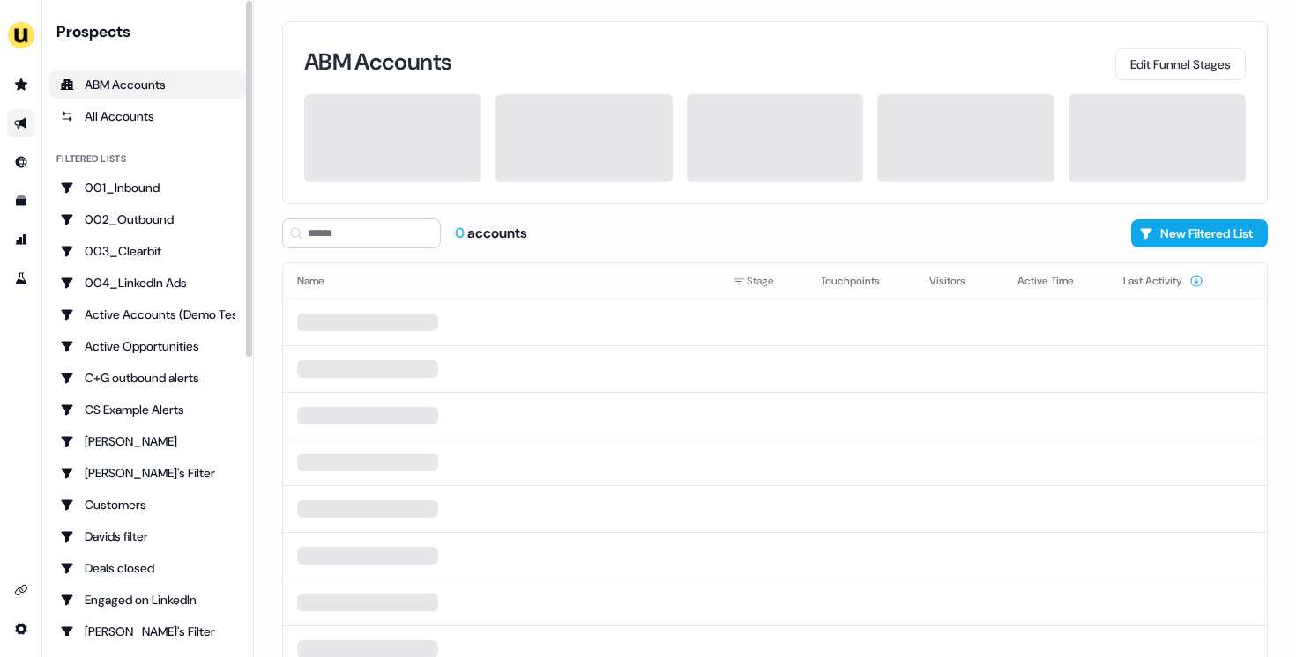
click at [18, 123] on icon "Go to outbound experience" at bounding box center [21, 123] width 14 height 14
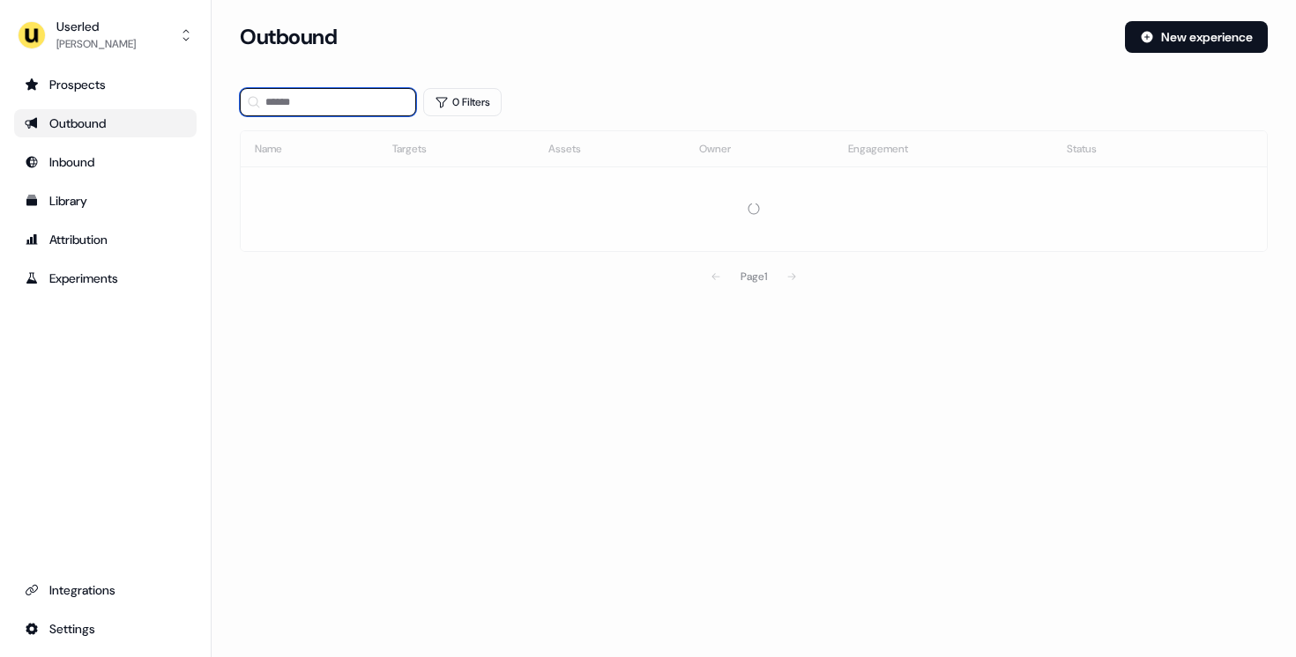
click at [303, 106] on input at bounding box center [328, 102] width 176 height 28
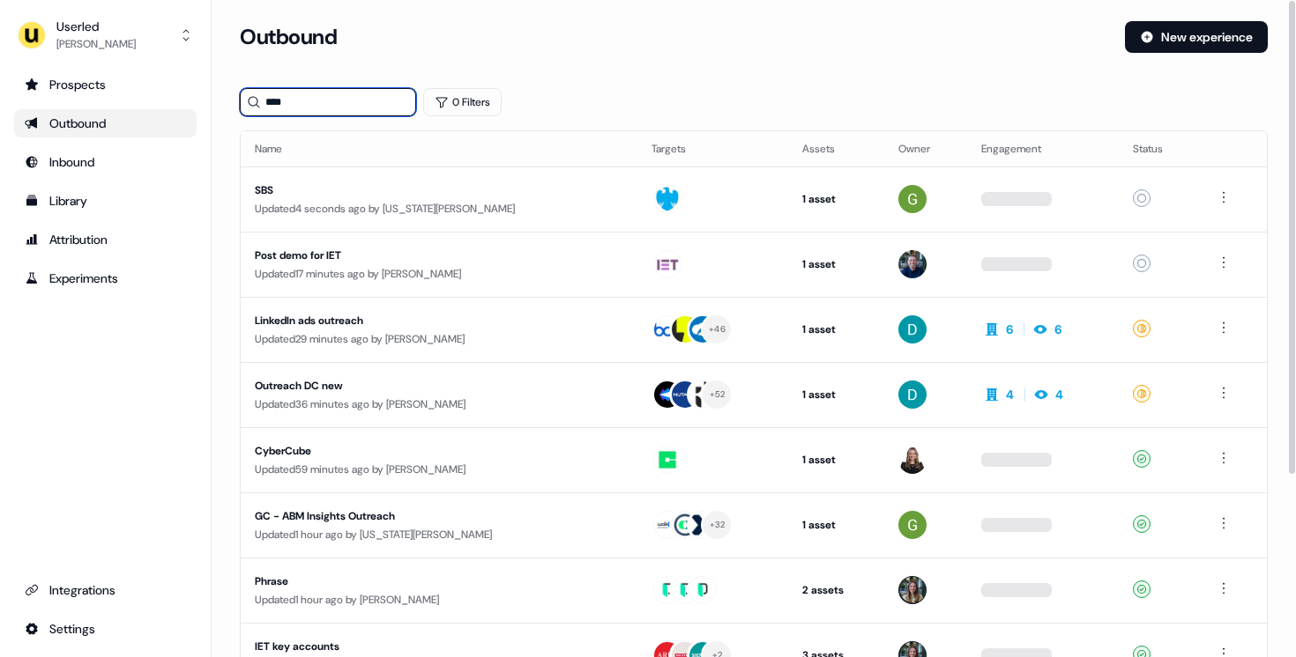
type input "*****"
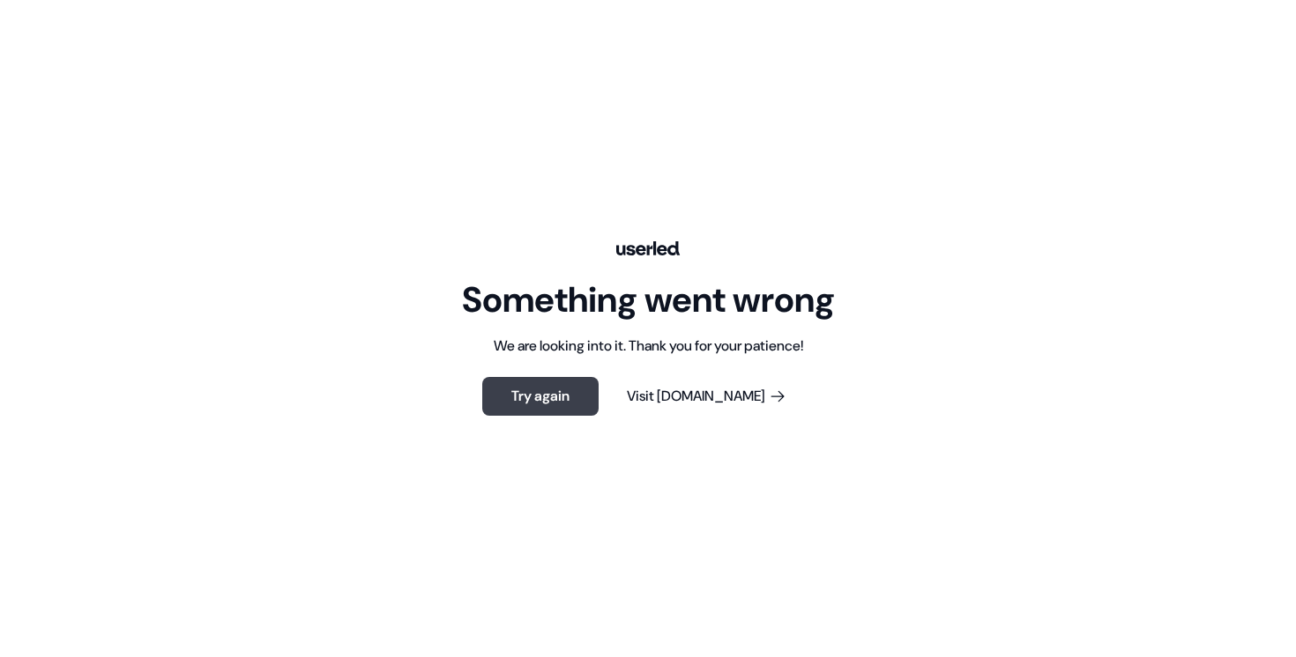
click at [591, 380] on button "Try again" at bounding box center [540, 396] width 116 height 39
click at [542, 383] on button "Try again" at bounding box center [540, 396] width 116 height 39
click at [568, 394] on button "Try again" at bounding box center [540, 396] width 116 height 39
click at [568, 383] on button "Try again" at bounding box center [540, 396] width 116 height 39
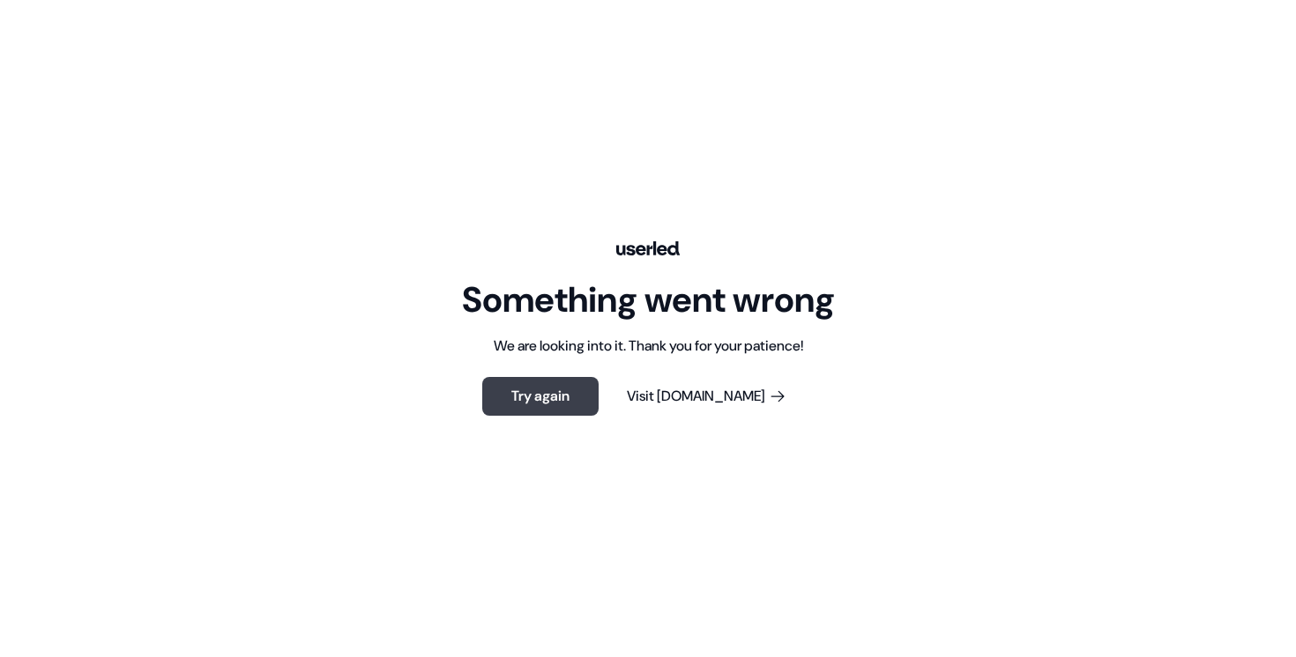
click at [568, 383] on button "Try again" at bounding box center [540, 396] width 116 height 39
click at [571, 381] on button "Try again" at bounding box center [540, 396] width 116 height 39
click at [546, 391] on button "Try again" at bounding box center [540, 396] width 116 height 39
drag, startPoint x: 510, startPoint y: 300, endPoint x: 524, endPoint y: 323, distance: 26.9
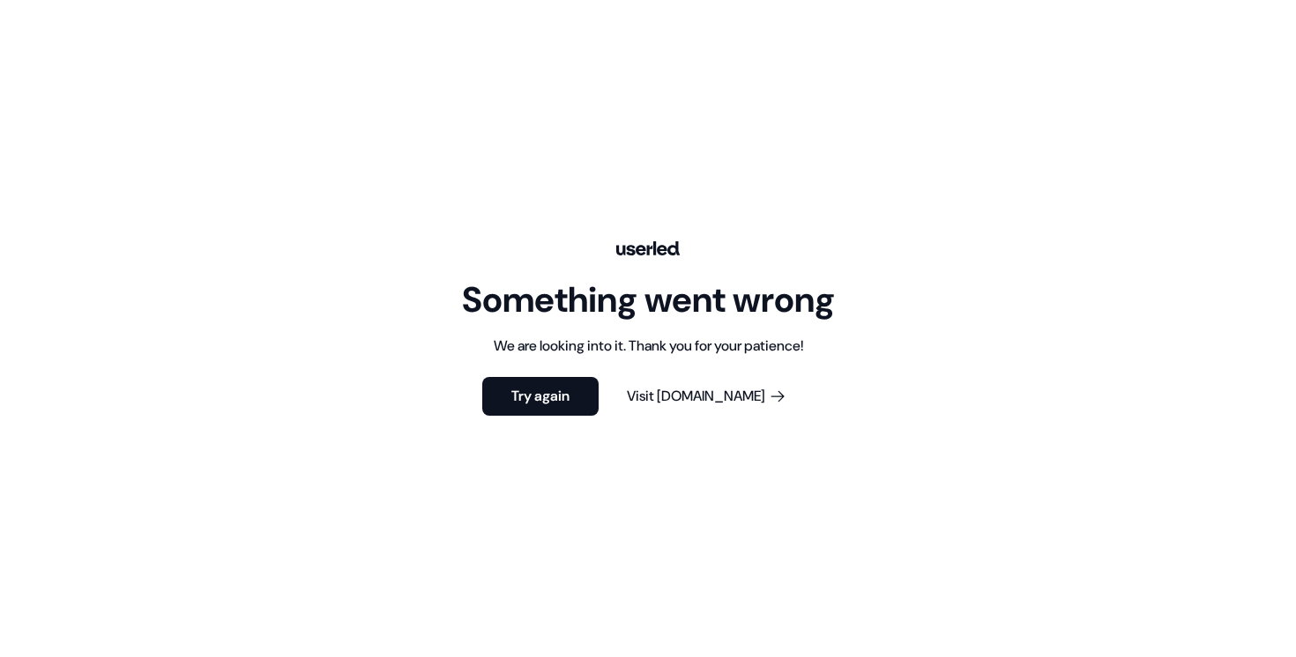
click at [510, 299] on div "Something went wrong" at bounding box center [648, 300] width 373 height 46
click at [559, 355] on div "We are looking into it. Thank you for your patience!" at bounding box center [648, 346] width 309 height 19
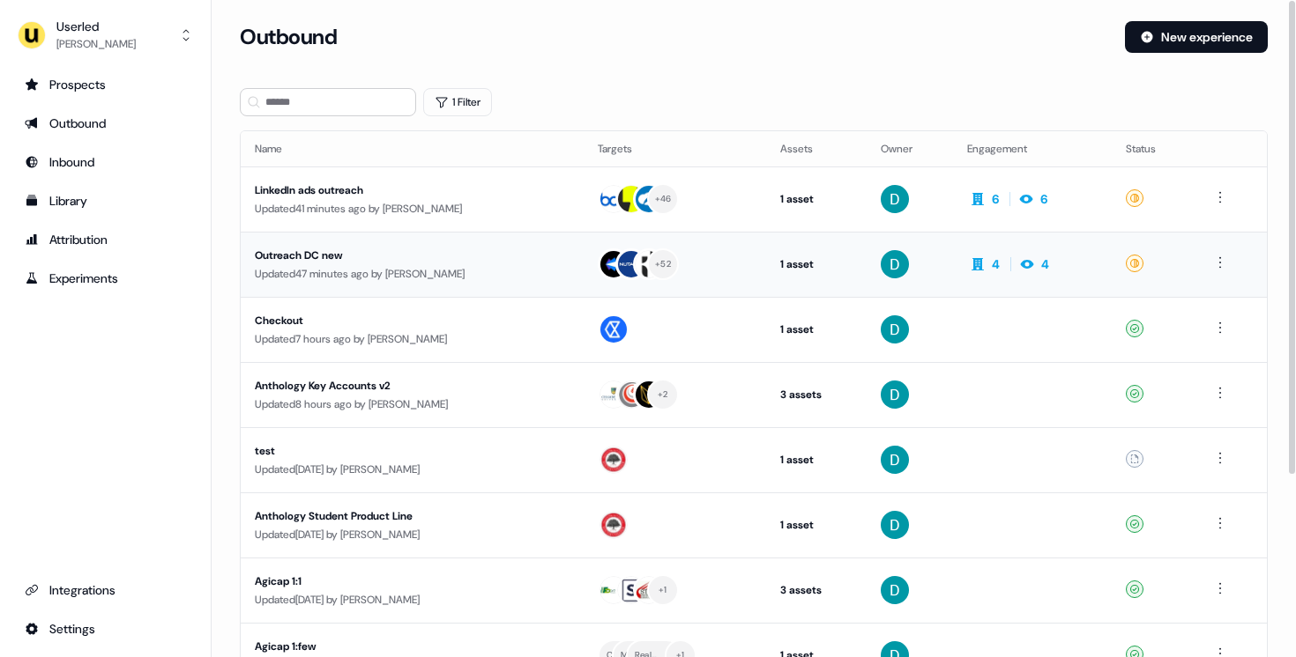
click at [534, 234] on td "Outreach DC new Updated 47 minutes ago by David Cruickshank" at bounding box center [412, 264] width 343 height 65
click at [155, 73] on link "Prospects" at bounding box center [105, 85] width 182 height 28
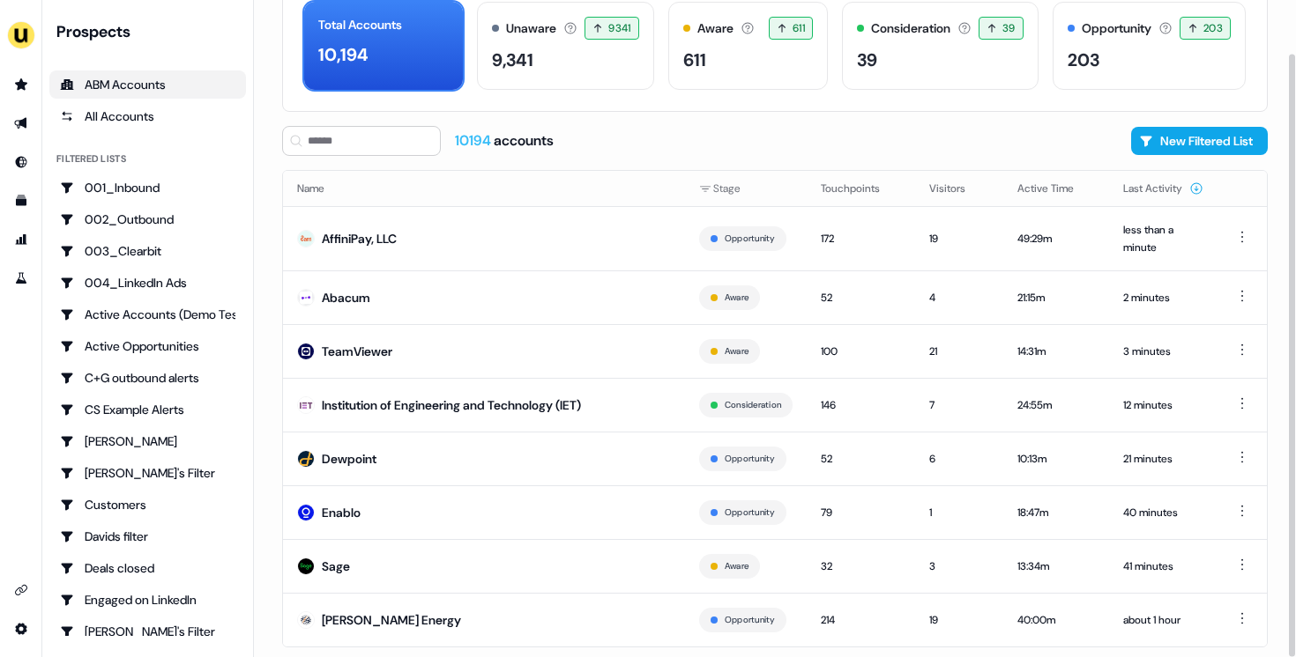
scroll to position [124, 0]
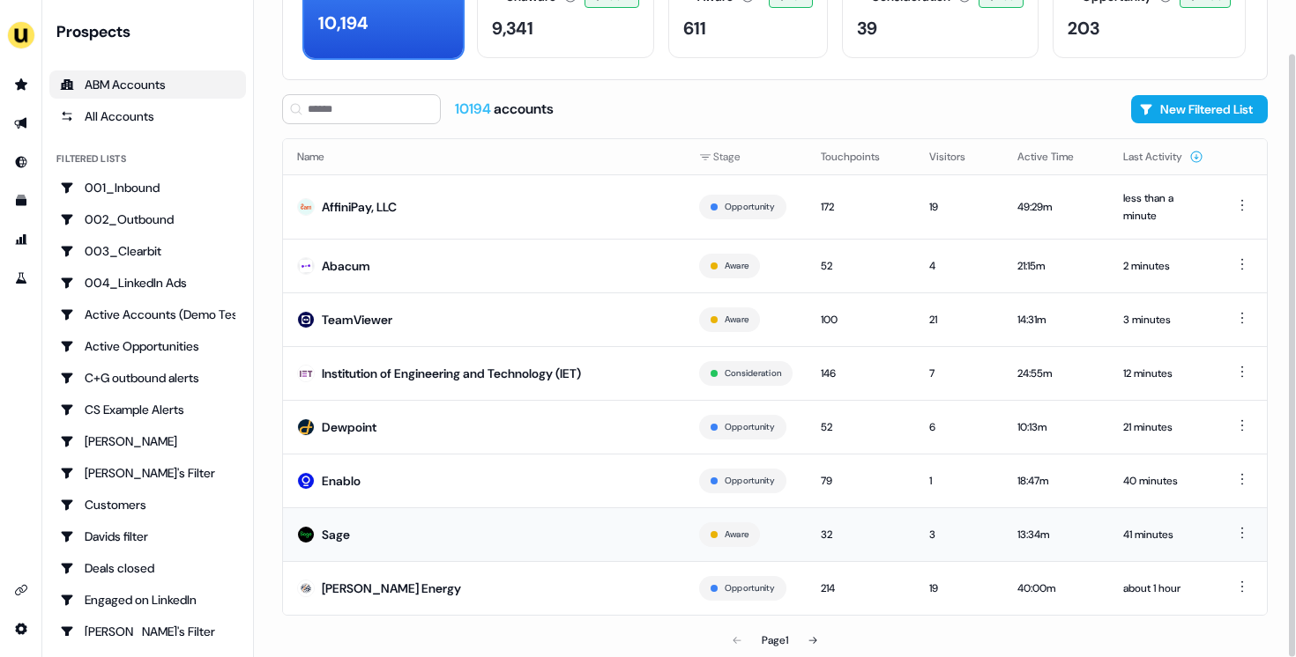
click at [435, 546] on td "Sage" at bounding box center [484, 535] width 402 height 54
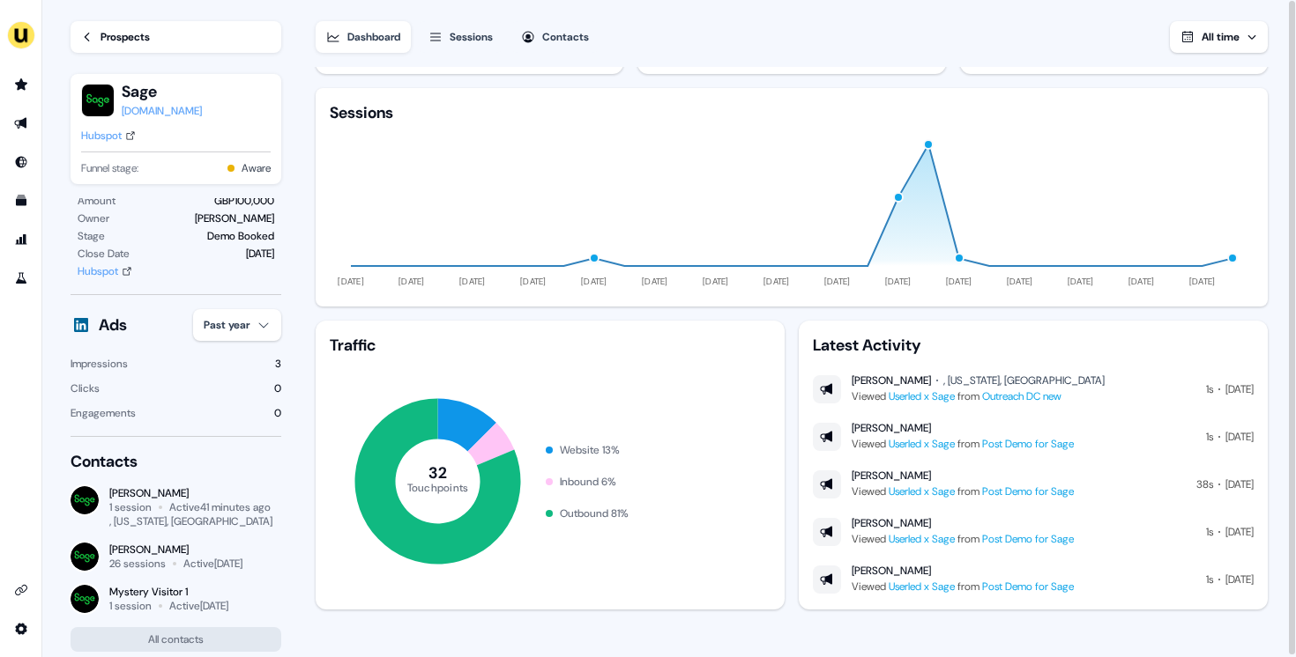
scroll to position [123, 0]
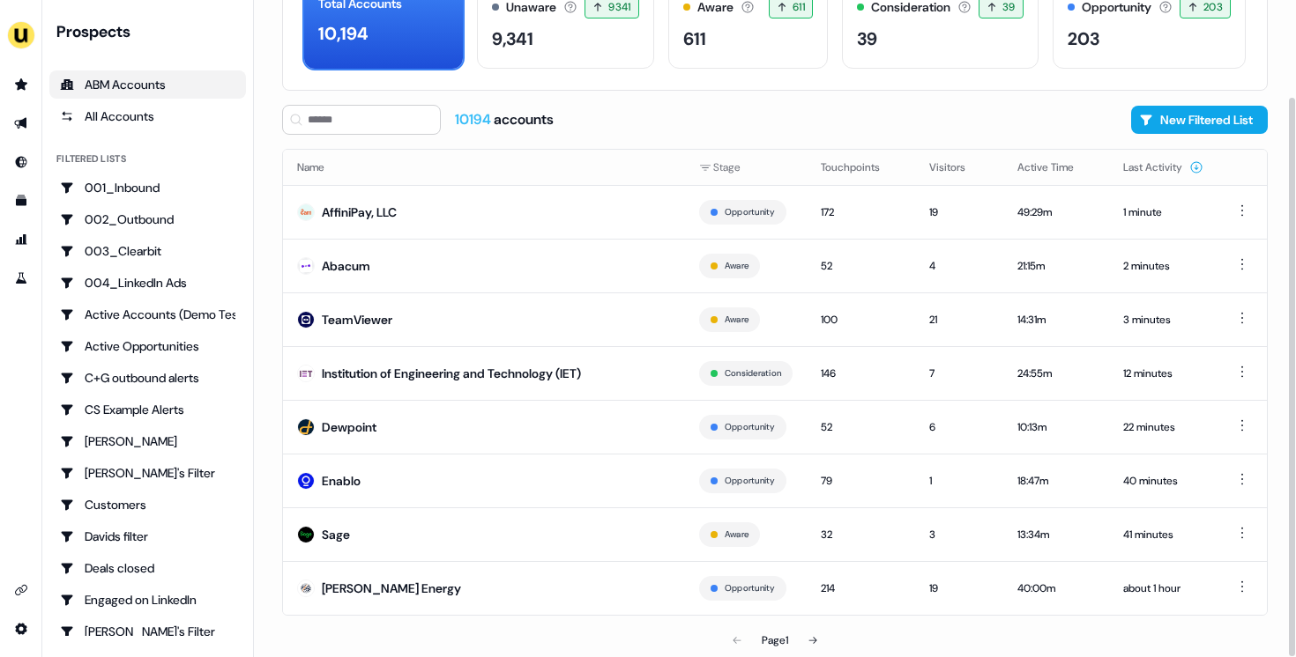
scroll to position [113, 0]
click at [559, 329] on td "TeamViewer" at bounding box center [484, 320] width 402 height 54
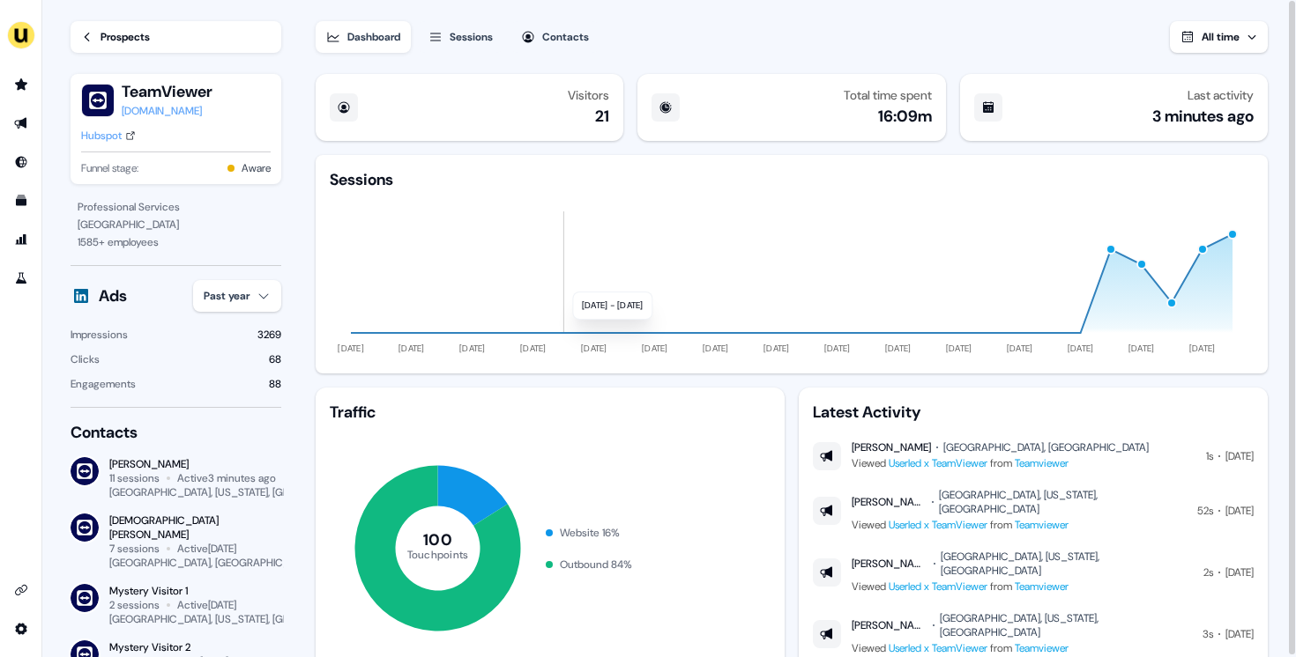
scroll to position [67, 0]
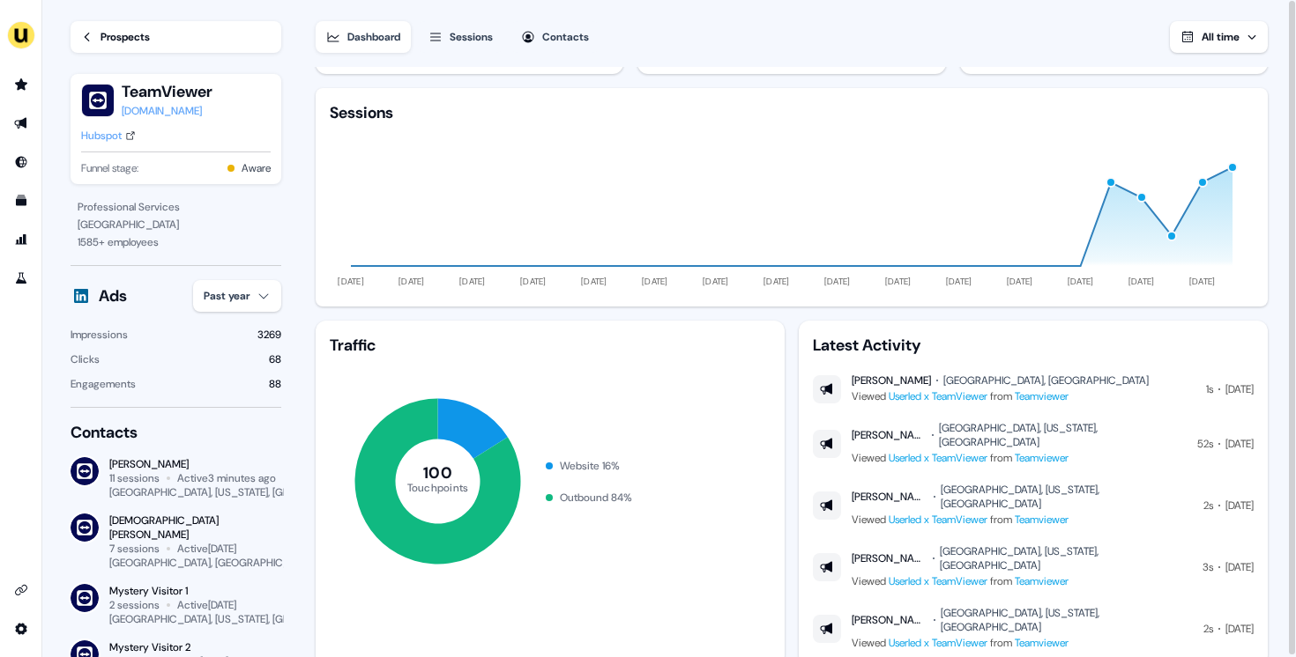
click at [1065, 397] on link "Teamviewer" at bounding box center [1041, 397] width 54 height 14
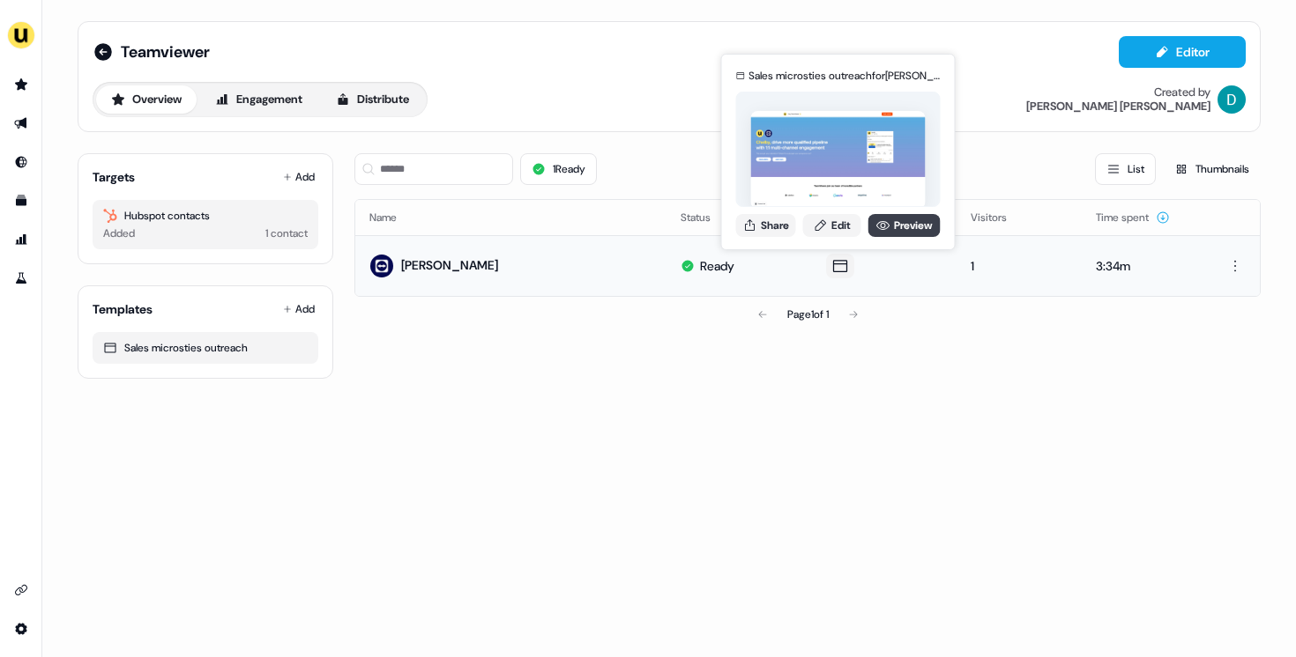
click at [880, 233] on link "Preview" at bounding box center [904, 225] width 72 height 23
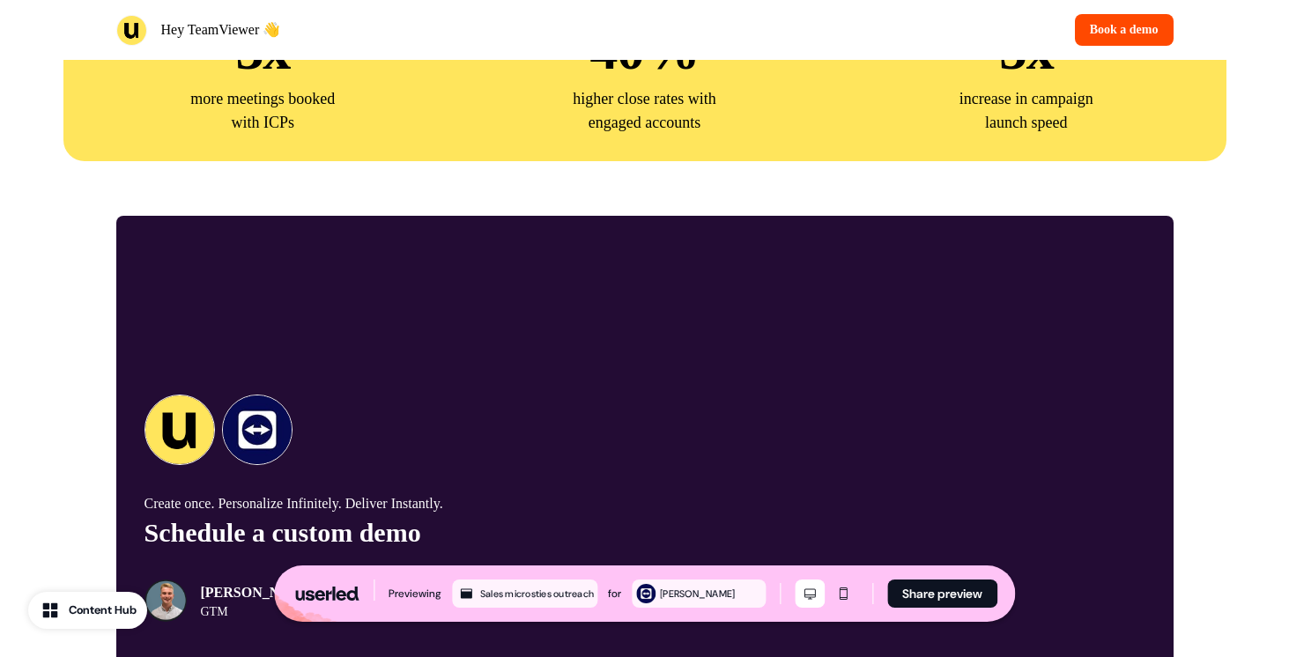
scroll to position [4966, 0]
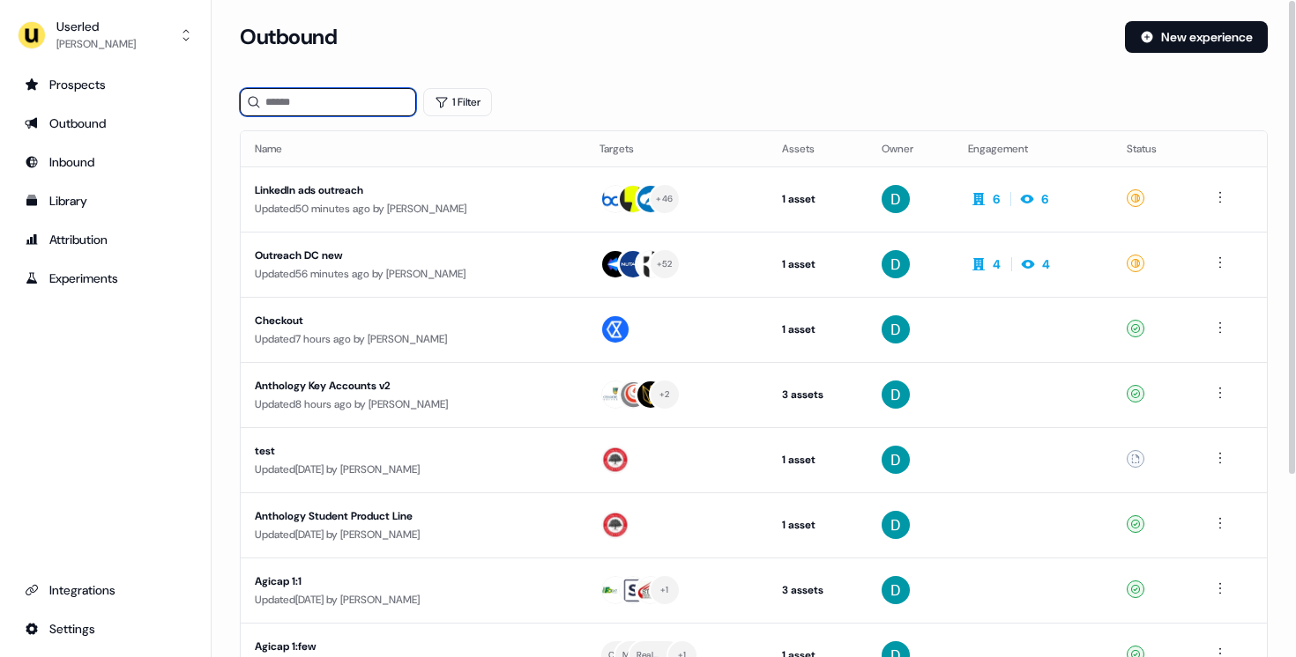
click at [316, 110] on input at bounding box center [328, 102] width 176 height 28
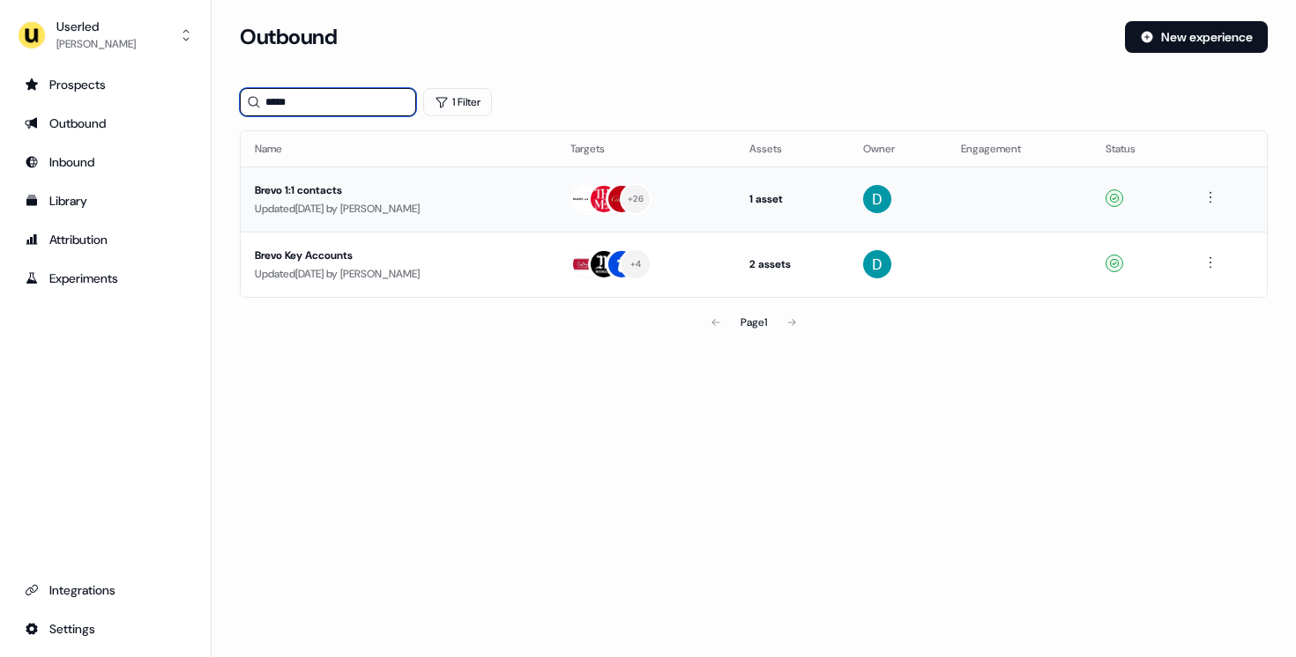
type input "*****"
click at [390, 185] on div "Brevo 1:1 contacts" at bounding box center [398, 191] width 287 height 18
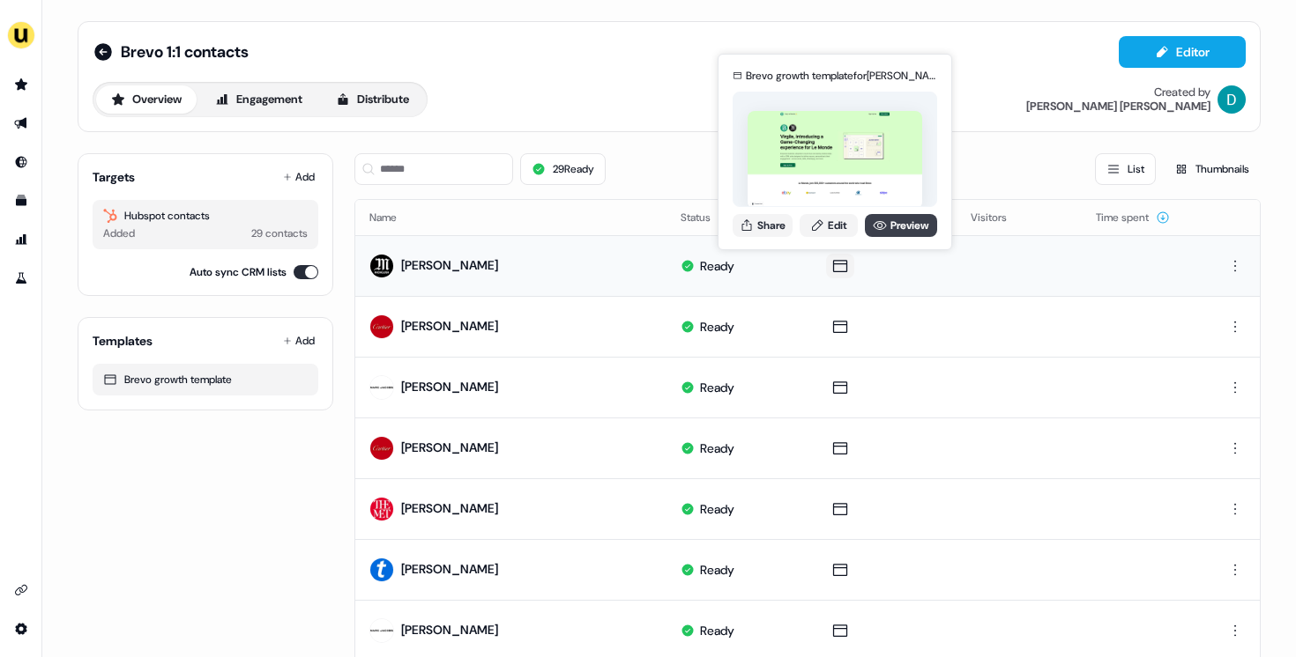
click at [881, 232] on link "Preview" at bounding box center [901, 225] width 72 height 23
click at [787, 225] on button "Share" at bounding box center [762, 225] width 60 height 23
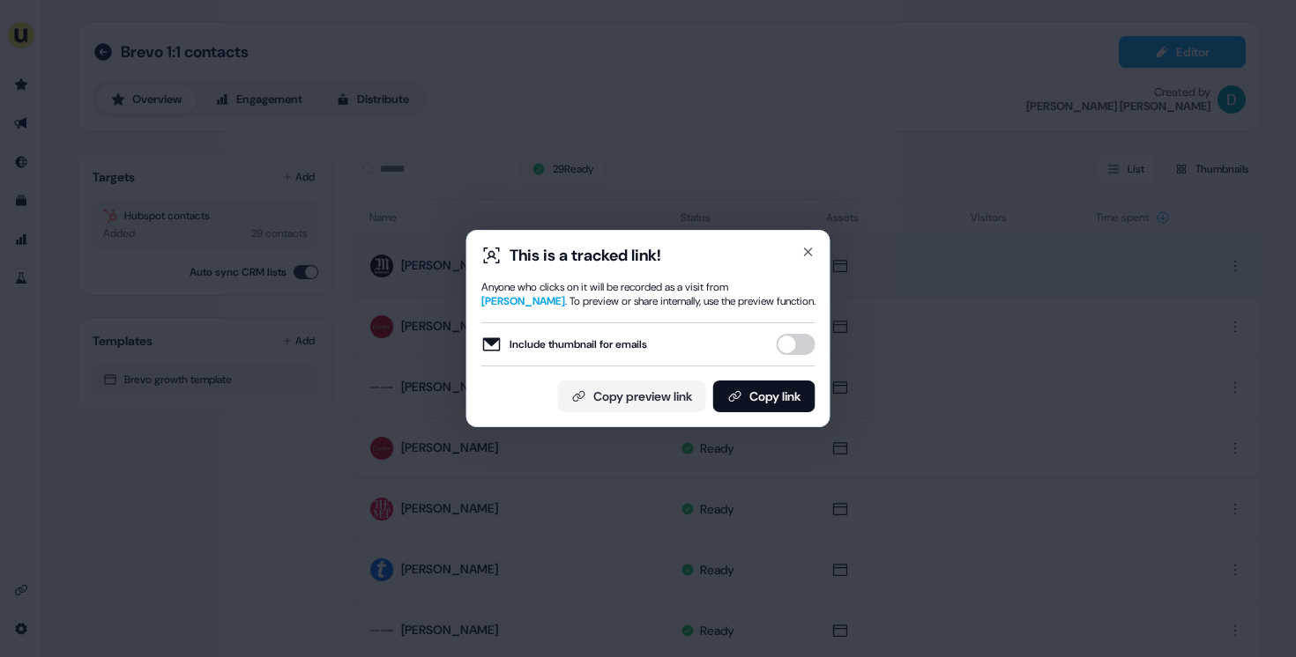
click at [791, 326] on div "Include thumbnail for emails" at bounding box center [648, 345] width 334 height 44
click at [793, 353] on button "Include thumbnail for emails" at bounding box center [795, 344] width 39 height 21
click at [784, 394] on button "Copy link" at bounding box center [764, 397] width 102 height 32
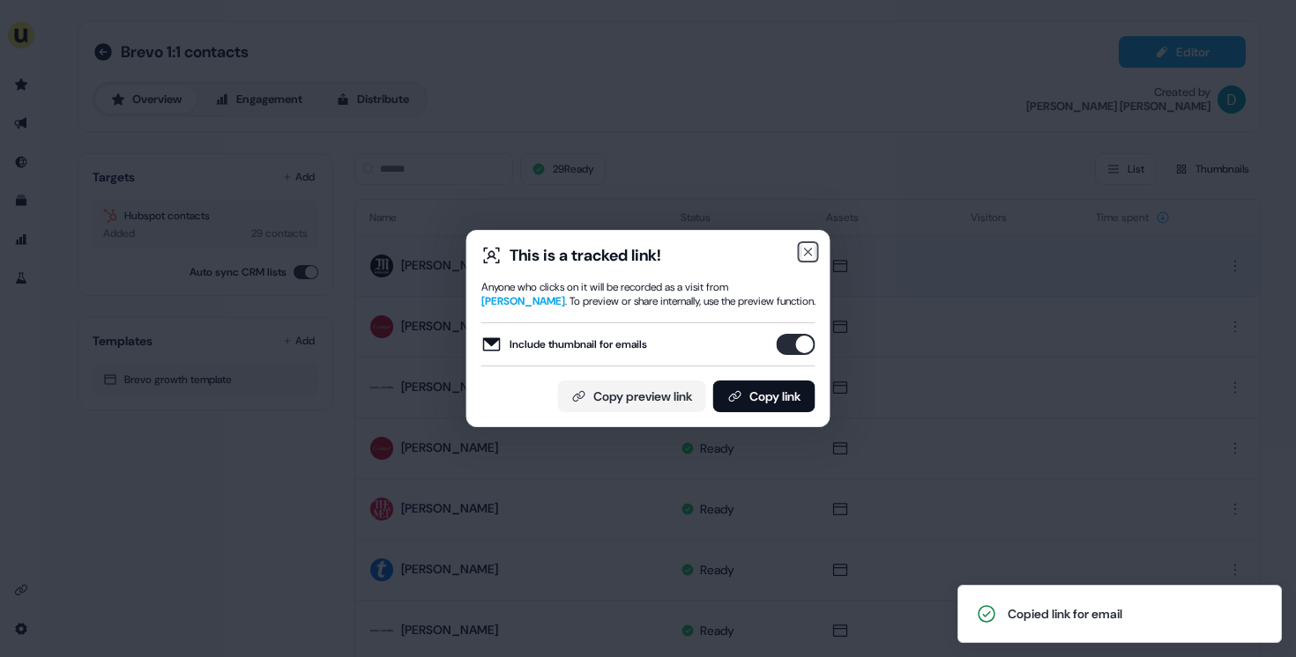
click at [810, 255] on icon "button" at bounding box center [808, 252] width 7 height 7
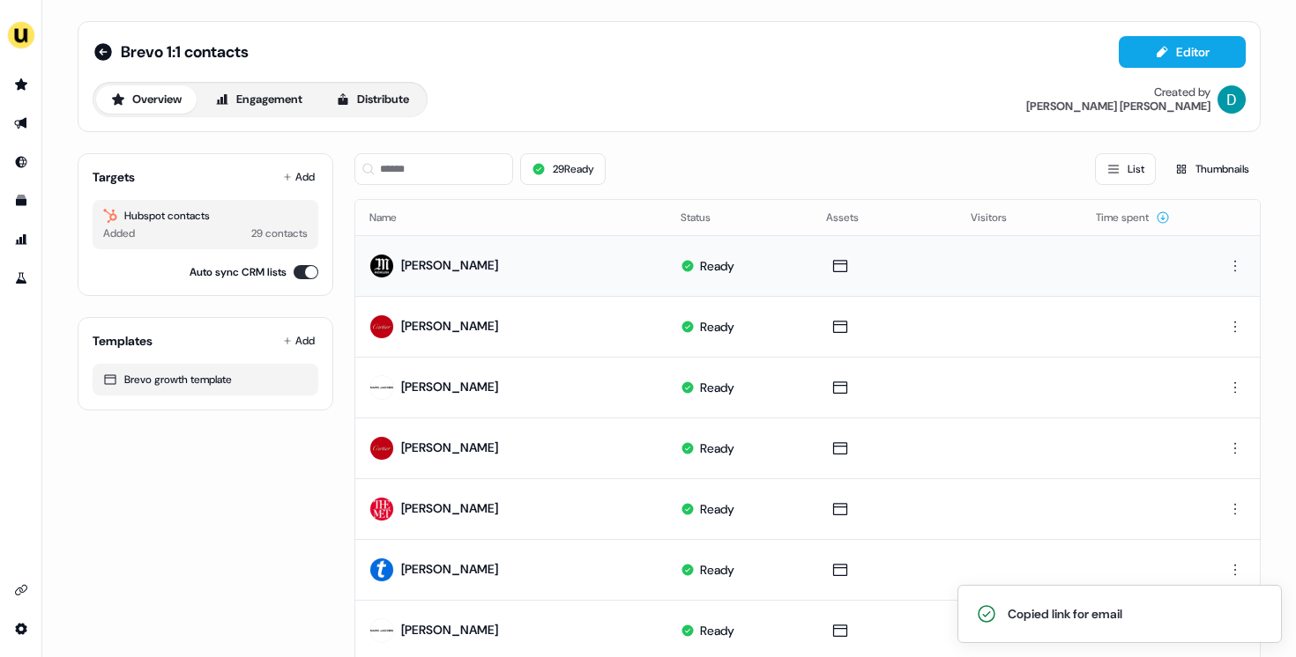
click at [383, 114] on div "Overview Engagement Distribute" at bounding box center [260, 99] width 335 height 35
click at [375, 101] on button "Distribute" at bounding box center [372, 99] width 103 height 28
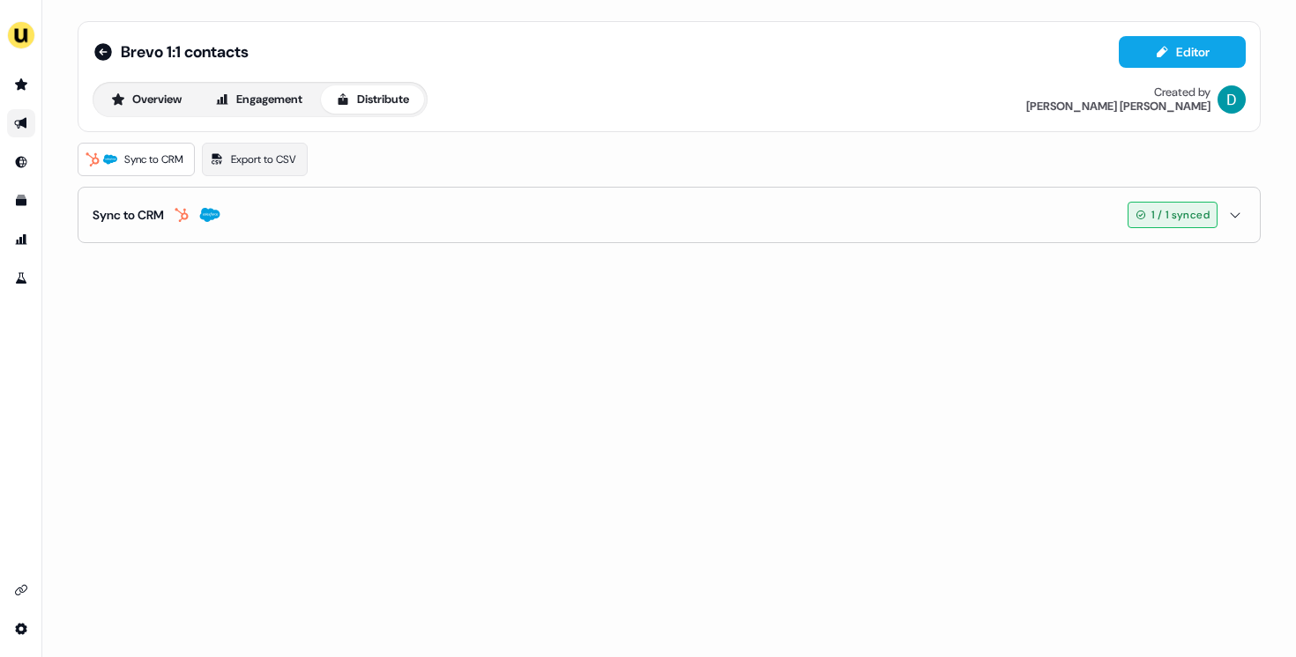
click at [1232, 211] on icon "button" at bounding box center [1234, 215] width 21 height 14
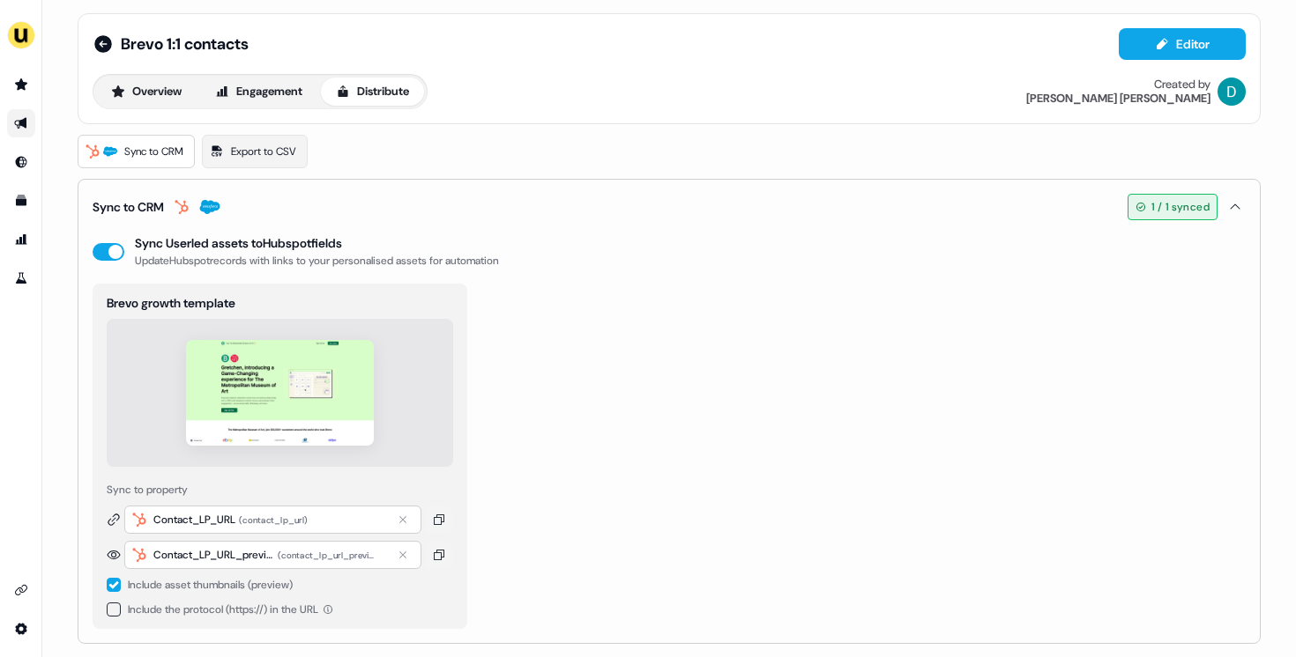
scroll to position [16, 0]
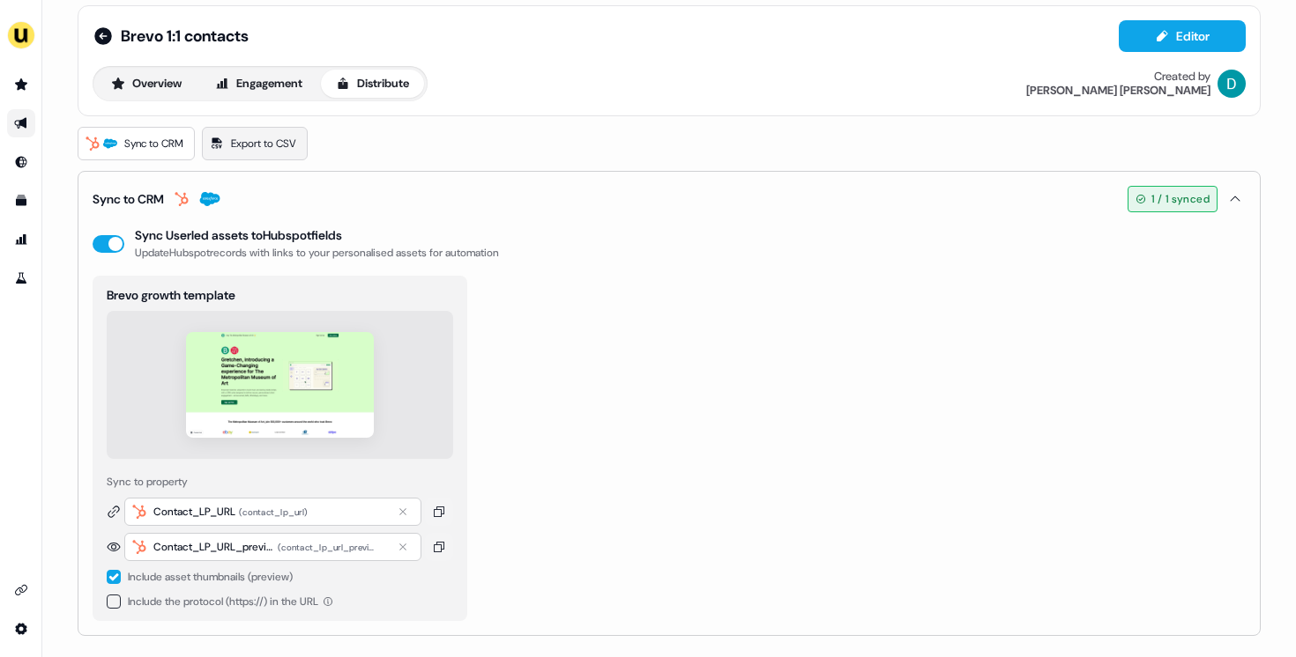
click at [260, 150] on span "Export to CSV" at bounding box center [263, 144] width 65 height 18
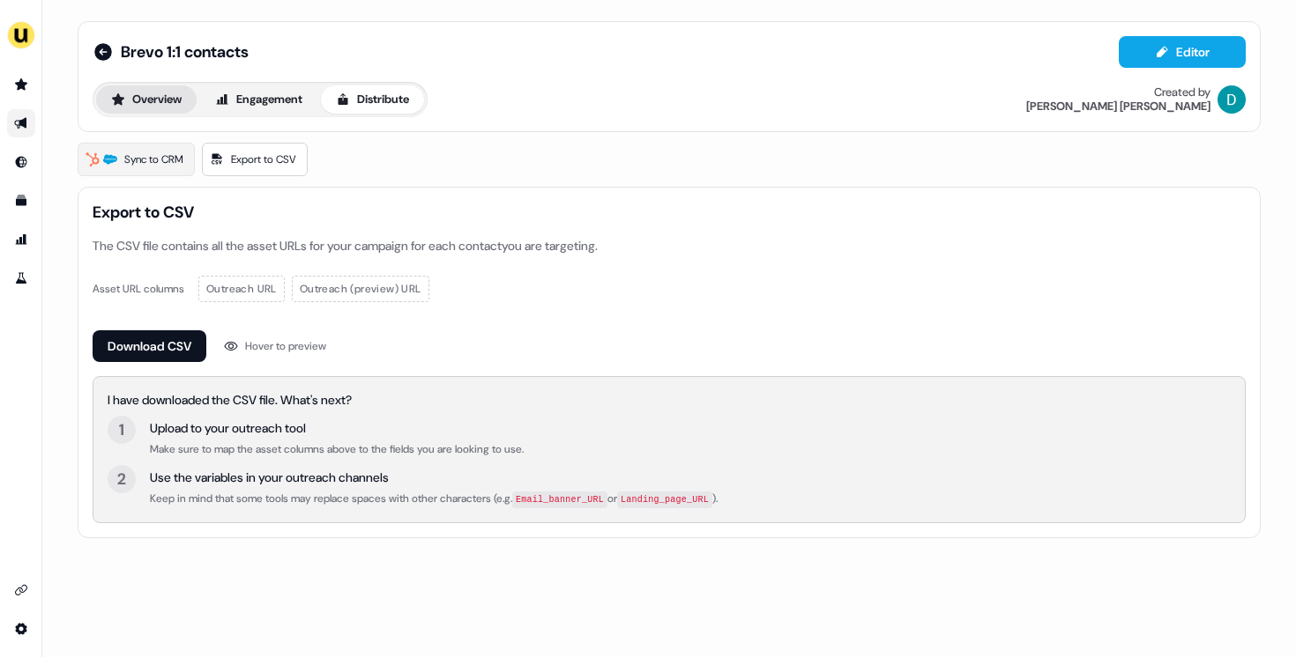
click at [151, 93] on button "Overview" at bounding box center [146, 99] width 100 height 28
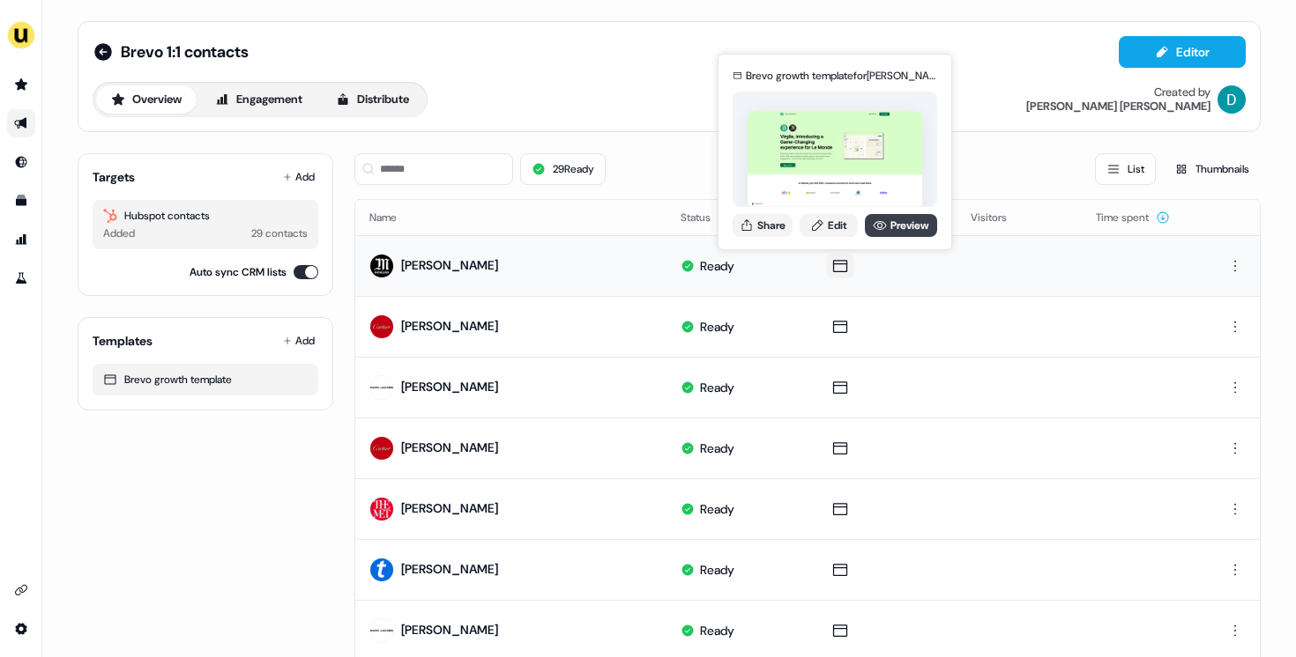
click at [873, 230] on icon at bounding box center [880, 226] width 14 height 14
click at [873, 227] on icon at bounding box center [880, 226] width 14 height 14
click at [772, 233] on button "Share" at bounding box center [762, 225] width 60 height 23
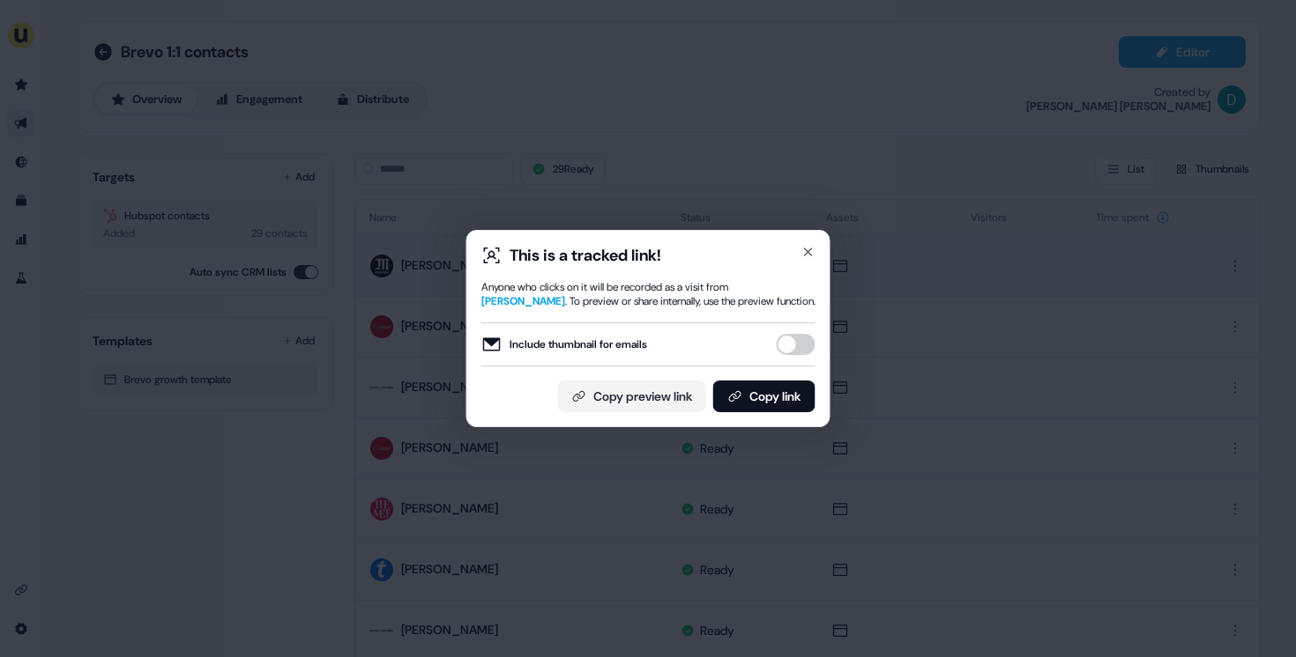
click at [789, 351] on button "Include thumbnail for emails" at bounding box center [795, 344] width 39 height 21
drag, startPoint x: 786, startPoint y: 395, endPoint x: 776, endPoint y: 373, distance: 24.1
click at [786, 395] on button "Copy link" at bounding box center [764, 397] width 102 height 32
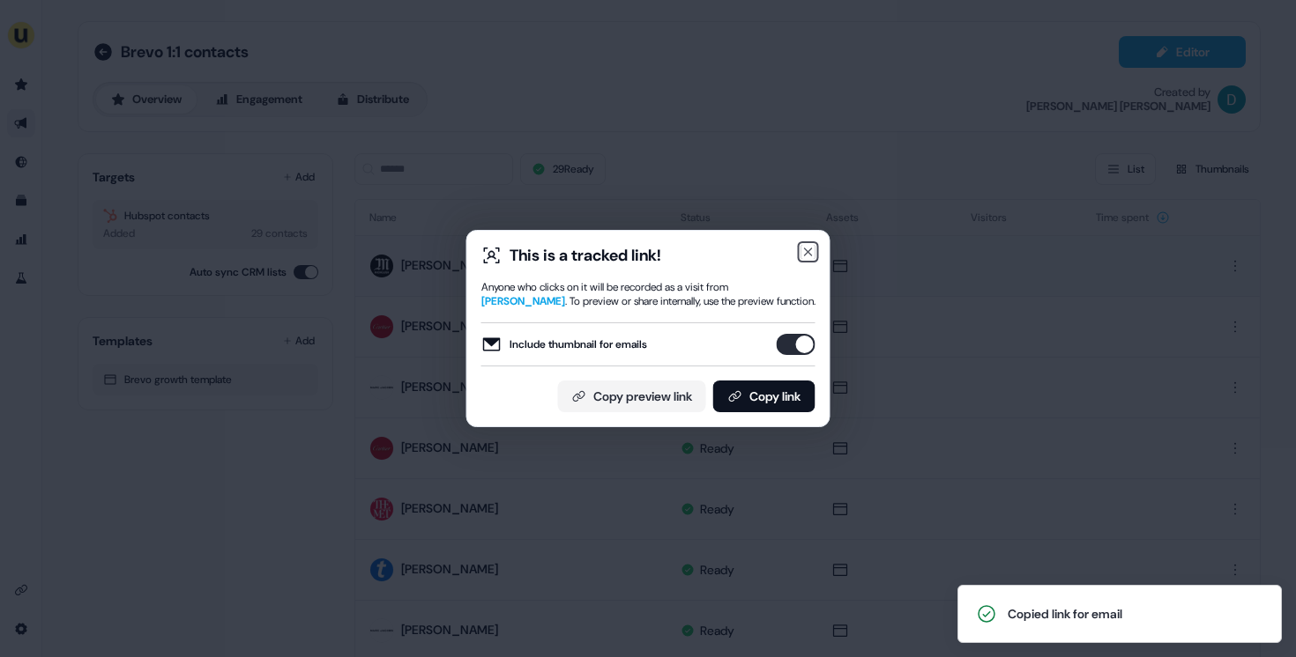
click at [809, 255] on icon "button" at bounding box center [808, 252] width 14 height 14
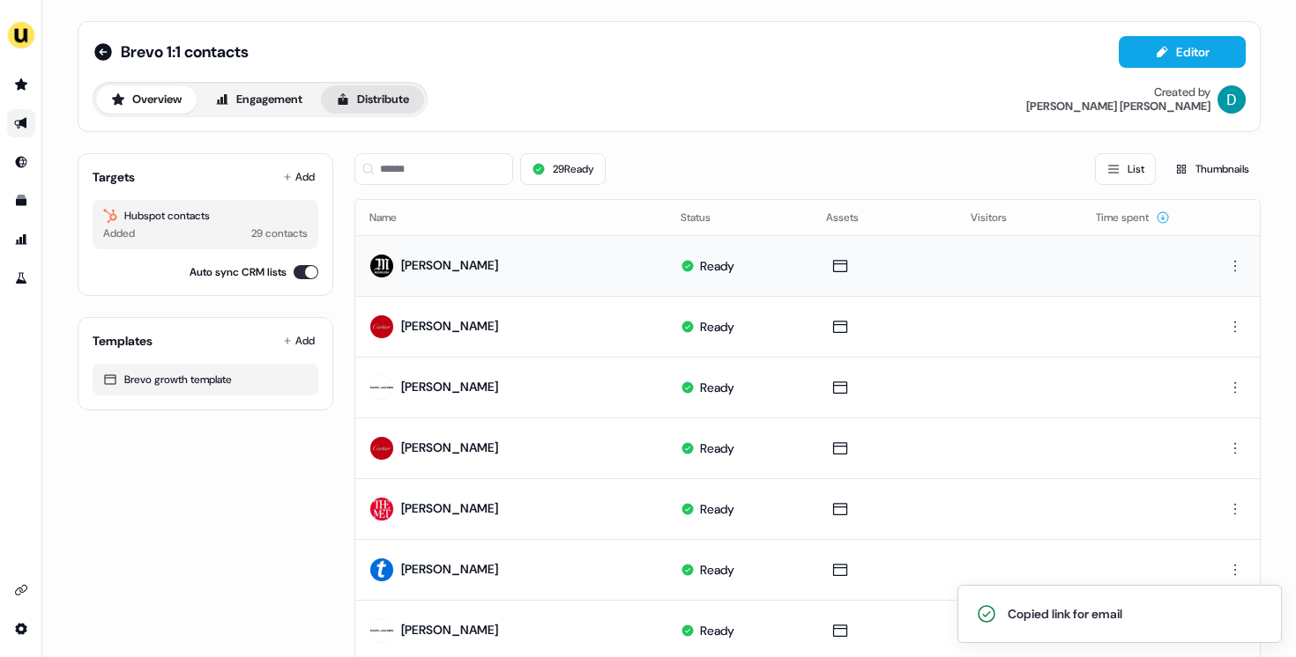
click at [386, 105] on button "Distribute" at bounding box center [372, 99] width 103 height 28
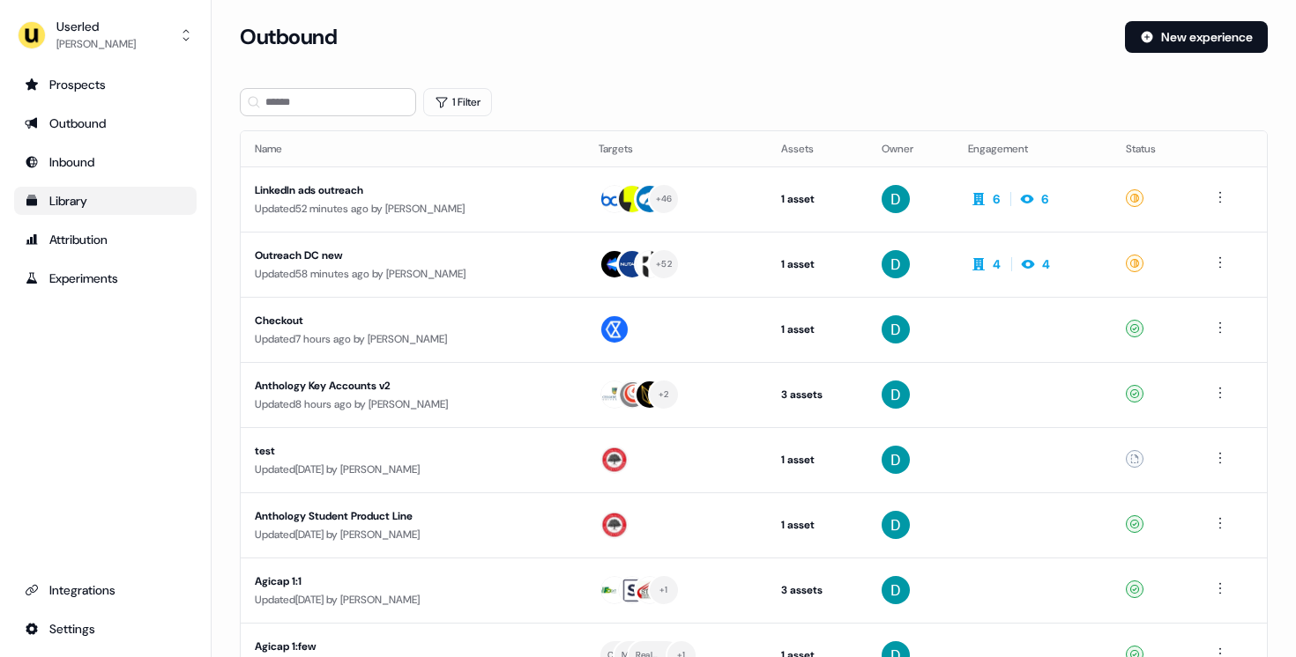
click at [132, 207] on div "Library" at bounding box center [105, 201] width 161 height 18
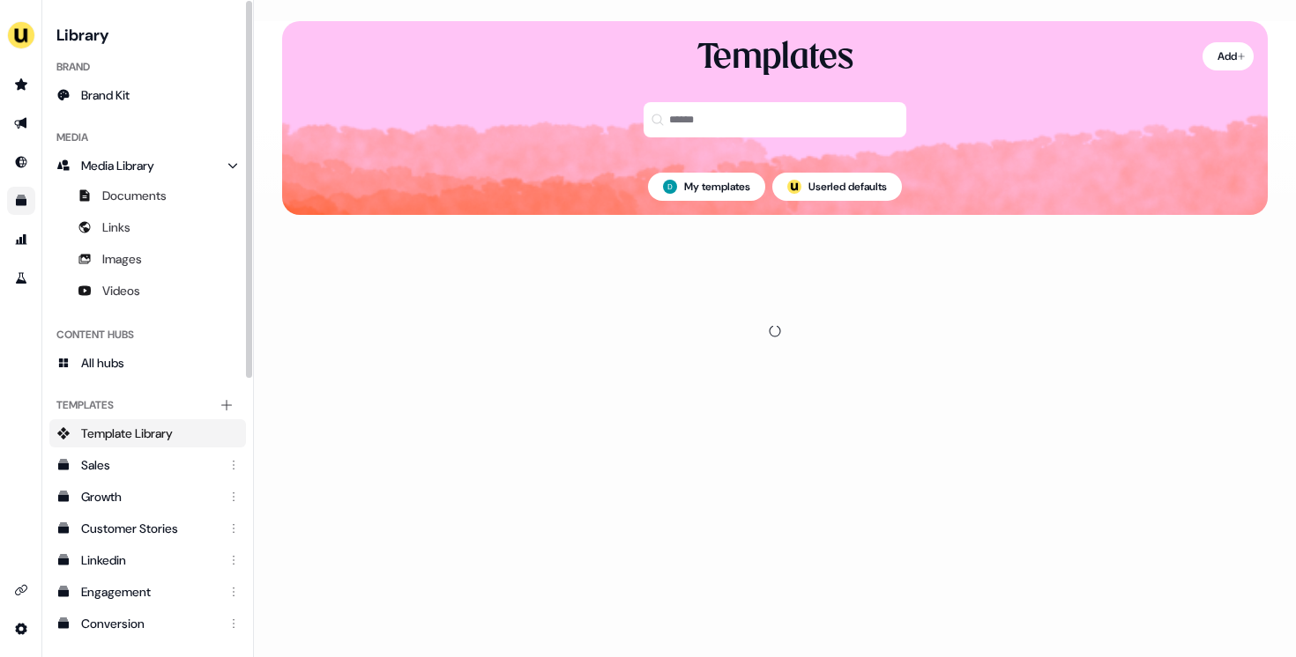
click at [19, 99] on ul "side nav menu" at bounding box center [20, 182] width 41 height 222
click at [20, 90] on icon "Go to prospects" at bounding box center [21, 85] width 14 height 14
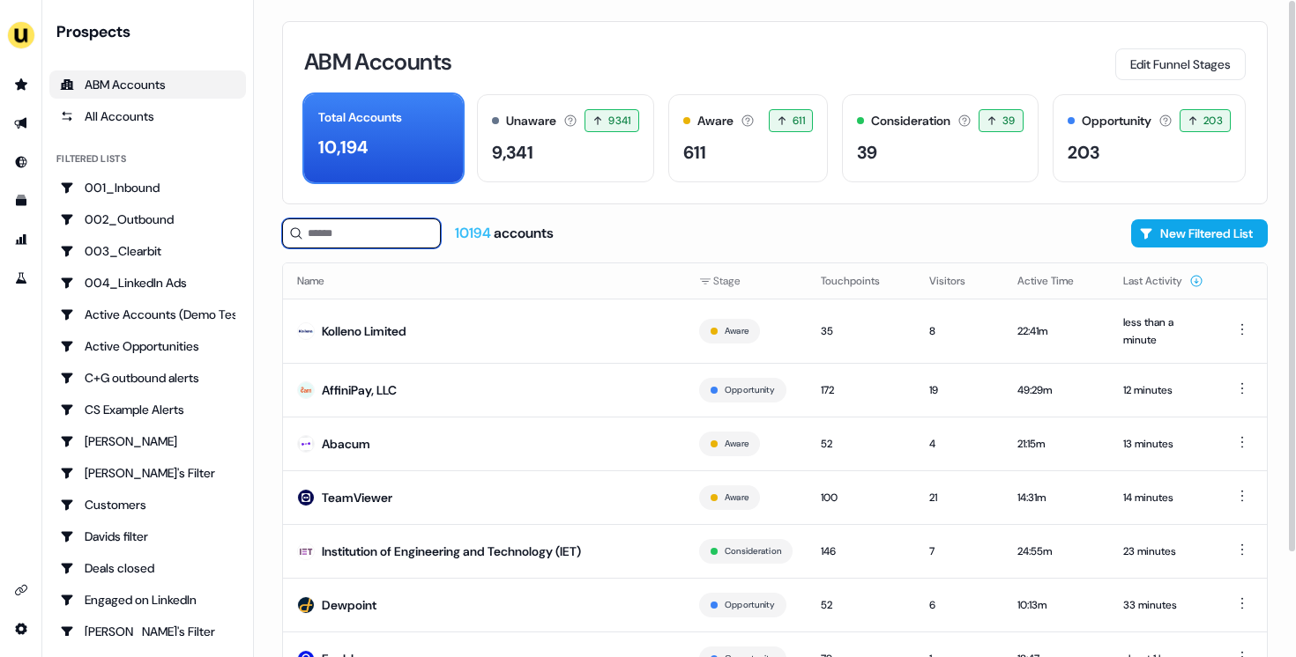
click at [370, 243] on input at bounding box center [361, 234] width 159 height 30
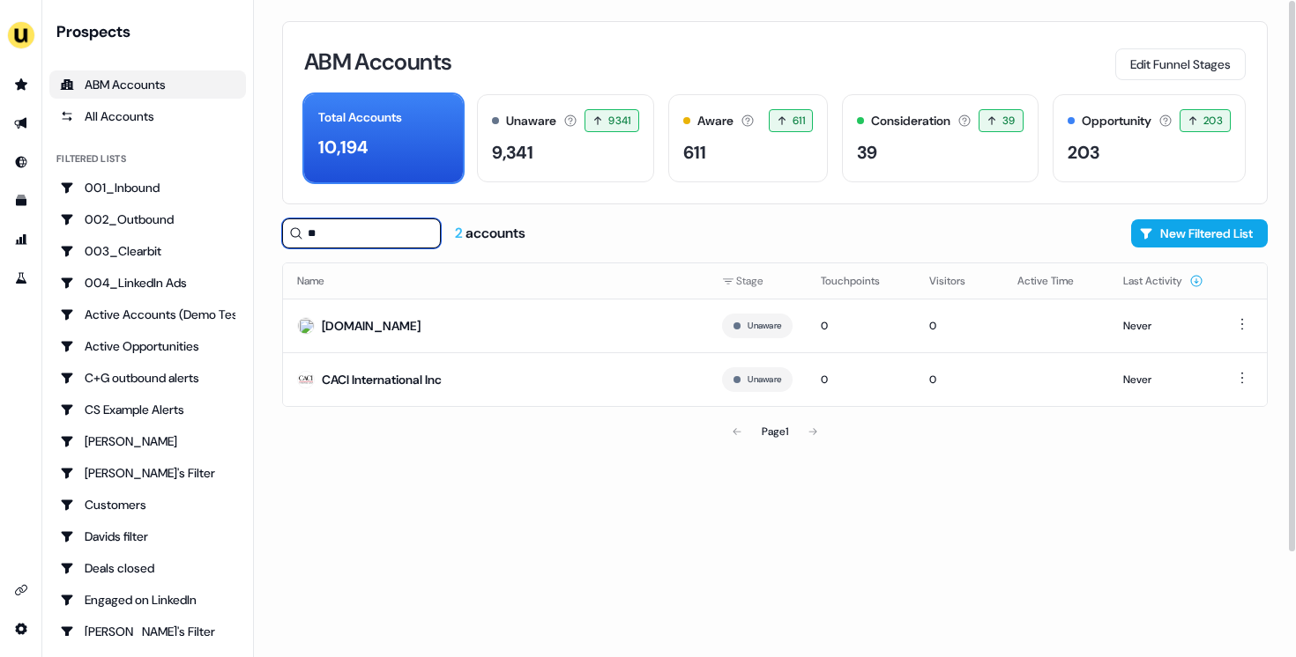
type input "*"
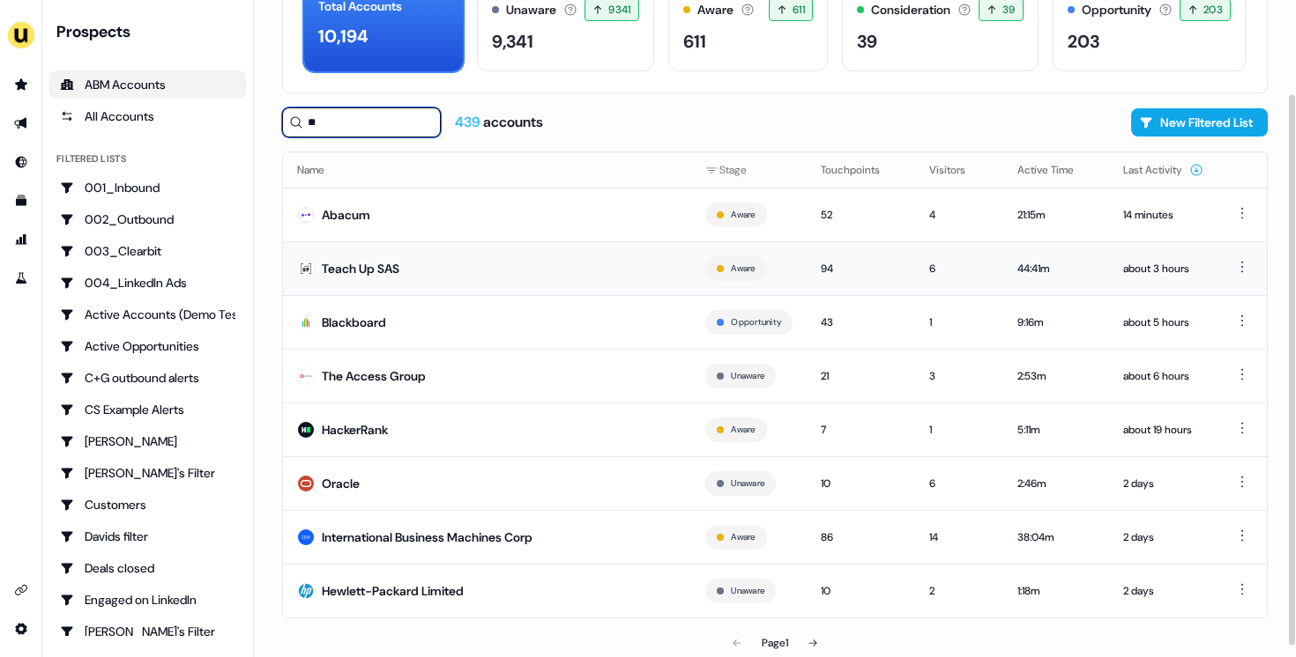
scroll to position [112, 0]
type input "*"
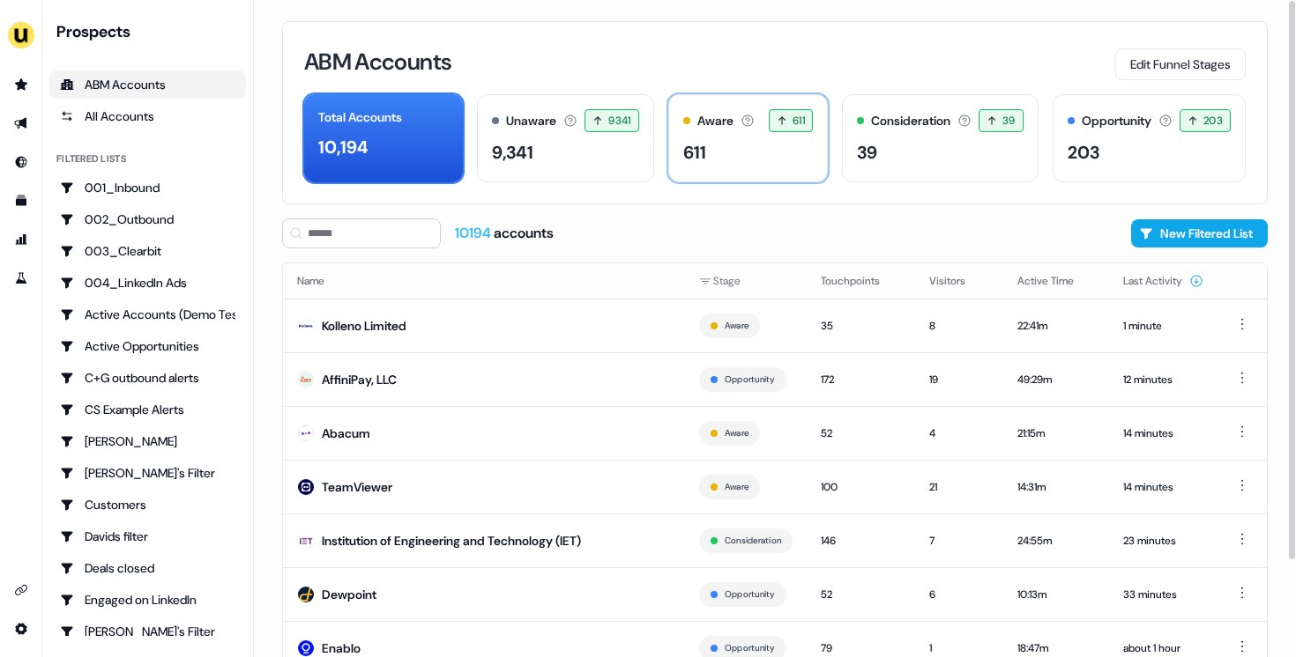
click at [802, 175] on div "Aware Accounts with 5+ minutes of usage or significant LinkedIn ad engagement! …" at bounding box center [748, 138] width 160 height 88
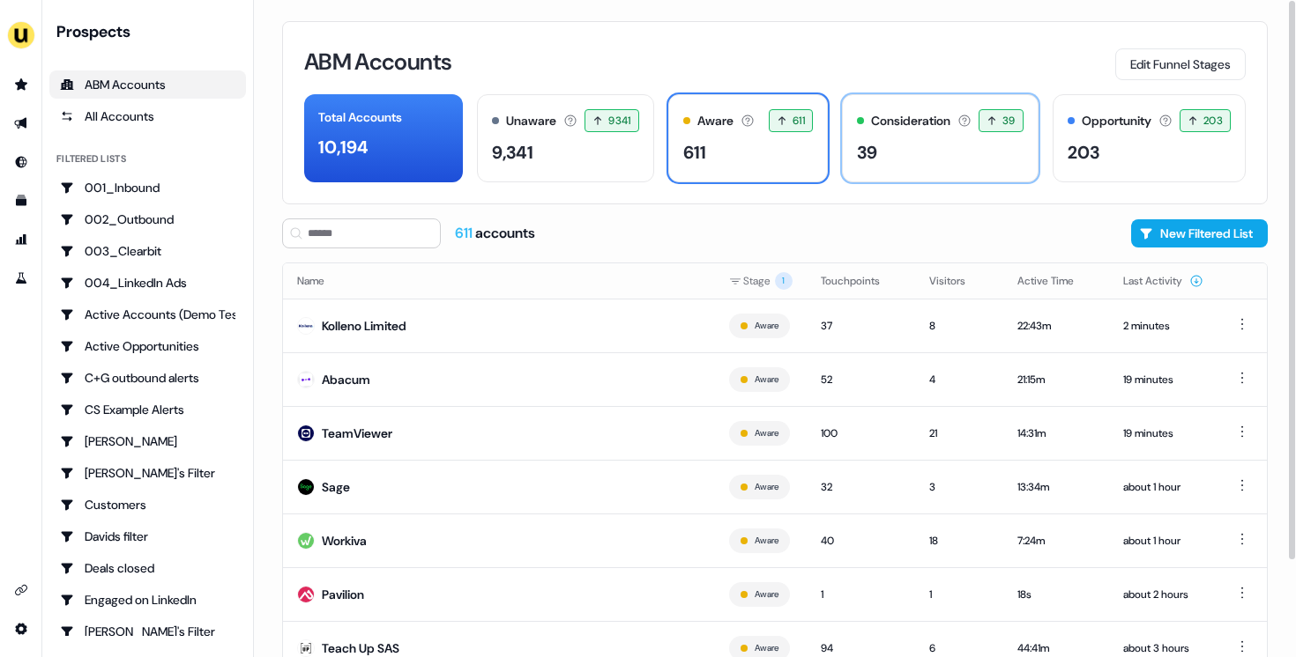
click at [932, 164] on div "39" at bounding box center [940, 152] width 167 height 26
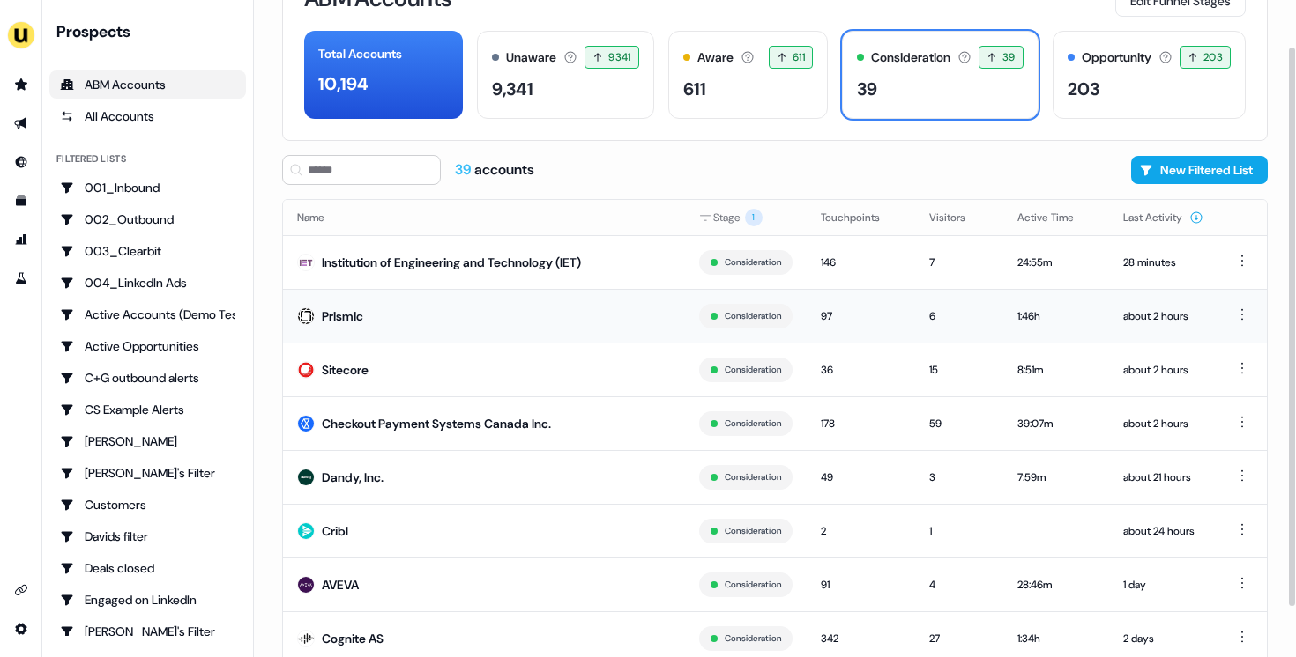
scroll to position [55, 0]
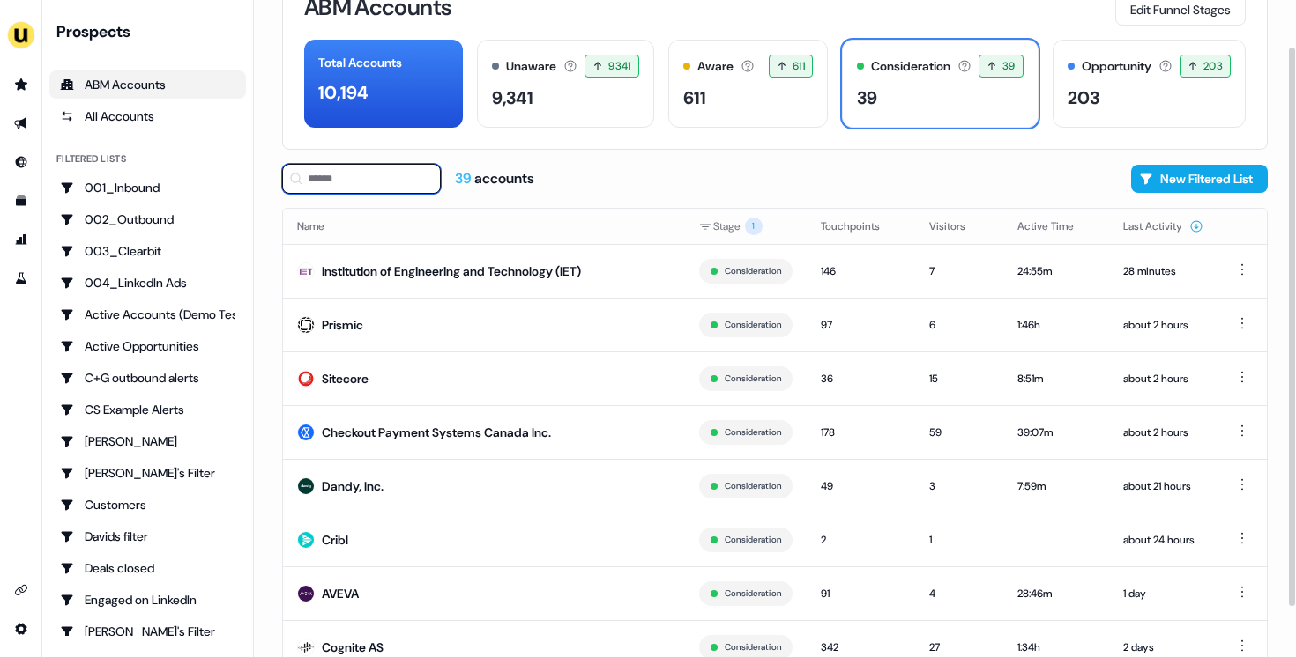
click at [360, 172] on input at bounding box center [361, 179] width 159 height 30
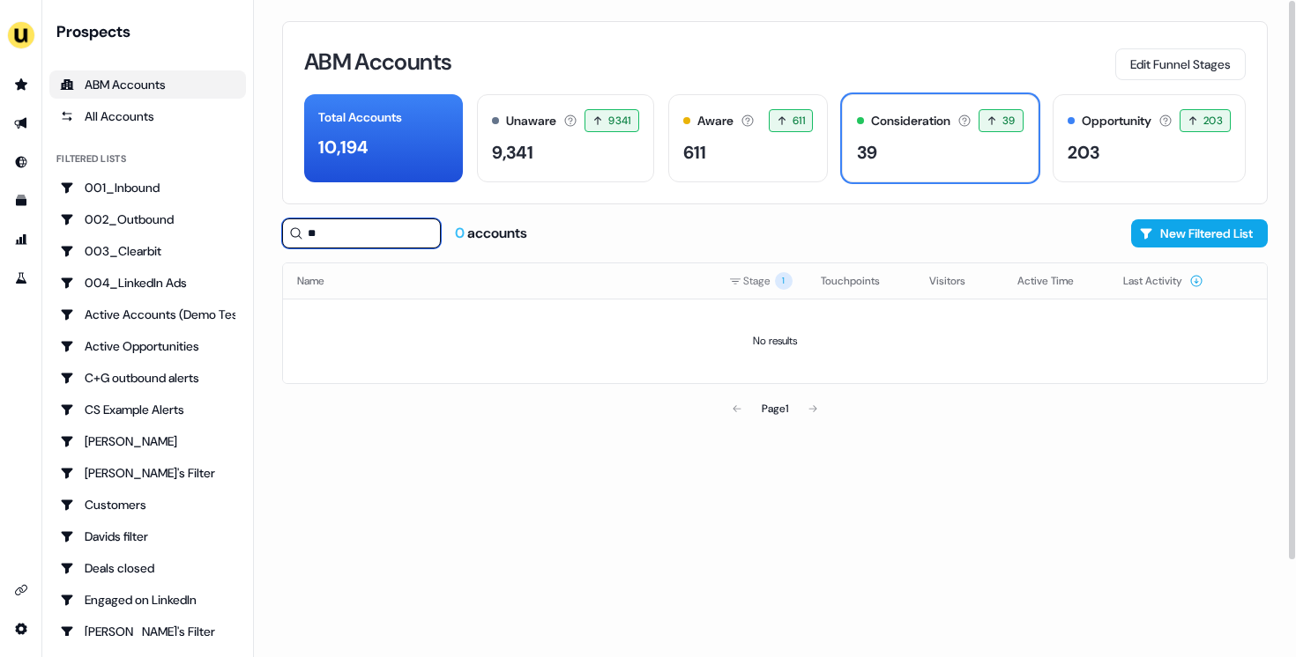
type input "*"
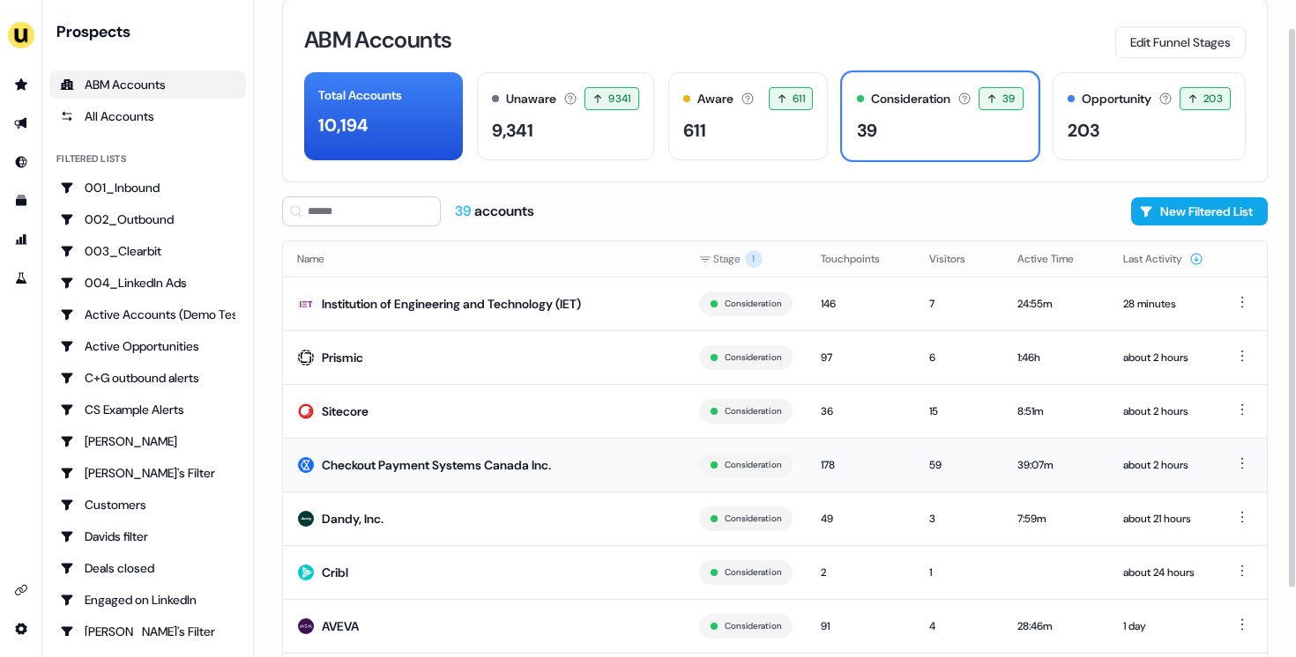
scroll to position [33, 0]
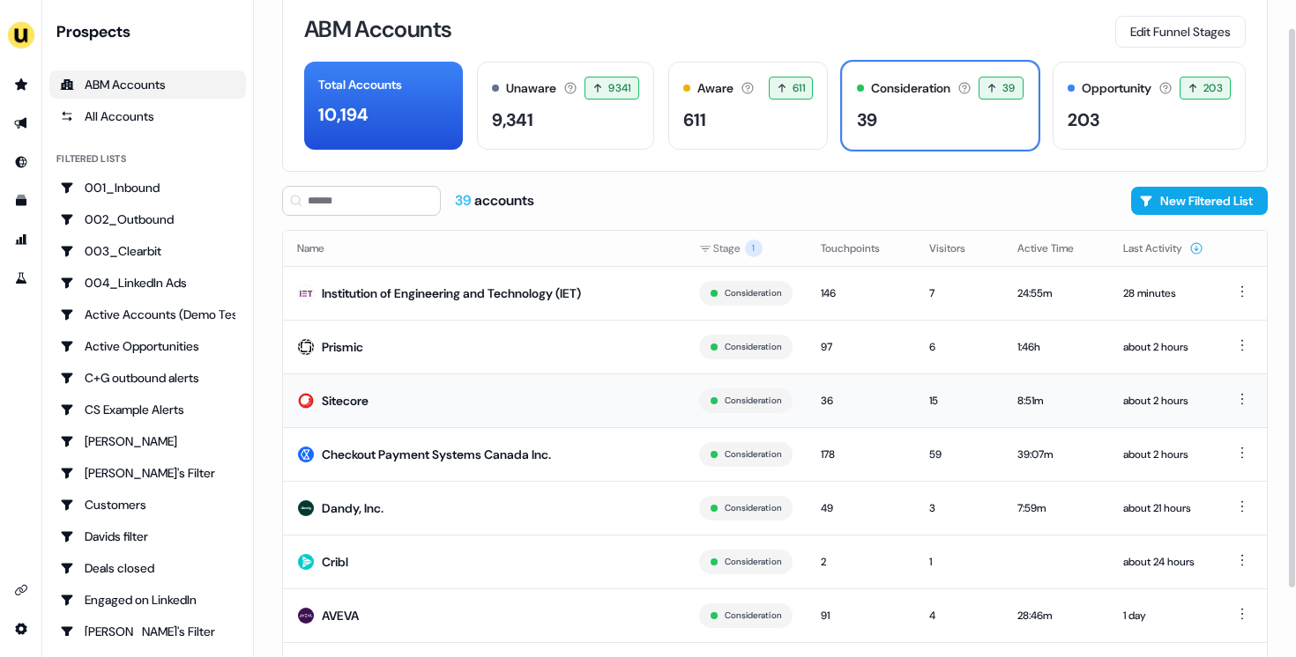
click at [499, 397] on td "Sitecore" at bounding box center [484, 401] width 402 height 54
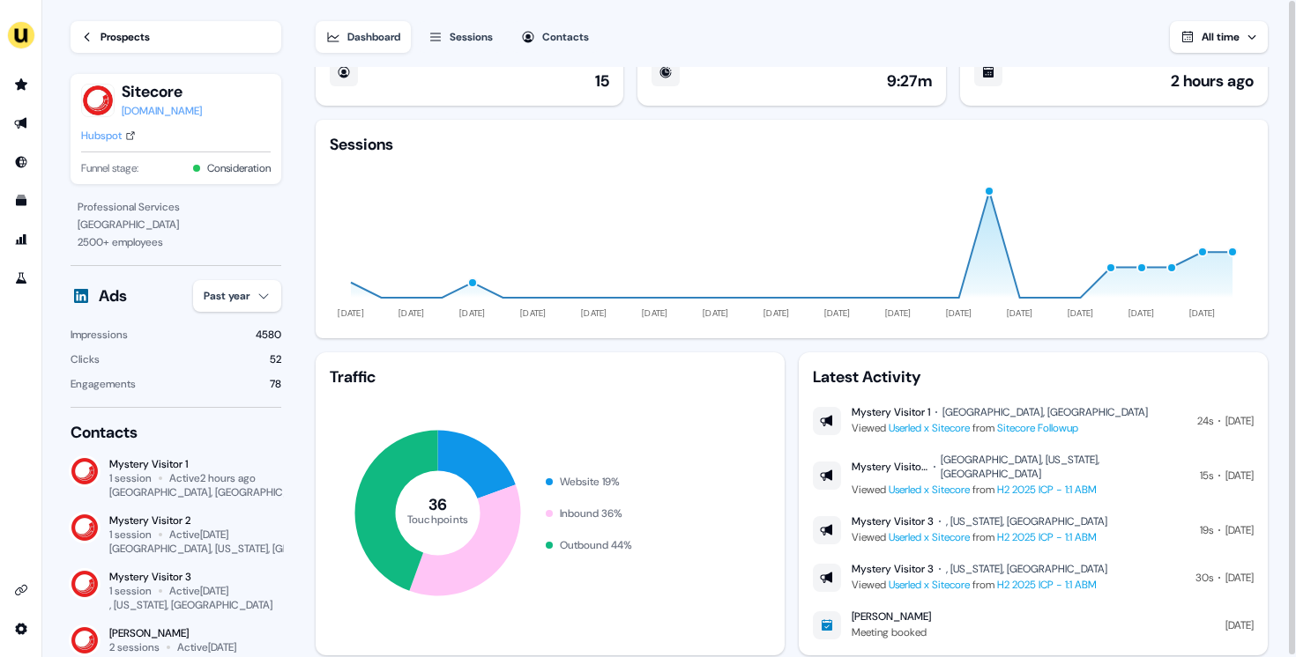
scroll to position [37, 0]
click at [1030, 422] on link "Sitecore Followup" at bounding box center [1037, 427] width 81 height 14
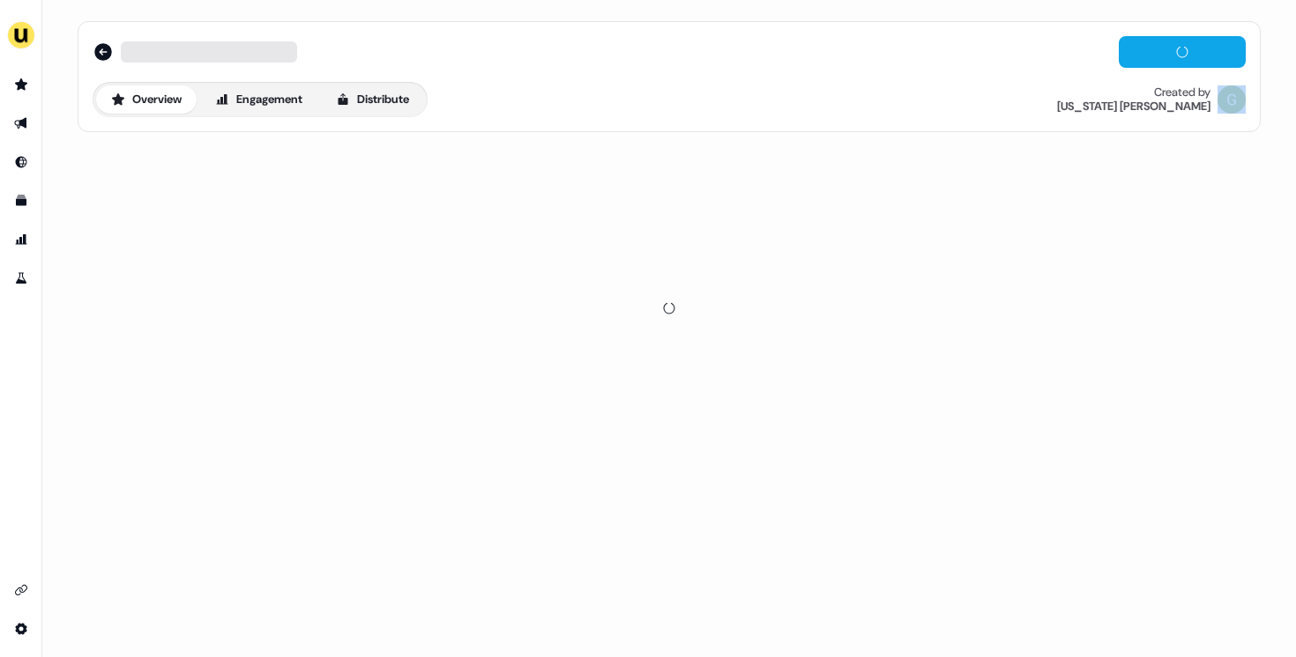
click at [1030, 422] on div at bounding box center [669, 308] width 1183 height 338
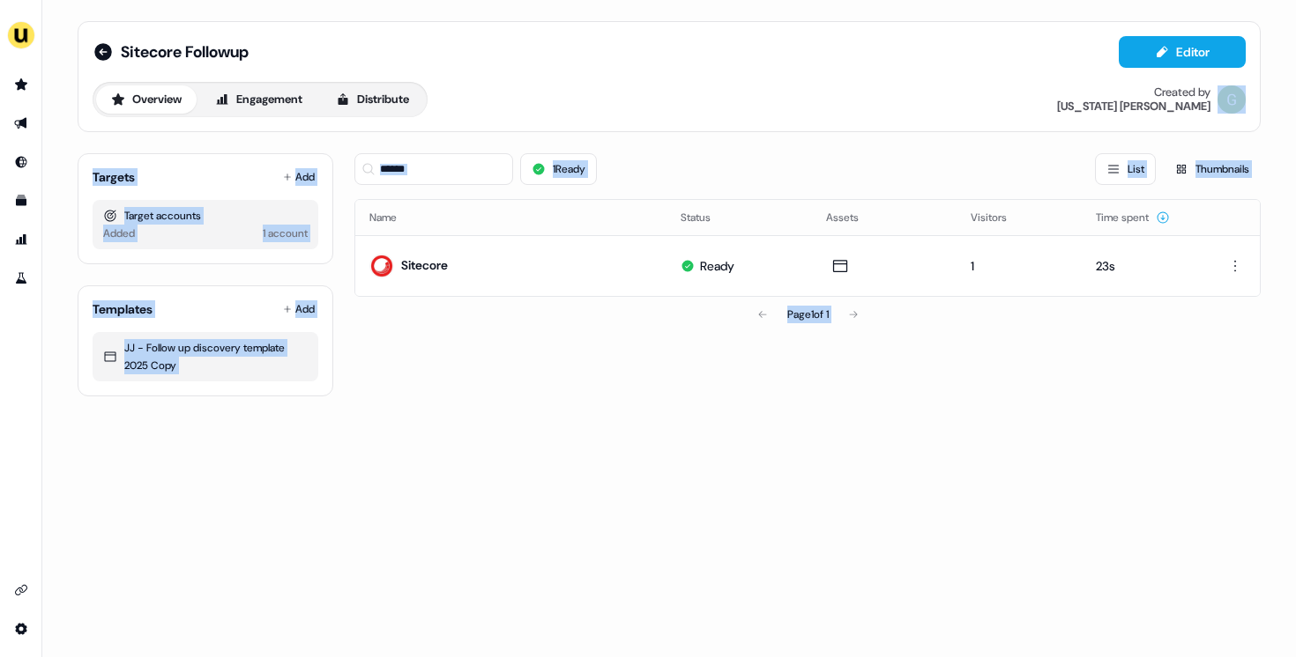
click at [828, 390] on div "1 Ready List Thumbnails Name Status Assets Visitors Time spent Sitecore Ready 1…" at bounding box center [807, 267] width 906 height 257
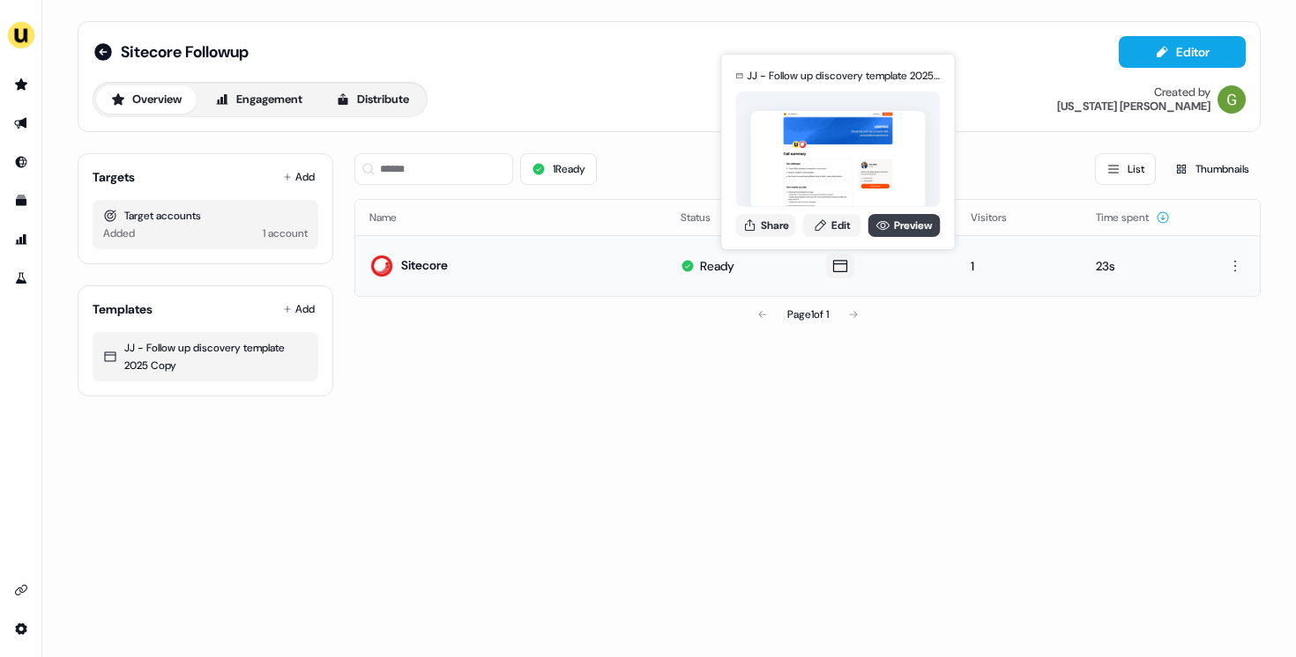
click at [902, 233] on link "Preview" at bounding box center [904, 225] width 72 height 23
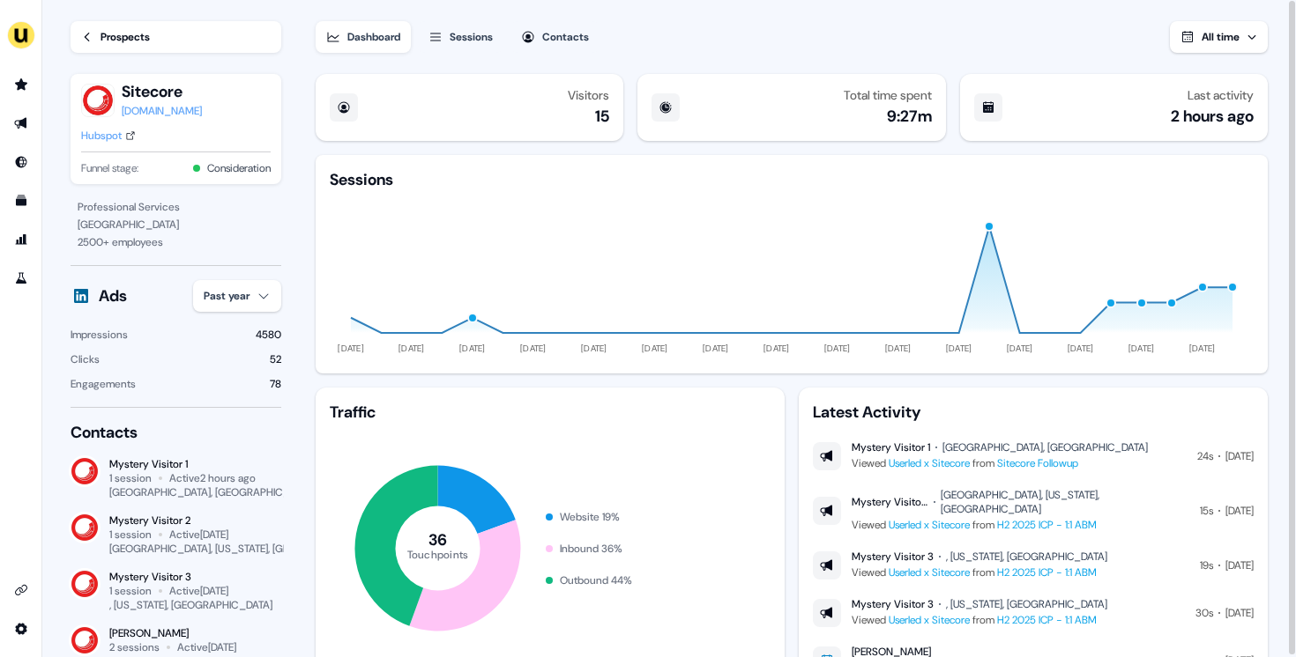
click at [472, 33] on div "Sessions" at bounding box center [470, 37] width 43 height 18
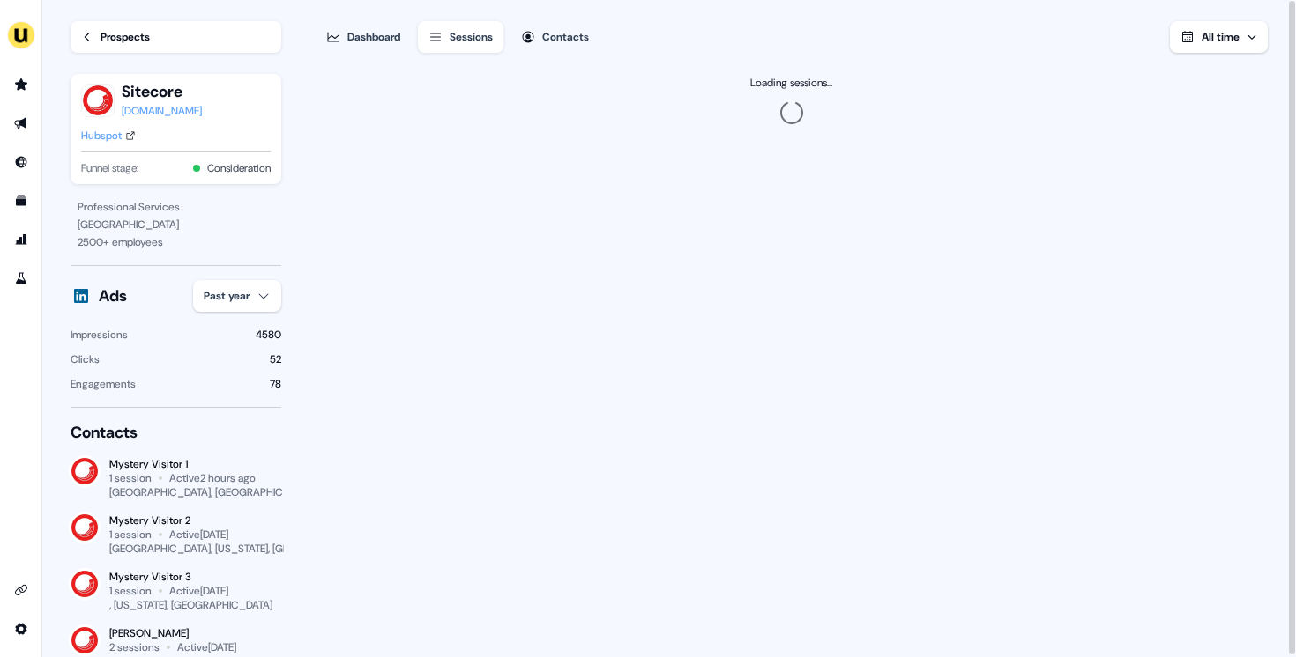
click at [130, 34] on div "Prospects" at bounding box center [124, 37] width 49 height 18
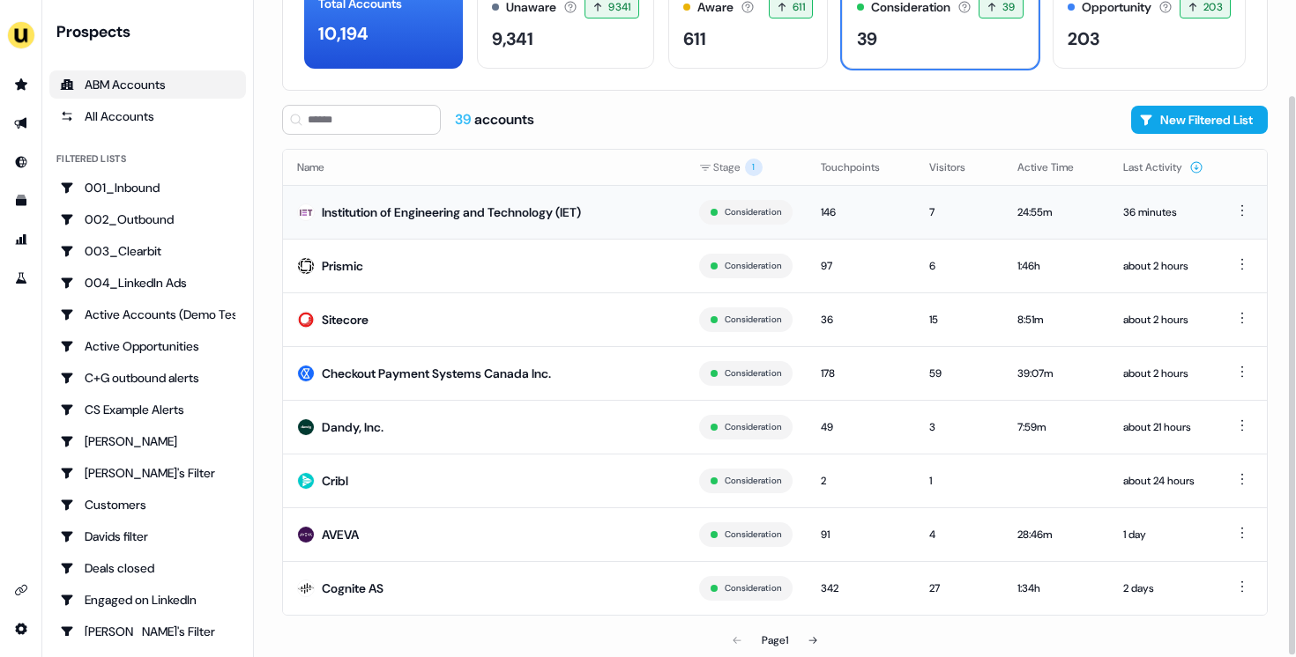
scroll to position [112, 0]
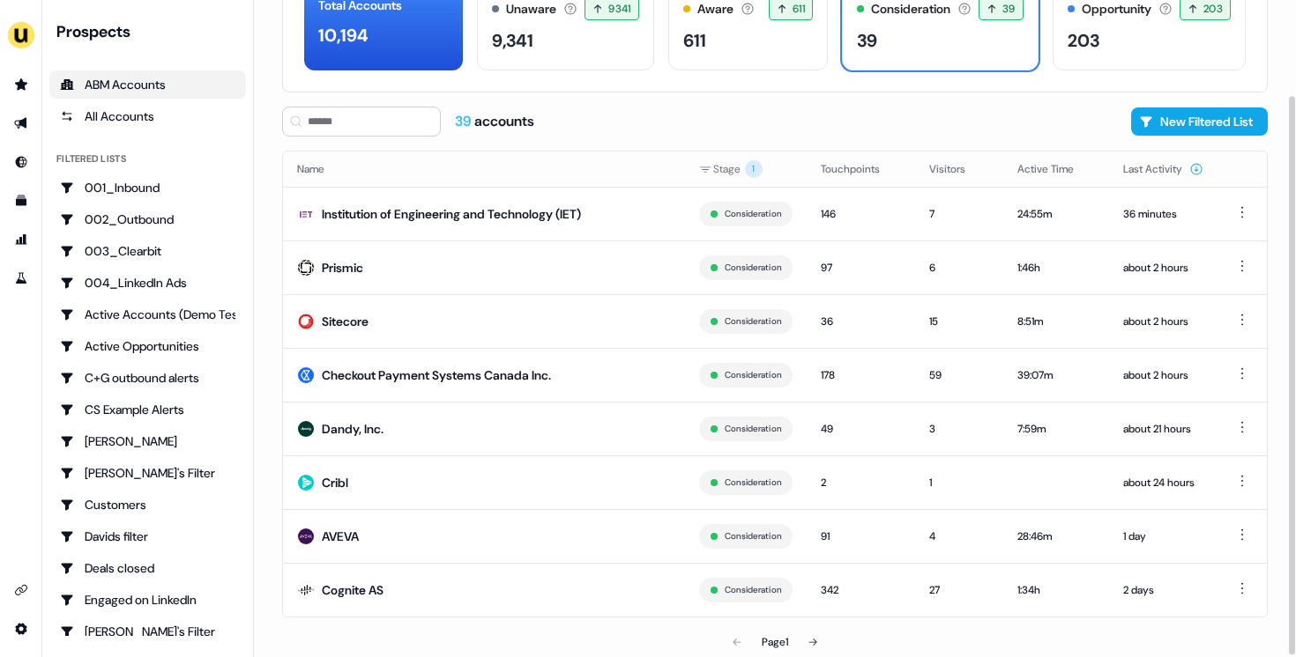
click at [833, 643] on div "Page 1" at bounding box center [774, 642] width 319 height 35
click at [821, 643] on button at bounding box center [812, 642] width 35 height 35
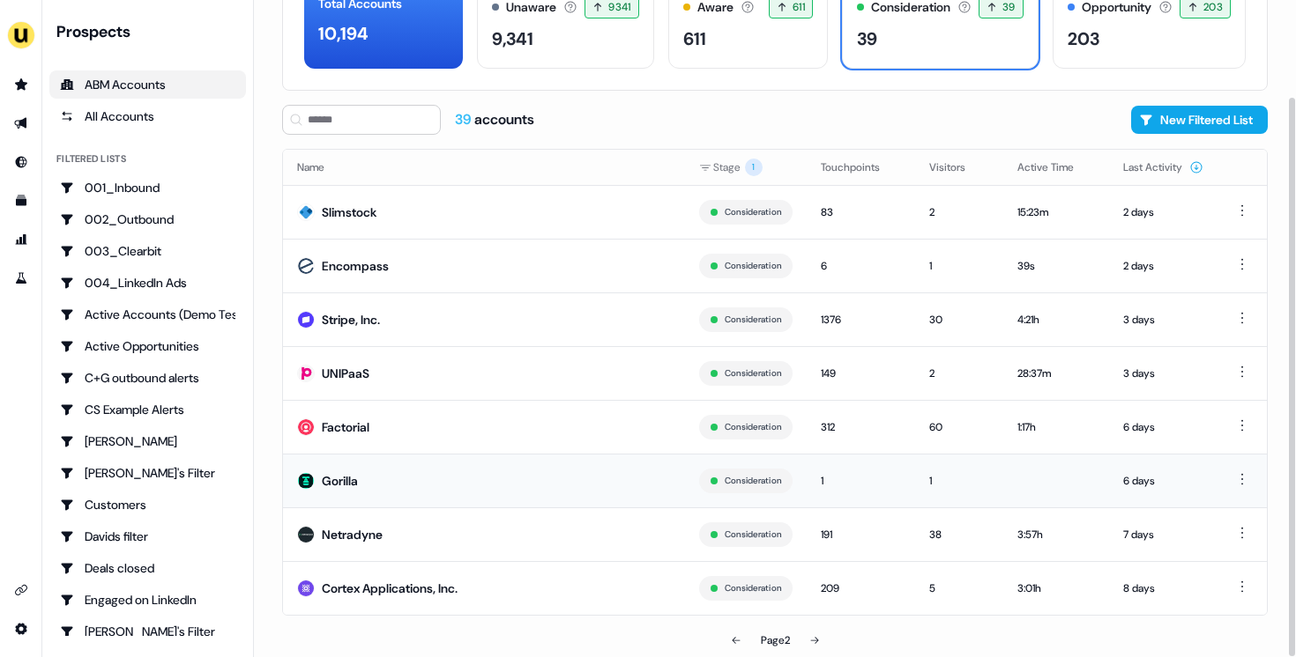
scroll to position [113, 0]
click at [561, 590] on td "Cortex Applications, Inc." at bounding box center [484, 589] width 402 height 54
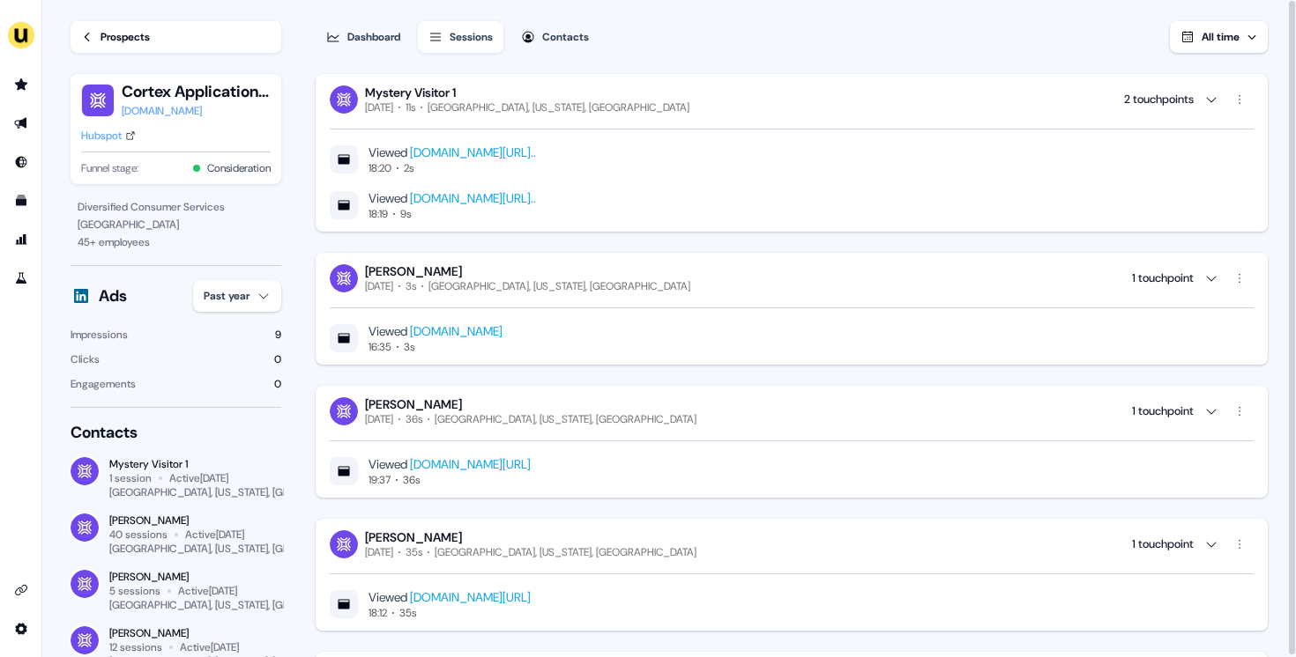
scroll to position [4, 0]
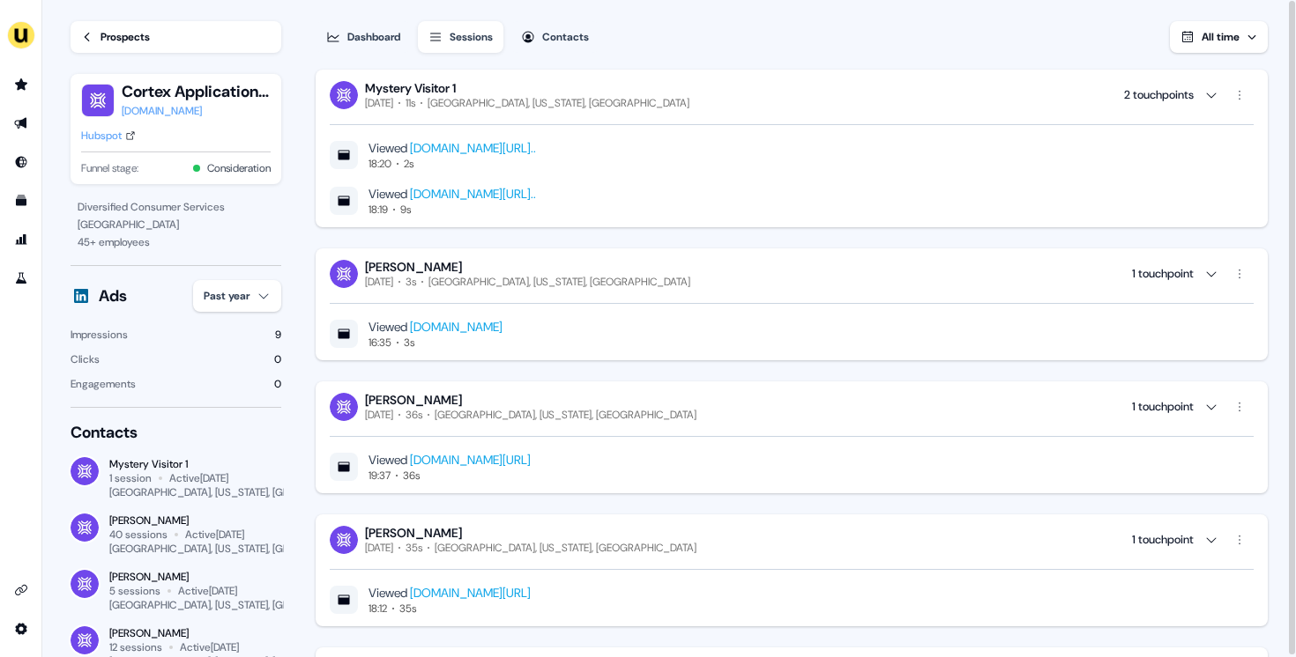
click at [536, 192] on link "www.userled.io/ebook/2025-ai-abm-activation-strategy-guide?utm_medium=email&_hs…" at bounding box center [473, 194] width 126 height 16
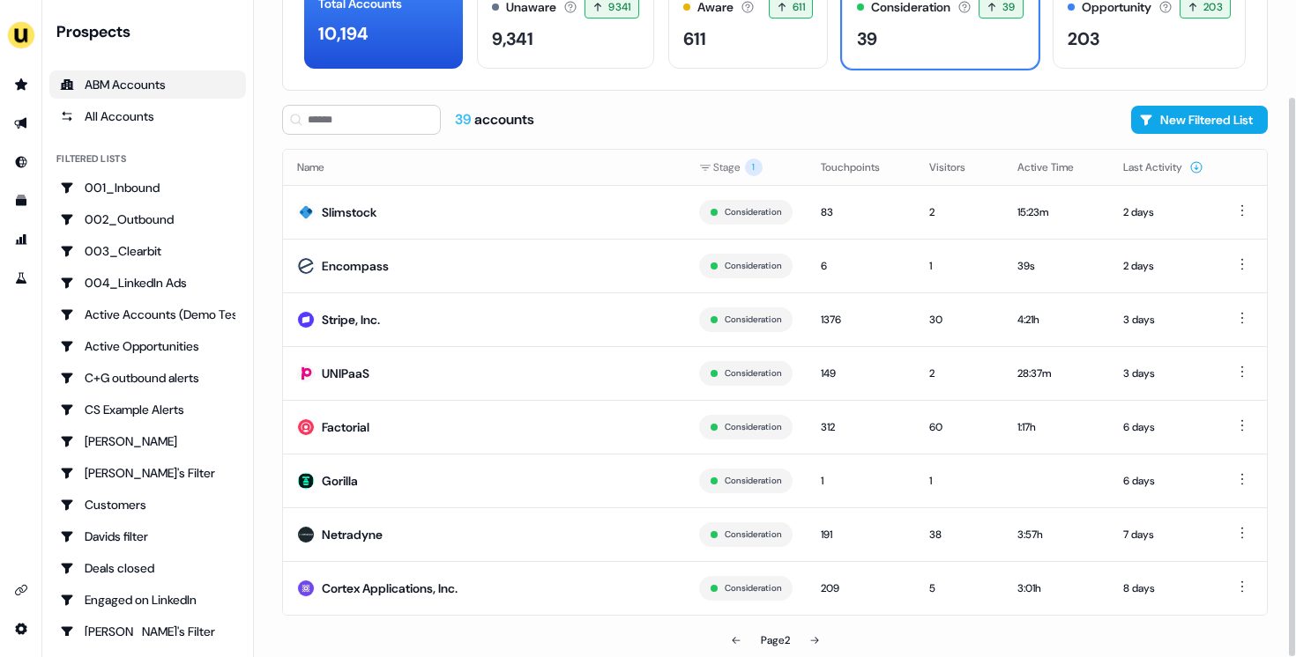
scroll to position [110, 0]
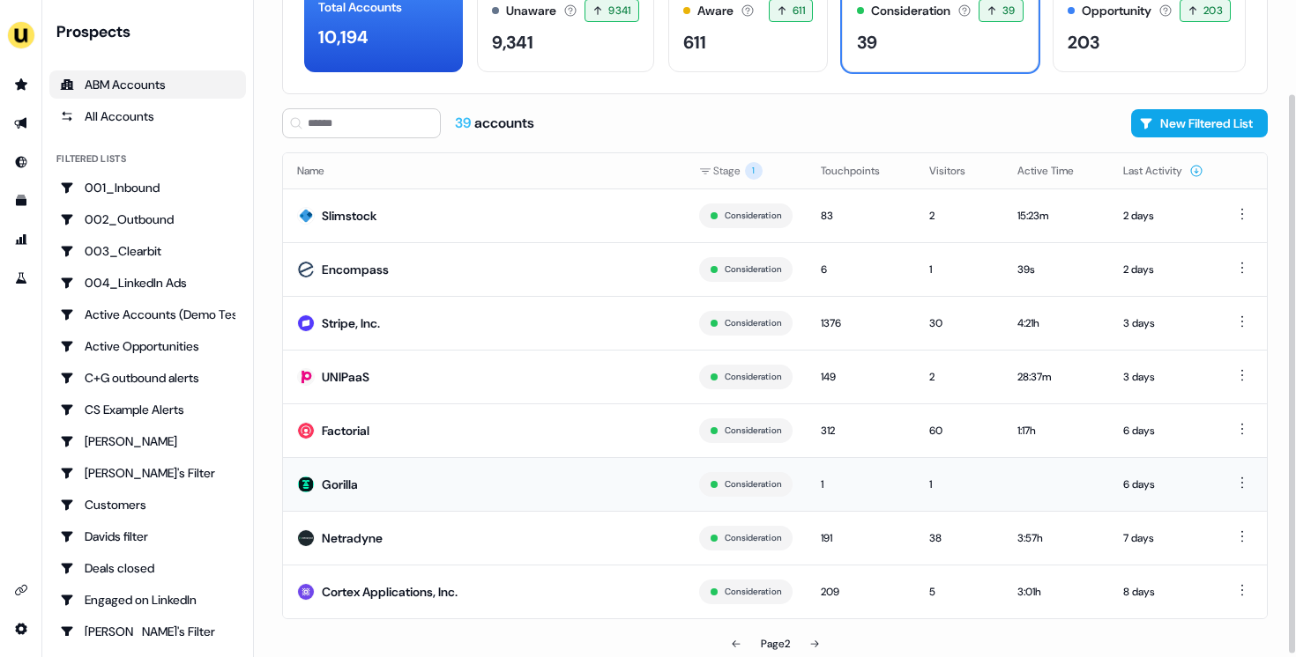
click at [569, 507] on td "Gorilla" at bounding box center [484, 484] width 402 height 54
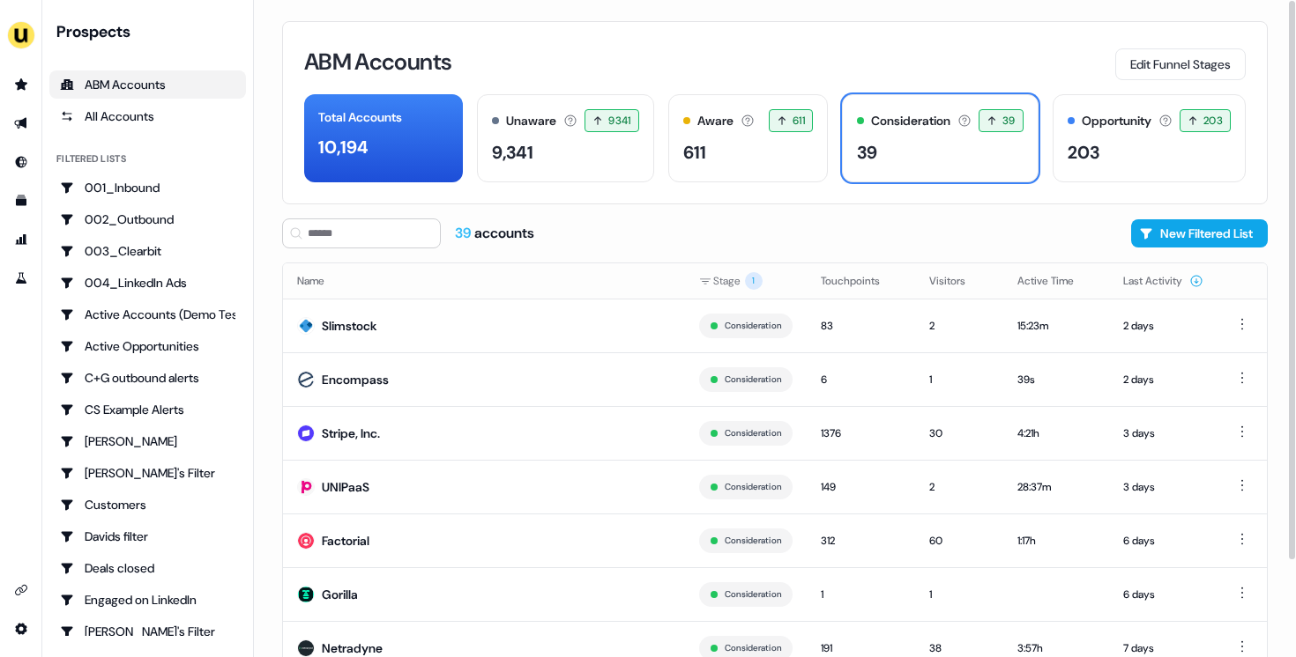
scroll to position [114, 0]
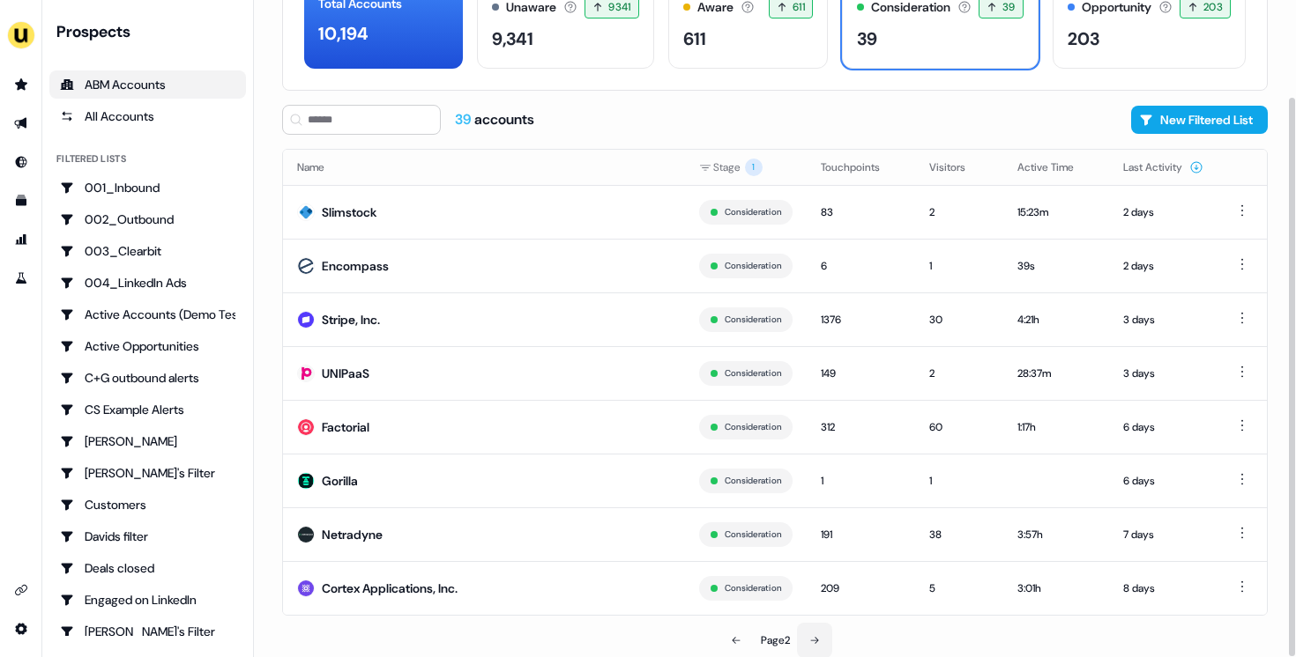
click at [802, 643] on button at bounding box center [814, 640] width 35 height 35
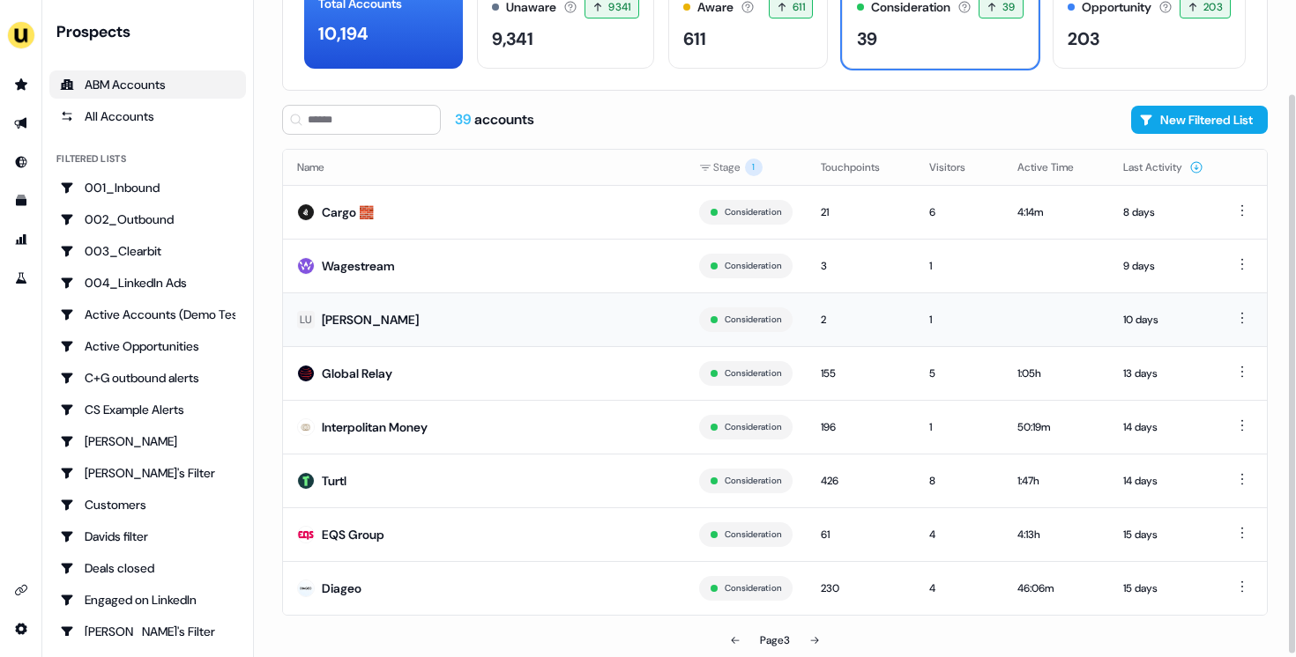
scroll to position [110, 0]
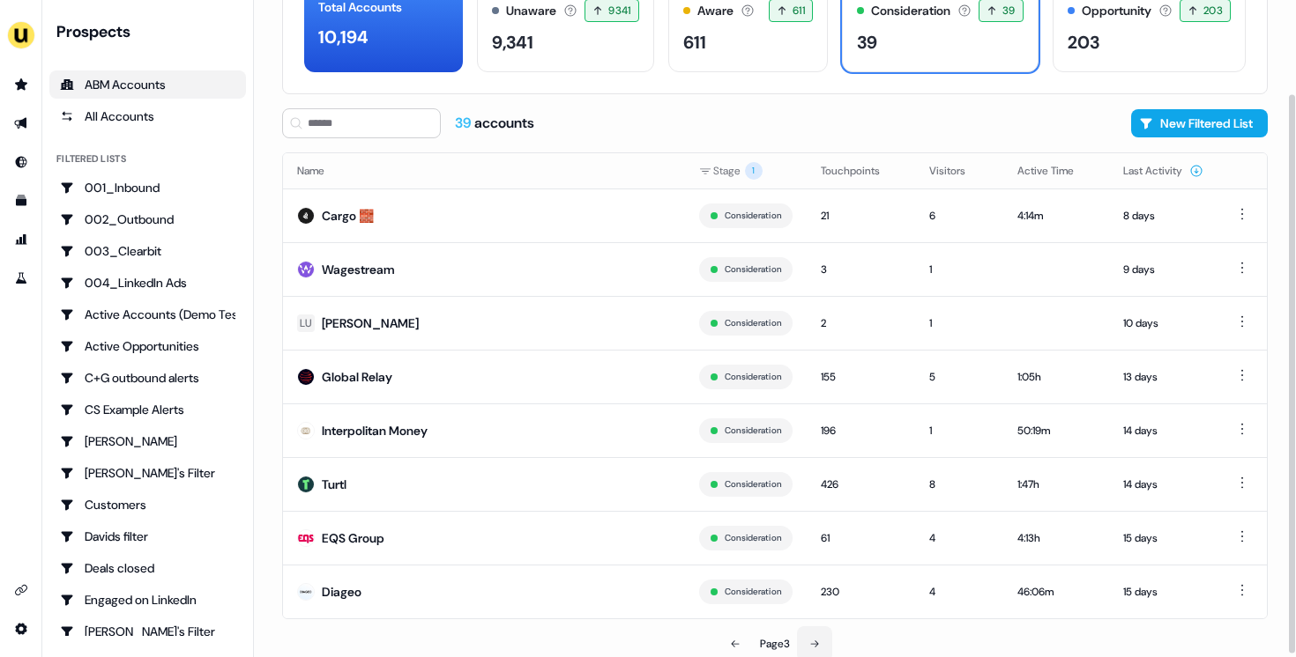
click at [818, 642] on icon at bounding box center [815, 644] width 8 height 7
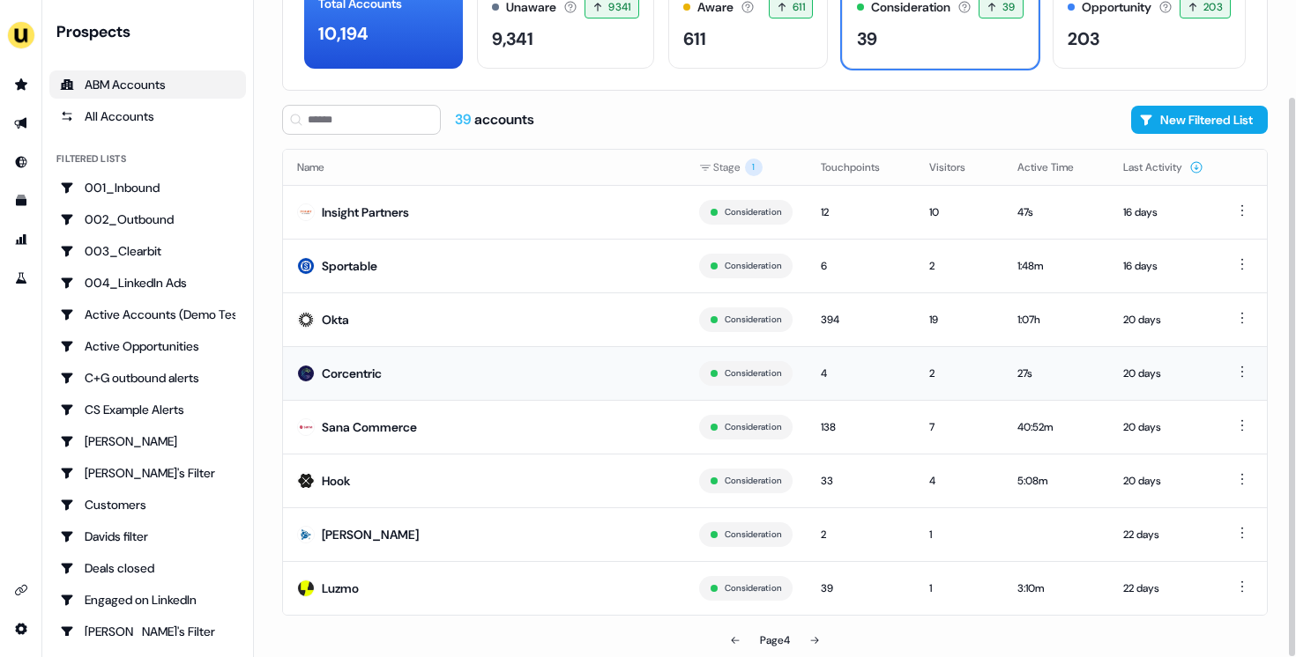
scroll to position [113, 0]
click at [824, 635] on button at bounding box center [814, 641] width 35 height 35
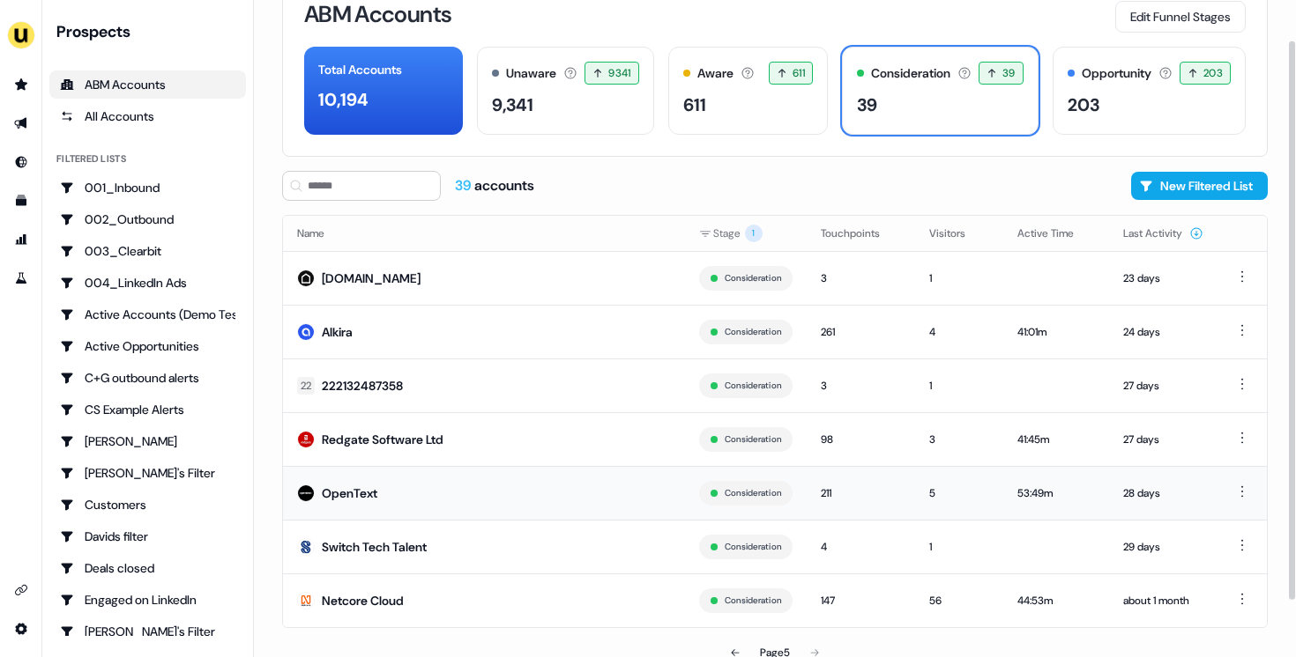
scroll to position [60, 0]
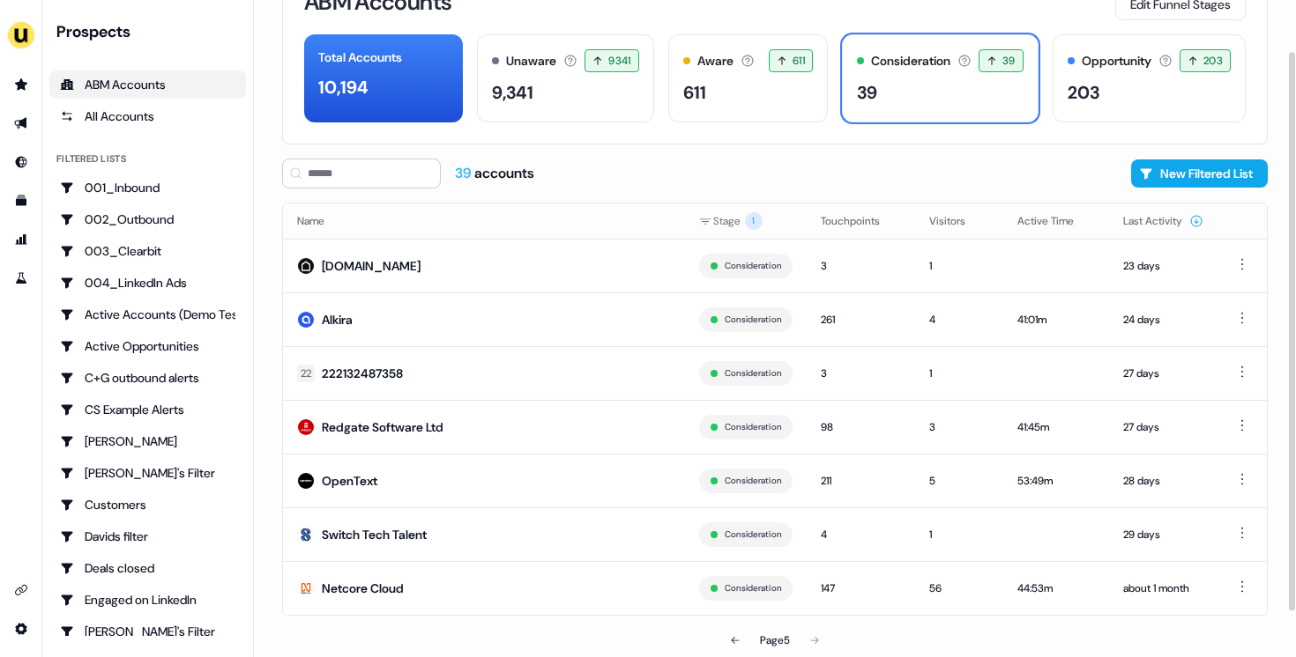
click at [812, 629] on div "Page 5" at bounding box center [774, 640] width 319 height 35
click at [813, 631] on div "Page 5" at bounding box center [774, 640] width 319 height 35
click at [829, 635] on div "Page 5" at bounding box center [774, 640] width 319 height 35
click at [824, 635] on div "Page 5" at bounding box center [774, 640] width 319 height 35
click at [1095, 100] on div "203" at bounding box center [1148, 92] width 163 height 26
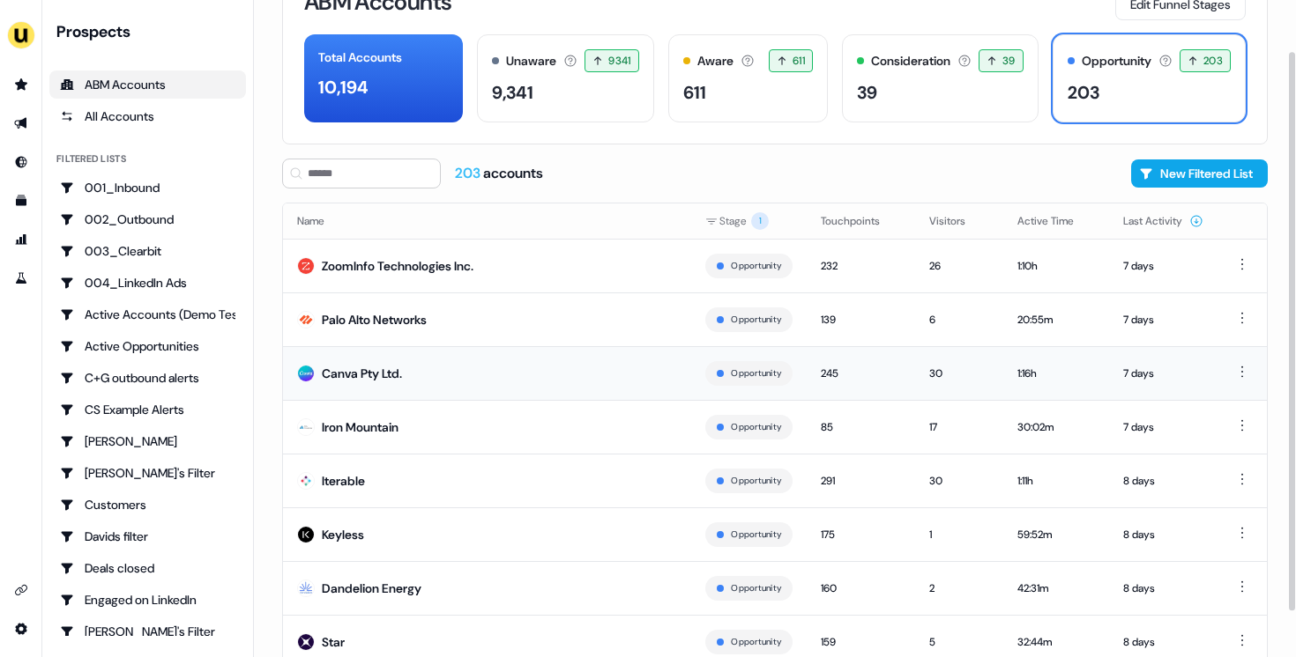
scroll to position [114, 0]
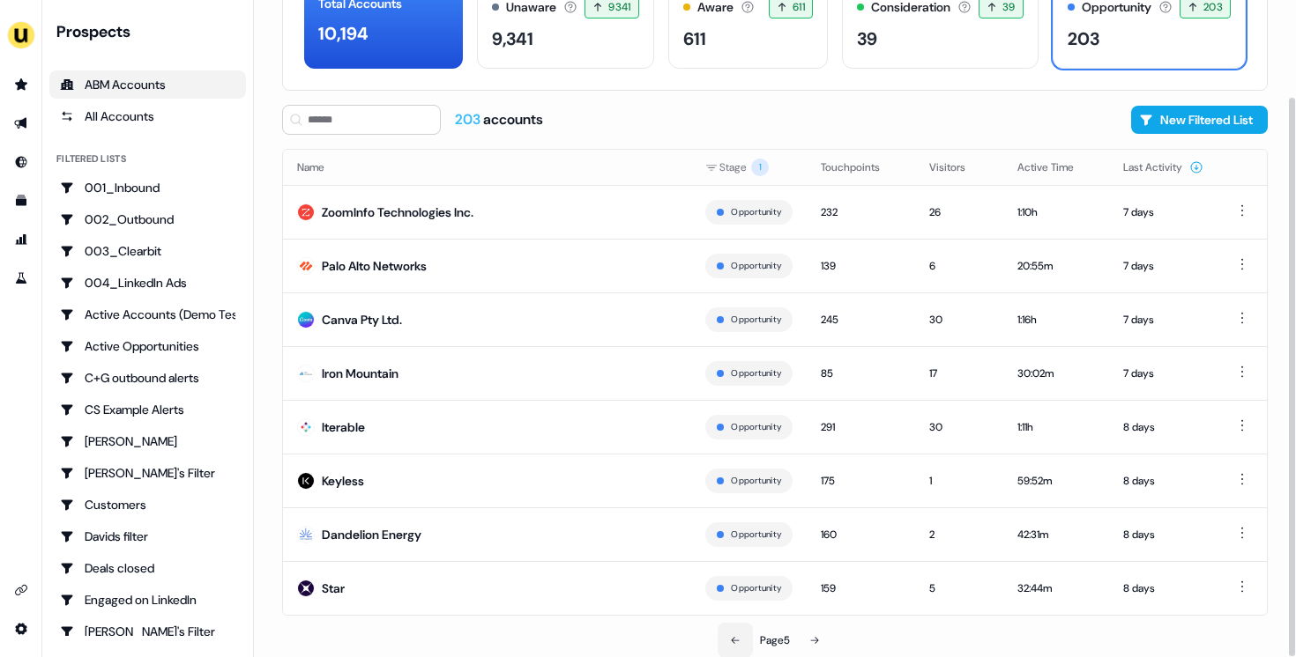
click at [737, 642] on icon at bounding box center [735, 640] width 11 height 11
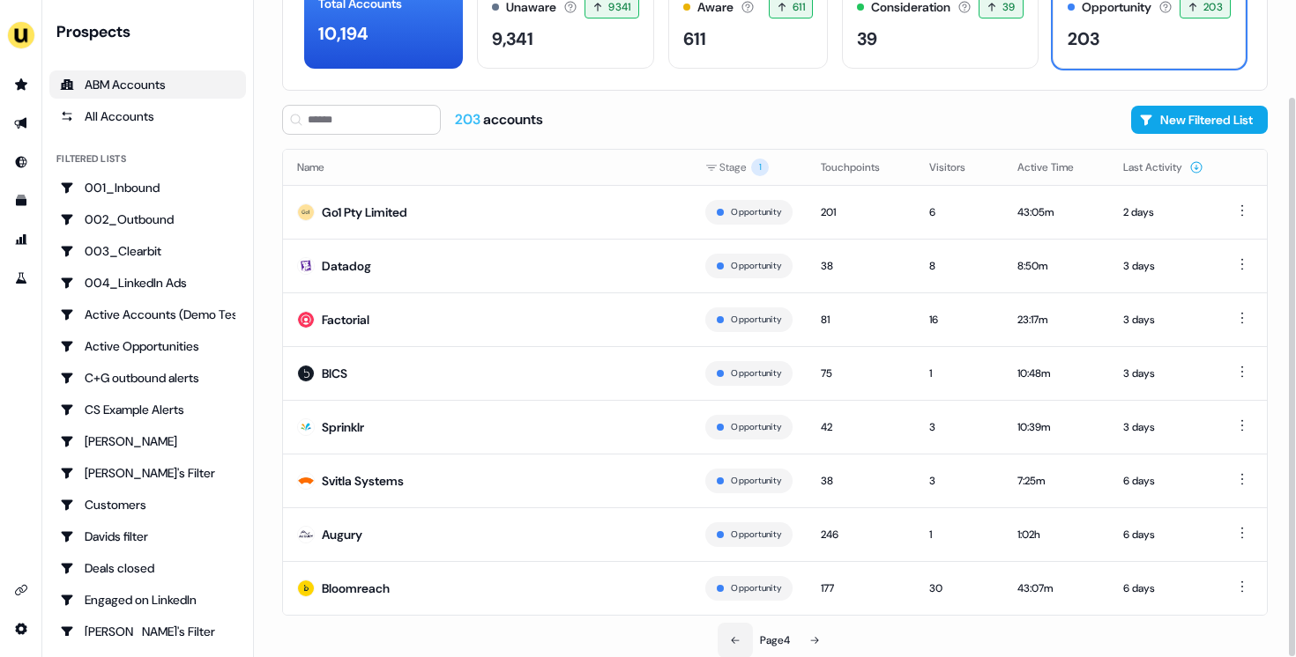
click at [737, 642] on icon at bounding box center [735, 640] width 11 height 11
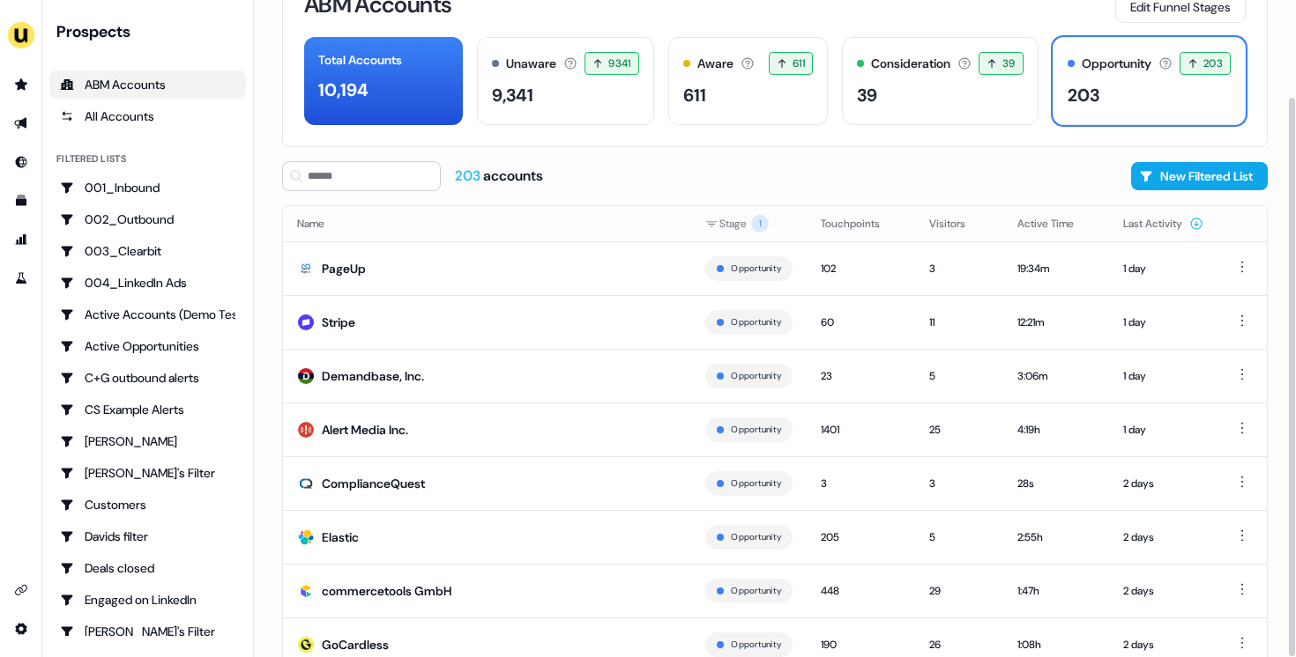
scroll to position [114, 0]
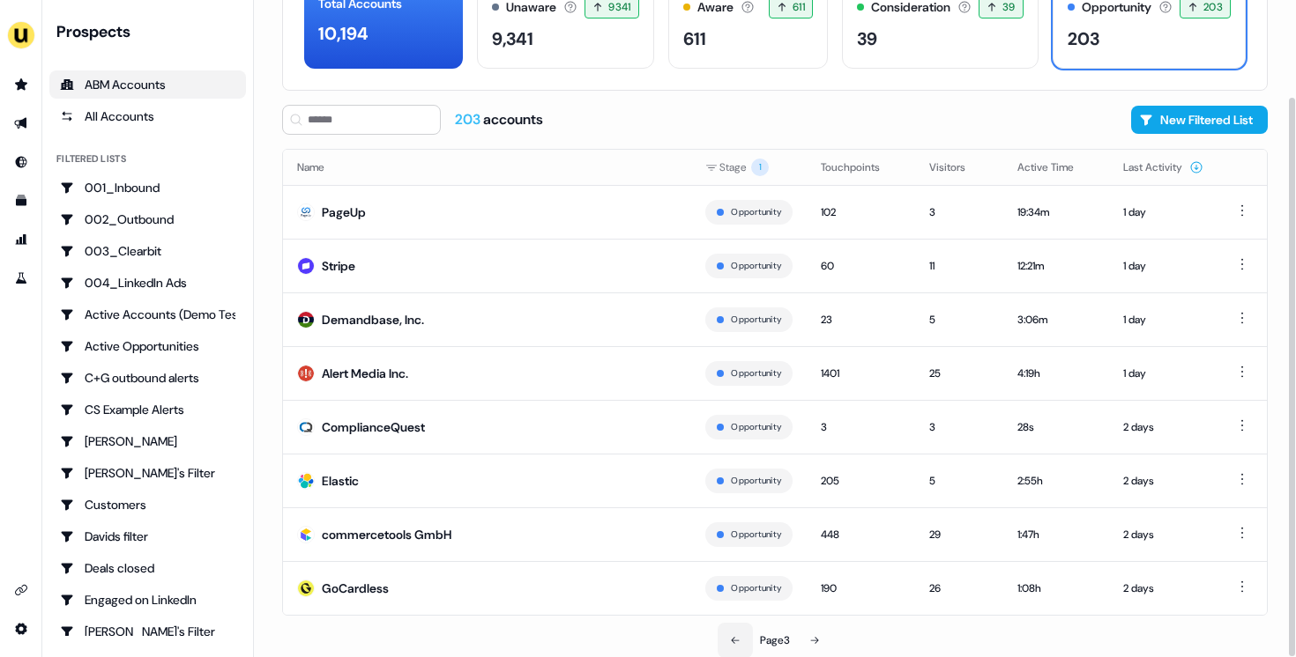
click at [737, 642] on icon at bounding box center [735, 640] width 11 height 11
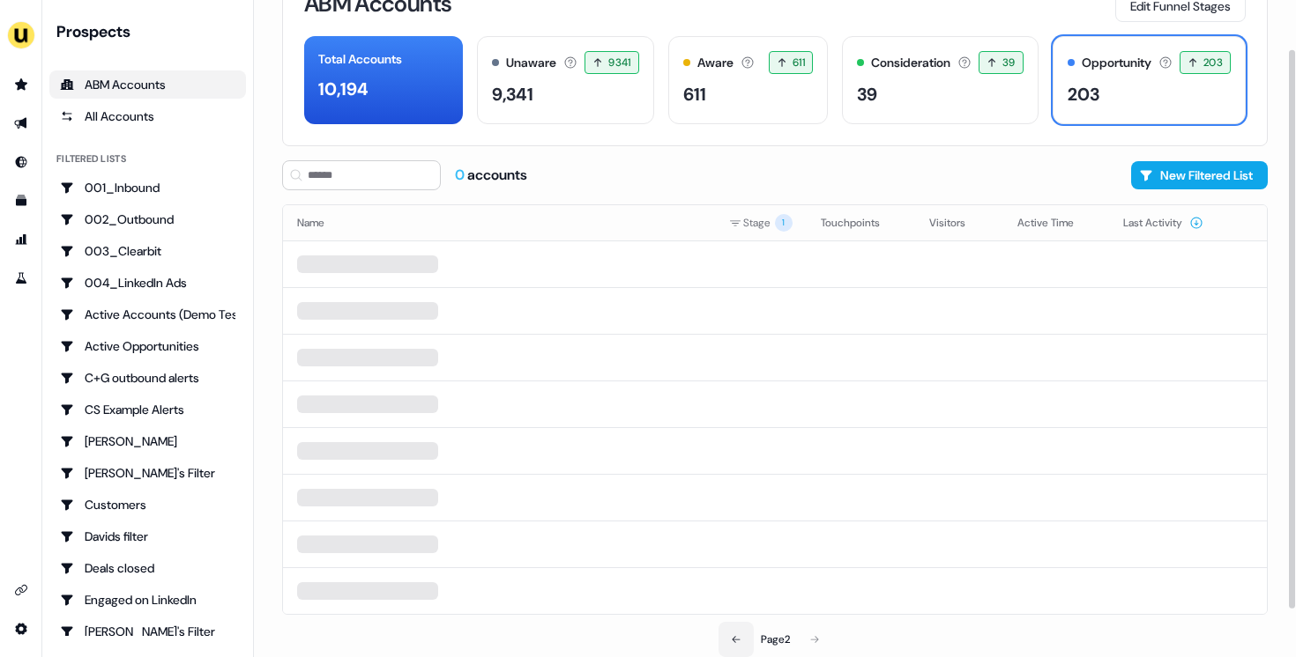
scroll to position [114, 0]
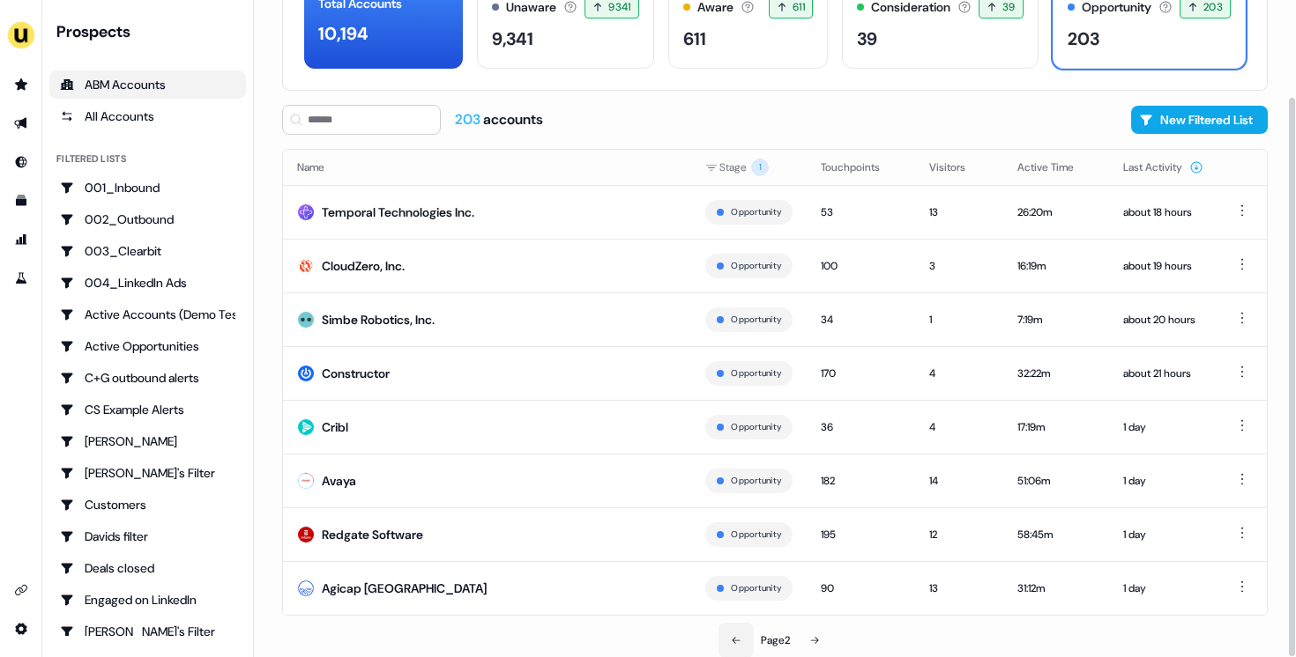
click at [737, 642] on icon at bounding box center [736, 640] width 11 height 11
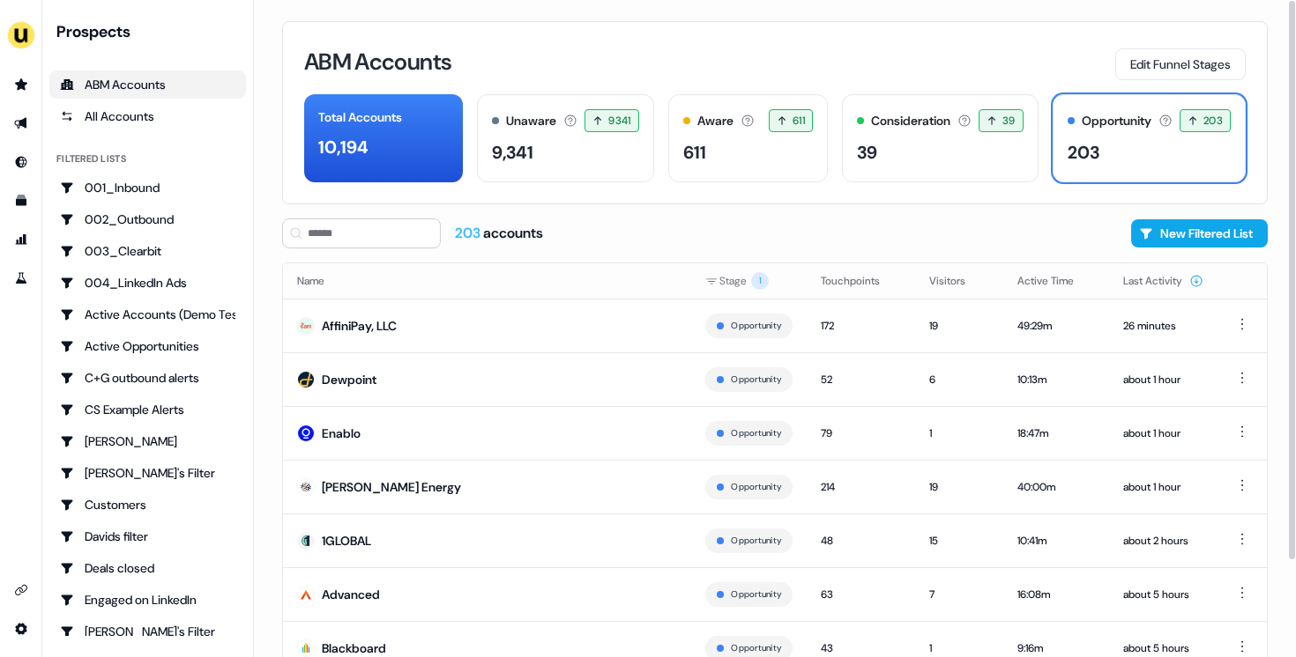
scroll to position [114, 0]
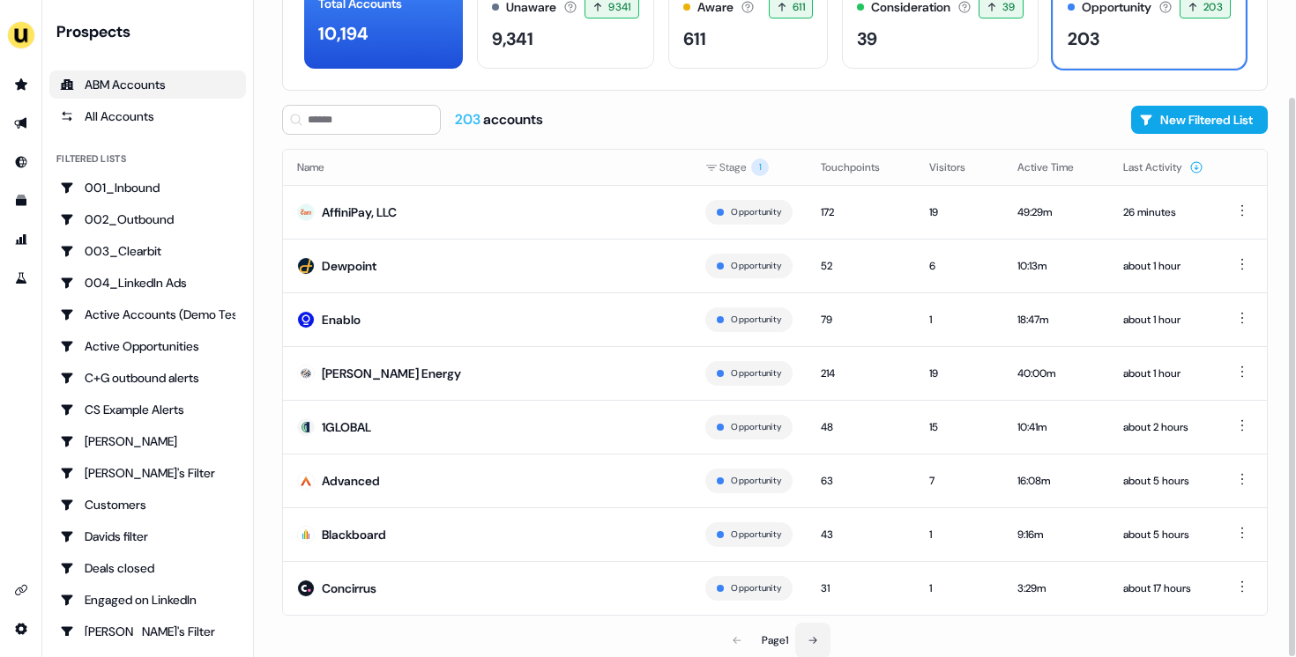
click at [800, 646] on button at bounding box center [812, 640] width 35 height 35
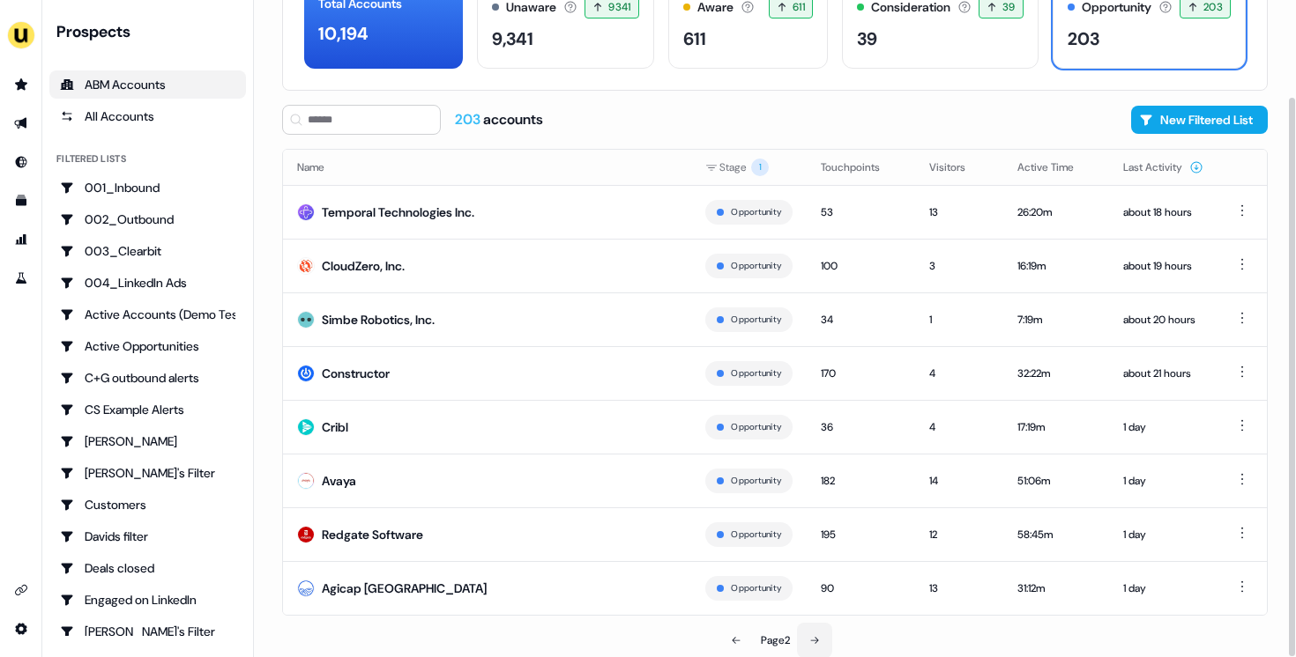
click at [800, 646] on button at bounding box center [814, 640] width 35 height 35
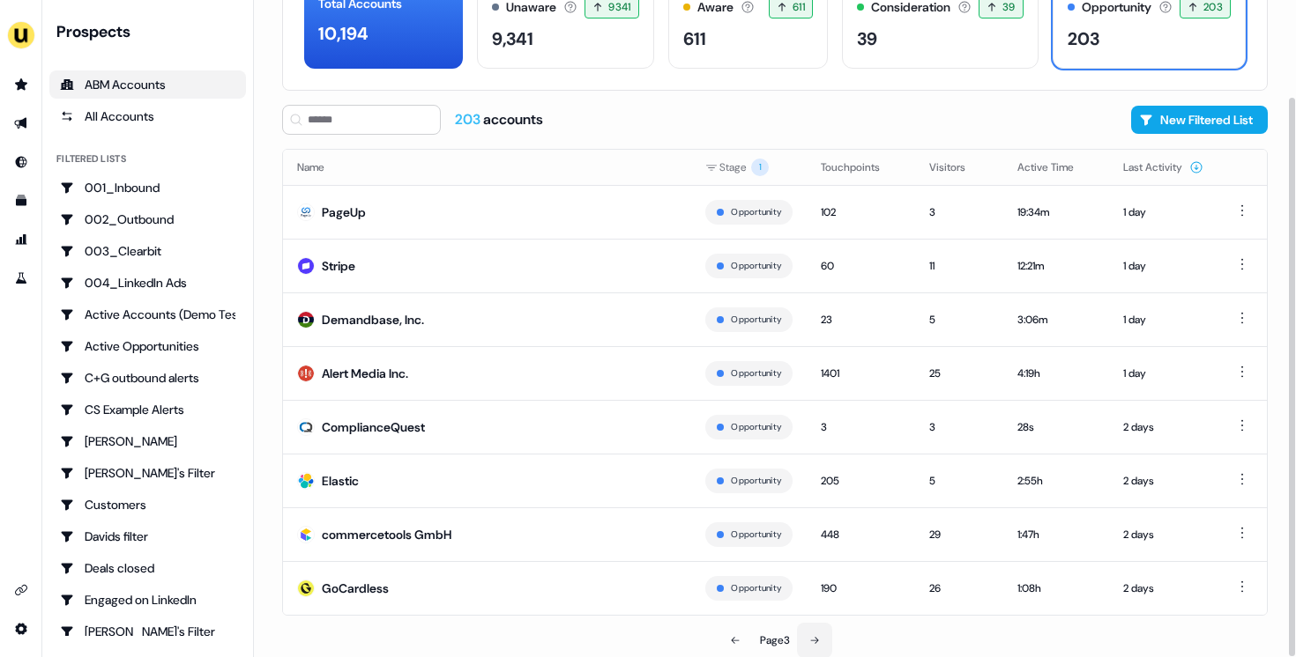
click at [800, 646] on button at bounding box center [814, 640] width 35 height 35
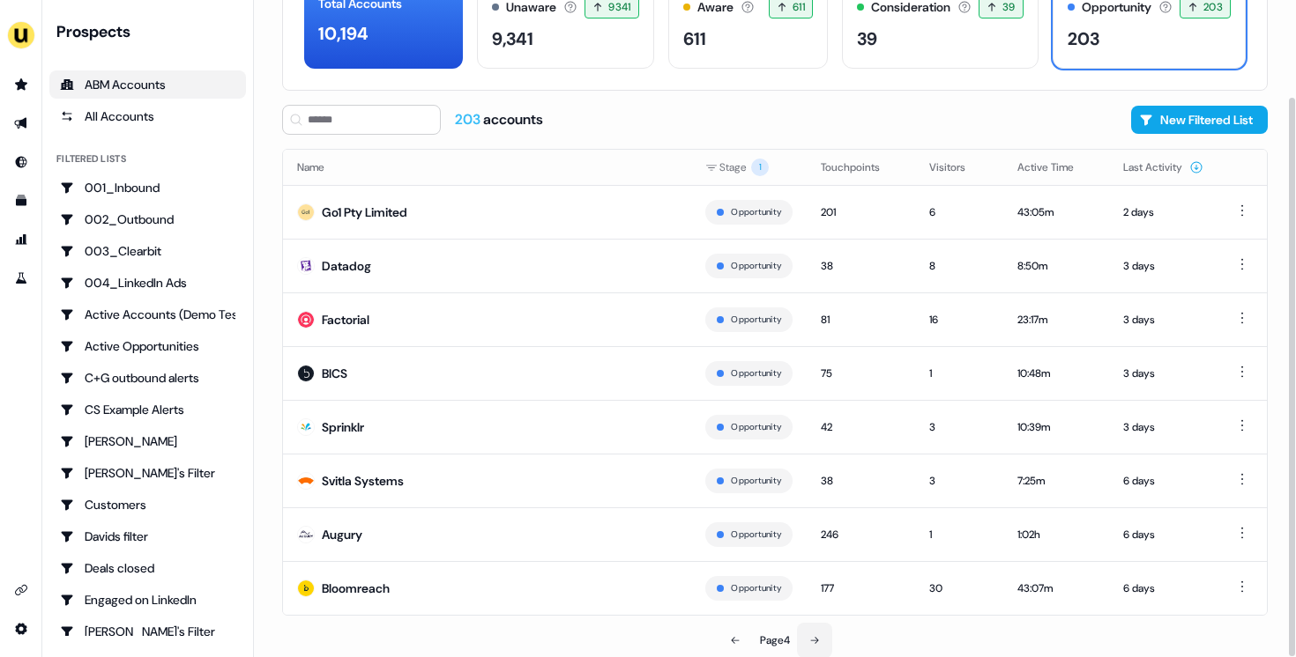
click at [800, 646] on button at bounding box center [814, 640] width 35 height 35
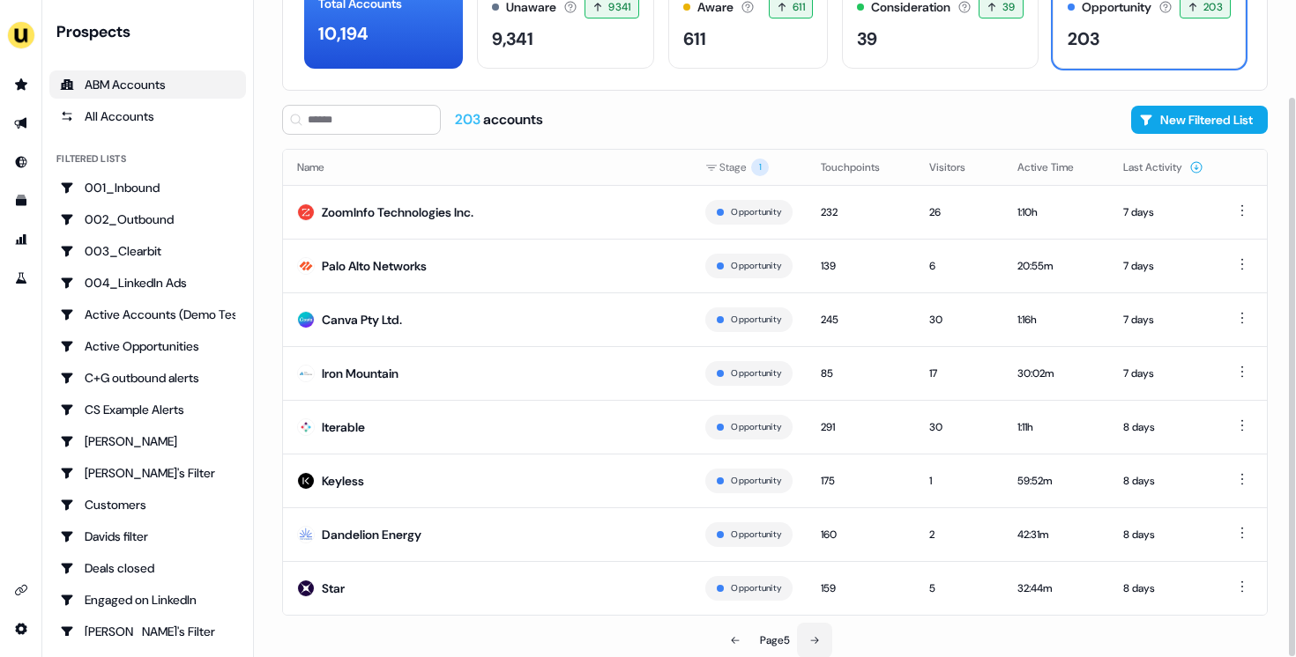
click at [800, 646] on button at bounding box center [814, 640] width 35 height 35
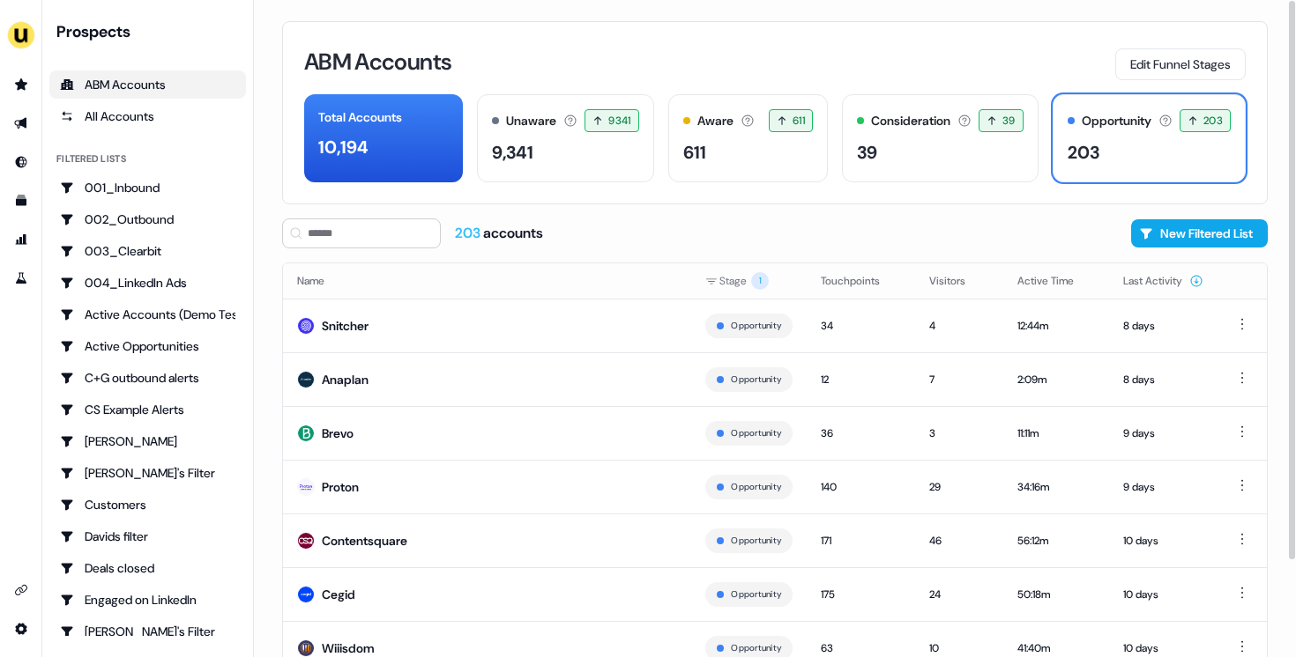
scroll to position [114, 0]
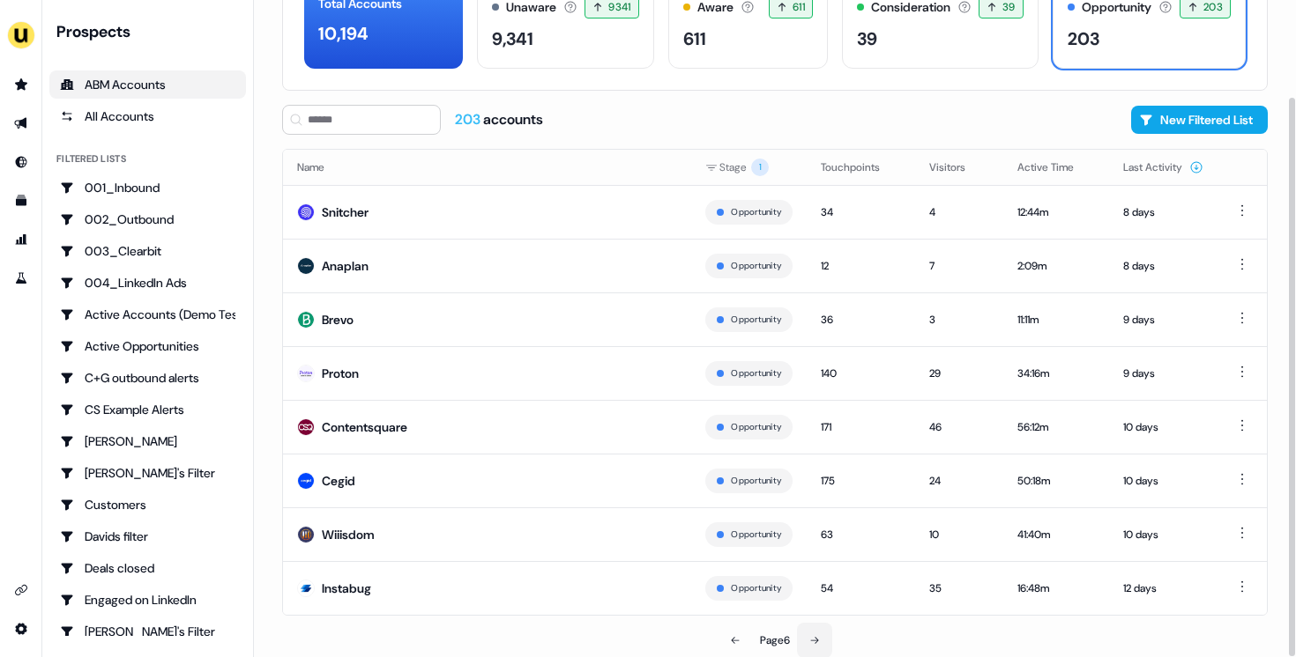
click at [800, 646] on button at bounding box center [814, 640] width 35 height 35
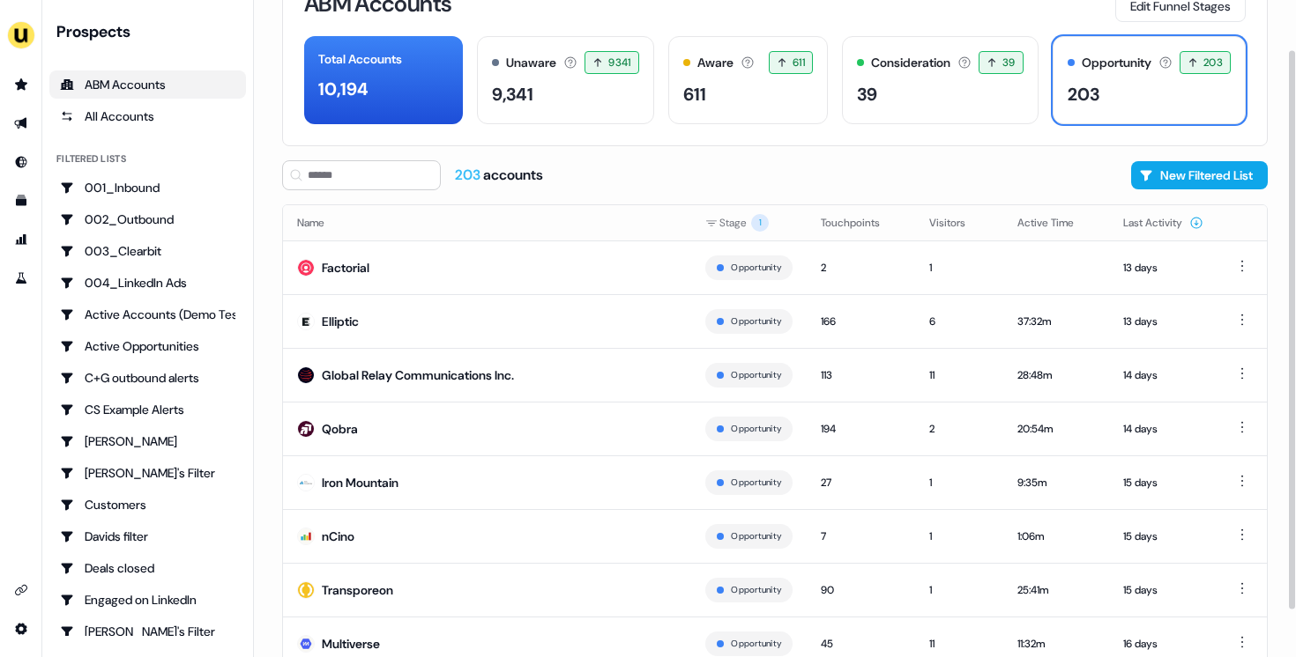
scroll to position [114, 0]
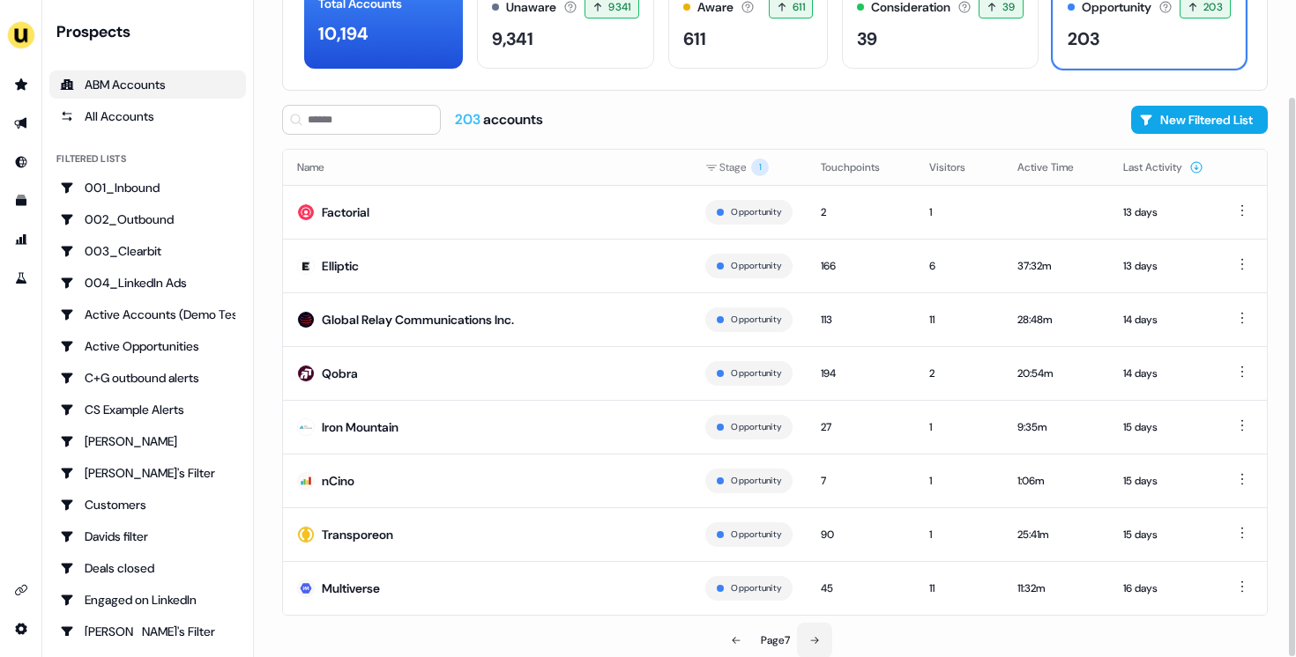
click at [800, 646] on button at bounding box center [814, 640] width 35 height 35
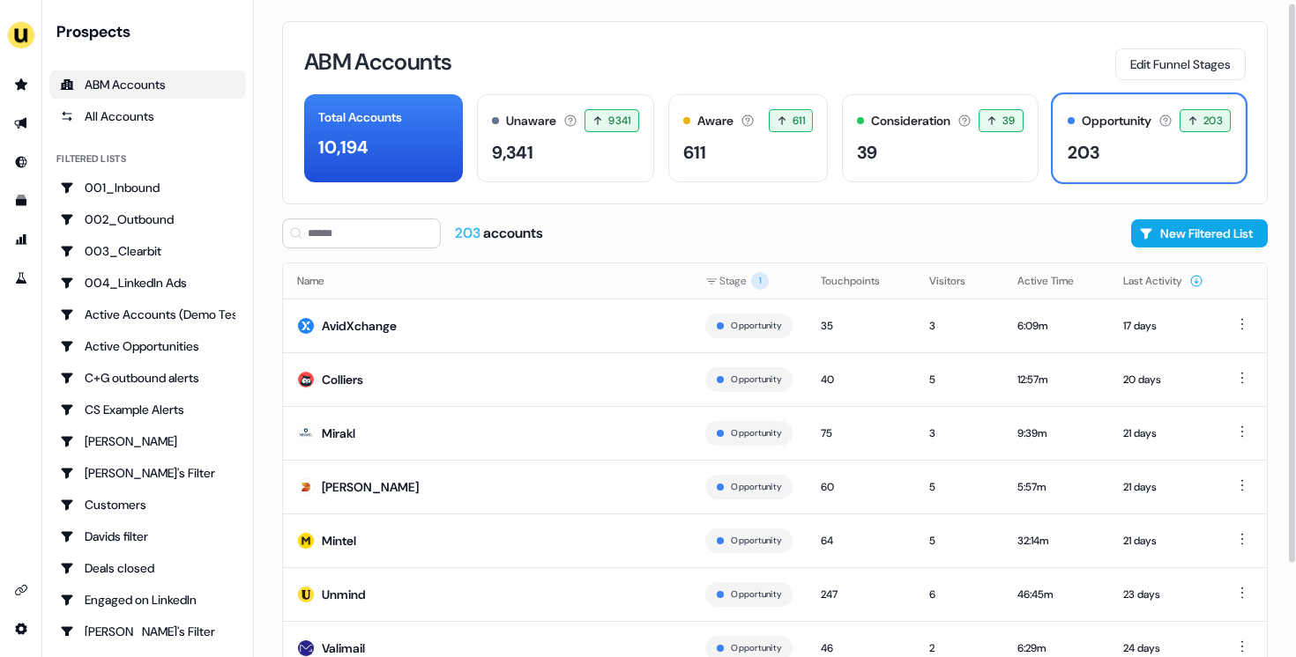
scroll to position [114, 0]
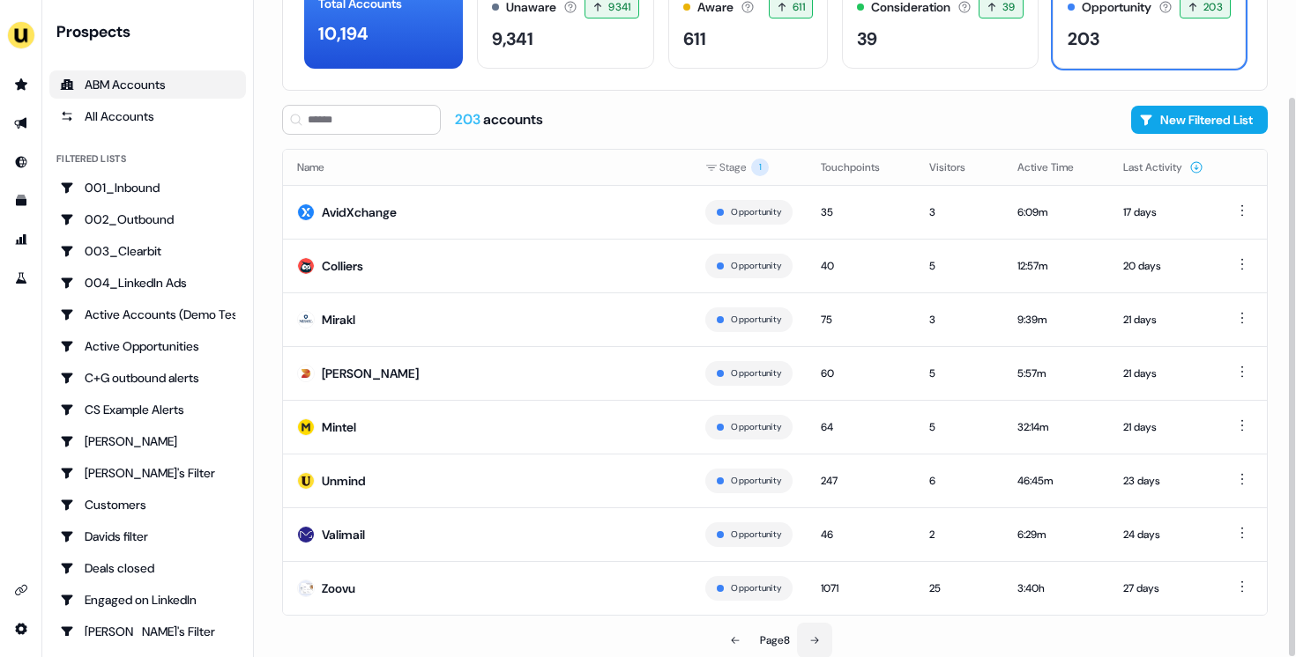
click at [824, 636] on button at bounding box center [814, 640] width 35 height 35
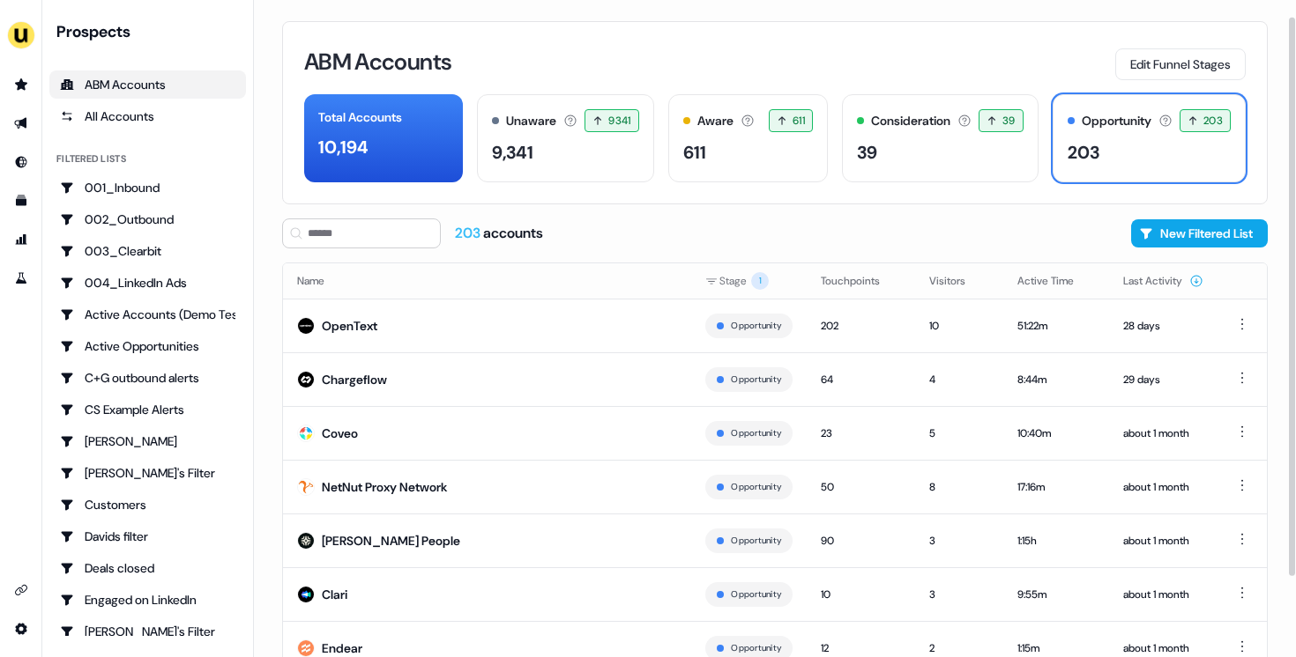
scroll to position [114, 0]
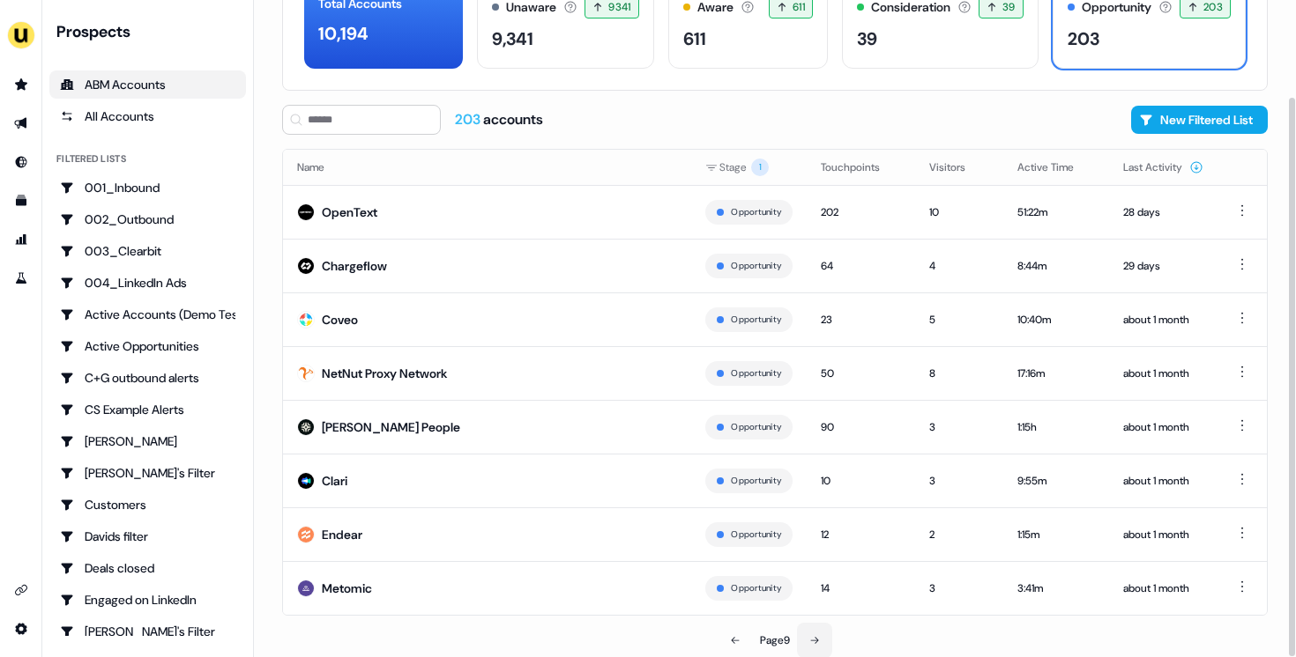
click at [824, 636] on button at bounding box center [814, 640] width 35 height 35
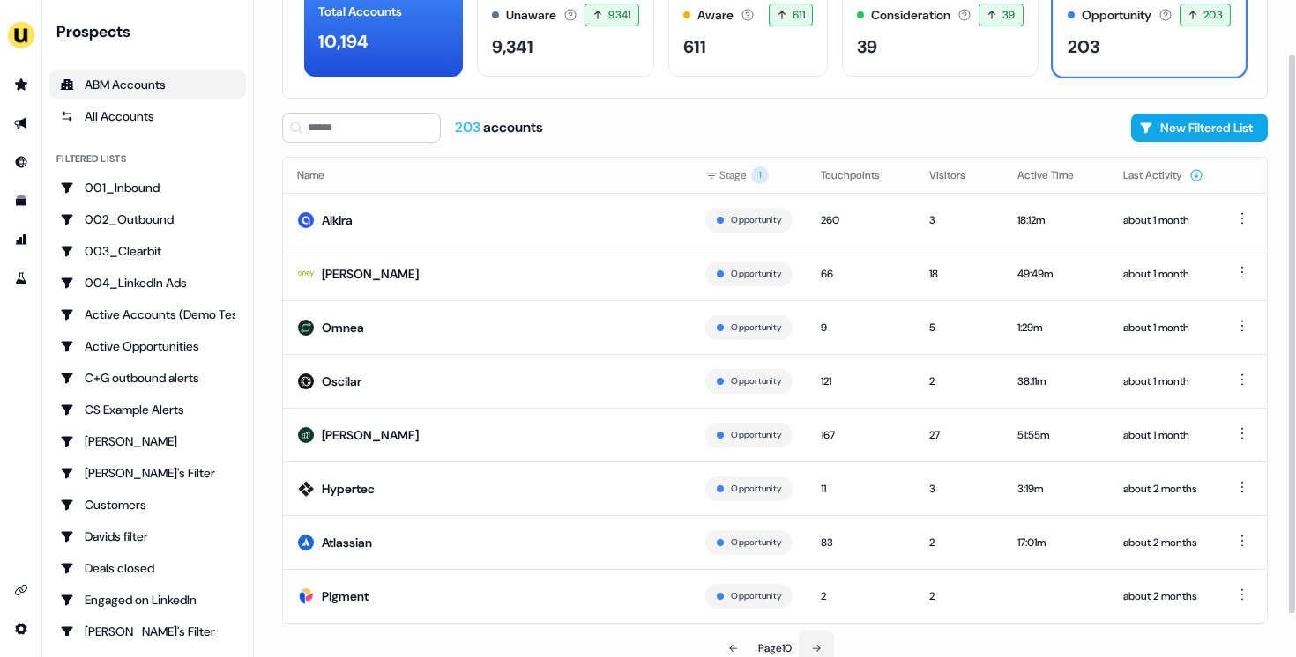
scroll to position [114, 0]
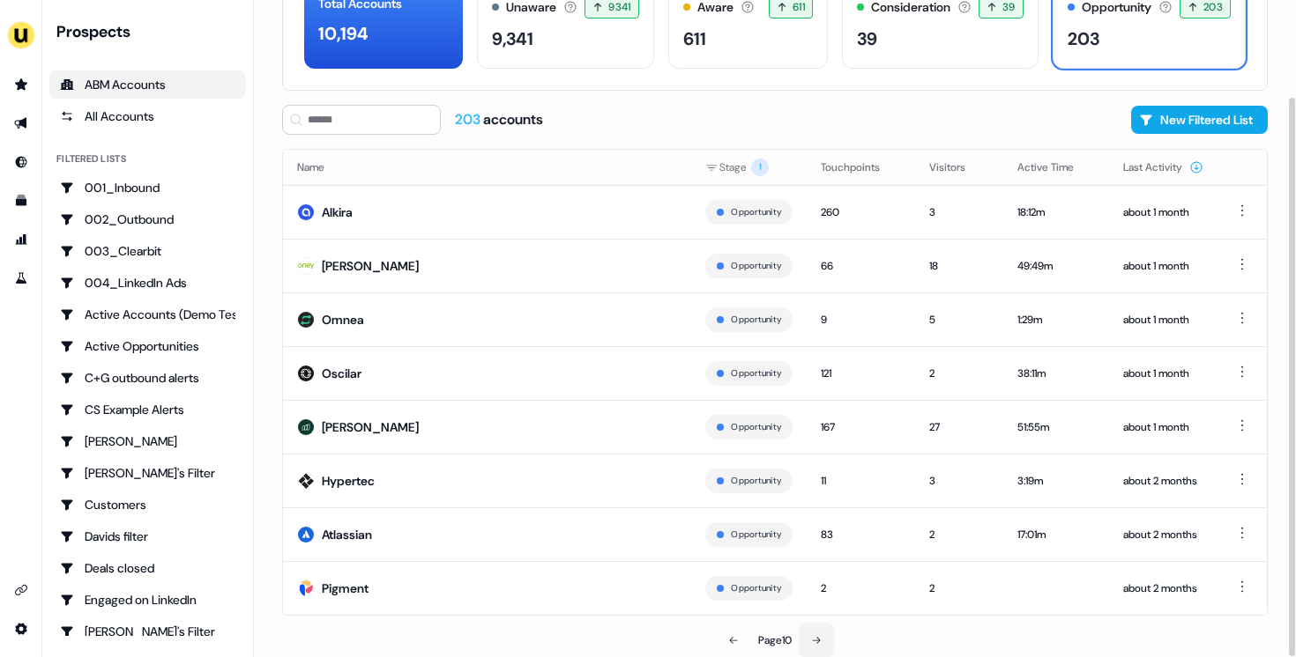
click at [824, 636] on button at bounding box center [816, 640] width 35 height 35
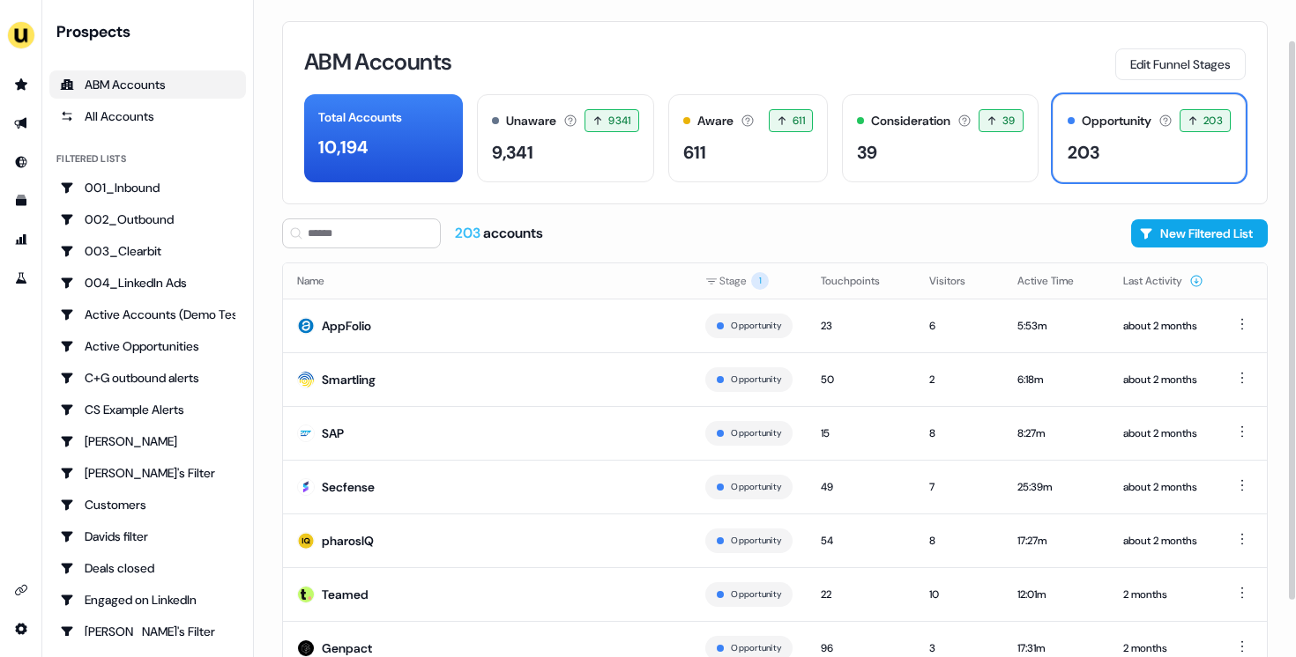
scroll to position [114, 0]
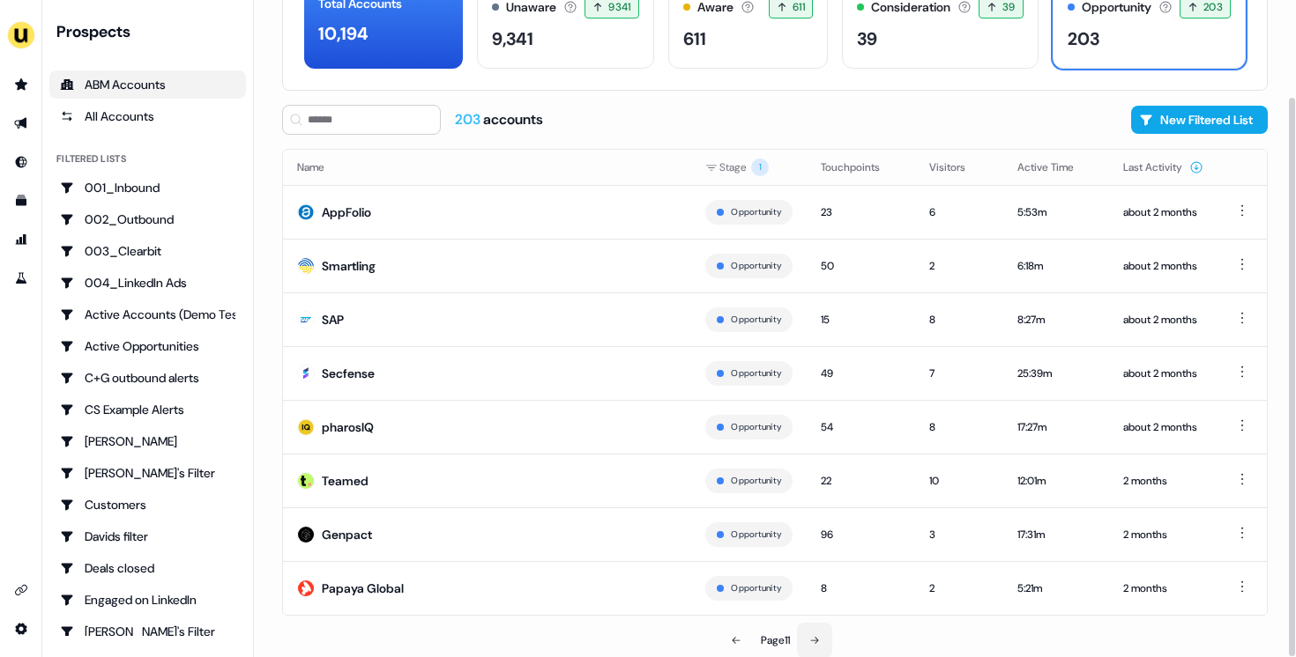
click at [824, 636] on button at bounding box center [814, 640] width 35 height 35
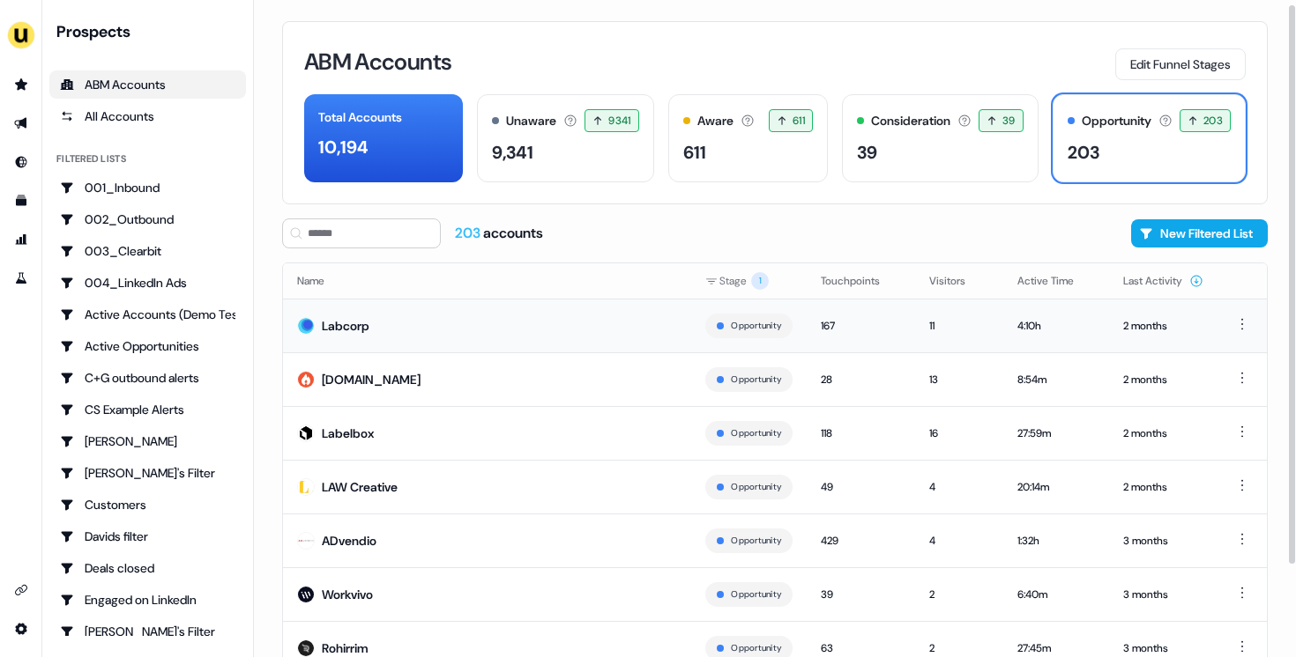
scroll to position [114, 0]
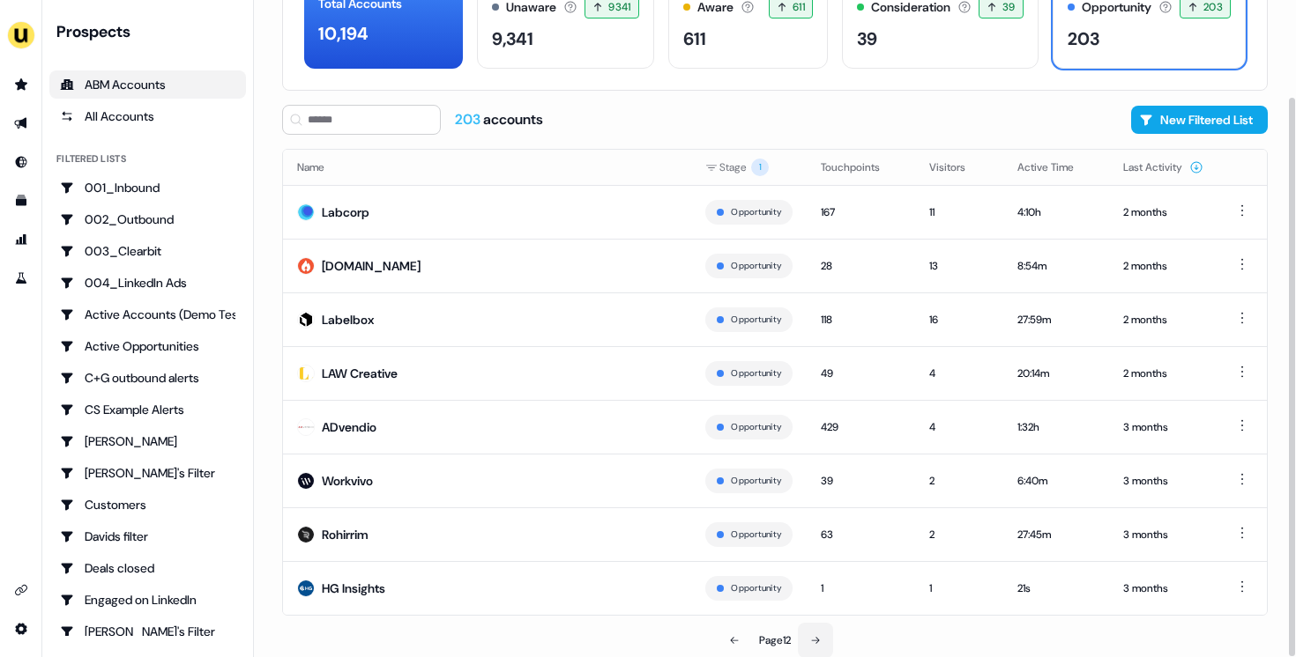
click at [815, 629] on button at bounding box center [815, 640] width 35 height 35
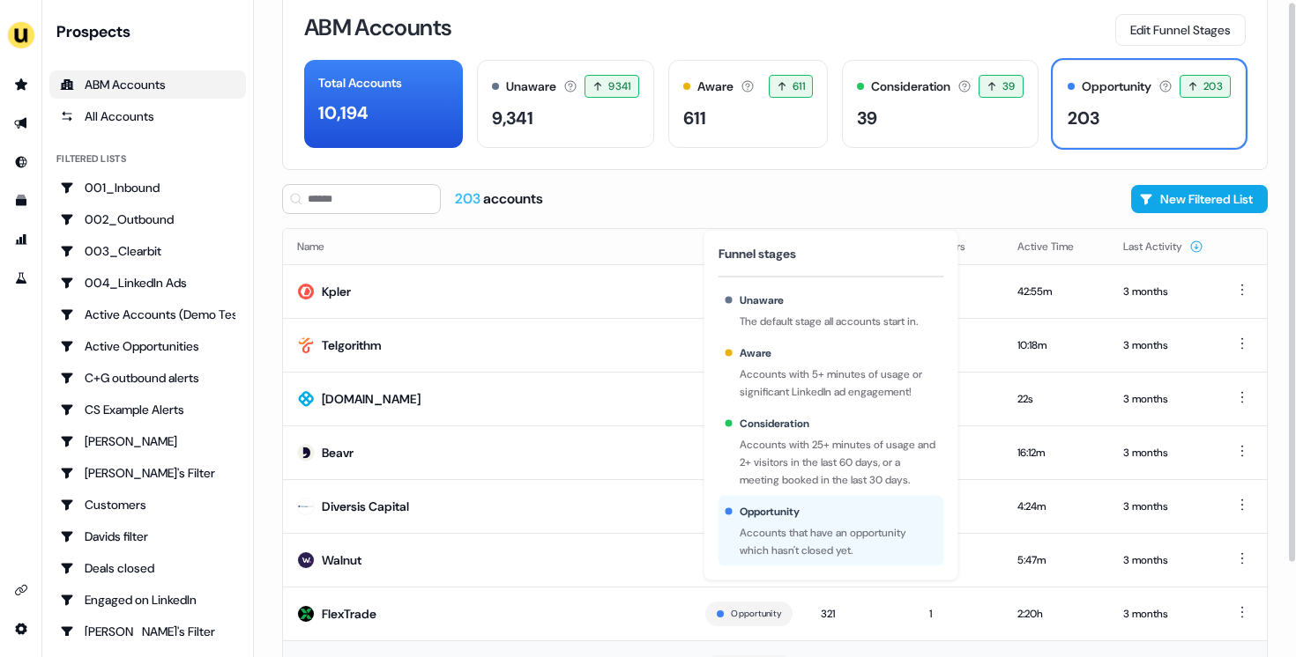
scroll to position [114, 0]
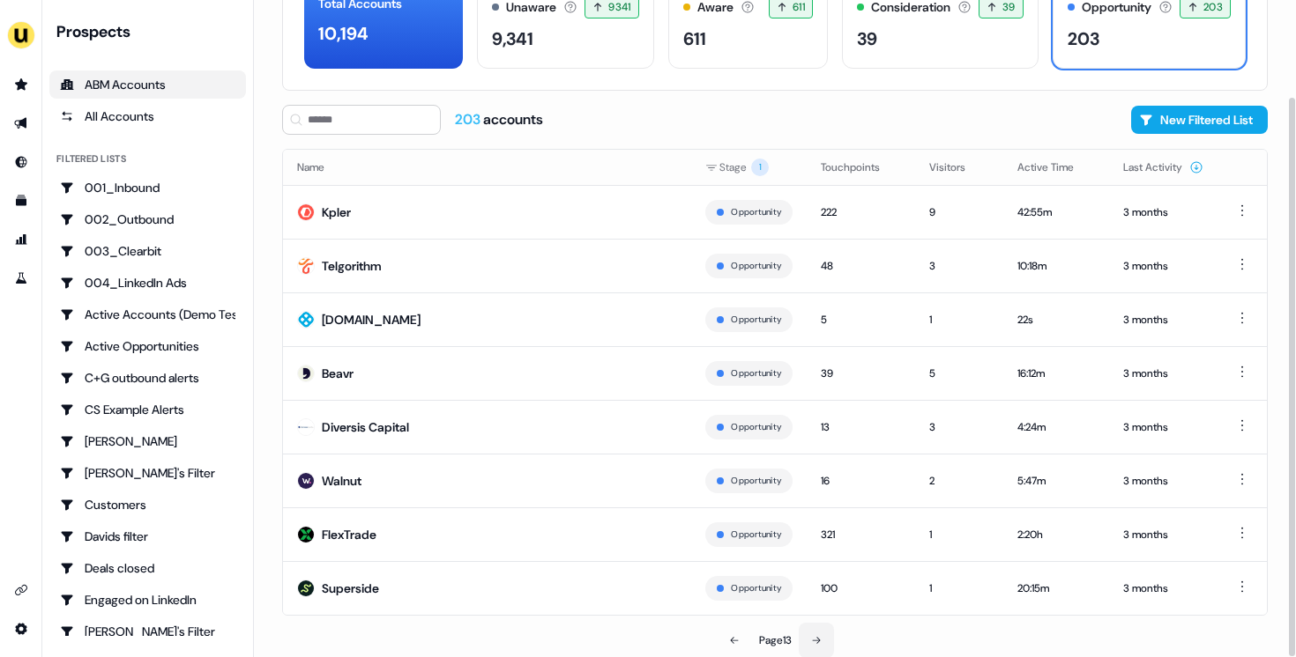
click at [828, 639] on button at bounding box center [816, 640] width 35 height 35
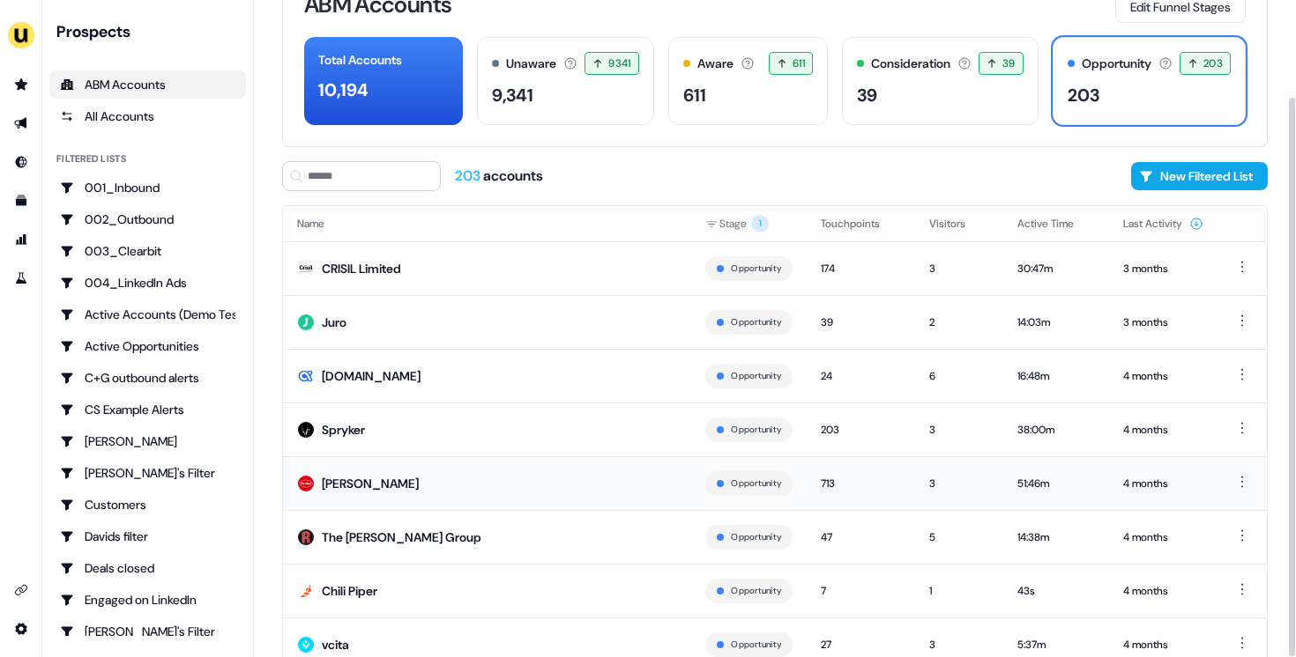
scroll to position [114, 0]
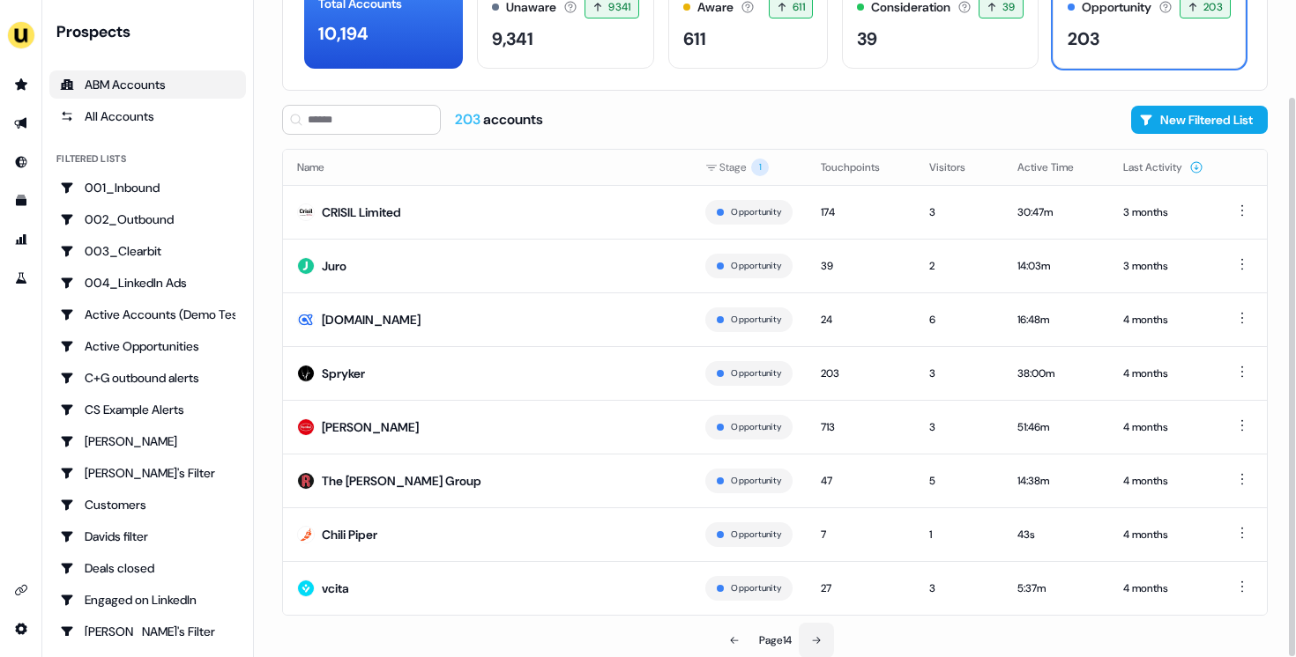
click at [823, 634] on button at bounding box center [816, 640] width 35 height 35
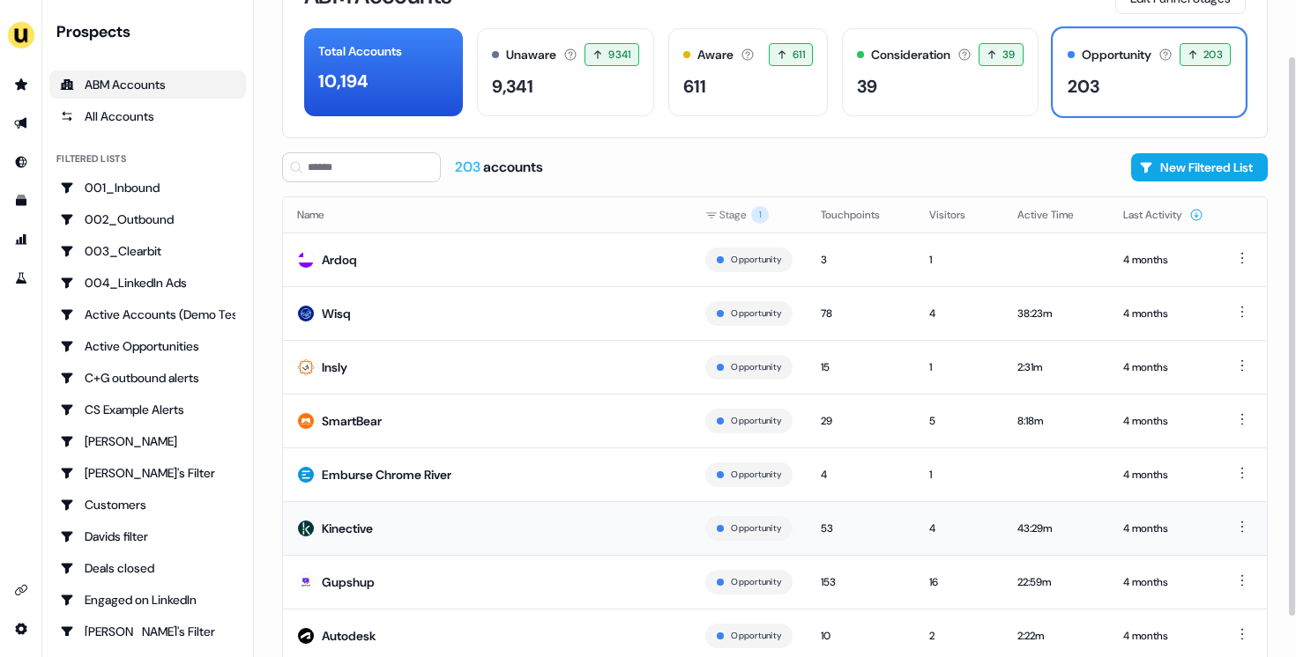
scroll to position [114, 0]
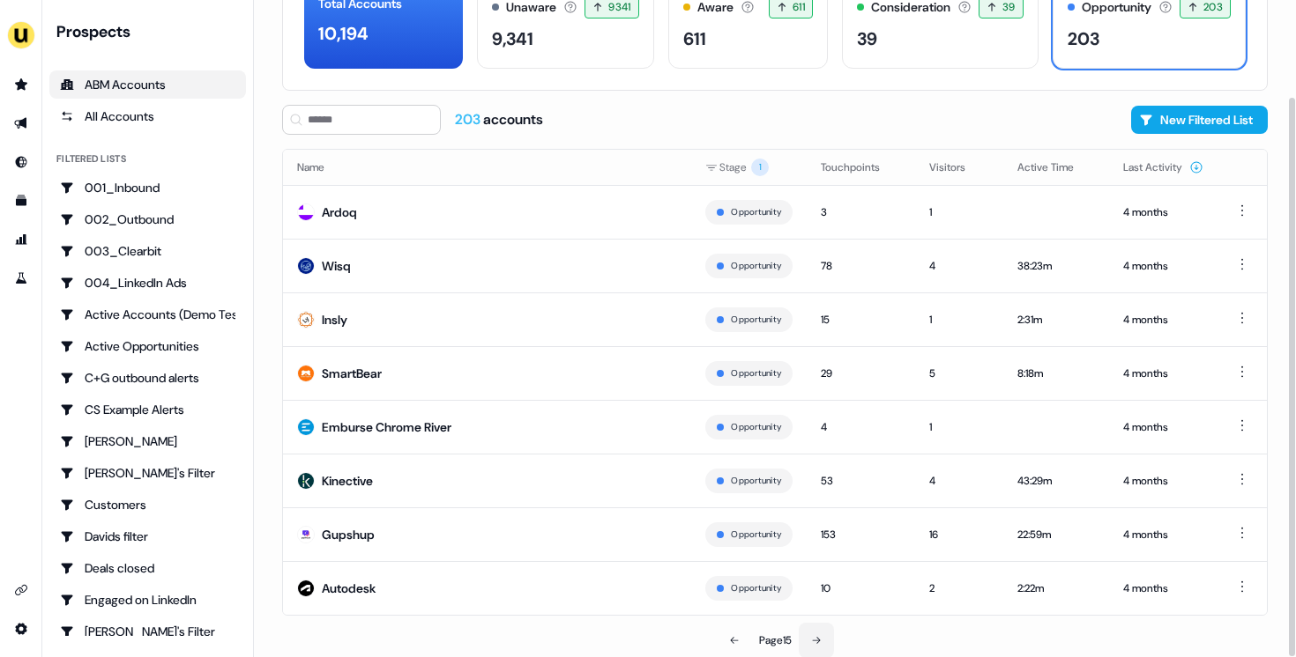
click at [818, 638] on icon at bounding box center [816, 640] width 11 height 11
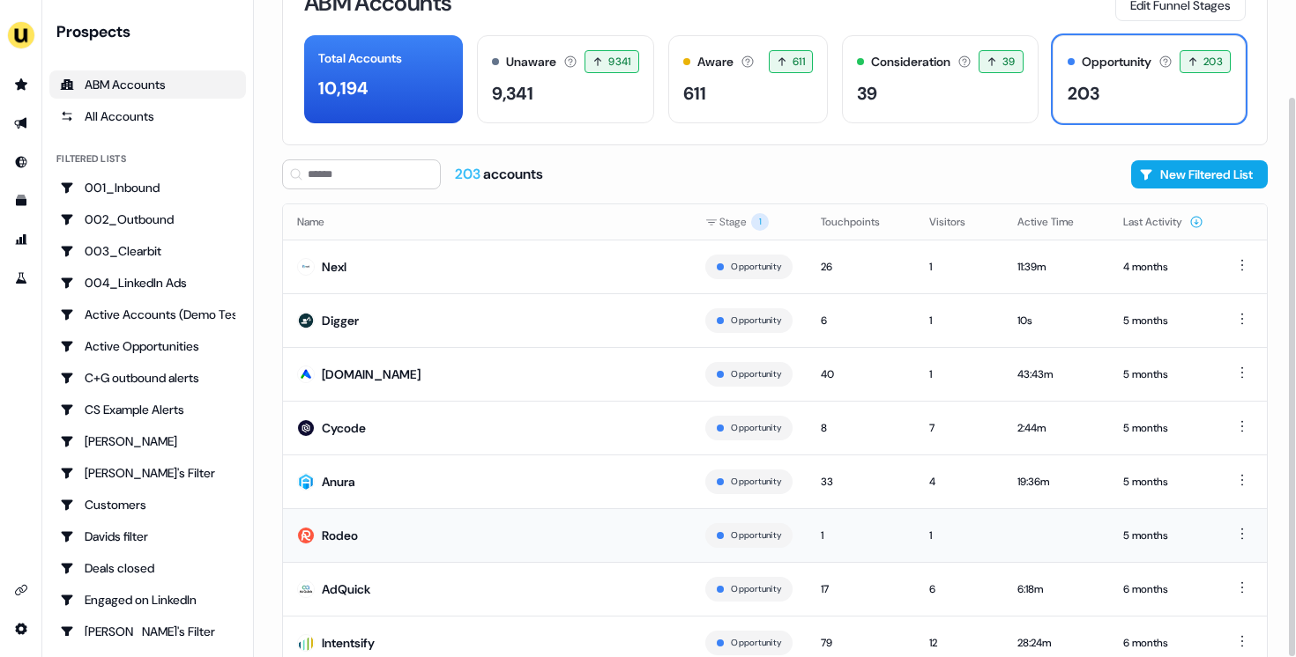
scroll to position [114, 0]
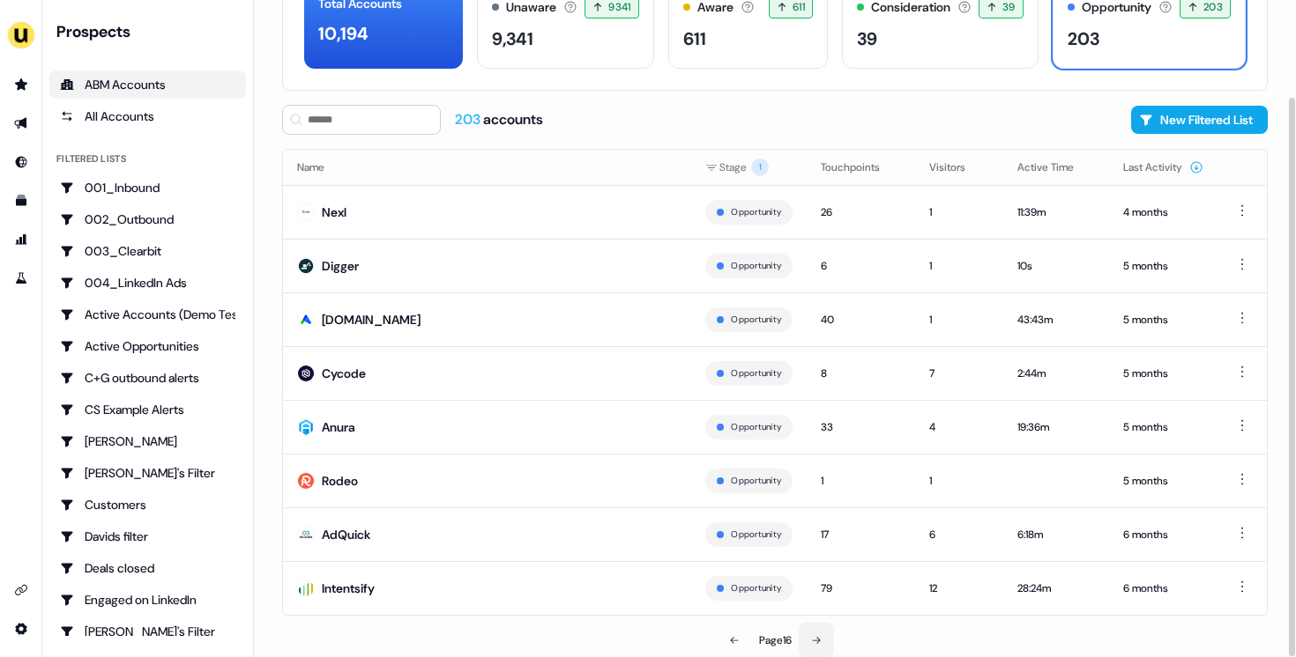
click at [828, 630] on button at bounding box center [816, 640] width 35 height 35
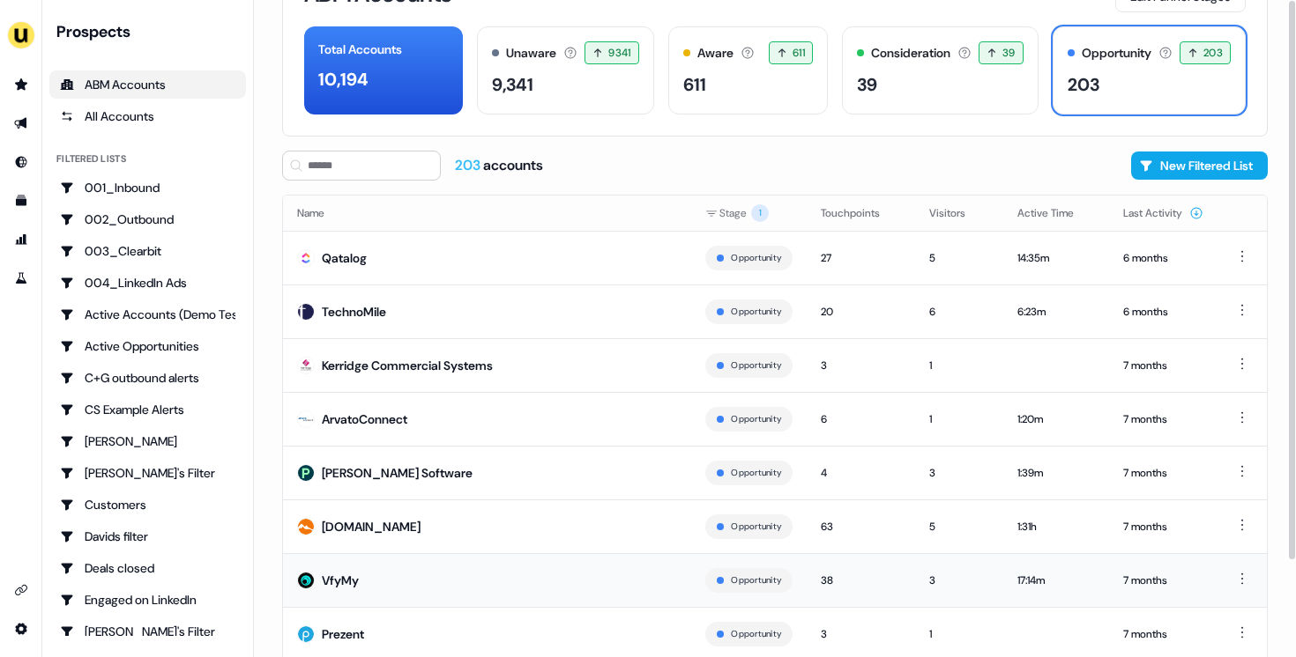
scroll to position [114, 0]
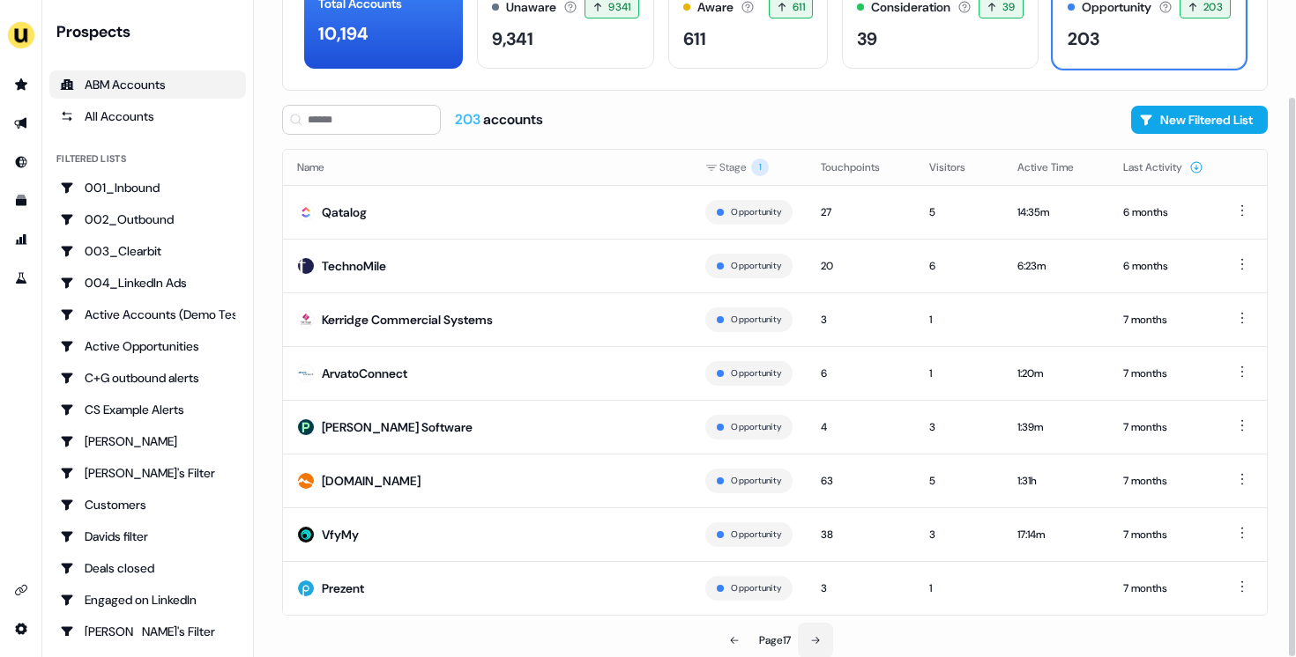
click at [820, 626] on button at bounding box center [815, 640] width 35 height 35
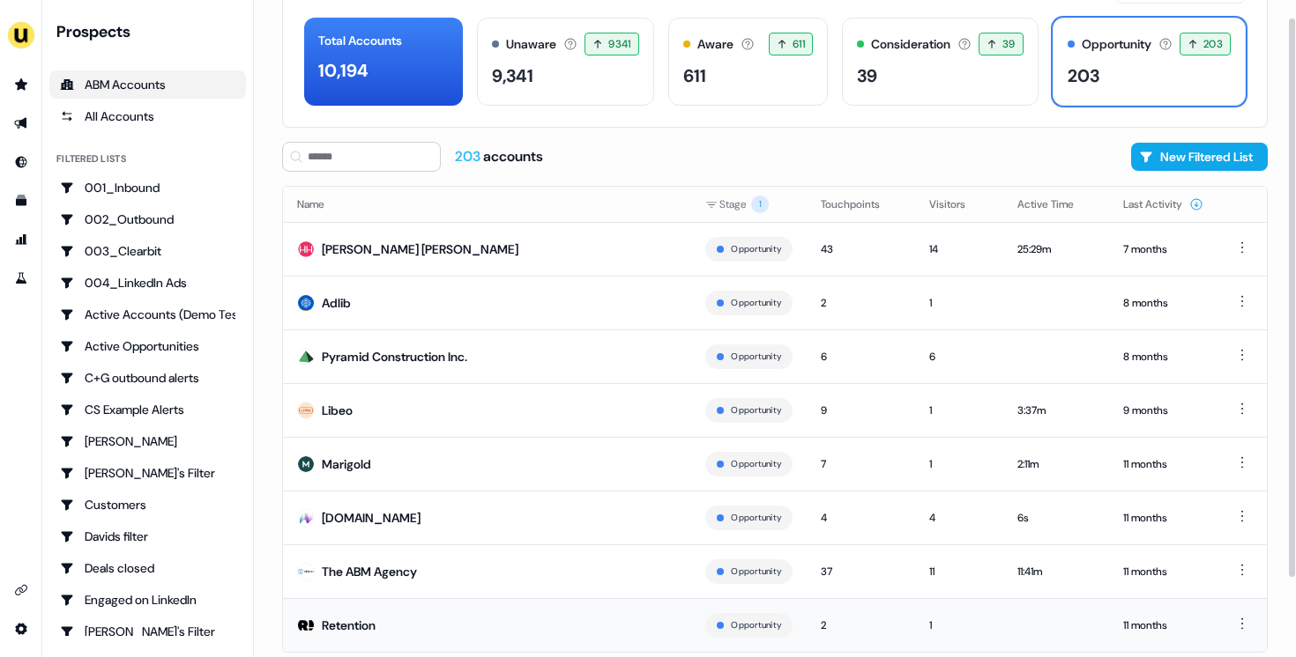
scroll to position [114, 0]
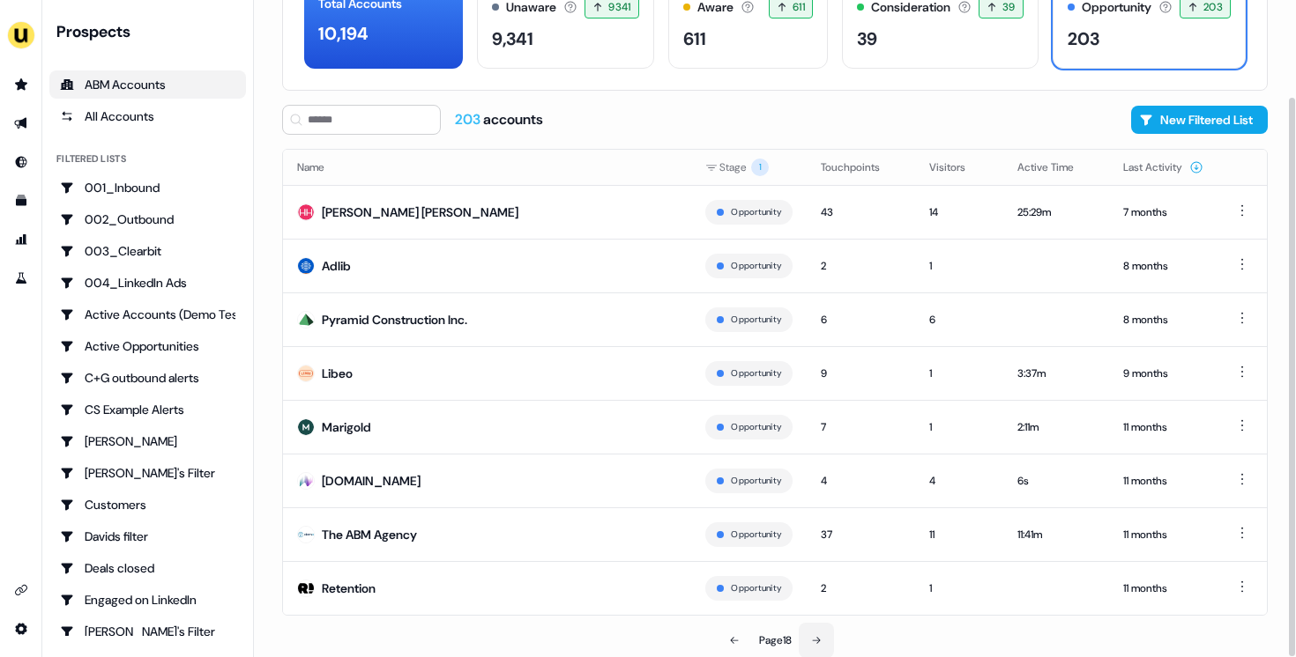
click at [822, 632] on button at bounding box center [816, 640] width 35 height 35
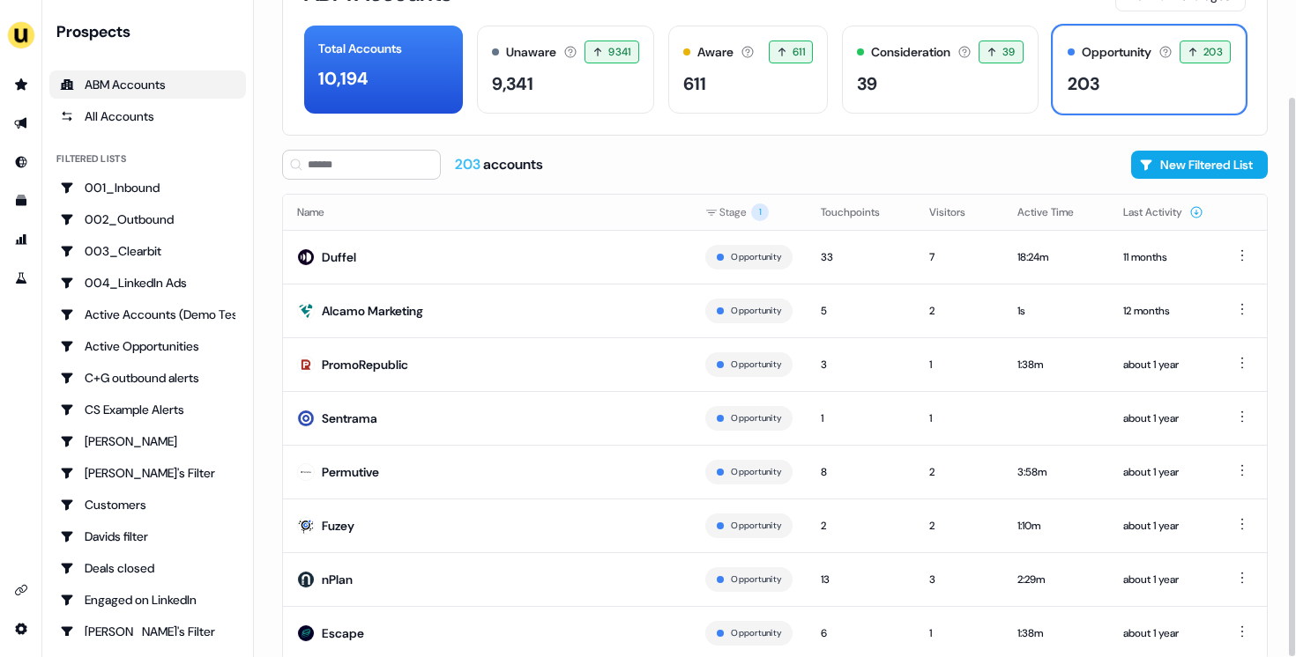
scroll to position [114, 0]
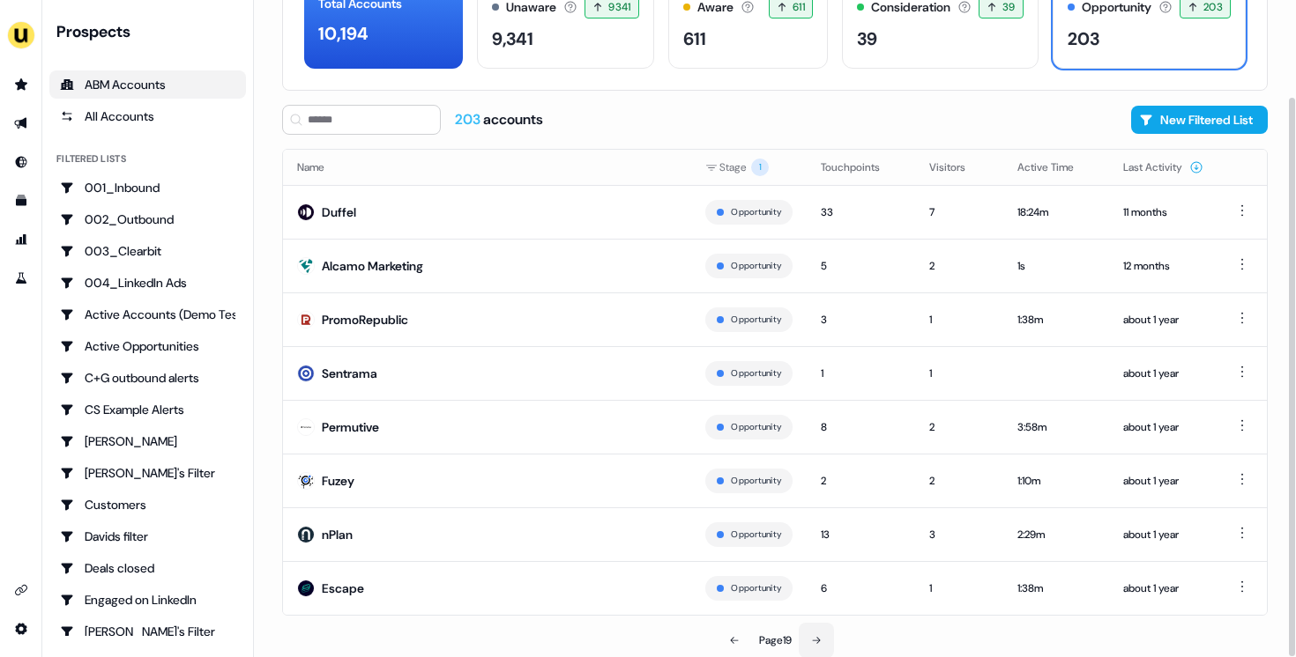
click at [813, 632] on button at bounding box center [816, 640] width 35 height 35
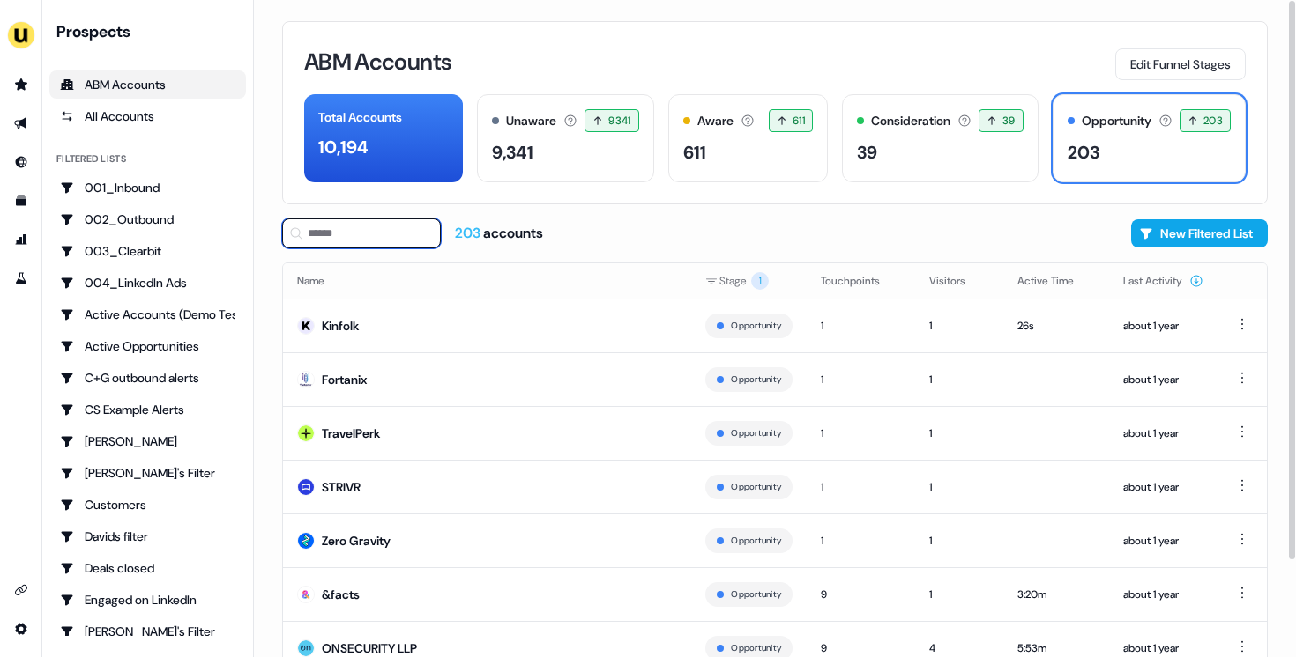
click at [317, 246] on input at bounding box center [361, 234] width 159 height 30
type input "*"
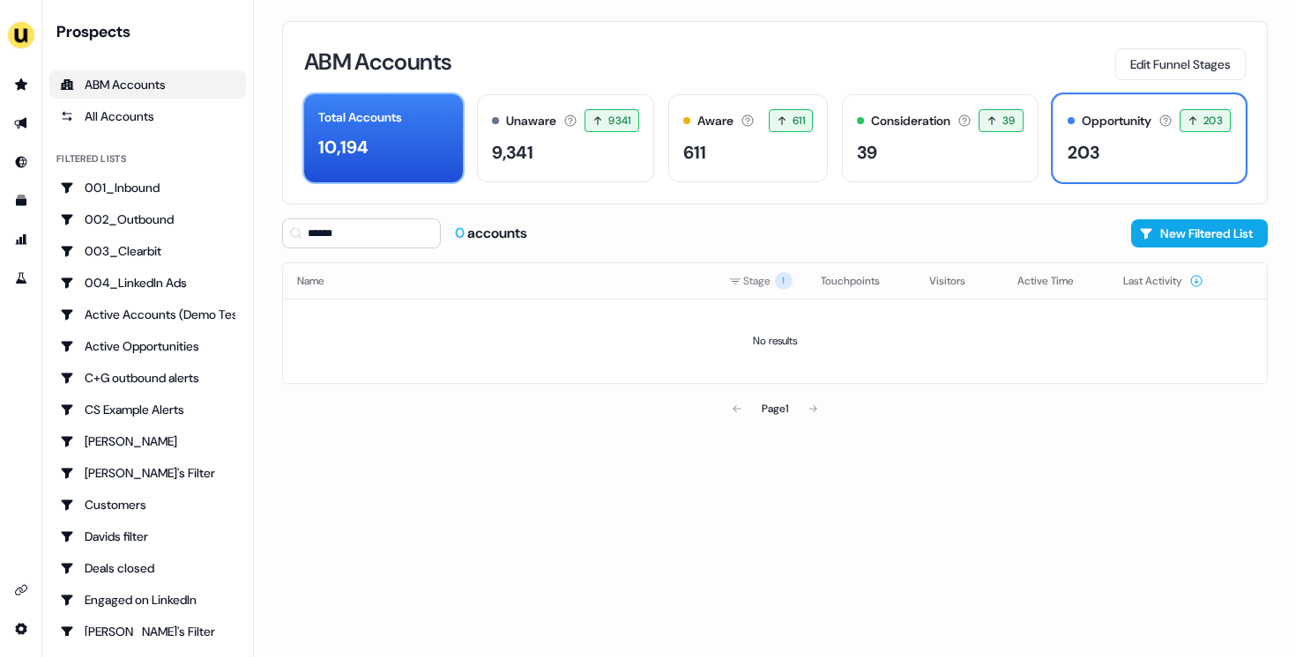
click at [354, 151] on div "10,194" at bounding box center [343, 147] width 50 height 26
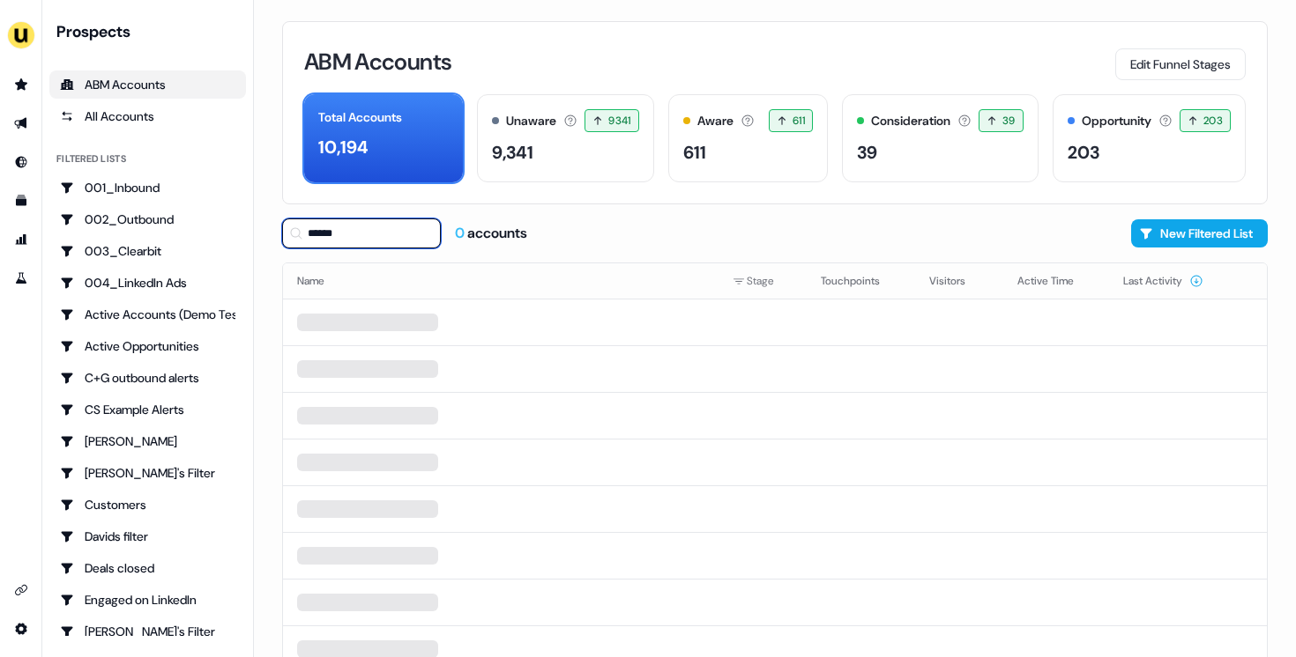
click at [399, 241] on input "******" at bounding box center [361, 234] width 159 height 30
type input "******"
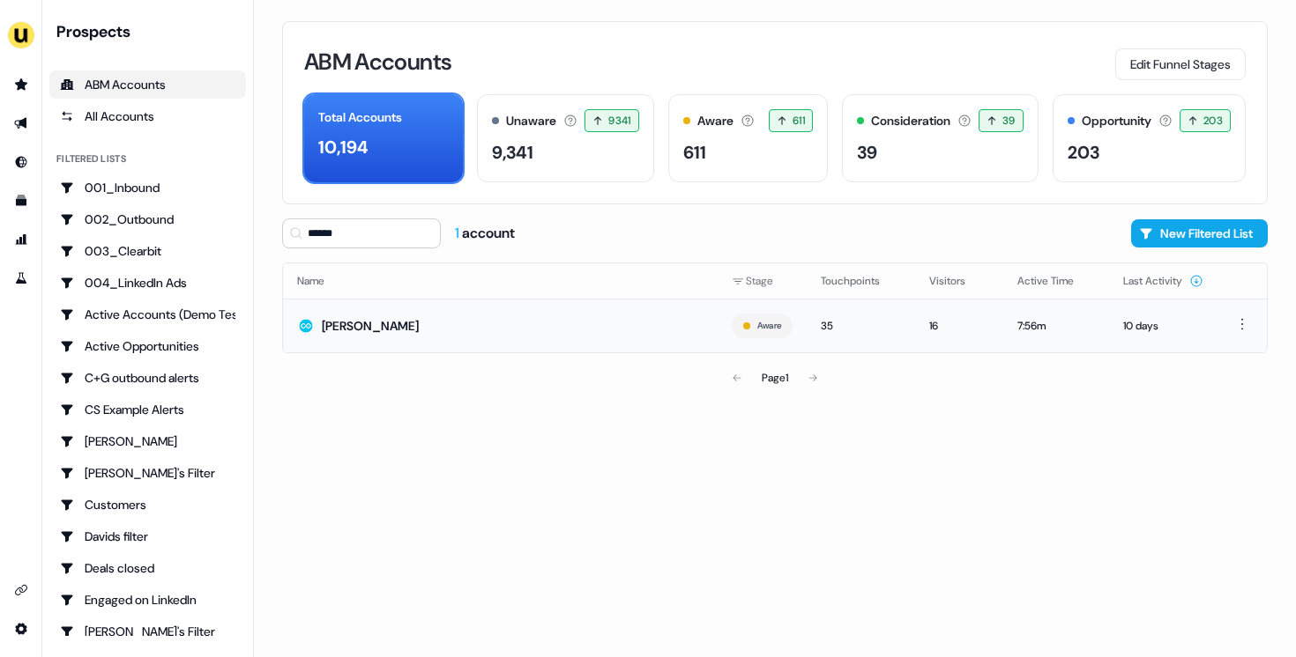
click at [496, 318] on td "[PERSON_NAME]" at bounding box center [500, 326] width 435 height 54
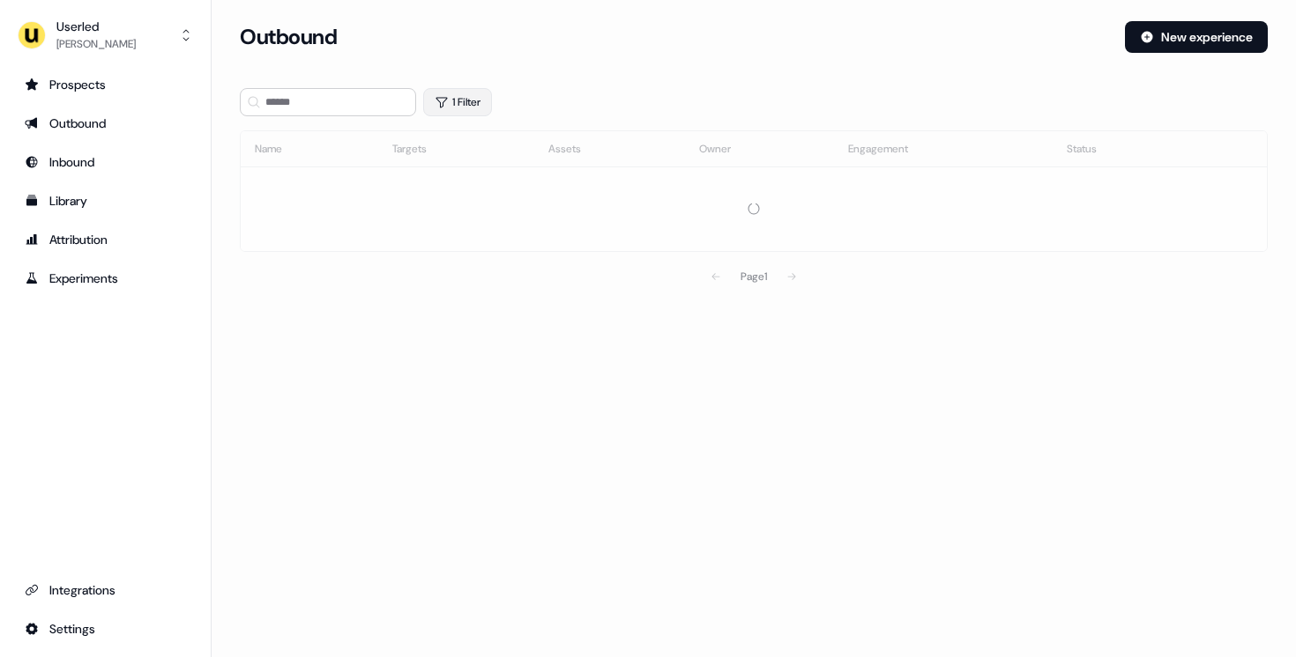
click at [464, 98] on button "1 Filter" at bounding box center [457, 102] width 69 height 28
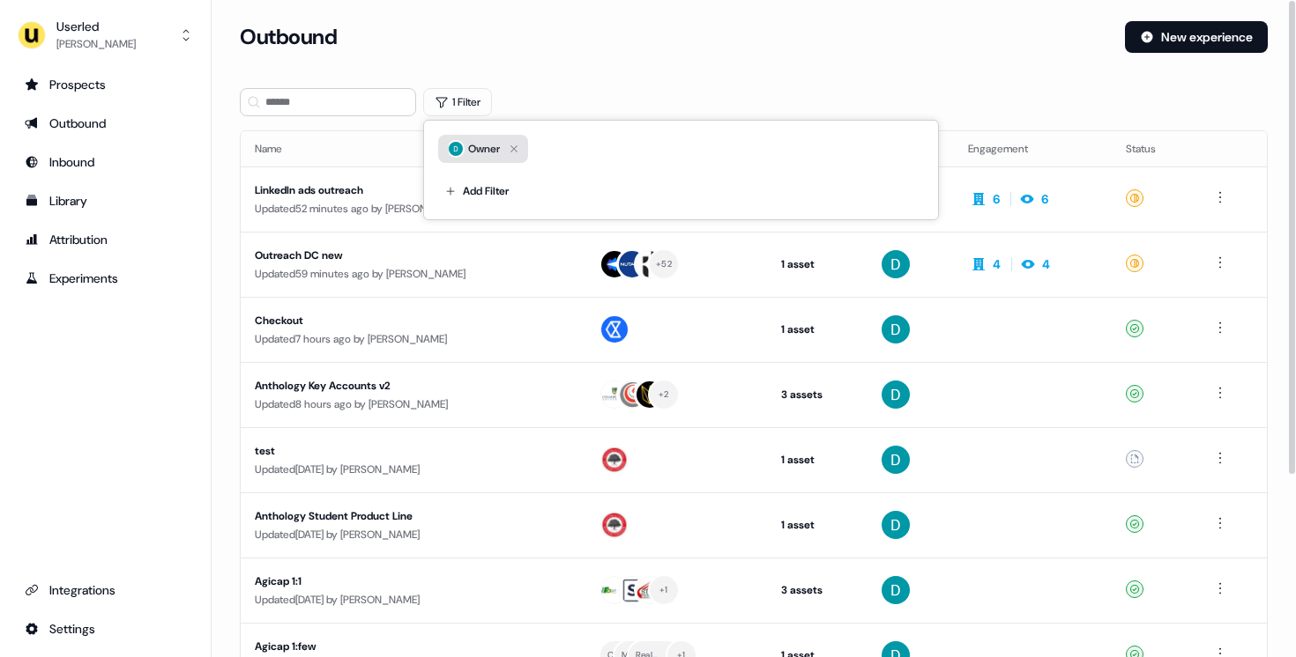
click at [517, 136] on button "Owner" at bounding box center [483, 149] width 90 height 28
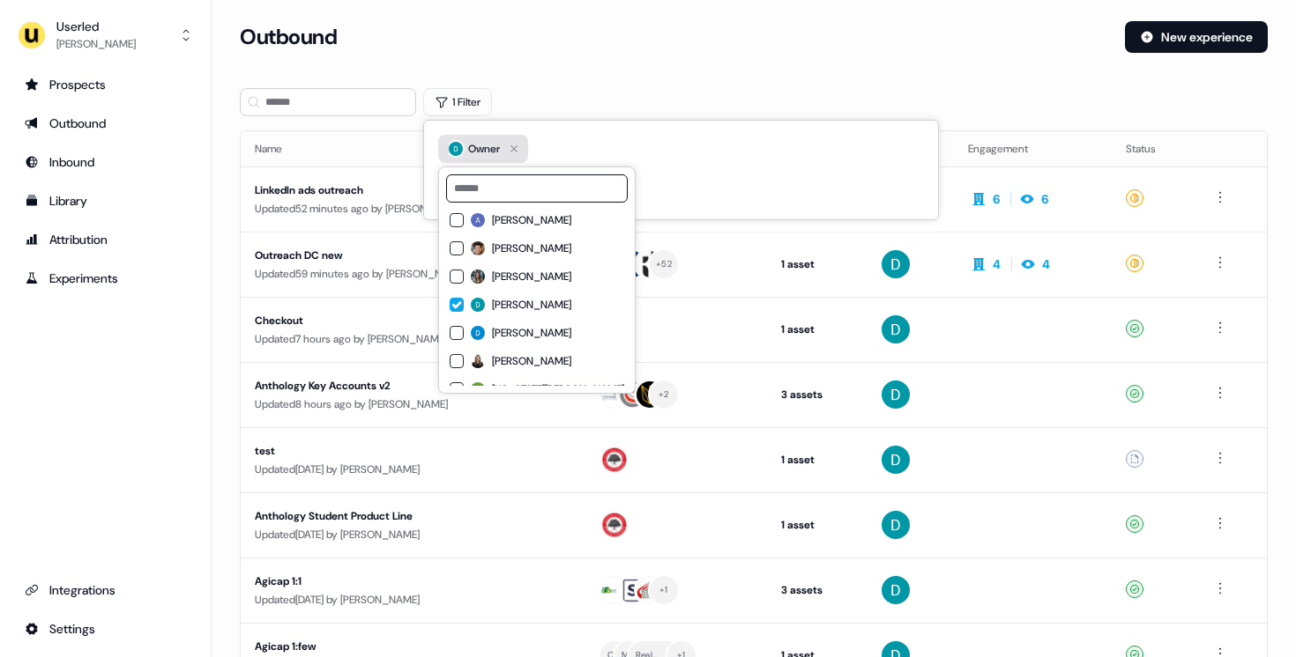
click at [518, 147] on icon "button" at bounding box center [513, 148] width 21 height 21
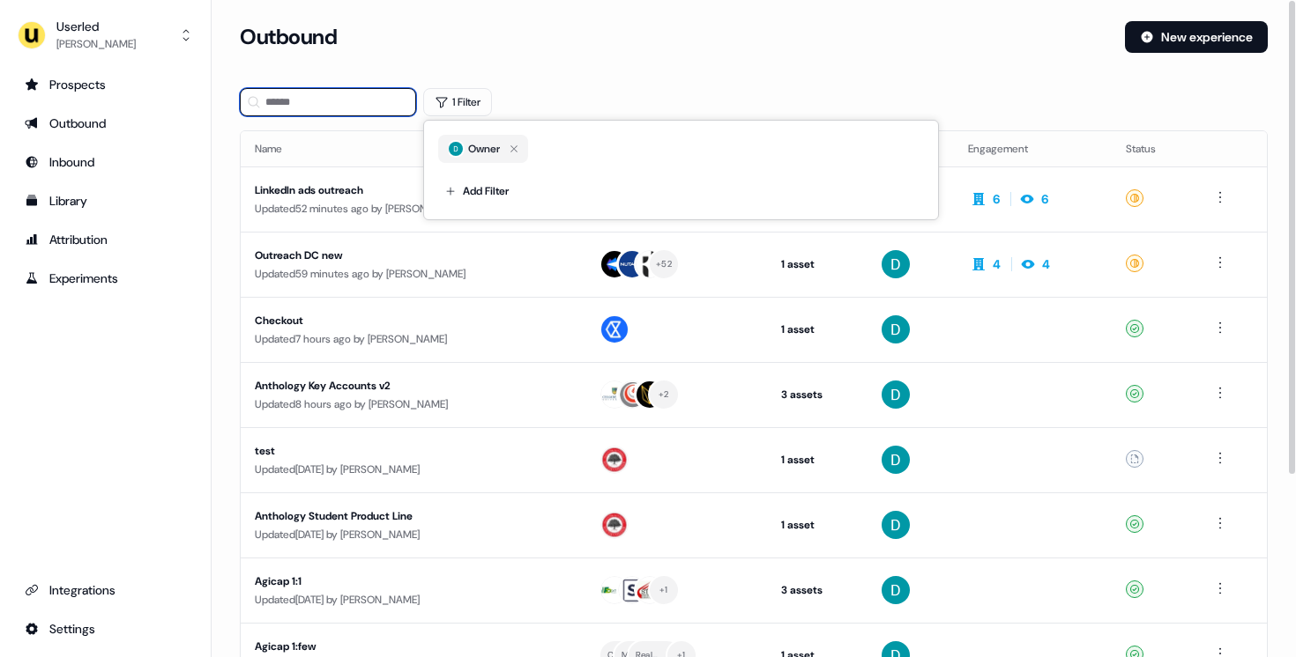
click at [312, 105] on input at bounding box center [328, 102] width 176 height 28
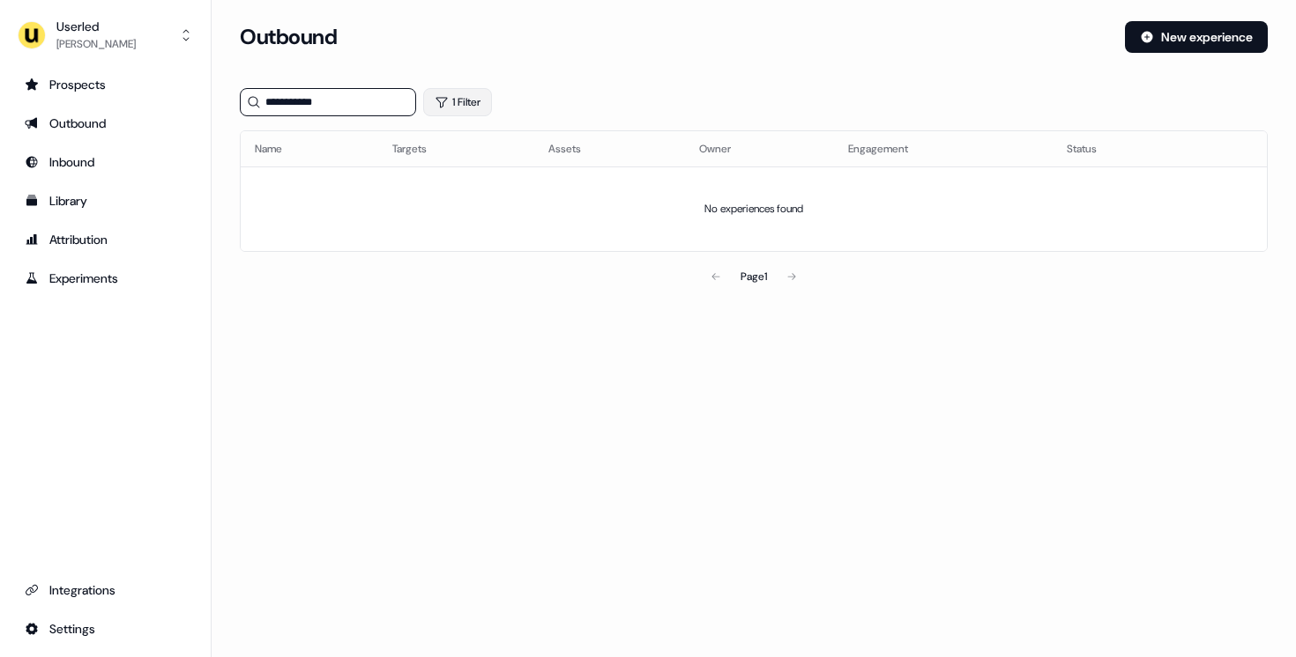
click at [441, 104] on icon "button" at bounding box center [442, 102] width 14 height 14
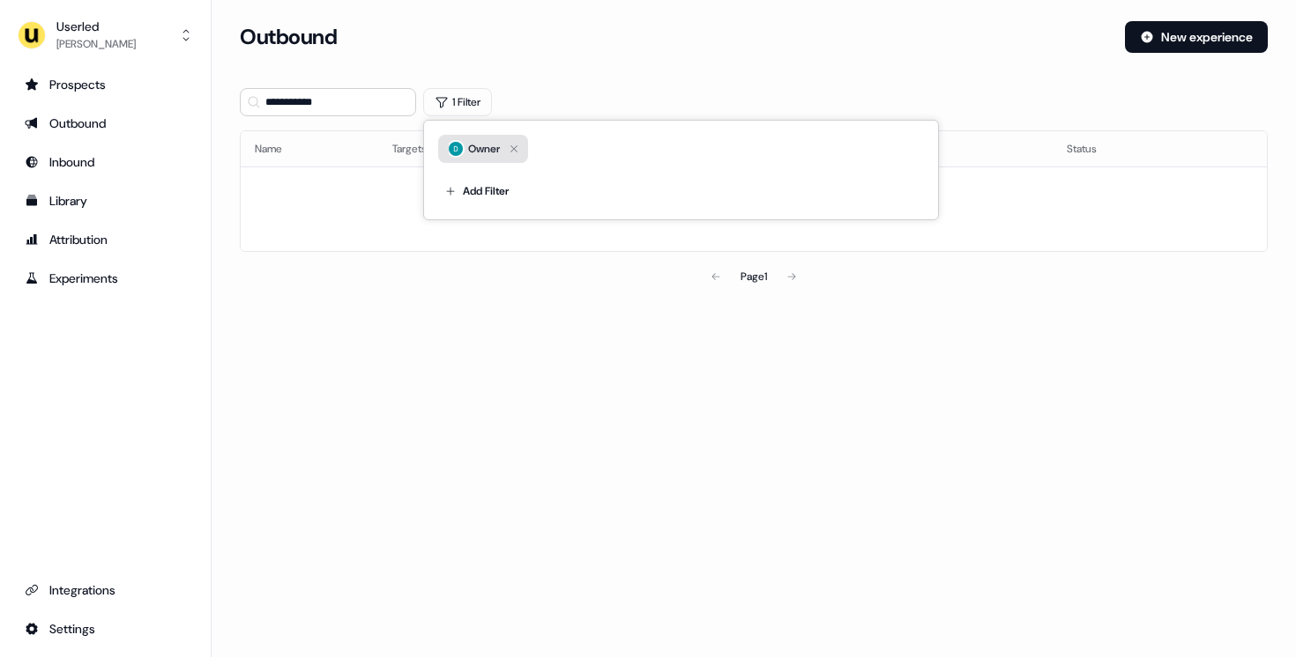
click at [515, 145] on icon "button" at bounding box center [513, 148] width 21 height 21
click at [555, 85] on section "**********" at bounding box center [754, 182] width 1084 height 323
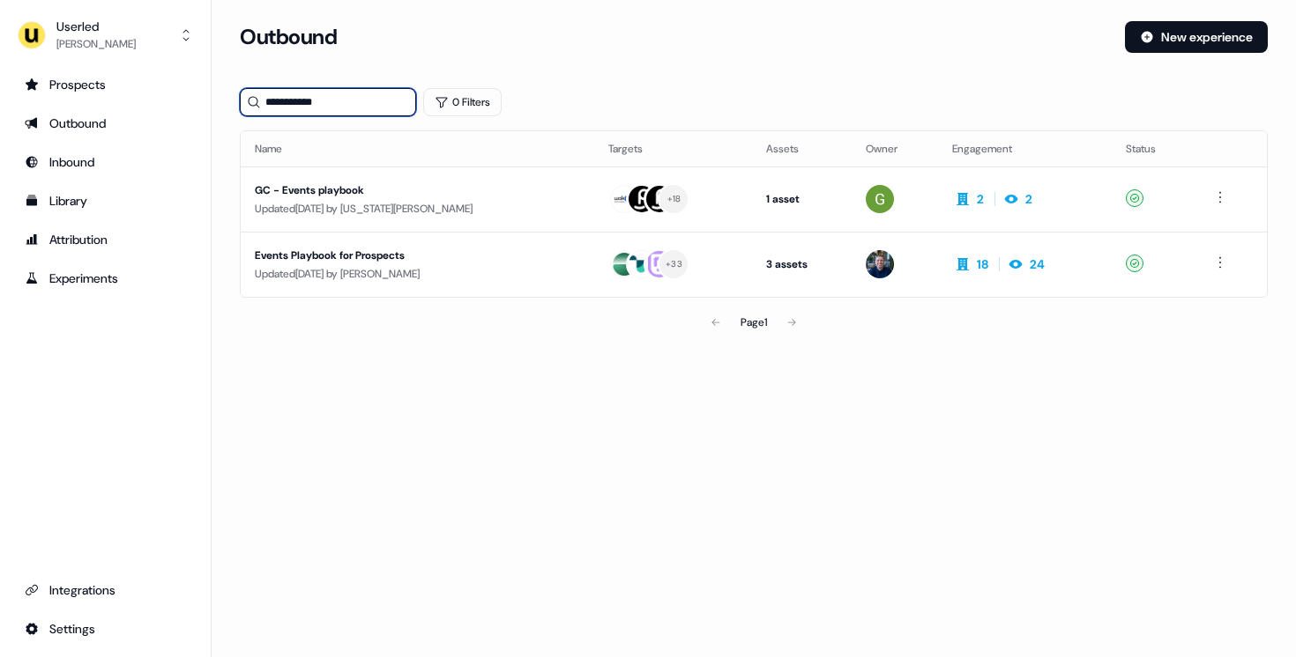
drag, startPoint x: 328, startPoint y: 104, endPoint x: 306, endPoint y: 102, distance: 22.1
click at [306, 102] on input "**********" at bounding box center [328, 102] width 176 height 28
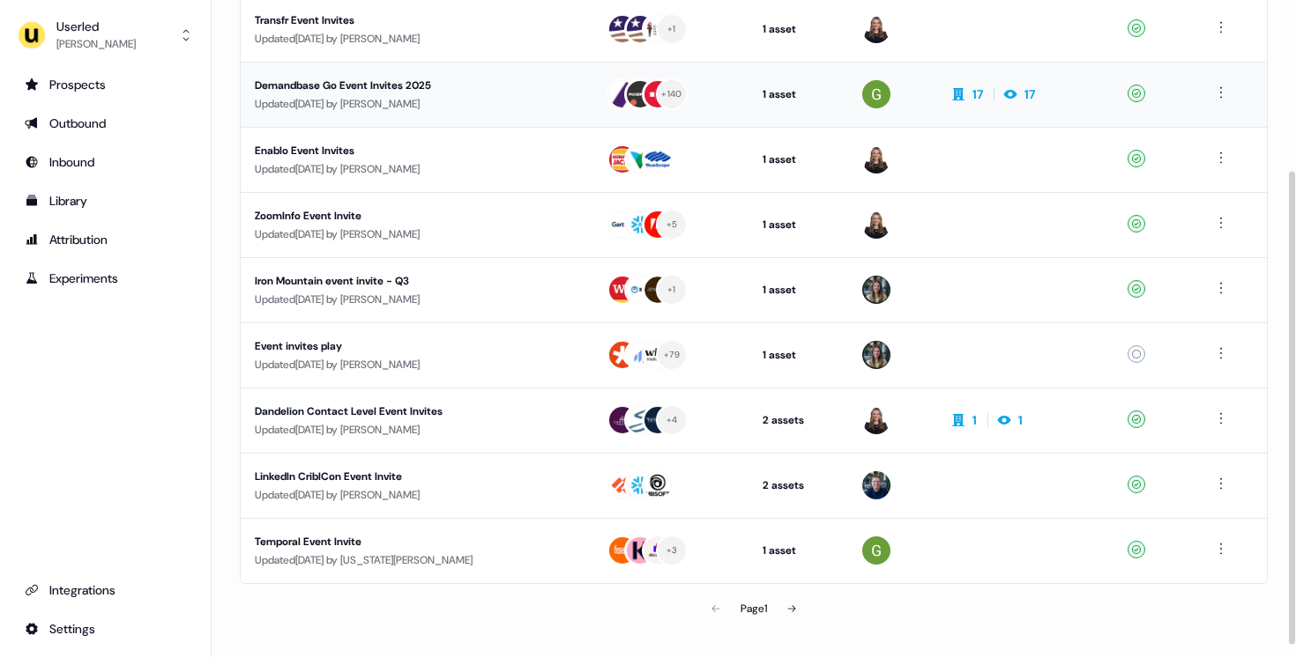
scroll to position [237, 0]
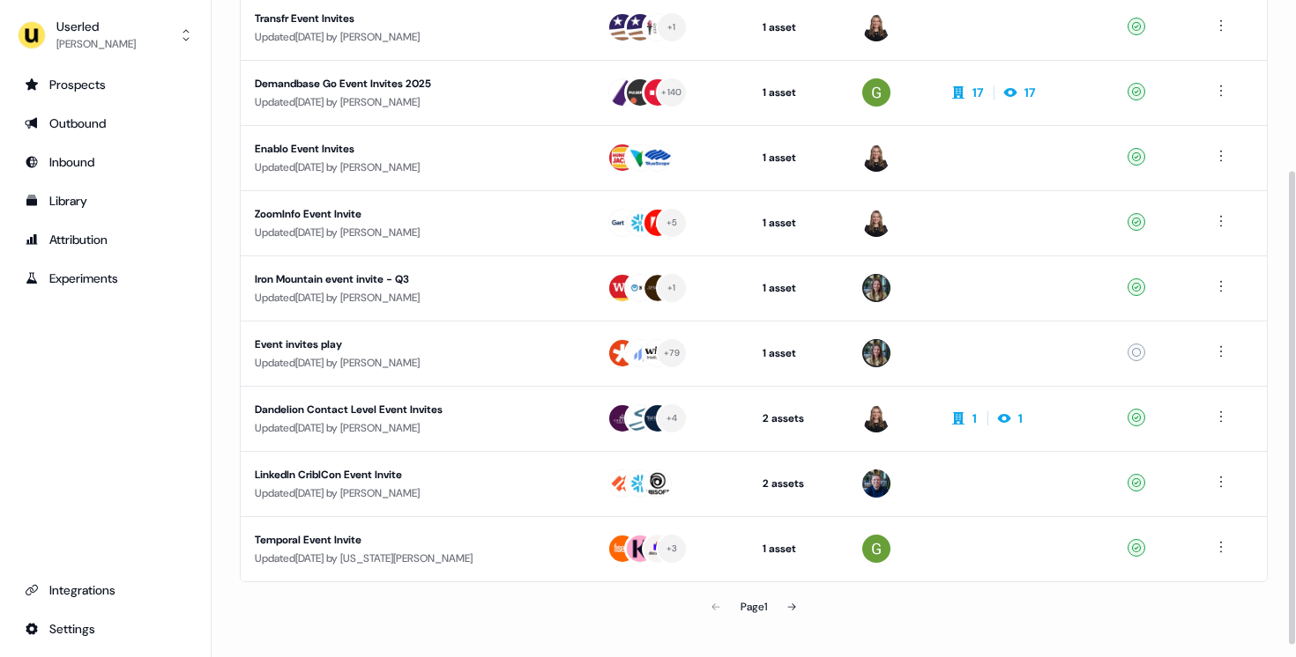
click at [774, 602] on div "Page 1" at bounding box center [753, 607] width 333 height 35
click at [791, 602] on icon at bounding box center [791, 607] width 11 height 11
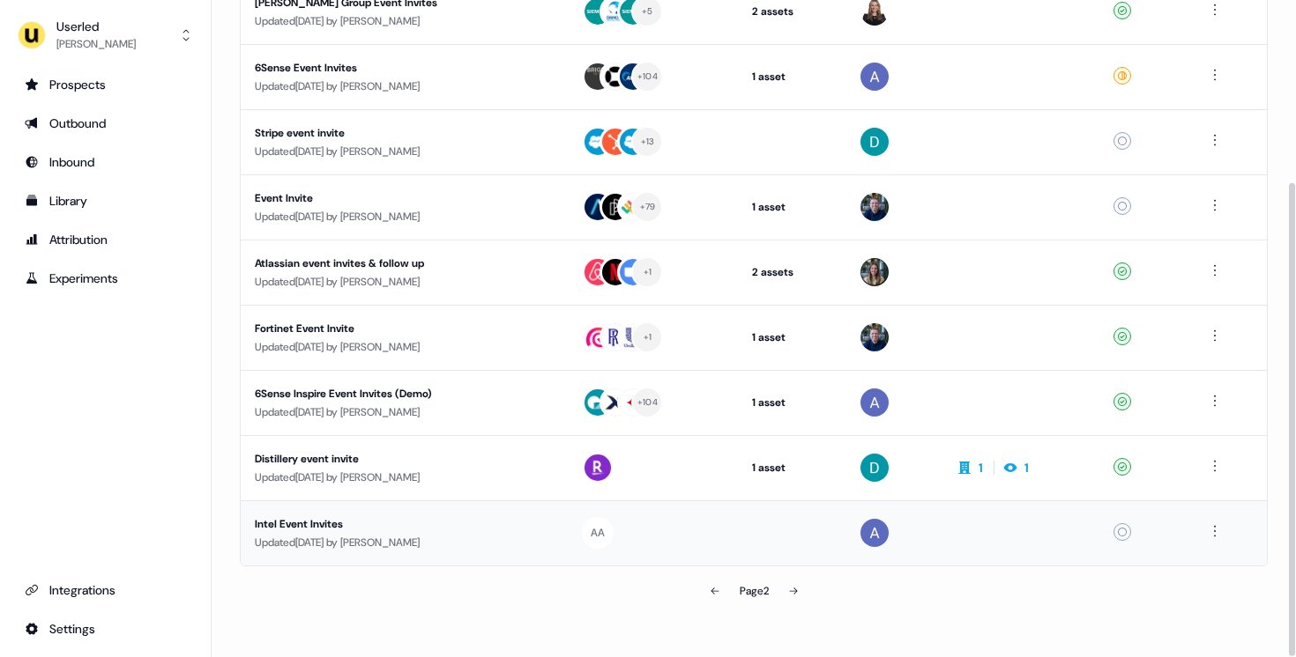
scroll to position [249, 0]
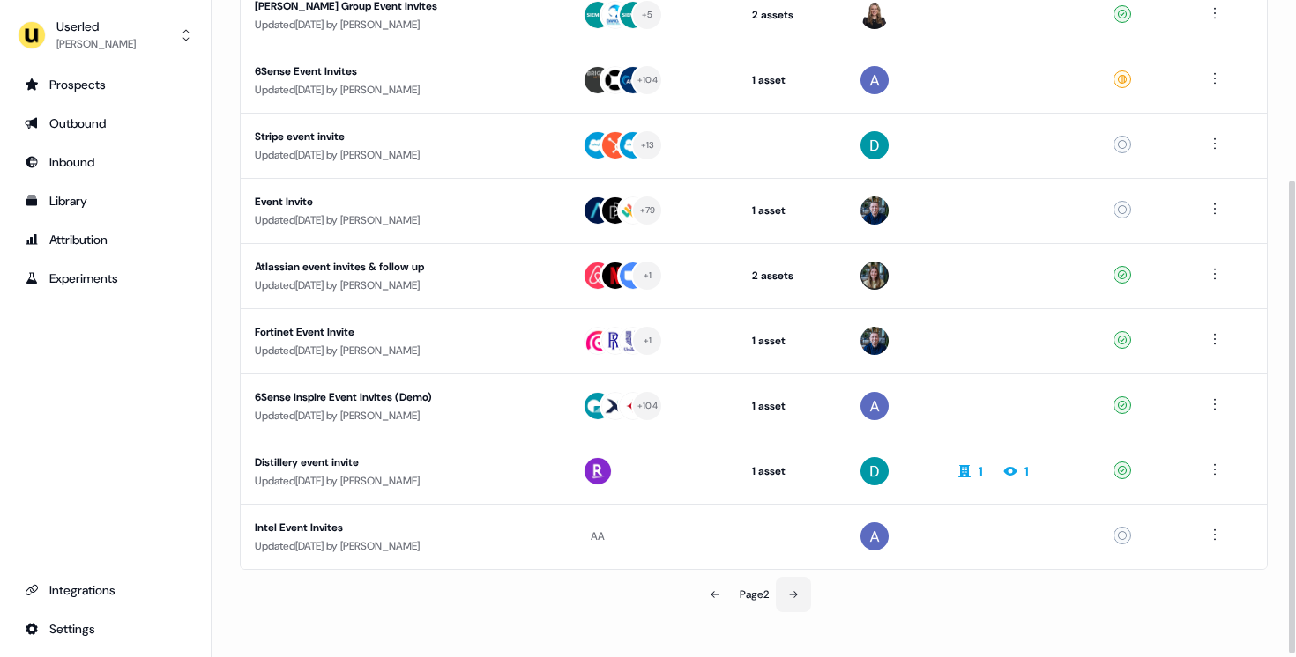
click at [809, 588] on button at bounding box center [793, 594] width 35 height 35
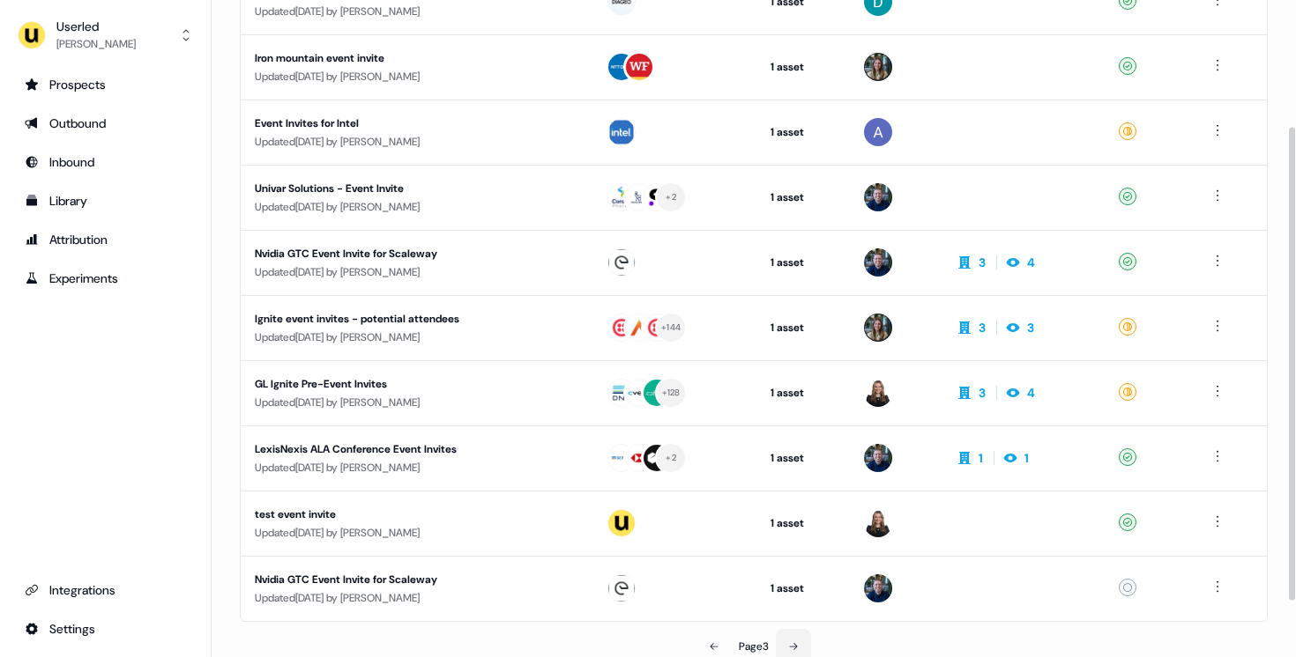
scroll to position [253, 0]
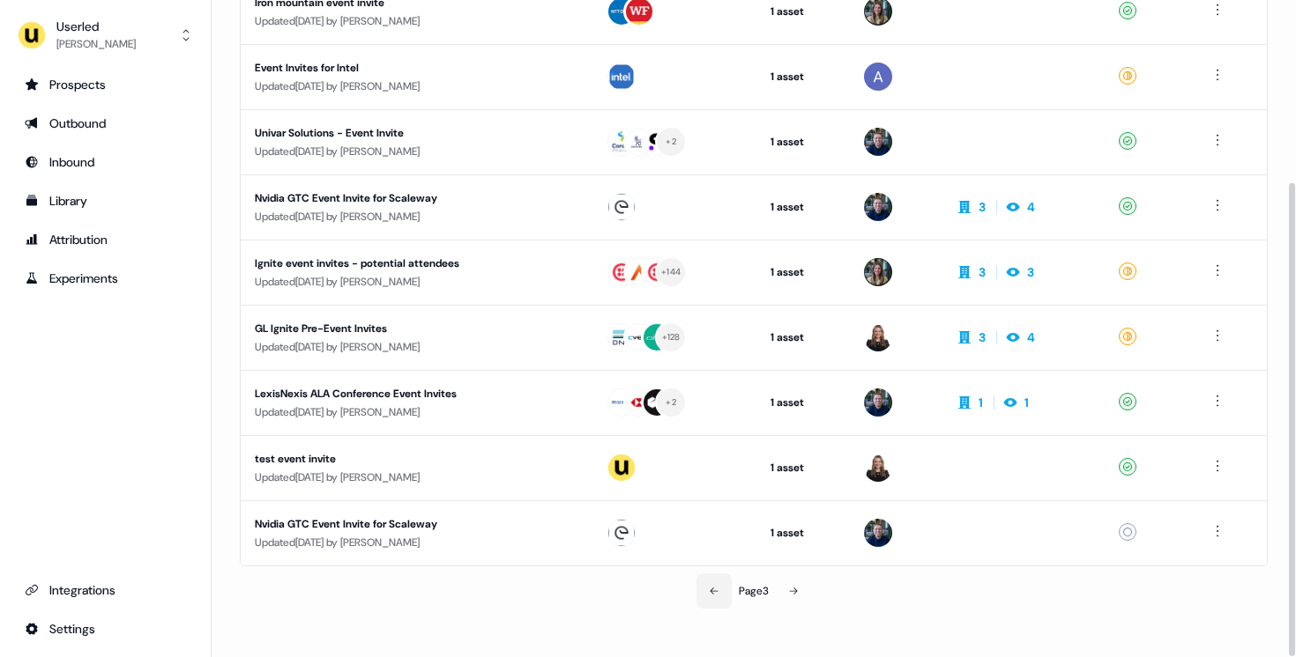
click at [707, 583] on button at bounding box center [713, 591] width 35 height 35
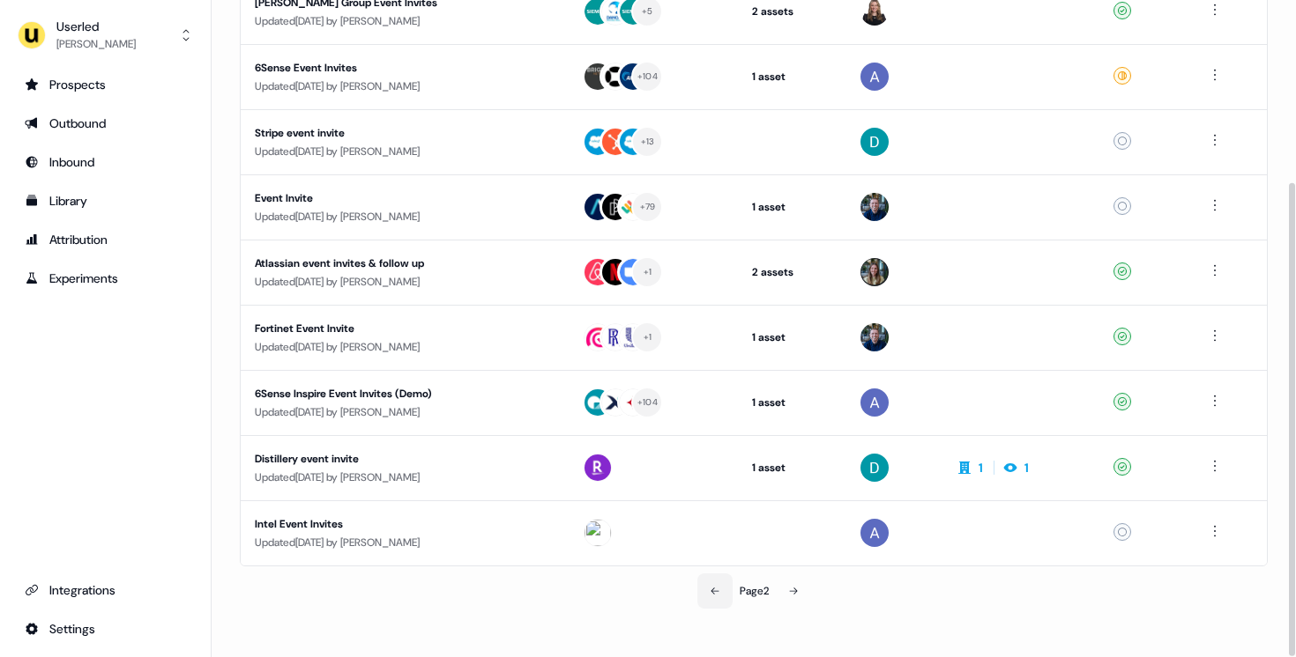
click at [707, 583] on button at bounding box center [714, 591] width 35 height 35
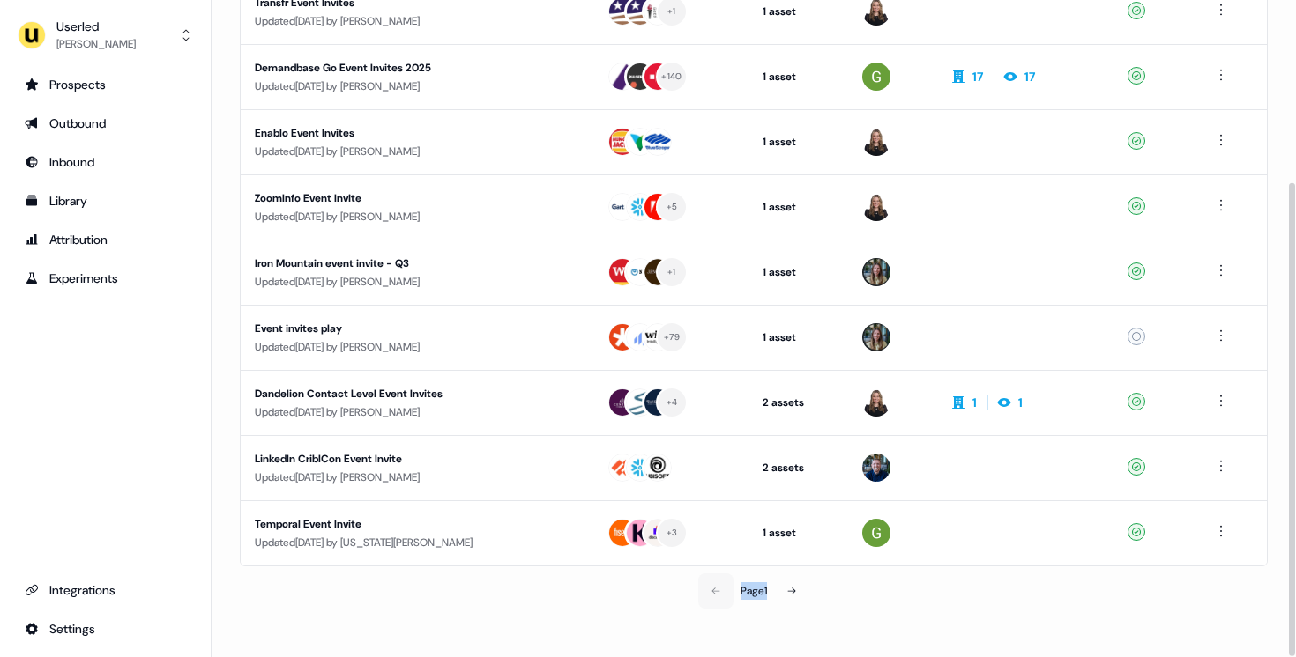
click at [707, 583] on div "Page 1" at bounding box center [753, 591] width 333 height 35
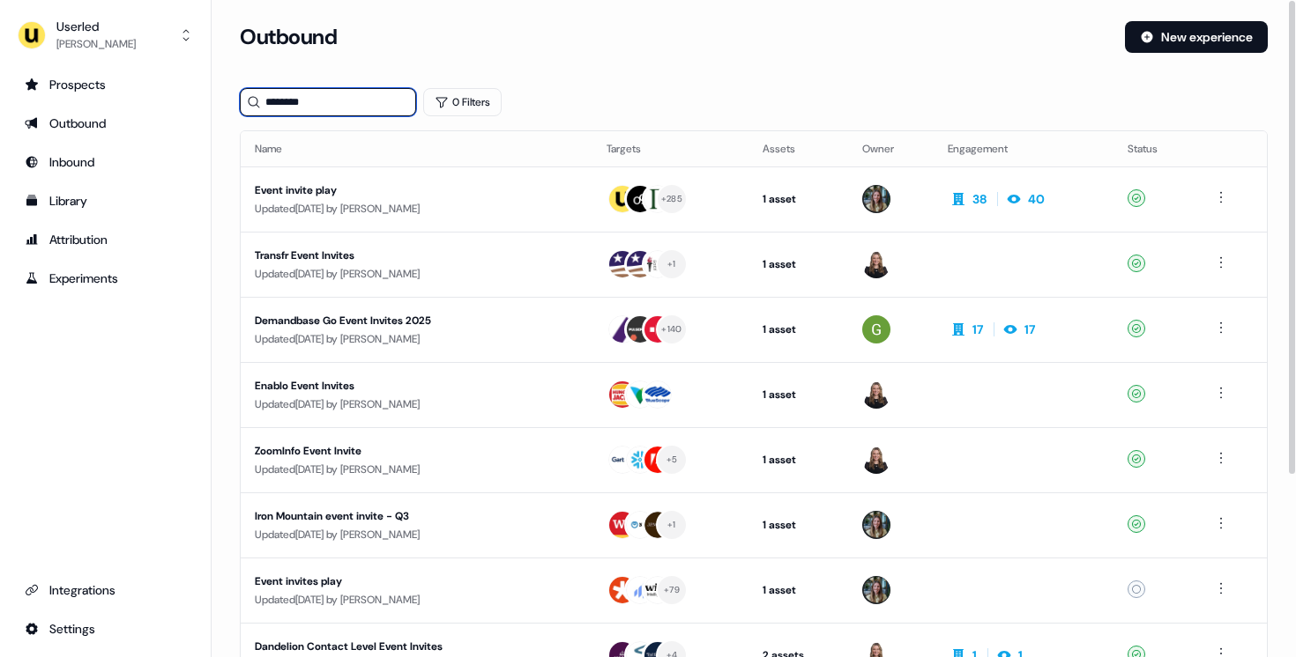
drag, startPoint x: 331, startPoint y: 108, endPoint x: 251, endPoint y: 108, distance: 80.2
click at [251, 108] on div "********" at bounding box center [328, 102] width 176 height 28
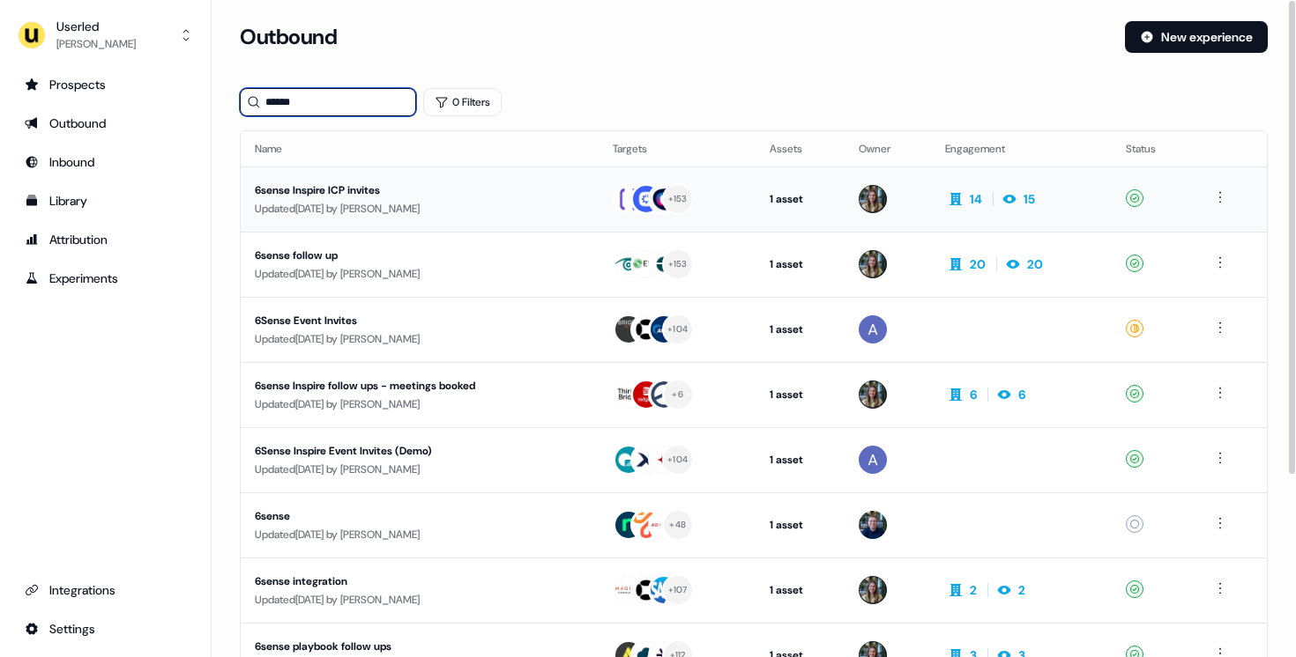
type input "******"
click at [368, 187] on div "6sense Inspire ICP invites" at bounding box center [417, 191] width 324 height 18
drag, startPoint x: 366, startPoint y: 94, endPoint x: 338, endPoint y: 118, distance: 36.2
click at [338, 118] on section "Loading... Outbound New experience ****** 0 Filters Name Targets Assets Owner E…" at bounding box center [754, 466] width 1084 height 890
type input "**********"
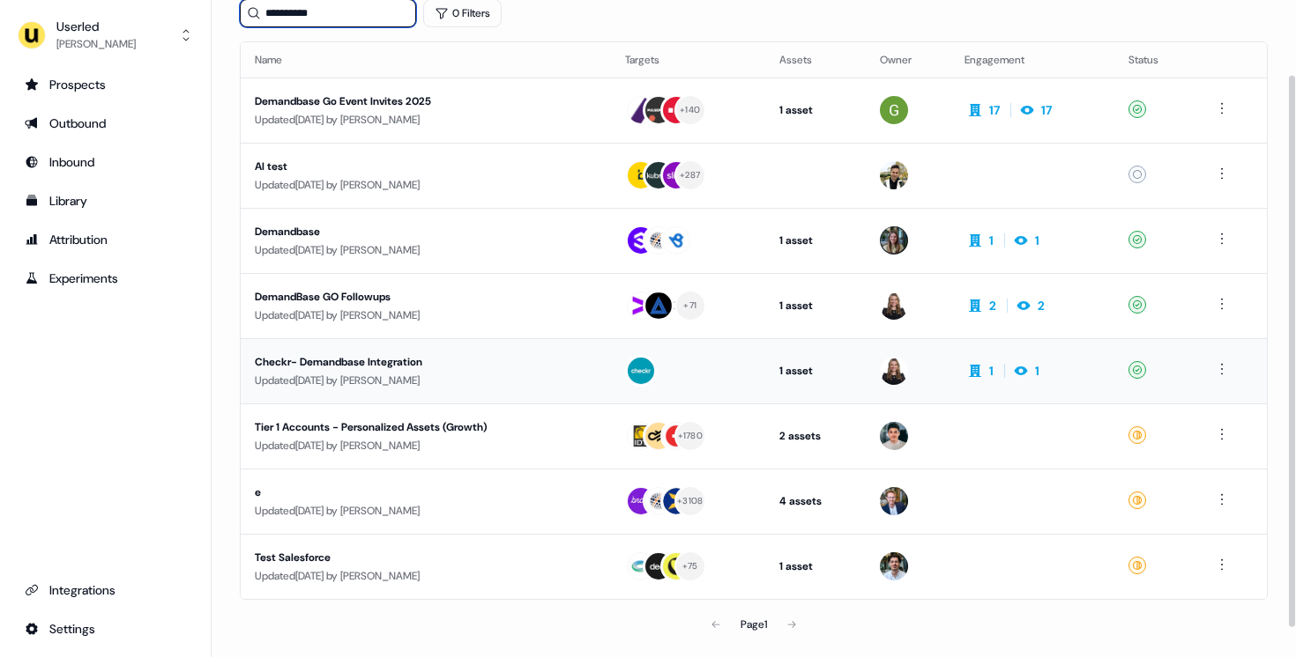
scroll to position [123, 0]
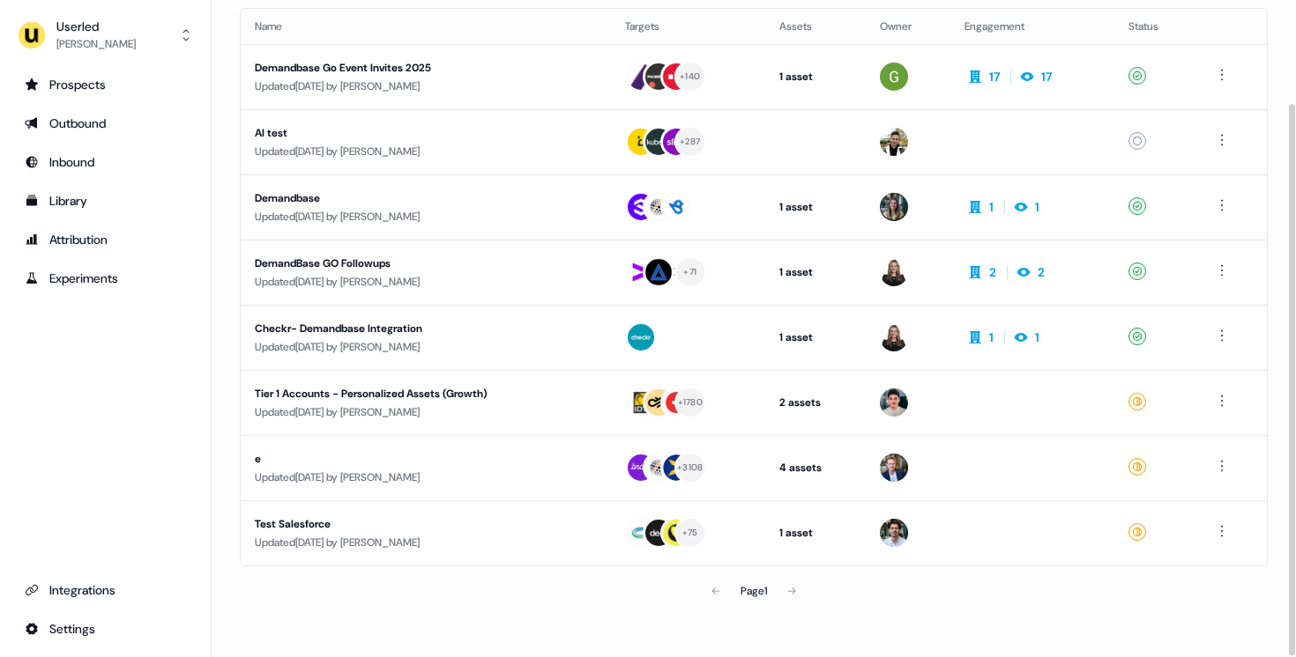
click div "Page 1"
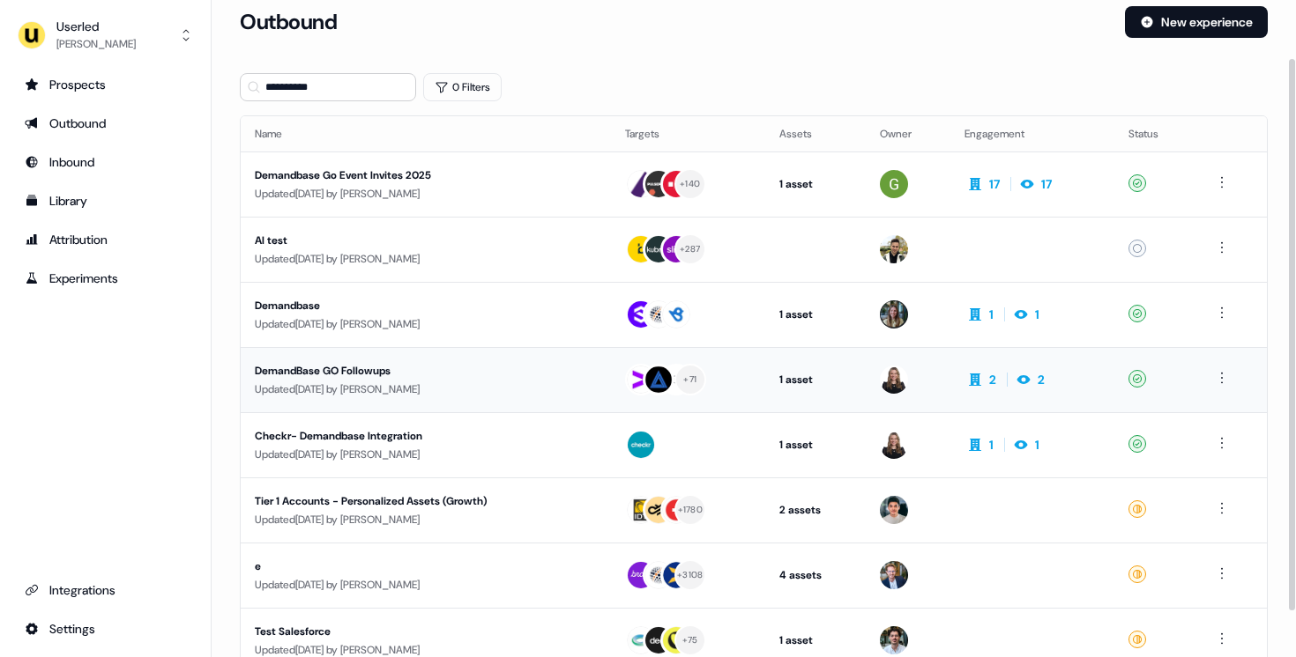
scroll to position [0, 0]
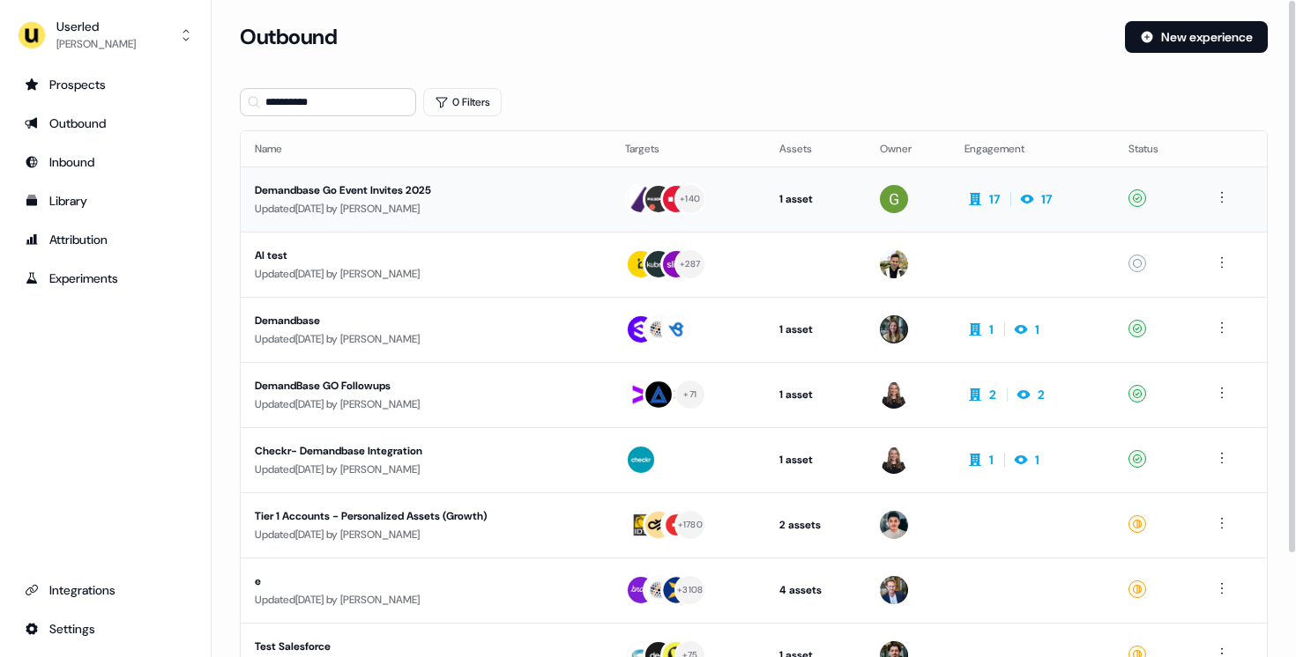
click div "Demandbase Go Event Invites 2025"
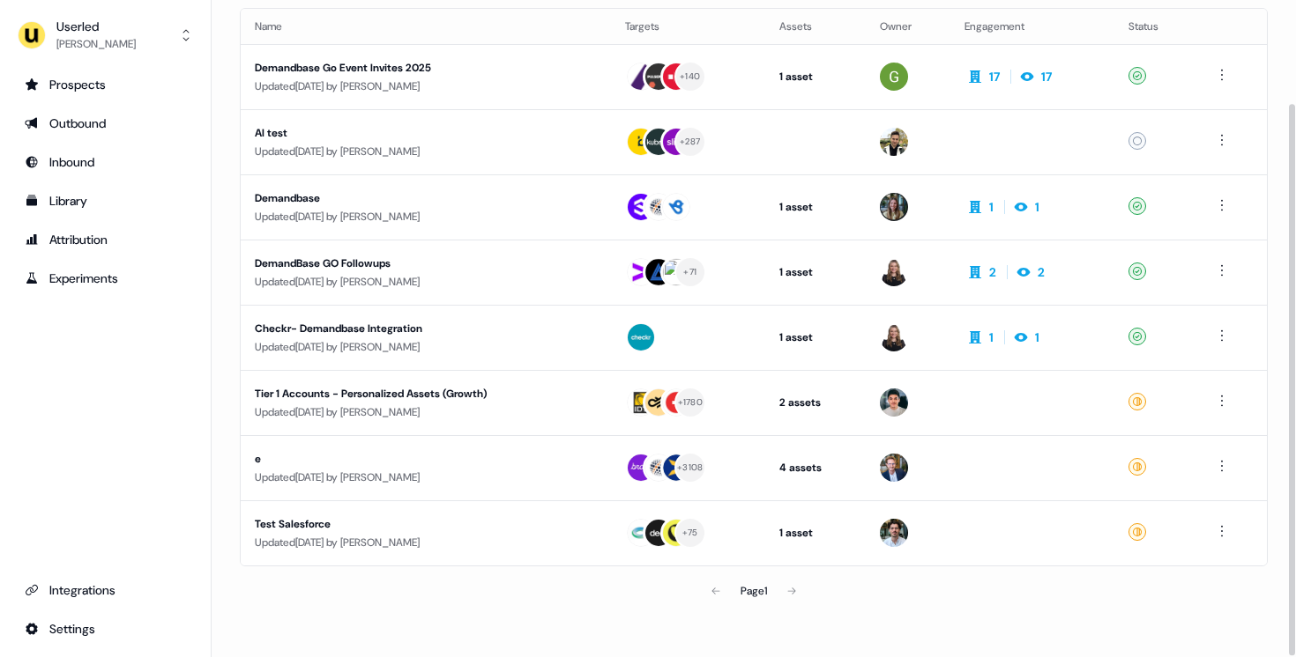
click div "Page 1"
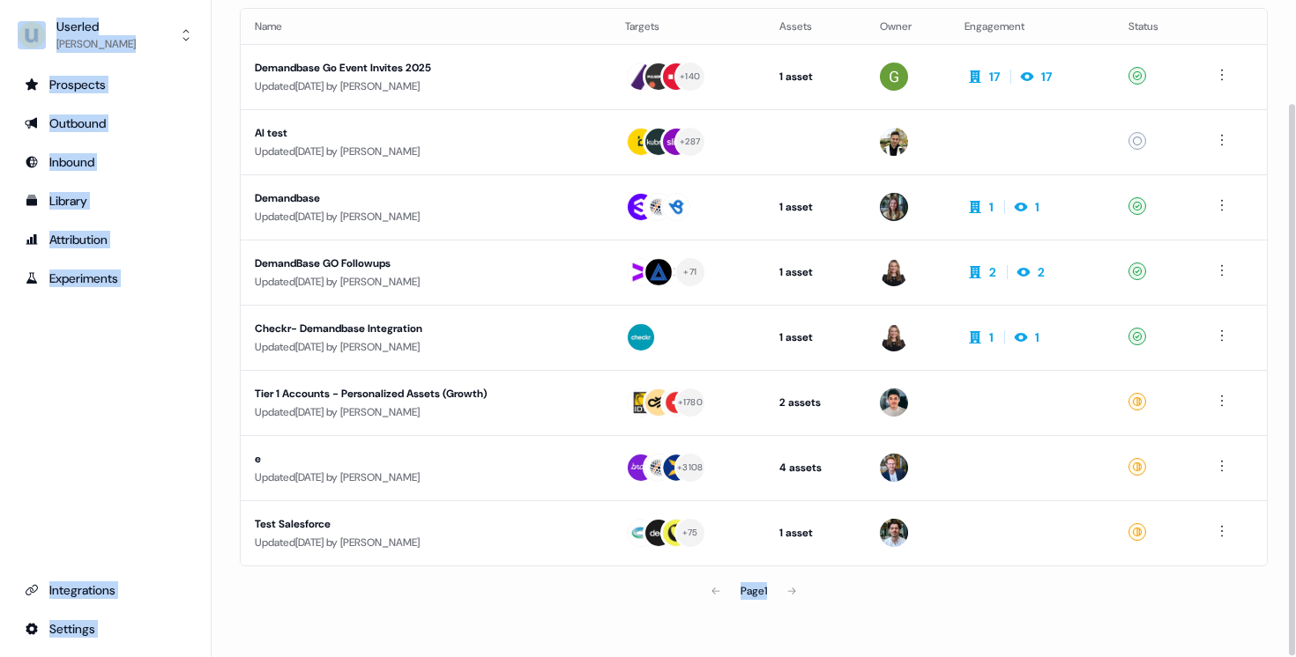
click div "Page 1"
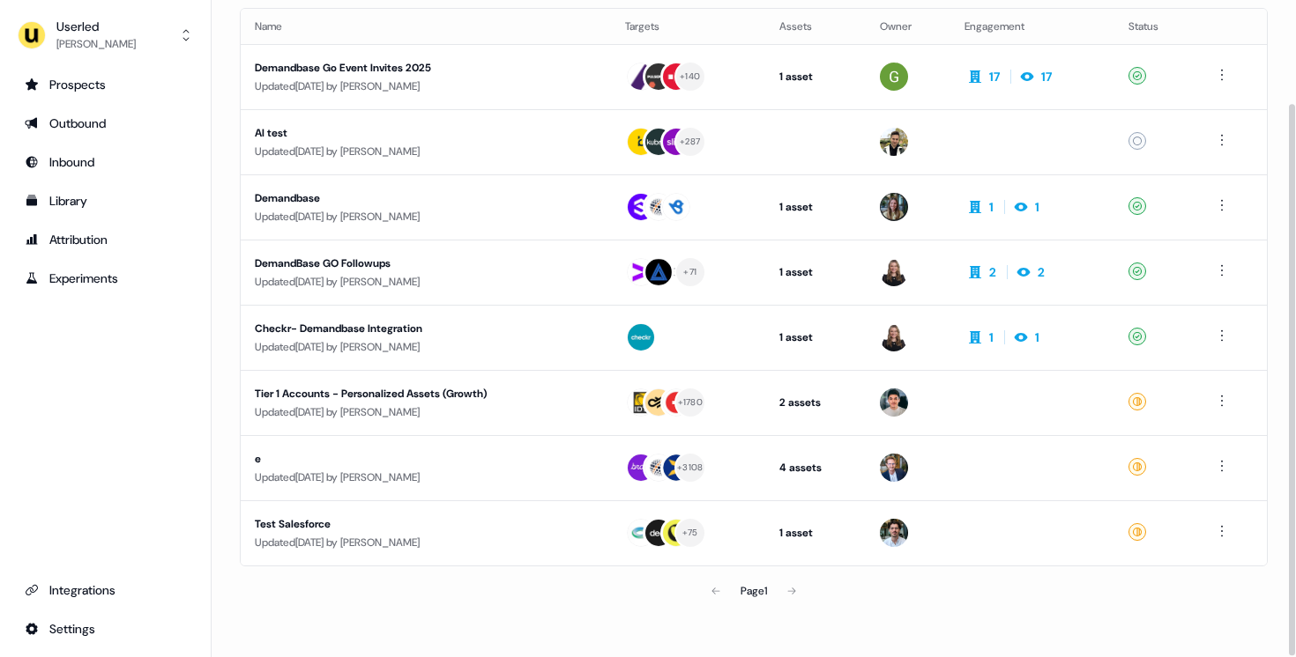
click div "Page 1"
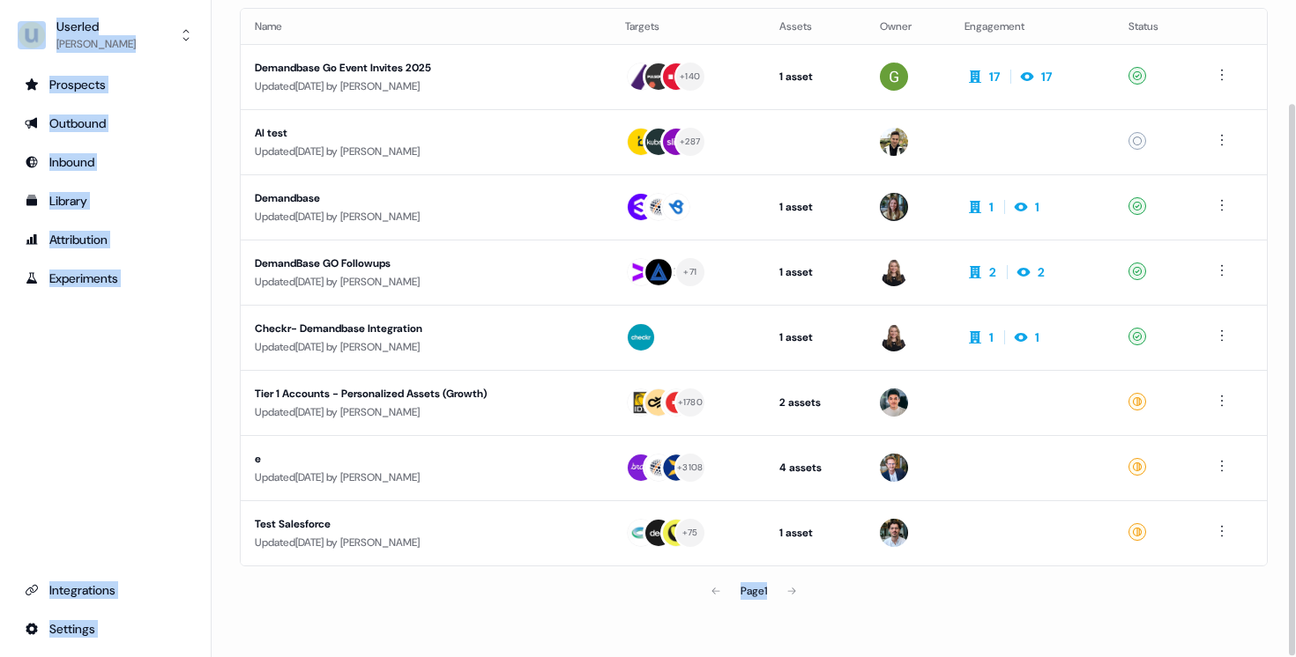
click div "Page 1"
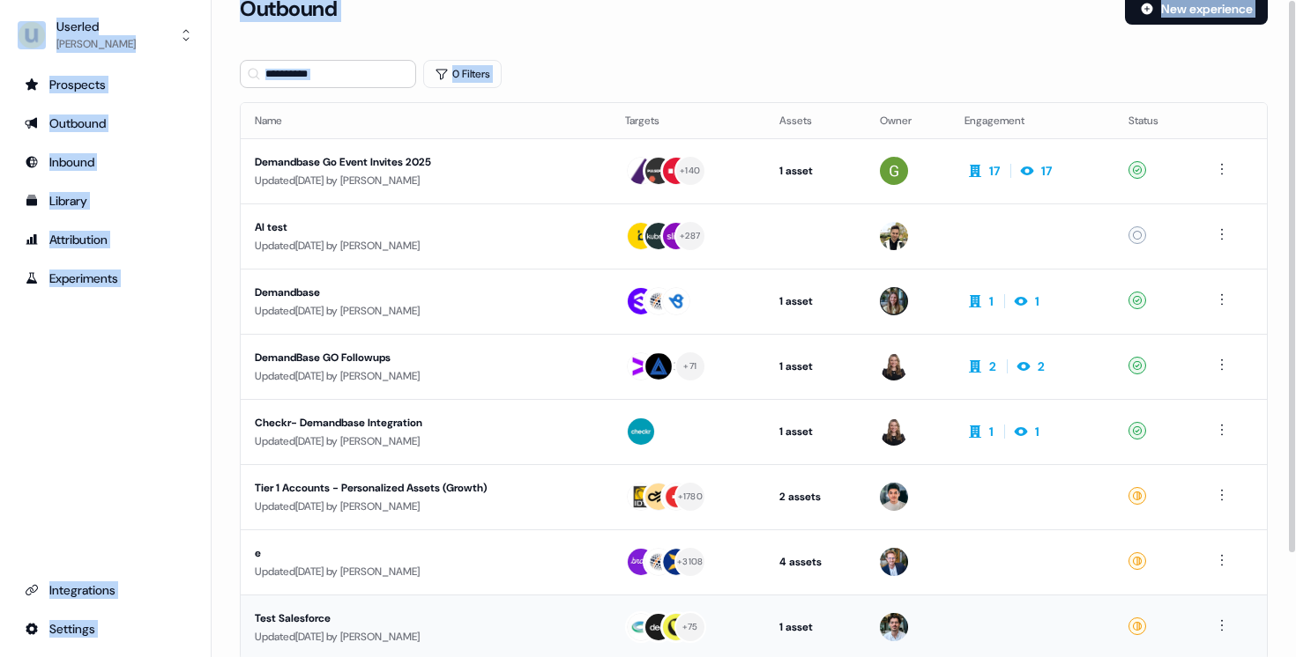
scroll to position [0, 0]
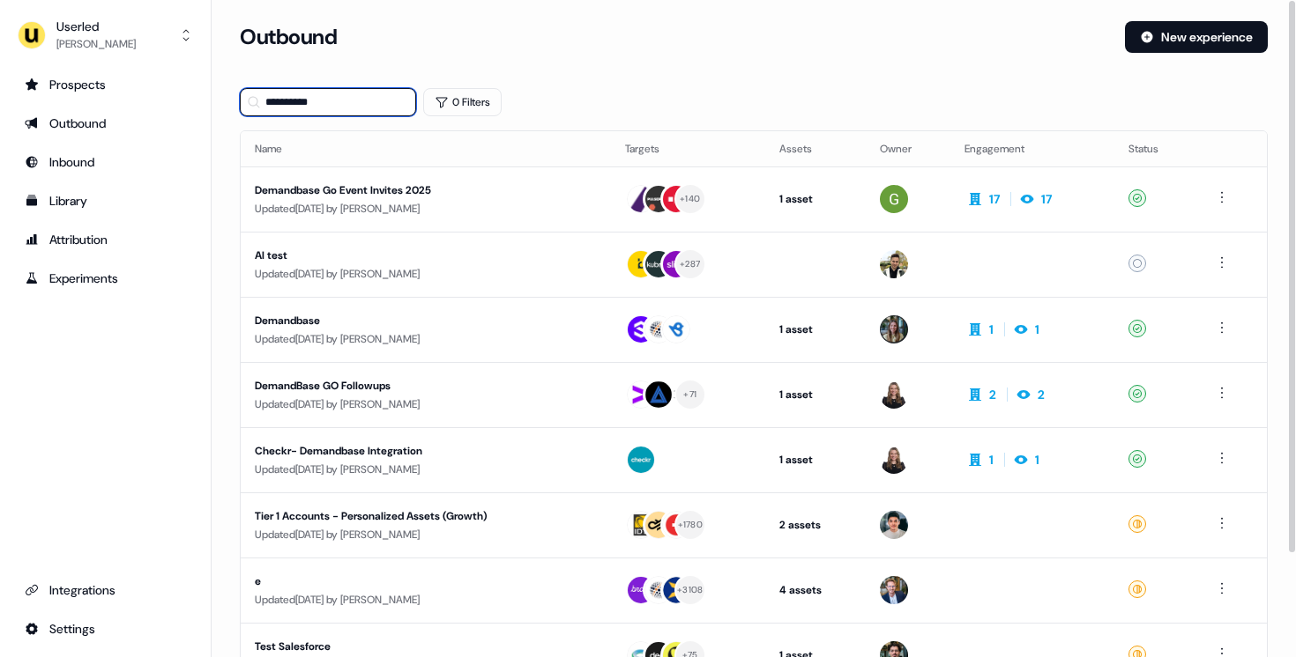
click input "**********"
drag, startPoint x: 377, startPoint y: 95, endPoint x: 189, endPoint y: 98, distance: 187.7
click div "**********"
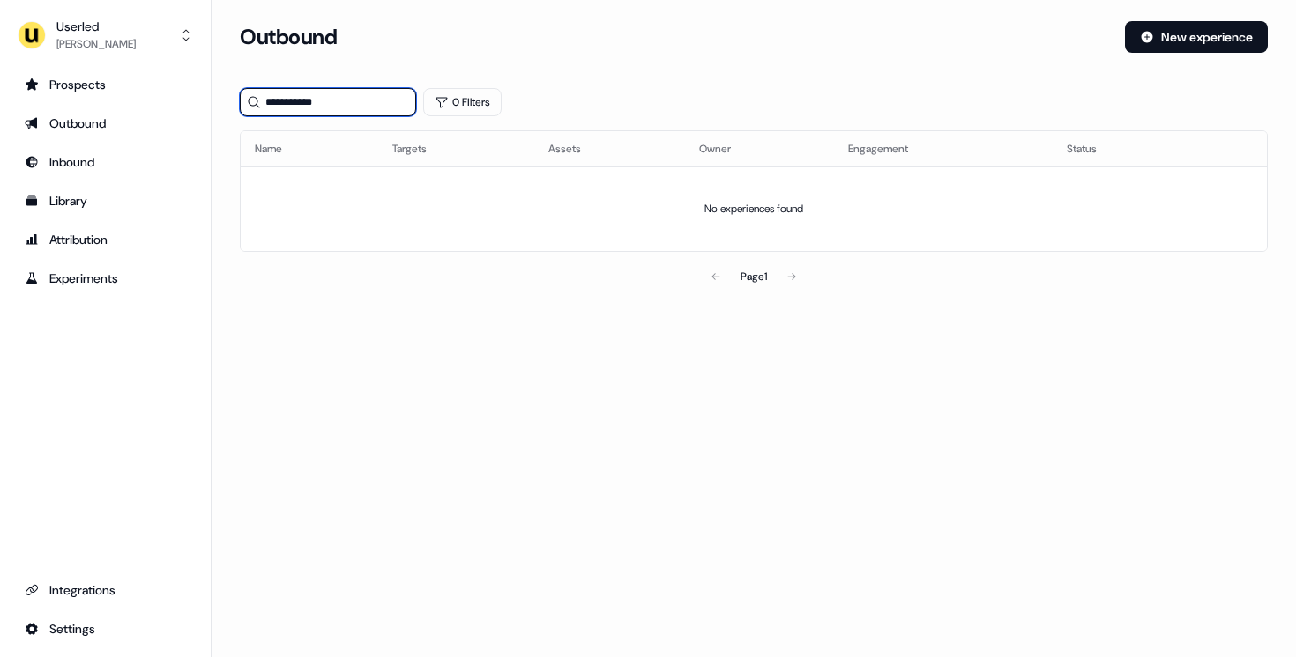
drag, startPoint x: 326, startPoint y: 103, endPoint x: 296, endPoint y: 103, distance: 30.0
click input "**********"
type input "***"
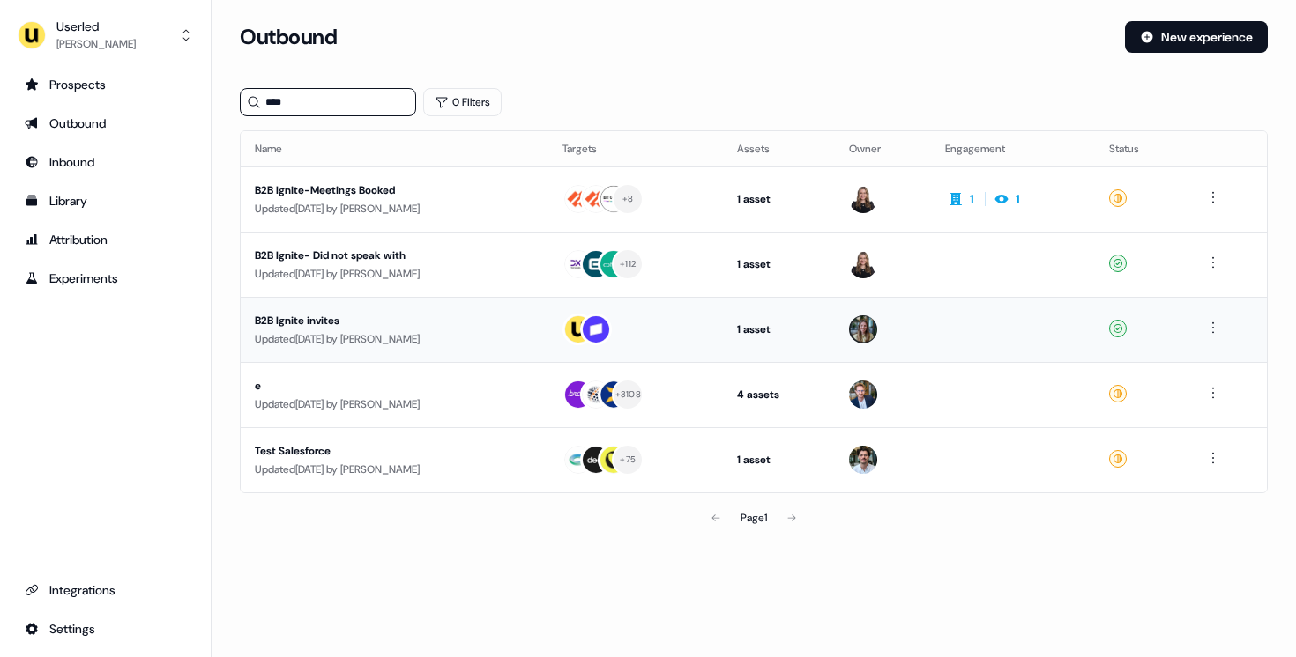
click div "B2B Ignite invites"
click input "***"
click div "Prospects"
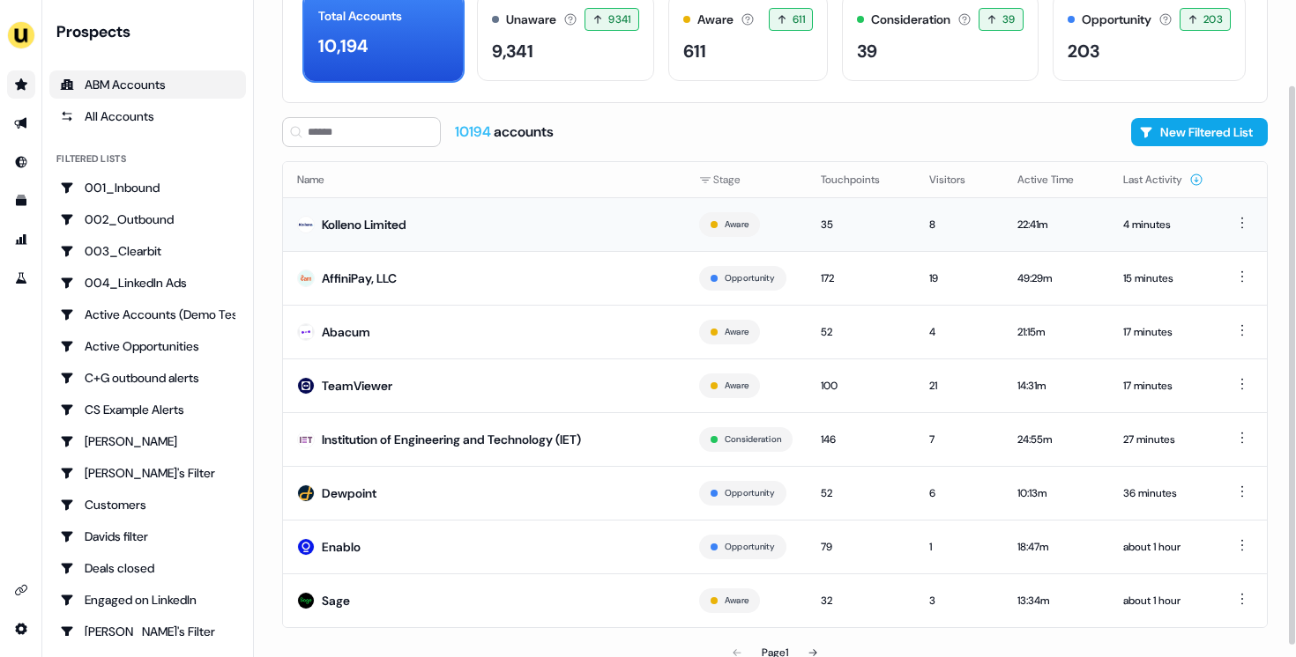
scroll to position [100, 0]
click td "Enablo"
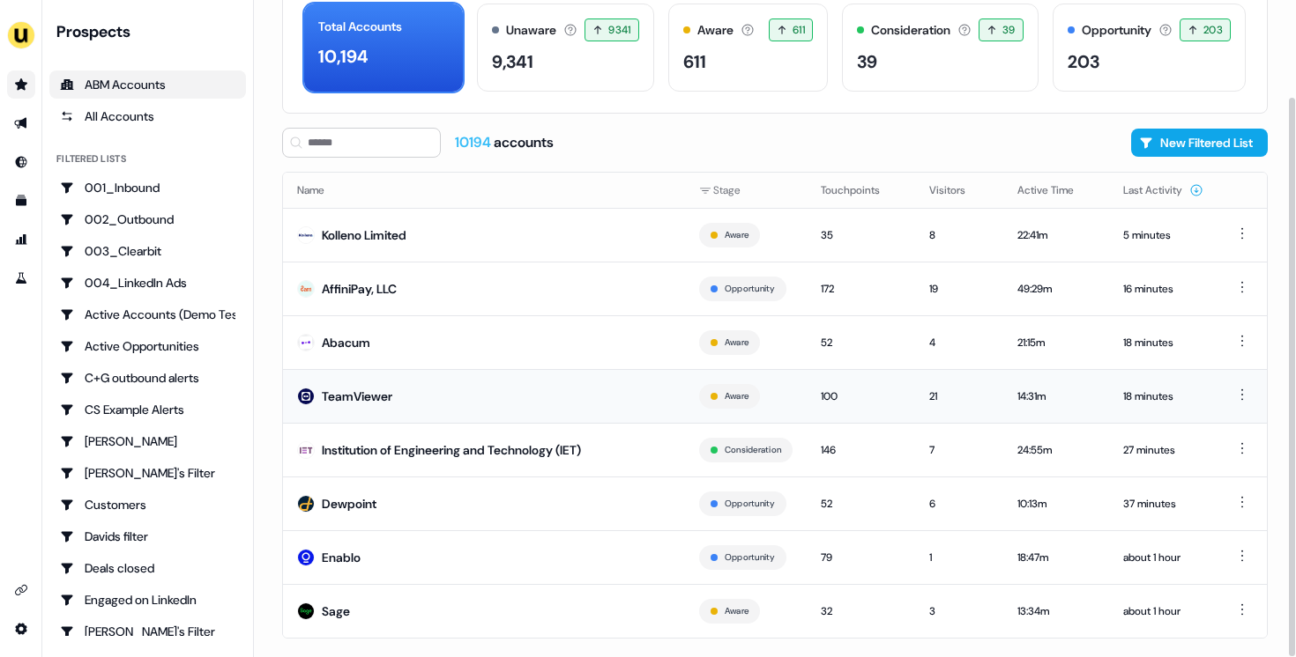
scroll to position [114, 0]
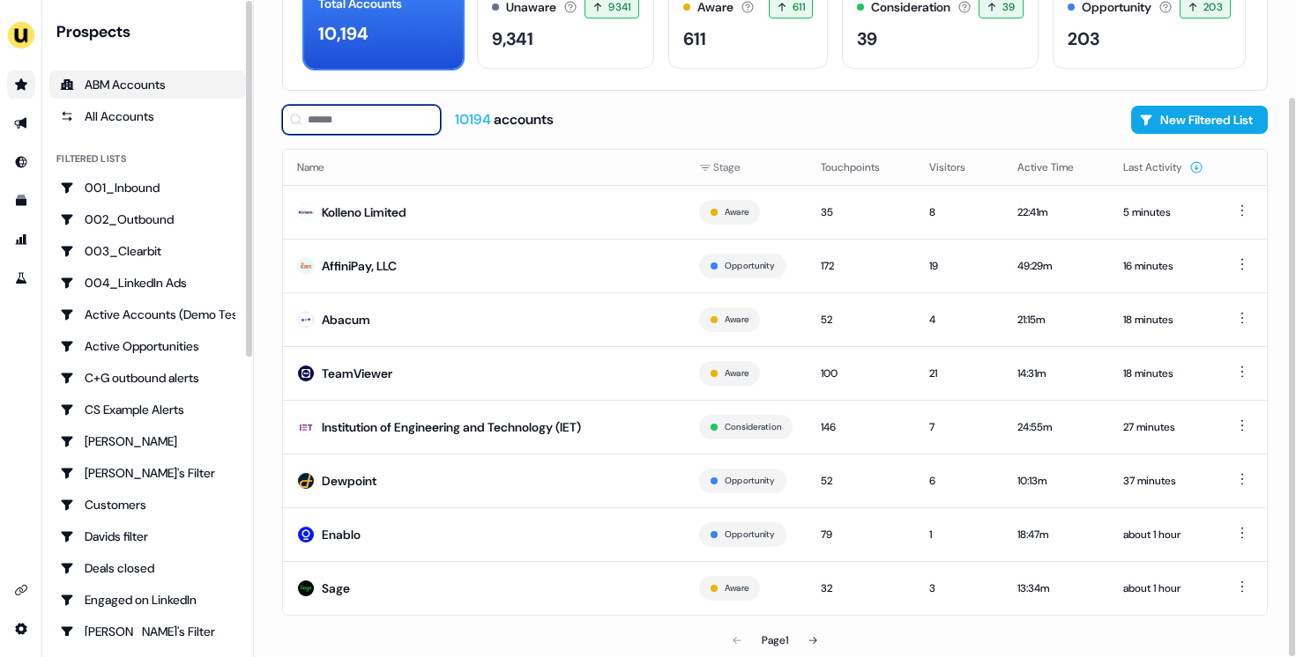
click input
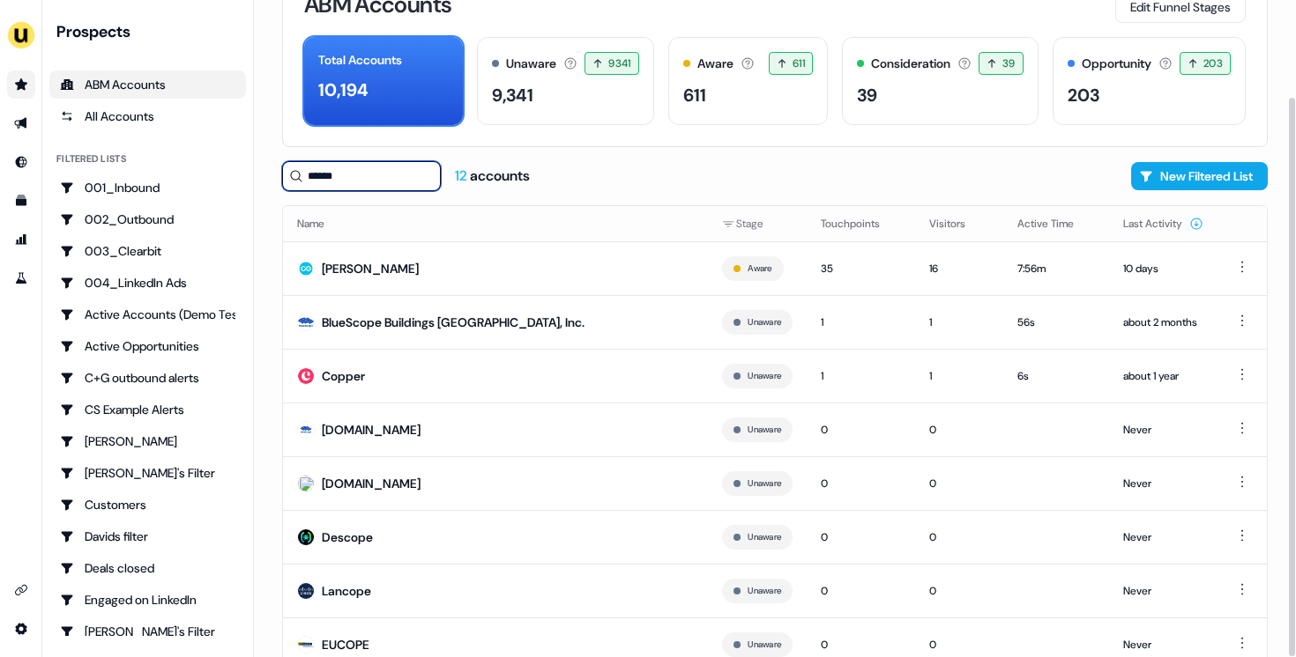
scroll to position [114, 0]
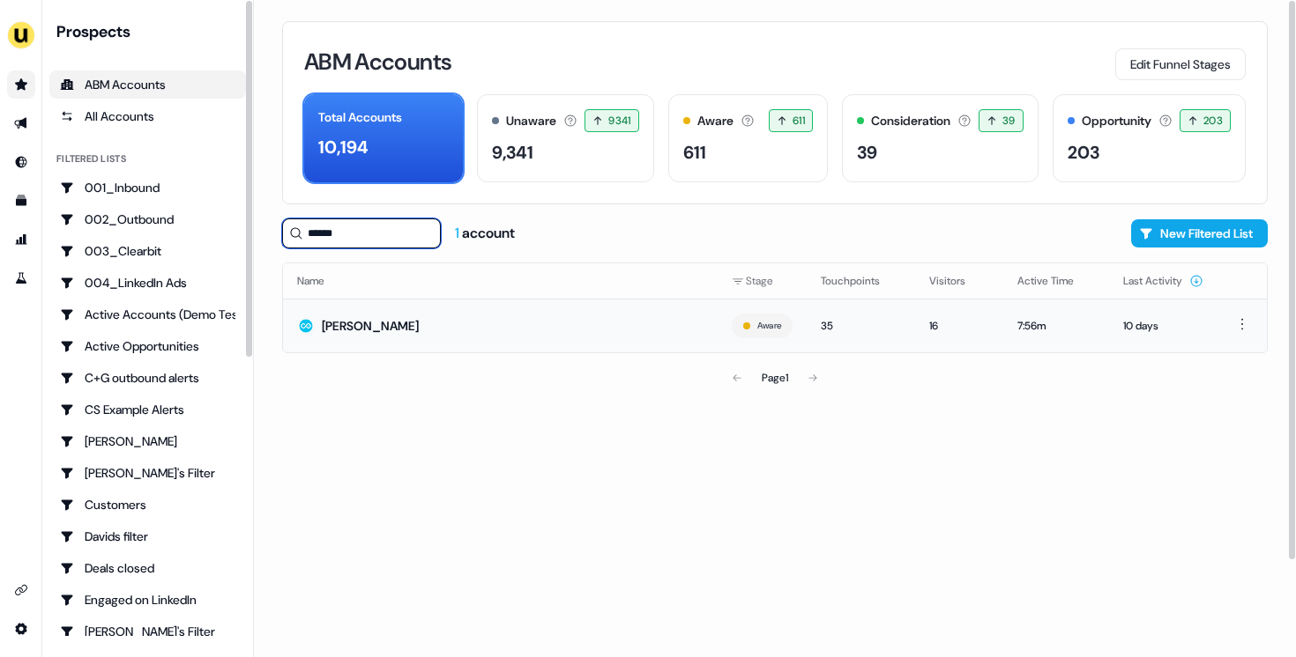
type input "******"
click td "[PERSON_NAME]"
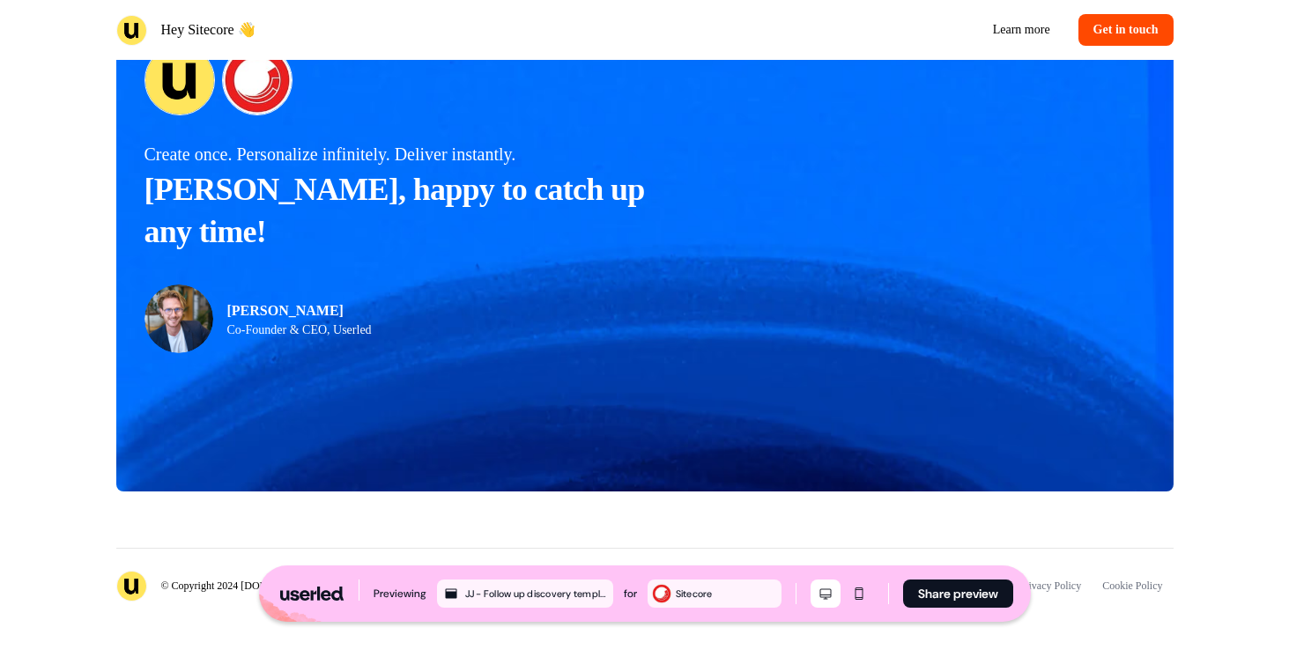
scroll to position [1624, 0]
